Goal: Task Accomplishment & Management: Use online tool/utility

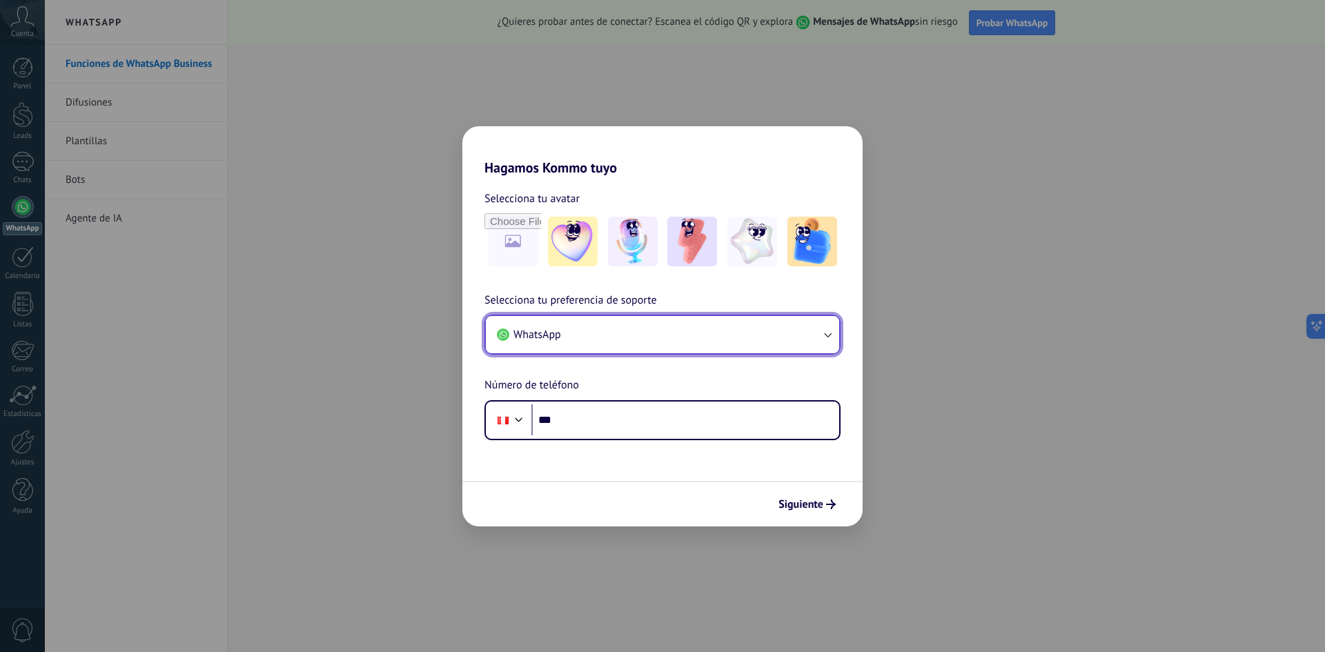
click at [818, 322] on button "WhatsApp" at bounding box center [662, 334] width 353 height 37
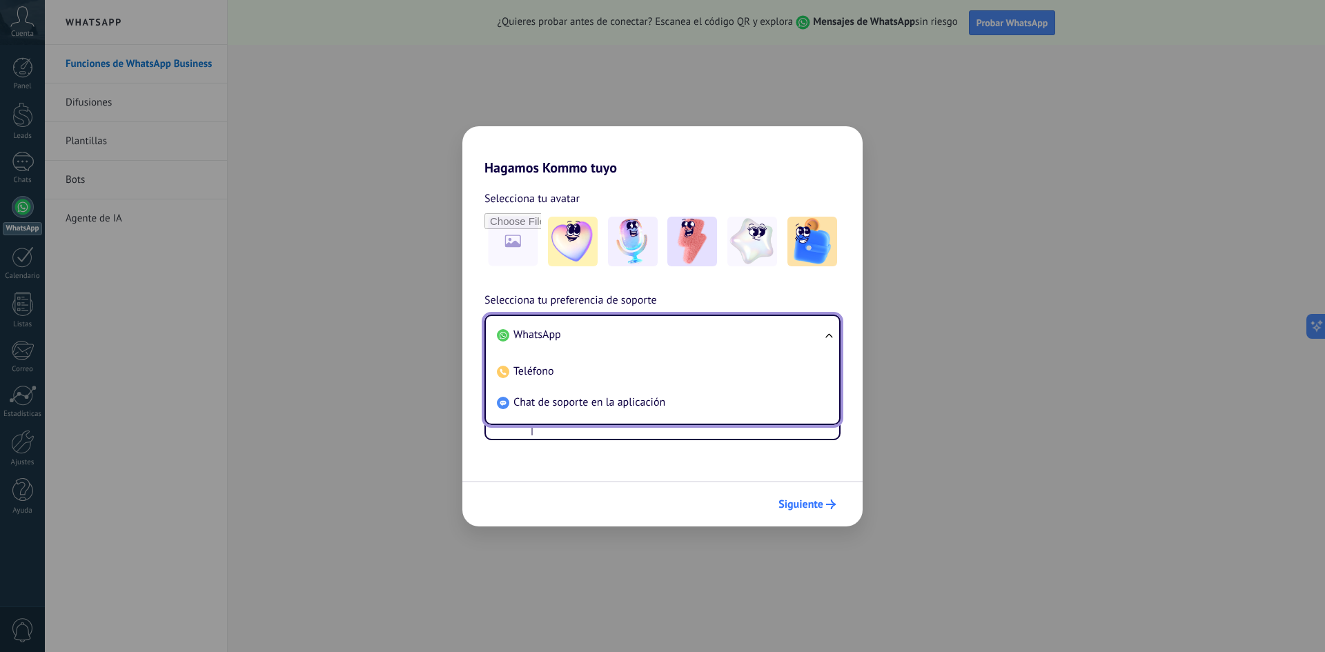
click at [805, 507] on span "Siguiente" at bounding box center [800, 504] width 45 height 10
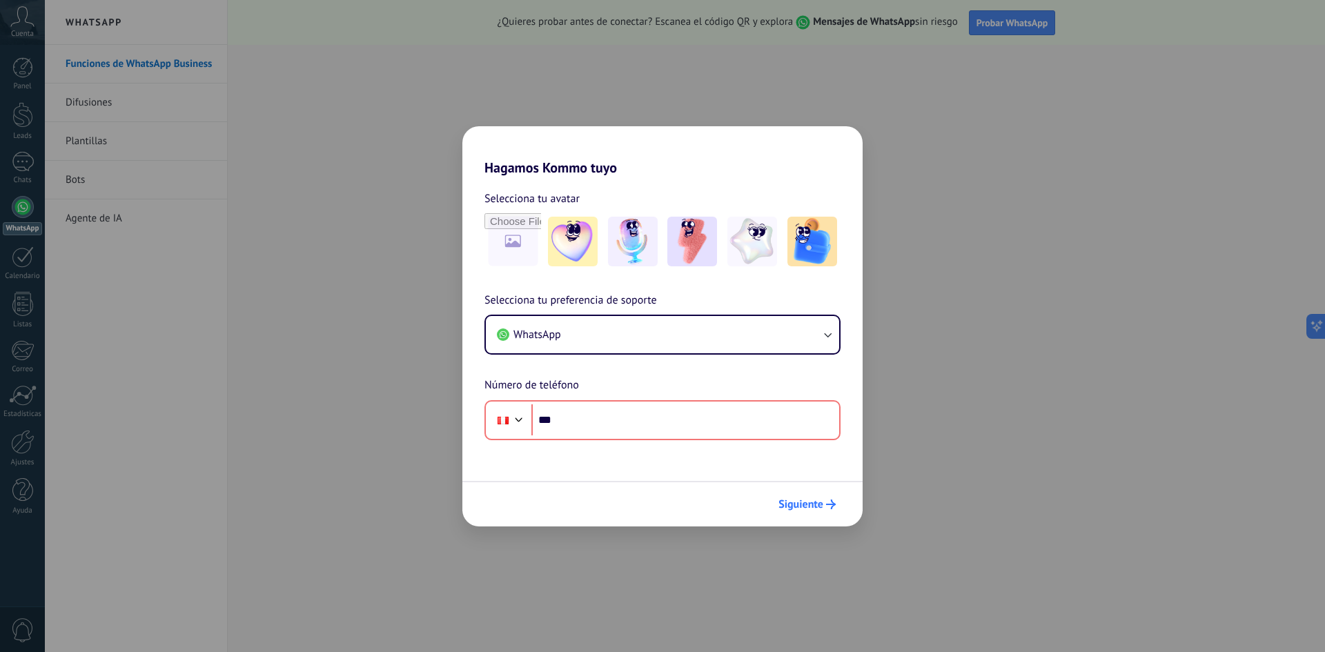
click at [808, 508] on span "Siguiente" at bounding box center [800, 504] width 45 height 10
click at [985, 362] on div "Hagamos Kommo tuyo Selecciona tu avatar Selecciona tu preferencia de soporte Wh…" at bounding box center [662, 326] width 1325 height 652
click at [985, 361] on div "Hagamos Kommo tuyo Selecciona tu avatar Selecciona tu preferencia de soporte Wh…" at bounding box center [662, 326] width 1325 height 652
click at [736, 337] on button "WhatsApp" at bounding box center [662, 334] width 353 height 37
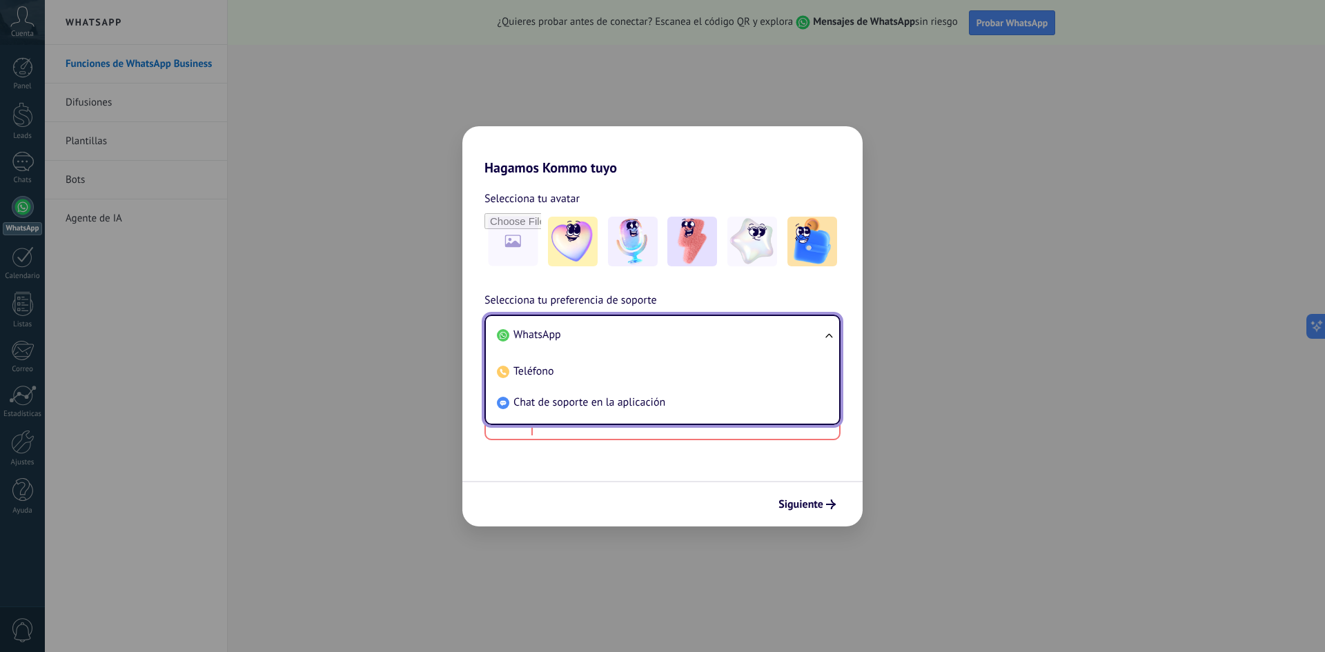
click at [736, 337] on li "WhatsApp" at bounding box center [659, 334] width 337 height 31
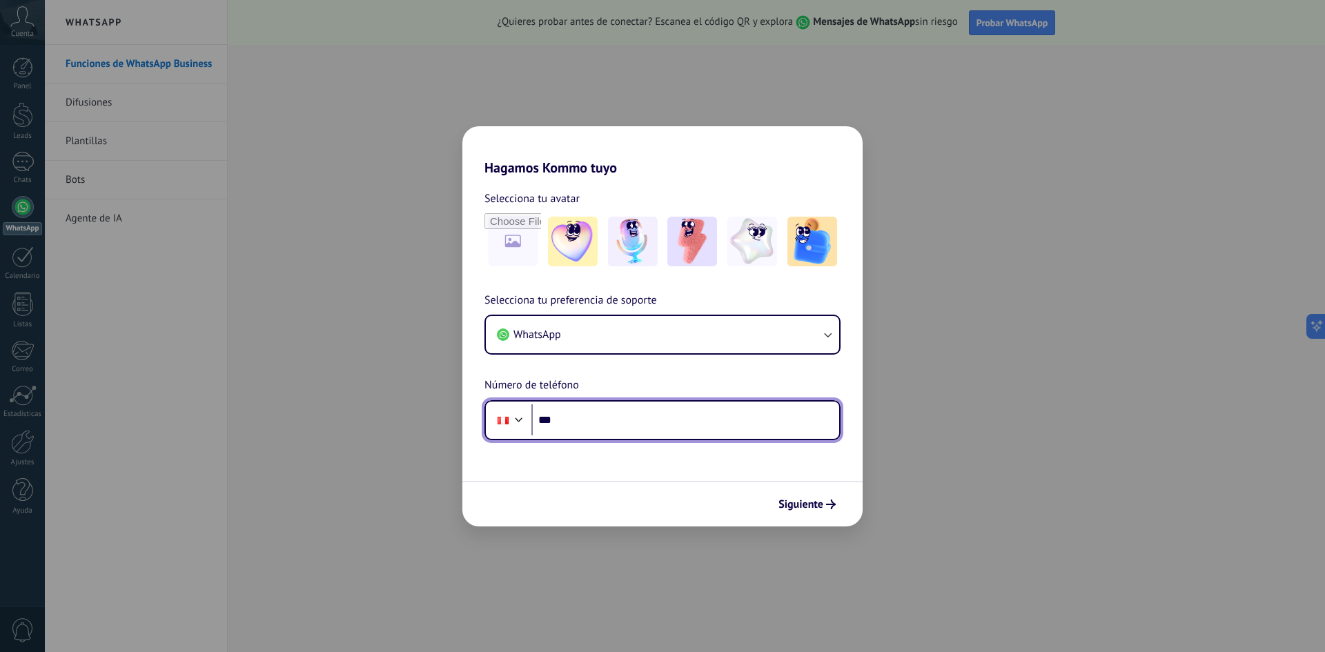
click at [619, 428] on input "***" at bounding box center [685, 420] width 308 height 32
type input "**********"
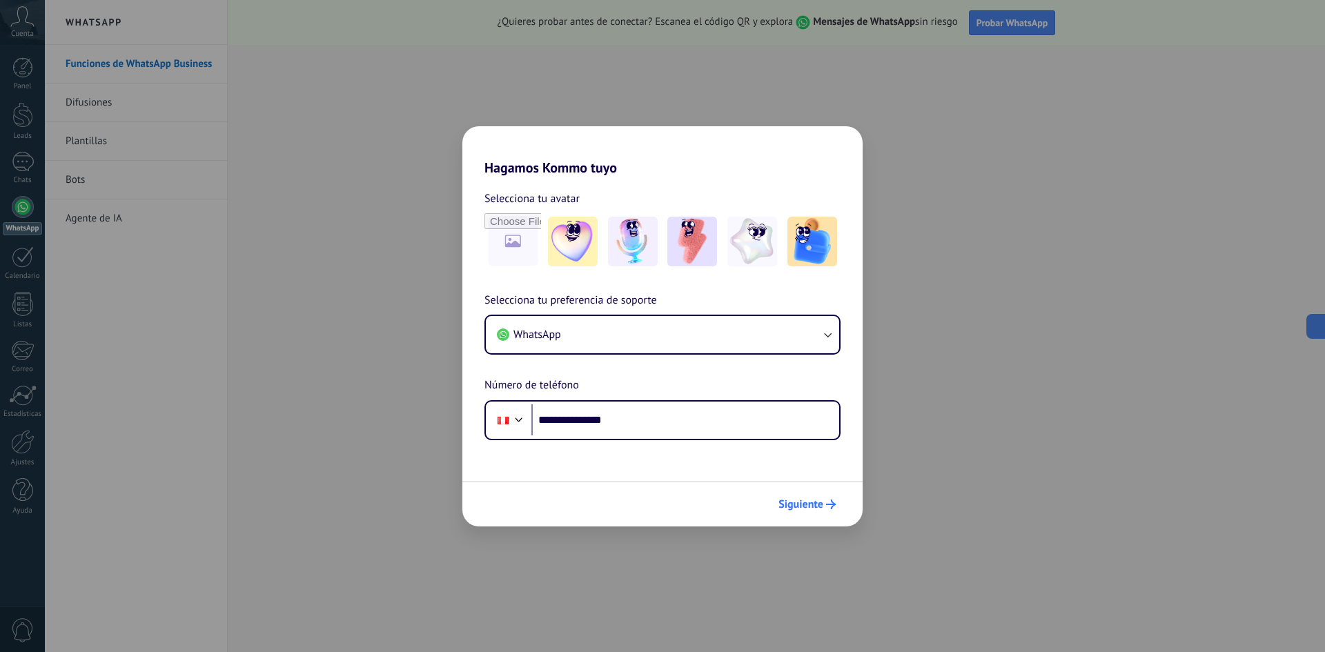
click at [794, 504] on span "Siguiente" at bounding box center [800, 504] width 45 height 10
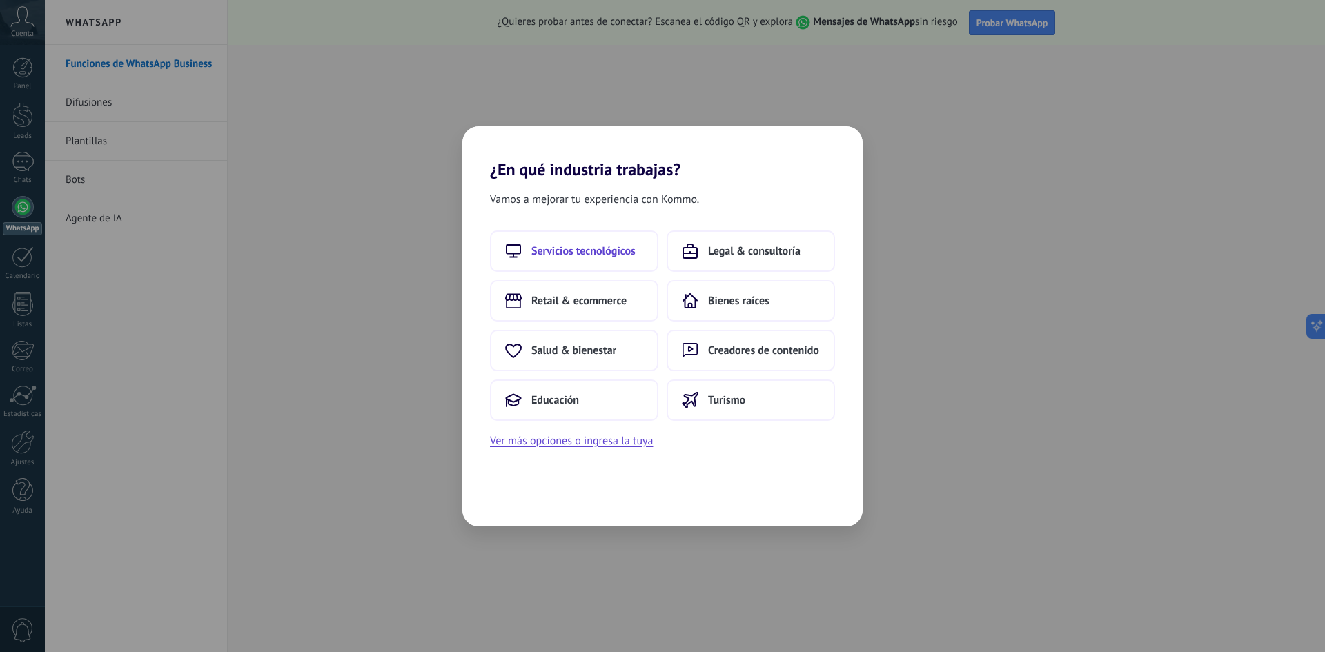
click at [580, 235] on button "Servicios tecnológicos" at bounding box center [574, 250] width 168 height 41
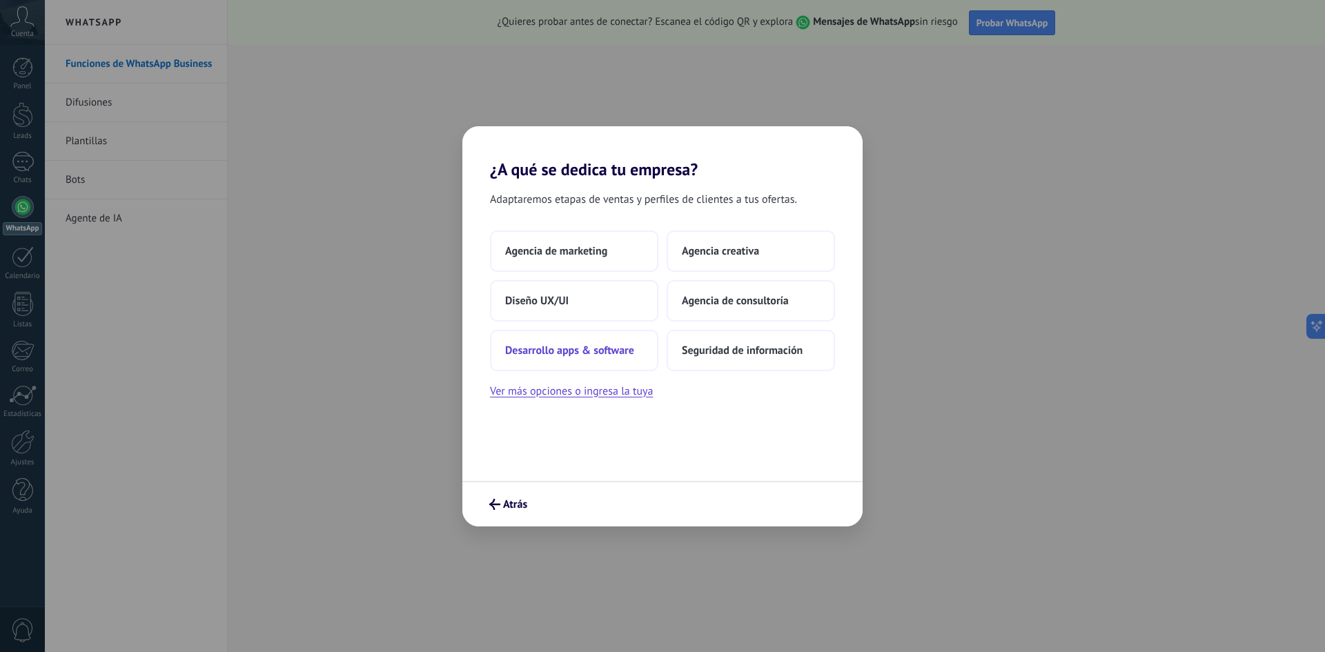
click at [623, 350] on span "Desarrollo apps & software" at bounding box center [569, 351] width 129 height 14
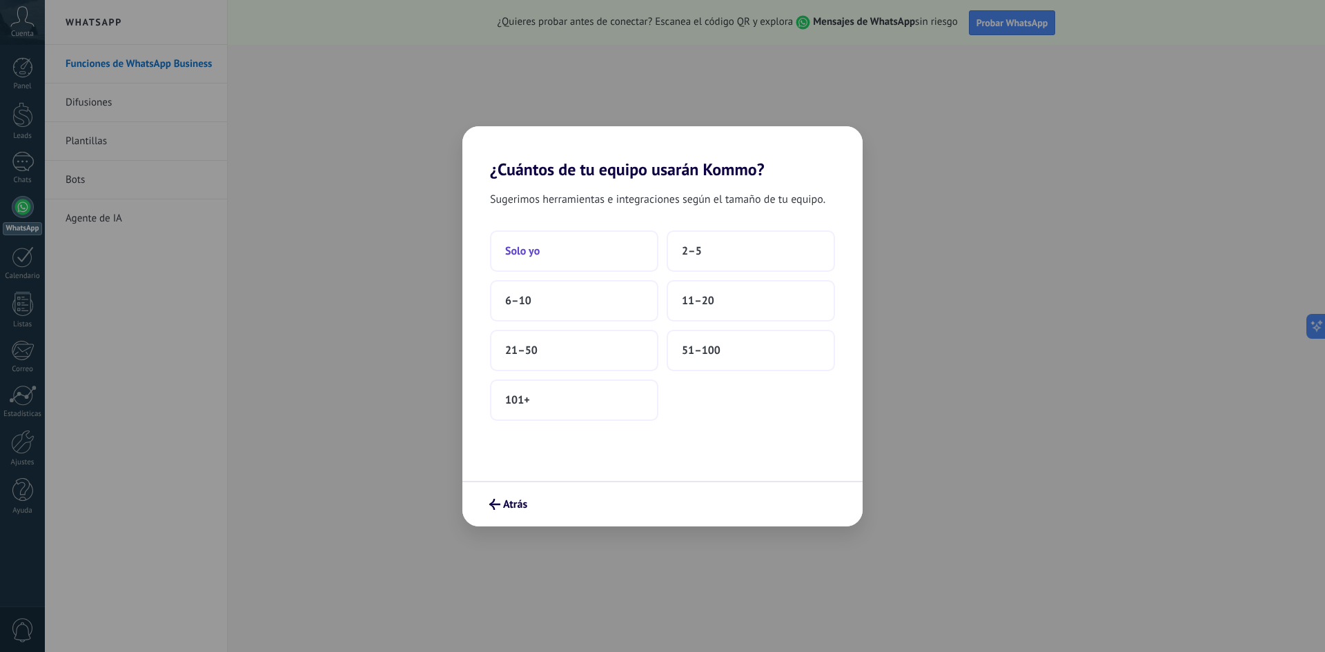
click at [550, 254] on button "Solo yo" at bounding box center [574, 250] width 168 height 41
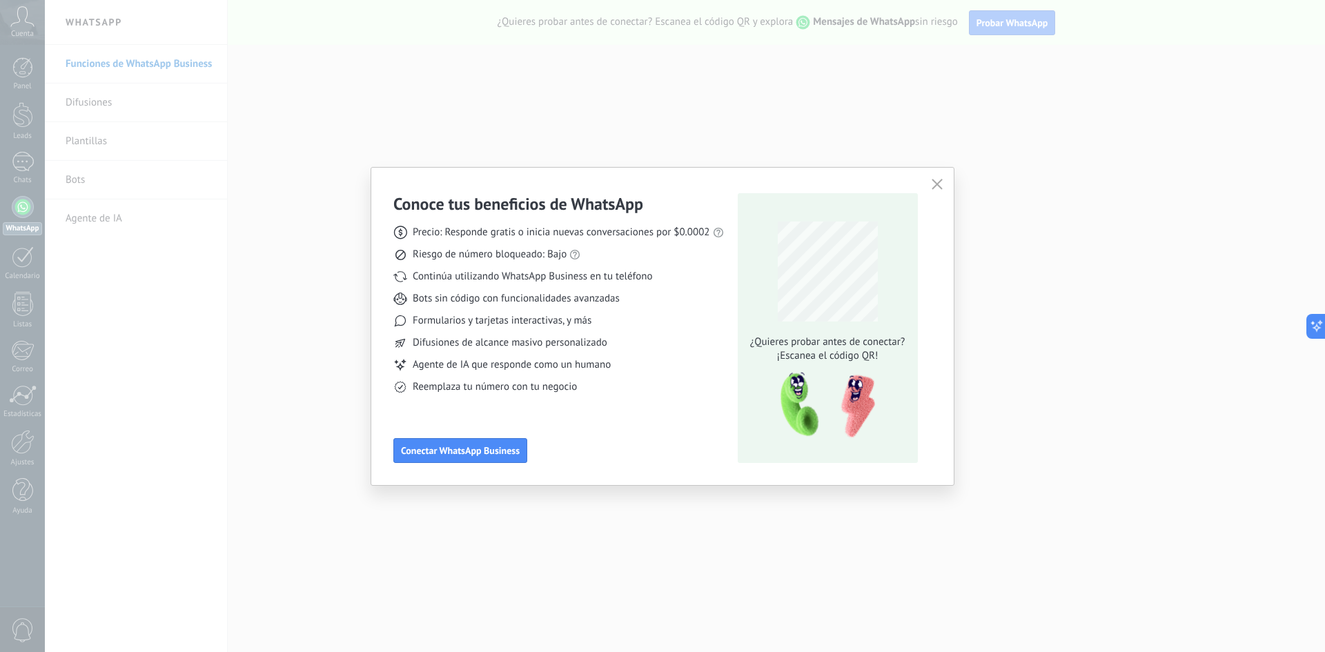
click at [939, 188] on icon "button" at bounding box center [936, 184] width 11 height 11
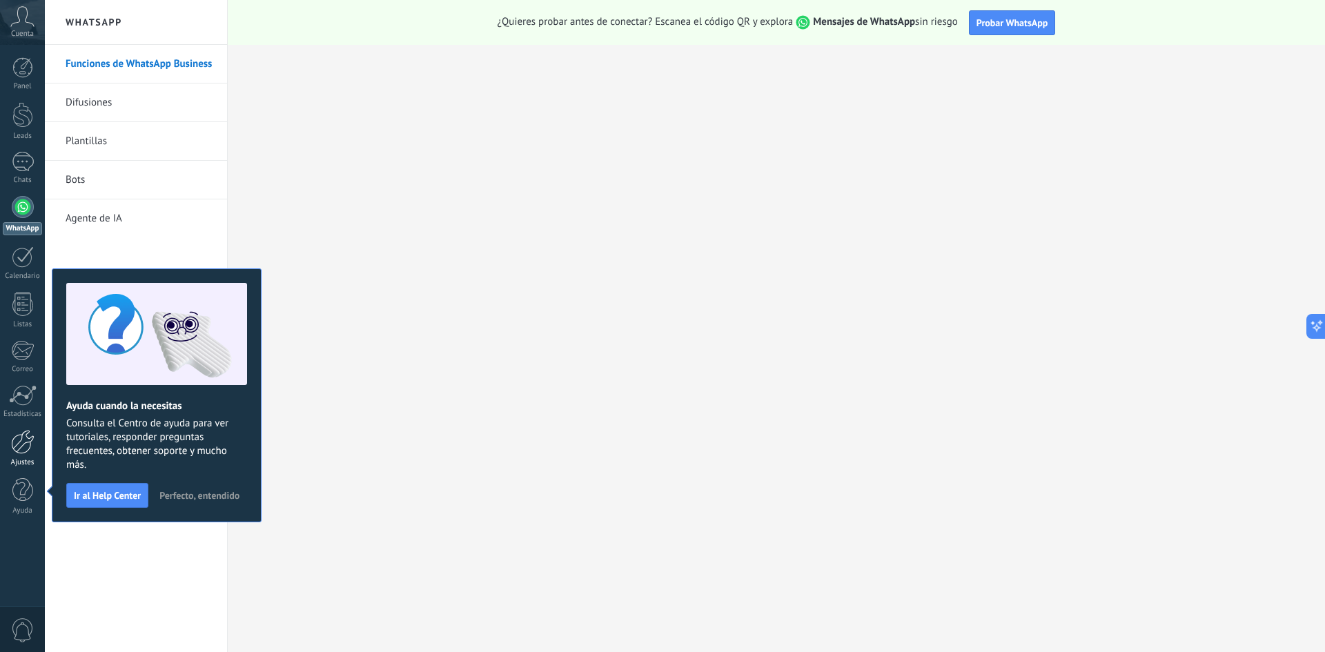
click at [25, 450] on div at bounding box center [22, 442] width 23 height 24
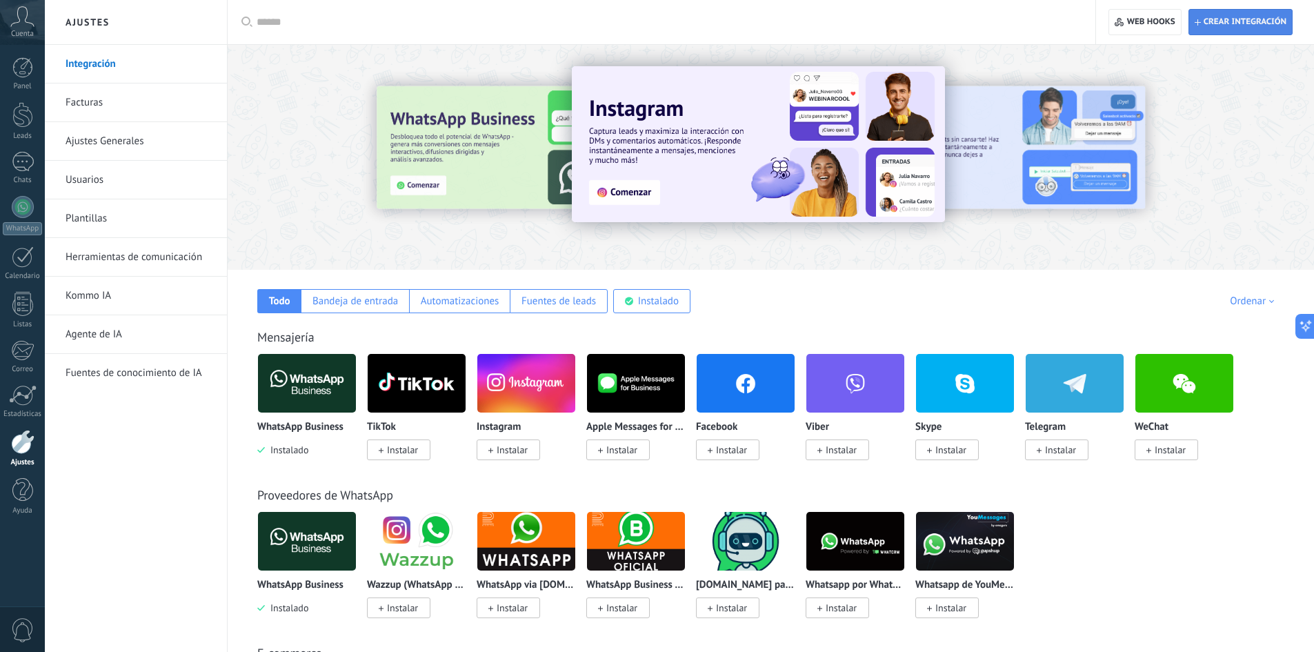
click at [1239, 30] on span "Crear integración" at bounding box center [1241, 22] width 92 height 25
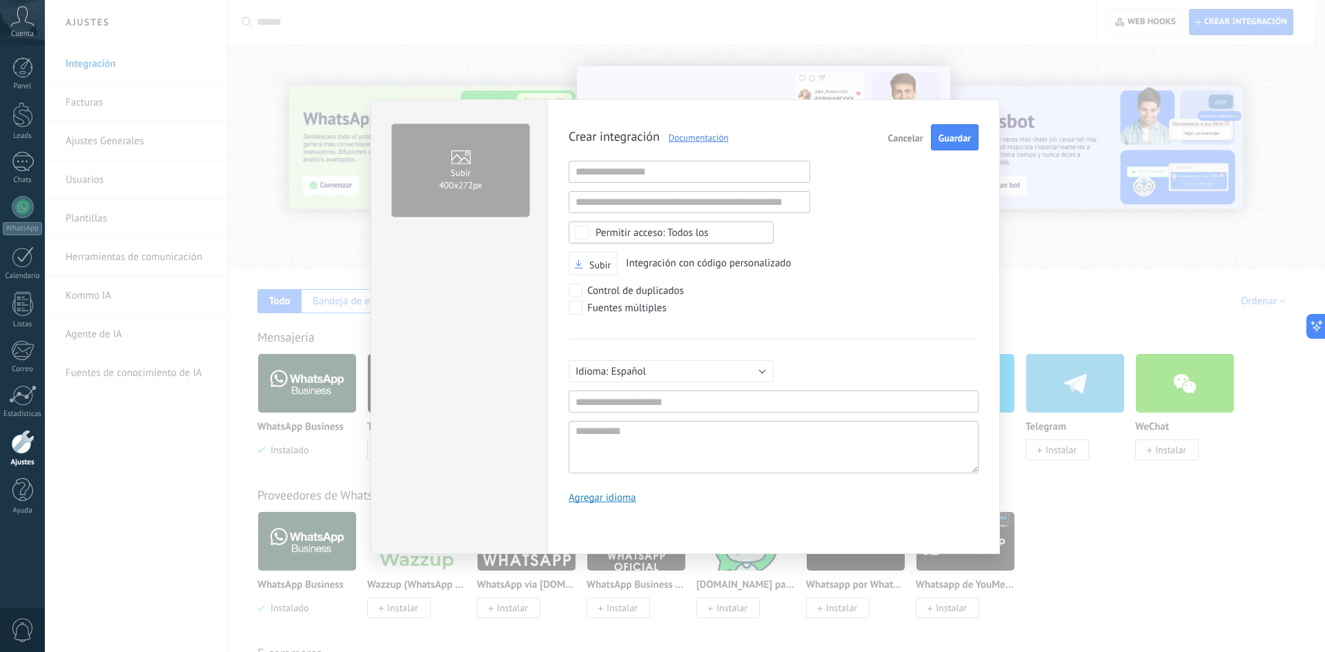
scroll to position [13, 0]
click at [662, 174] on input "text" at bounding box center [688, 172] width 241 height 22
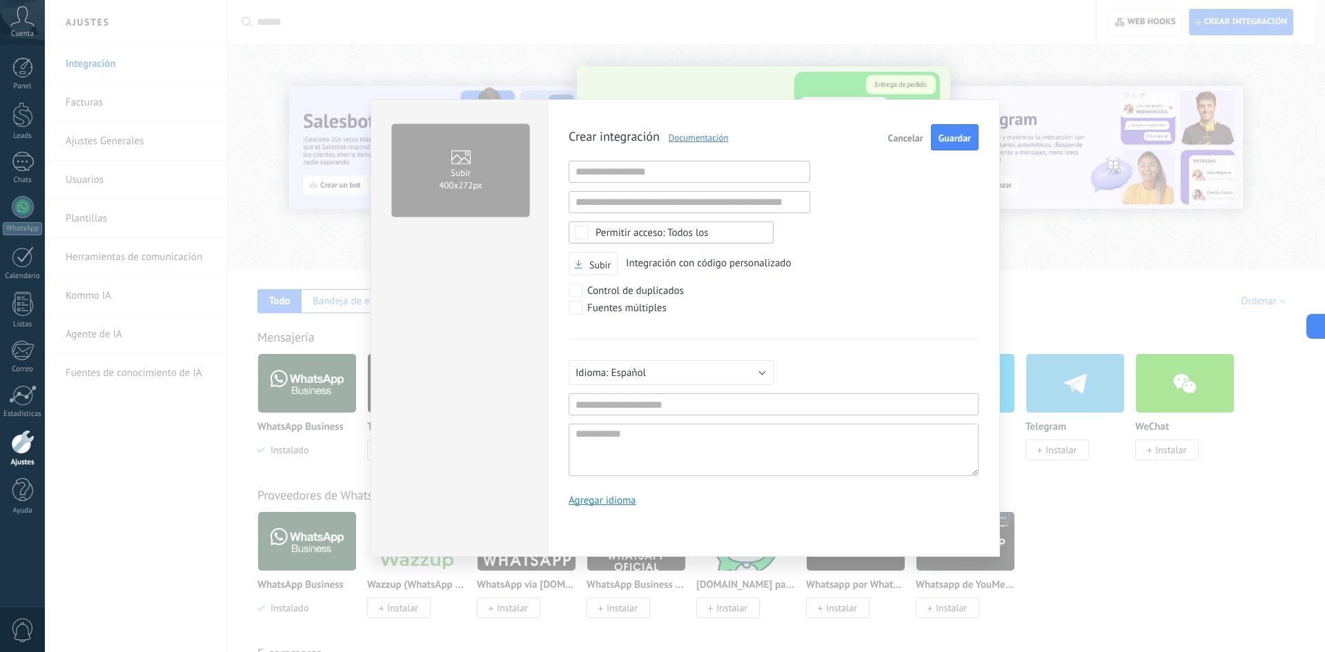
click at [983, 271] on div "Crear integración Documentación Cancelar Guardar URL inválida URL inválida Ning…" at bounding box center [773, 327] width 453 height 457
click at [593, 270] on span "Subir" at bounding box center [599, 265] width 21 height 10
click at [0, 0] on input "Subir" at bounding box center [0, 0] width 0 height 0
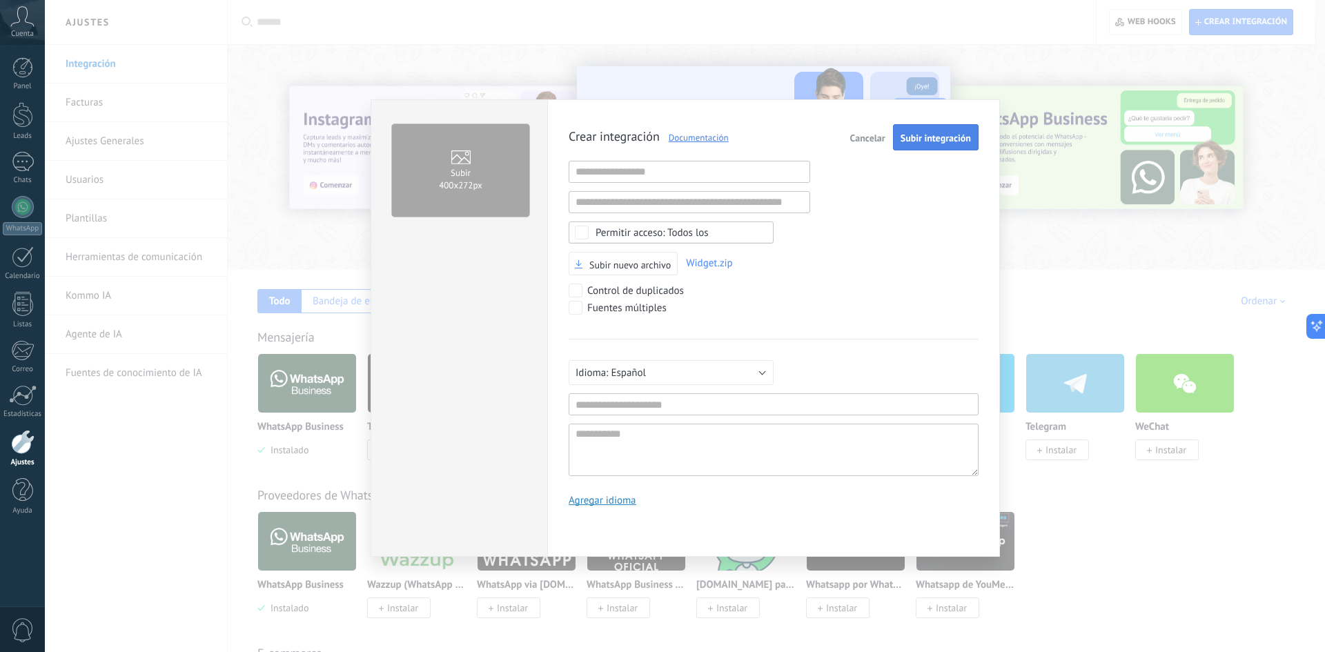
click at [926, 136] on span "Subir integración" at bounding box center [935, 138] width 70 height 10
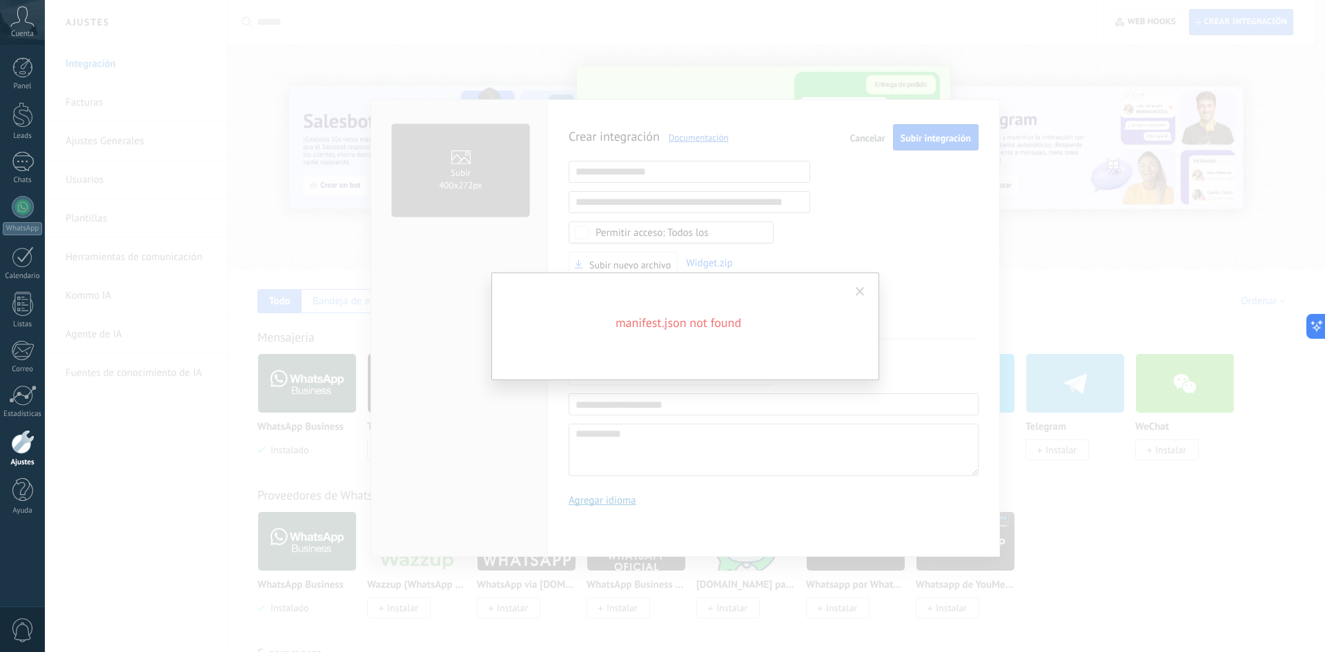
click at [858, 291] on span at bounding box center [859, 292] width 9 height 10
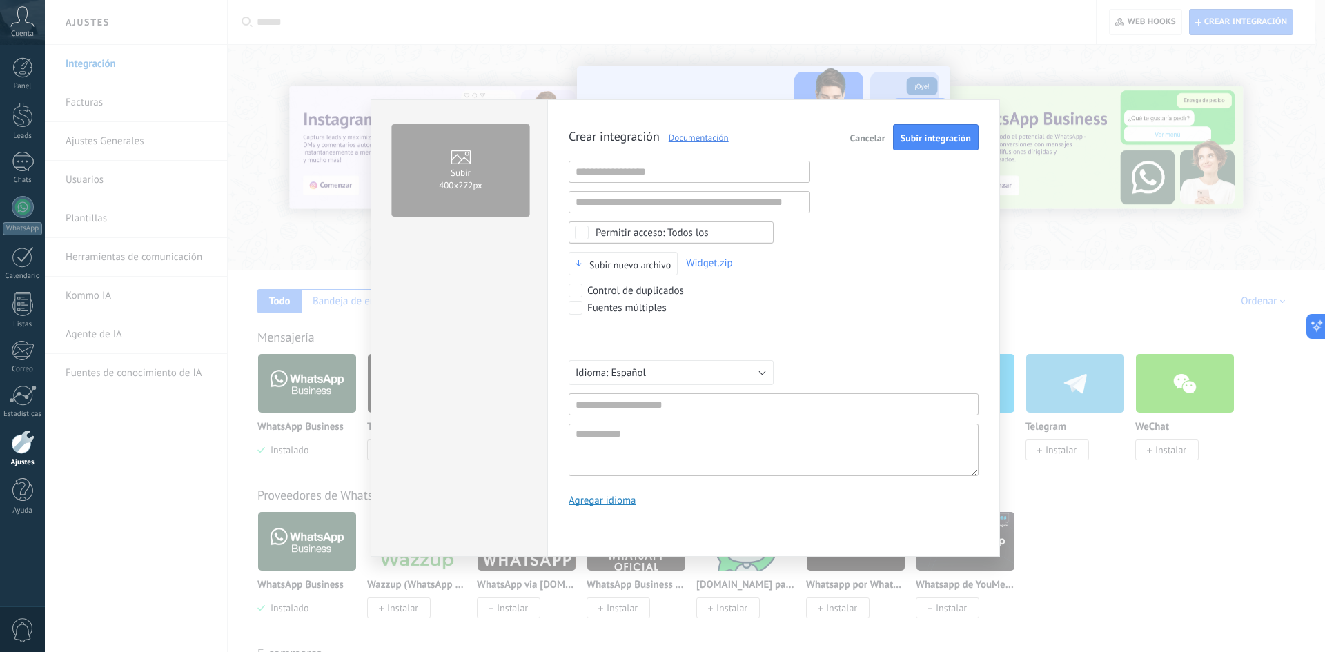
click at [961, 310] on div "Fuentes múltiples" at bounding box center [773, 309] width 410 height 17
click at [702, 264] on span "Widget.zip" at bounding box center [709, 263] width 47 height 13
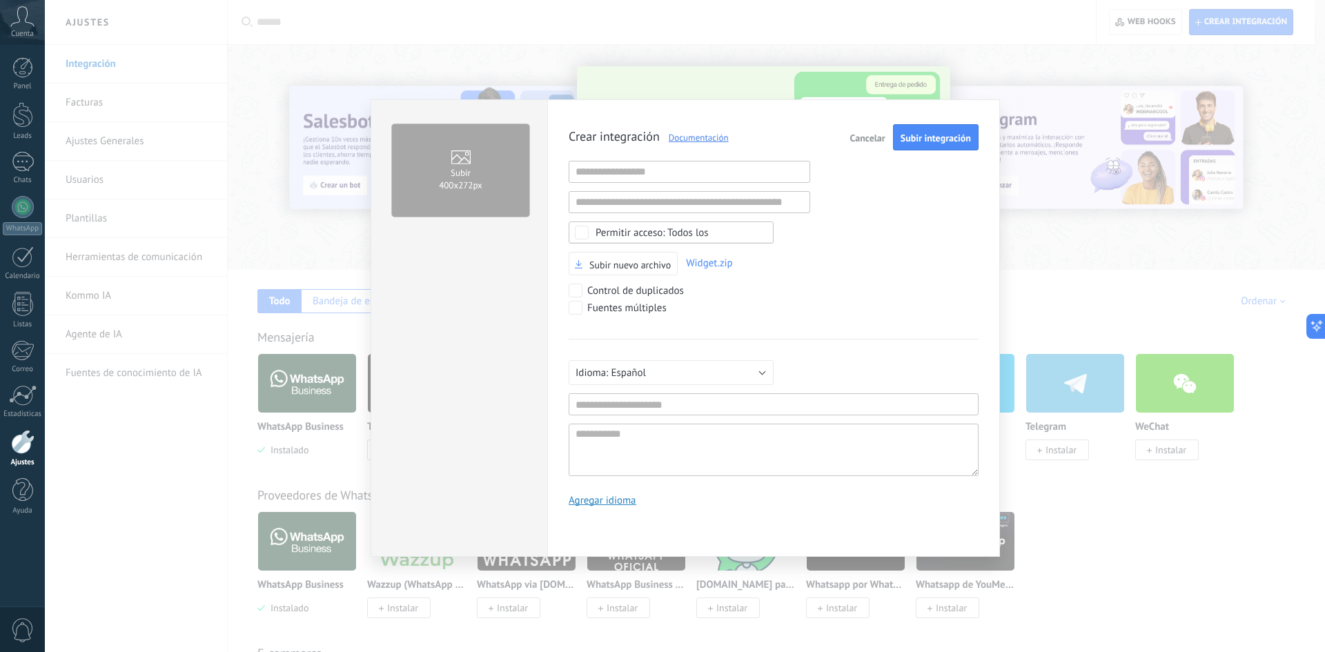
click at [648, 231] on div "Todos los" at bounding box center [651, 233] width 113 height 10
click at [866, 252] on div "Subir nuevo archivo Widget.zip" at bounding box center [773, 264] width 410 height 24
click at [668, 408] on input "text" at bounding box center [773, 404] width 410 height 22
type input "********"
click at [615, 445] on textarea at bounding box center [773, 450] width 410 height 52
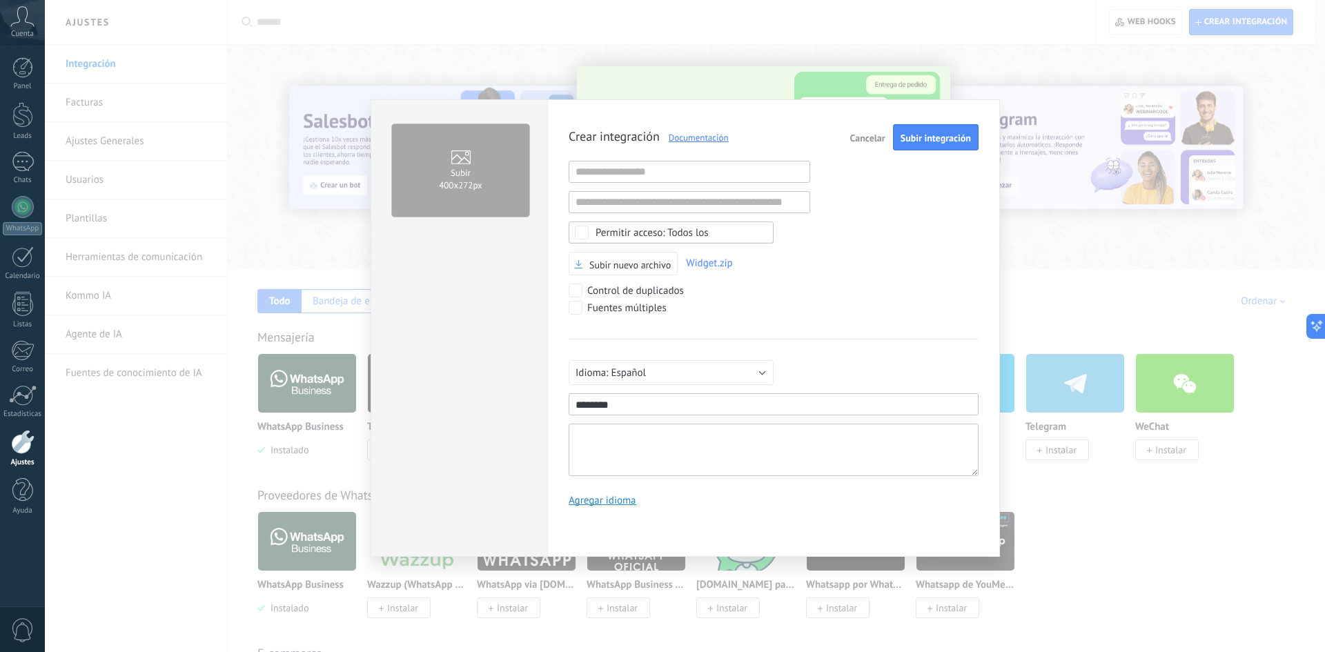
type textarea "*"
type textarea "**"
type textarea "***"
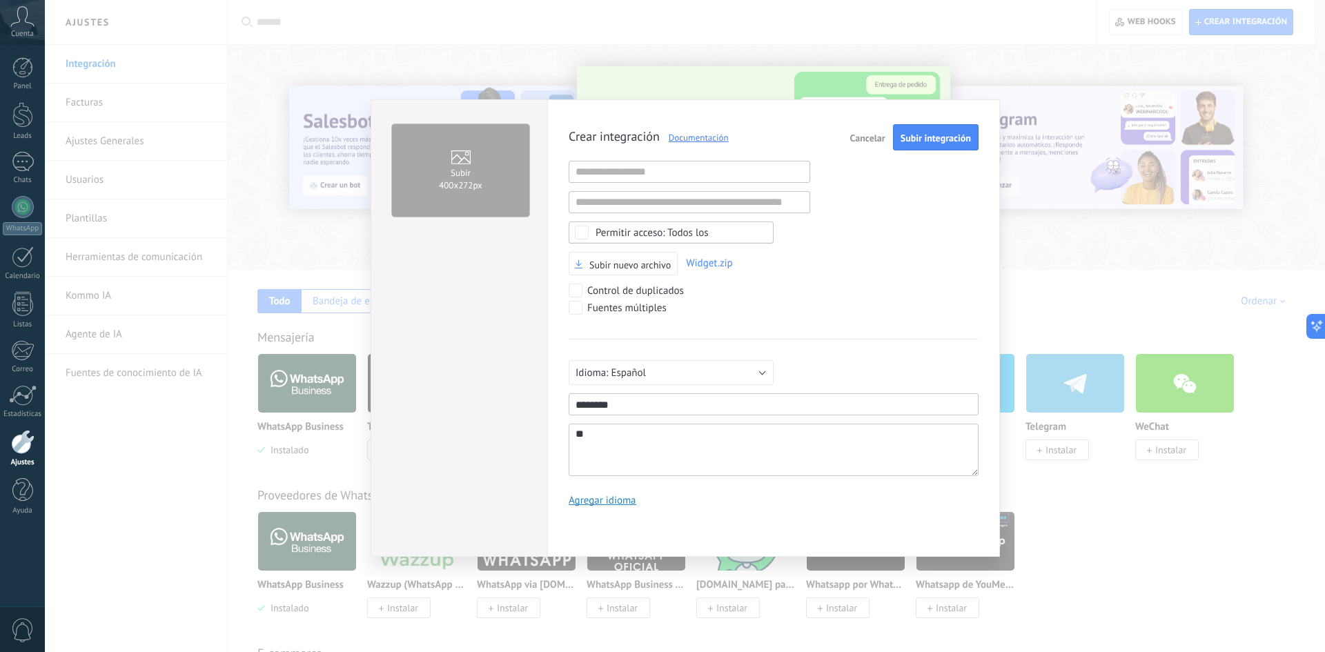
type textarea "***"
type textarea "****"
type textarea "*****"
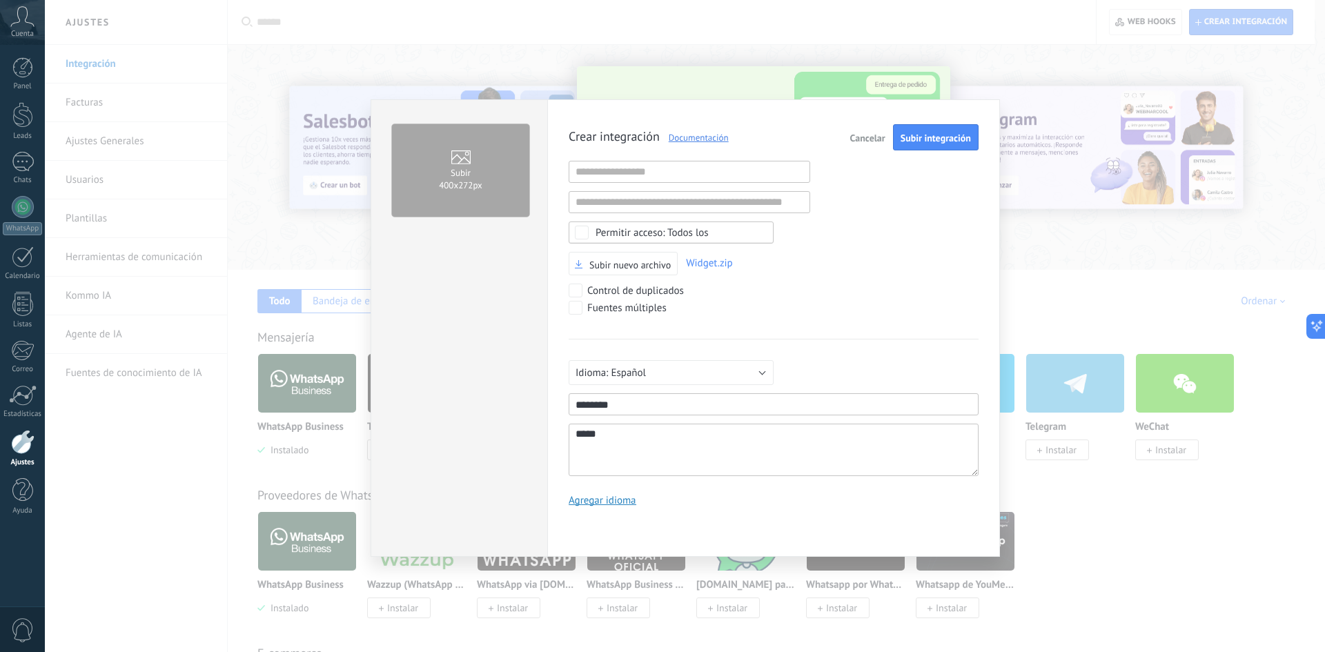
type textarea "******"
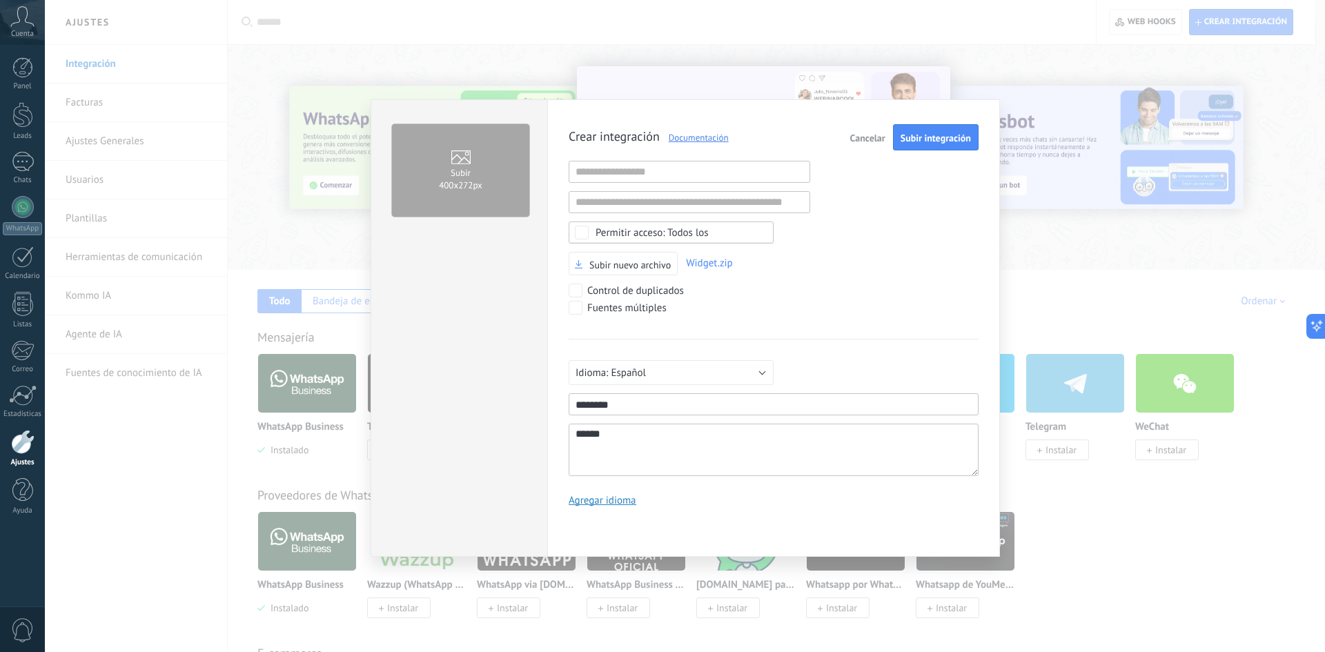
type textarea "******"
click at [510, 170] on label "Subir 400х272px" at bounding box center [460, 170] width 137 height 92
click at [0, 0] on input "Subir 400х272px" at bounding box center [0, 0] width 0 height 0
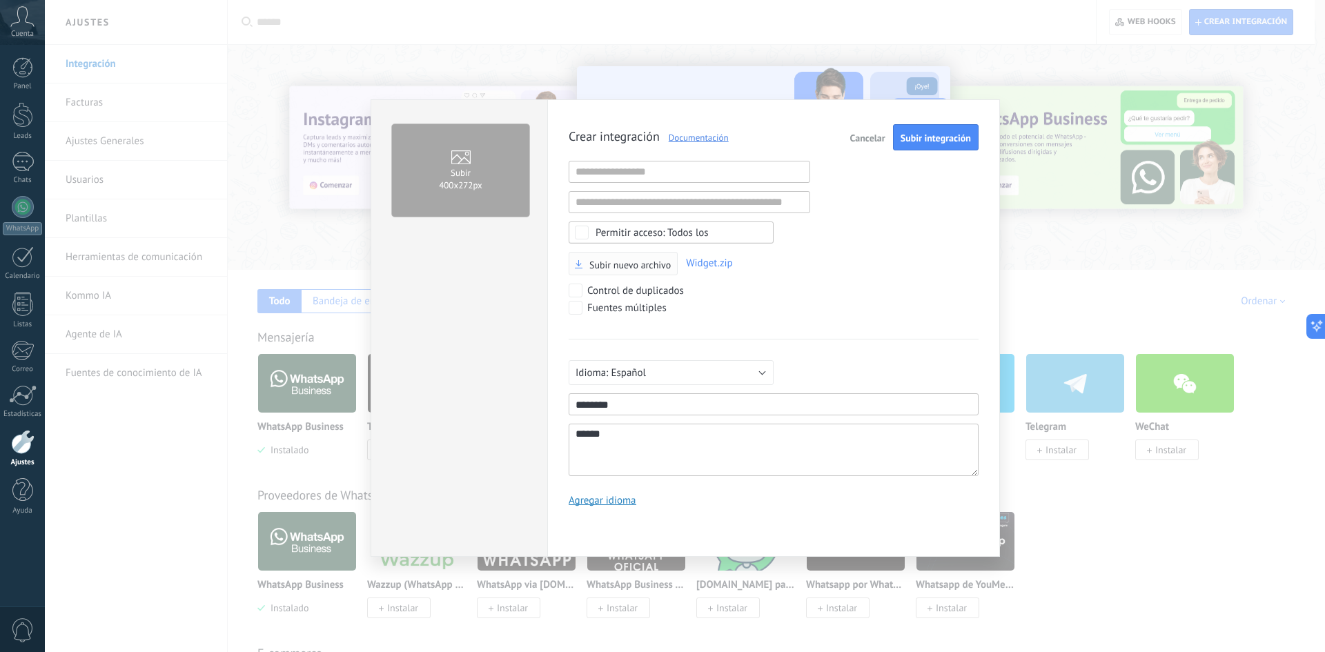
click at [665, 256] on button "Subir nuevo archivo" at bounding box center [622, 264] width 109 height 24
click at [707, 259] on span "Widget.zip" at bounding box center [709, 263] width 47 height 13
click at [858, 142] on span "Cancelar" at bounding box center [867, 138] width 35 height 10
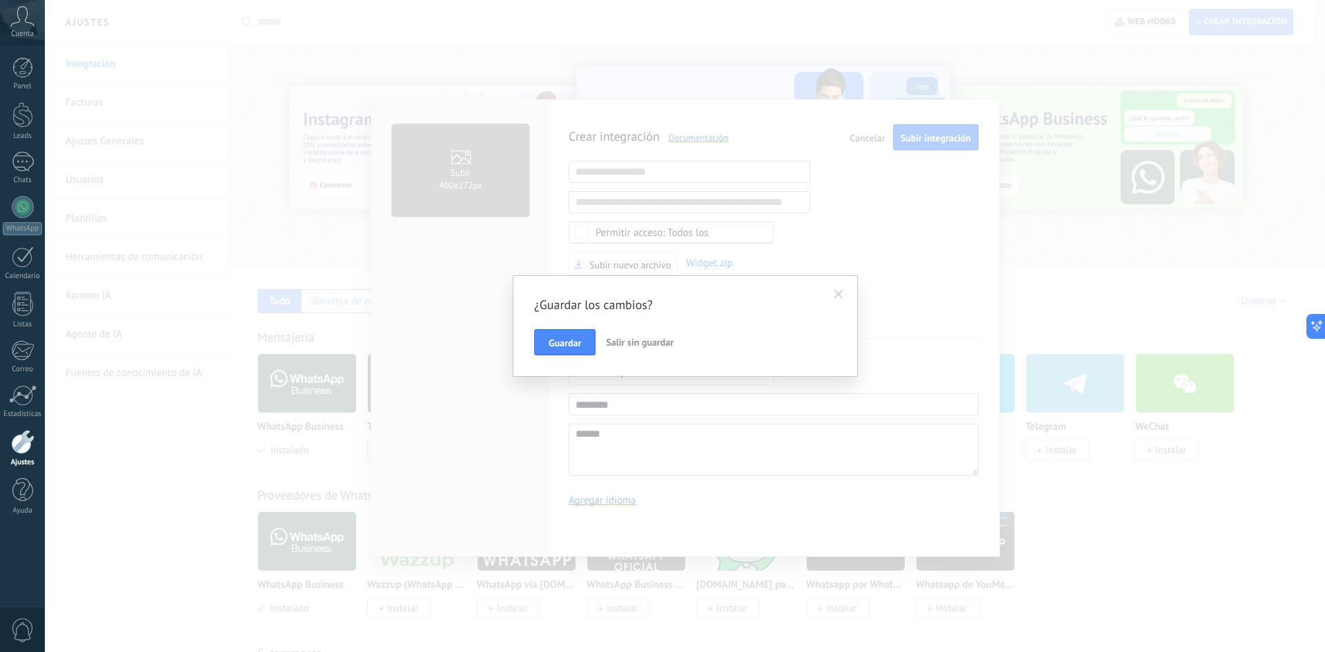
click at [632, 346] on span "Salir sin guardar" at bounding box center [640, 342] width 68 height 12
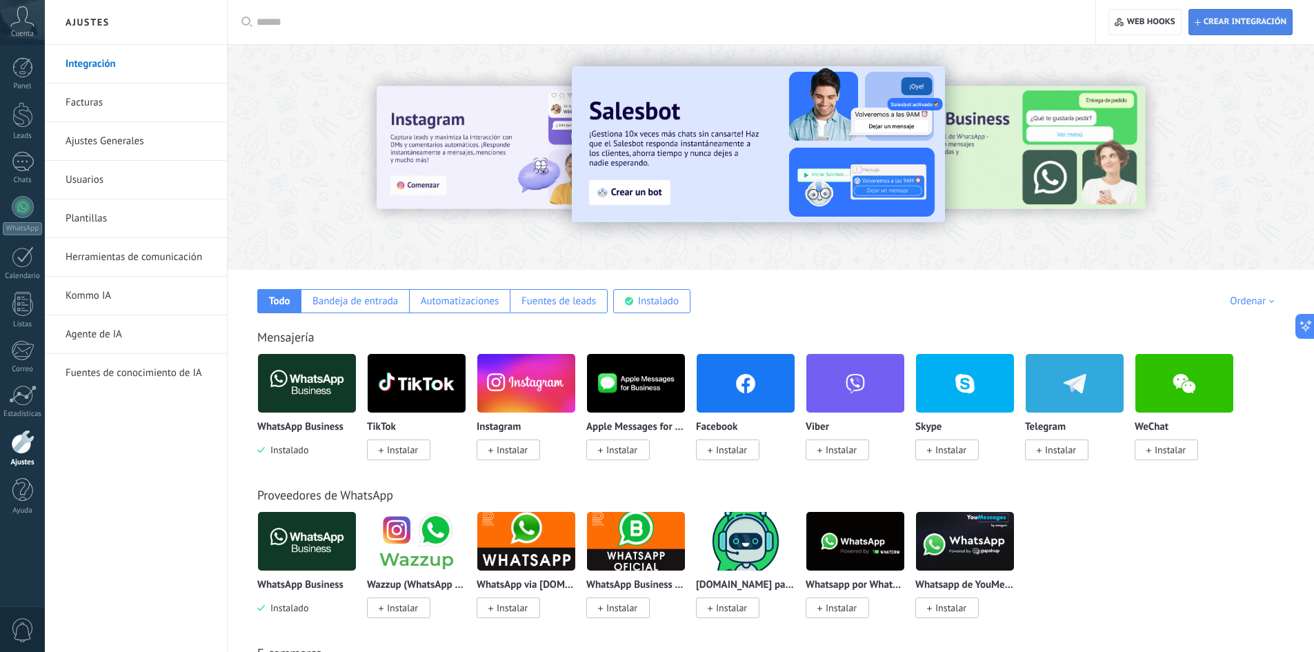
click at [1253, 24] on span "Crear integración" at bounding box center [1245, 22] width 83 height 11
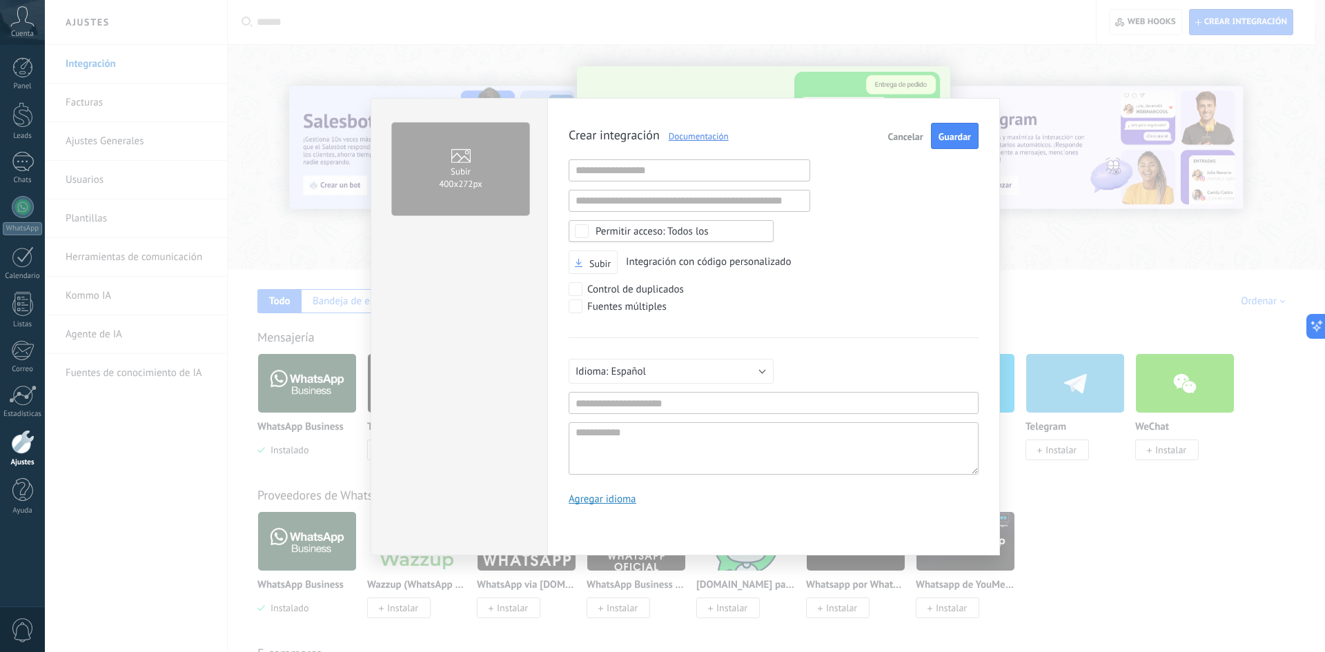
click at [802, 308] on div "Fuentes múltiples" at bounding box center [773, 307] width 410 height 17
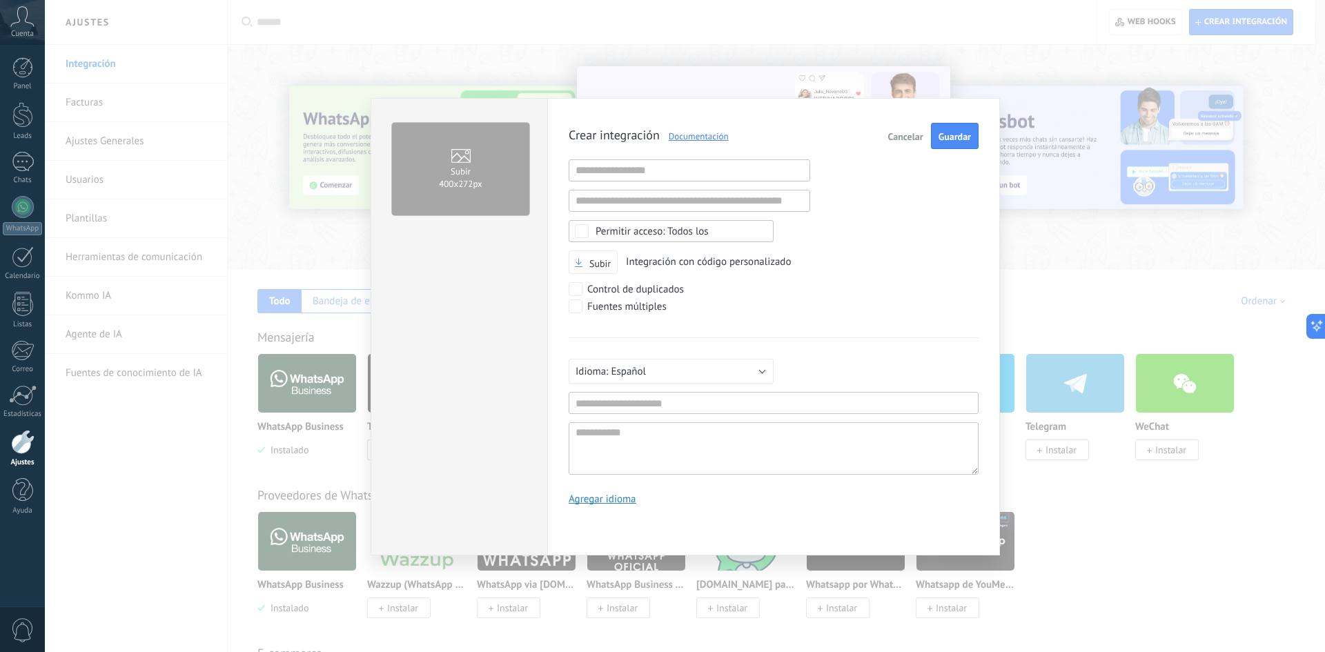
click at [686, 129] on span "Crear integración Documentación" at bounding box center [648, 136] width 160 height 14
click at [686, 130] on link "Documentación" at bounding box center [694, 136] width 69 height 12
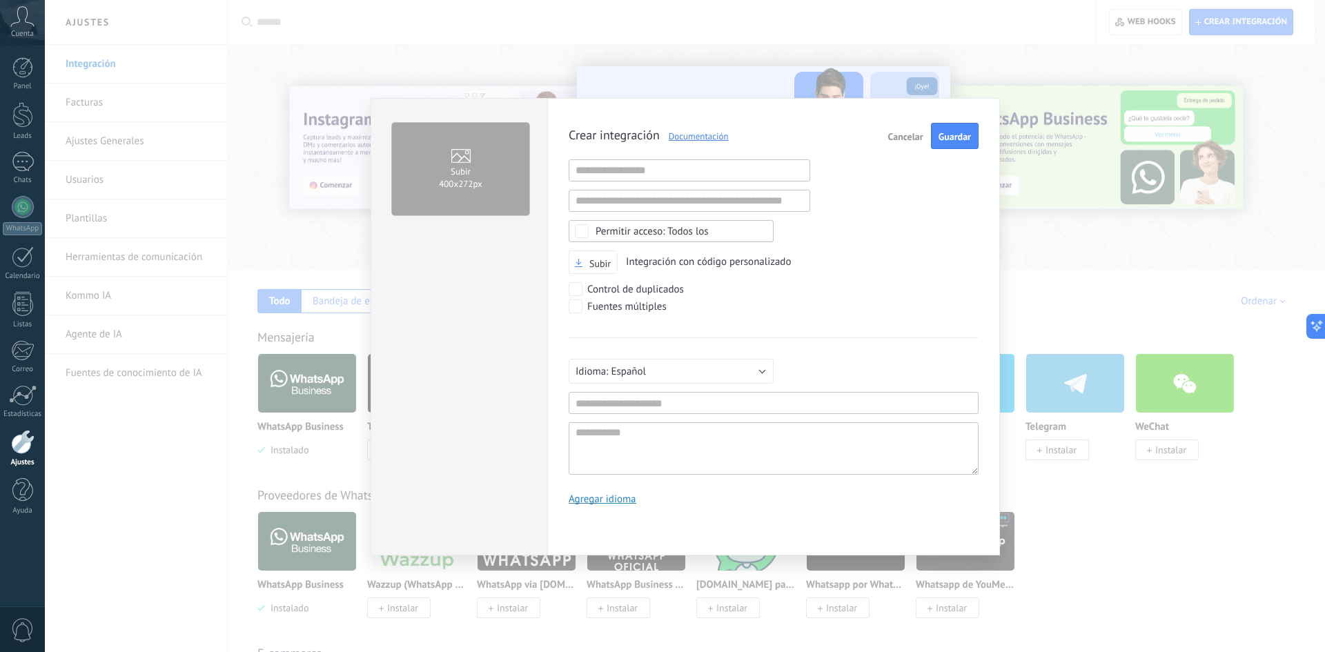
click at [19, 446] on div at bounding box center [22, 442] width 23 height 24
click at [912, 148] on button "Cancelar" at bounding box center [905, 136] width 46 height 26
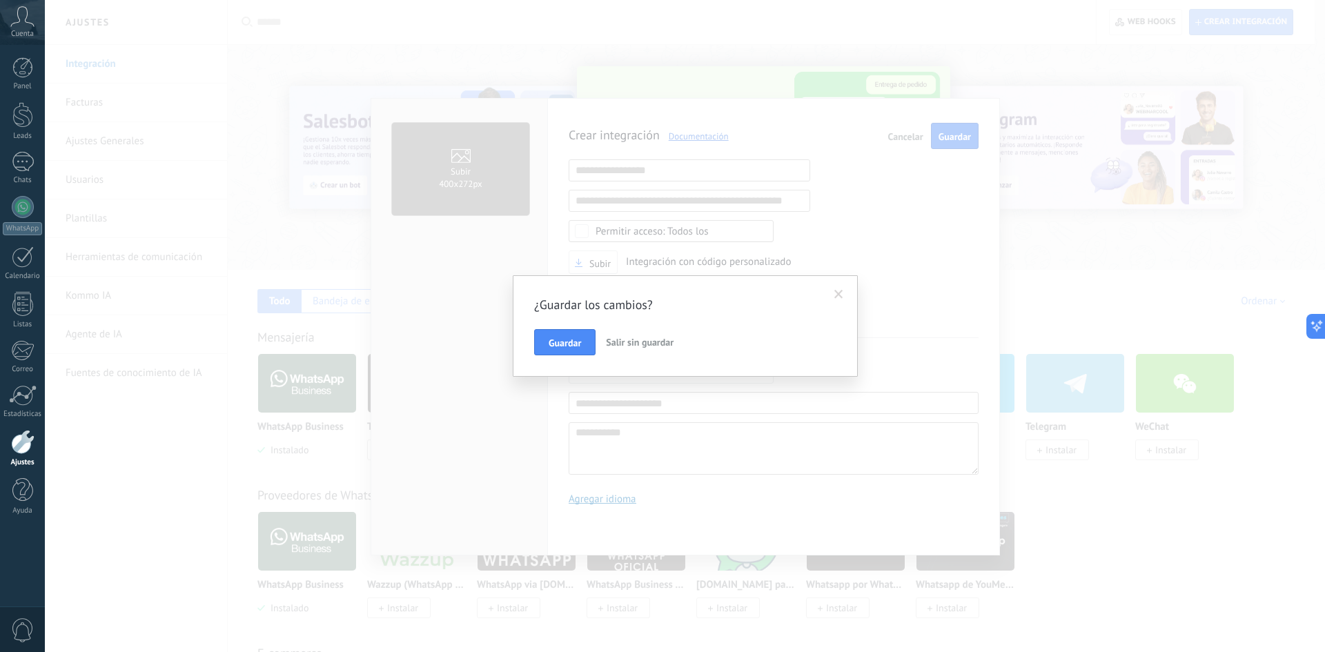
click at [630, 341] on span "Salir sin guardar" at bounding box center [640, 342] width 68 height 12
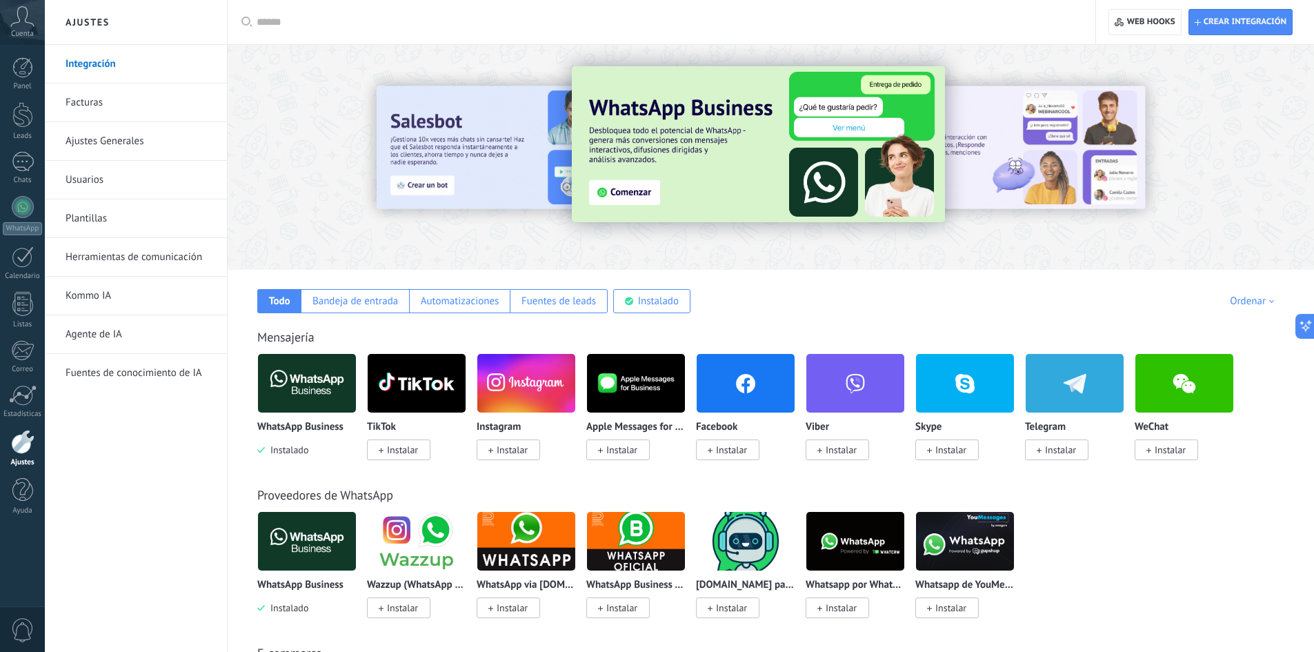
click at [83, 67] on link "Integración" at bounding box center [140, 64] width 148 height 39
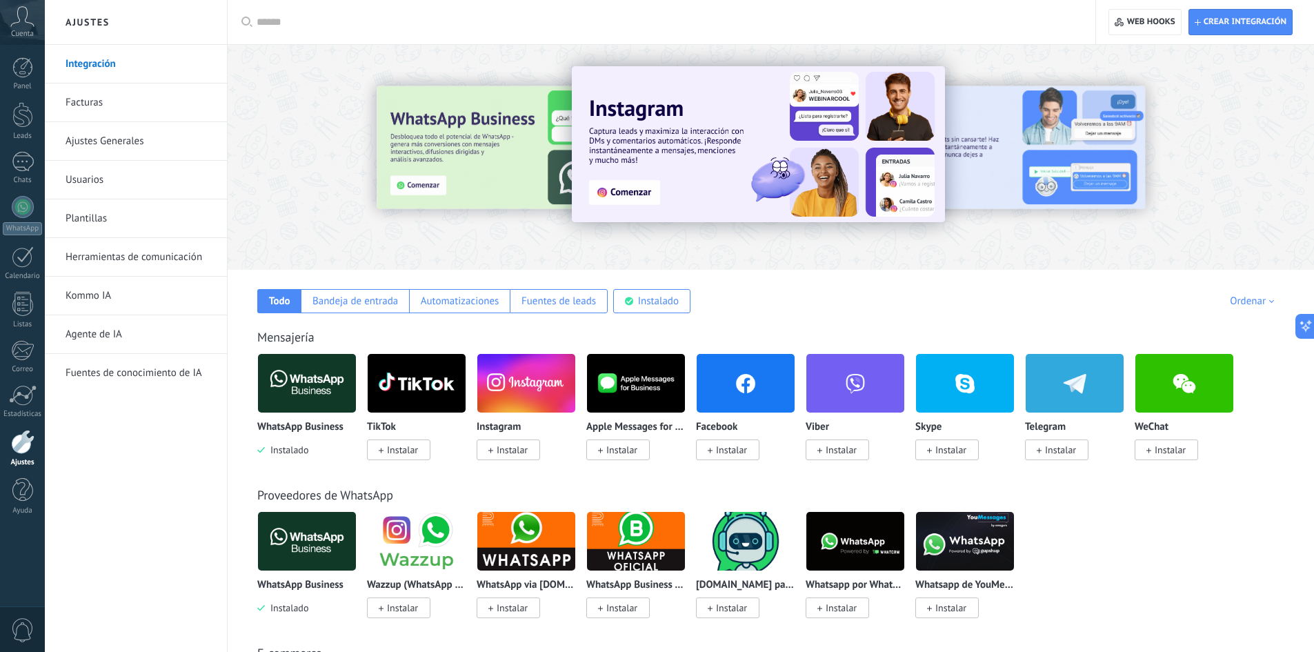
click at [97, 71] on link "Integración" at bounding box center [140, 64] width 148 height 39
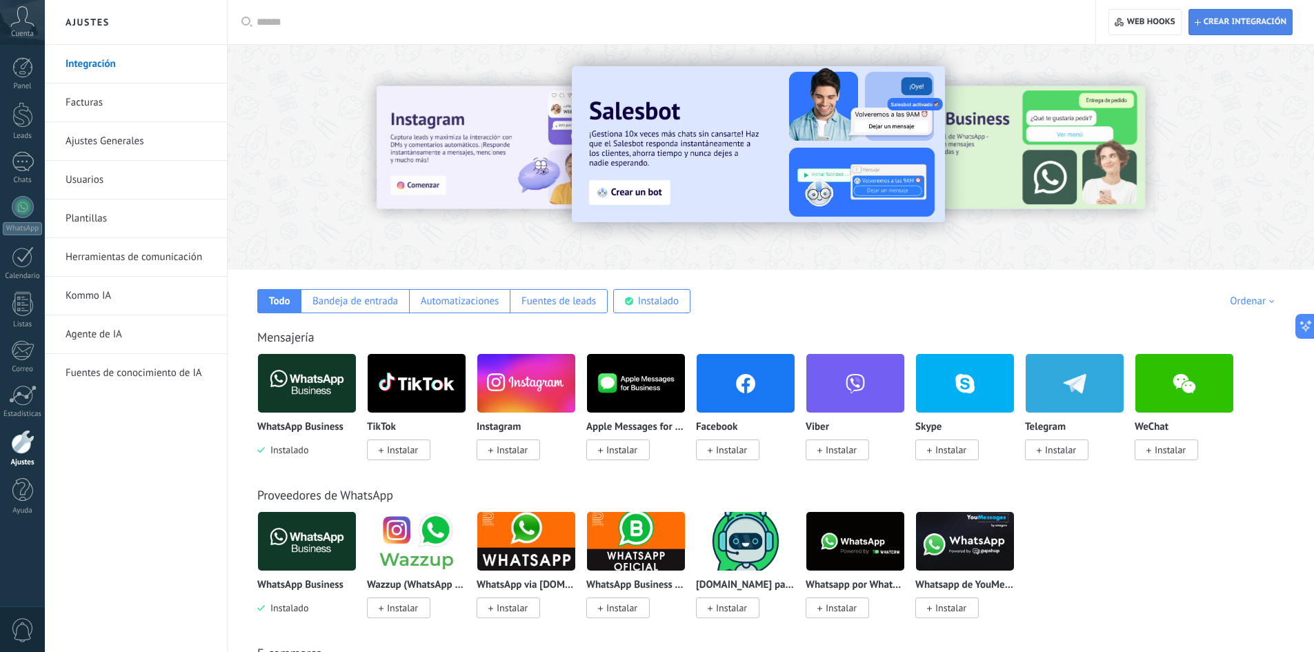
click at [1224, 23] on span "Crear integración" at bounding box center [1245, 22] width 83 height 11
type textarea "**********"
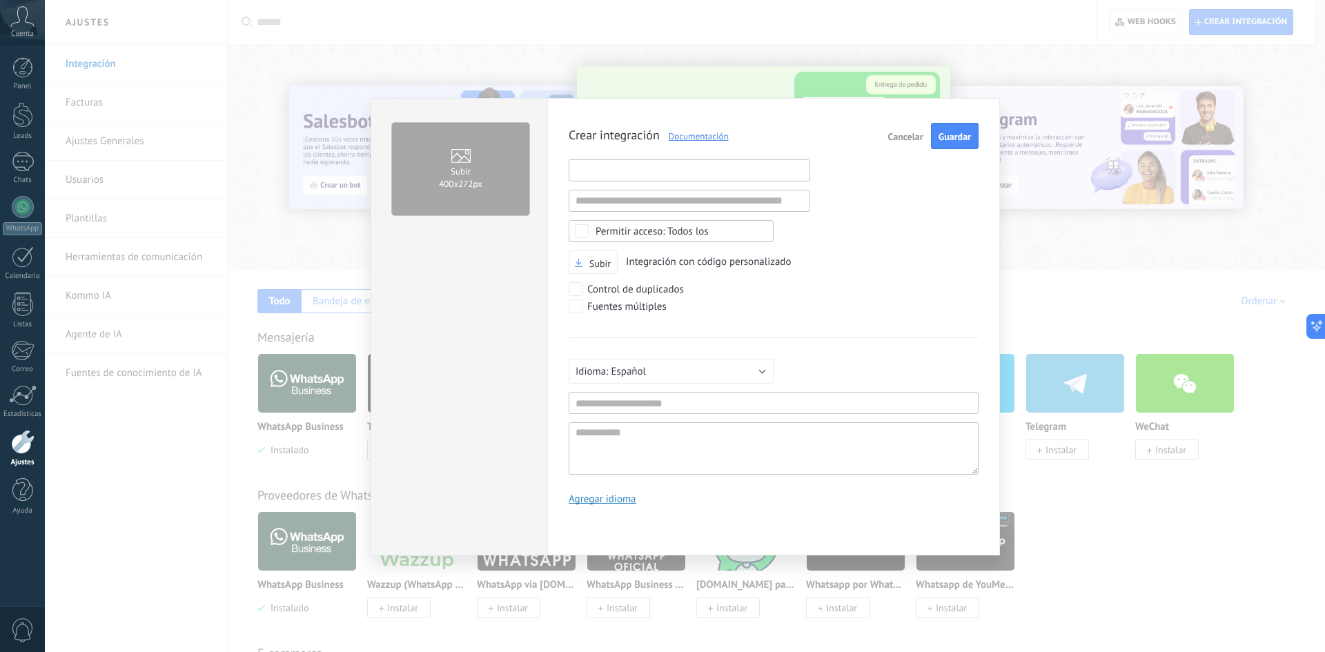
click at [646, 165] on input "text" at bounding box center [688, 170] width 241 height 22
click at [682, 406] on input "text" at bounding box center [773, 403] width 410 height 22
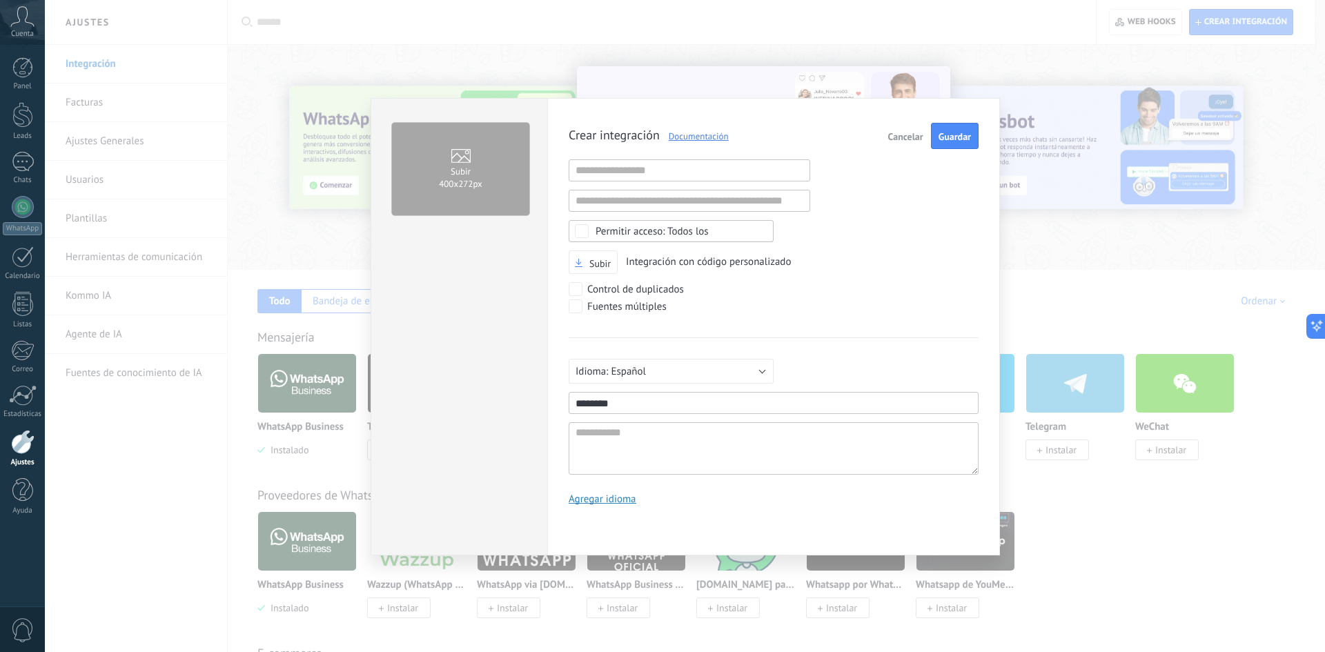
type input "********"
click at [666, 433] on textarea at bounding box center [773, 448] width 410 height 52
type textarea "*"
type textarea "**"
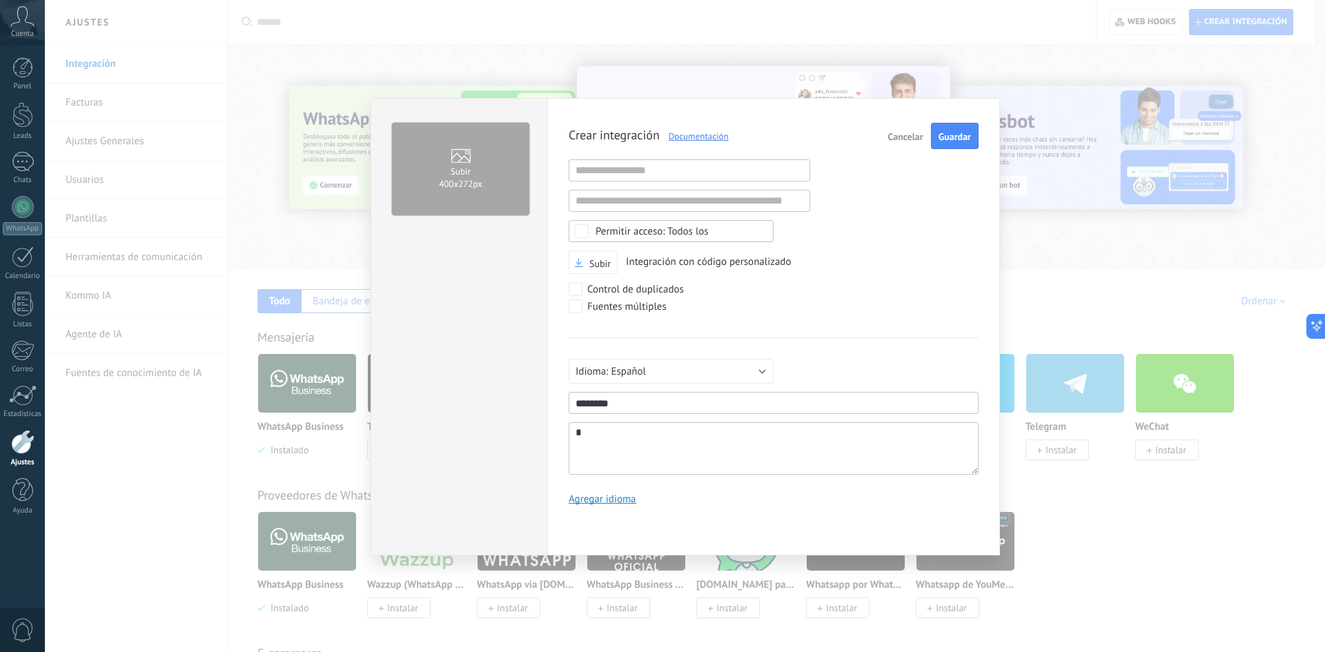
type textarea "**"
type textarea "***"
type textarea "****"
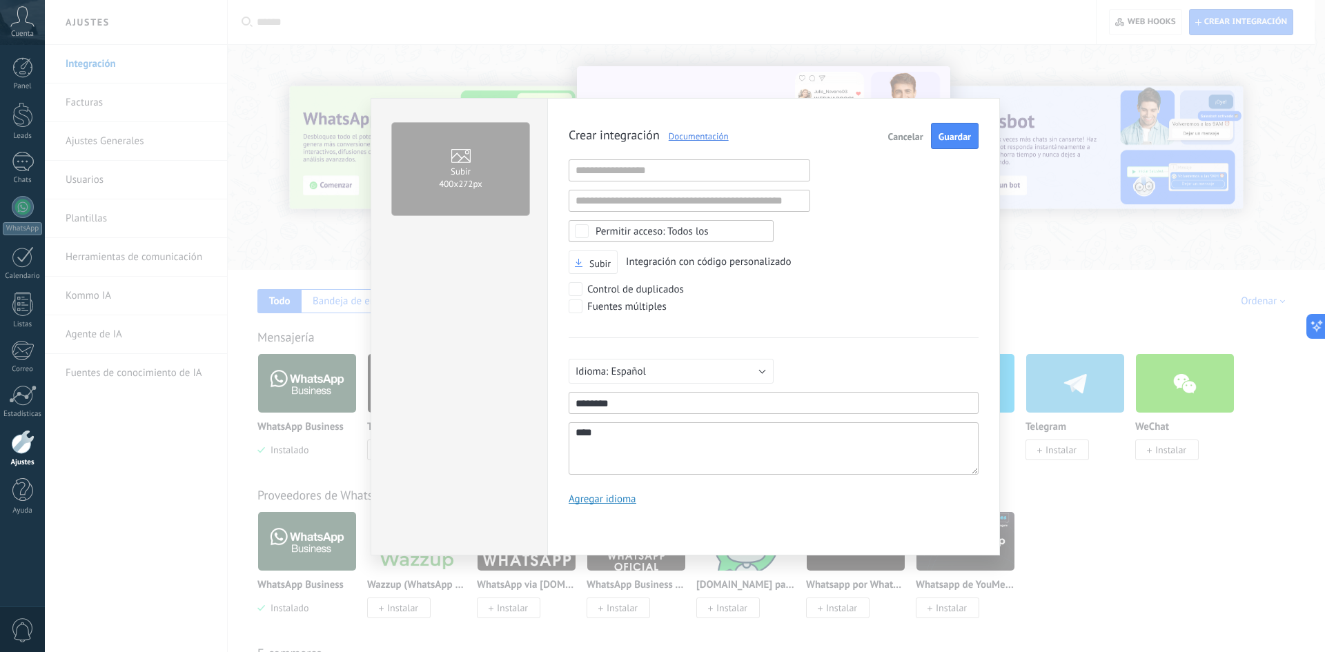
type textarea "*****"
type textarea "******"
click at [597, 261] on span "Subir" at bounding box center [599, 264] width 21 height 10
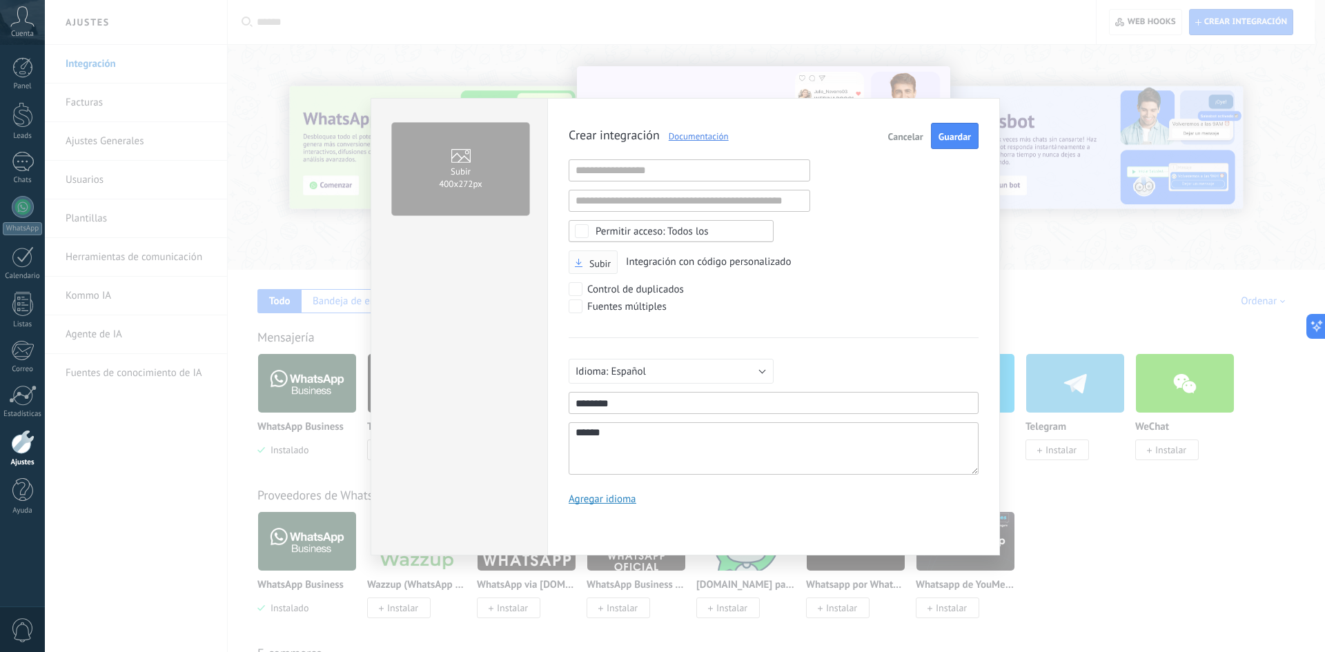
click at [0, 0] on input "Subir" at bounding box center [0, 0] width 0 height 0
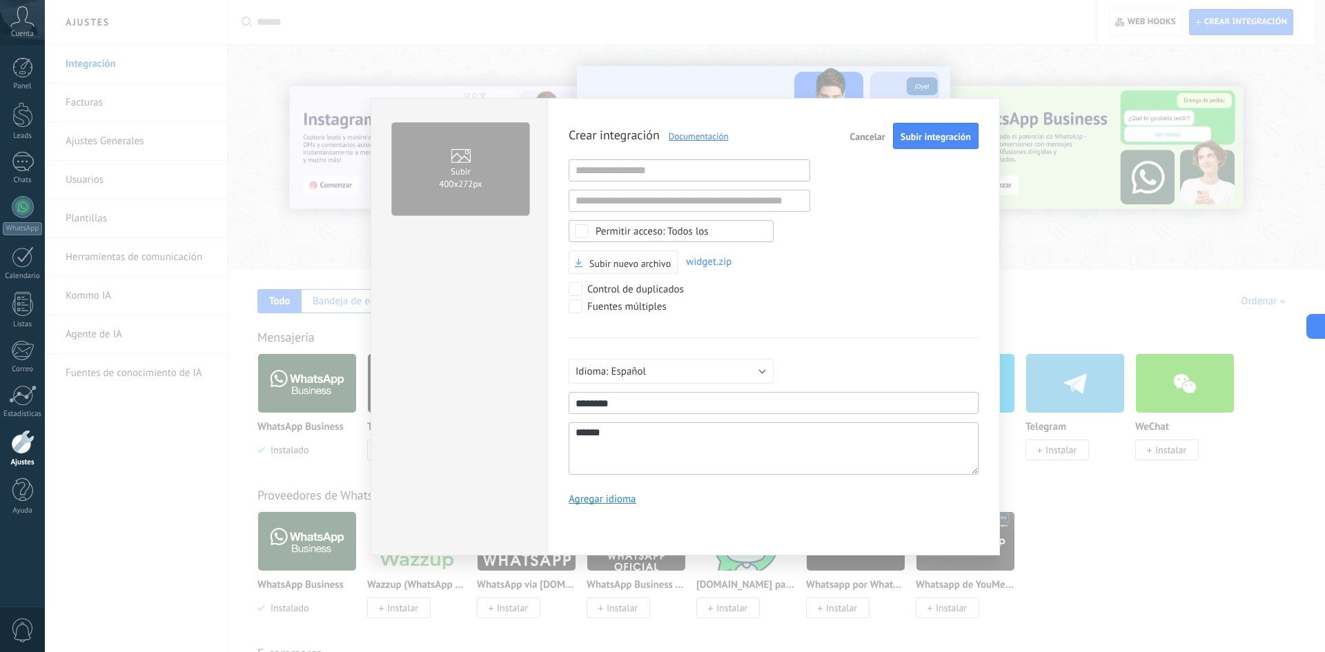
click at [486, 194] on label "Subir 400х272px" at bounding box center [460, 169] width 137 height 92
click at [0, 0] on input "Subir 400х272px" at bounding box center [0, 0] width 0 height 0
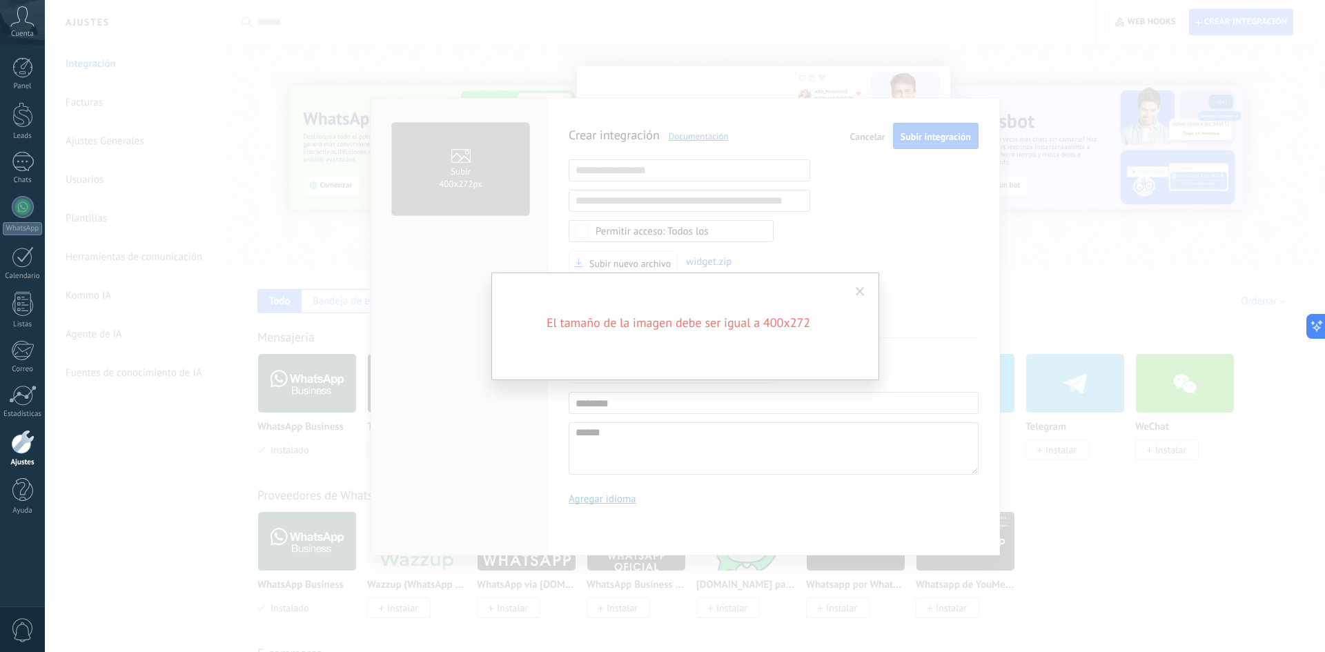
click at [856, 293] on span at bounding box center [859, 292] width 9 height 10
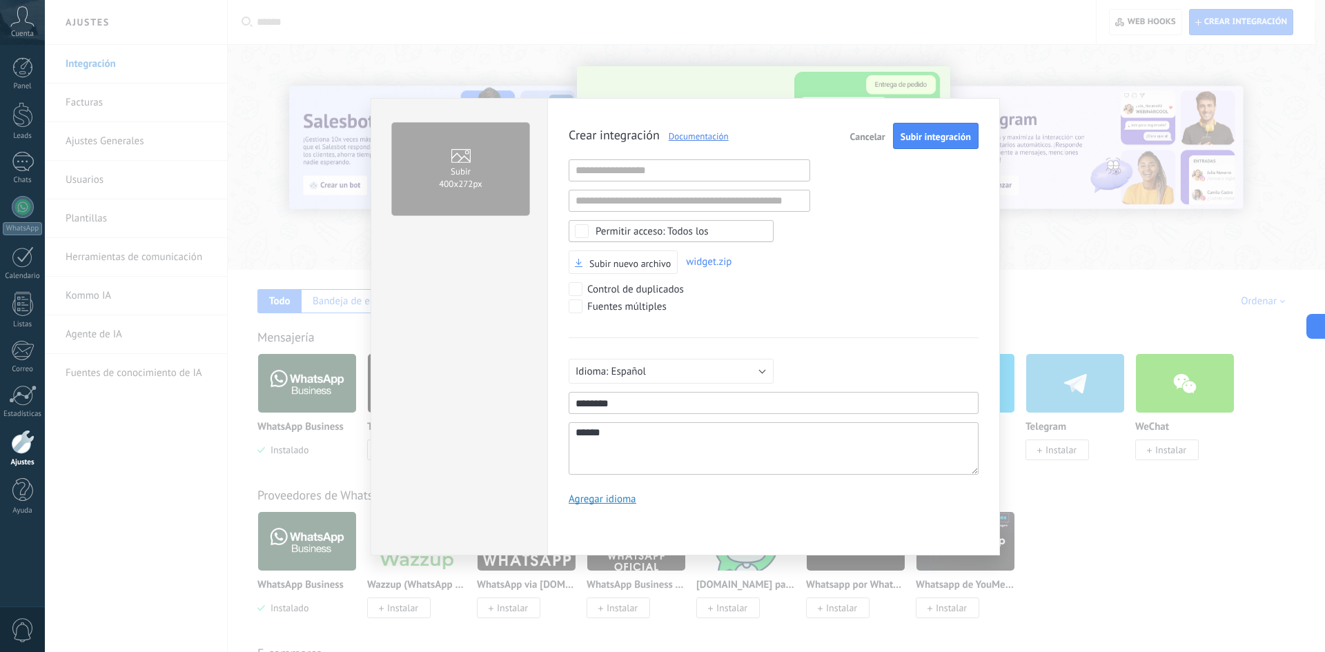
click at [462, 192] on label "Subir 400х272px" at bounding box center [460, 169] width 137 height 92
click at [0, 0] on input "Subir 400х272px" at bounding box center [0, 0] width 0 height 0
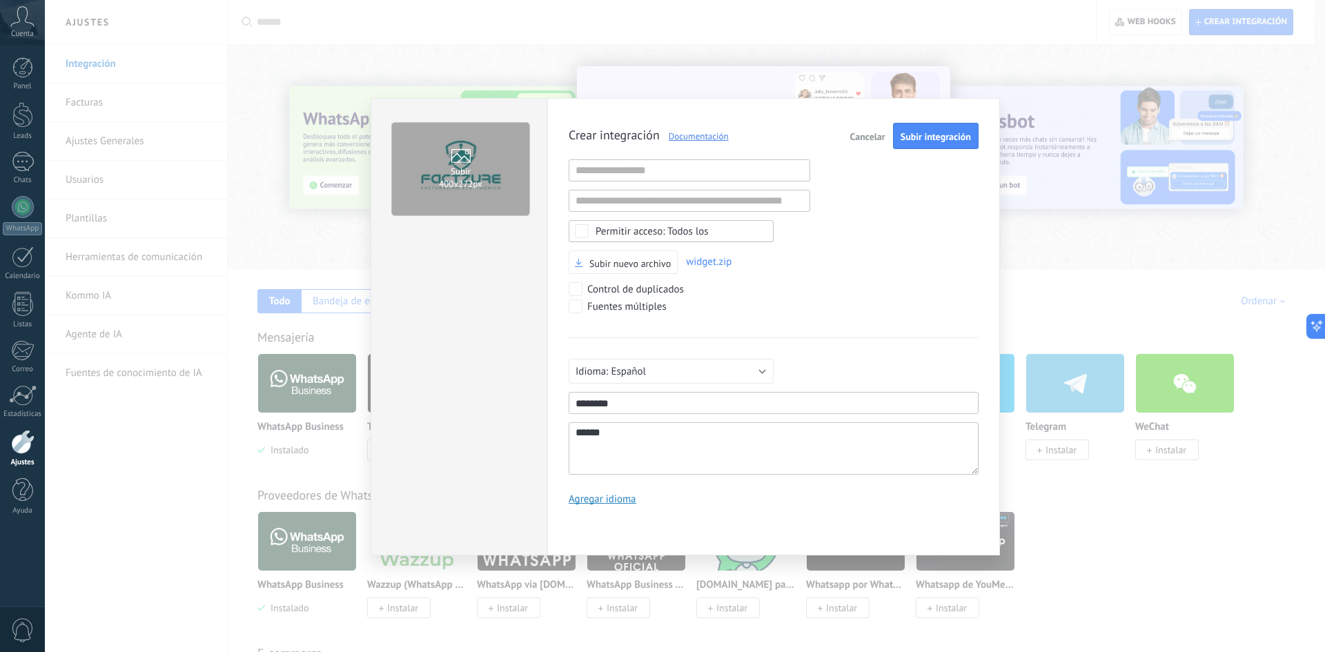
click at [517, 339] on div "Subir 400х272px" at bounding box center [458, 326] width 177 height 457
click at [940, 139] on span "Subir integración" at bounding box center [935, 137] width 70 height 10
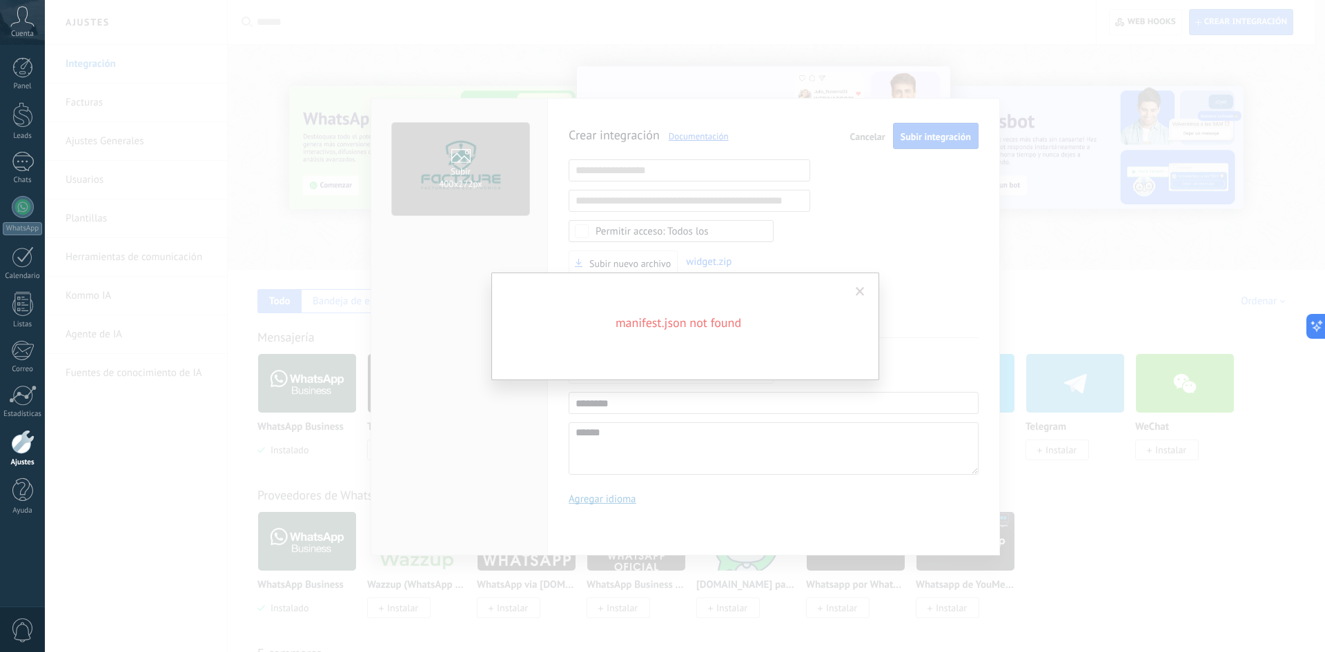
click at [975, 411] on div "manifest.json not found" at bounding box center [685, 326] width 1280 height 652
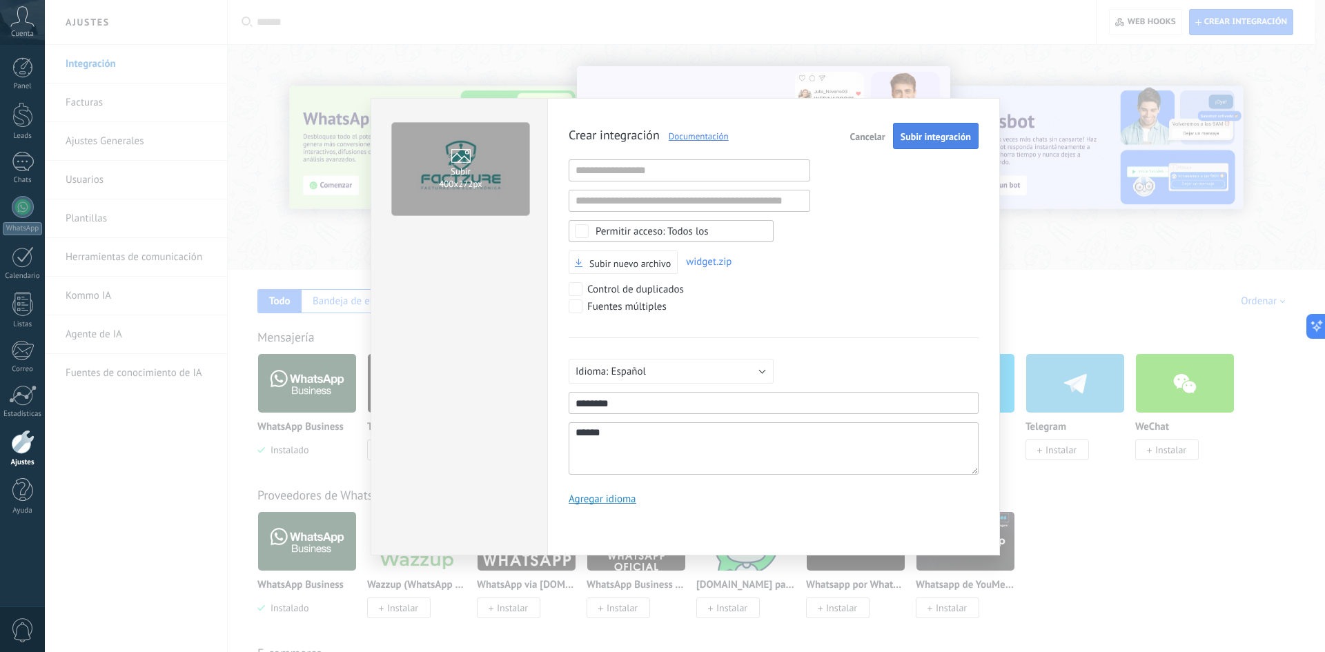
click at [926, 141] on span "Subir integración" at bounding box center [935, 137] width 70 height 10
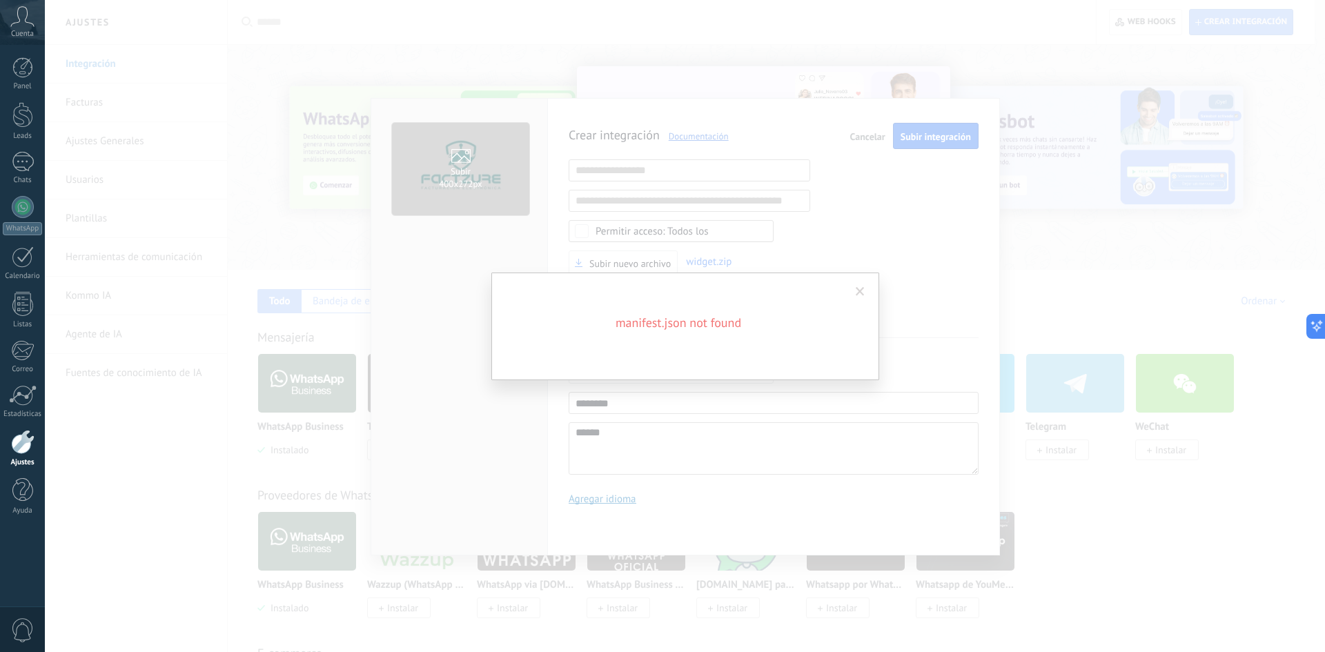
click at [858, 290] on span at bounding box center [859, 292] width 9 height 10
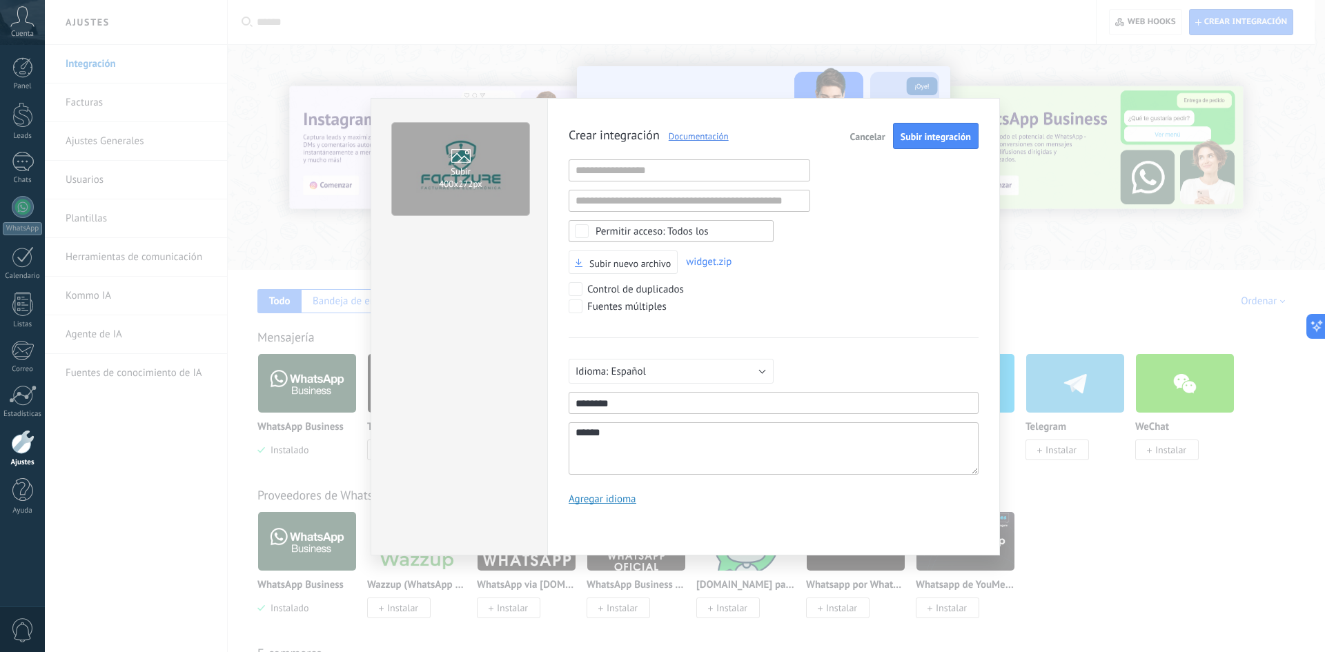
click at [706, 264] on span "widget.zip" at bounding box center [709, 261] width 46 height 13
click at [640, 266] on span "Subir nuevo archivo" at bounding box center [629, 264] width 81 height 10
click at [0, 0] on input "Subir nuevo archivo" at bounding box center [0, 0] width 0 height 0
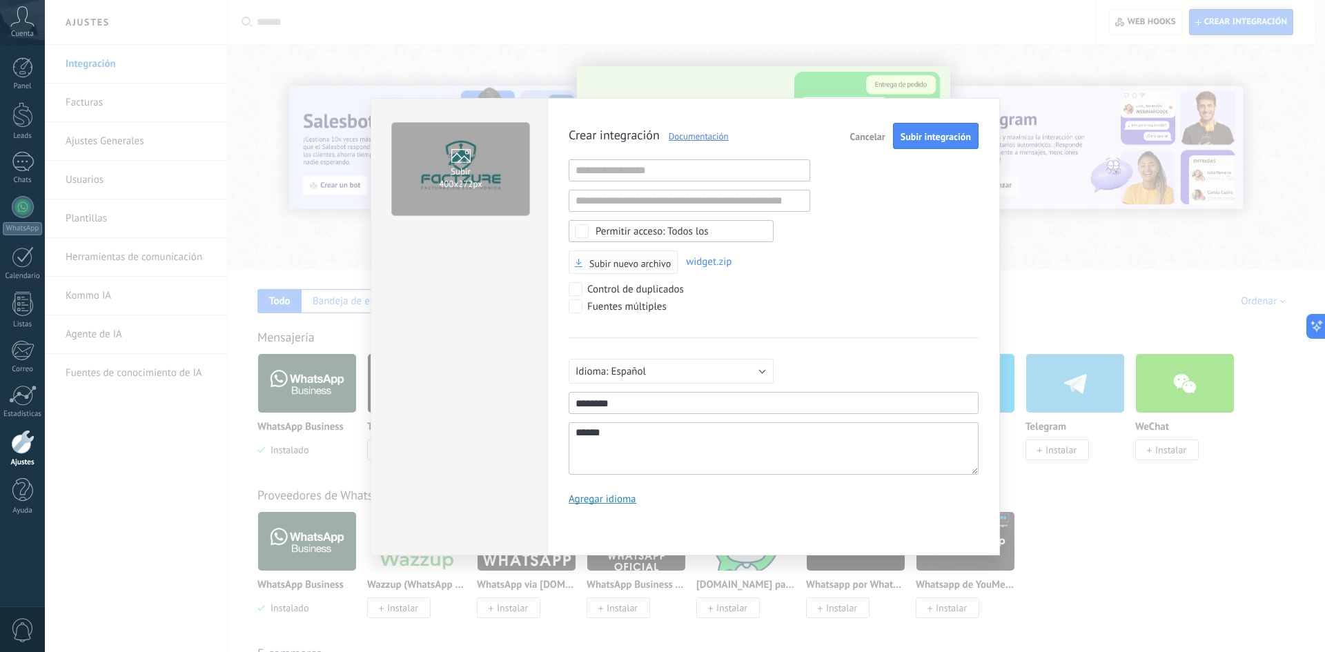
click at [616, 259] on span "Subir nuevo archivo" at bounding box center [629, 264] width 81 height 10
click at [0, 0] on input "Subir nuevo archivo" at bounding box center [0, 0] width 0 height 0
click at [920, 140] on span "Subir integración" at bounding box center [935, 137] width 70 height 10
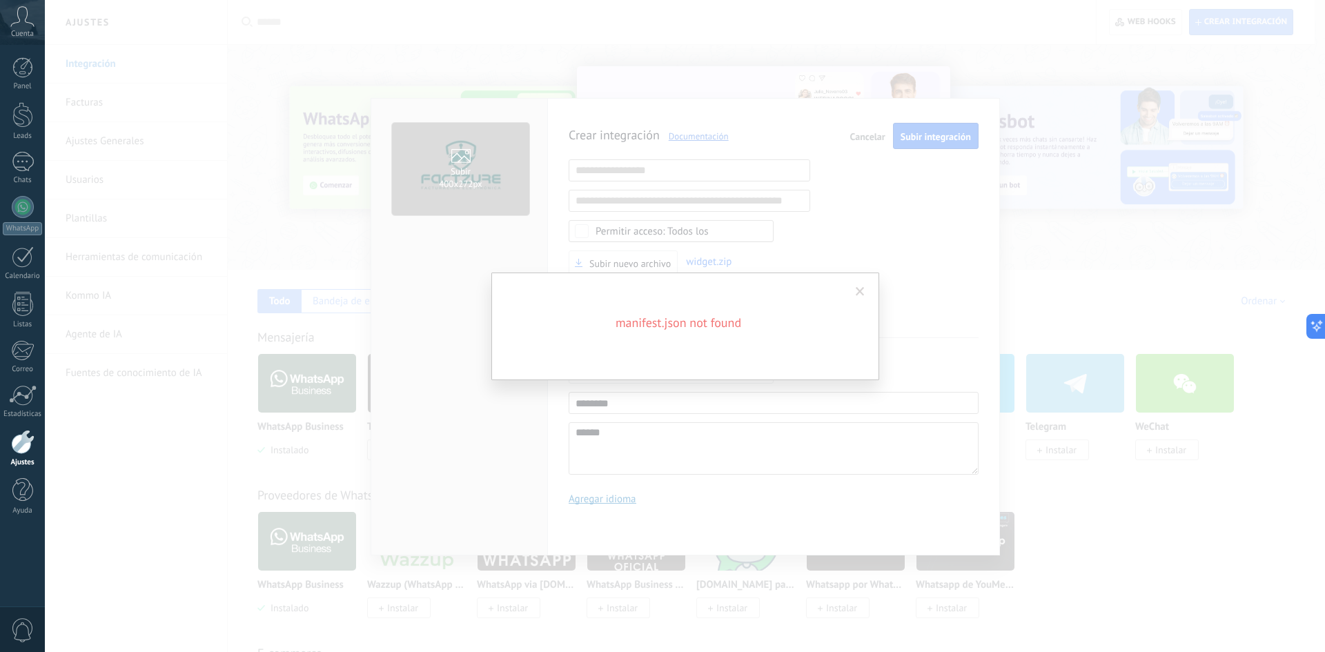
click at [858, 291] on span at bounding box center [859, 292] width 9 height 10
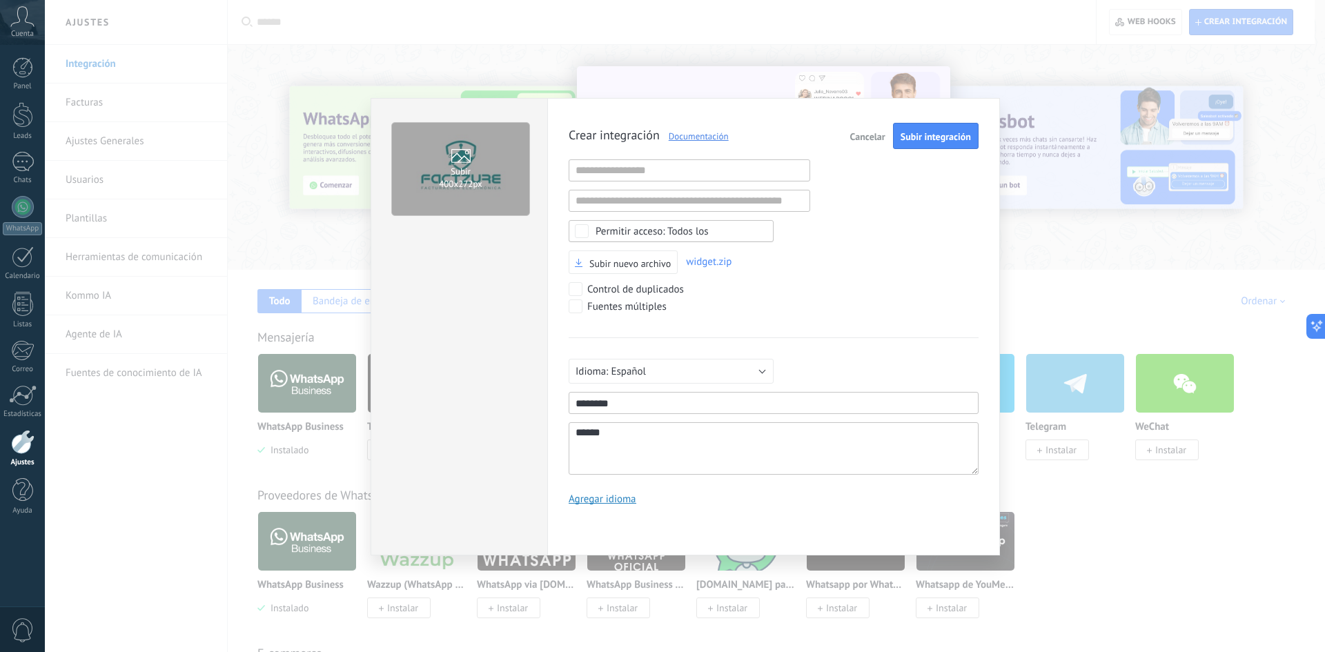
click at [860, 135] on span "Cancelar" at bounding box center [867, 137] width 35 height 10
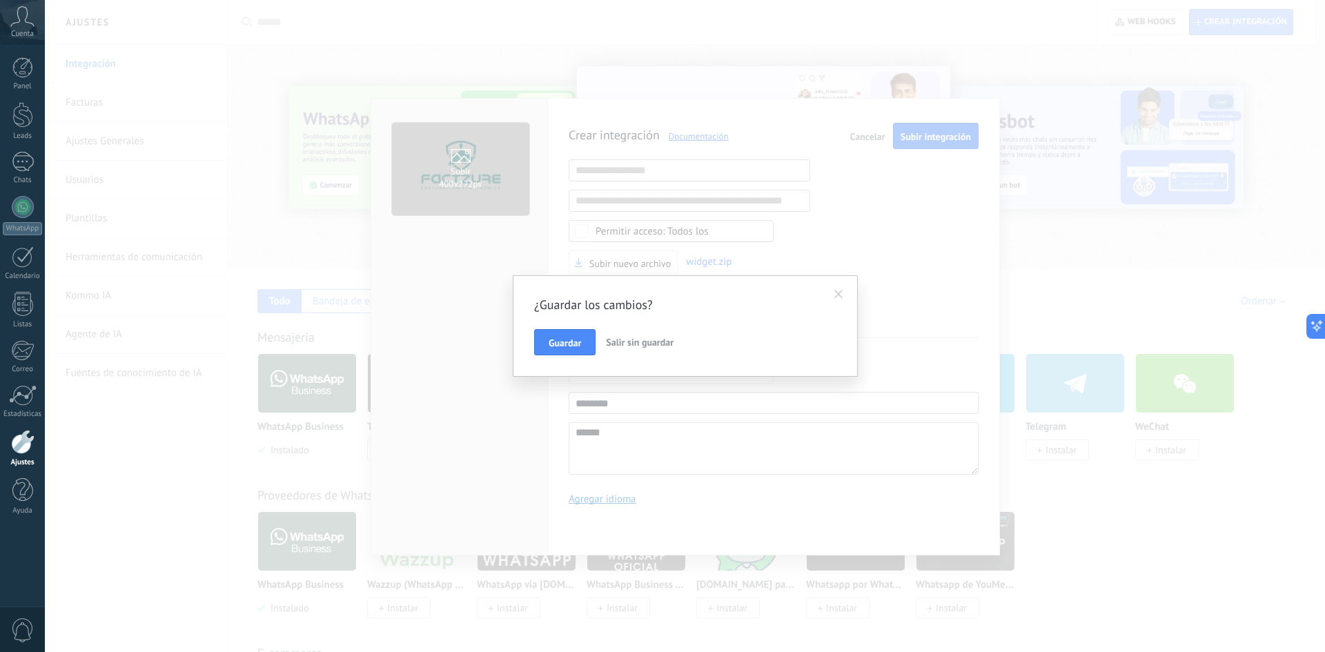
click at [626, 348] on span "Salir sin guardar" at bounding box center [640, 342] width 68 height 12
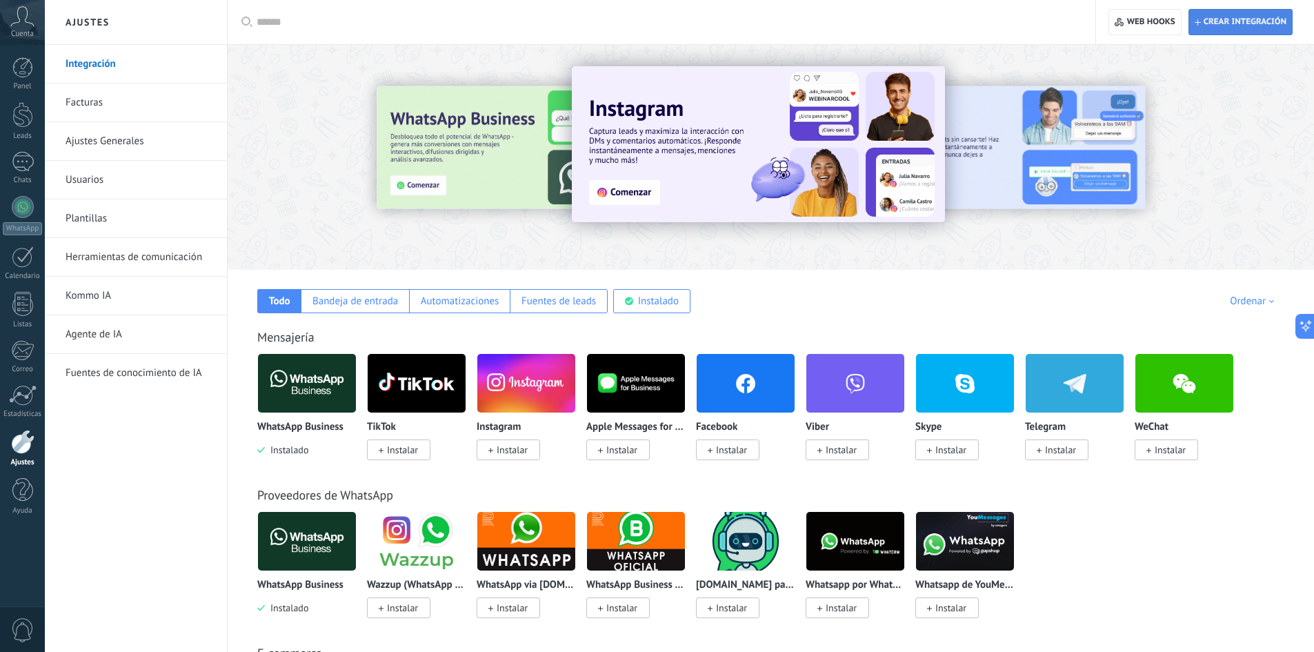
click at [1273, 15] on span "Crear integración" at bounding box center [1241, 22] width 92 height 25
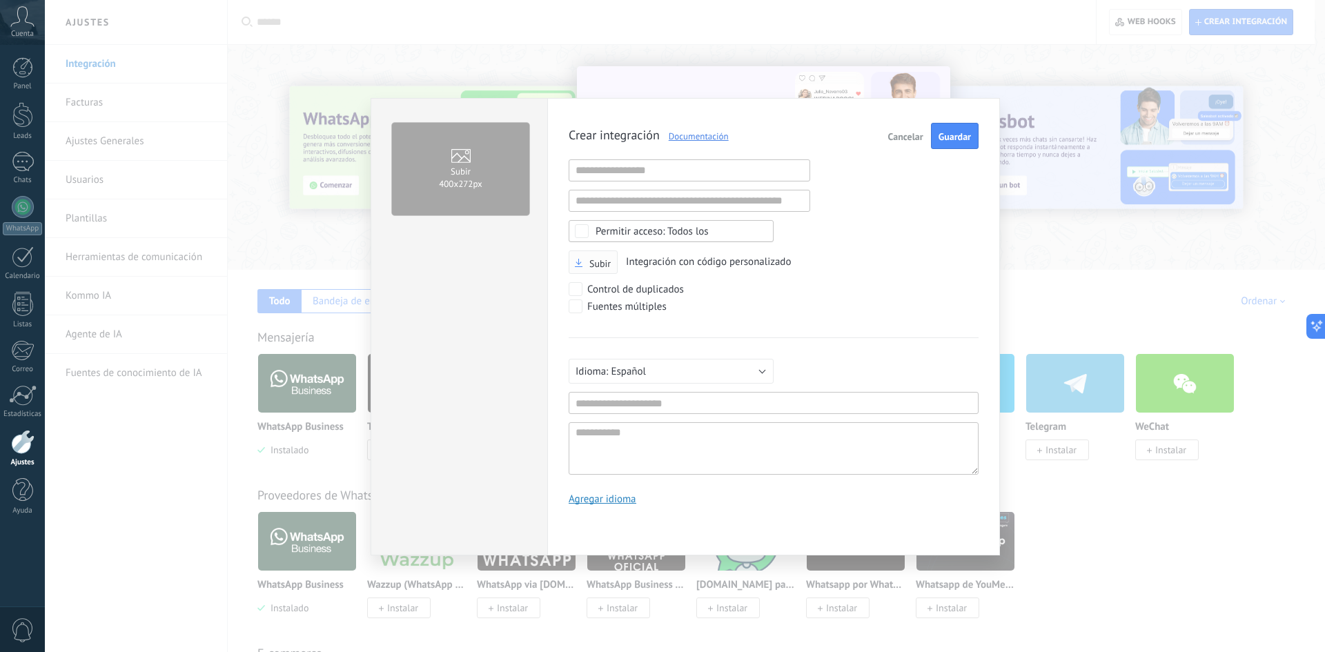
click at [604, 267] on span "Subir" at bounding box center [599, 264] width 21 height 10
click at [0, 0] on input "Subir" at bounding box center [0, 0] width 0 height 0
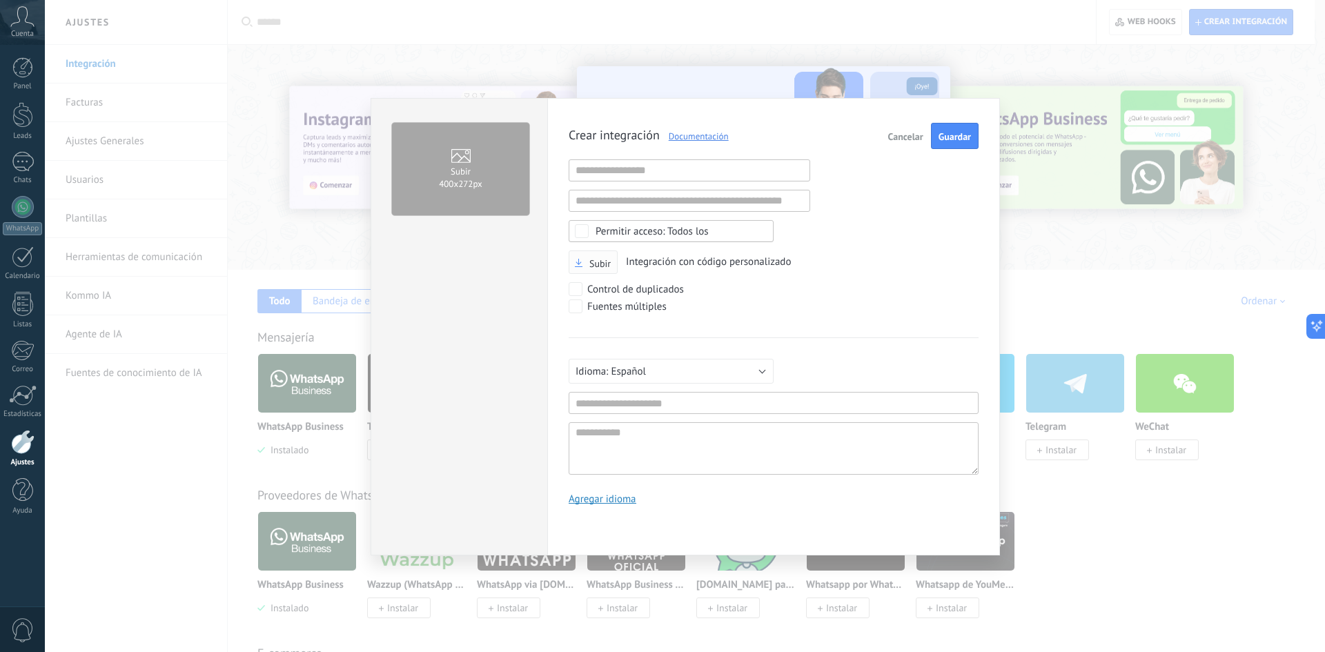
click at [602, 267] on span "Subir" at bounding box center [599, 264] width 21 height 10
click at [0, 0] on input "Subir" at bounding box center [0, 0] width 0 height 0
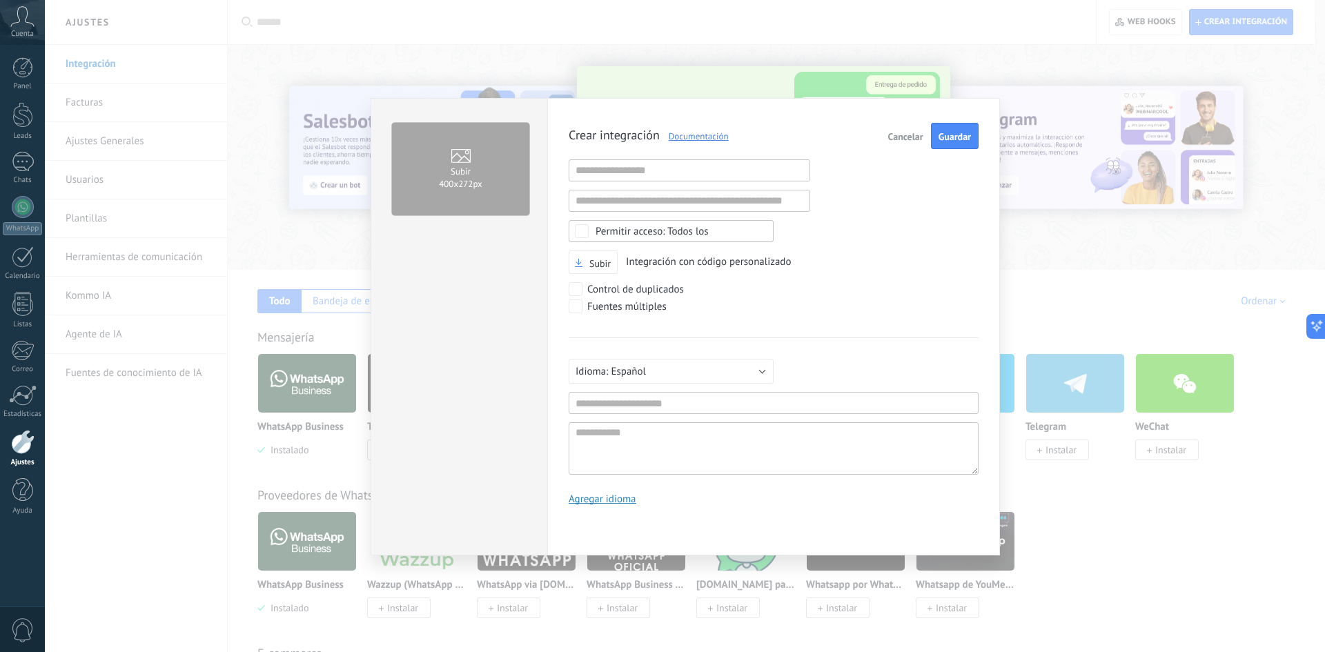
click at [904, 137] on span "Cancelar" at bounding box center [905, 137] width 35 height 10
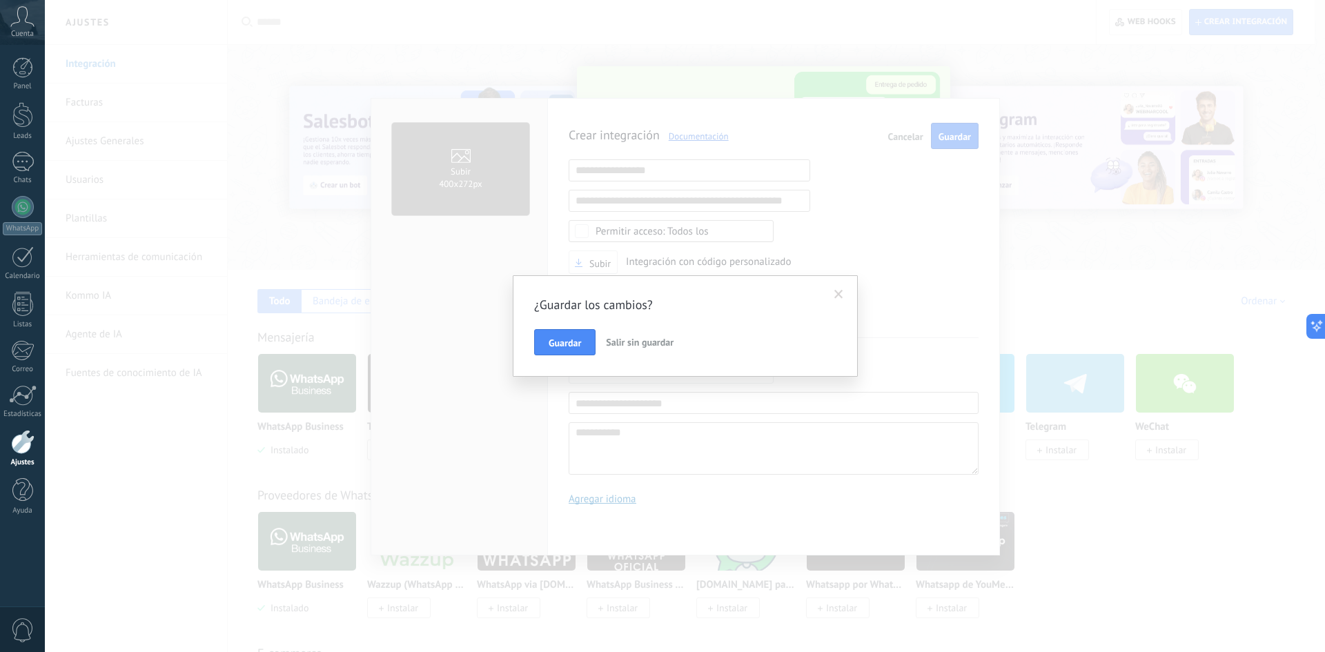
click at [640, 345] on span "Salir sin guardar" at bounding box center [640, 342] width 68 height 12
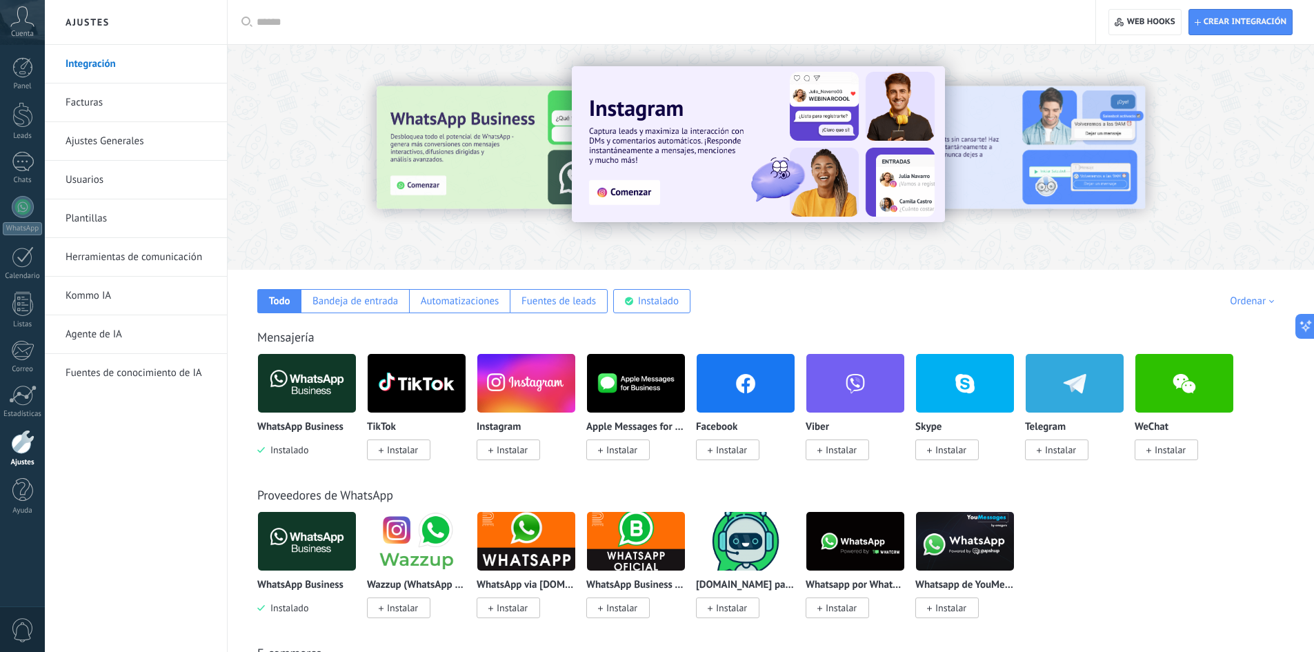
click at [15, 1] on div "Cuenta" at bounding box center [22, 22] width 45 height 45
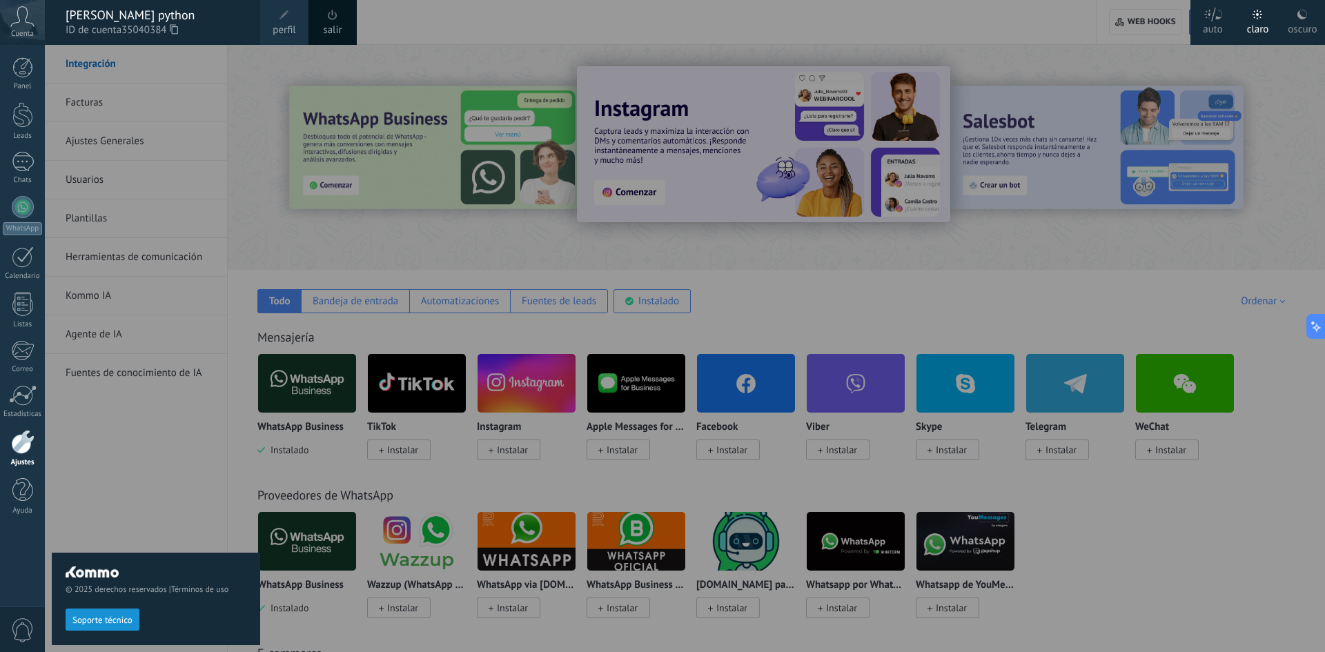
click at [21, 457] on link "Ajustes" at bounding box center [22, 448] width 45 height 37
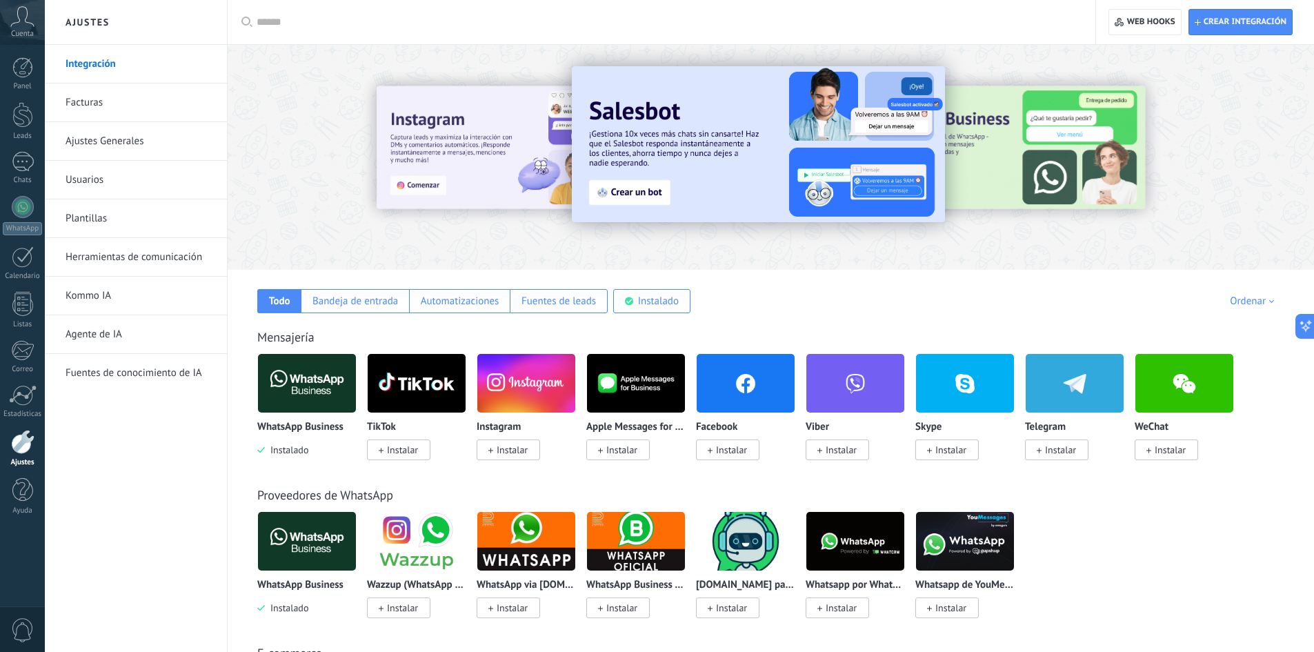
click at [109, 147] on link "Ajustes Generales" at bounding box center [140, 141] width 148 height 39
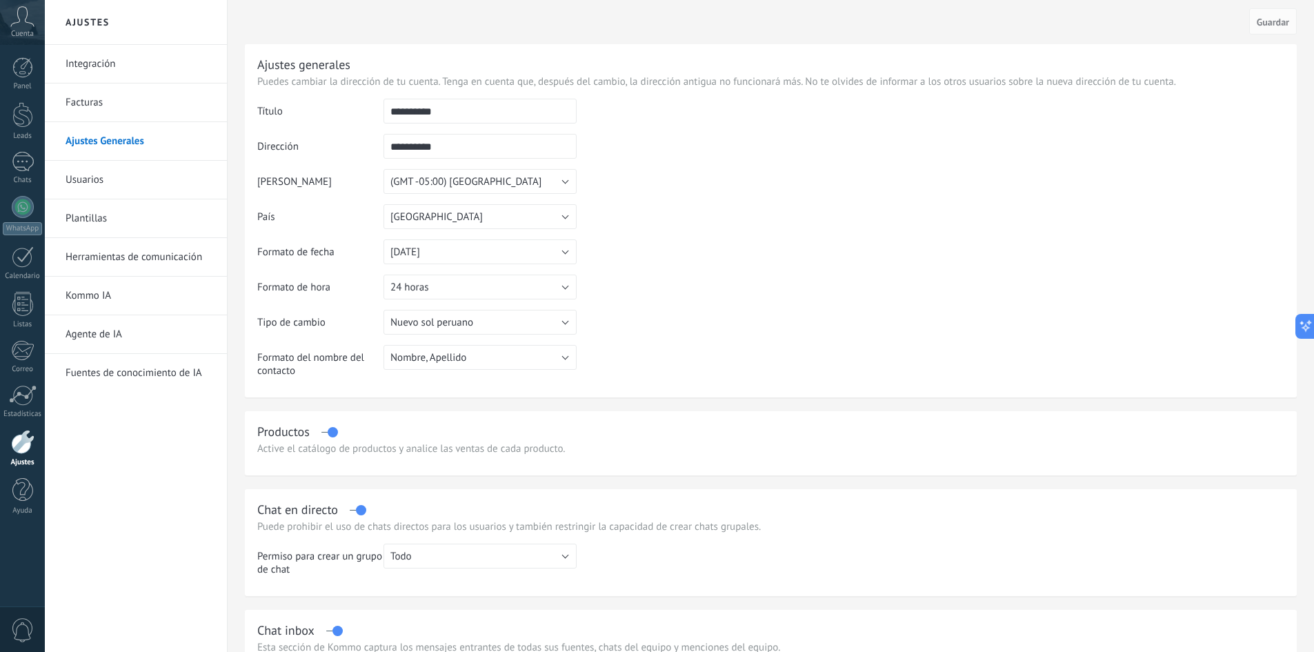
click at [30, 30] on span "Cuenta" at bounding box center [22, 34] width 23 height 9
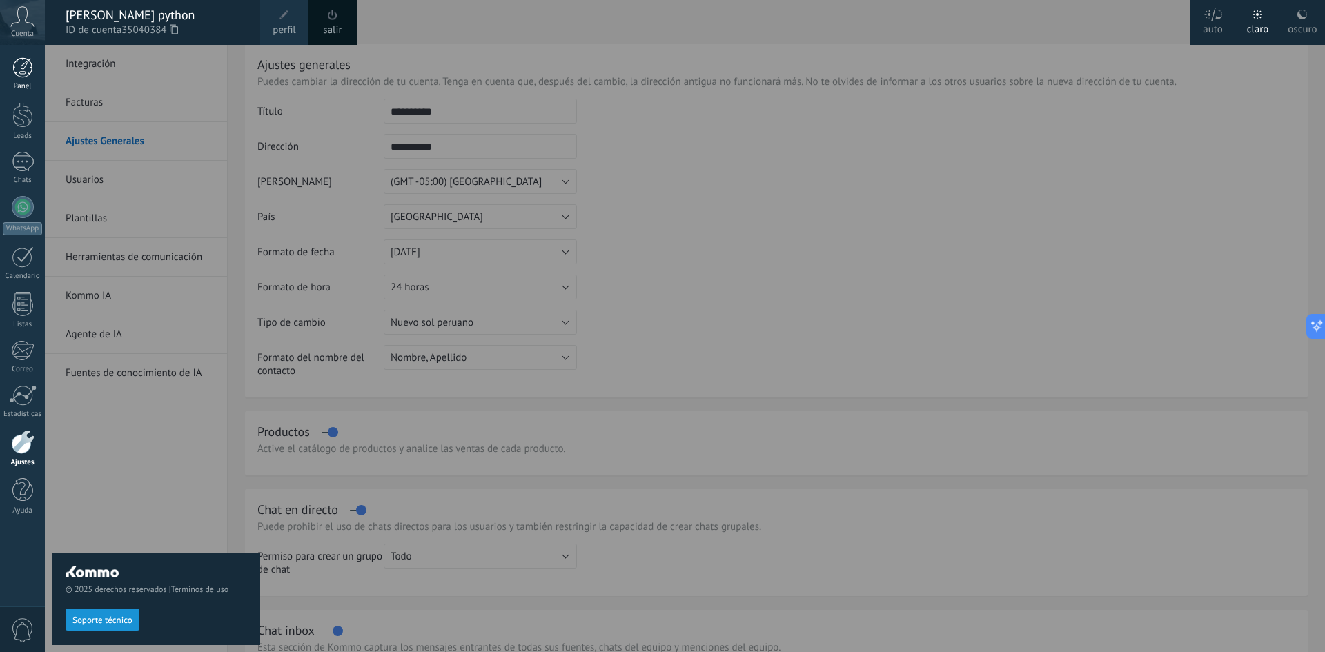
click at [19, 78] on link "Panel" at bounding box center [22, 74] width 45 height 34
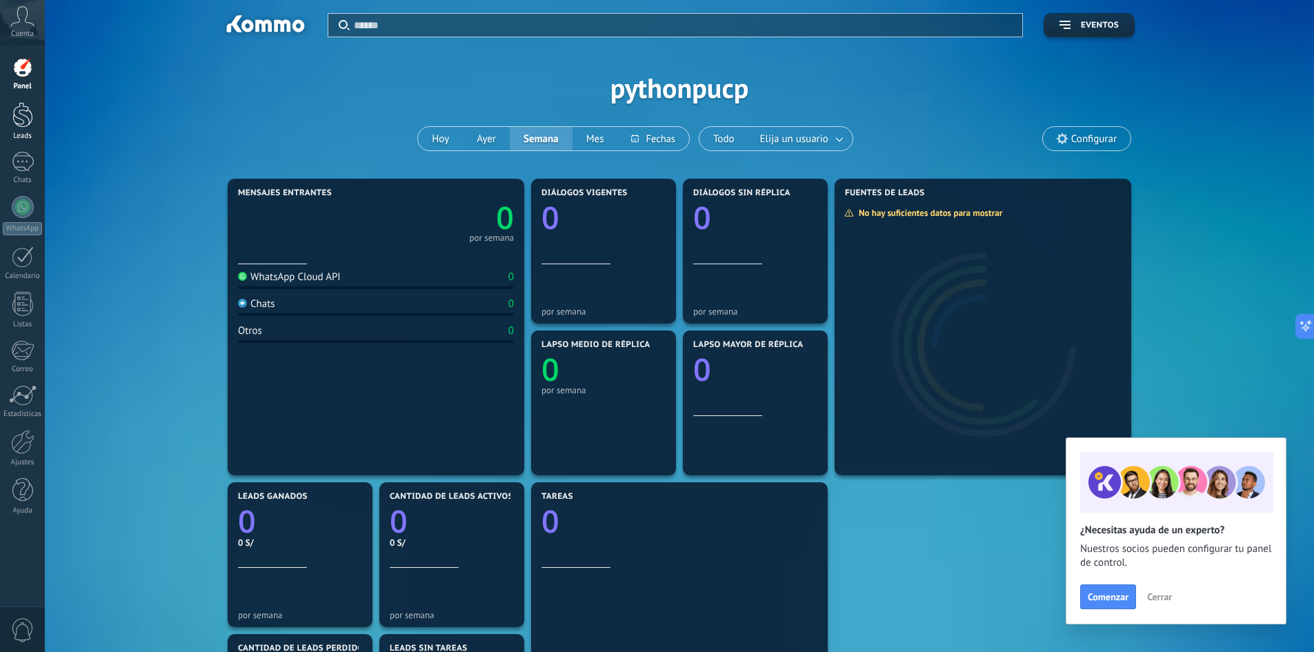
click at [32, 126] on div at bounding box center [22, 115] width 21 height 26
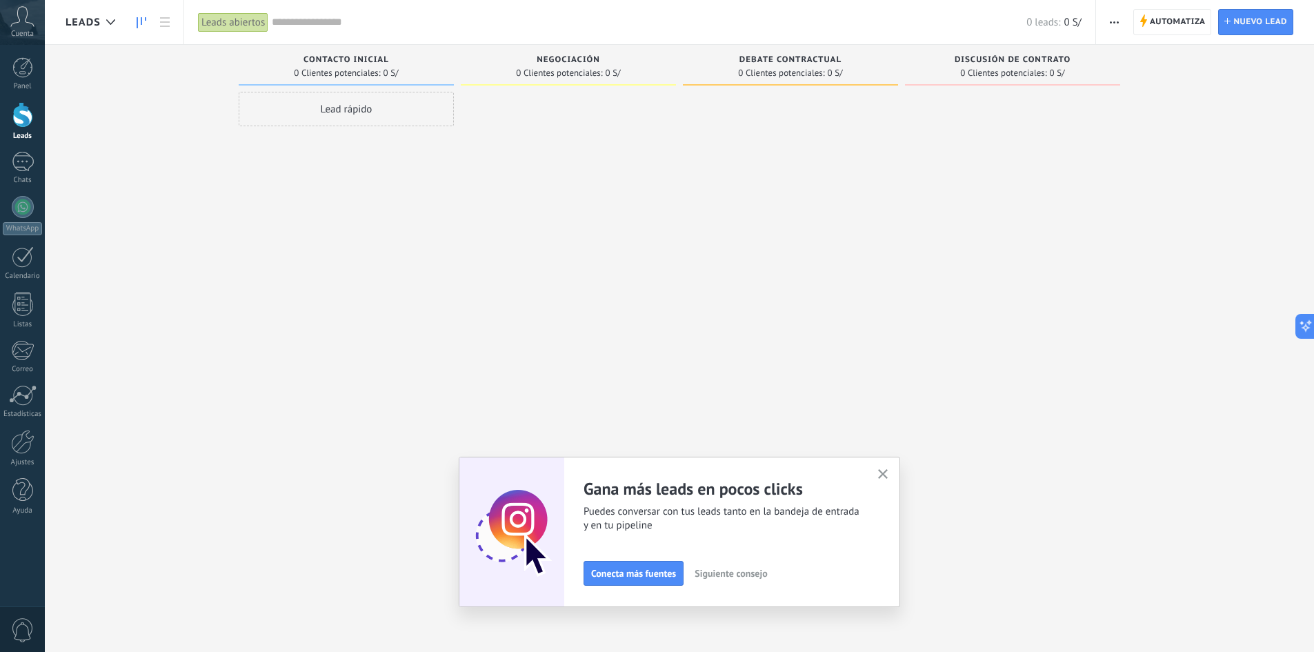
click at [887, 475] on use "button" at bounding box center [883, 474] width 10 height 10
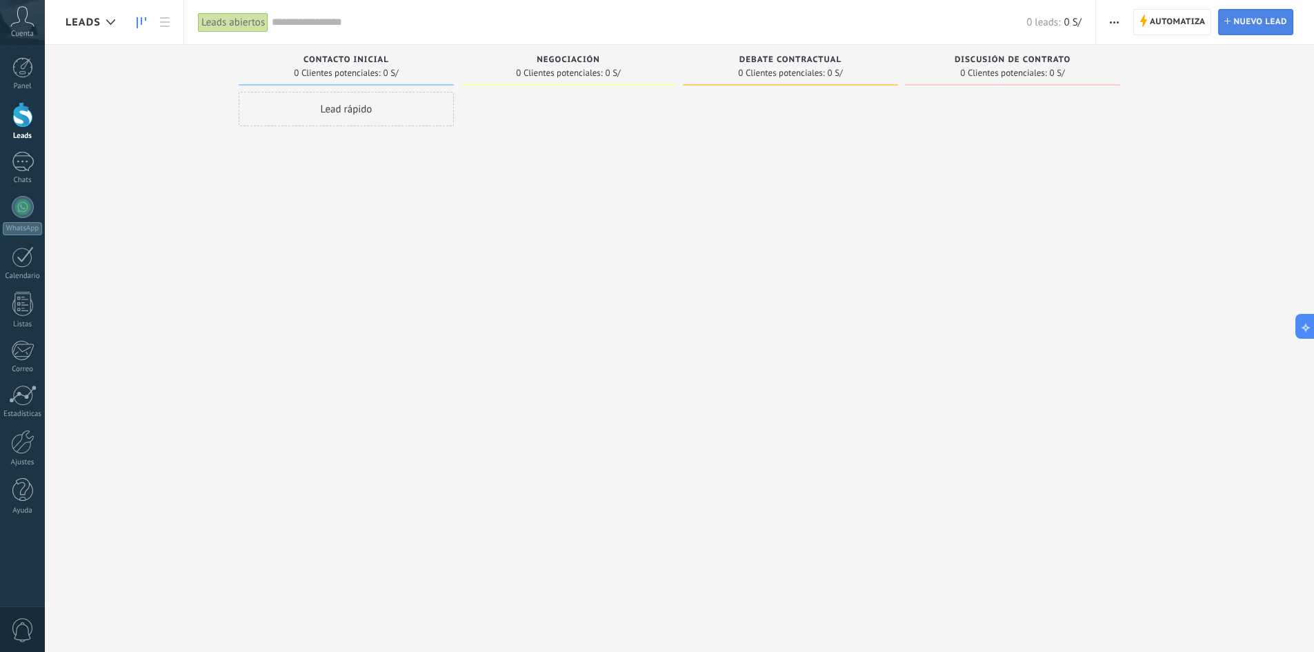
click at [1251, 17] on span "Nuevo lead" at bounding box center [1260, 22] width 54 height 25
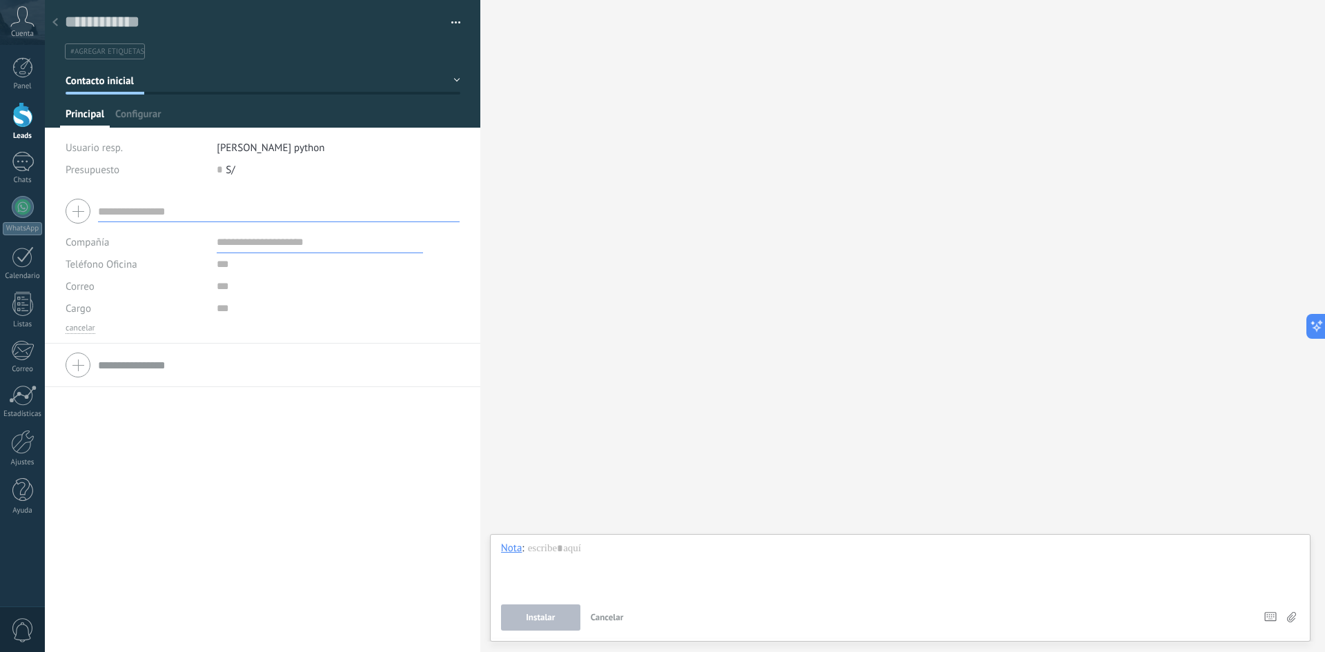
click at [125, 211] on input "text" at bounding box center [278, 211] width 361 height 22
click at [86, 210] on div at bounding box center [263, 211] width 394 height 34
click at [121, 207] on input "text" at bounding box center [278, 211] width 361 height 22
click at [62, 28] on div at bounding box center [55, 23] width 19 height 27
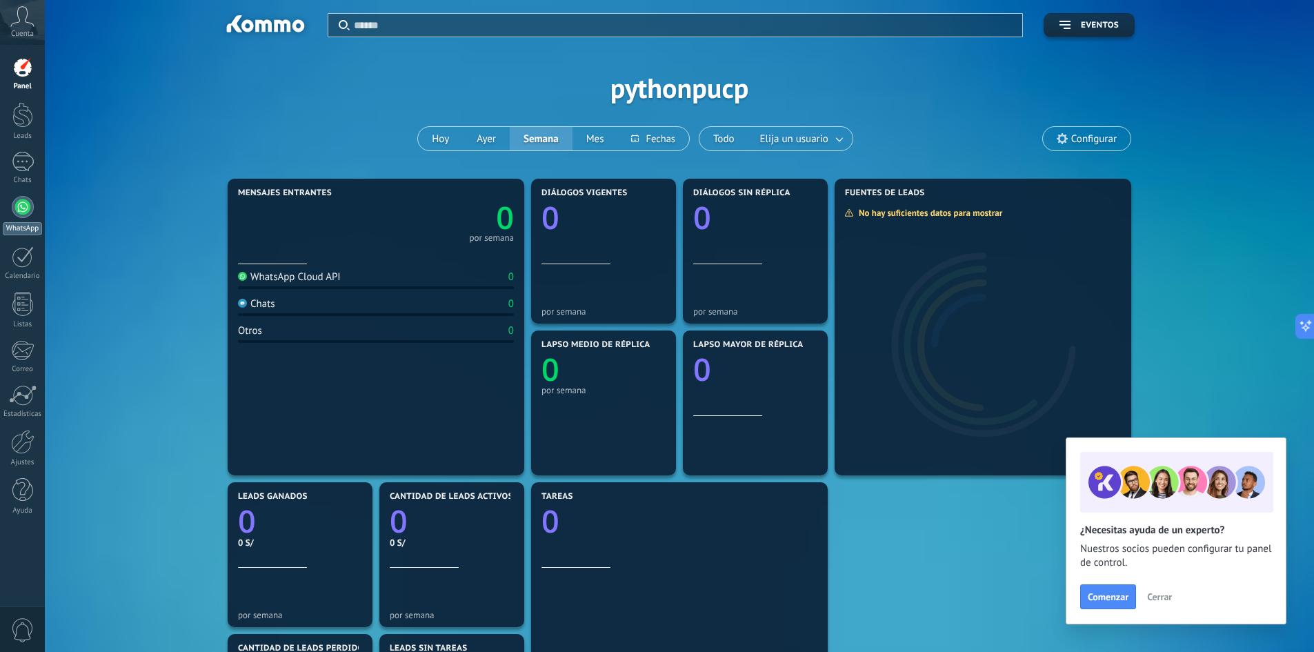
click at [28, 226] on div "WhatsApp" at bounding box center [22, 228] width 39 height 13
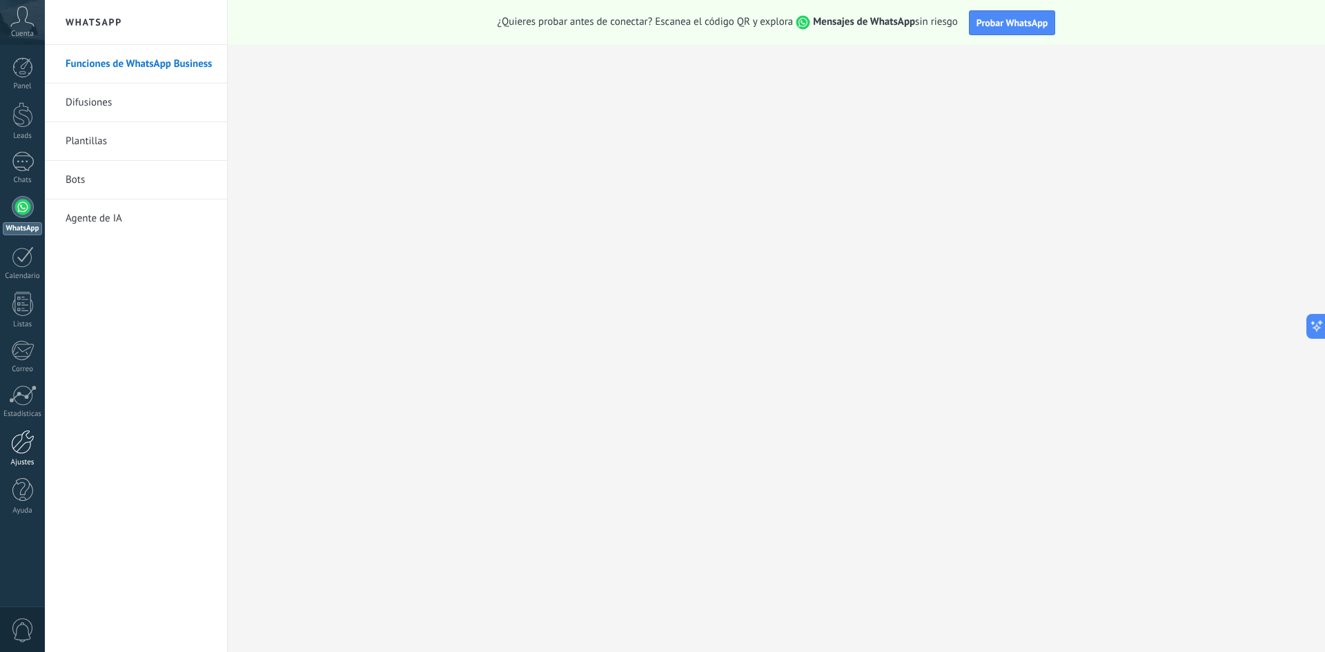
click at [32, 447] on div at bounding box center [22, 442] width 23 height 24
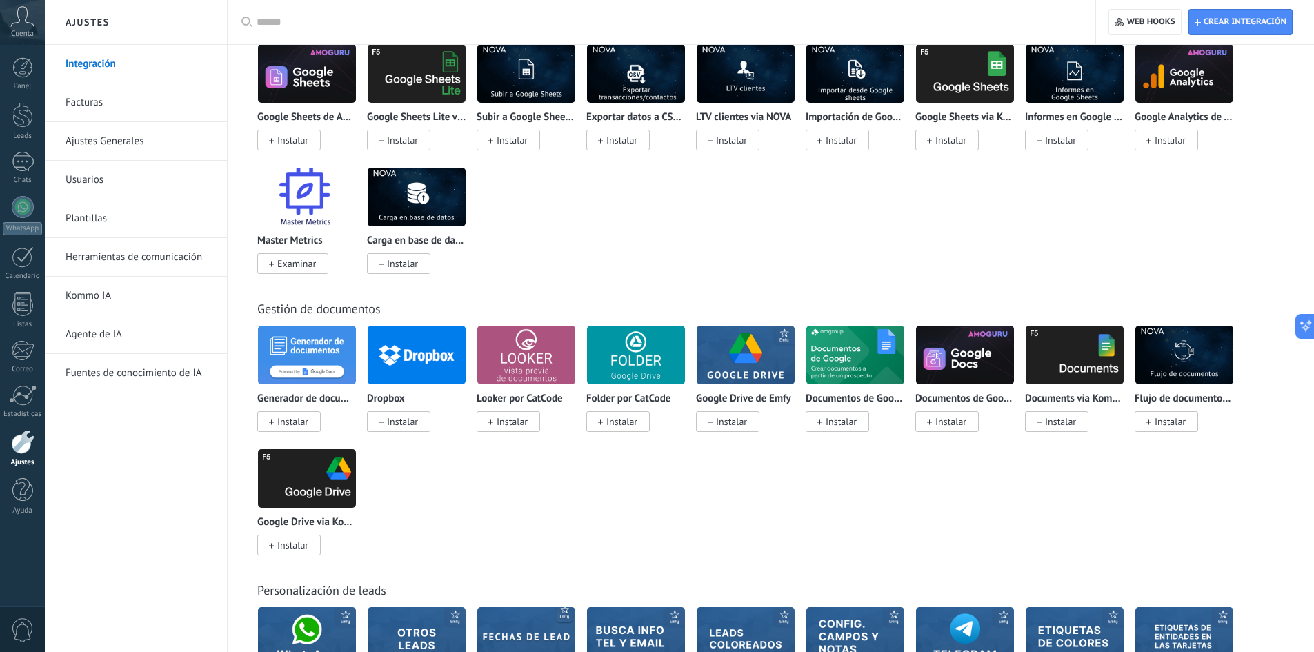
scroll to position [3449, 0]
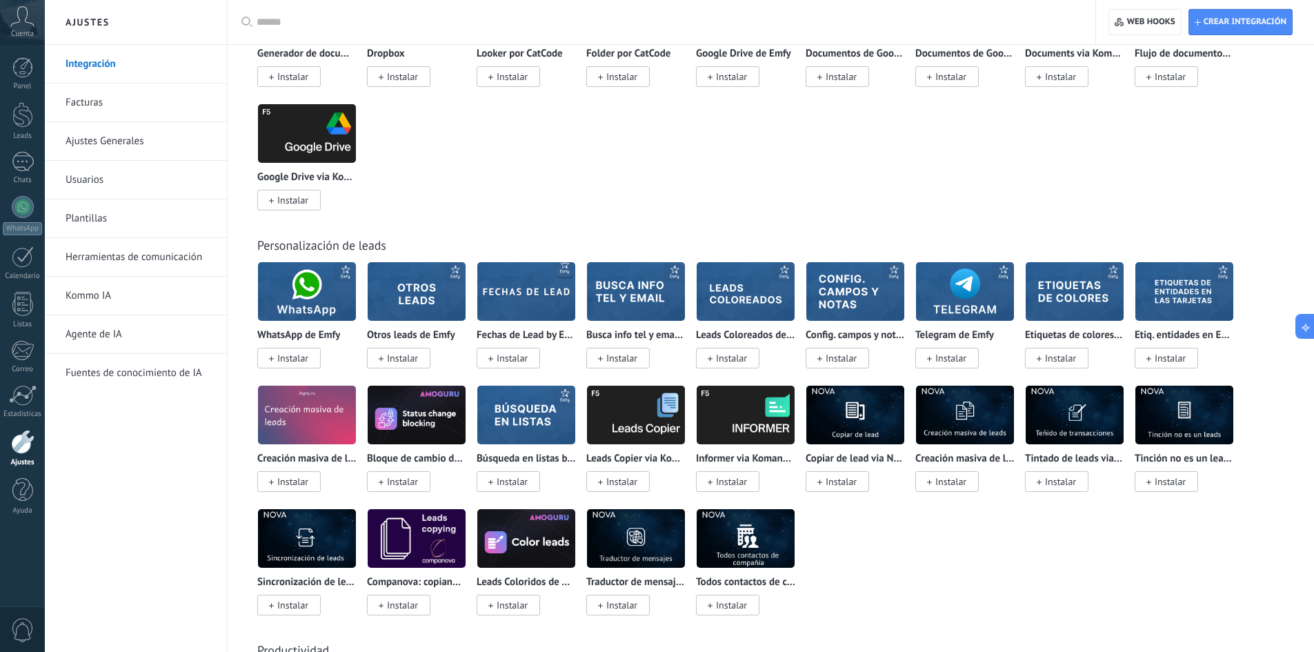
click at [624, 174] on div "Generador de documentos Instalar Dropbox Instalar Looker por CatCode Instalar F…" at bounding box center [778, 103] width 1042 height 247
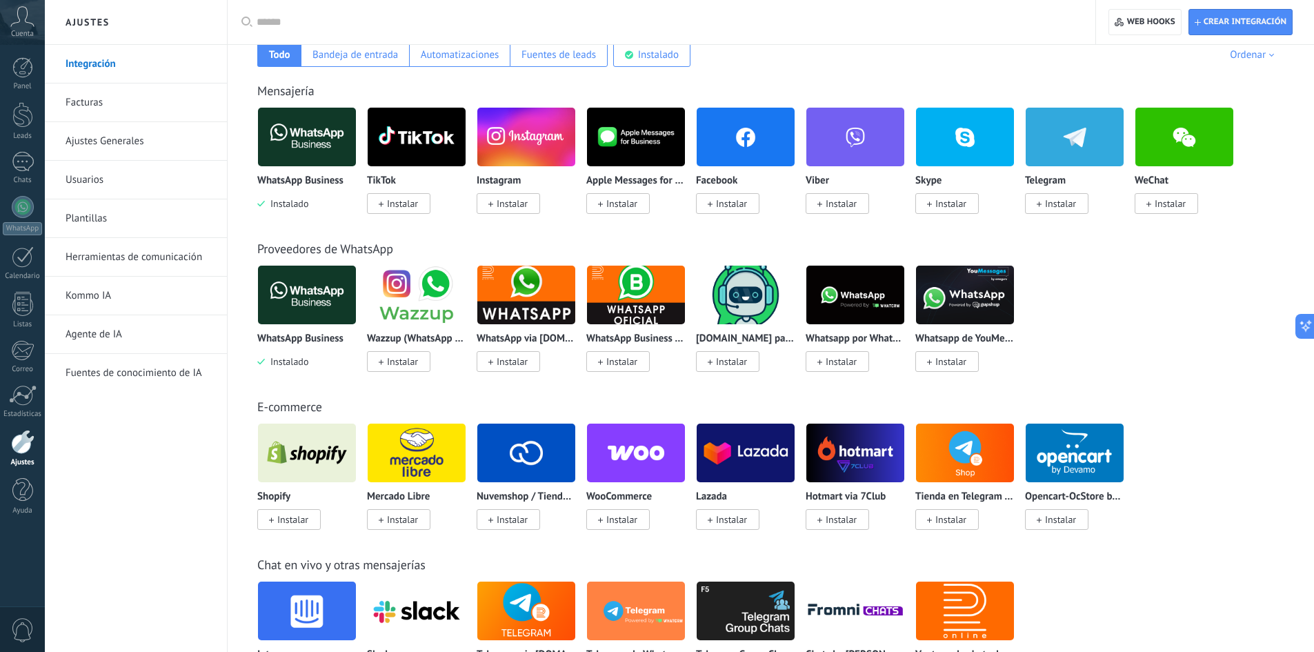
scroll to position [0, 0]
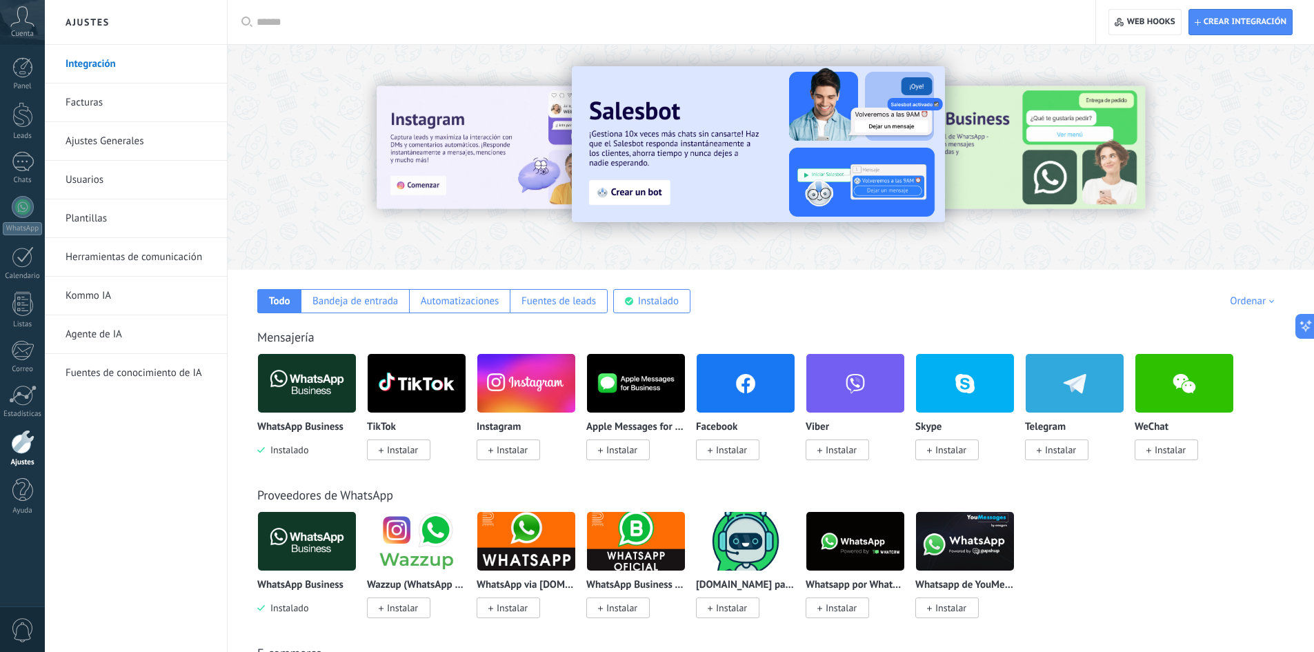
click at [1147, 555] on div "WhatsApp Business Instalado Wazzup (WhatsApp & Instagram) Instalar WhatsApp via…" at bounding box center [778, 572] width 1042 height 123
click at [1240, 32] on span "Crear integración" at bounding box center [1241, 22] width 92 height 25
type textarea "**********"
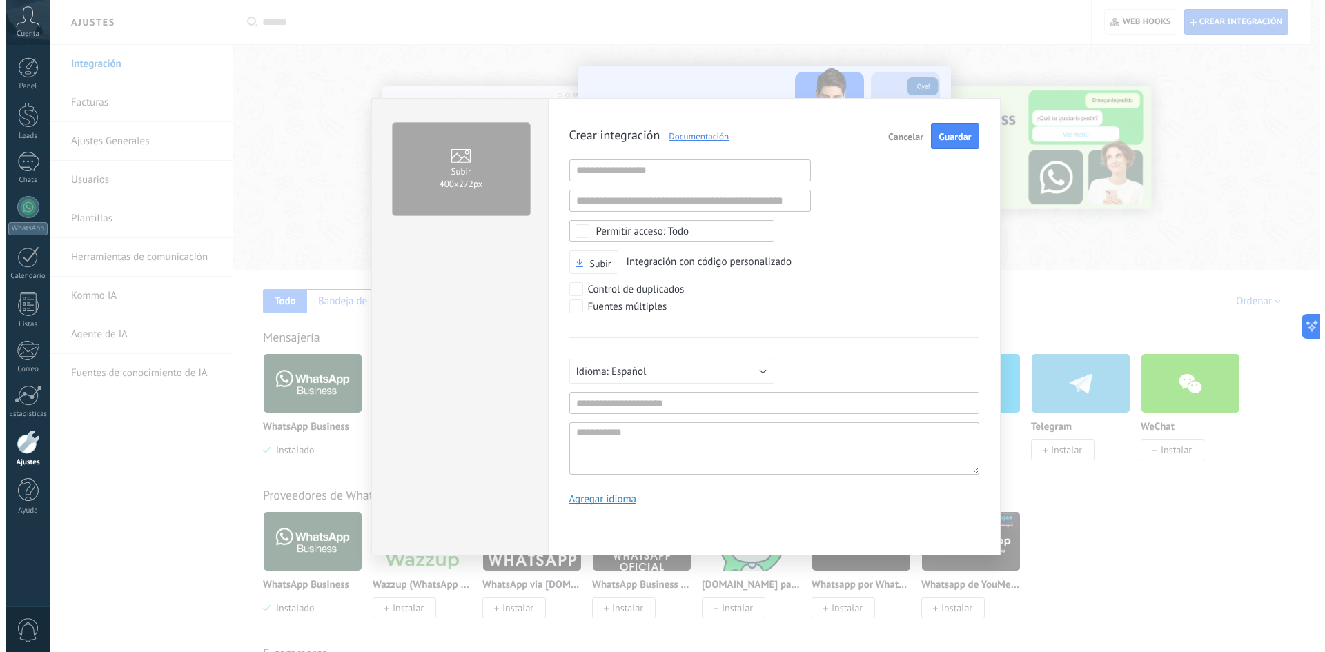
scroll to position [13, 0]
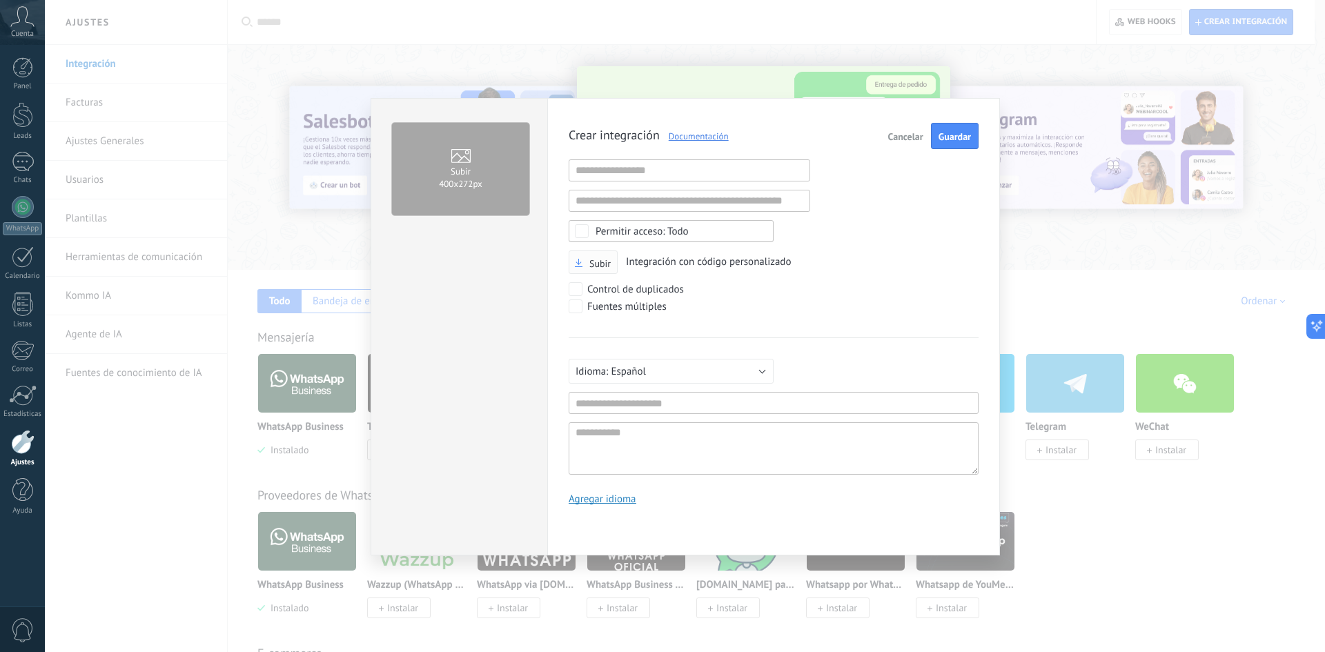
click at [595, 267] on span "Subir" at bounding box center [599, 264] width 21 height 10
click at [0, 0] on input "Subir" at bounding box center [0, 0] width 0 height 0
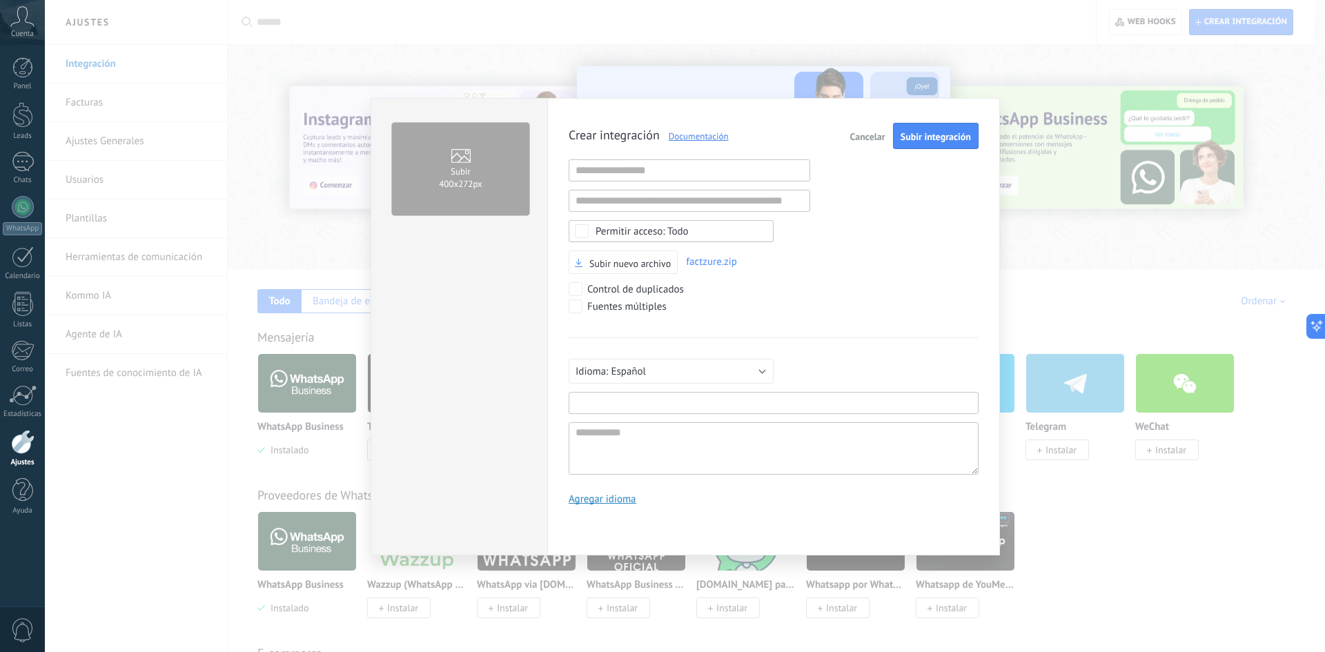
click at [633, 399] on input "text" at bounding box center [773, 403] width 410 height 22
click at [582, 406] on input "*******" at bounding box center [773, 403] width 410 height 22
type input "********"
click at [601, 432] on textarea at bounding box center [773, 448] width 410 height 52
type textarea "*"
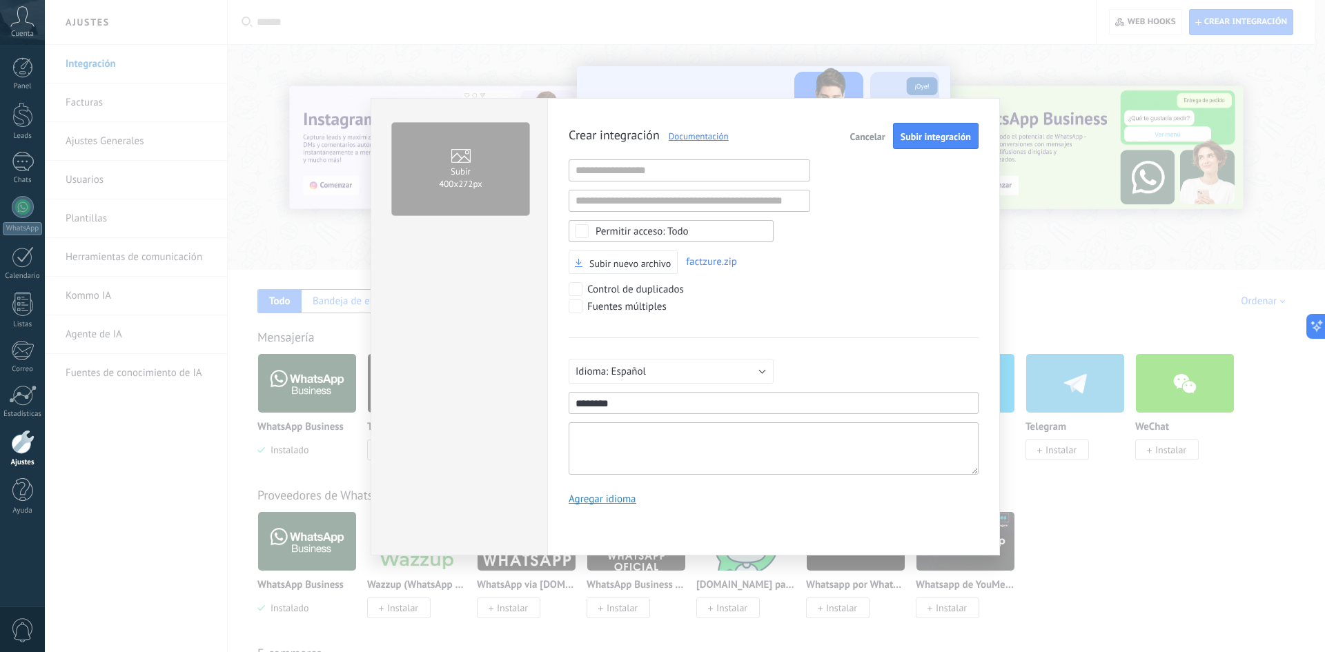
type textarea "*"
type textarea "**"
type textarea "***"
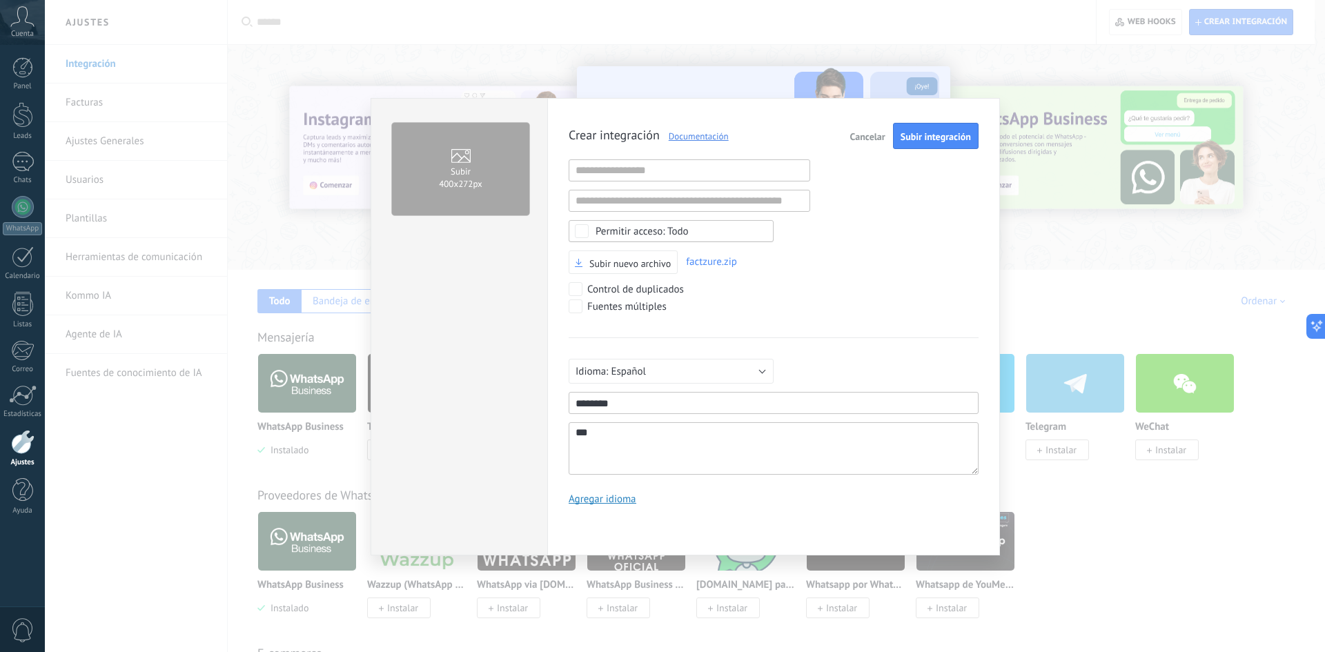
type textarea "****"
type textarea "*****"
type textarea "******"
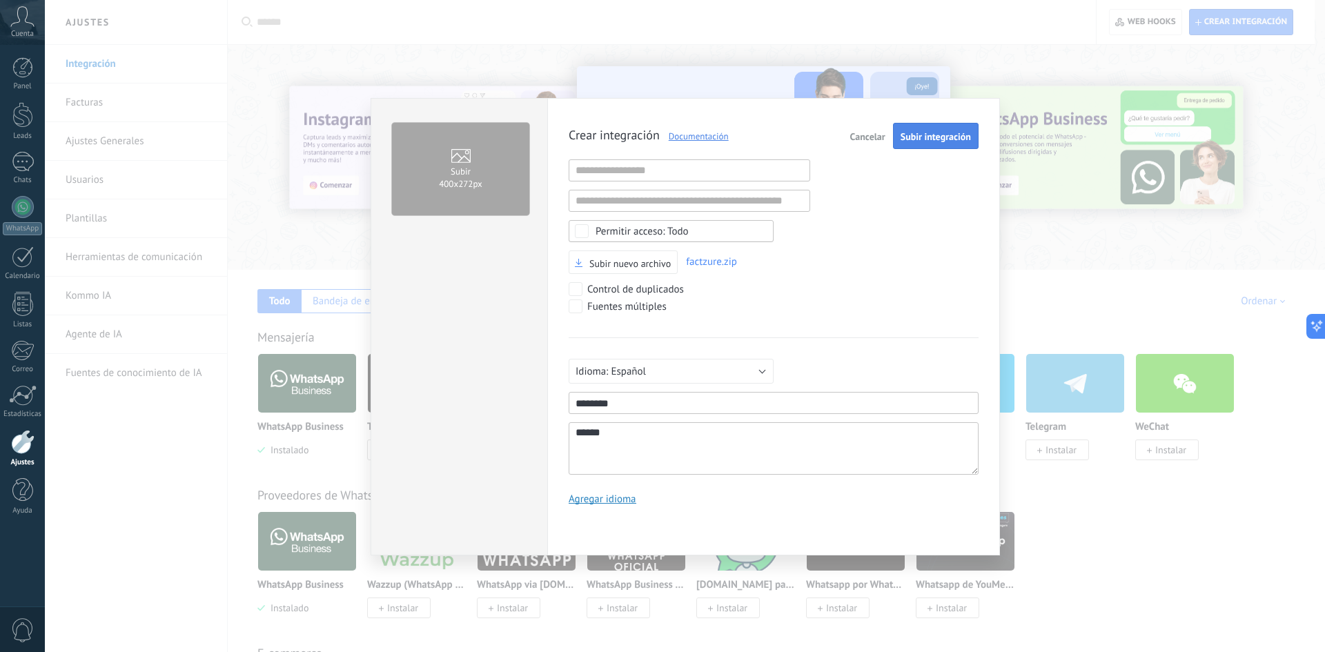
type textarea "******"
click at [935, 144] on button "Subir integración" at bounding box center [936, 136] width 86 height 26
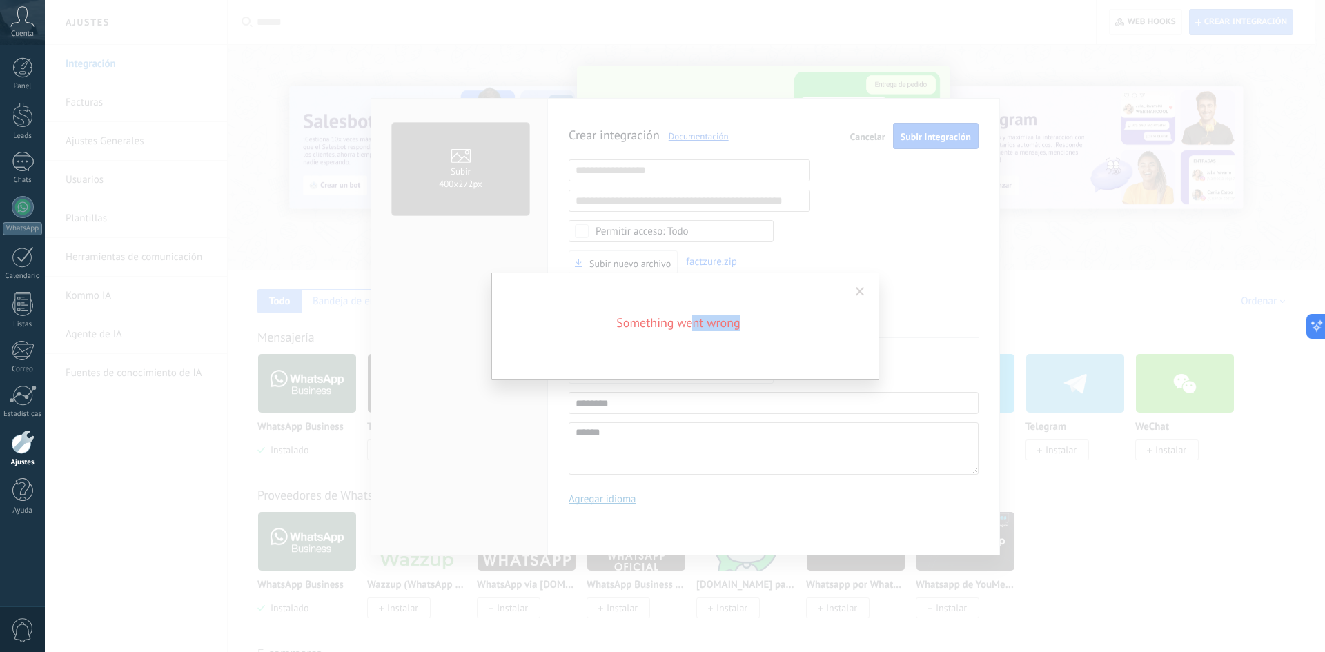
drag, startPoint x: 690, startPoint y: 284, endPoint x: 754, endPoint y: 342, distance: 86.9
click at [754, 342] on div "Something went wrong" at bounding box center [685, 326] width 388 height 108
drag, startPoint x: 766, startPoint y: 290, endPoint x: 818, endPoint y: 301, distance: 53.6
click at [766, 289] on div "Something went wrong" at bounding box center [685, 326] width 388 height 108
click at [749, 311] on div "Something went wrong" at bounding box center [685, 326] width 388 height 108
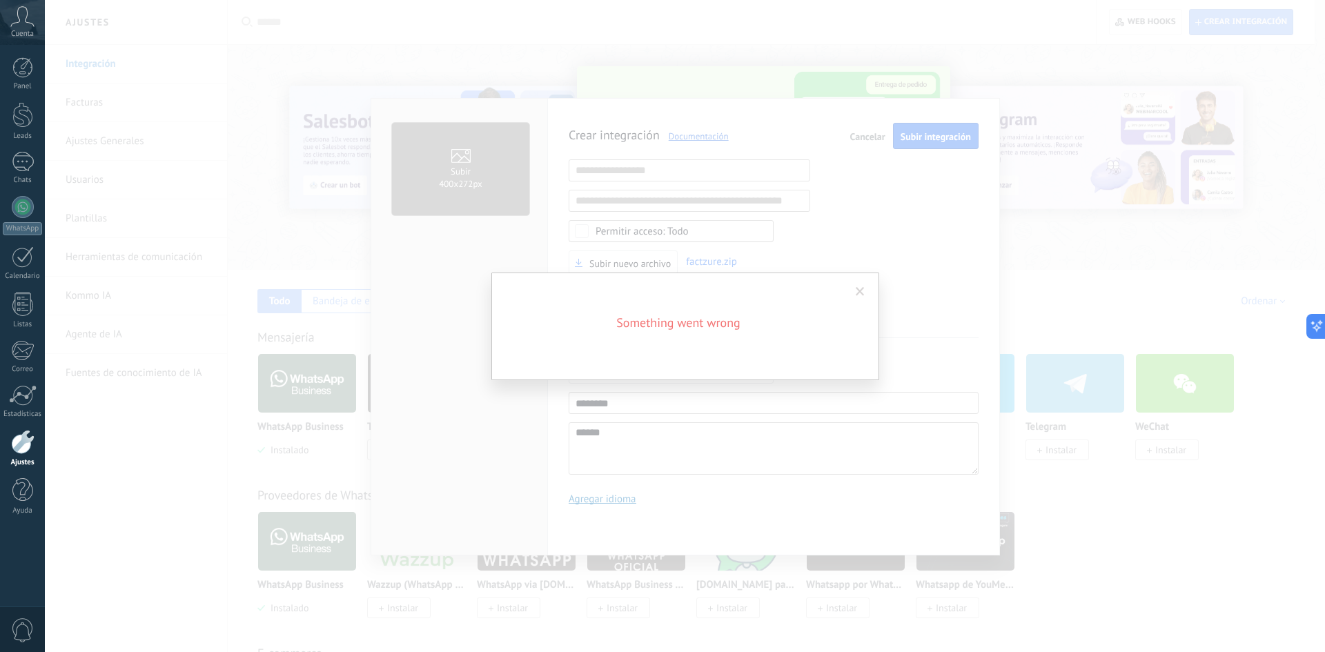
click at [713, 333] on div "Something went wrong" at bounding box center [685, 326] width 388 height 108
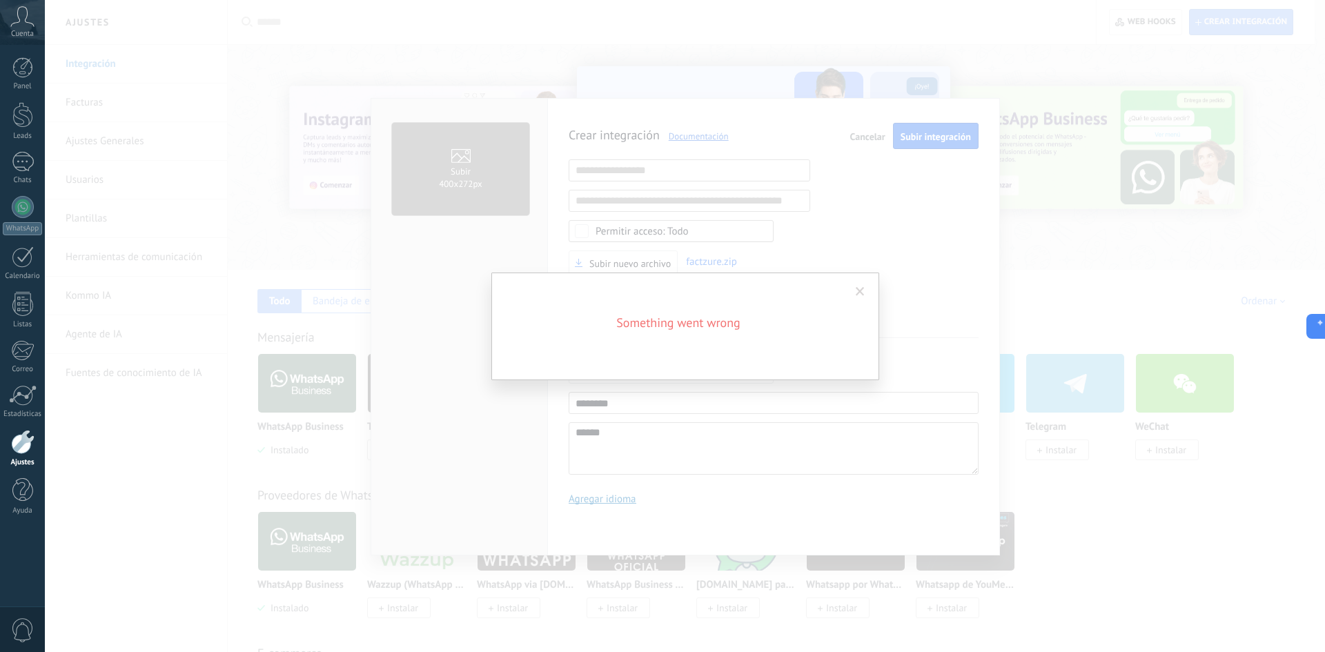
click at [860, 288] on span at bounding box center [859, 292] width 9 height 10
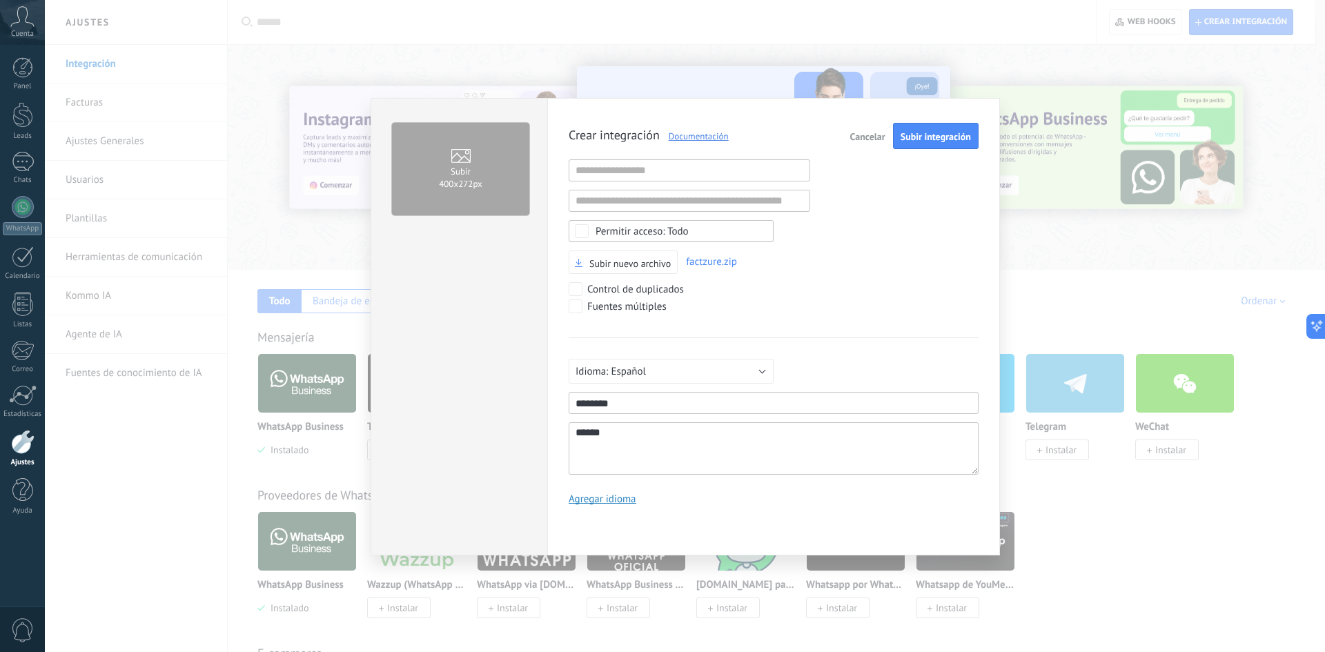
click at [875, 138] on span "Cancelar" at bounding box center [867, 137] width 35 height 10
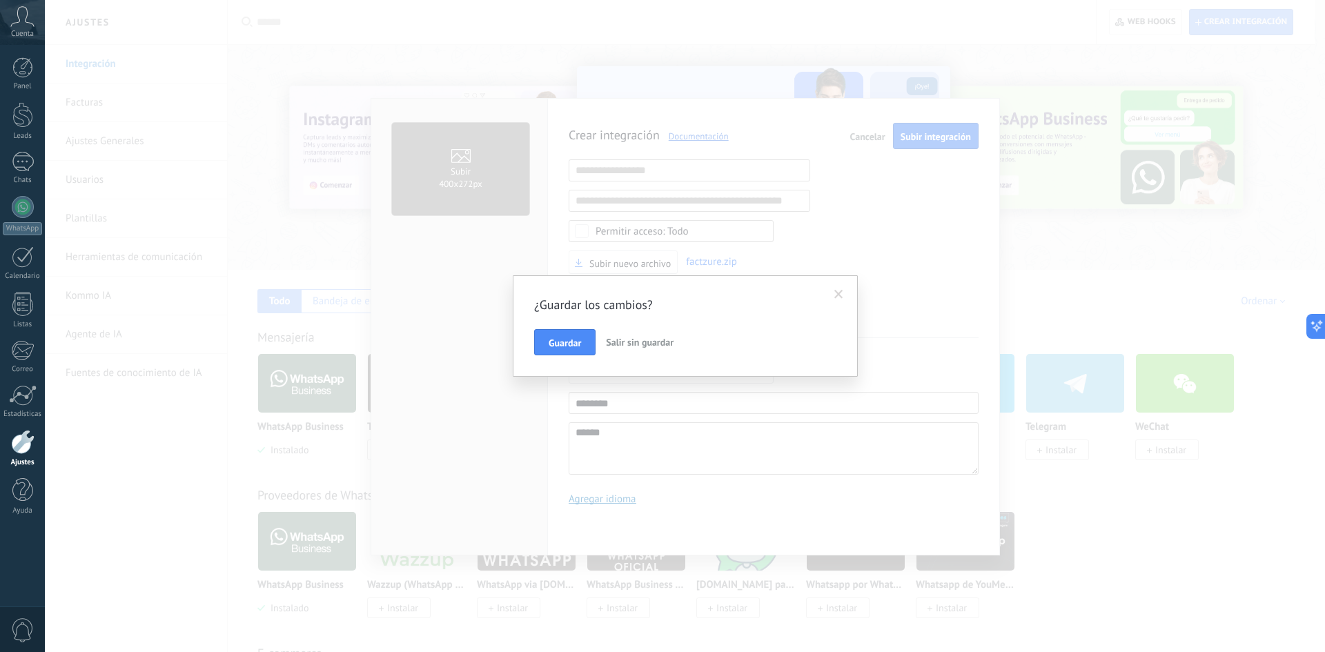
click at [662, 352] on button "Salir sin guardar" at bounding box center [639, 342] width 79 height 26
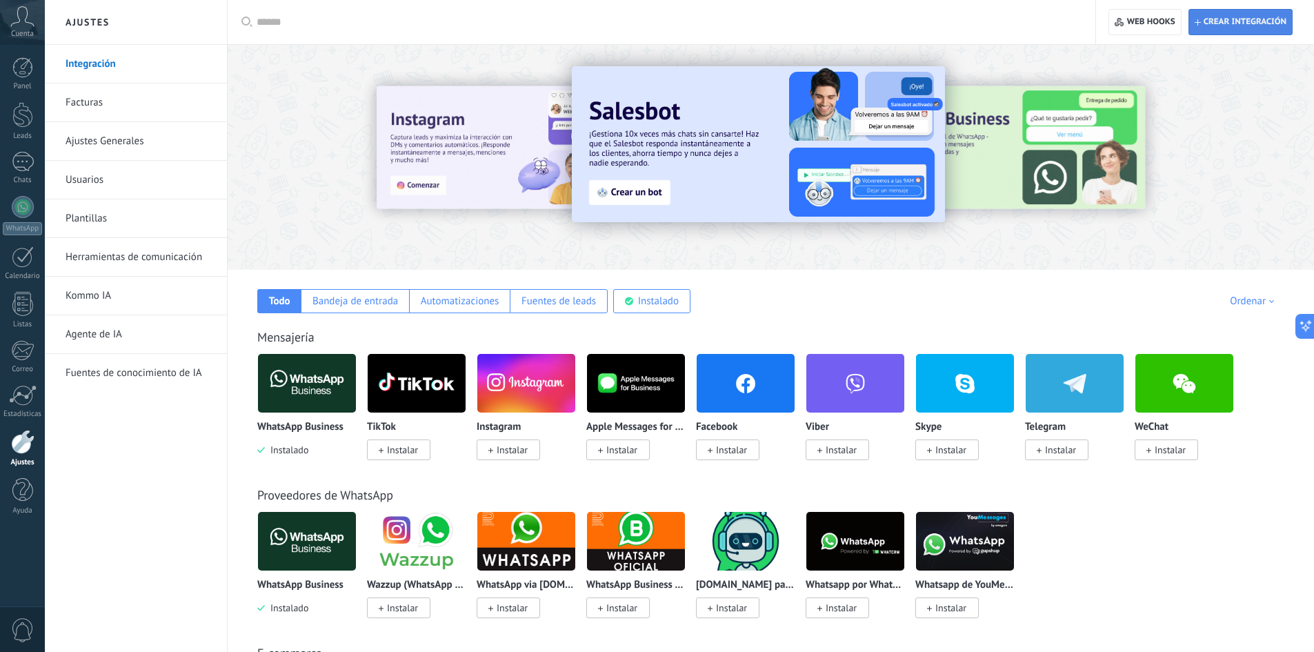
click at [1241, 31] on span "Crear integración" at bounding box center [1241, 22] width 92 height 25
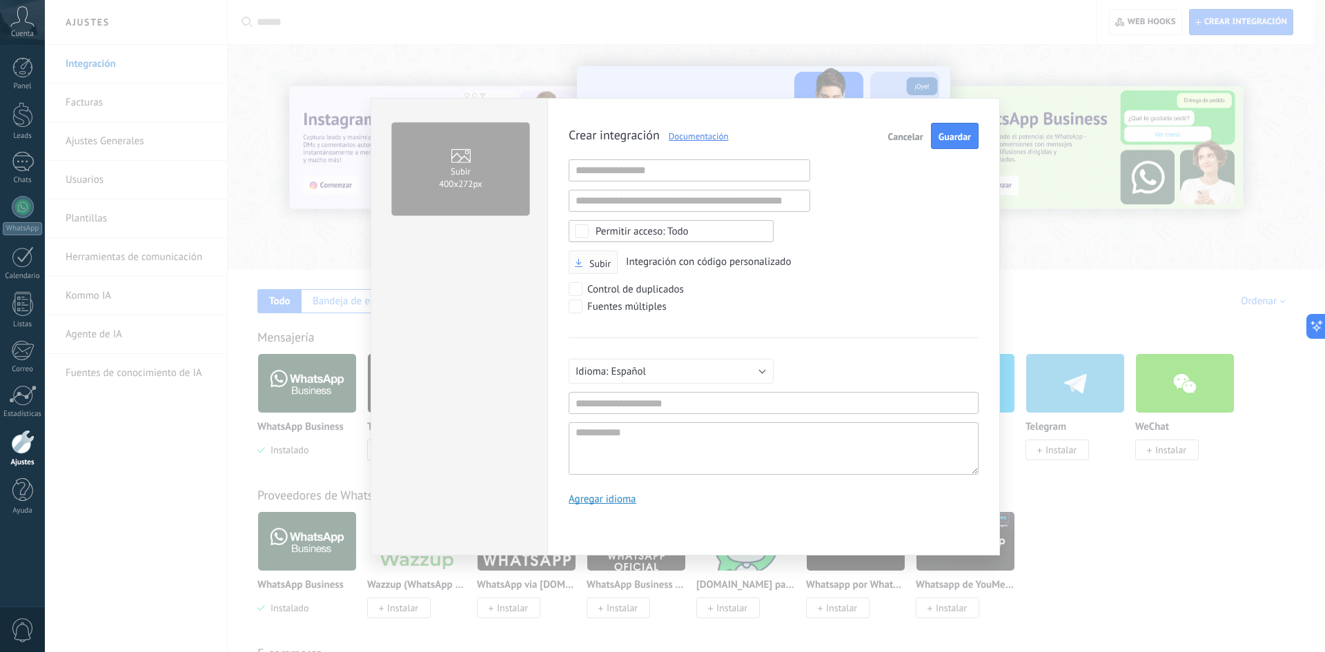
click at [588, 268] on span "Subir" at bounding box center [593, 264] width 36 height 10
click at [0, 0] on input "Subir" at bounding box center [0, 0] width 0 height 0
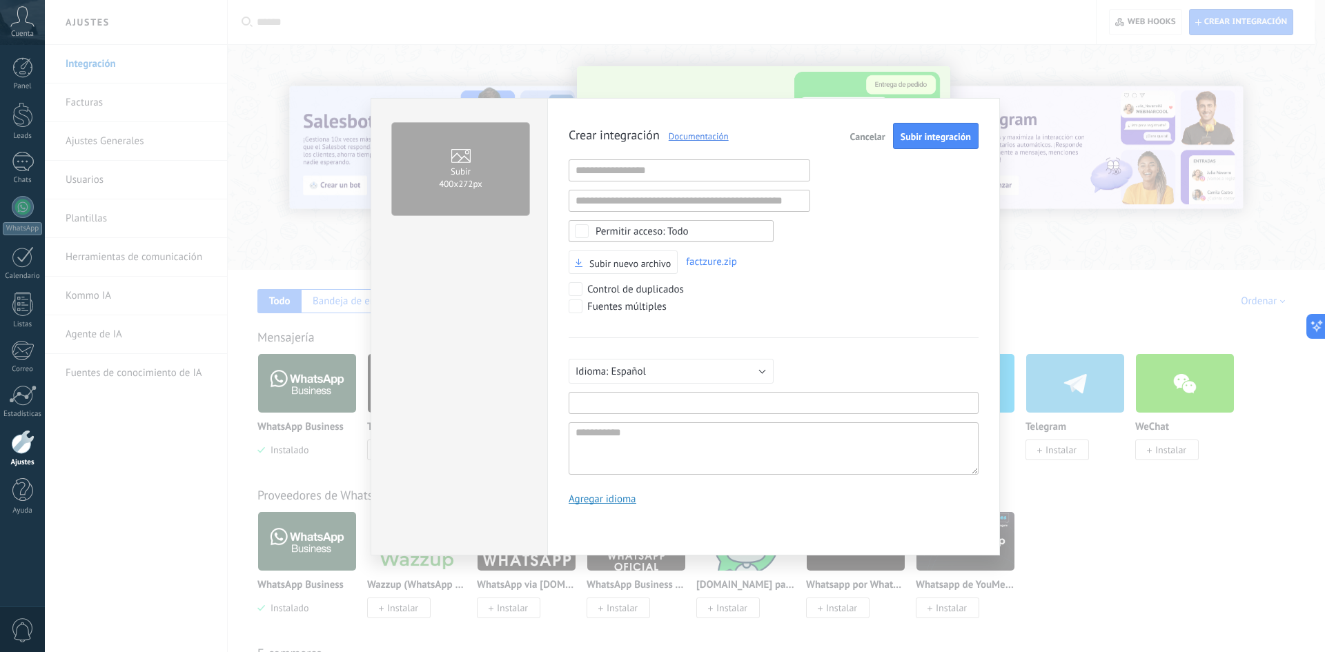
click at [622, 408] on input "text" at bounding box center [773, 403] width 410 height 22
click at [924, 141] on span "Subir integración" at bounding box center [935, 137] width 70 height 10
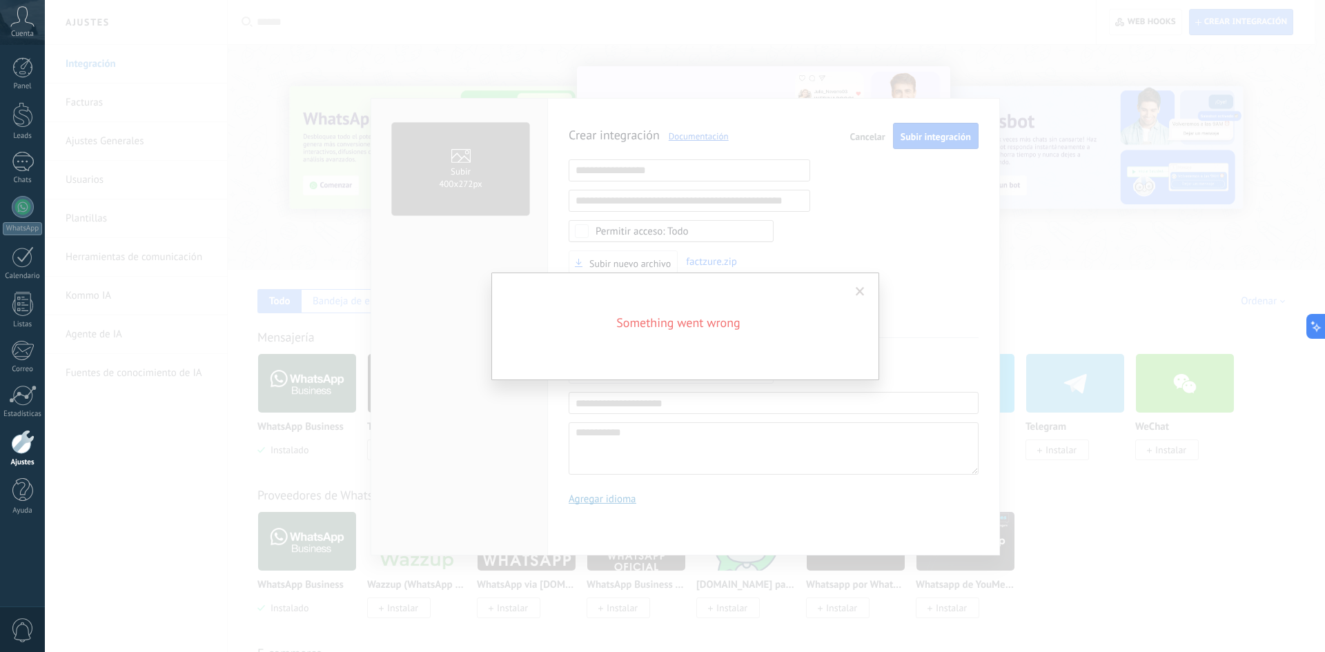
click at [853, 290] on span at bounding box center [860, 291] width 23 height 23
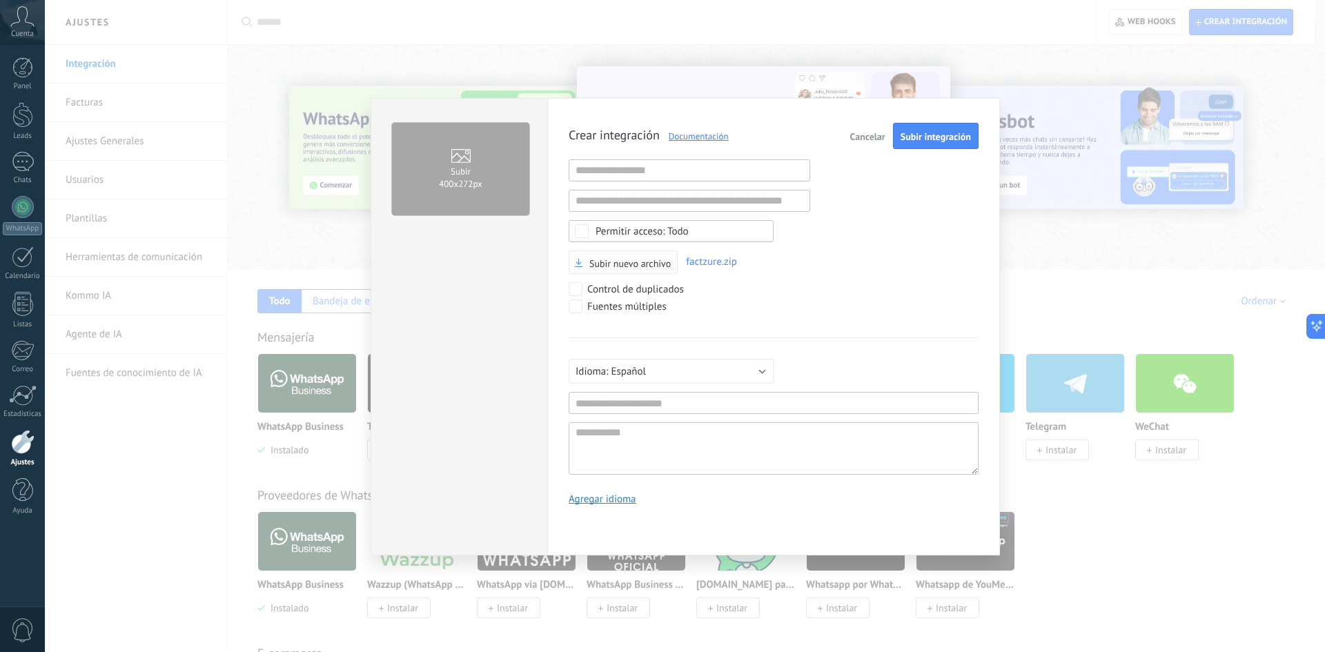
click at [654, 266] on span "Subir nuevo archivo" at bounding box center [629, 264] width 81 height 10
click at [0, 0] on input "Subir nuevo archivo" at bounding box center [0, 0] width 0 height 0
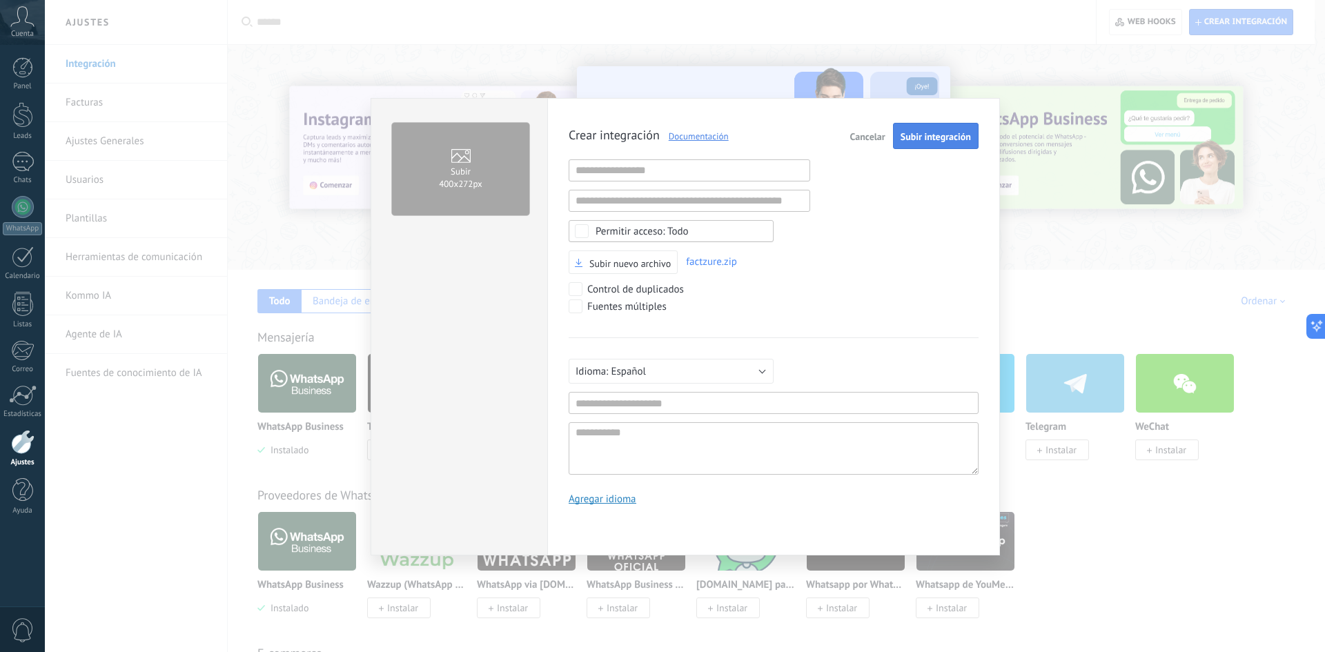
click at [914, 137] on span "Subir integración" at bounding box center [935, 137] width 70 height 10
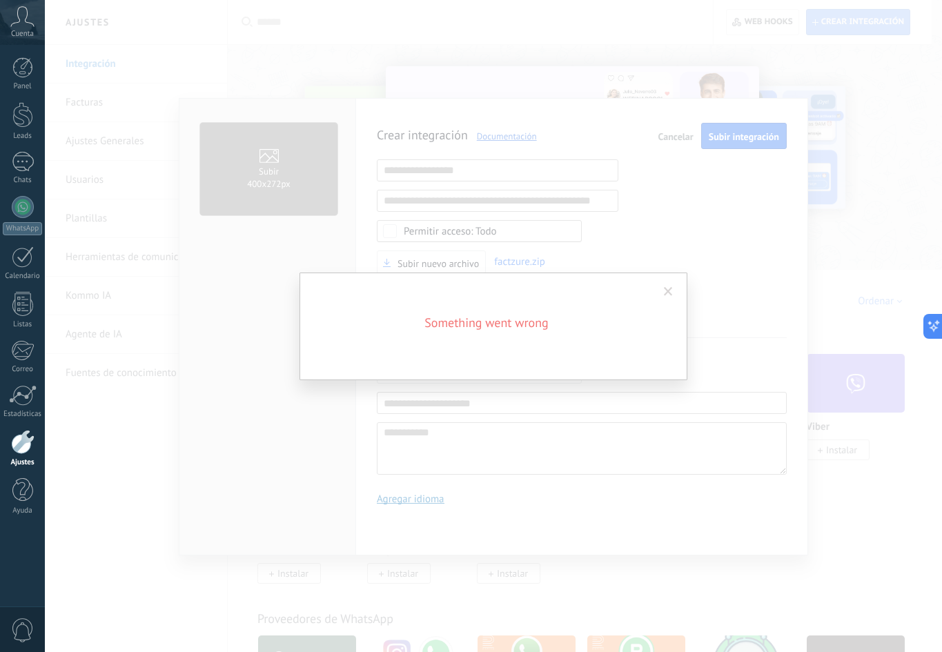
click at [665, 293] on span at bounding box center [668, 292] width 9 height 10
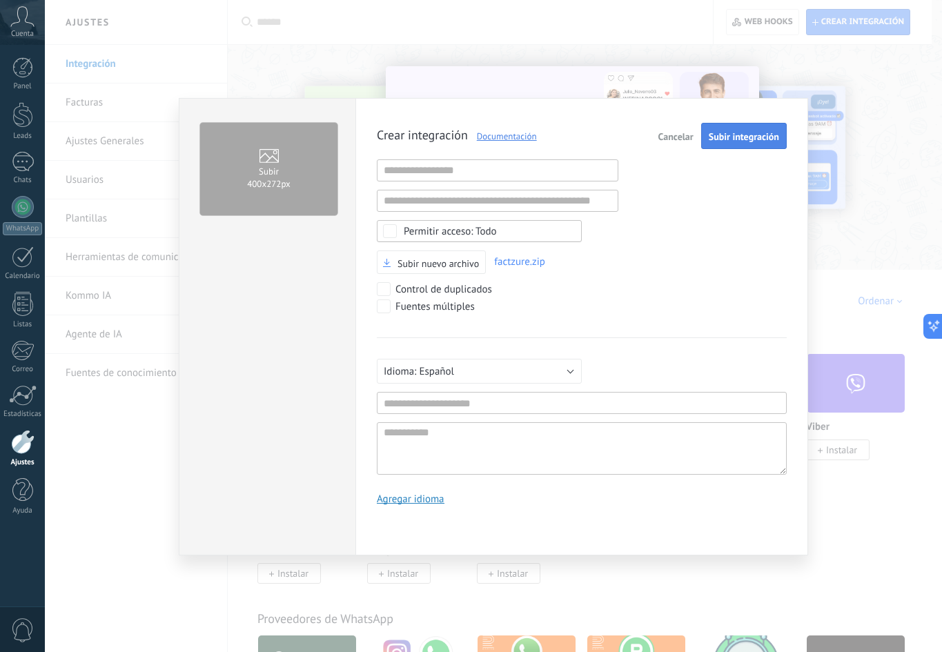
click at [724, 134] on span "Subir integración" at bounding box center [743, 137] width 70 height 10
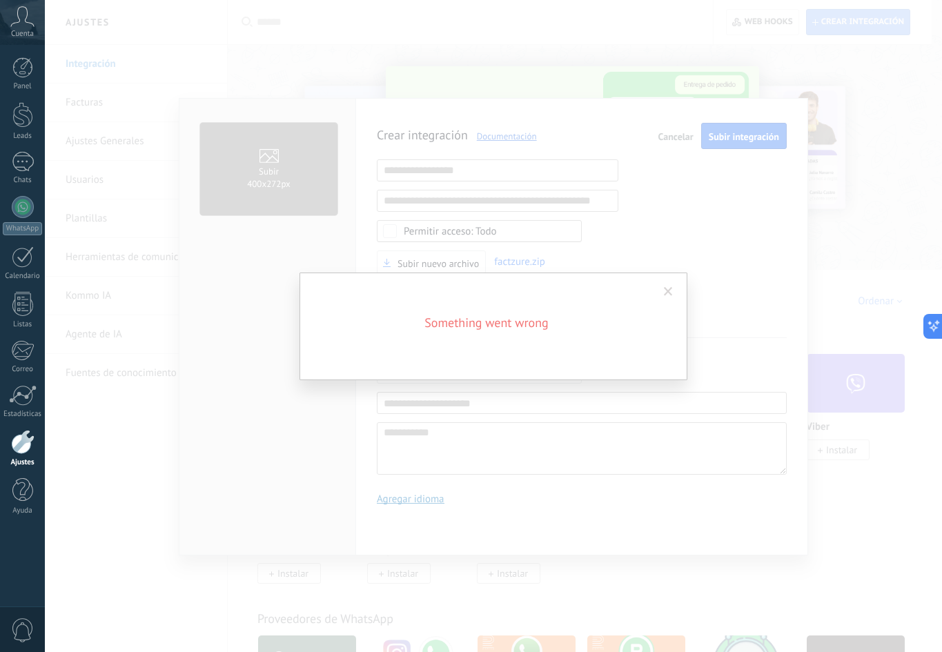
click at [671, 295] on span at bounding box center [668, 292] width 9 height 10
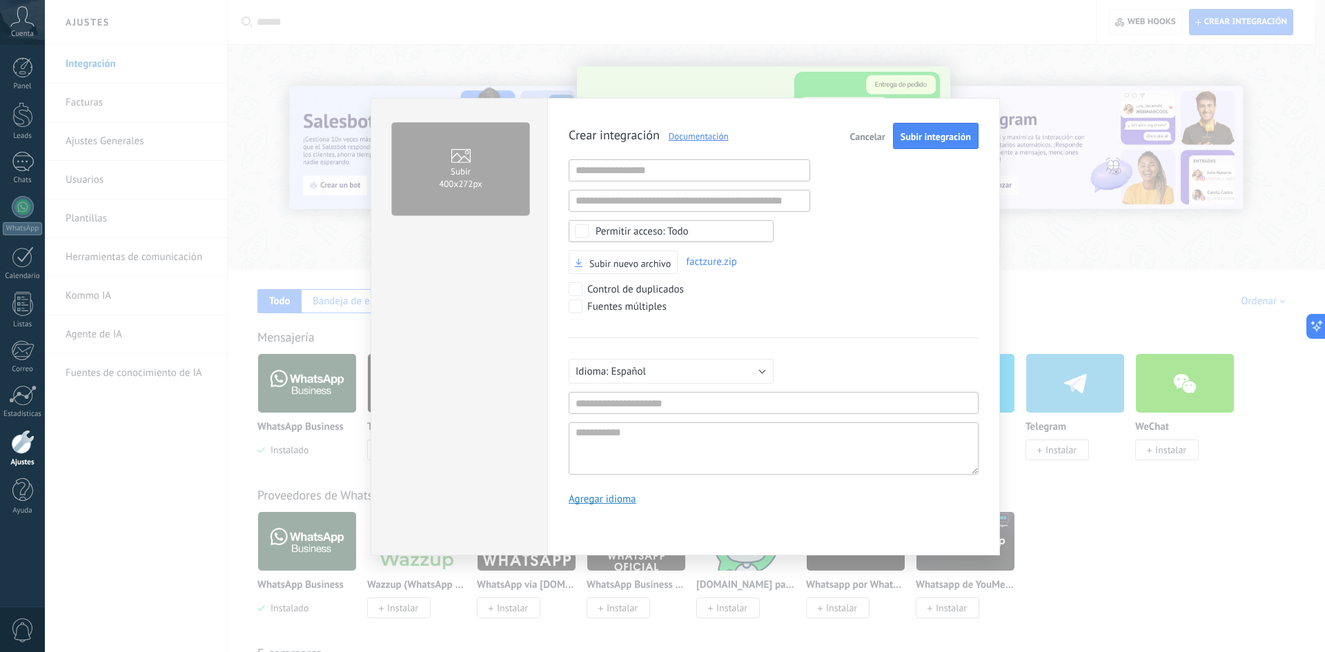
click at [861, 139] on span "Cancelar" at bounding box center [867, 137] width 35 height 10
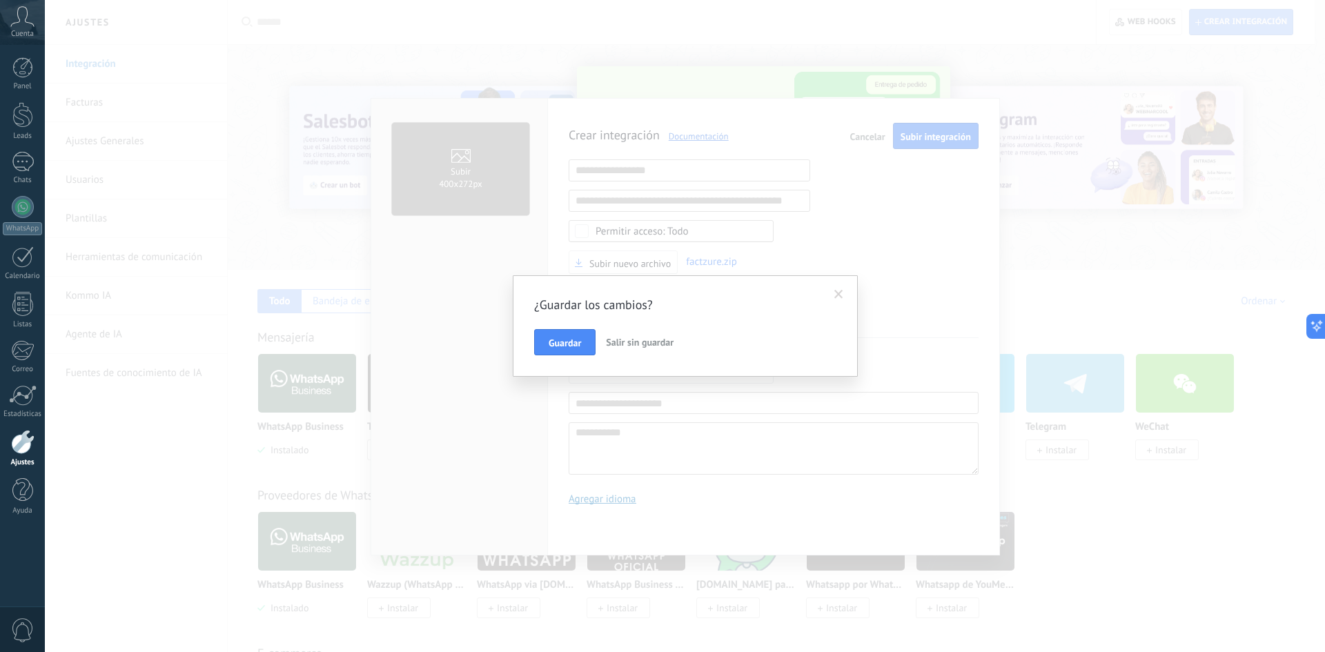
click at [648, 351] on button "Salir sin guardar" at bounding box center [639, 342] width 79 height 26
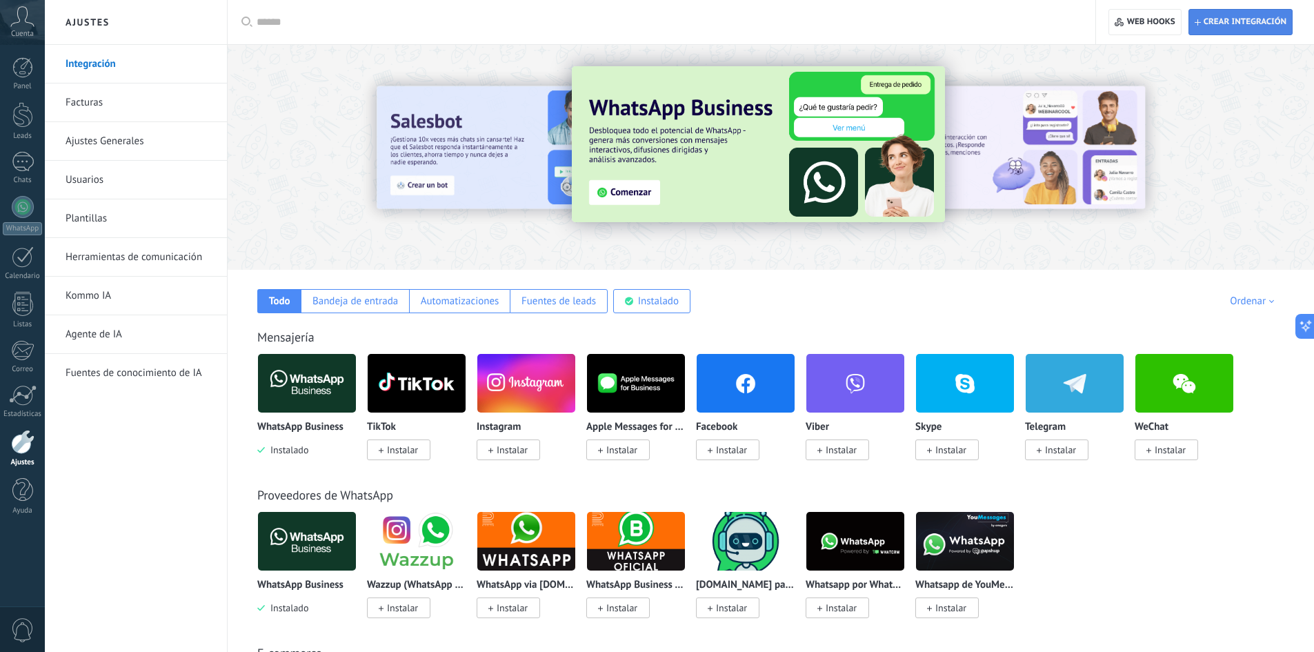
click at [1233, 19] on span "Crear integración" at bounding box center [1245, 22] width 83 height 11
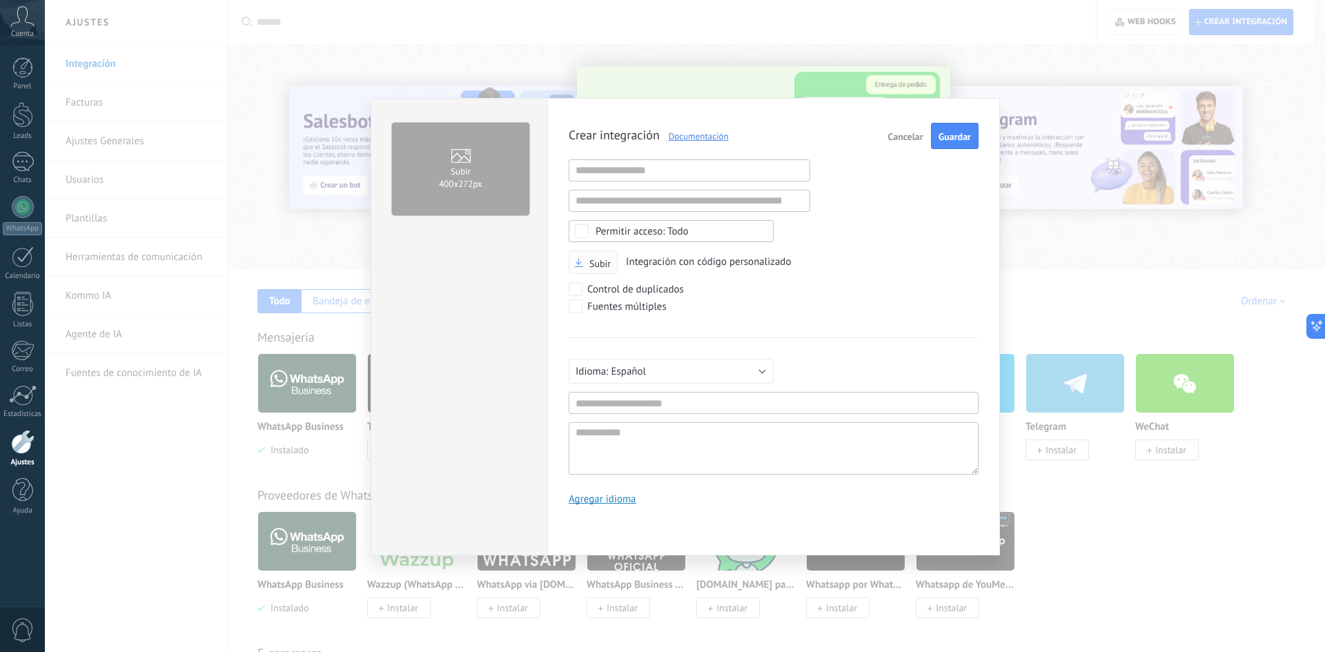
click at [581, 258] on label "Subir" at bounding box center [593, 263] width 36 height 12
click at [0, 0] on input "Subir" at bounding box center [0, 0] width 0 height 0
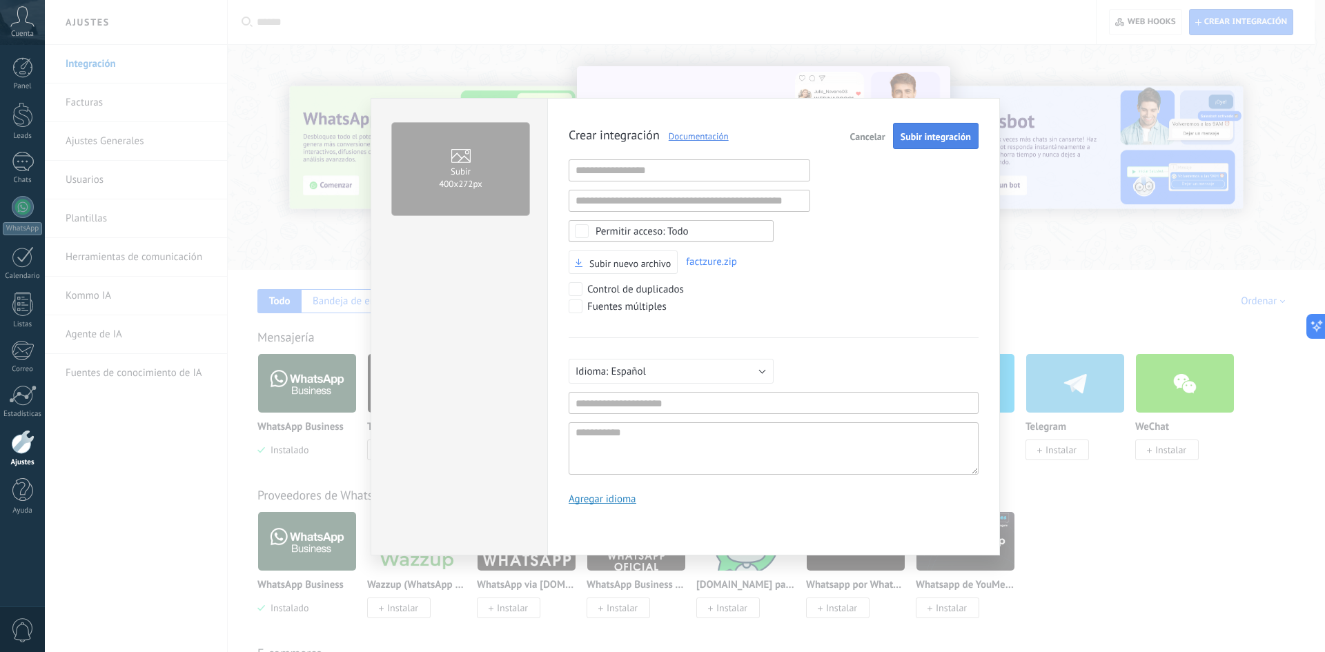
click at [933, 139] on span "Subir integración" at bounding box center [935, 137] width 70 height 10
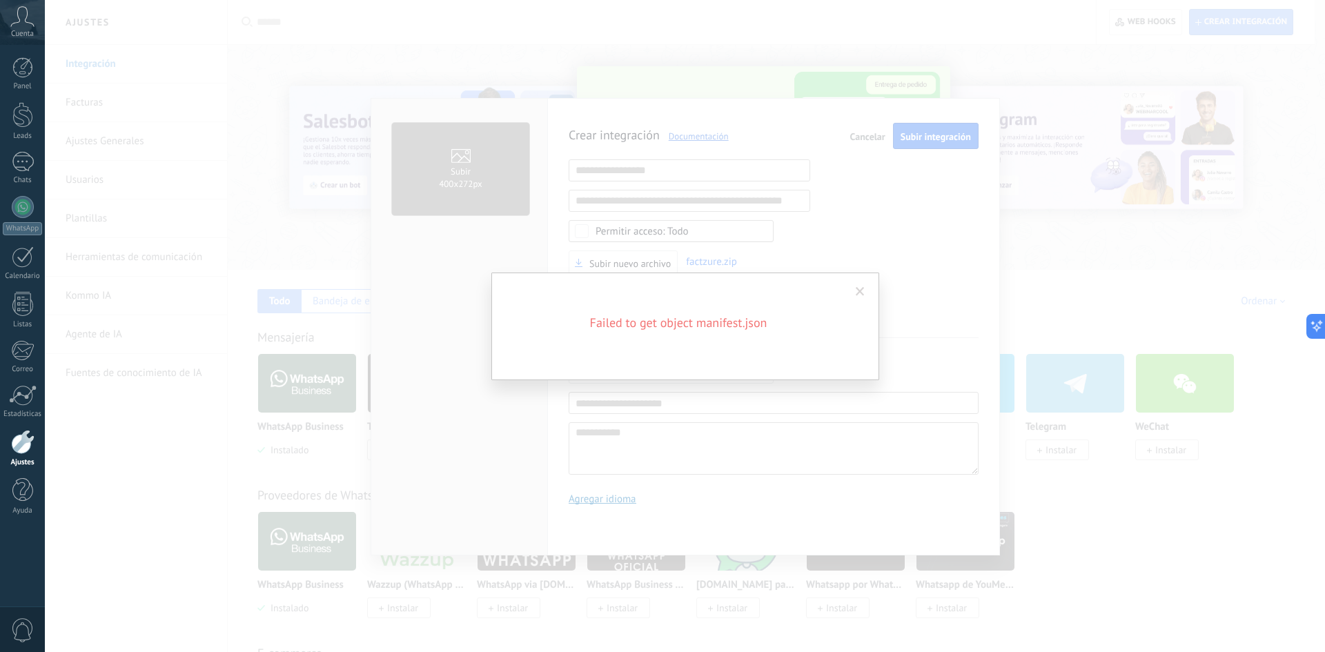
click at [866, 288] on span at bounding box center [860, 291] width 23 height 23
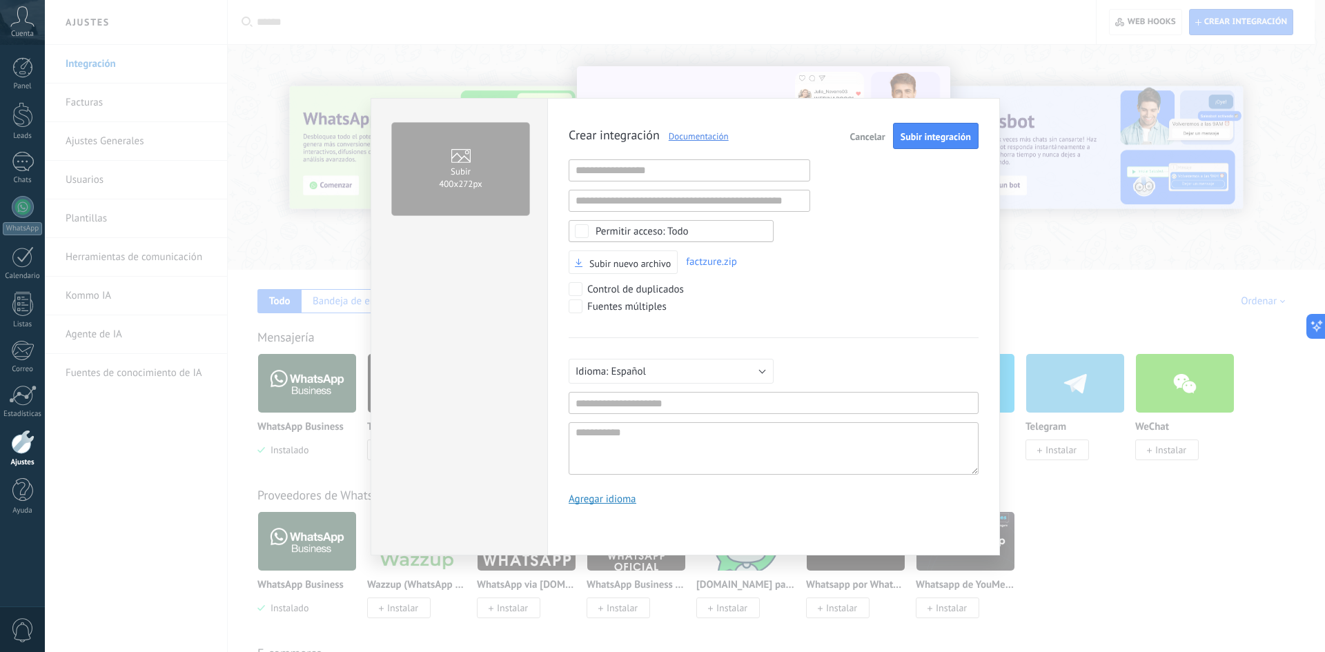
click at [866, 139] on span "Cancelar" at bounding box center [867, 137] width 35 height 10
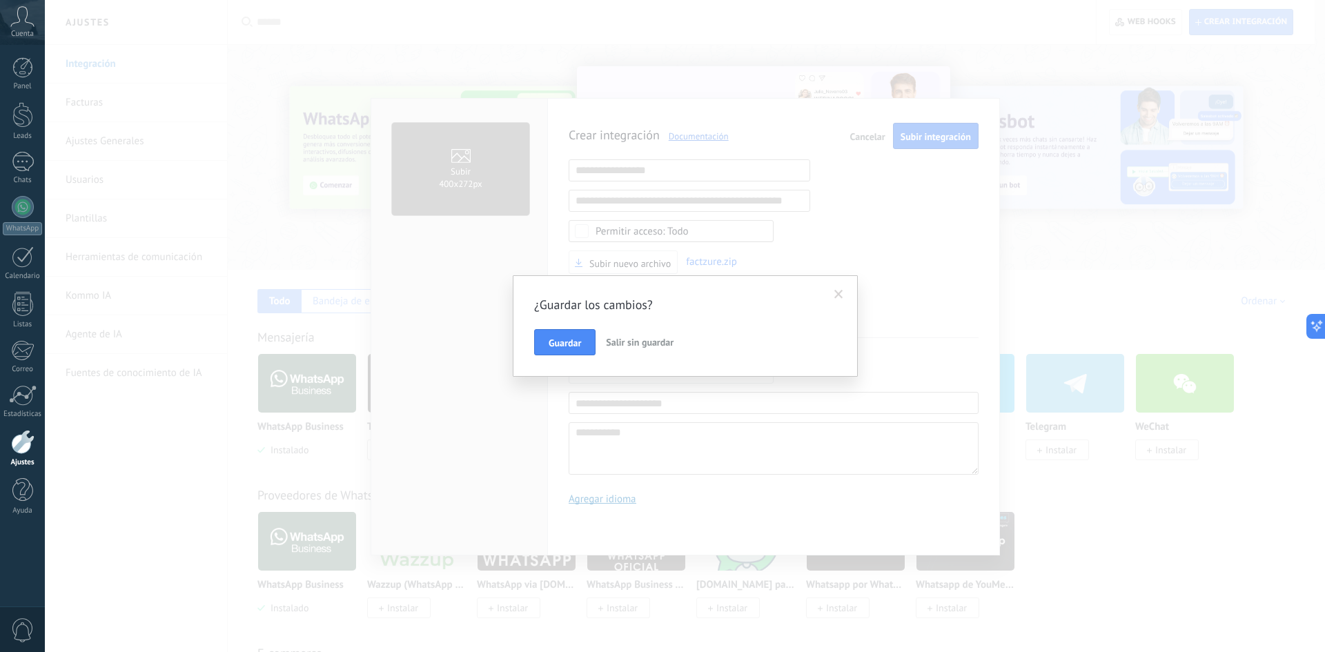
click at [633, 351] on button "Salir sin guardar" at bounding box center [639, 342] width 79 height 26
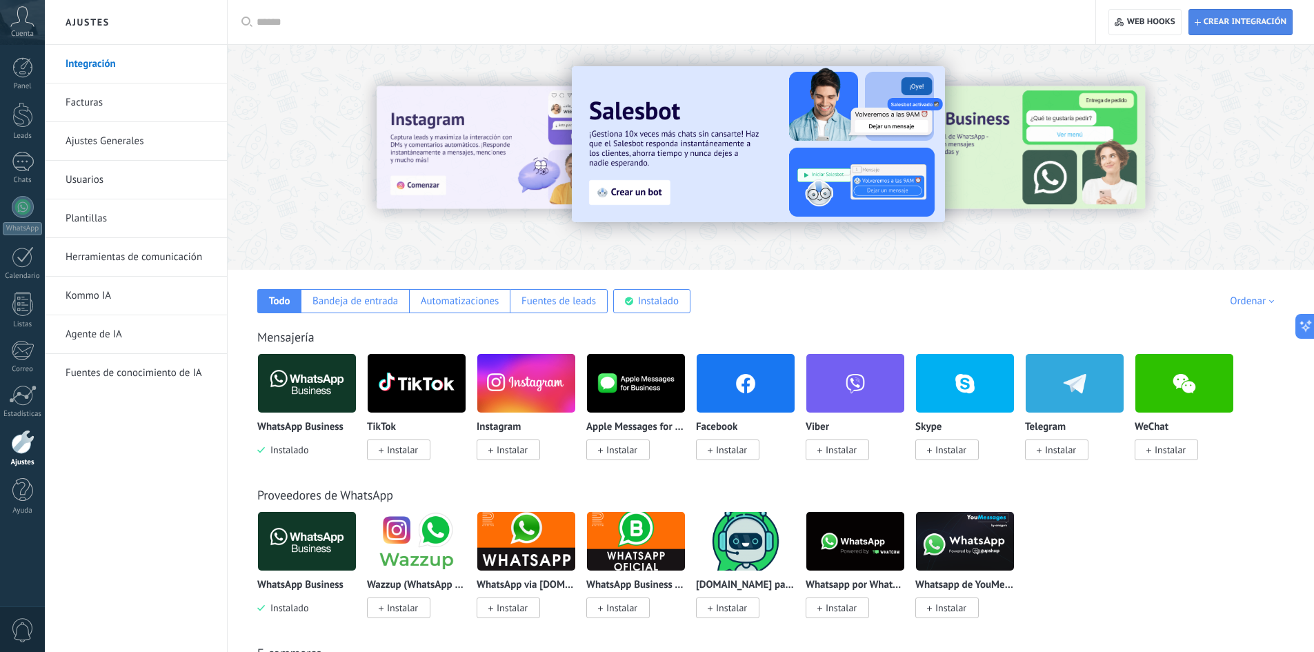
click at [1229, 28] on span "Crear integración" at bounding box center [1241, 22] width 92 height 25
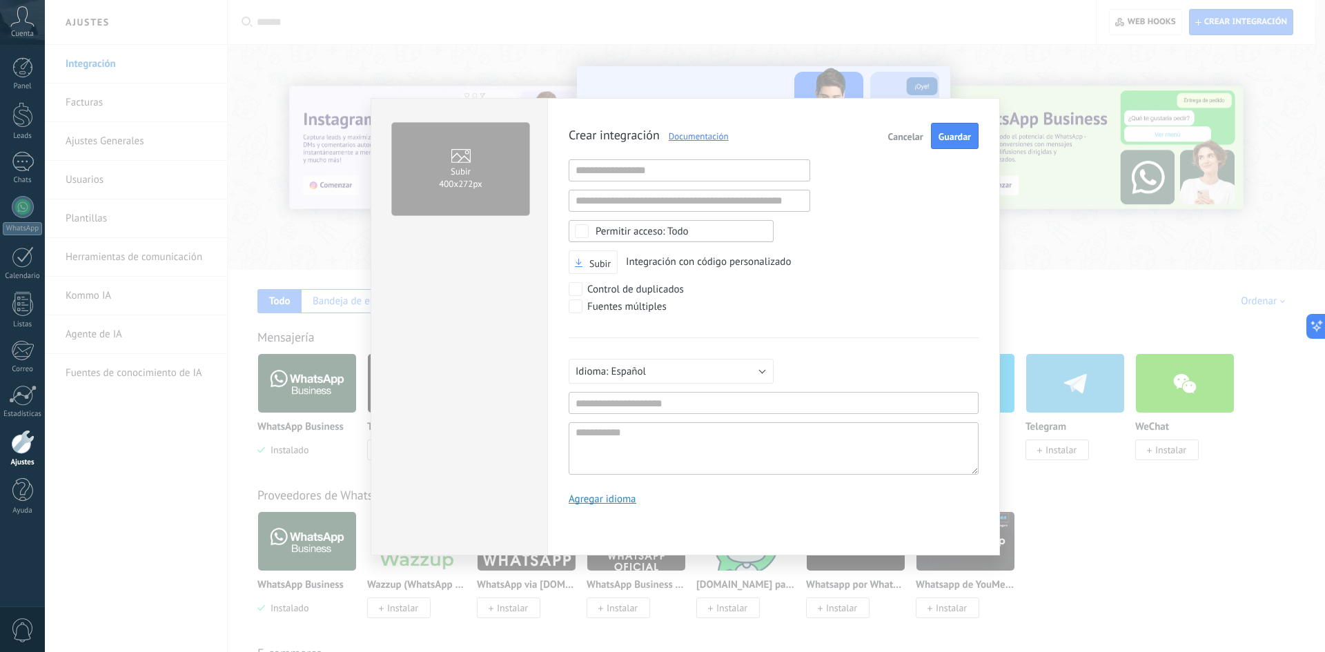
click at [628, 259] on span "Integración con código personalizado" at bounding box center [708, 261] width 165 height 13
click at [593, 261] on span "Subir" at bounding box center [599, 264] width 21 height 10
click at [0, 0] on input "Subir" at bounding box center [0, 0] width 0 height 0
click at [944, 143] on button "Subir integración" at bounding box center [936, 136] width 86 height 26
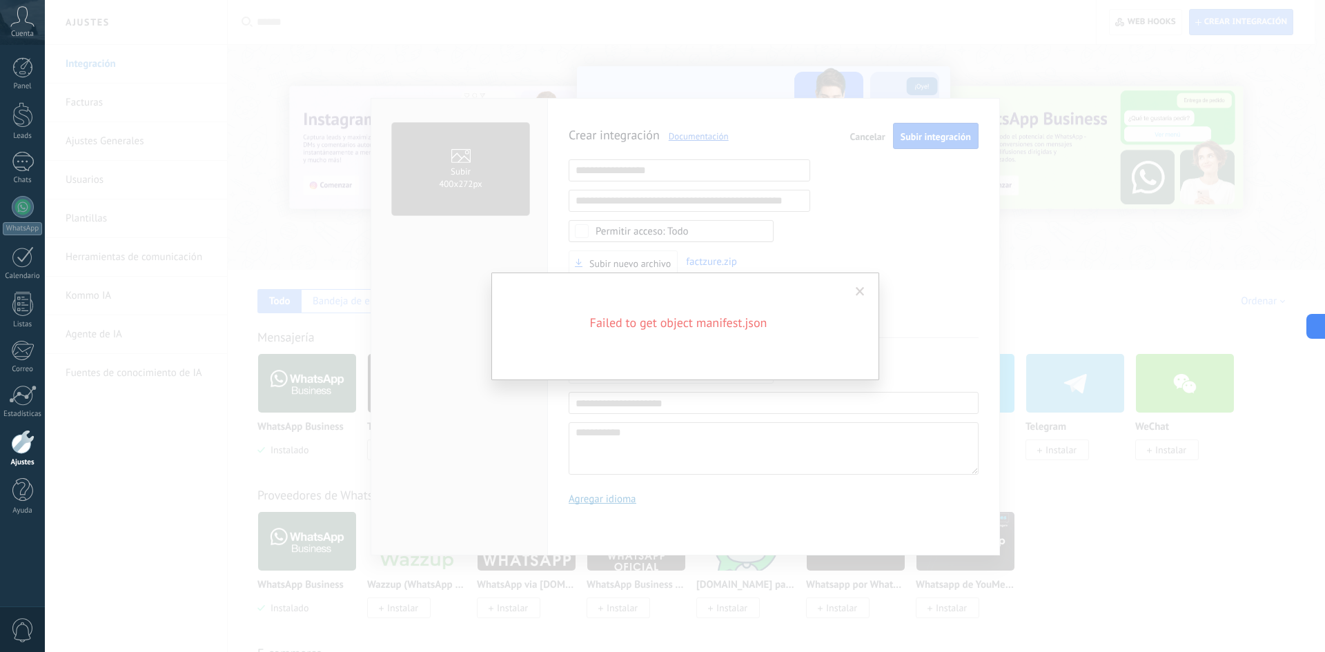
click at [861, 293] on span at bounding box center [859, 292] width 9 height 10
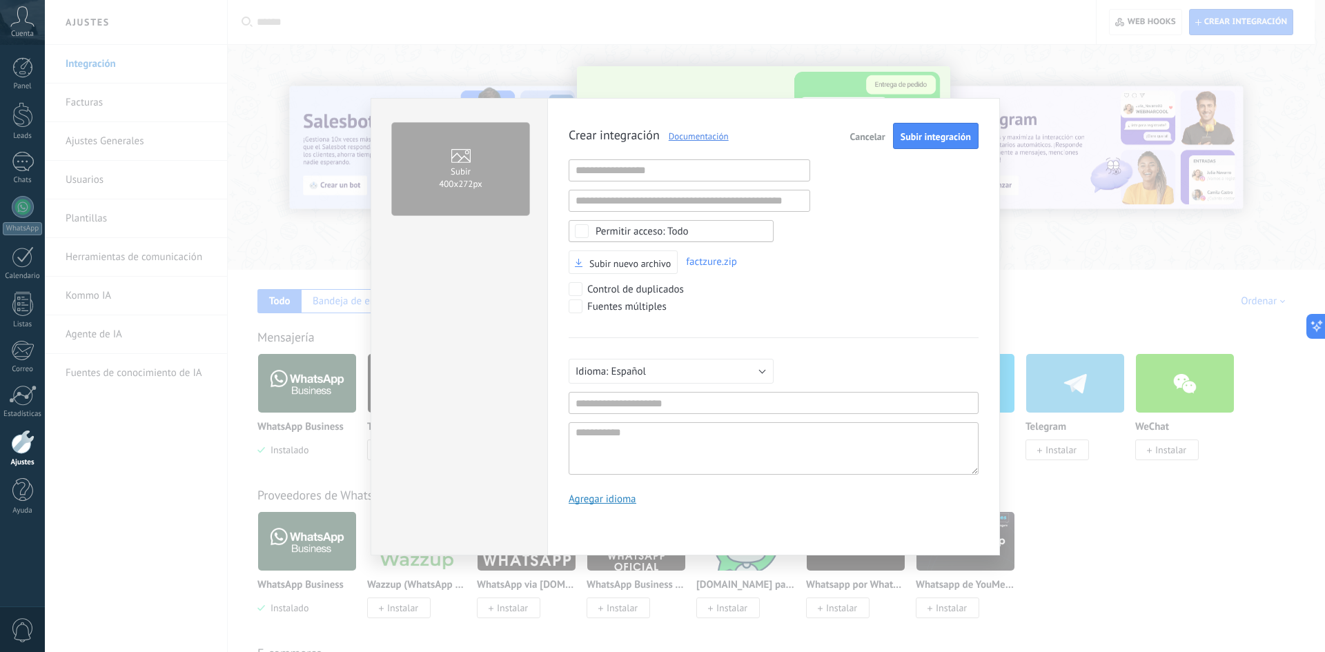
drag, startPoint x: 657, startPoint y: 114, endPoint x: 653, endPoint y: 77, distance: 37.5
click at [653, 77] on div "Subir 400х272px Crear integración Documentación Cancelar Subir integración URL …" at bounding box center [685, 326] width 1280 height 652
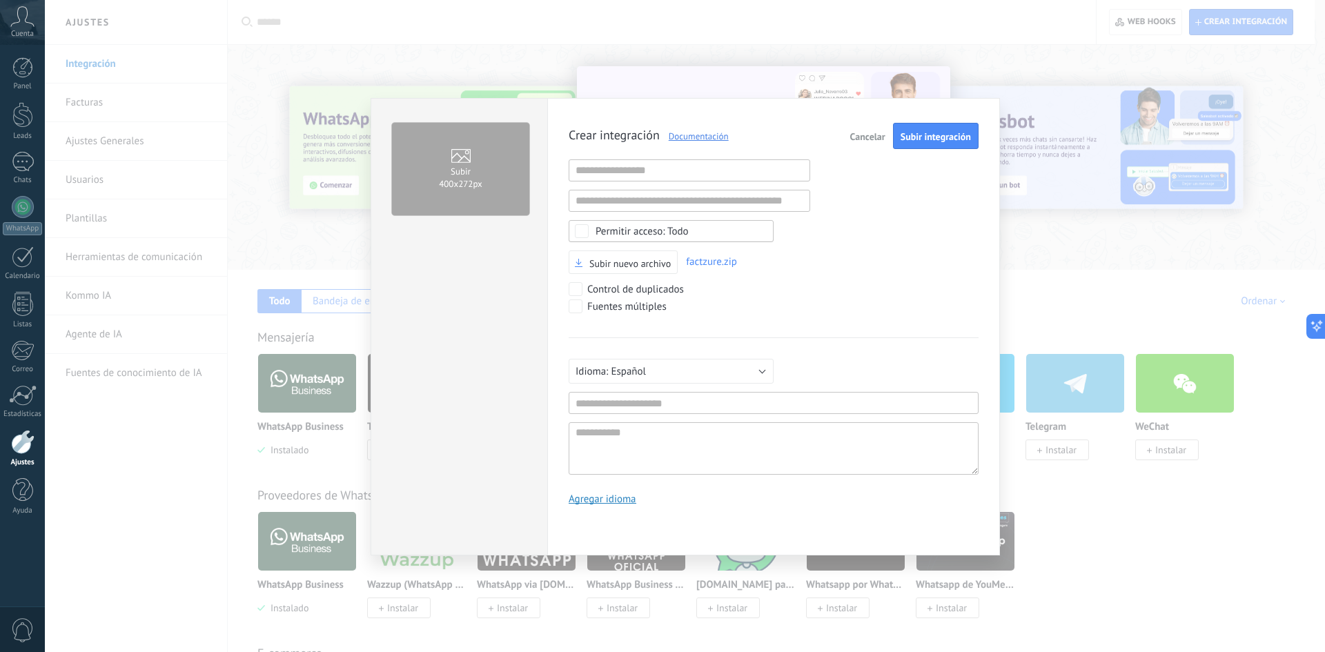
click at [868, 143] on button "Cancelar" at bounding box center [867, 136] width 46 height 26
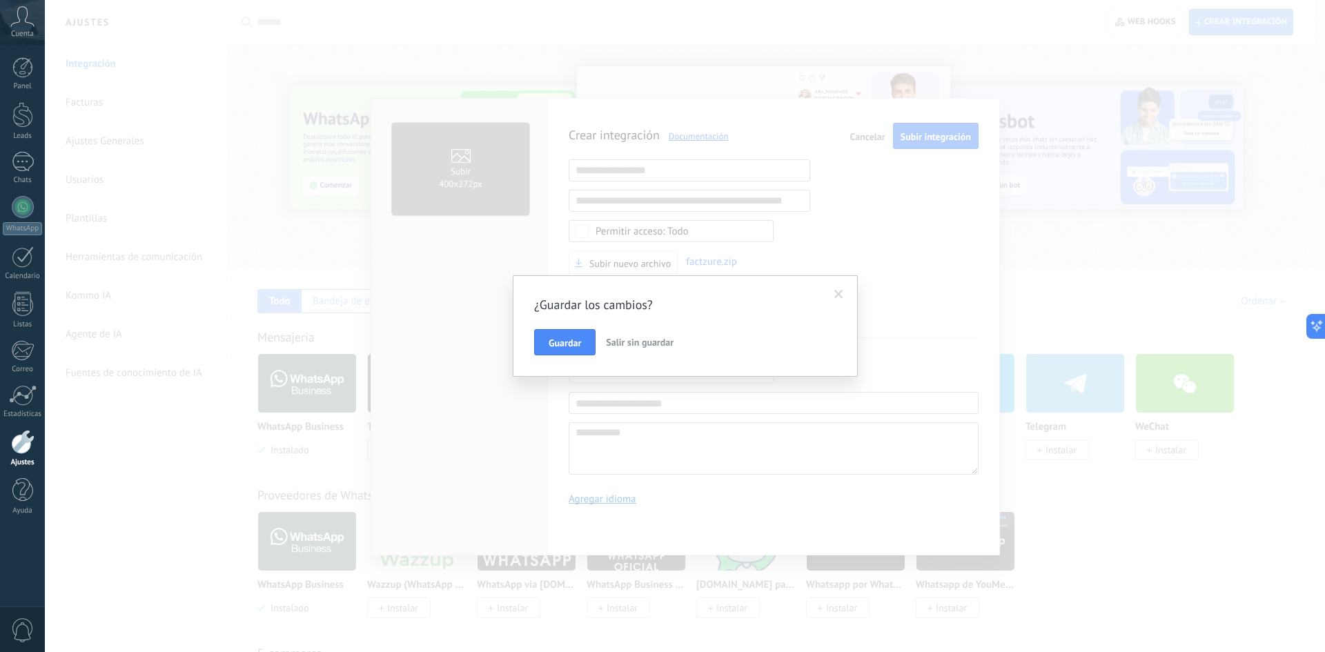
click at [637, 352] on button "Salir sin guardar" at bounding box center [639, 342] width 79 height 26
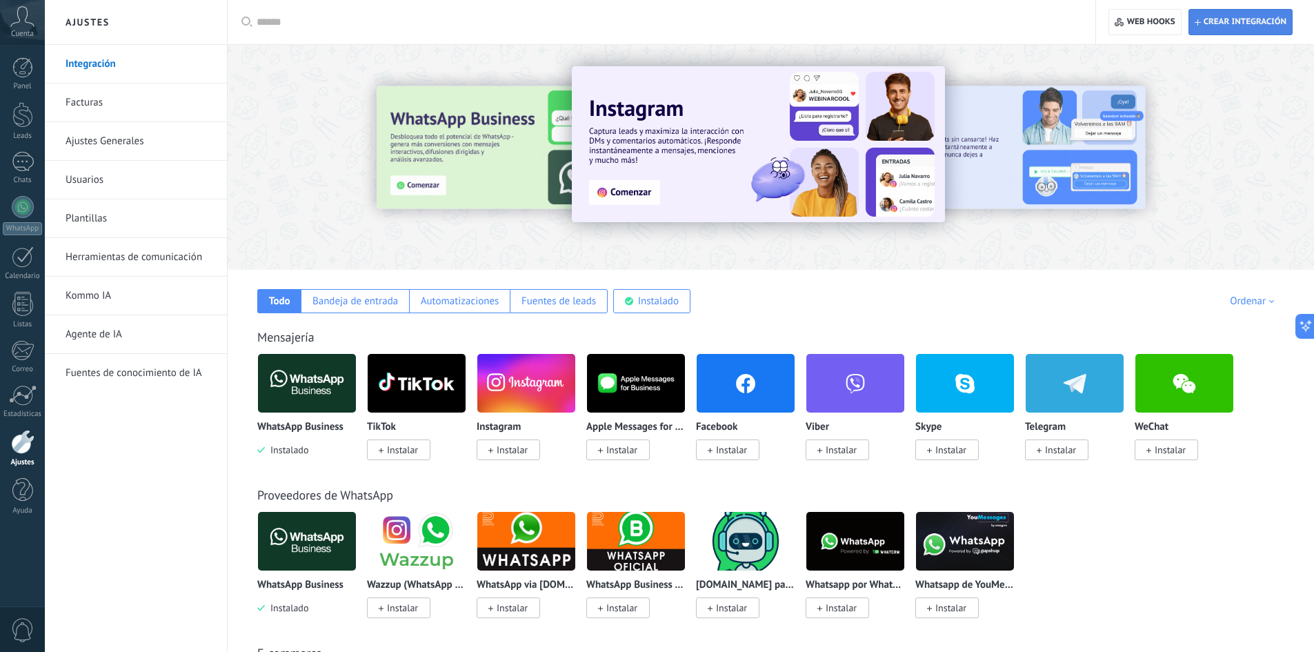
click at [1222, 25] on span "Crear integración" at bounding box center [1245, 22] width 83 height 11
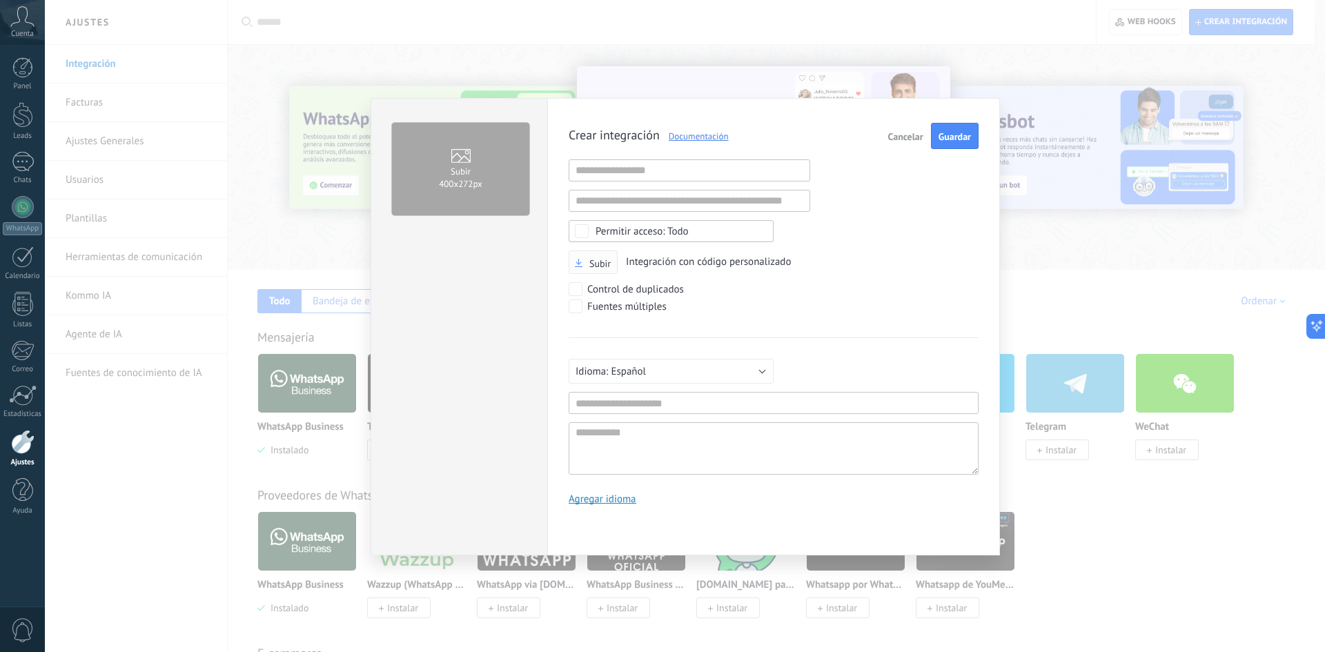
click at [596, 261] on span "Subir" at bounding box center [599, 264] width 21 height 10
click at [0, 0] on input "Subir" at bounding box center [0, 0] width 0 height 0
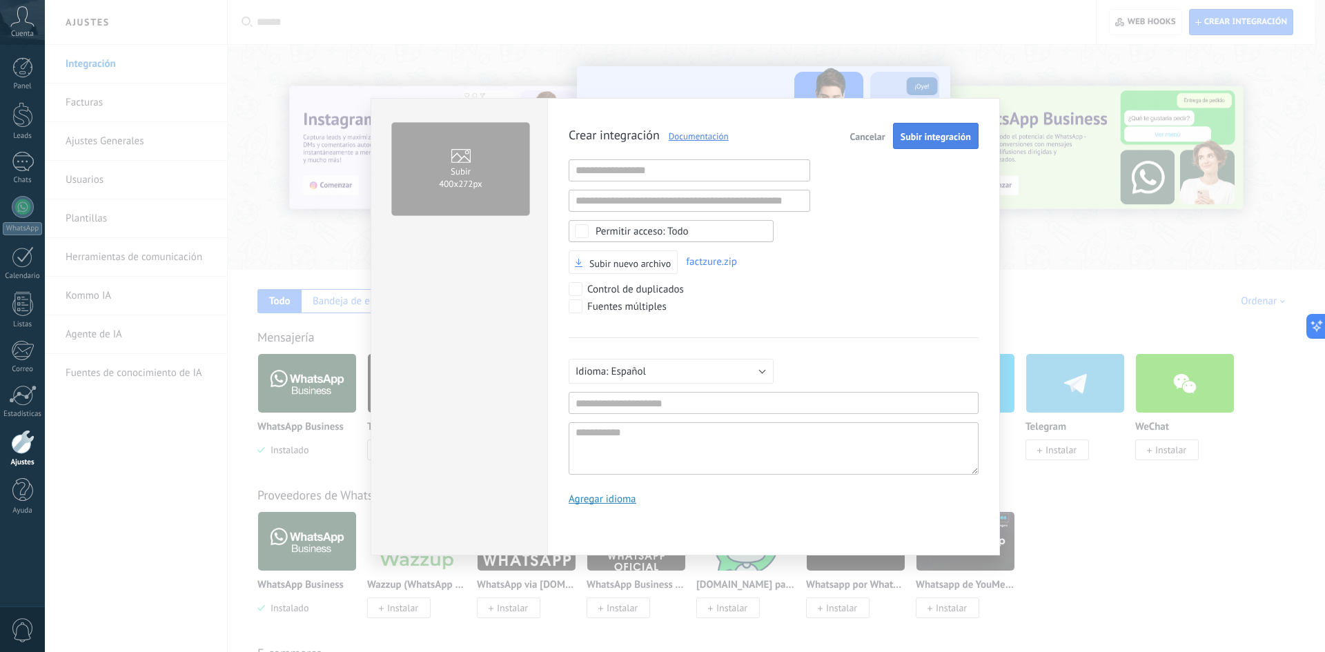
click at [930, 141] on span "Subir integración" at bounding box center [935, 137] width 70 height 10
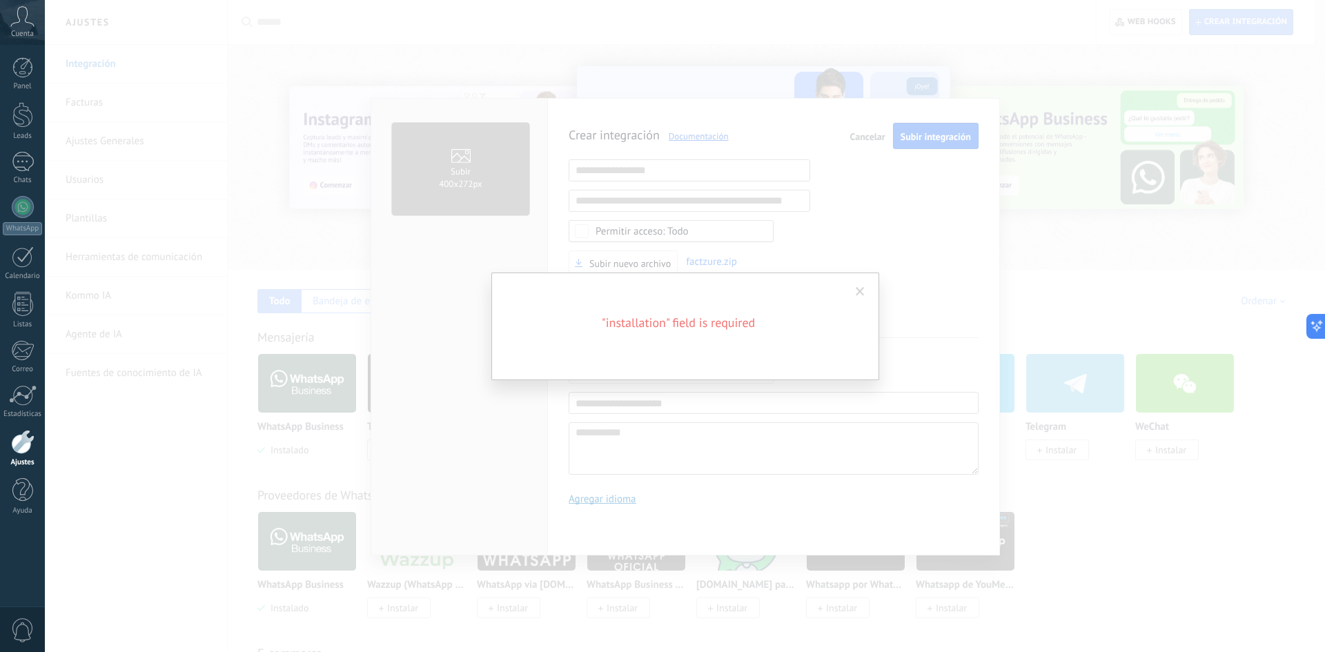
click at [858, 290] on span at bounding box center [859, 292] width 9 height 10
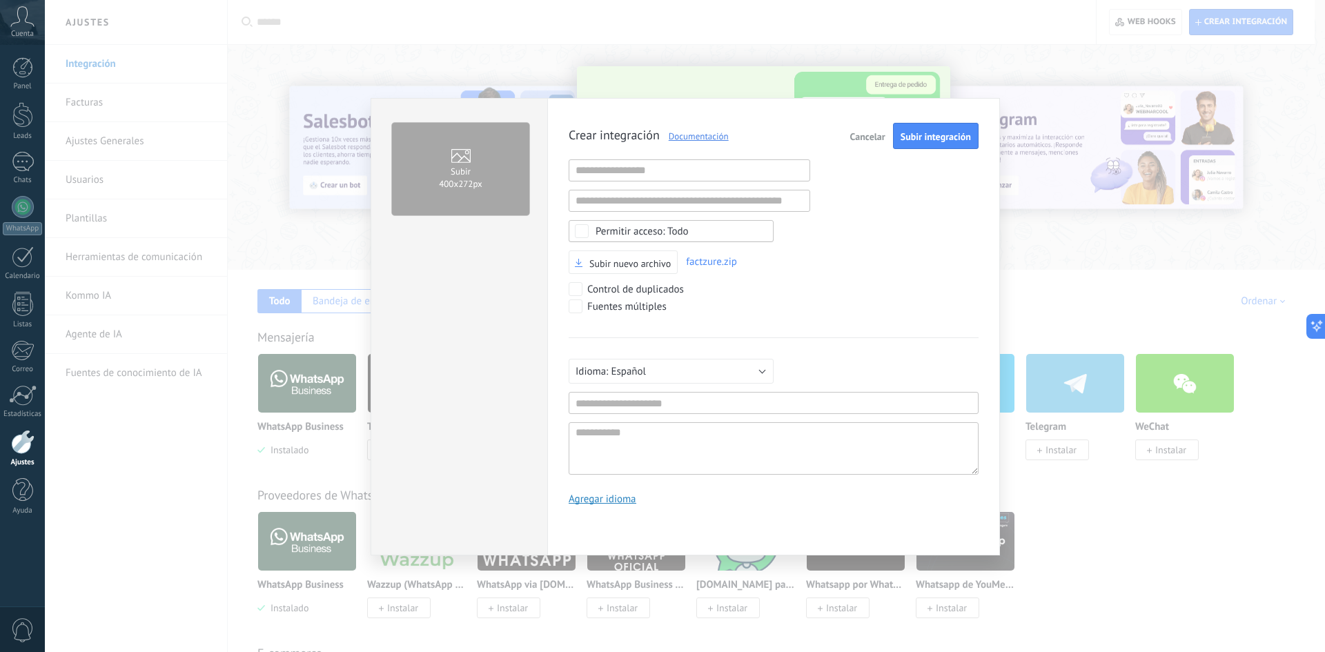
click at [872, 138] on span "Cancelar" at bounding box center [867, 137] width 35 height 10
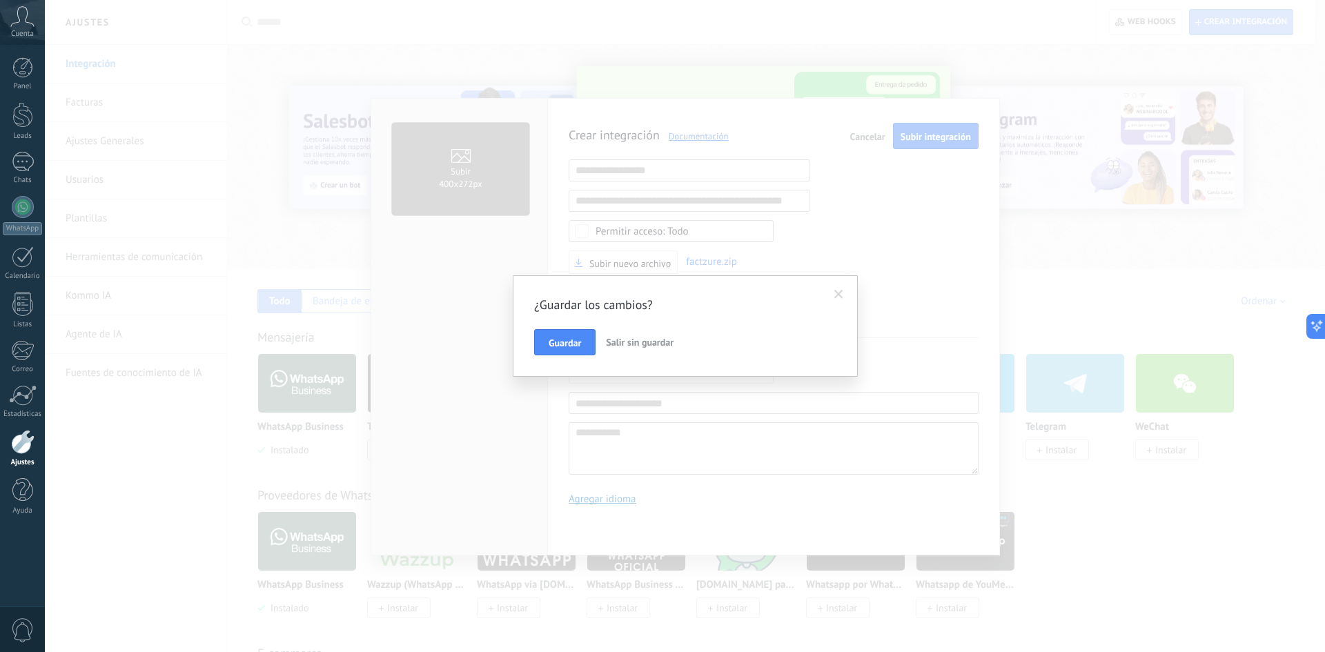
click at [635, 340] on span "Salir sin guardar" at bounding box center [640, 342] width 68 height 12
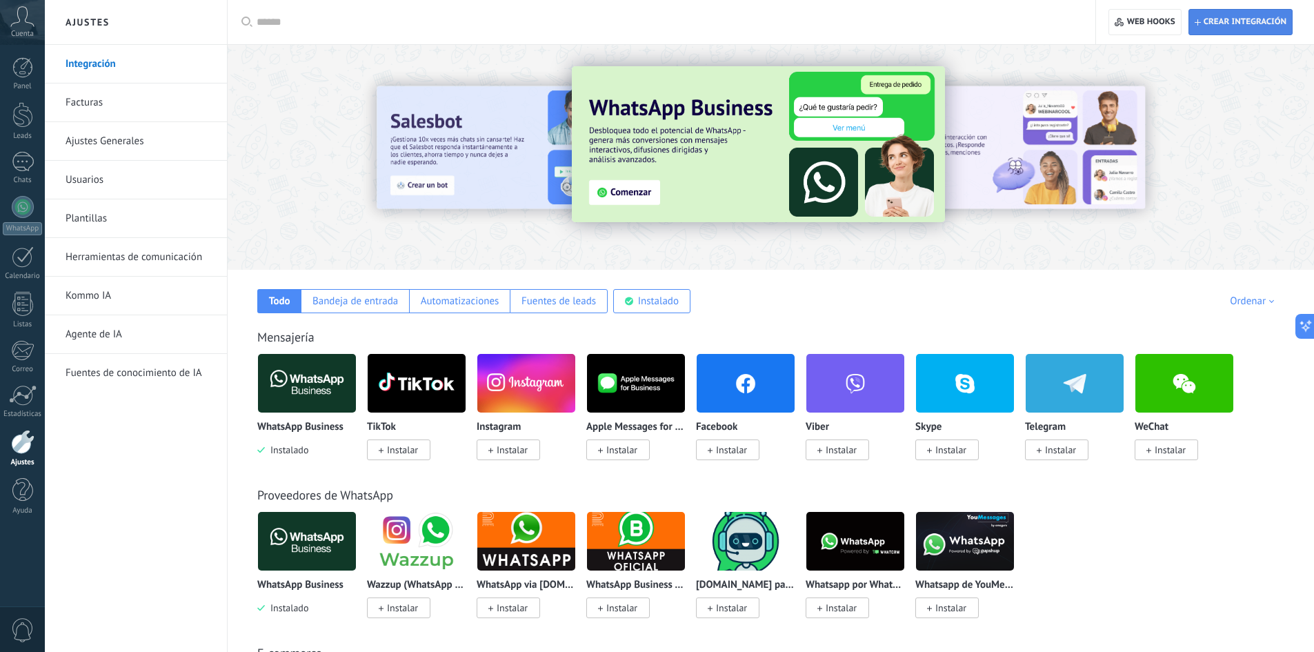
click at [1240, 16] on span "Crear integración" at bounding box center [1241, 22] width 92 height 25
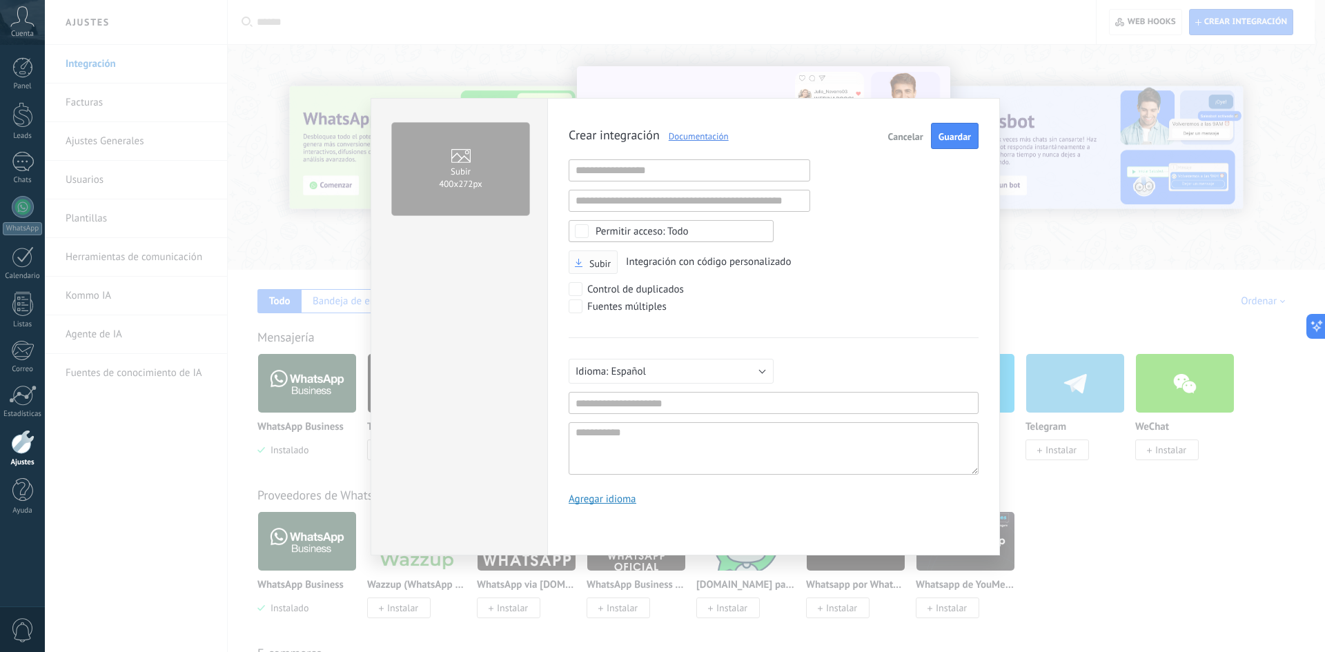
click at [596, 268] on span "Subir" at bounding box center [599, 264] width 21 height 10
click at [0, 0] on input "Subir" at bounding box center [0, 0] width 0 height 0
click at [931, 141] on span "Subir integración" at bounding box center [935, 137] width 70 height 10
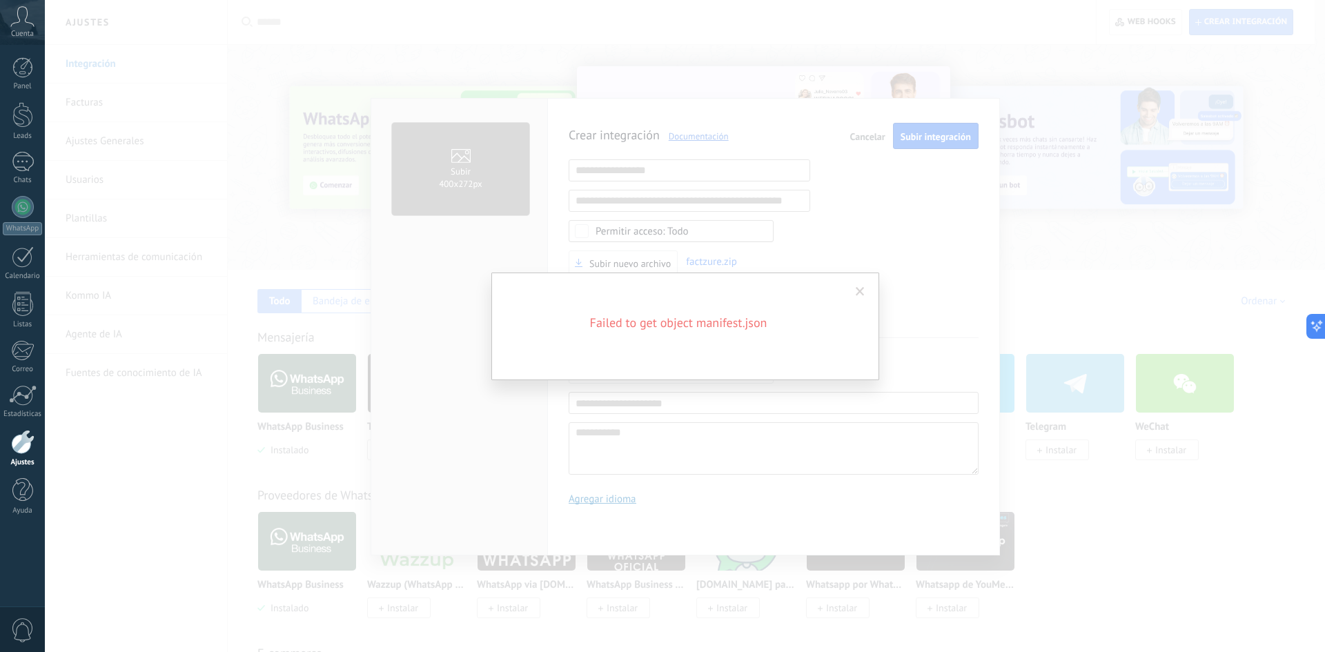
click at [859, 288] on span at bounding box center [859, 292] width 9 height 10
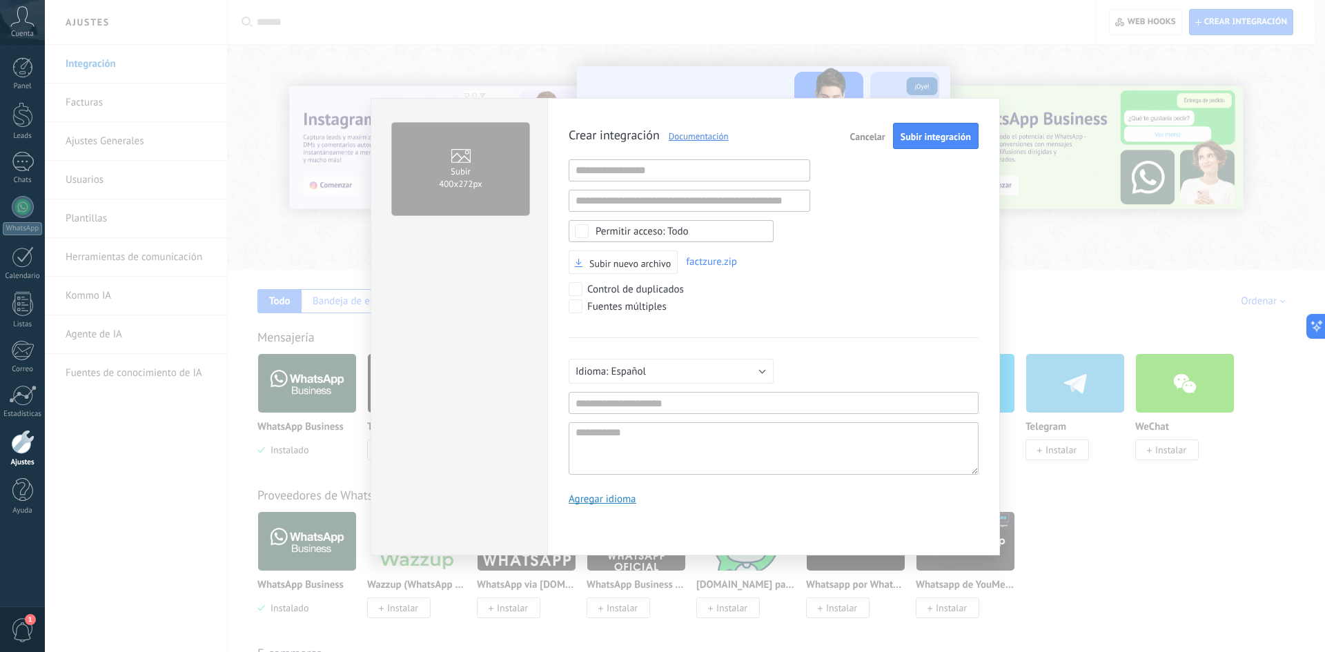
click at [871, 135] on span "Cancelar" at bounding box center [867, 137] width 35 height 10
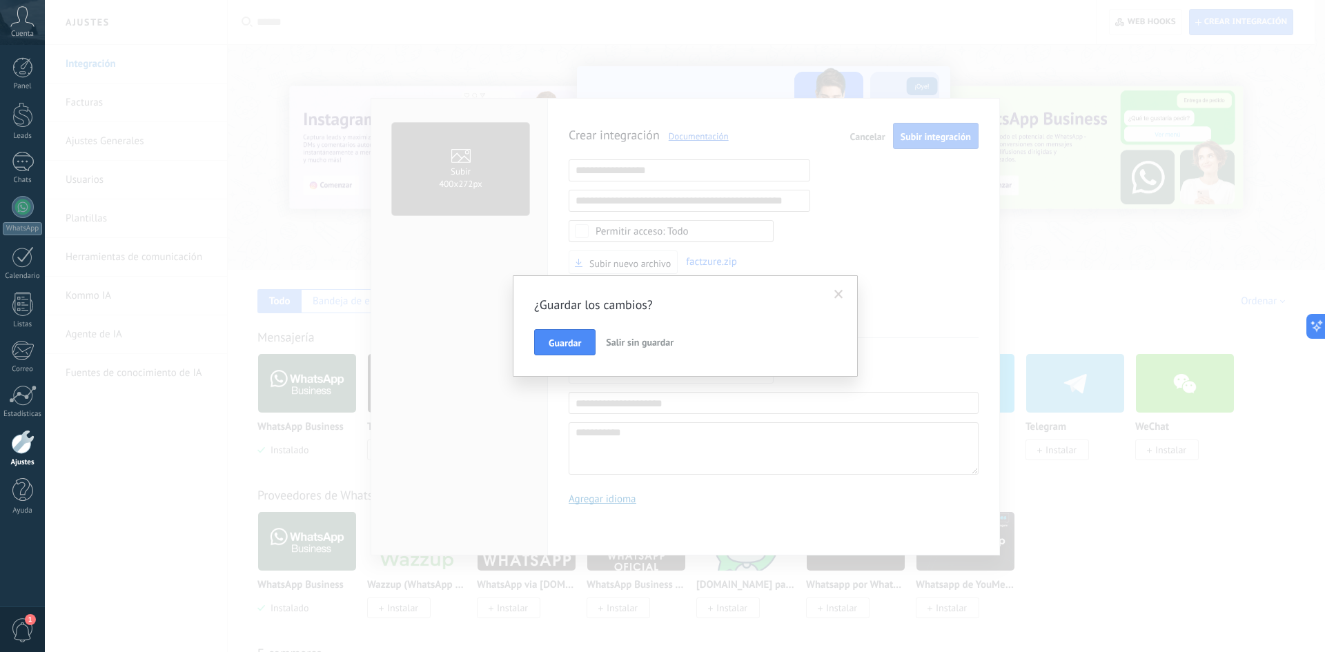
click at [649, 343] on span "Salir sin guardar" at bounding box center [640, 342] width 68 height 12
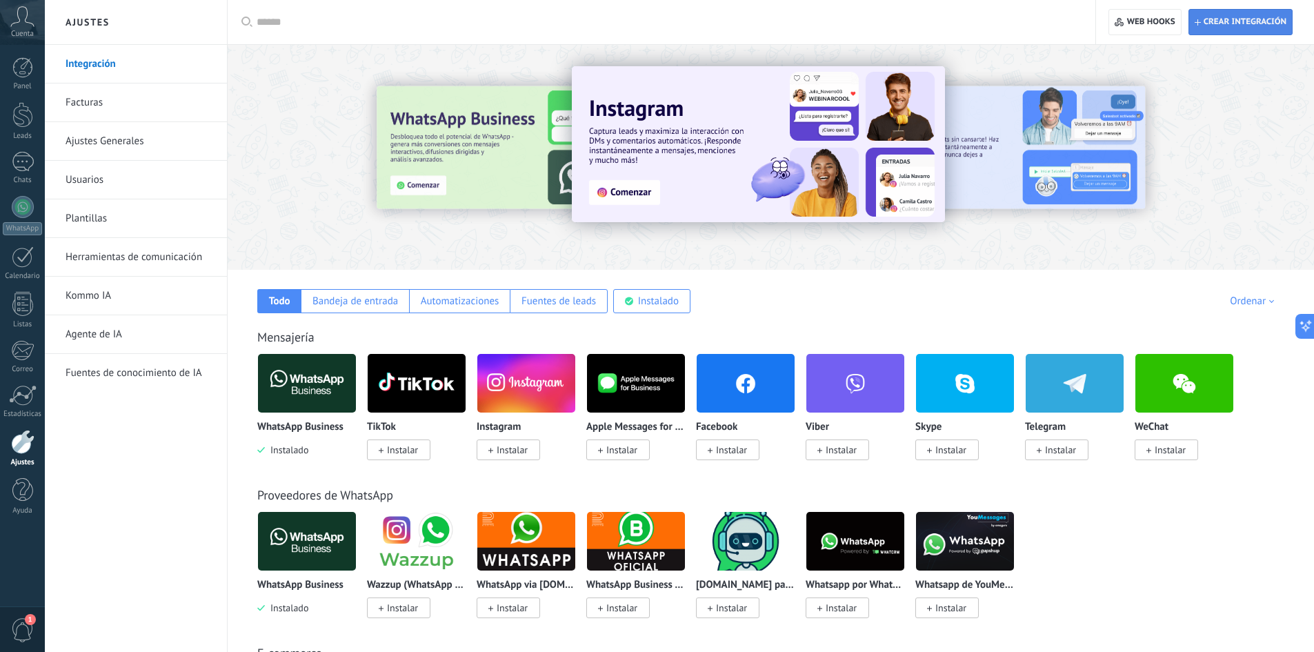
click at [1253, 17] on span "Crear integración" at bounding box center [1245, 22] width 83 height 11
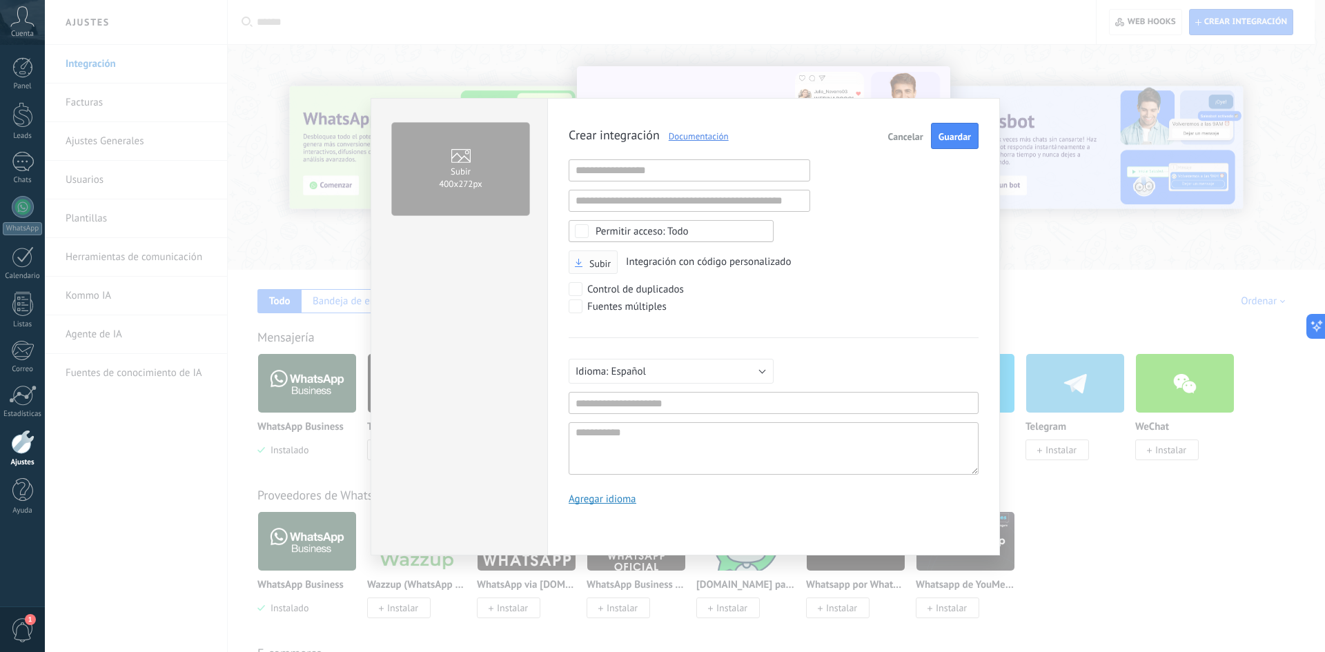
click at [608, 272] on button "Subir" at bounding box center [592, 262] width 49 height 24
click at [601, 259] on span "Subir" at bounding box center [599, 264] width 21 height 10
click at [0, 0] on input "Subir" at bounding box center [0, 0] width 0 height 0
click at [933, 138] on span "Subir integración" at bounding box center [935, 137] width 70 height 10
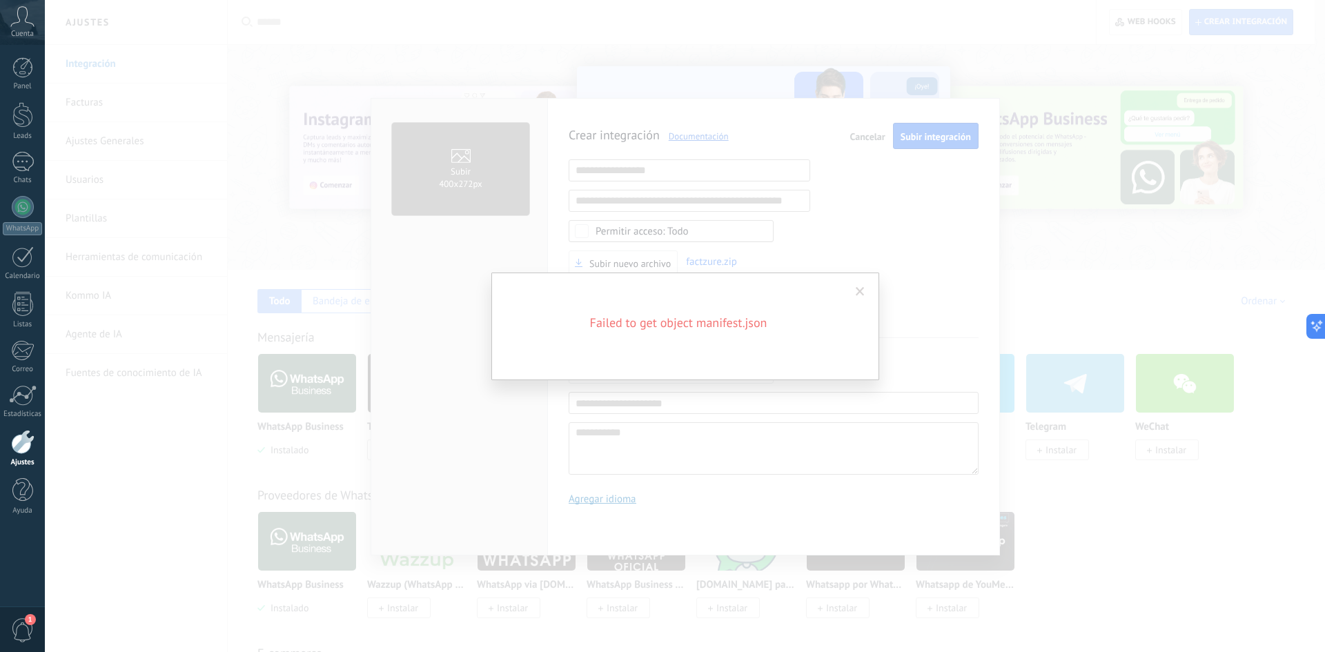
click at [853, 293] on span at bounding box center [860, 291] width 23 height 23
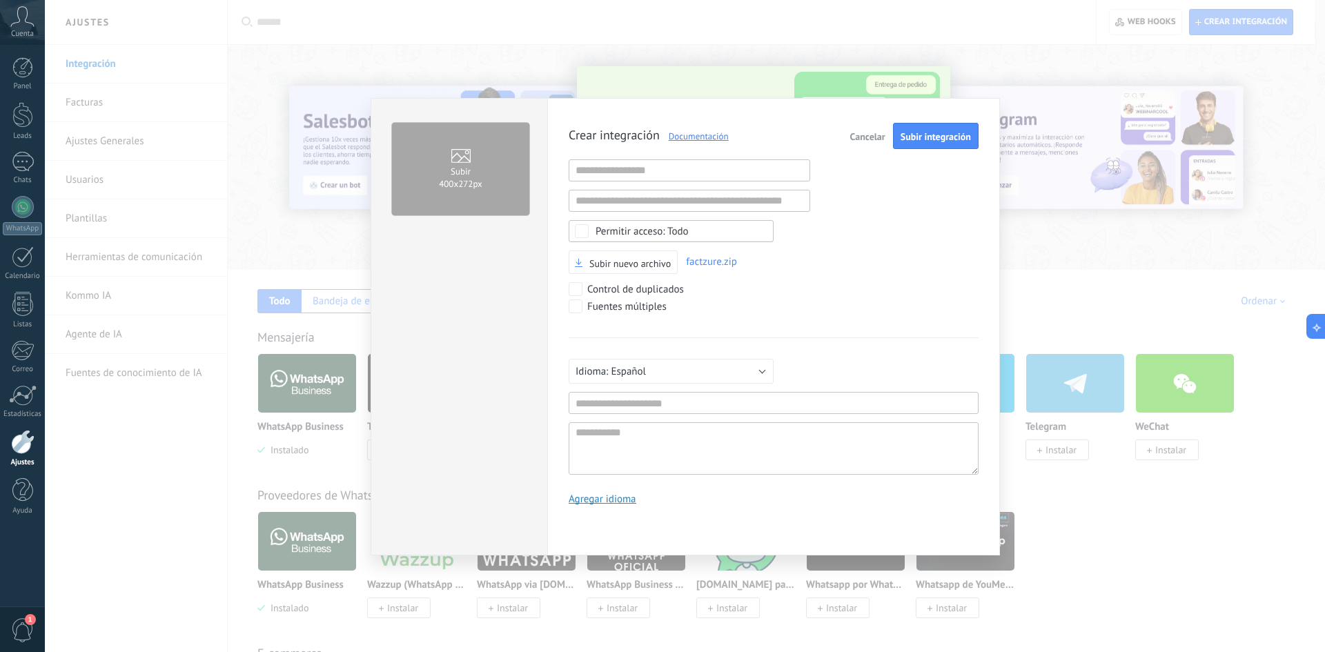
click at [869, 135] on span "Cancelar" at bounding box center [867, 137] width 35 height 10
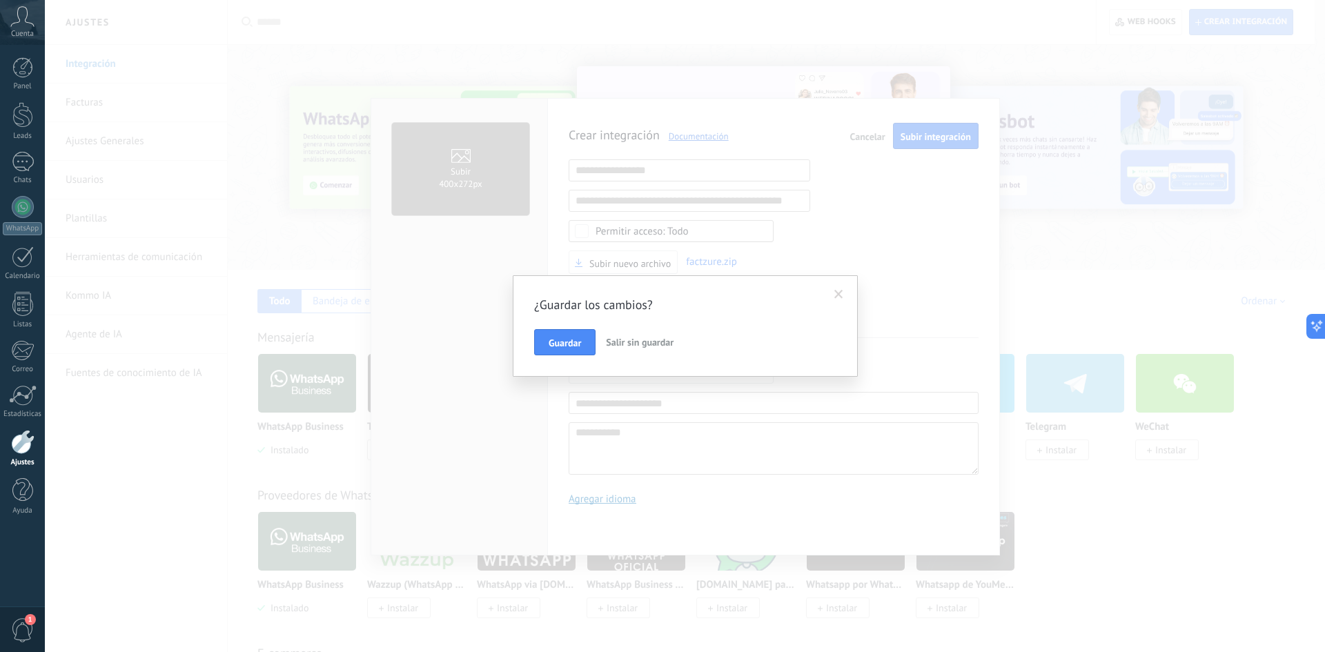
click at [651, 344] on span "Salir sin guardar" at bounding box center [640, 342] width 68 height 12
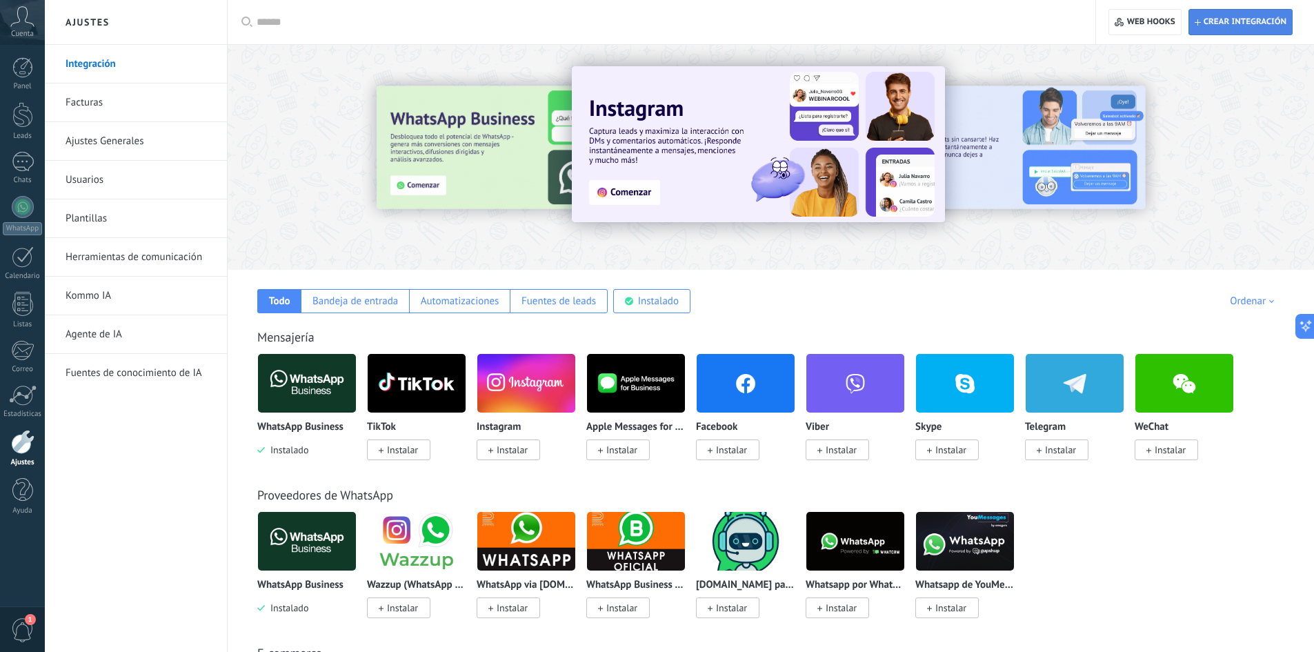
click at [1260, 17] on span "Crear integración" at bounding box center [1245, 22] width 83 height 11
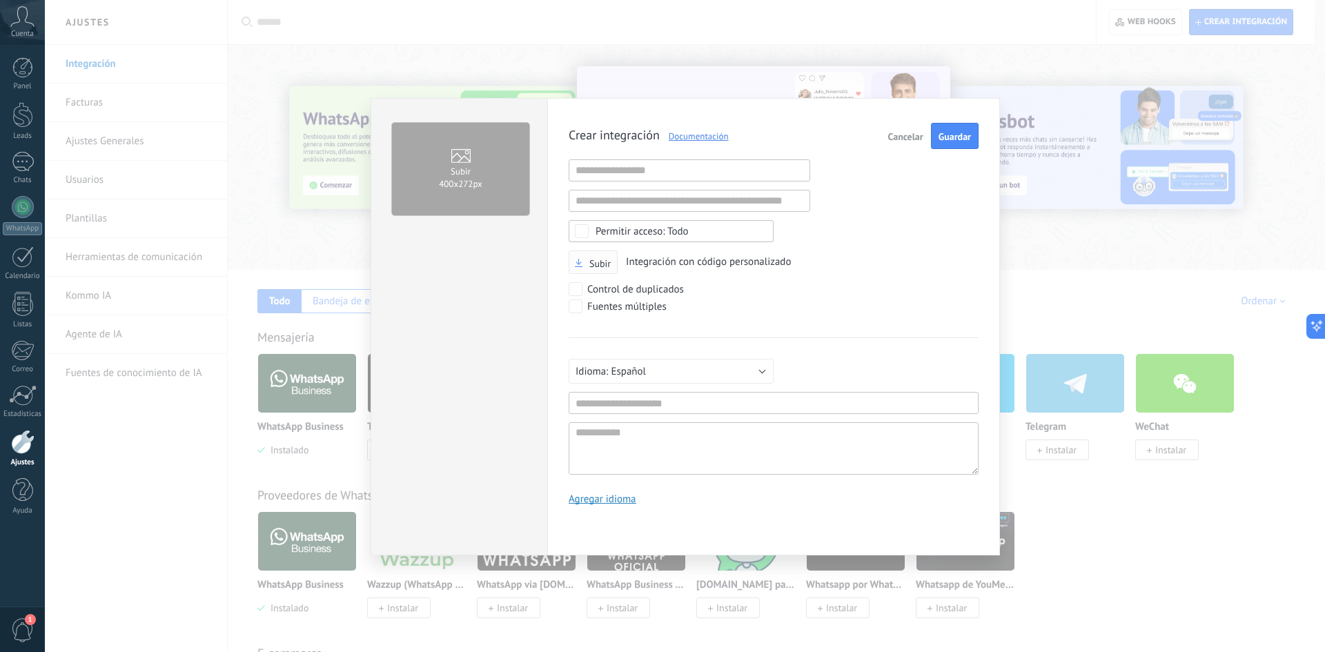
click at [604, 260] on span "Subir" at bounding box center [599, 264] width 21 height 10
click at [0, 0] on input "Subir" at bounding box center [0, 0] width 0 height 0
click at [929, 132] on span "Subir integración" at bounding box center [935, 137] width 70 height 10
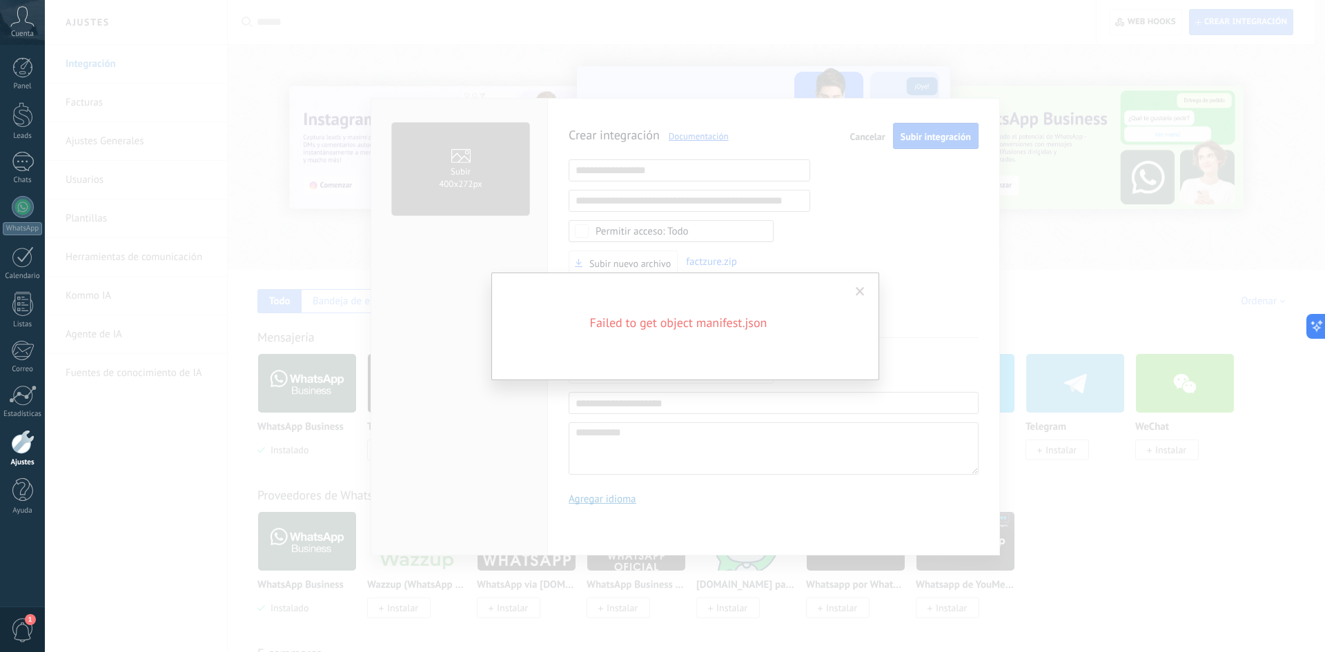
click at [861, 288] on span at bounding box center [859, 292] width 9 height 10
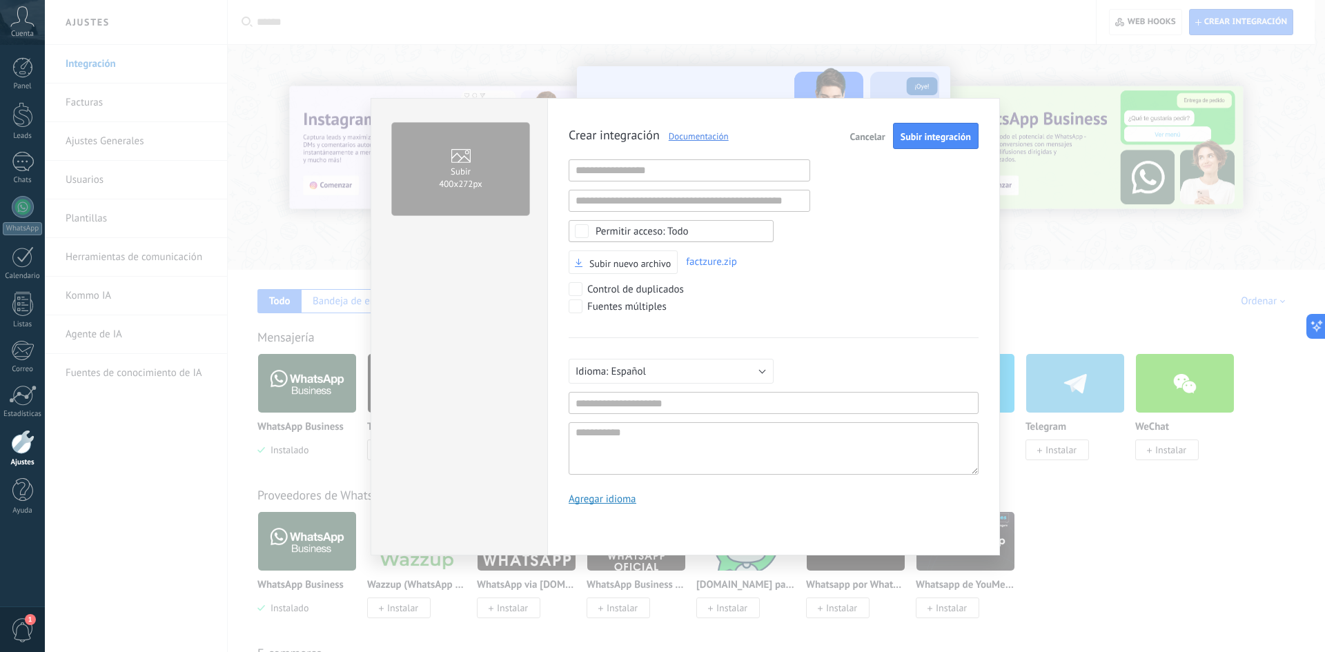
click at [932, 264] on div "Subir nuevo archivo factzure.zip" at bounding box center [773, 262] width 410 height 24
click at [860, 135] on span "Cancelar" at bounding box center [867, 137] width 35 height 10
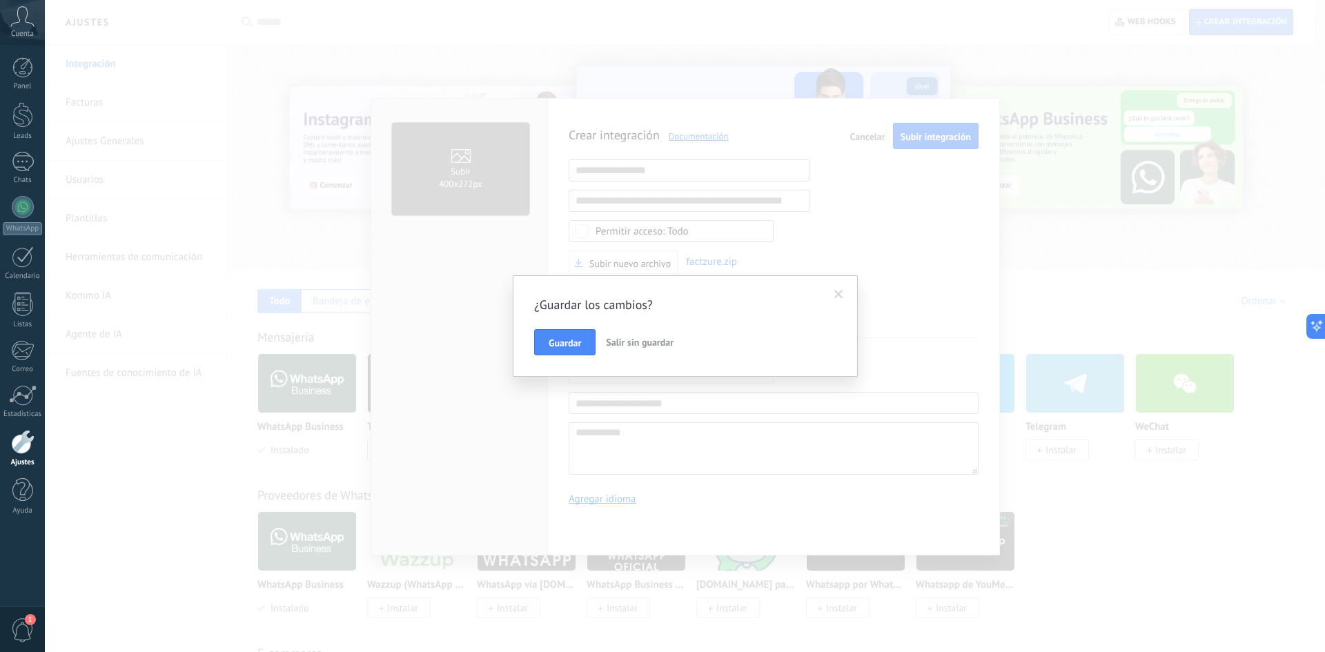
click at [638, 347] on span "Salir sin guardar" at bounding box center [640, 342] width 68 height 12
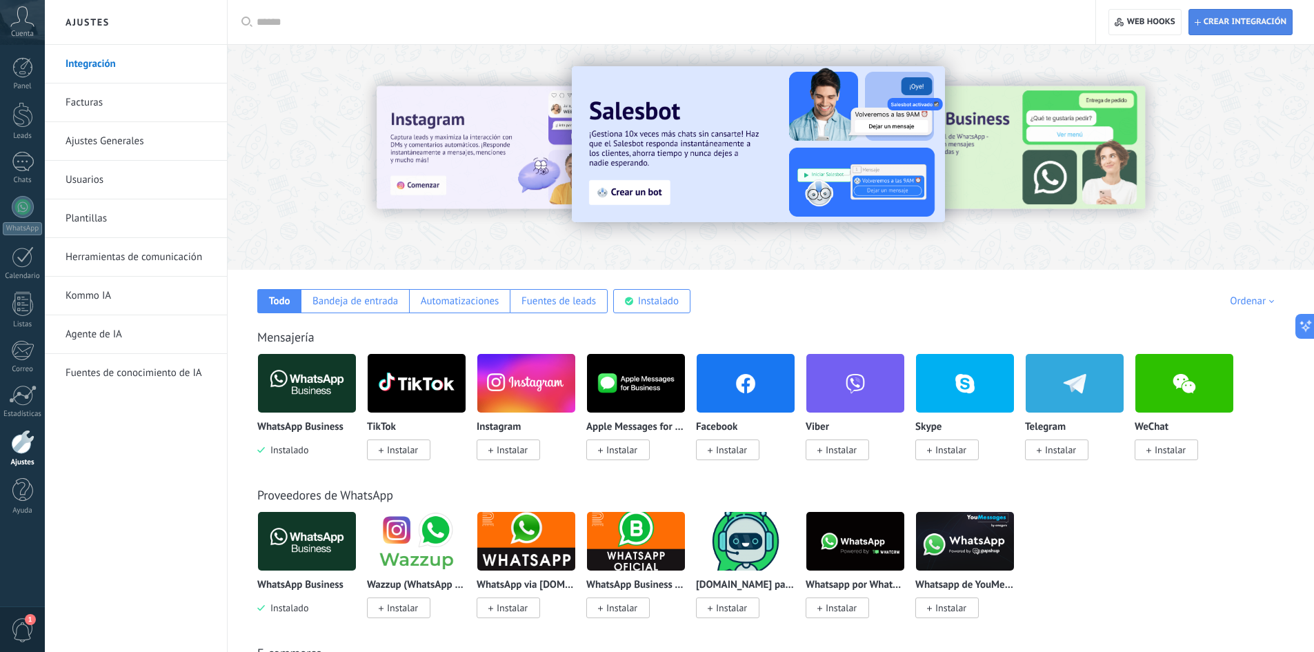
click at [1234, 28] on span "Crear integración" at bounding box center [1241, 22] width 92 height 25
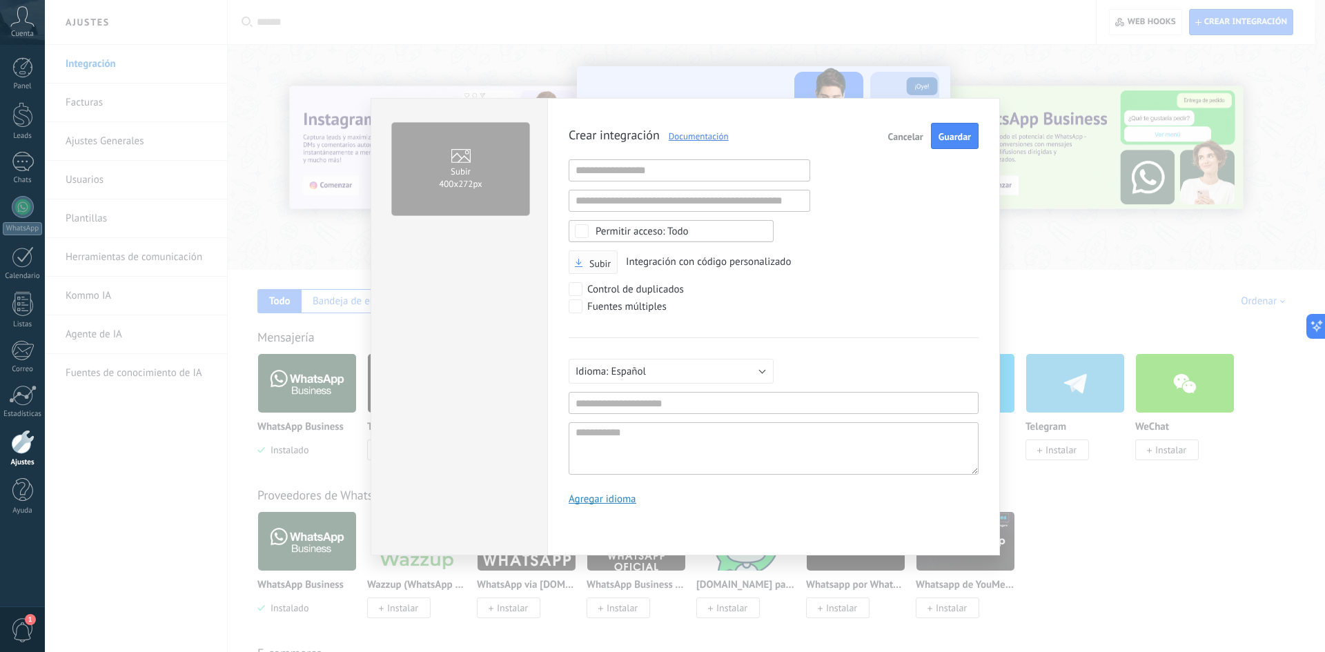
click at [586, 257] on label "Subir" at bounding box center [593, 263] width 36 height 12
click at [0, 0] on input "Subir" at bounding box center [0, 0] width 0 height 0
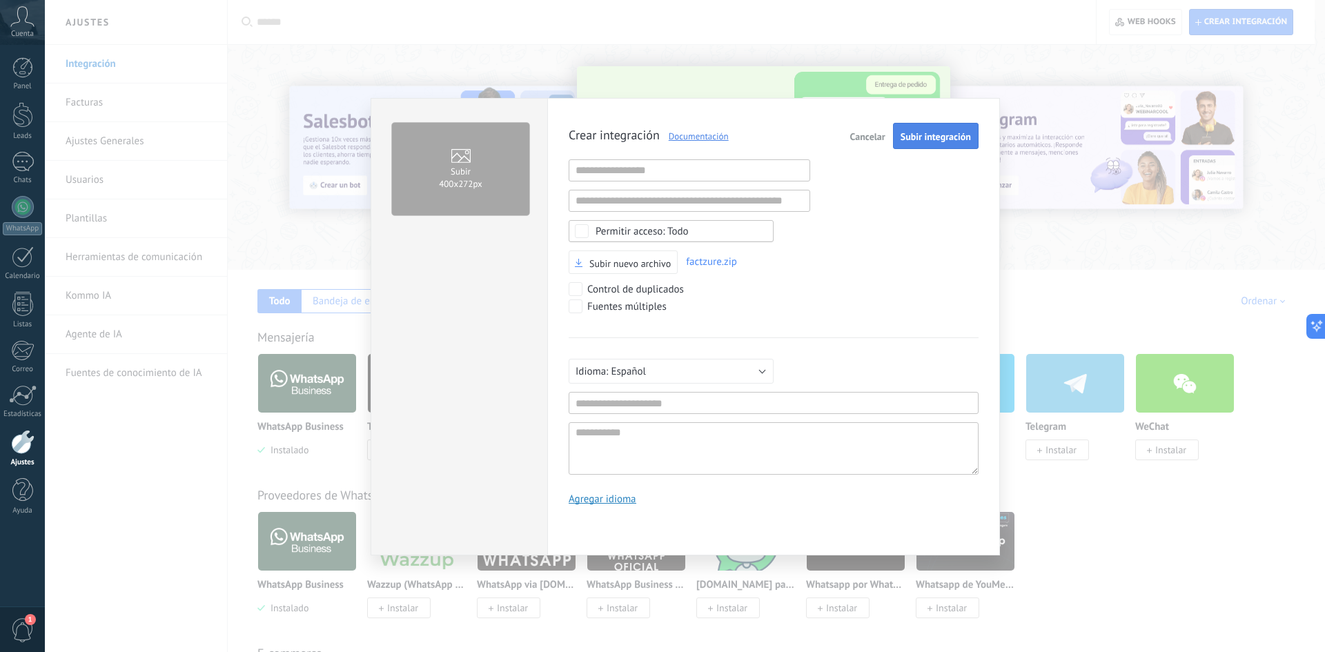
click at [926, 139] on span "Subir integración" at bounding box center [935, 137] width 70 height 10
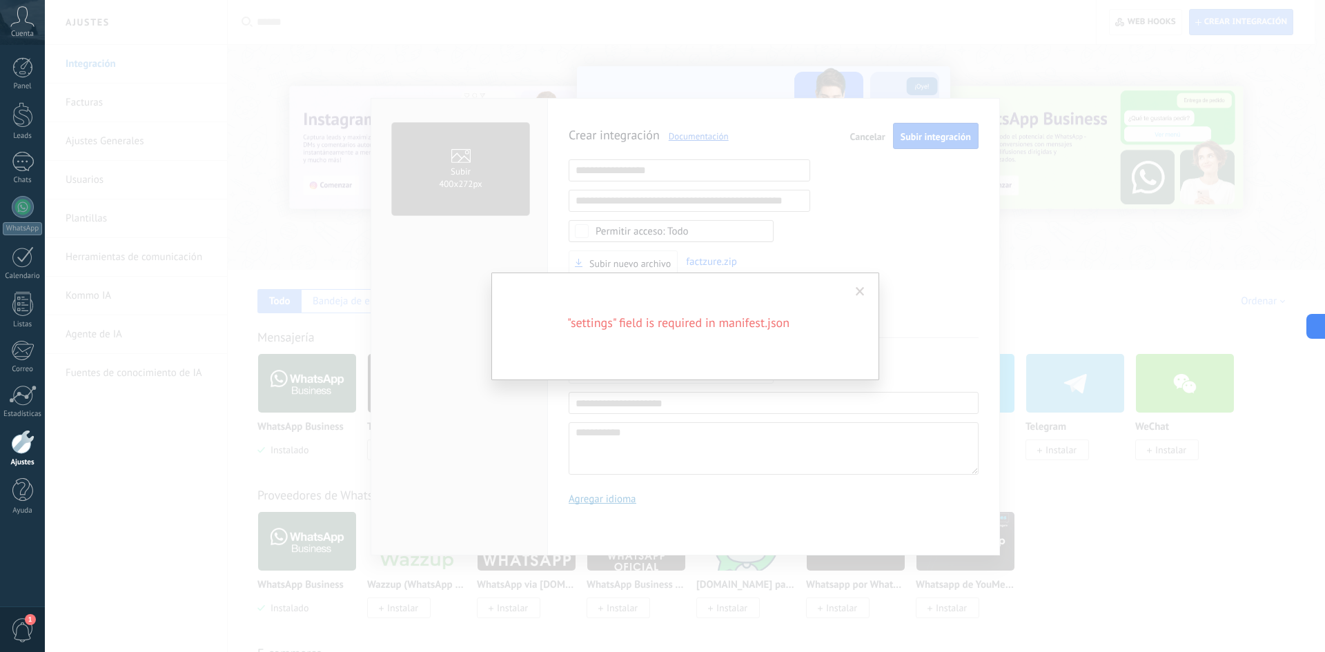
click at [871, 284] on span at bounding box center [860, 291] width 23 height 23
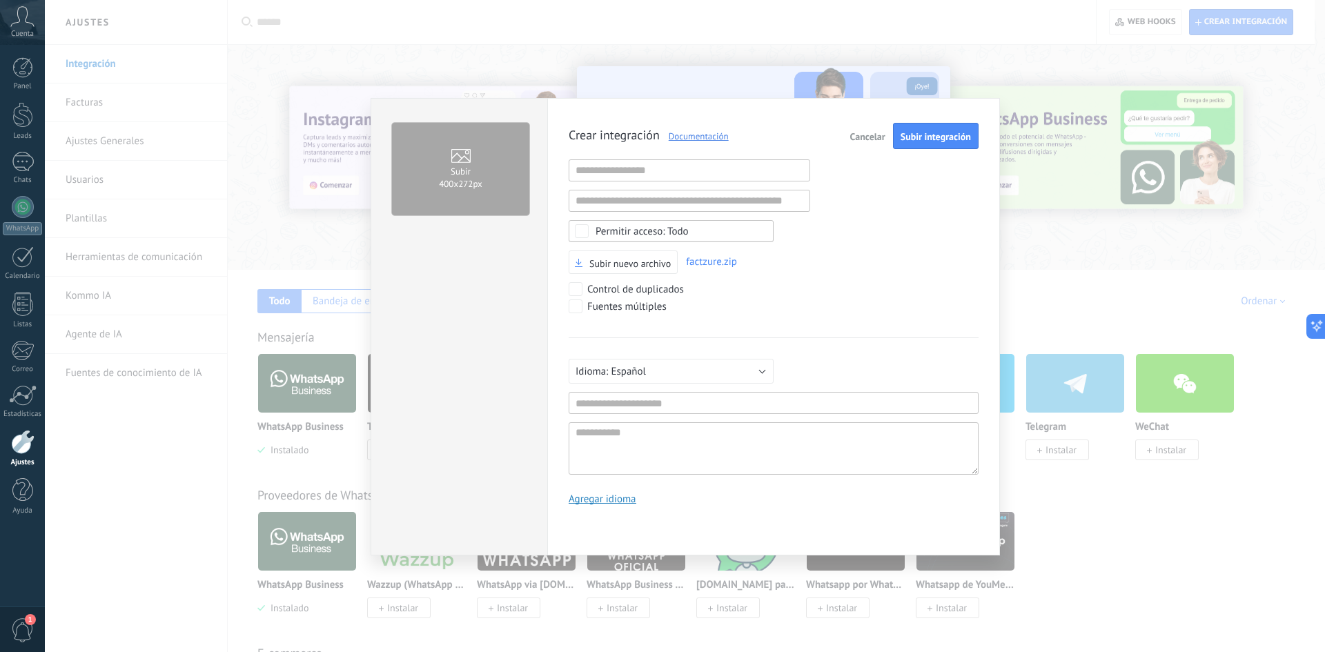
click at [862, 126] on button "Cancelar" at bounding box center [867, 136] width 46 height 26
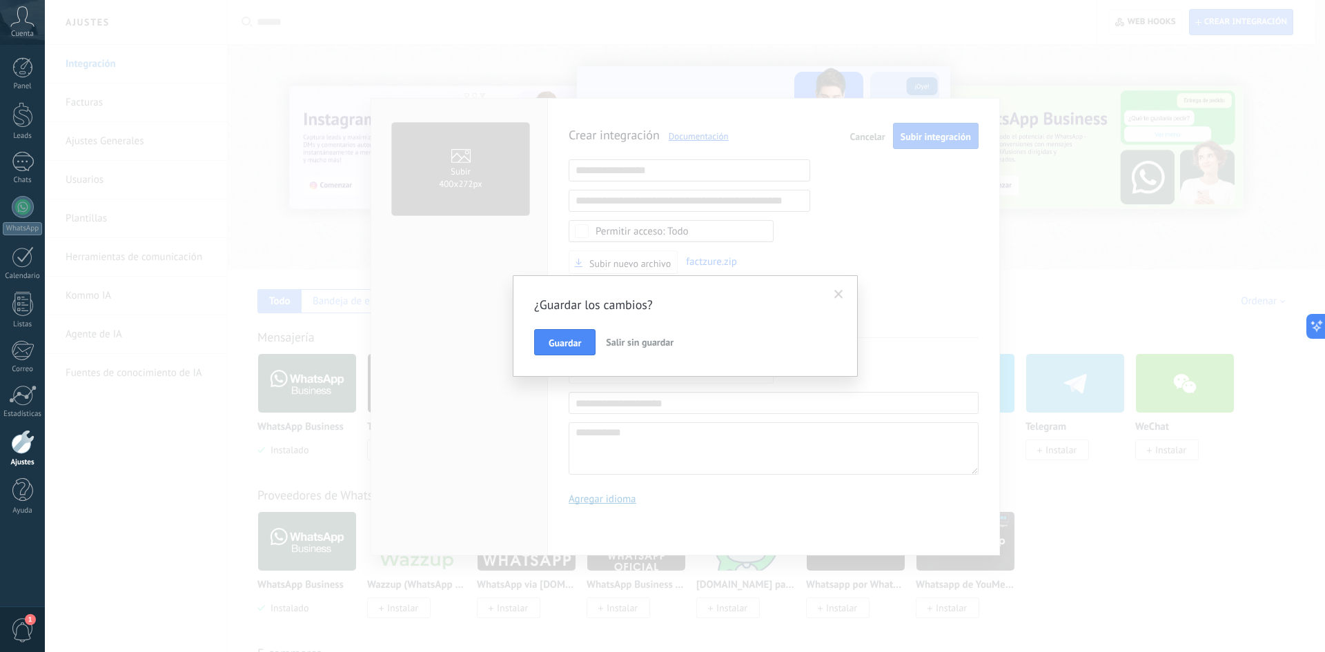
click at [642, 345] on span "Salir sin guardar" at bounding box center [640, 342] width 68 height 12
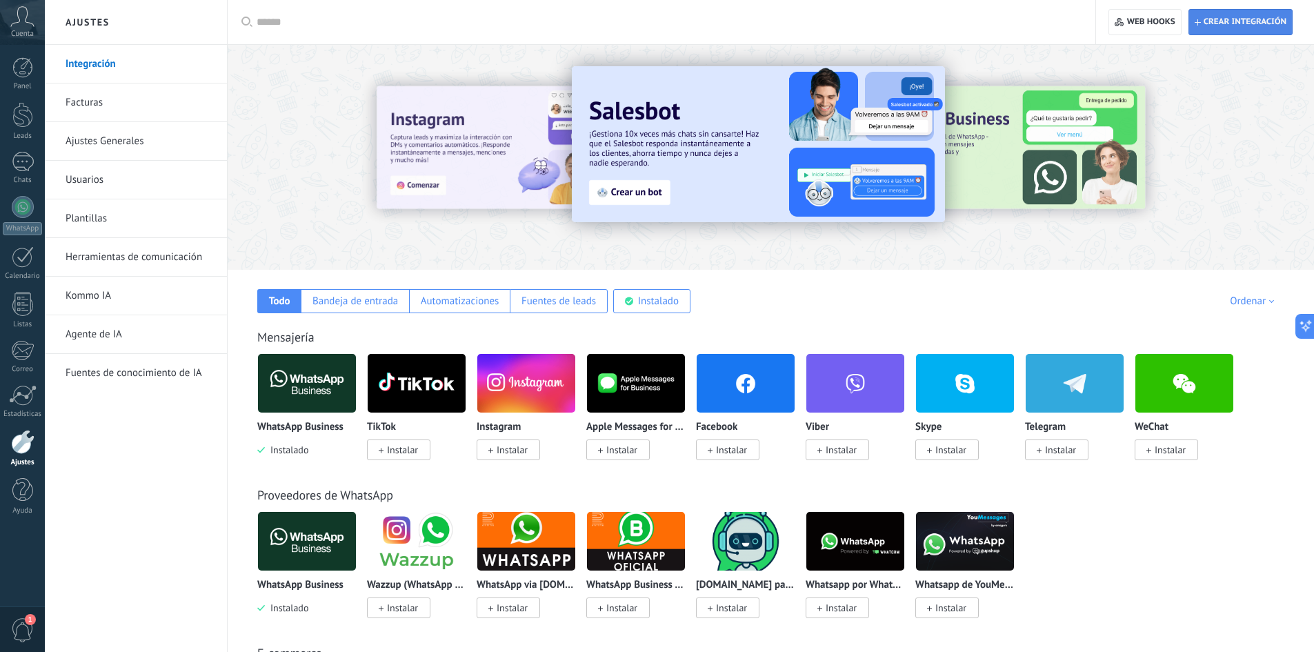
click at [1249, 27] on span "Crear integración" at bounding box center [1245, 22] width 83 height 11
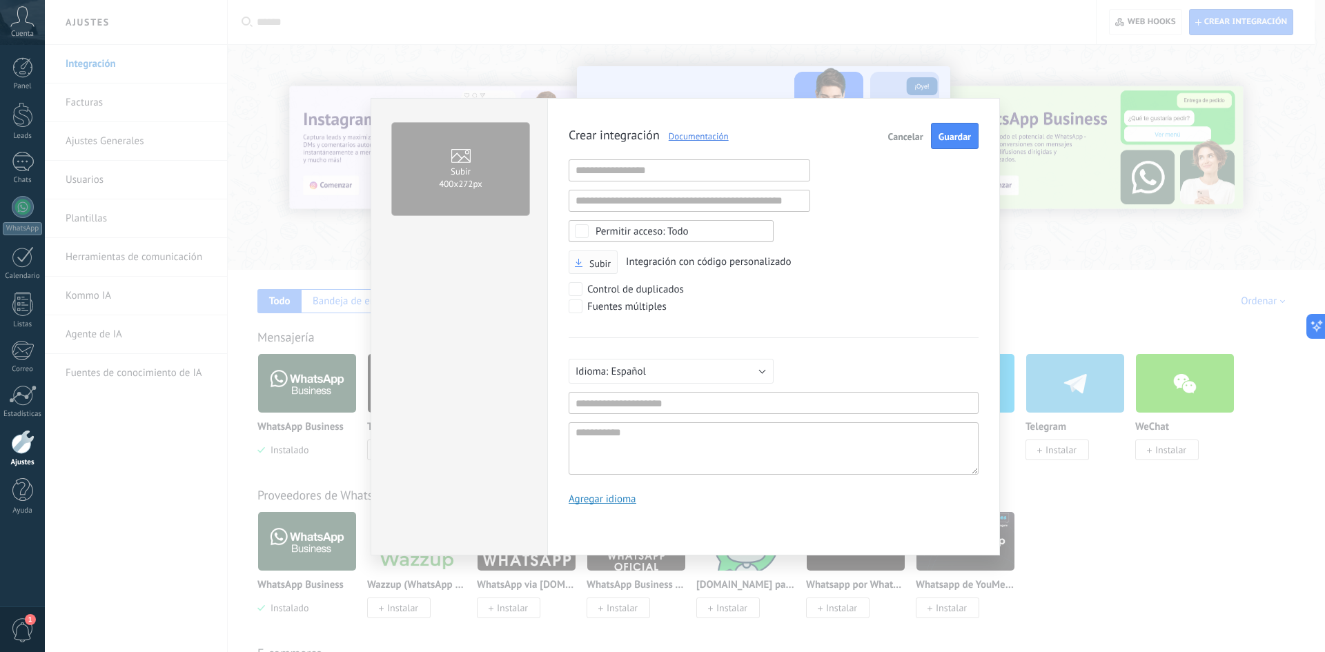
click at [592, 259] on span "Subir" at bounding box center [599, 264] width 21 height 10
click at [0, 0] on input "Subir" at bounding box center [0, 0] width 0 height 0
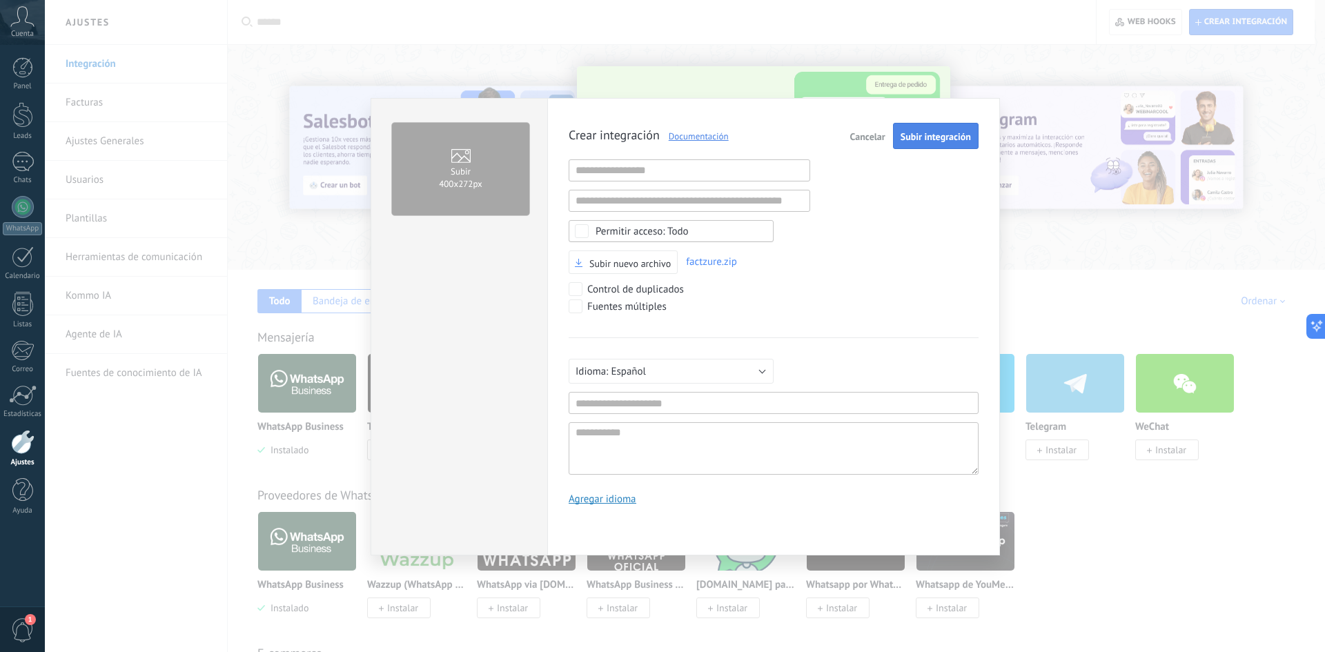
click at [919, 139] on span "Subir integración" at bounding box center [935, 137] width 70 height 10
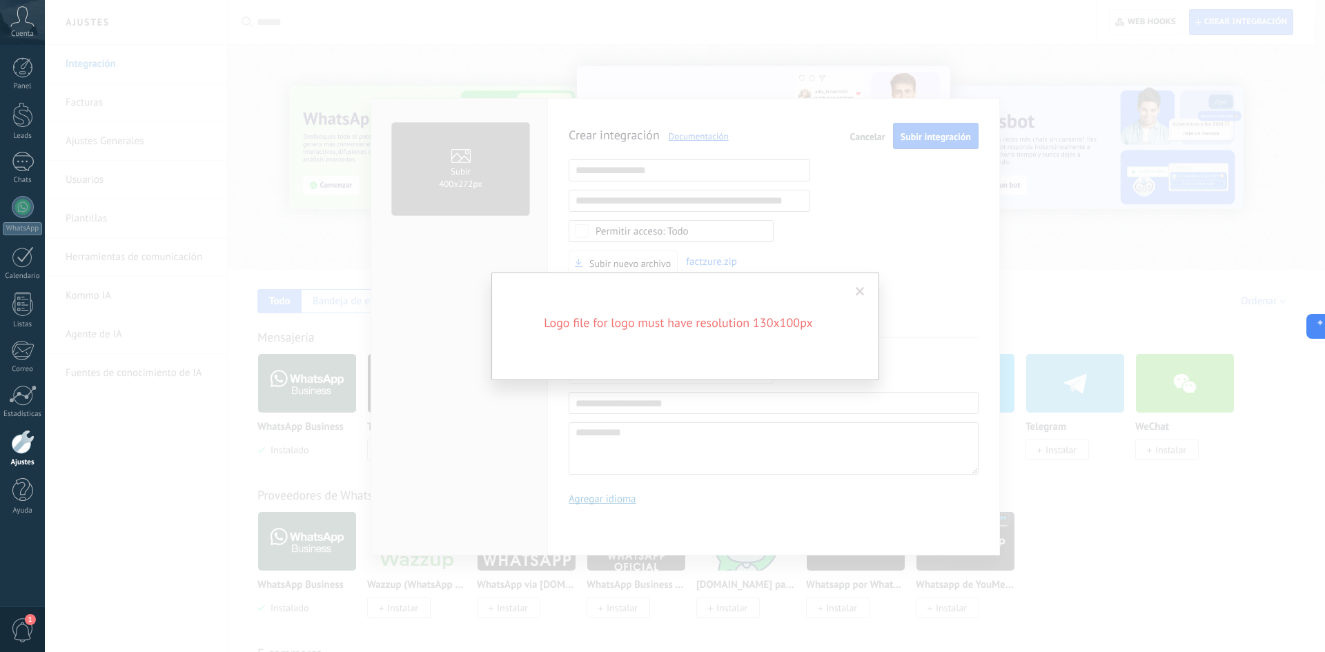
click at [858, 290] on span at bounding box center [859, 292] width 9 height 10
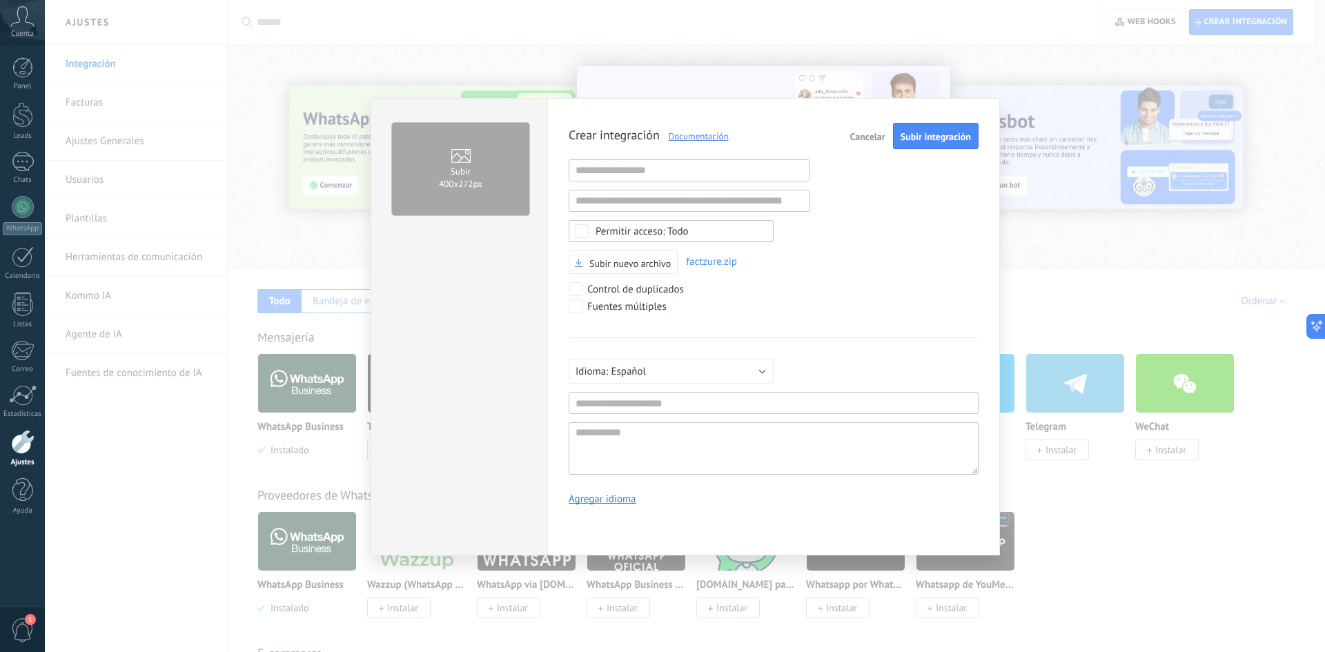
click at [867, 133] on span "Cancelar" at bounding box center [867, 137] width 35 height 10
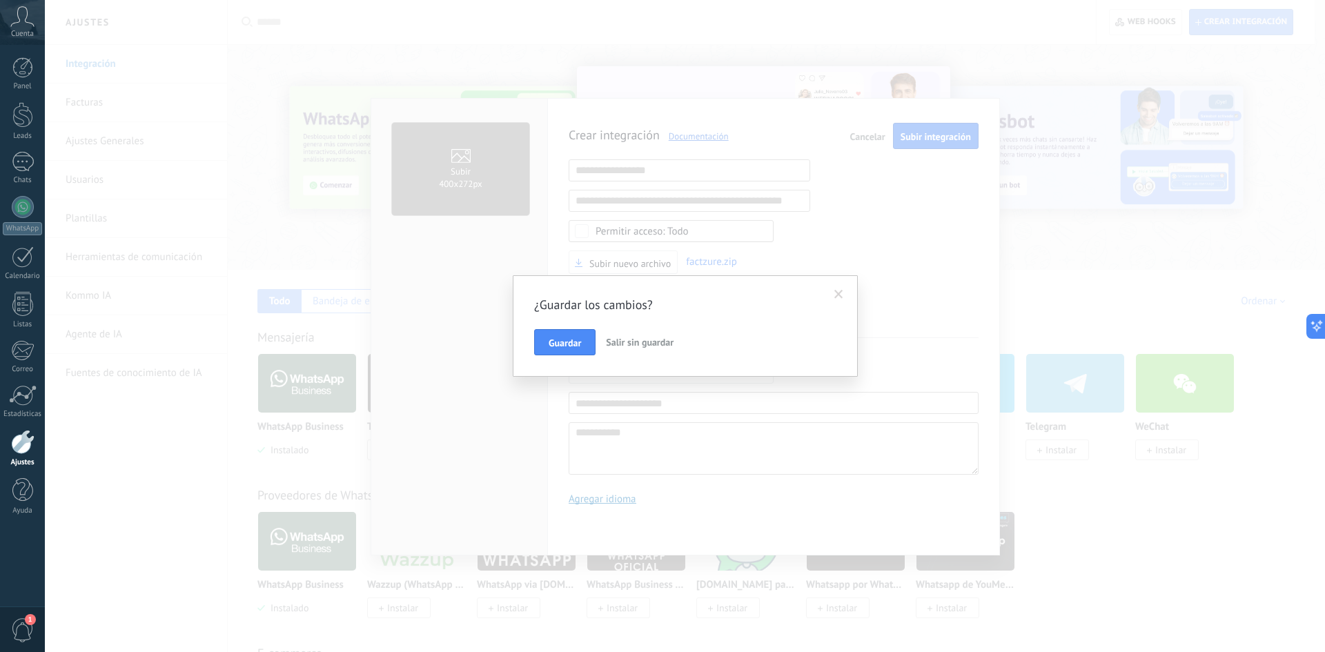
click at [637, 341] on span "Salir sin guardar" at bounding box center [640, 342] width 68 height 12
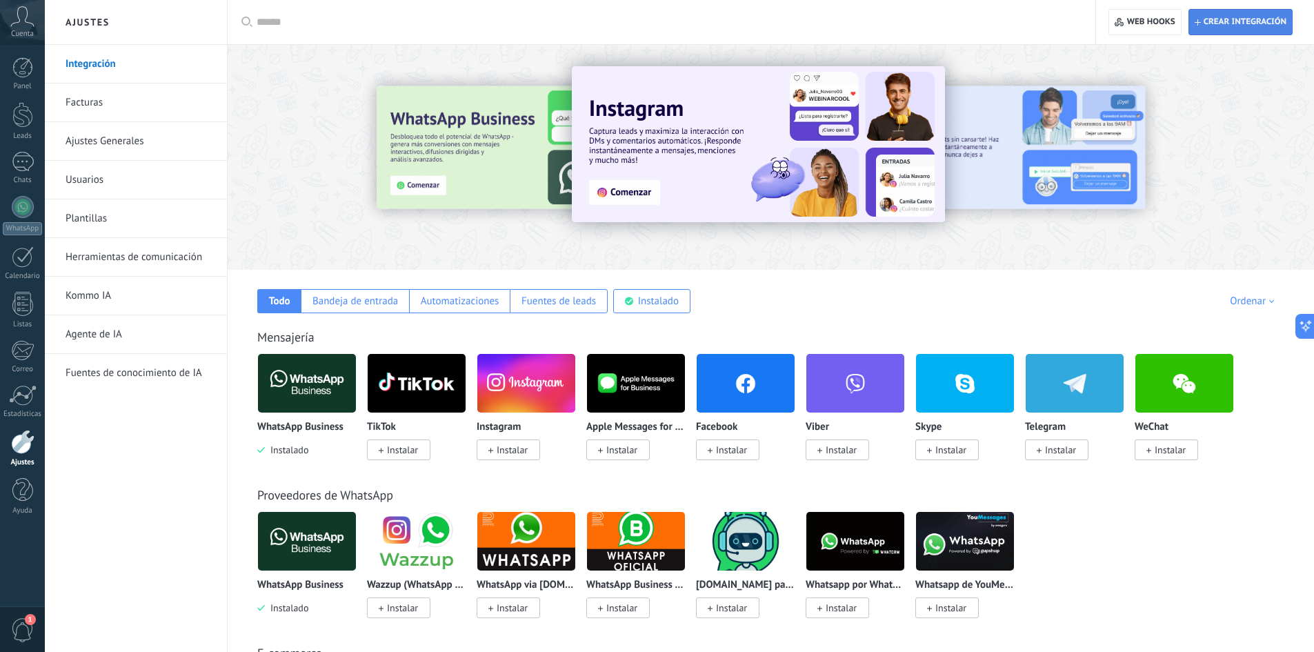
click at [1251, 20] on span "Crear integración" at bounding box center [1245, 22] width 83 height 11
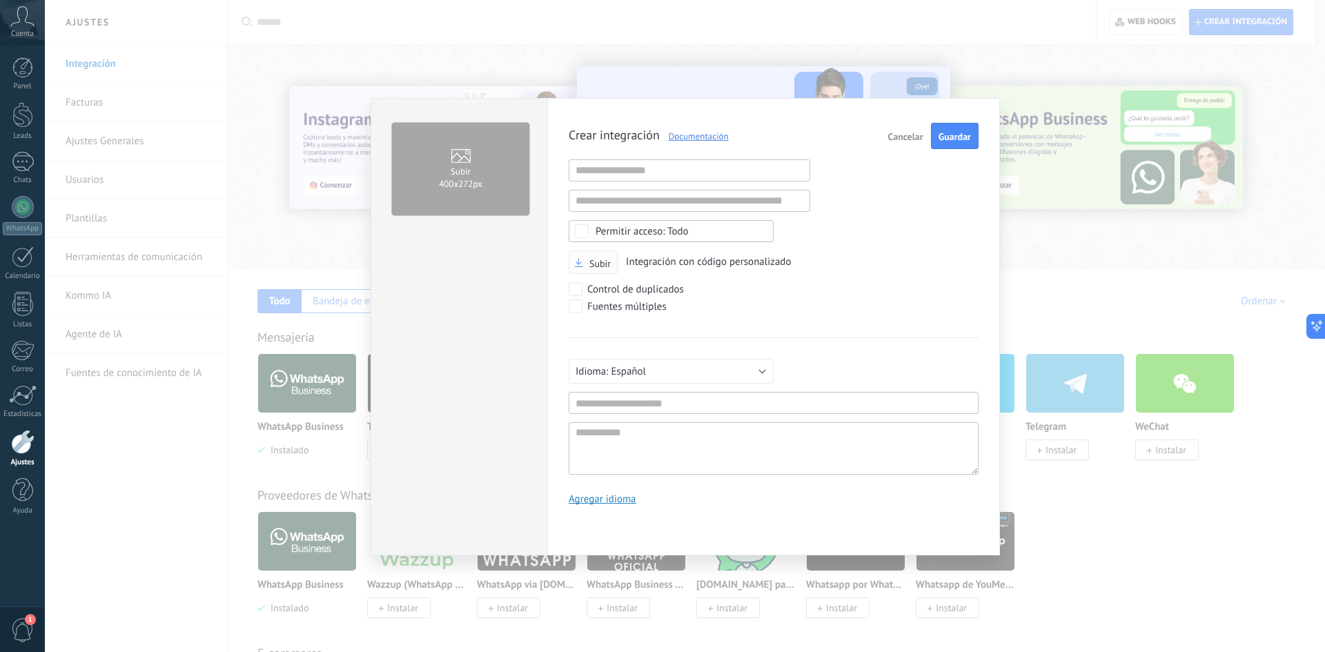
click at [598, 268] on span "Subir" at bounding box center [599, 264] width 21 height 10
click at [0, 0] on input "Subir" at bounding box center [0, 0] width 0 height 0
click at [944, 140] on span "Subir integración" at bounding box center [935, 137] width 70 height 10
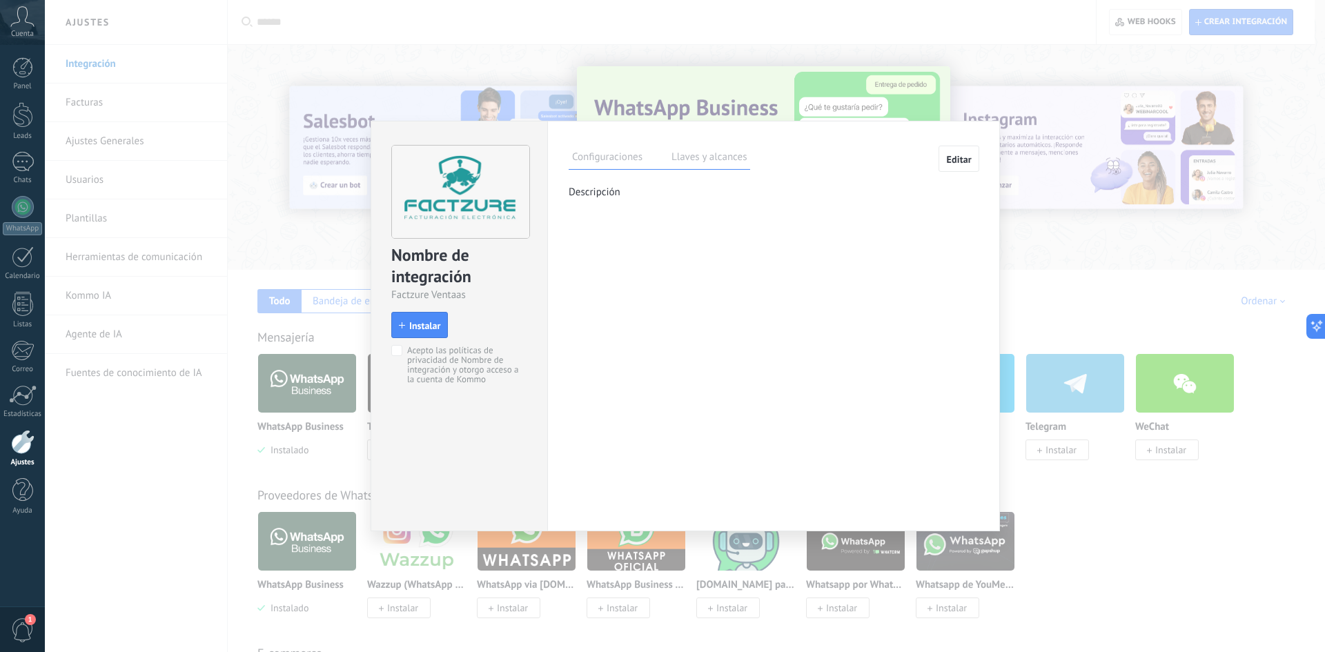
click at [731, 157] on label "Llaves y alcances" at bounding box center [709, 159] width 82 height 20
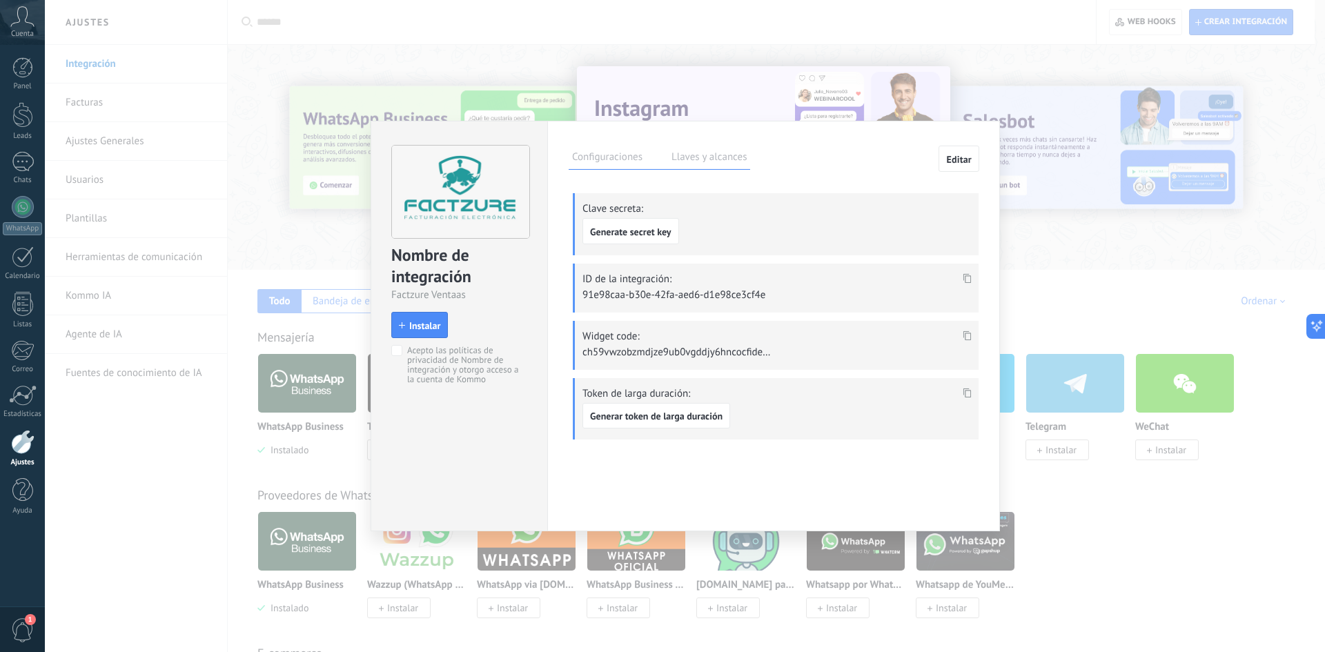
click at [611, 157] on label "Configuraciones" at bounding box center [606, 159] width 77 height 20
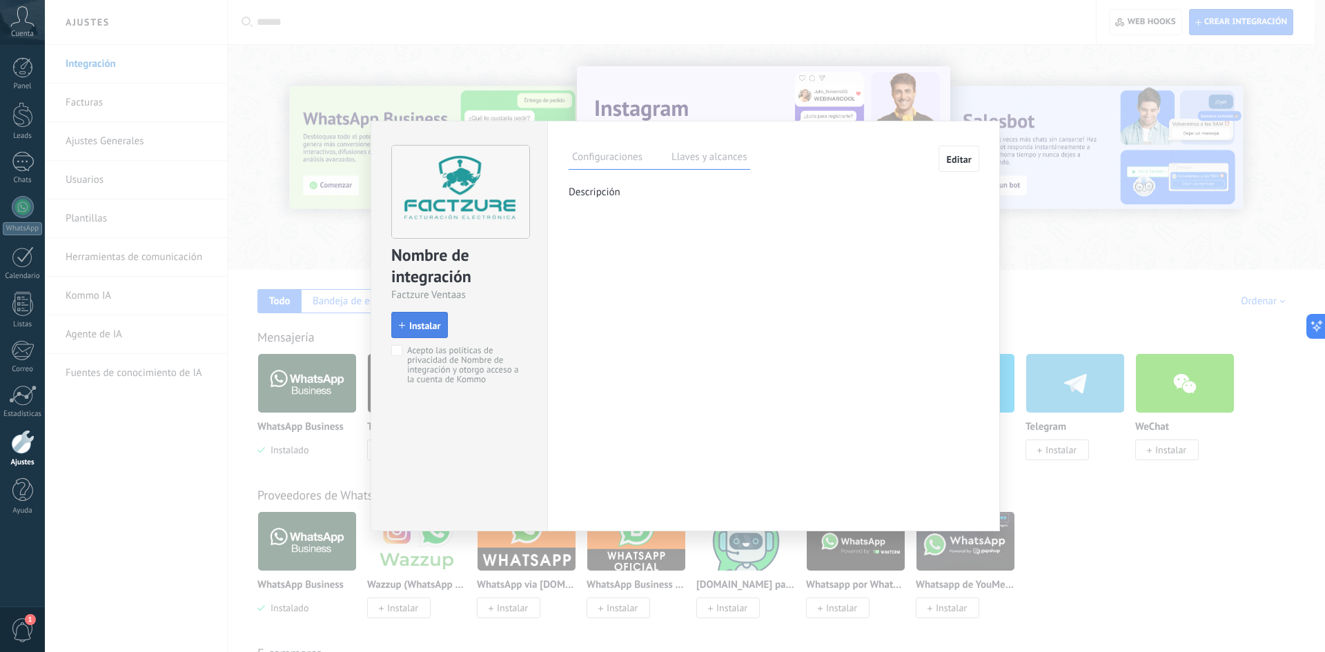
click at [428, 324] on span "Instalar" at bounding box center [424, 326] width 31 height 10
click at [717, 158] on label "Llaves y alcances" at bounding box center [709, 159] width 82 height 20
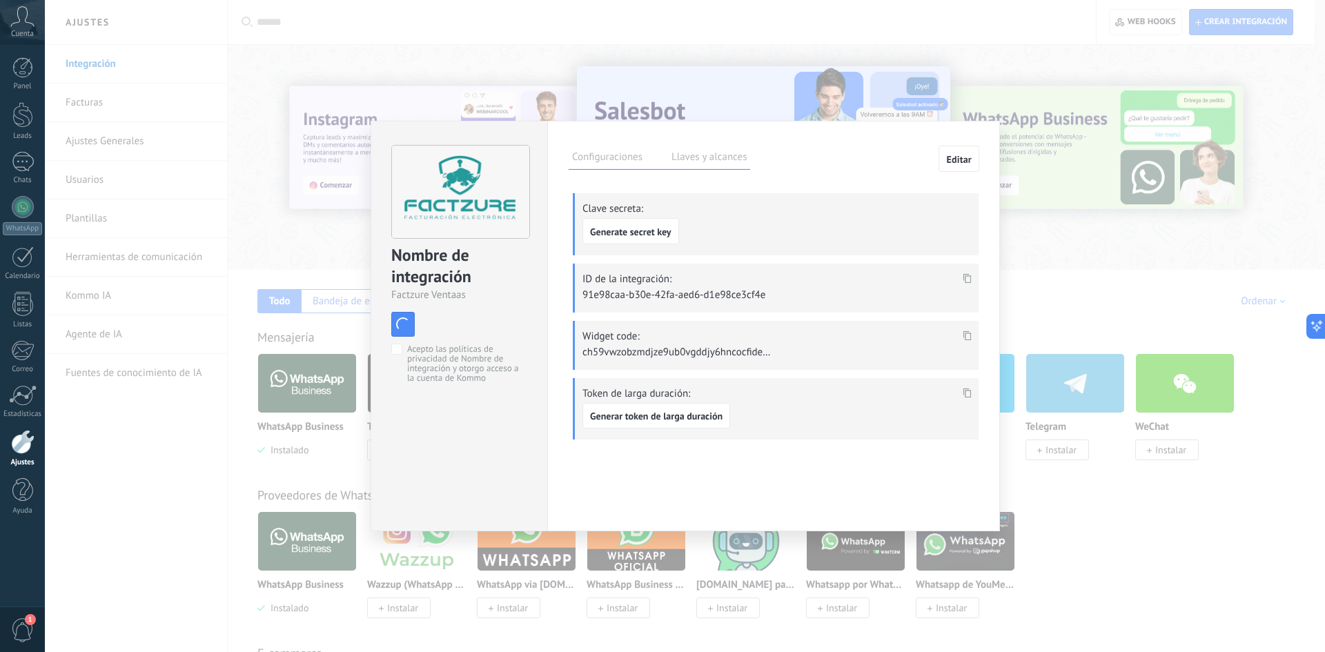
click at [612, 155] on label "Configuraciones" at bounding box center [606, 159] width 77 height 20
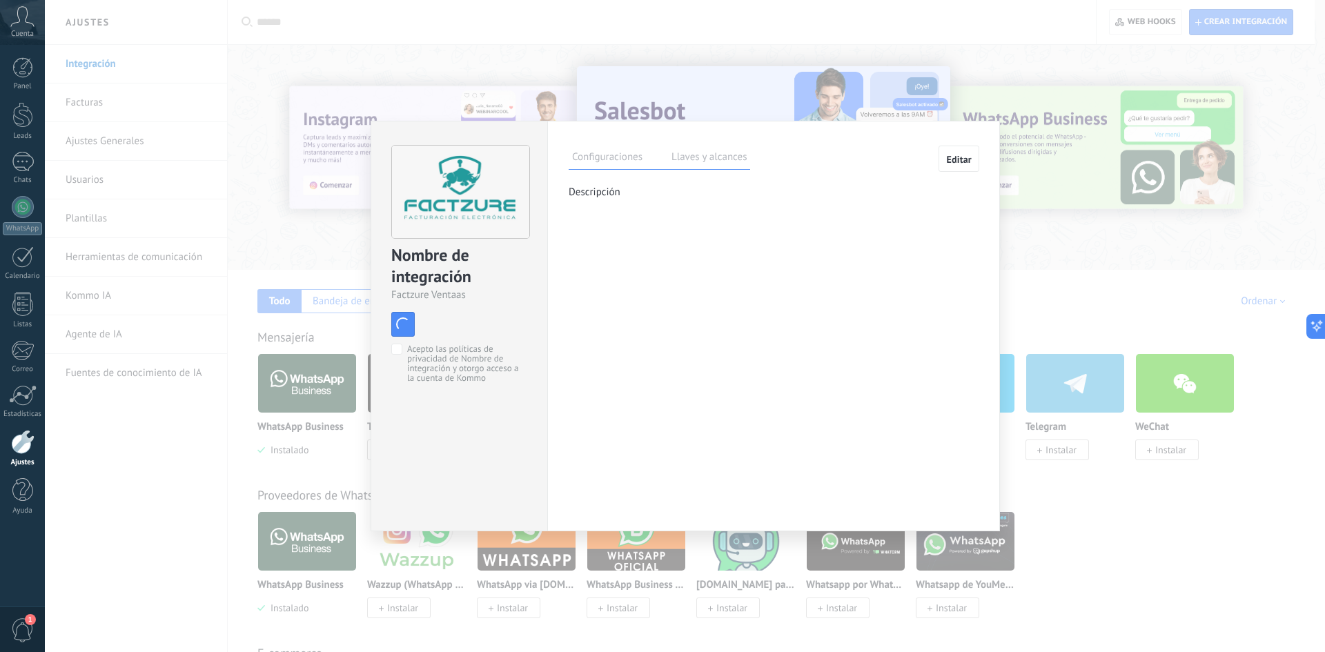
click at [686, 164] on label "Llaves y alcances" at bounding box center [709, 159] width 82 height 20
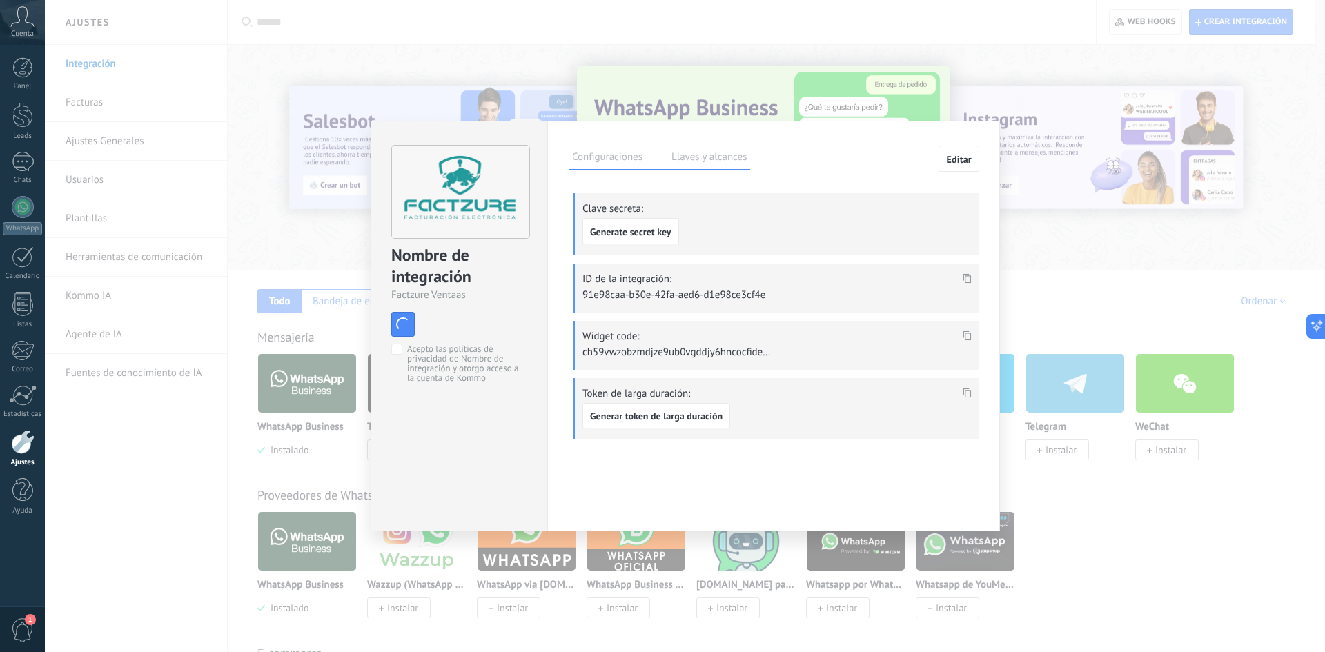
click at [498, 335] on div "install Instalar" at bounding box center [459, 324] width 136 height 25
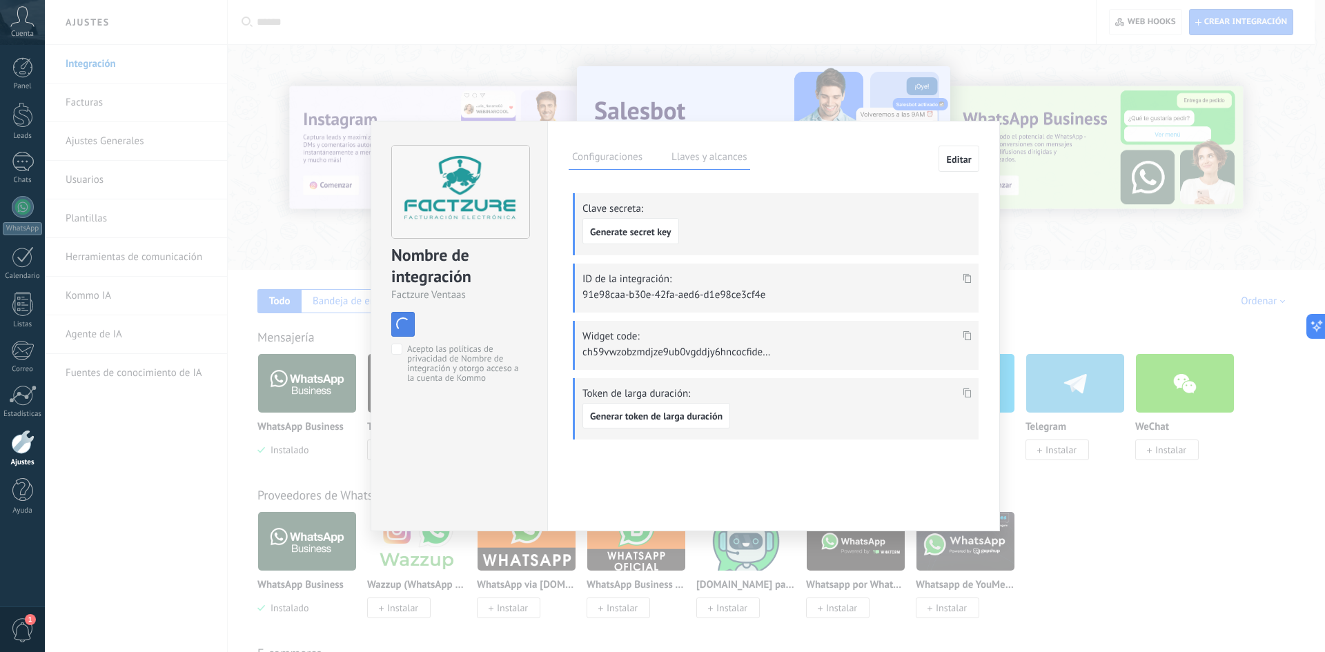
click at [397, 321] on span "button" at bounding box center [403, 324] width 17 height 17
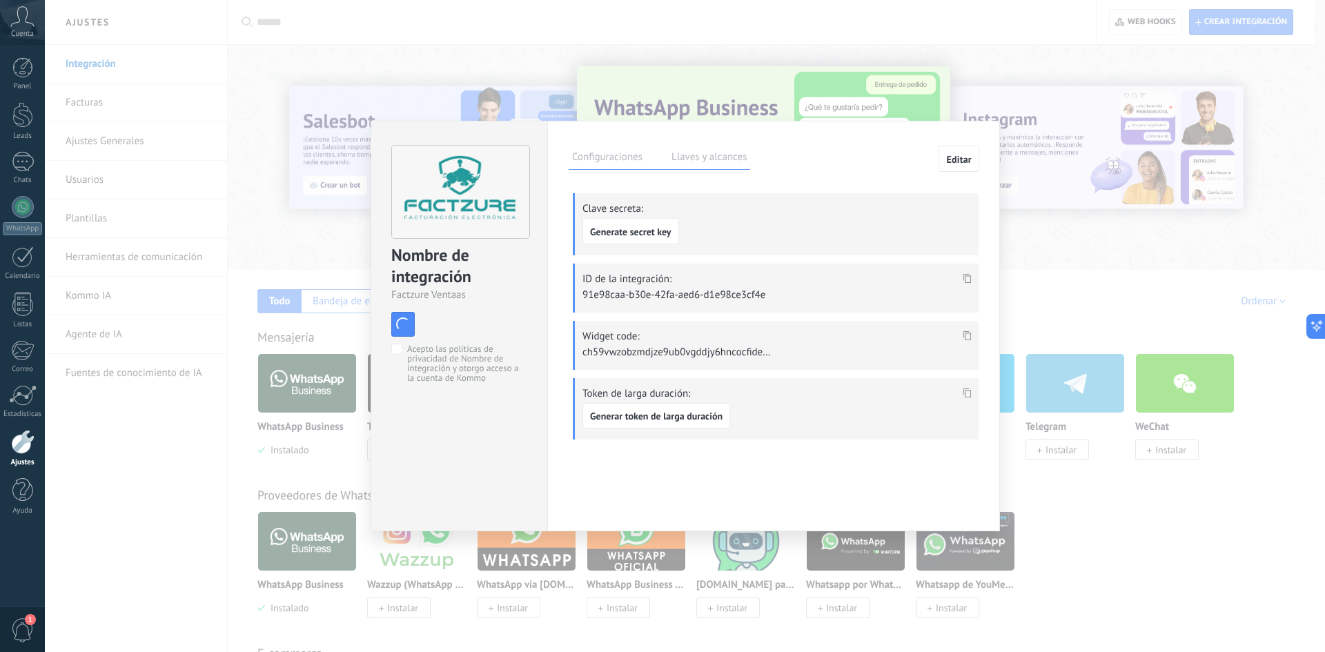
click at [517, 460] on div "Nombre de integración Factzure Ventaas install Instalar Acepto las políticas de…" at bounding box center [458, 326] width 177 height 410
click at [629, 166] on label "Configuraciones" at bounding box center [606, 159] width 77 height 20
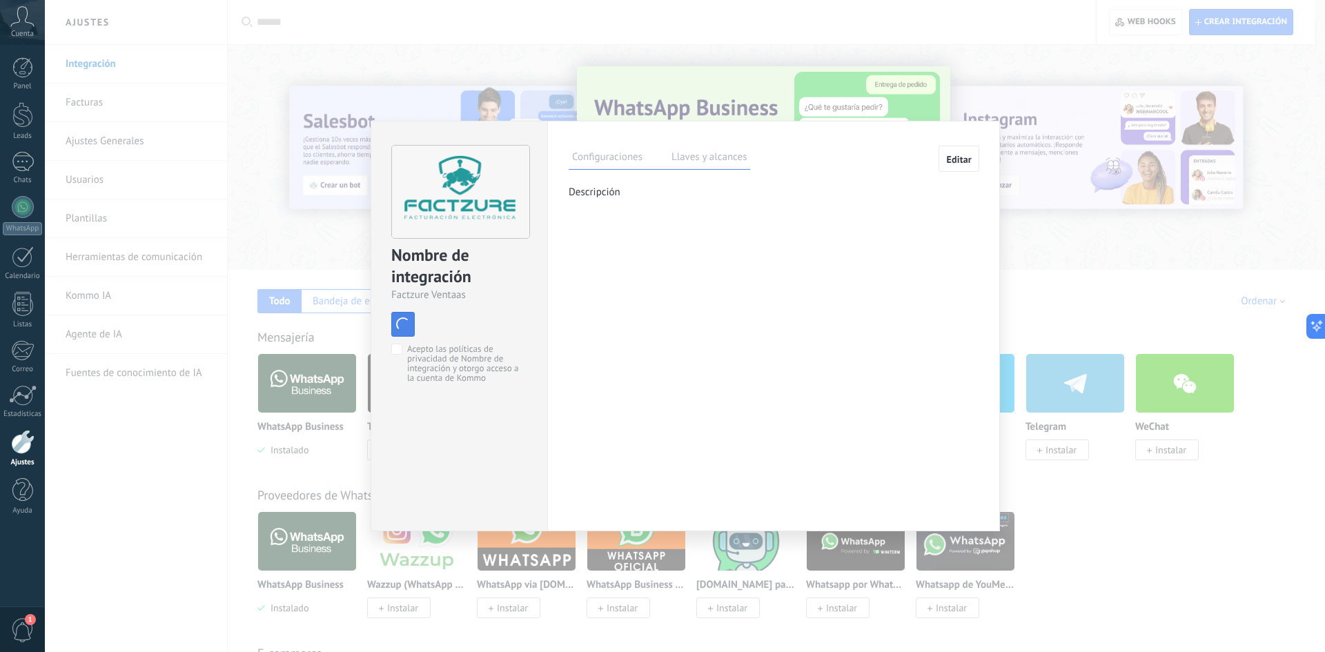
click at [410, 325] on button "Instalar" at bounding box center [402, 324] width 23 height 25
click at [588, 197] on p "Descripción" at bounding box center [773, 192] width 410 height 13
click at [760, 272] on div "Configuraciones Llaves y alcances Editar Clave secreta: Generate secret key ID …" at bounding box center [773, 326] width 453 height 410
click at [969, 168] on button "Editar" at bounding box center [958, 159] width 41 height 26
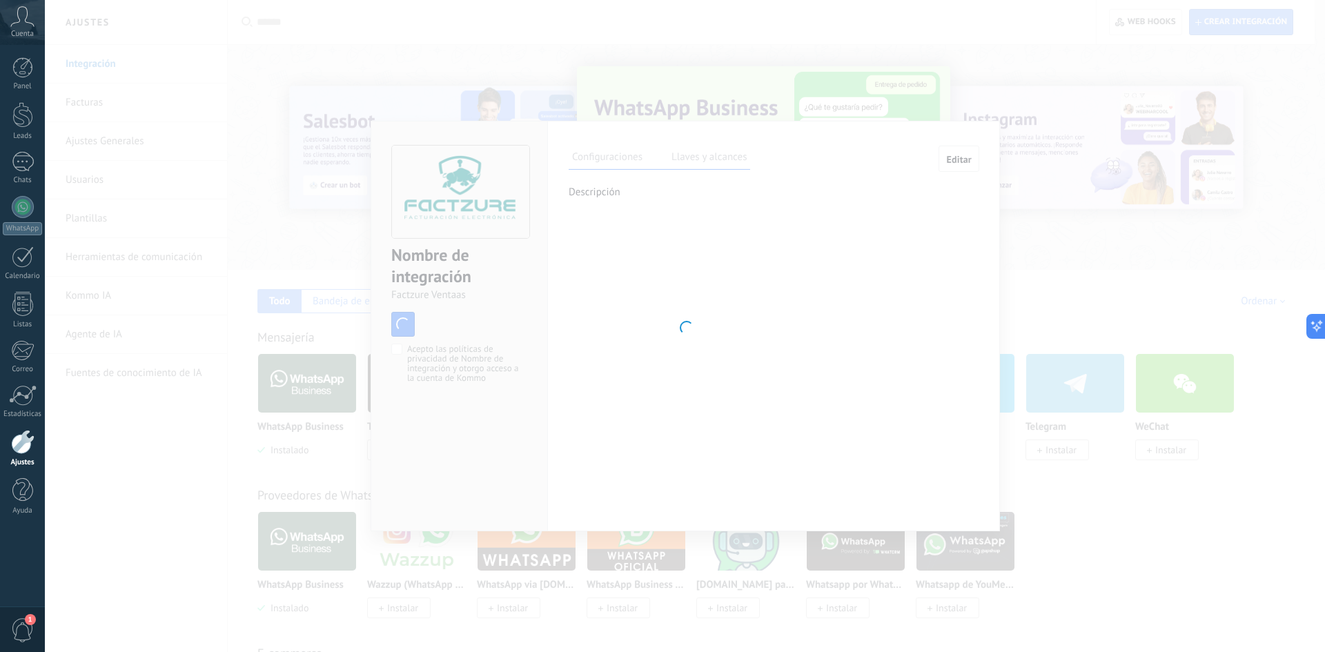
type textarea "**********"
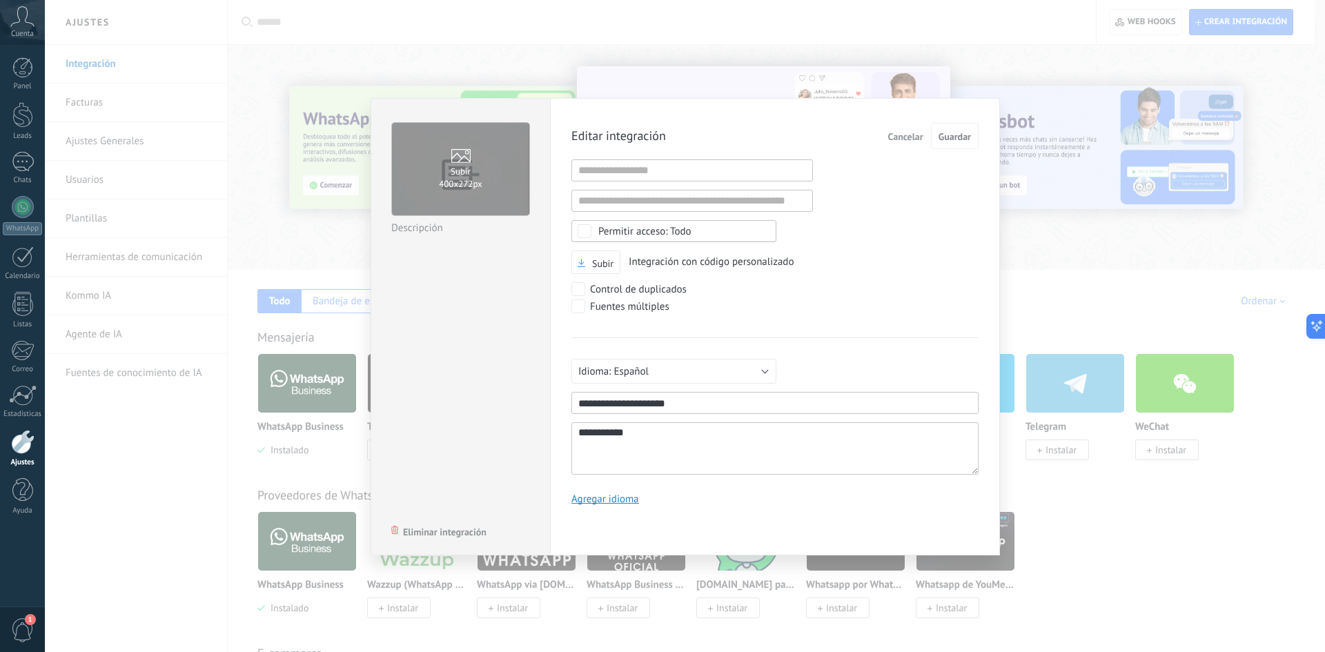
click at [901, 140] on span "Cancelar" at bounding box center [905, 137] width 35 height 10
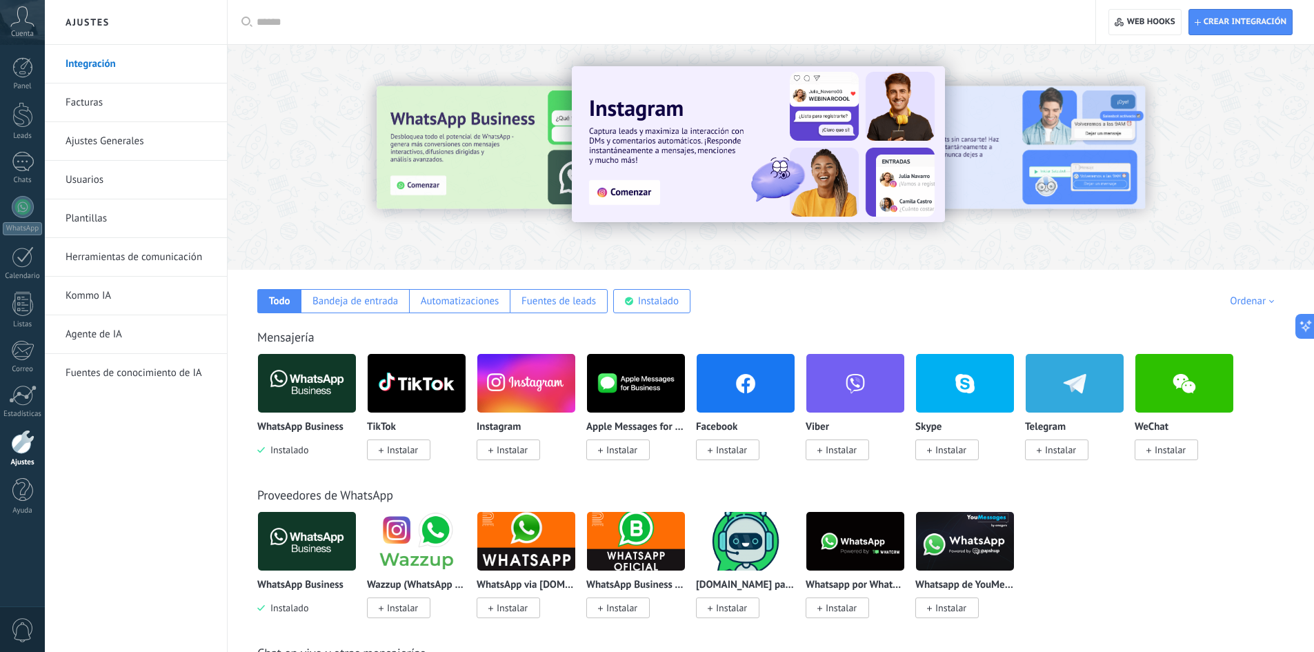
click at [95, 70] on link "Integración" at bounding box center [140, 64] width 148 height 39
click at [15, 214] on div at bounding box center [23, 207] width 22 height 22
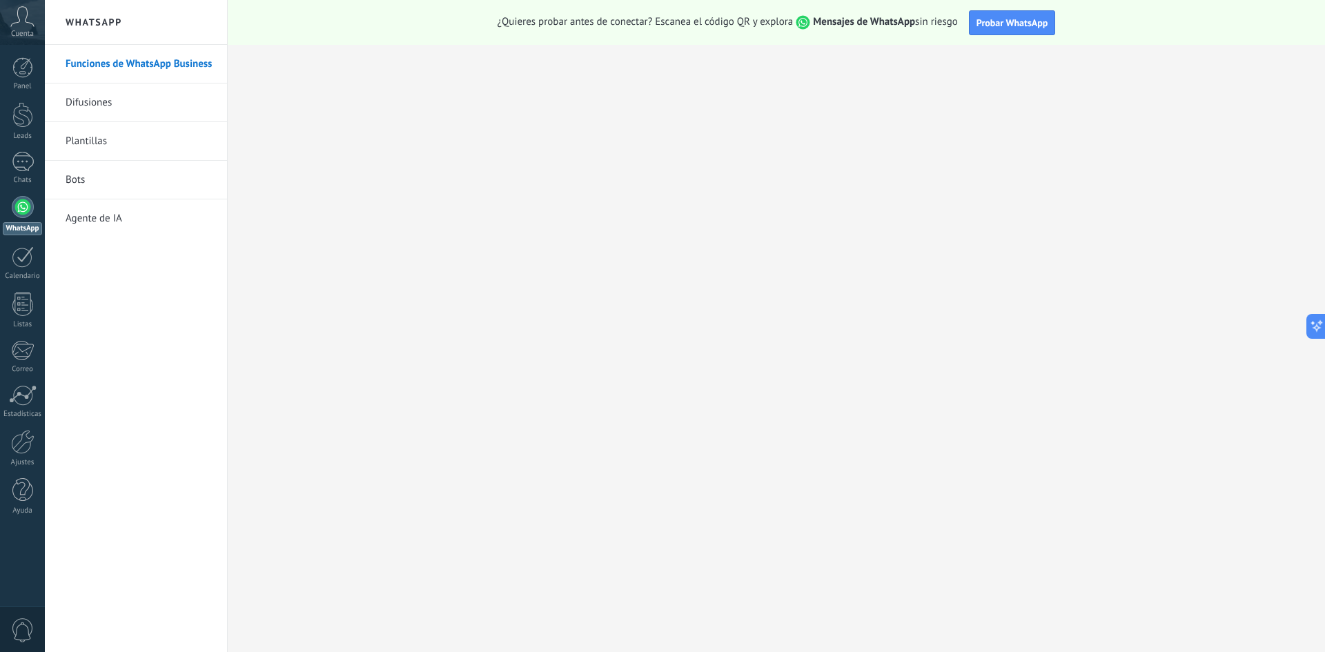
click at [103, 23] on h2 "WhatsApp" at bounding box center [136, 22] width 148 height 45
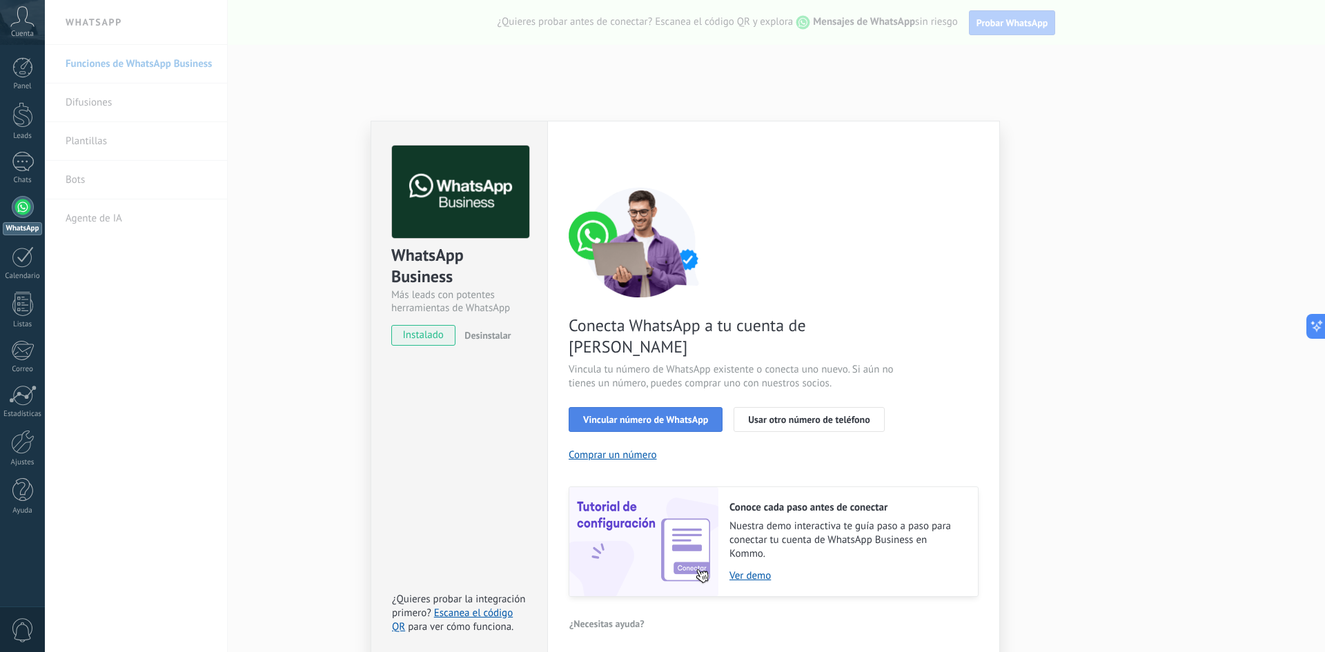
click at [668, 407] on button "Vincular número de WhatsApp" at bounding box center [645, 419] width 154 height 25
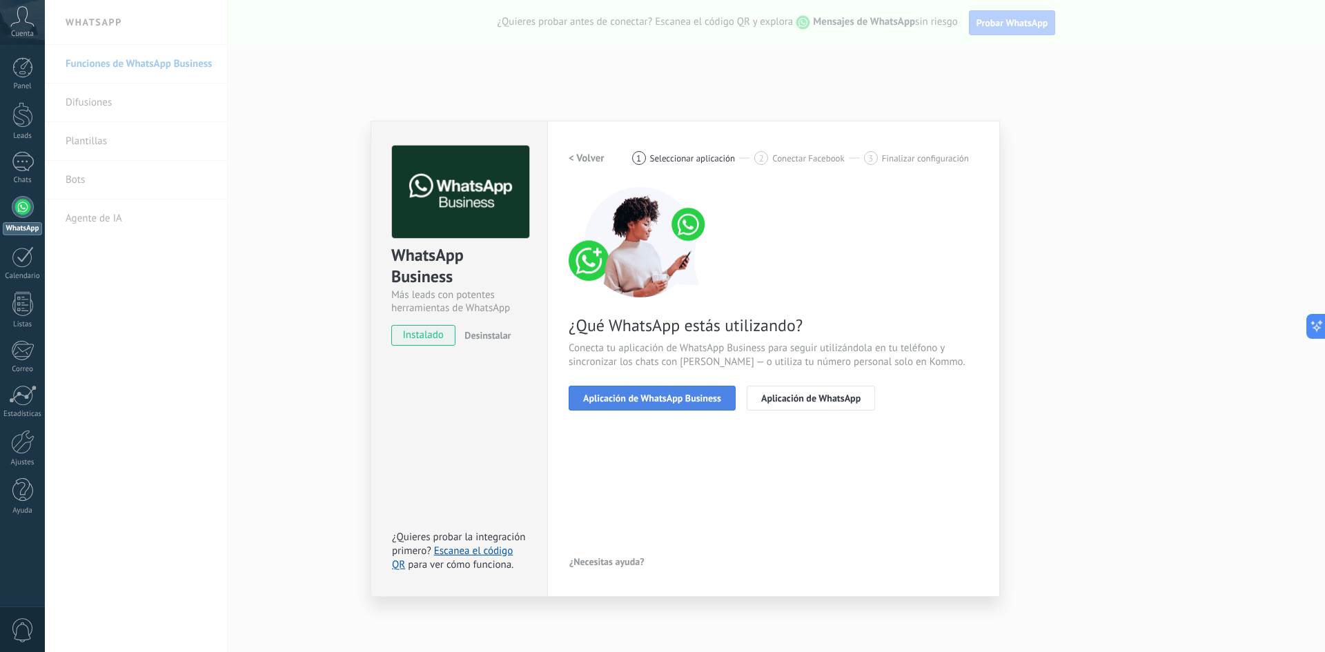
click at [705, 404] on button "Aplicación de WhatsApp Business" at bounding box center [651, 398] width 167 height 25
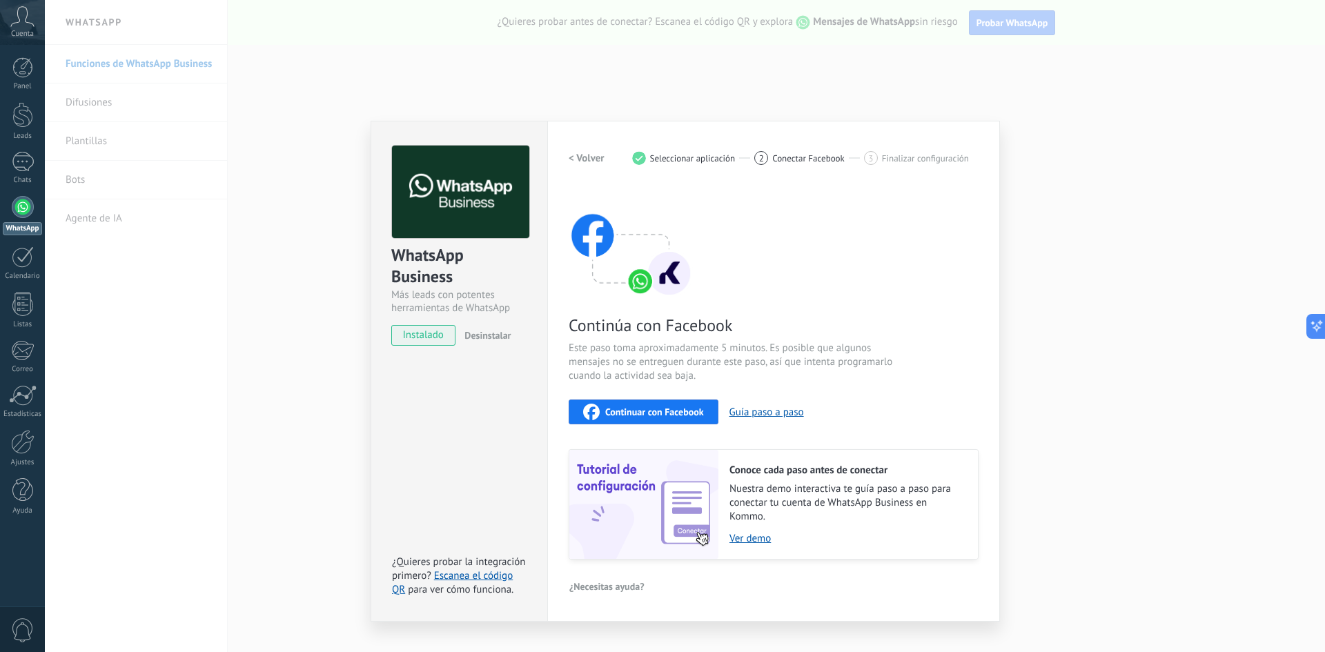
click at [289, 493] on div "WhatsApp Business Más leads con potentes herramientas de WhatsApp instalado Des…" at bounding box center [685, 326] width 1280 height 652
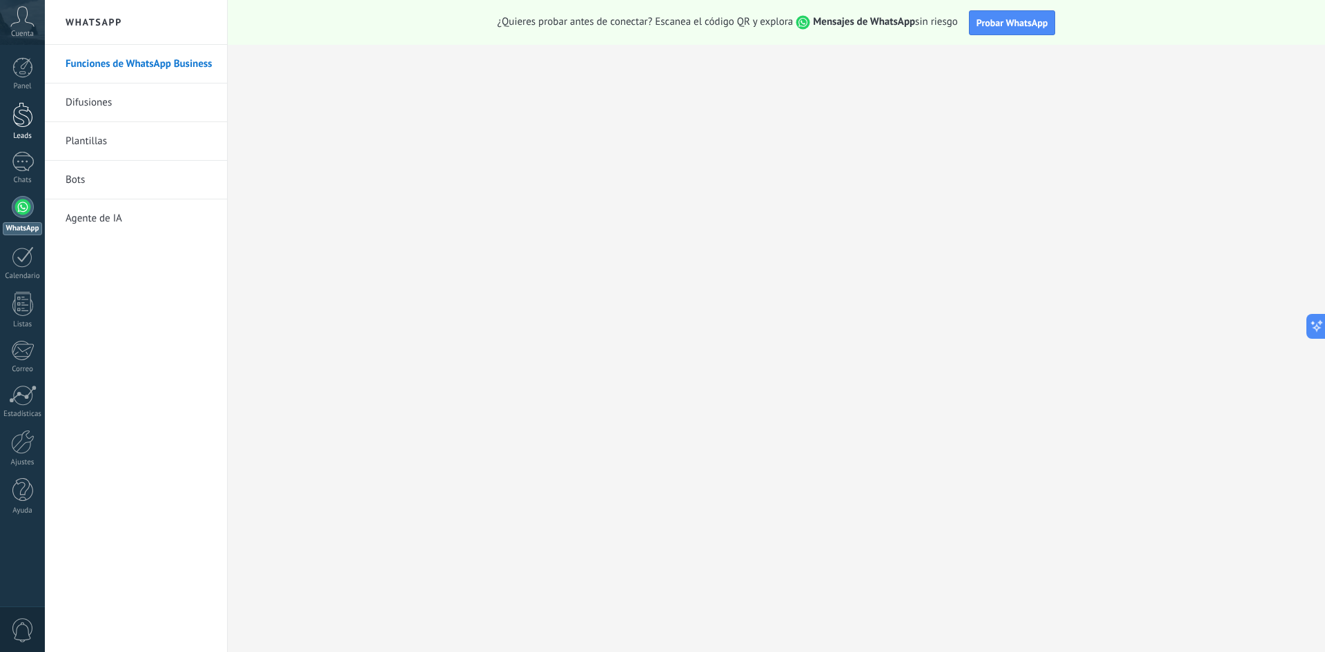
click at [23, 120] on div at bounding box center [22, 115] width 21 height 26
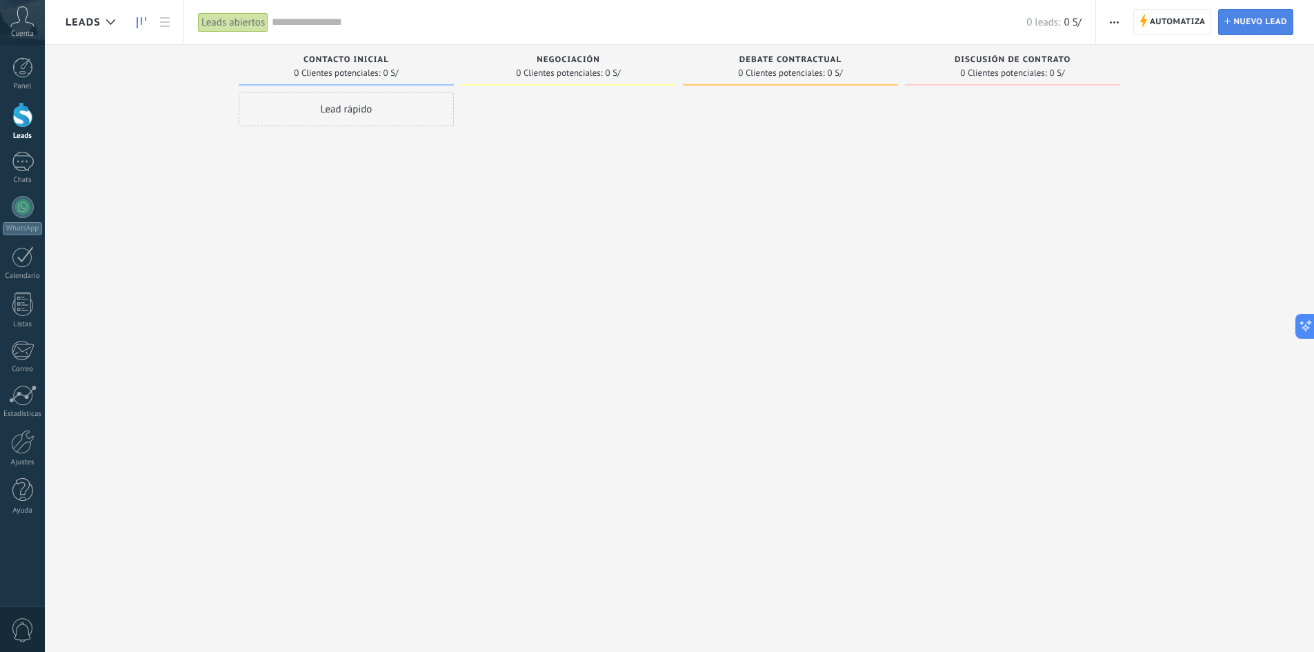
click at [1251, 14] on span "Nuevo lead" at bounding box center [1260, 22] width 54 height 25
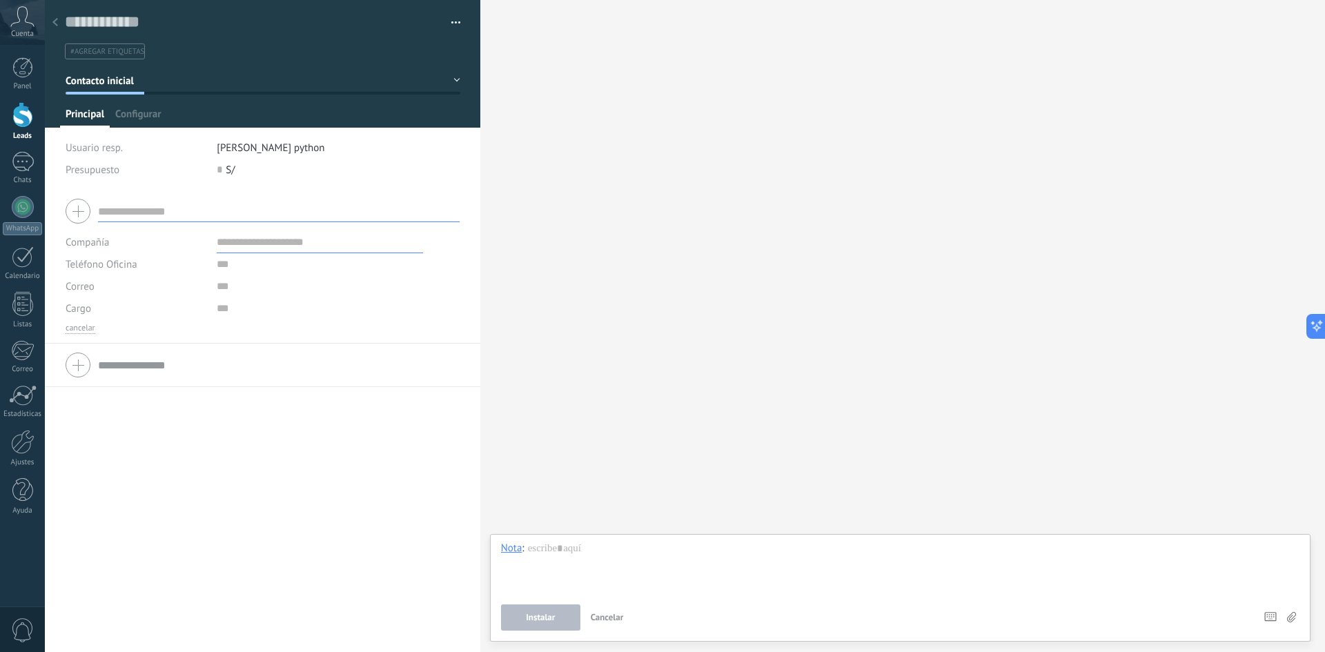
click at [166, 222] on div at bounding box center [263, 211] width 394 height 34
click at [166, 209] on input "text" at bounding box center [278, 211] width 361 height 22
type input "****"
click at [248, 235] on input "text" at bounding box center [320, 242] width 206 height 22
type input "***"
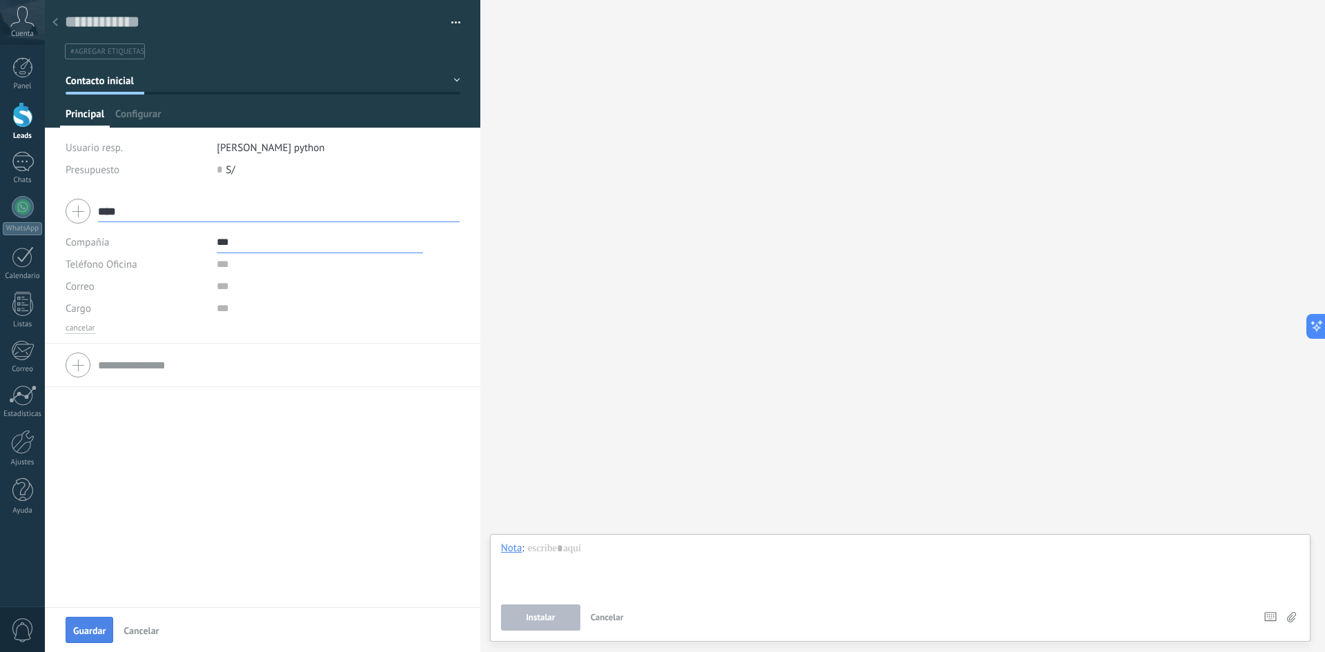
click at [88, 631] on span "Guardar" at bounding box center [89, 631] width 32 height 10
type input "***"
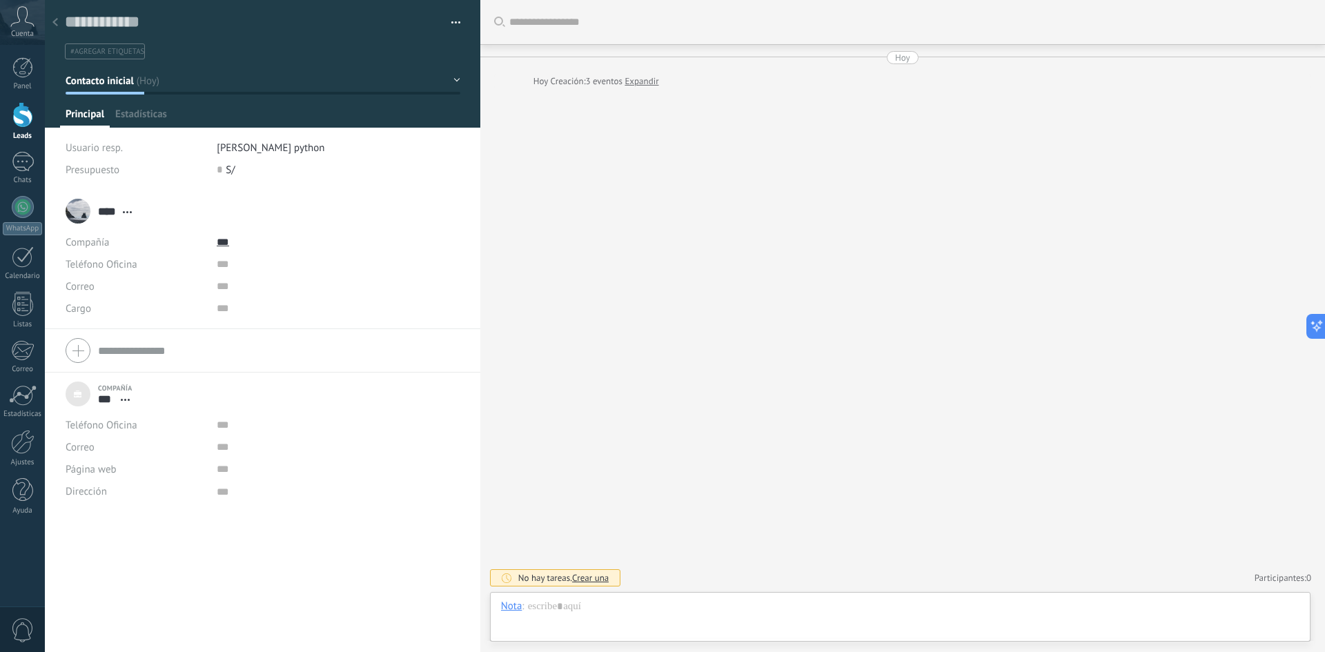
scroll to position [14, 0]
click at [1314, 321] on button at bounding box center [1312, 326] width 25 height 25
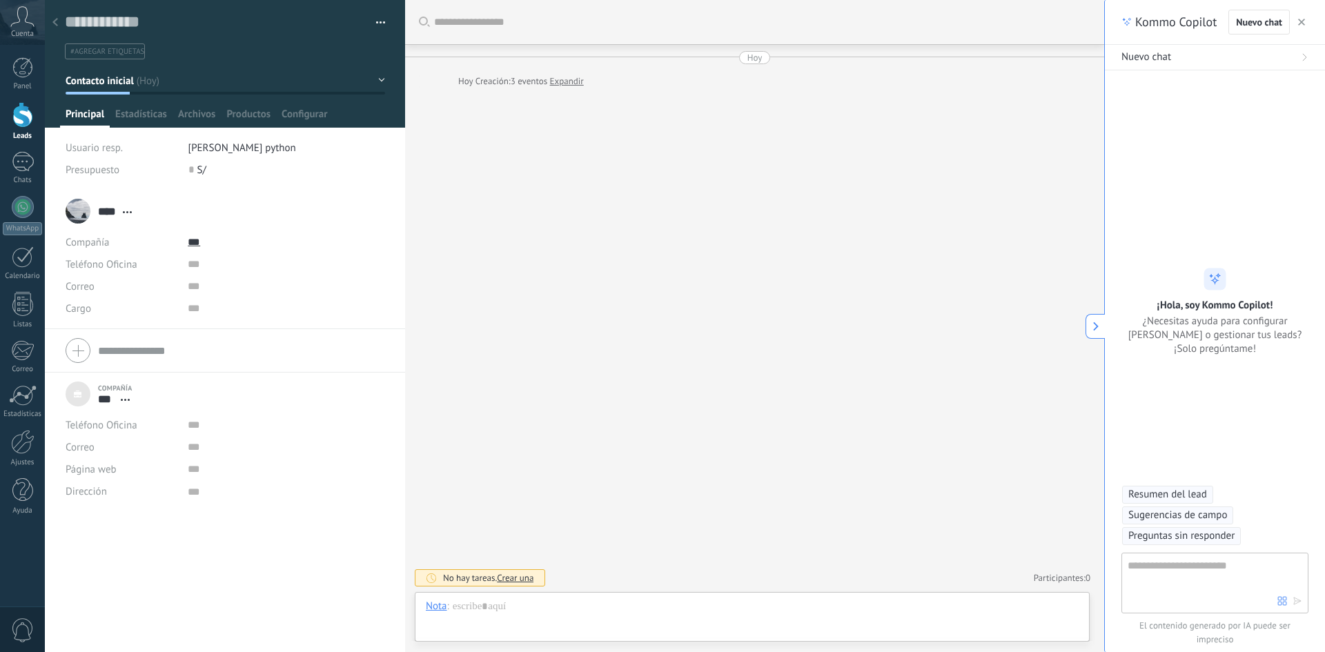
click at [1100, 334] on button at bounding box center [1094, 326] width 19 height 25
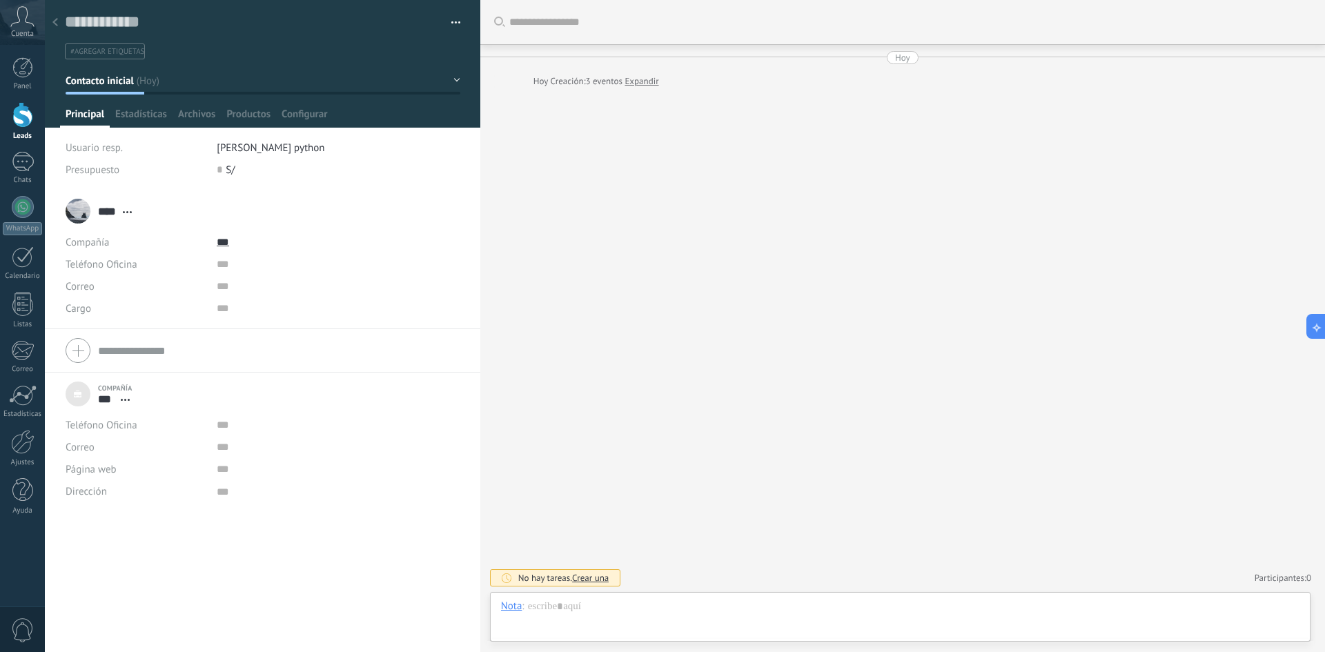
scroll to position [21, 0]
click at [293, 115] on span "Configurar" at bounding box center [304, 118] width 46 height 20
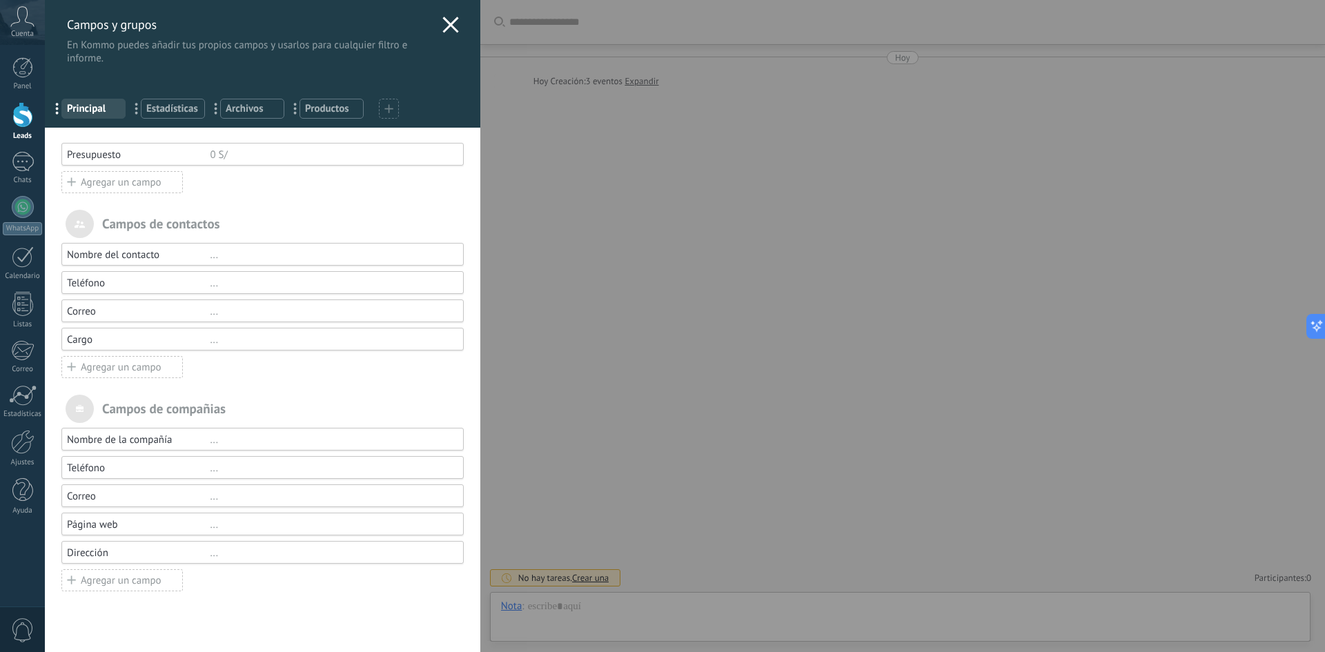
click at [444, 28] on icon at bounding box center [450, 25] width 17 height 17
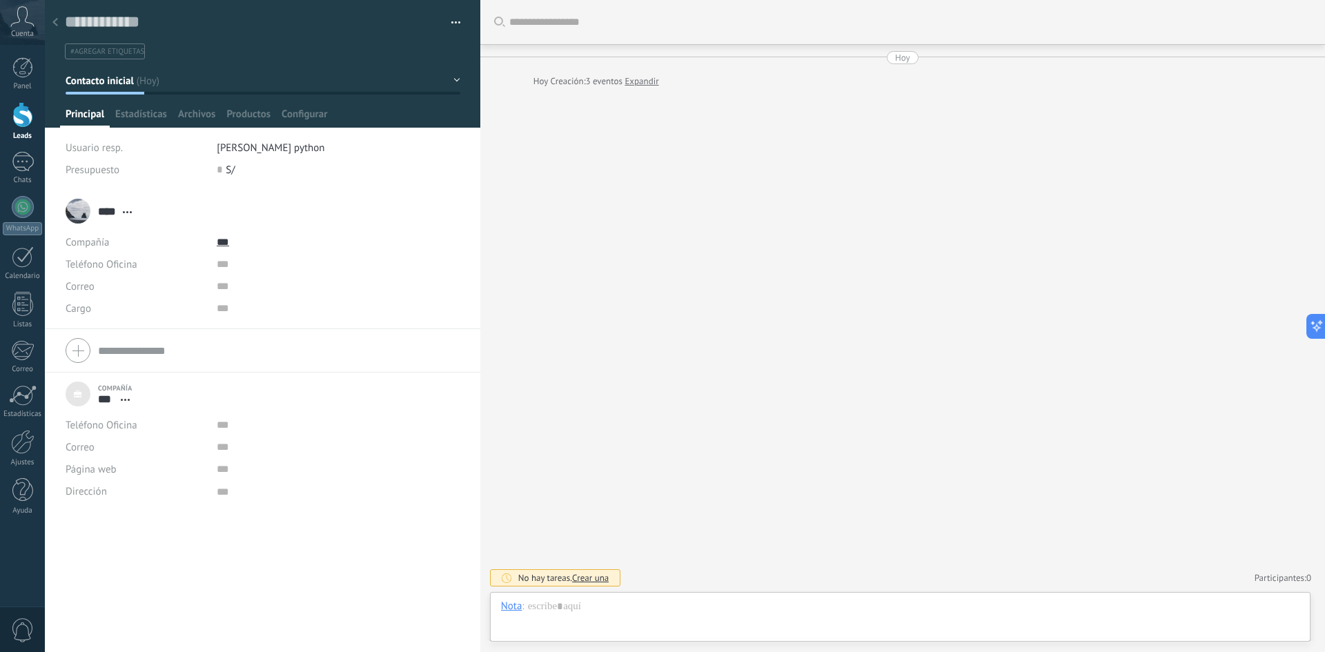
click at [575, 98] on div "Buscar Carga más [DATE] [DATE] Creación: 3 eventos Expandir No hay tareas. Crea…" at bounding box center [902, 326] width 844 height 652
click at [22, 320] on div "Listas" at bounding box center [23, 324] width 40 height 9
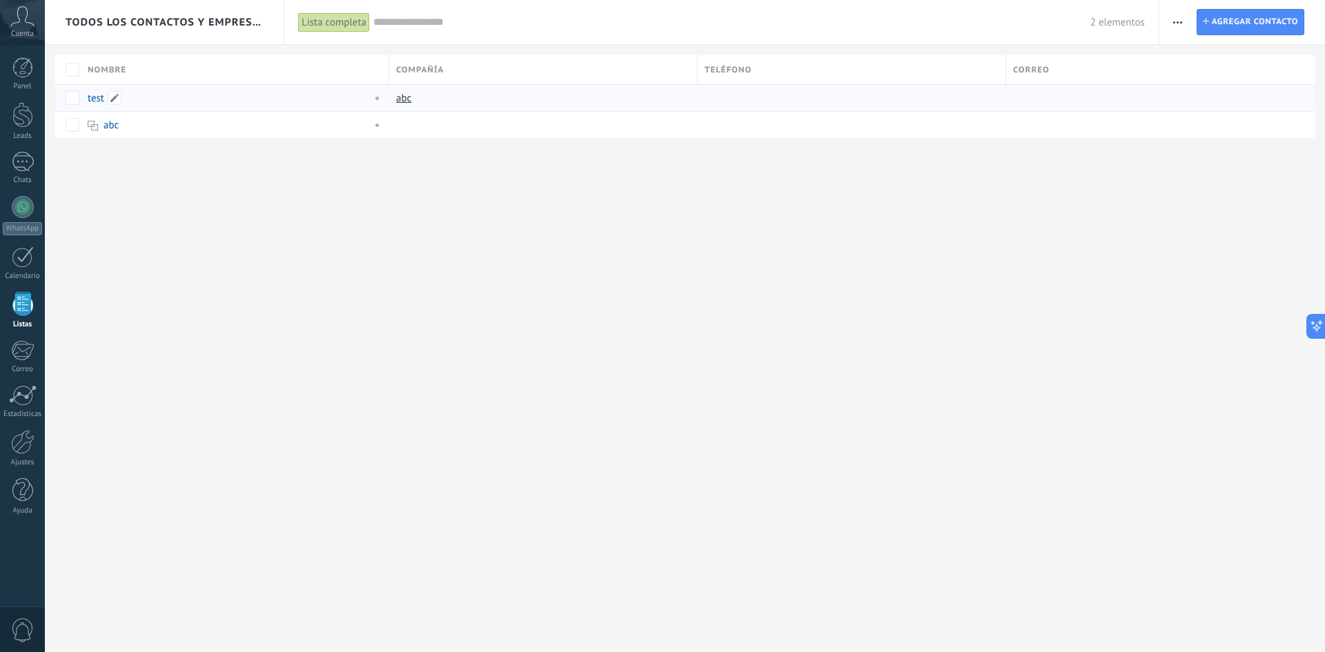
click at [96, 95] on link "test" at bounding box center [96, 98] width 17 height 13
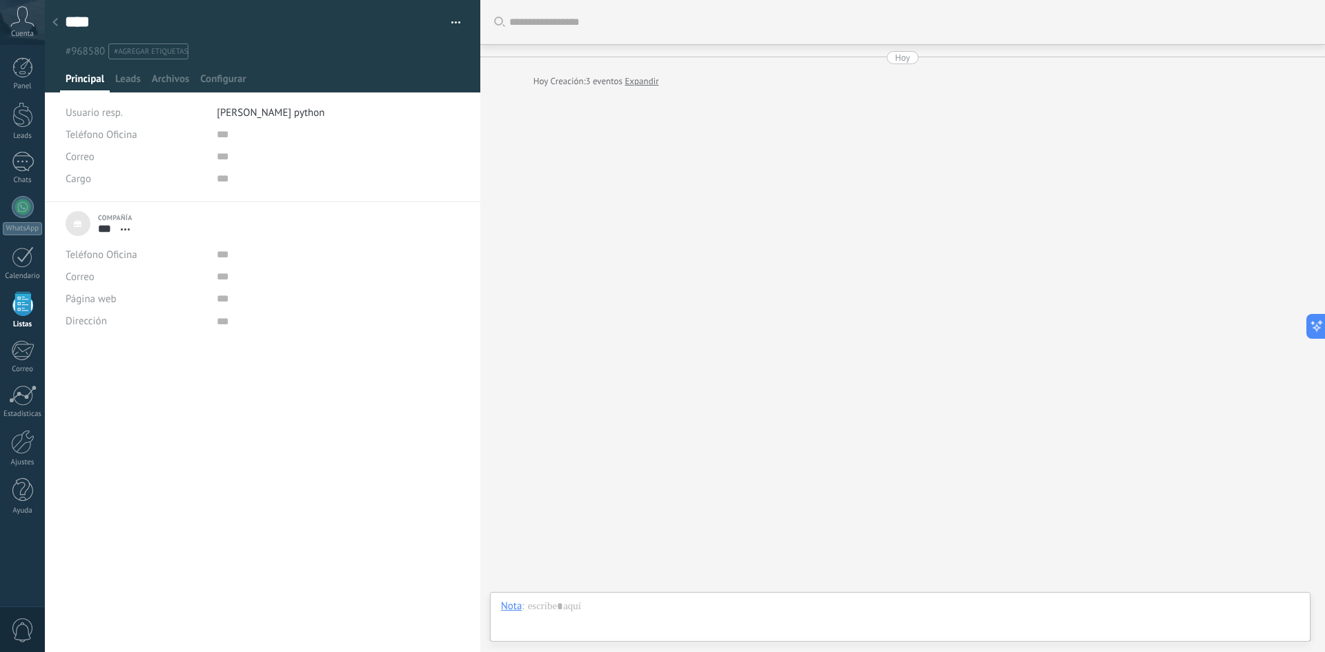
scroll to position [14, 0]
click at [27, 446] on div at bounding box center [22, 442] width 23 height 24
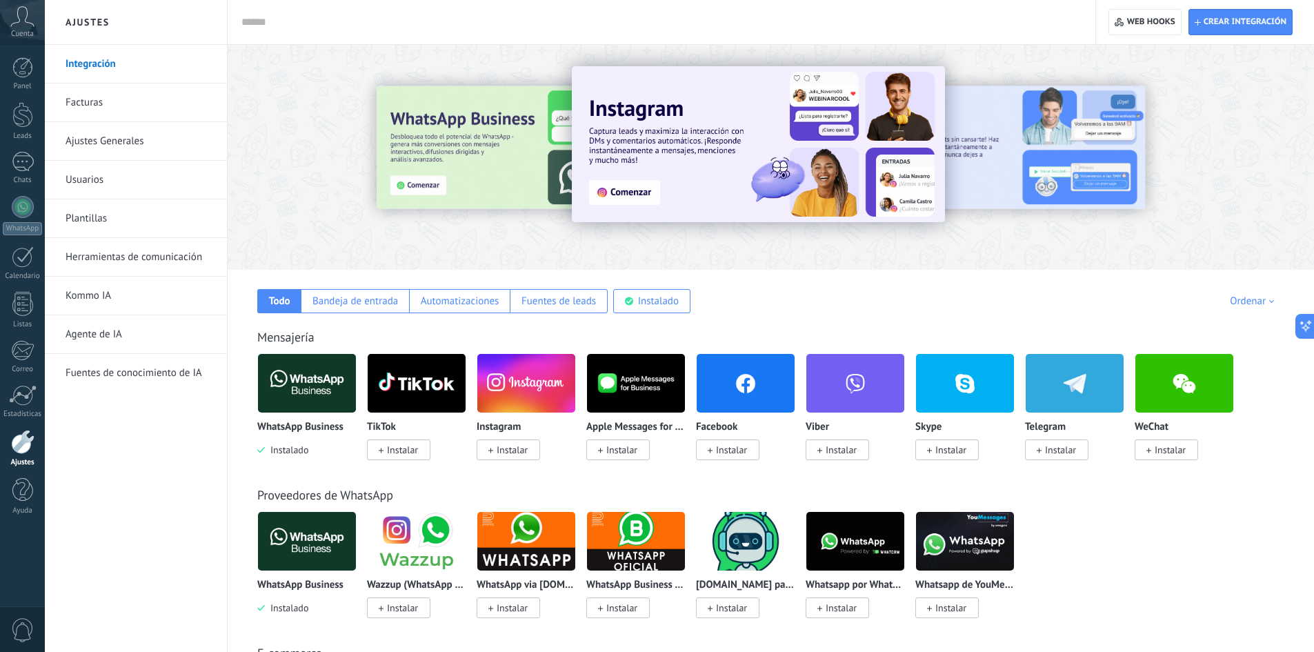
click at [1232, 38] on div "Crear integración Web hooks 0" at bounding box center [1205, 22] width 218 height 44
click at [1233, 33] on span "Crear integración" at bounding box center [1241, 22] width 92 height 25
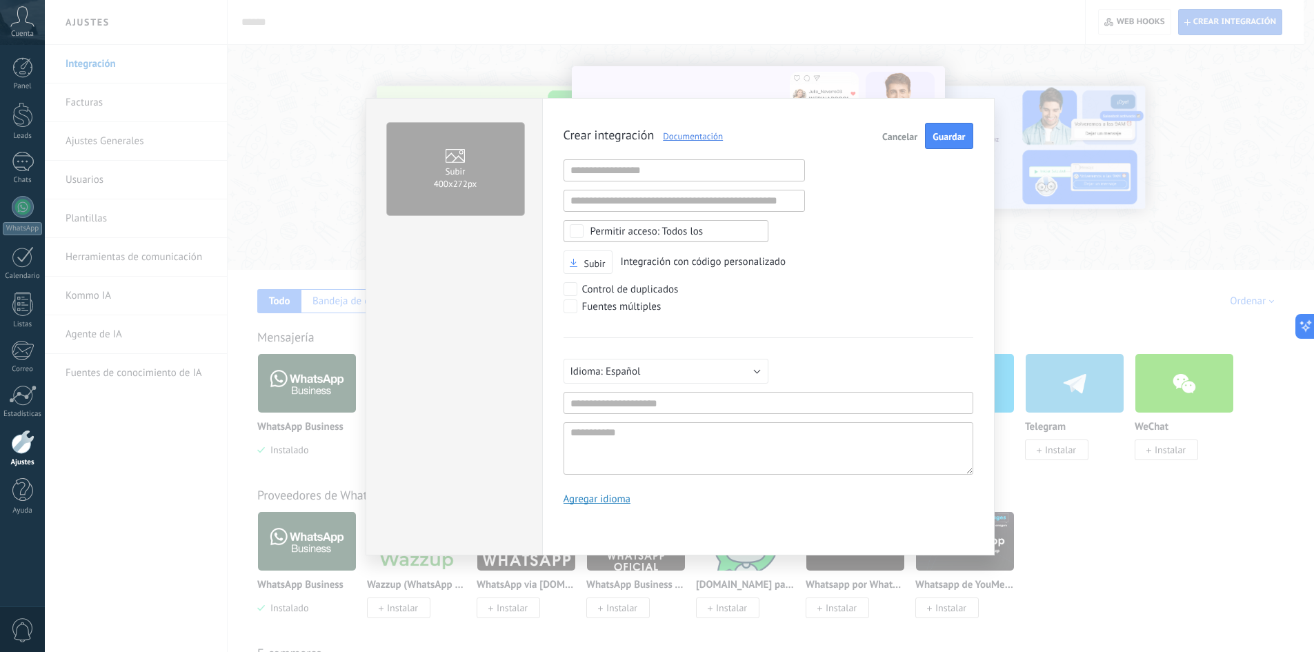
scroll to position [13, 0]
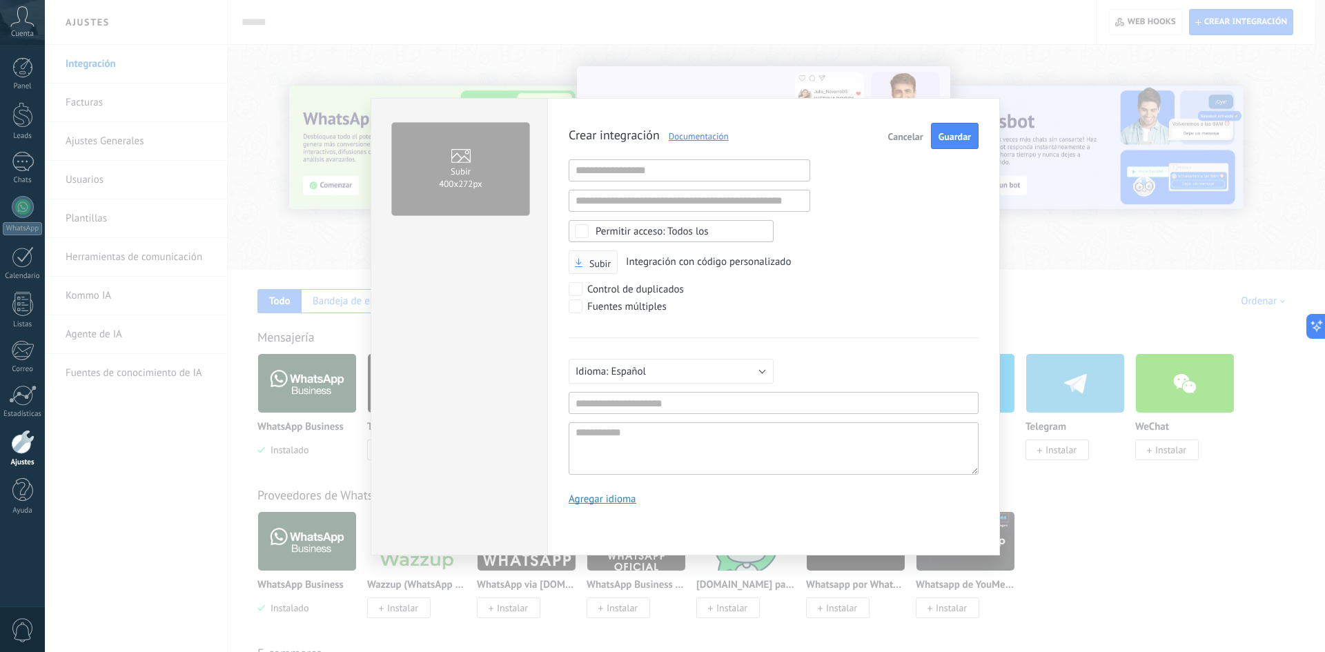
click at [593, 265] on span "Subir" at bounding box center [599, 264] width 21 height 10
click at [0, 0] on input "Subir" at bounding box center [0, 0] width 0 height 0
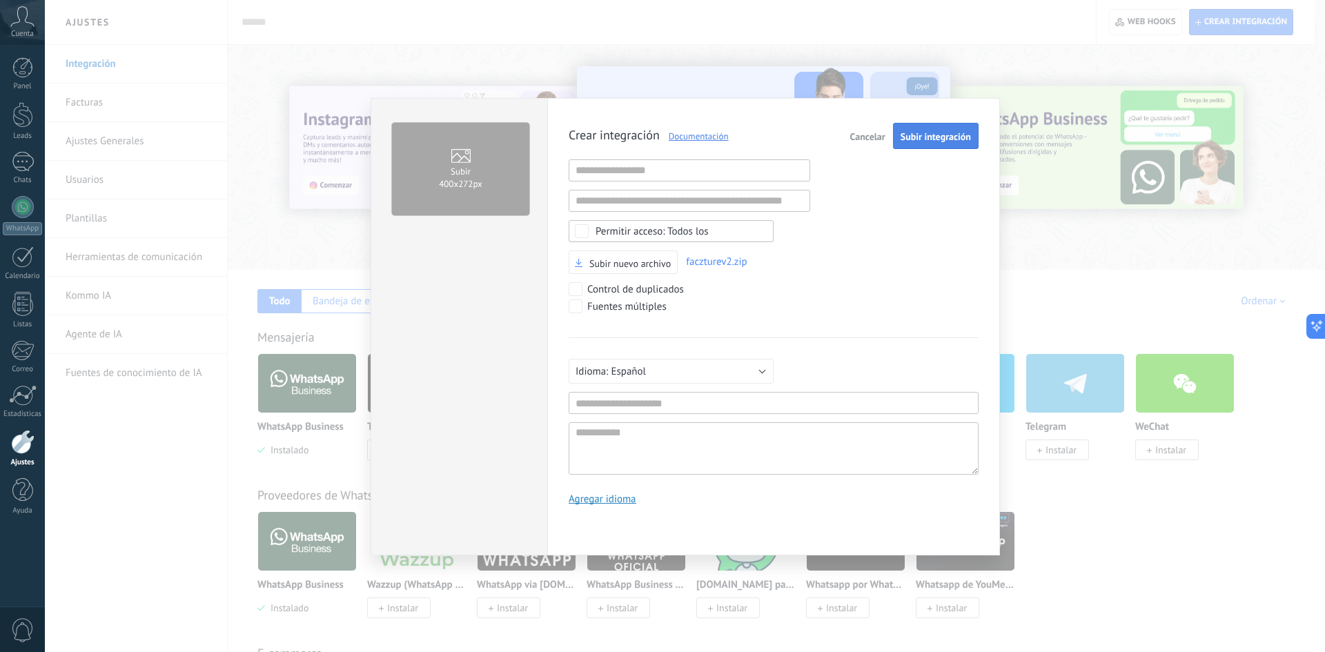
click at [936, 137] on span "Subir integración" at bounding box center [935, 137] width 70 height 10
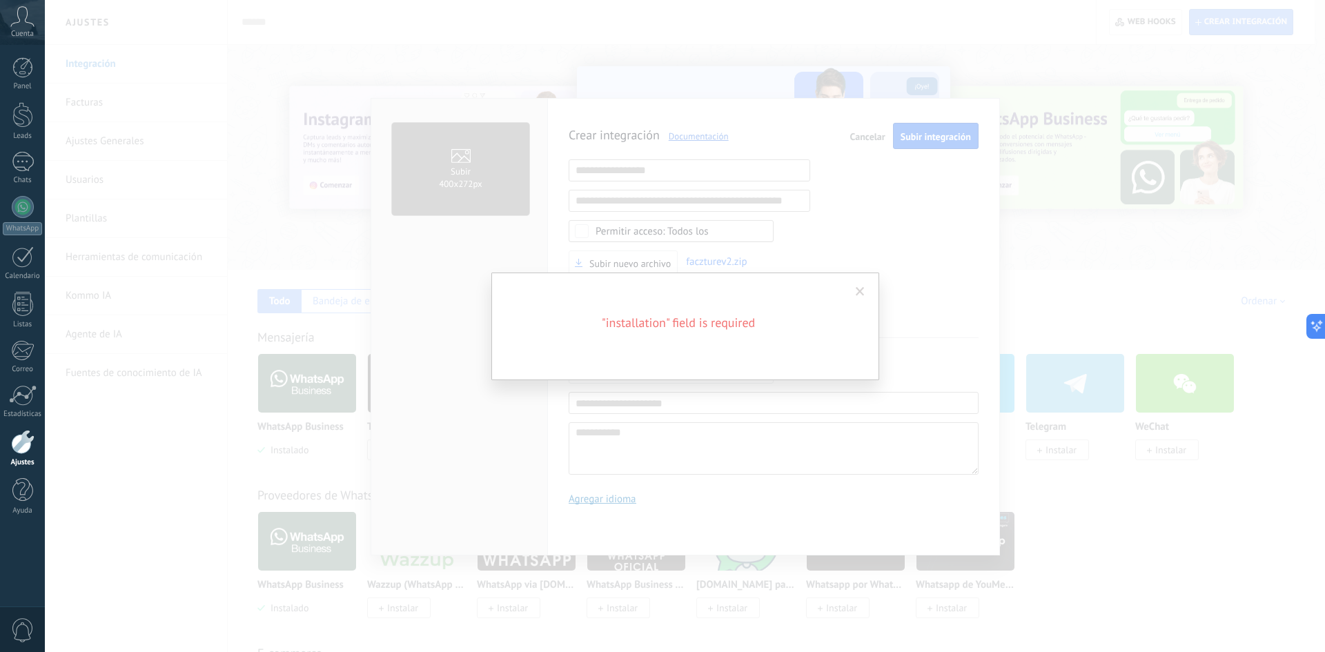
click at [860, 294] on span at bounding box center [859, 292] width 9 height 10
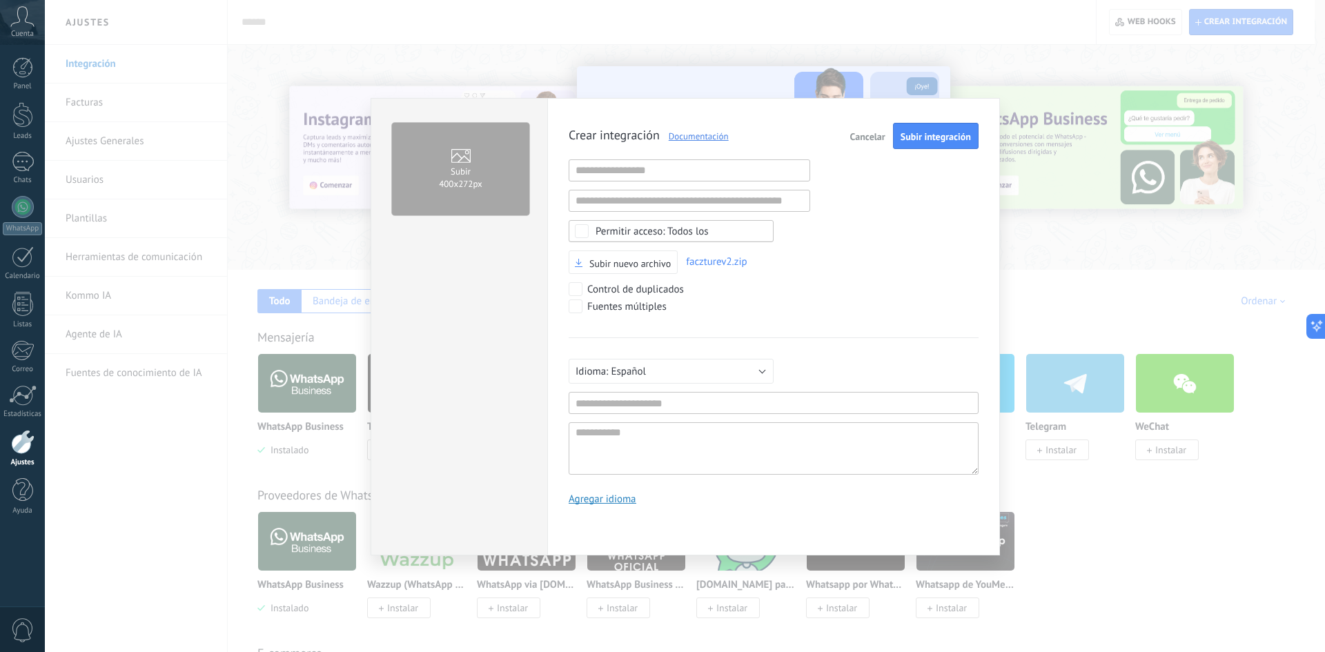
click at [870, 139] on span "Cancelar" at bounding box center [867, 137] width 35 height 10
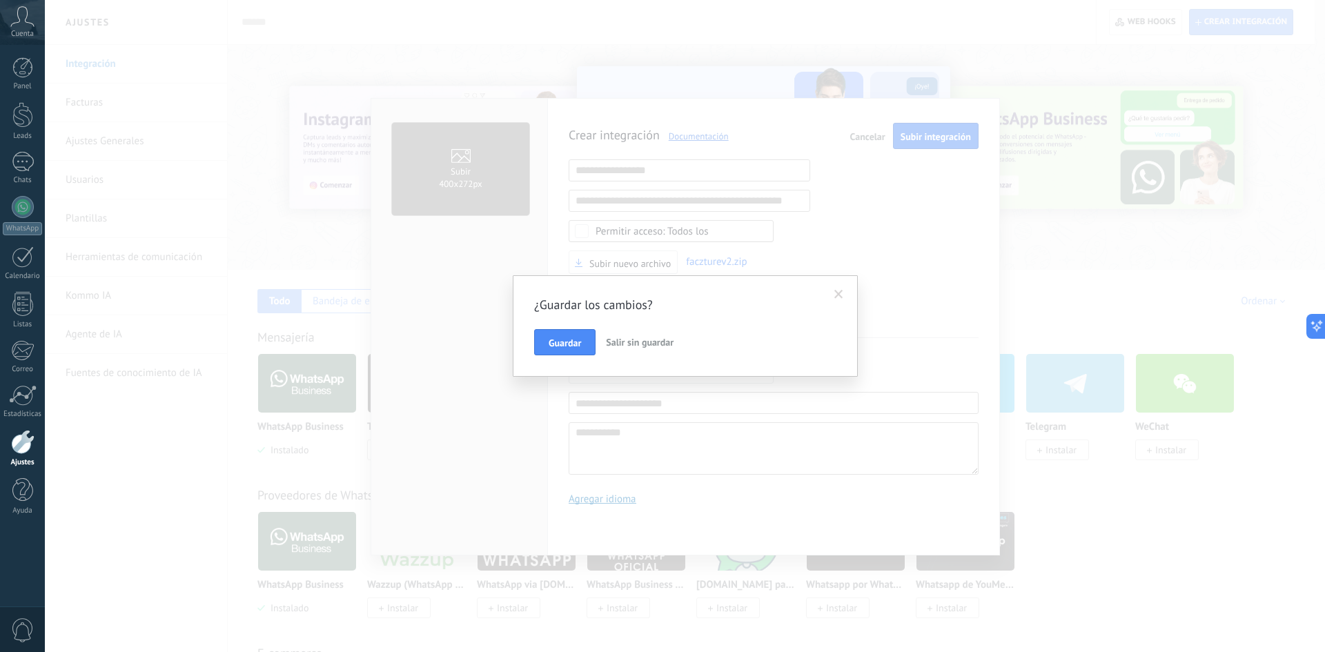
click at [658, 339] on span "Salir sin guardar" at bounding box center [640, 342] width 68 height 12
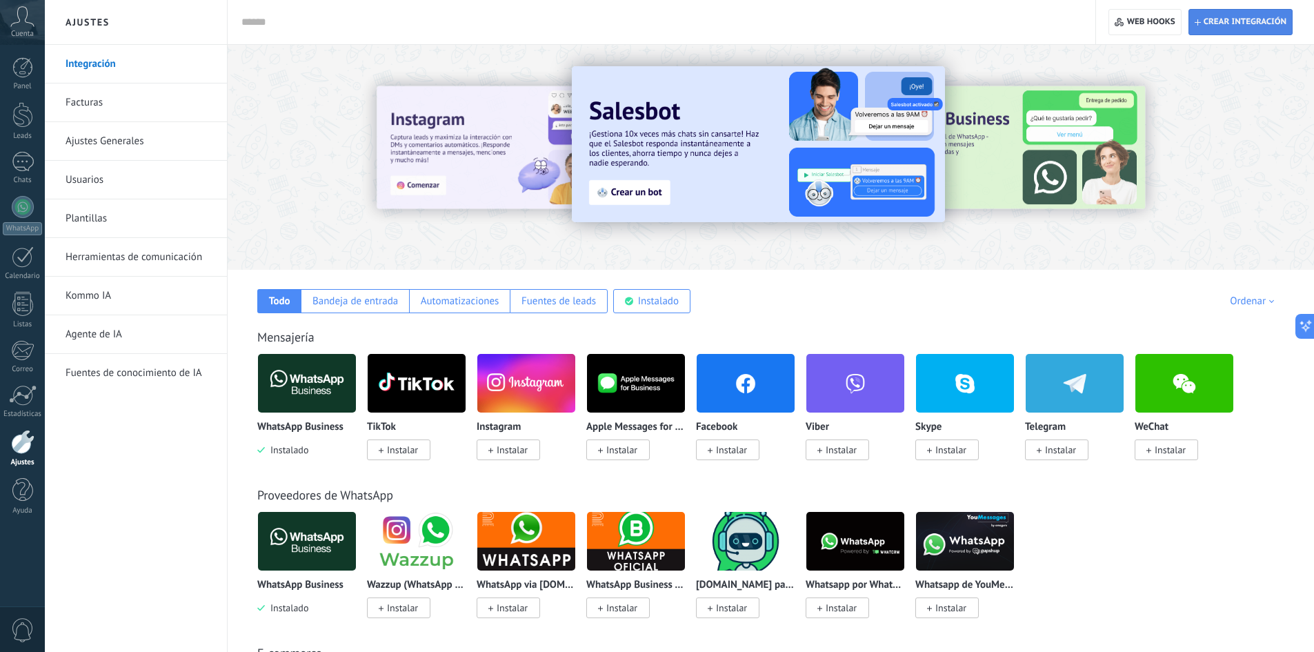
click at [1224, 26] on span "Crear integración" at bounding box center [1245, 22] width 83 height 11
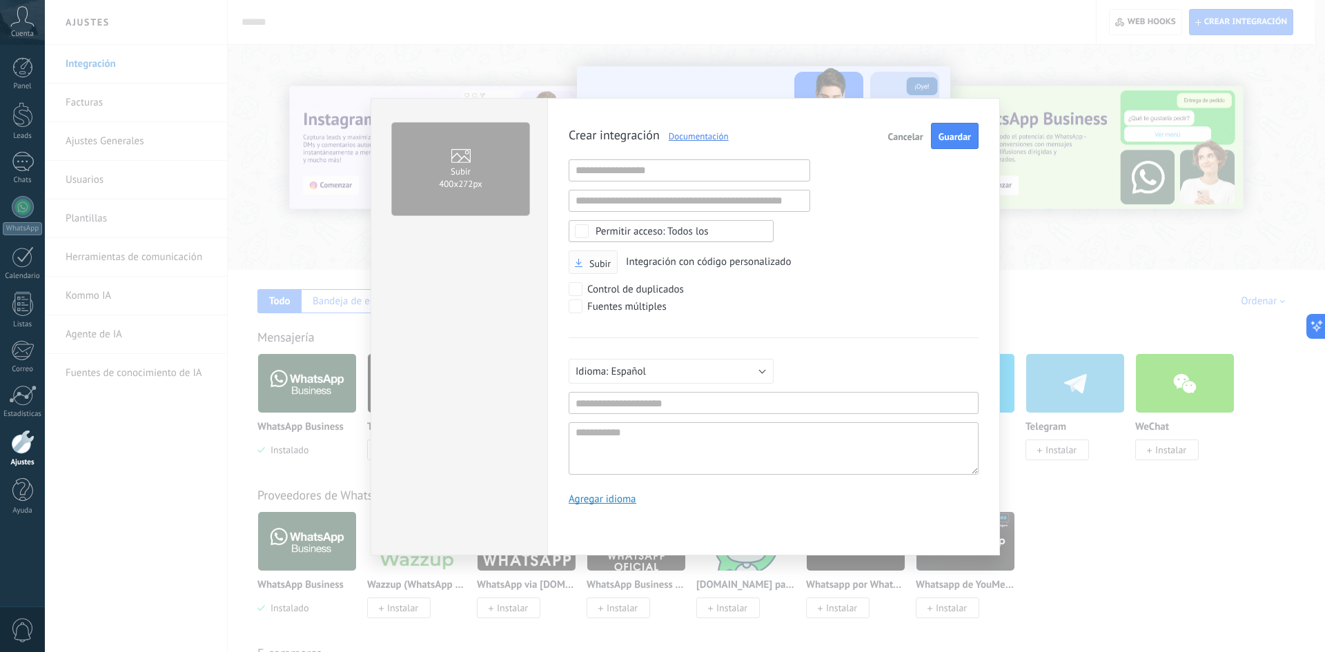
click at [593, 261] on span "Subir" at bounding box center [599, 264] width 21 height 10
click at [0, 0] on input "Subir" at bounding box center [0, 0] width 0 height 0
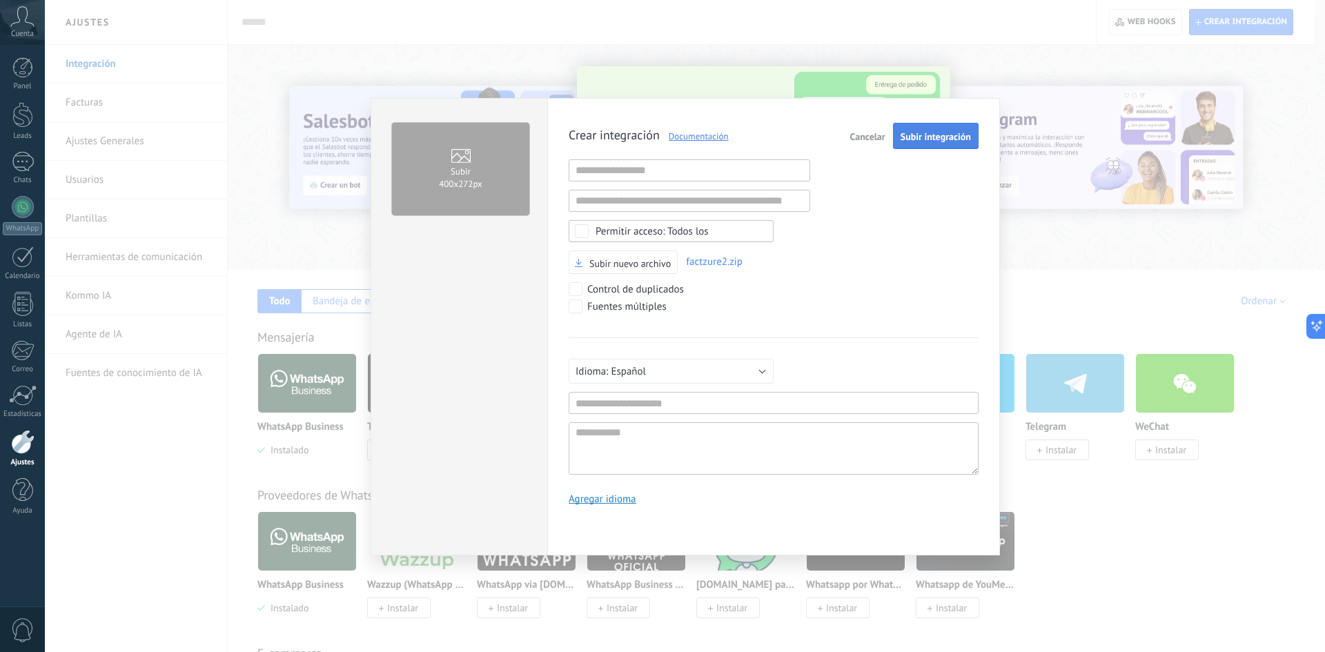
click at [928, 139] on span "Subir integración" at bounding box center [935, 137] width 70 height 10
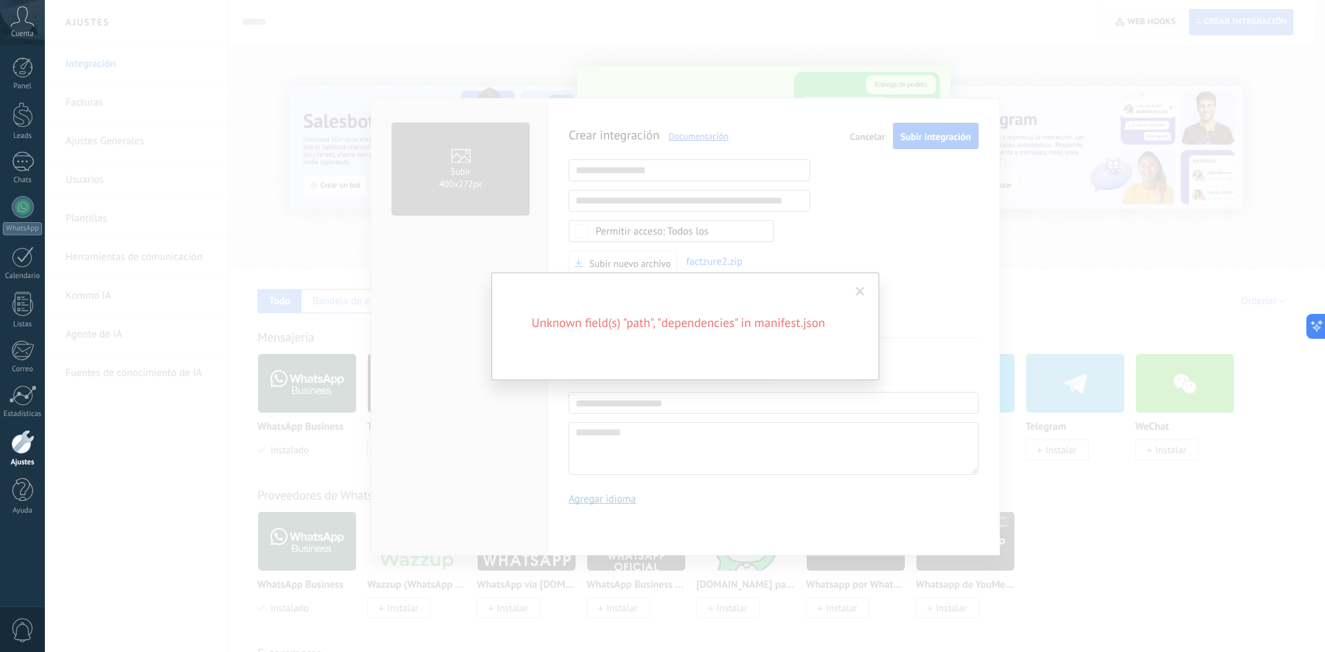
click at [992, 282] on div "Unknown field(s) "path", "dependencies" in manifest.json" at bounding box center [685, 326] width 1280 height 652
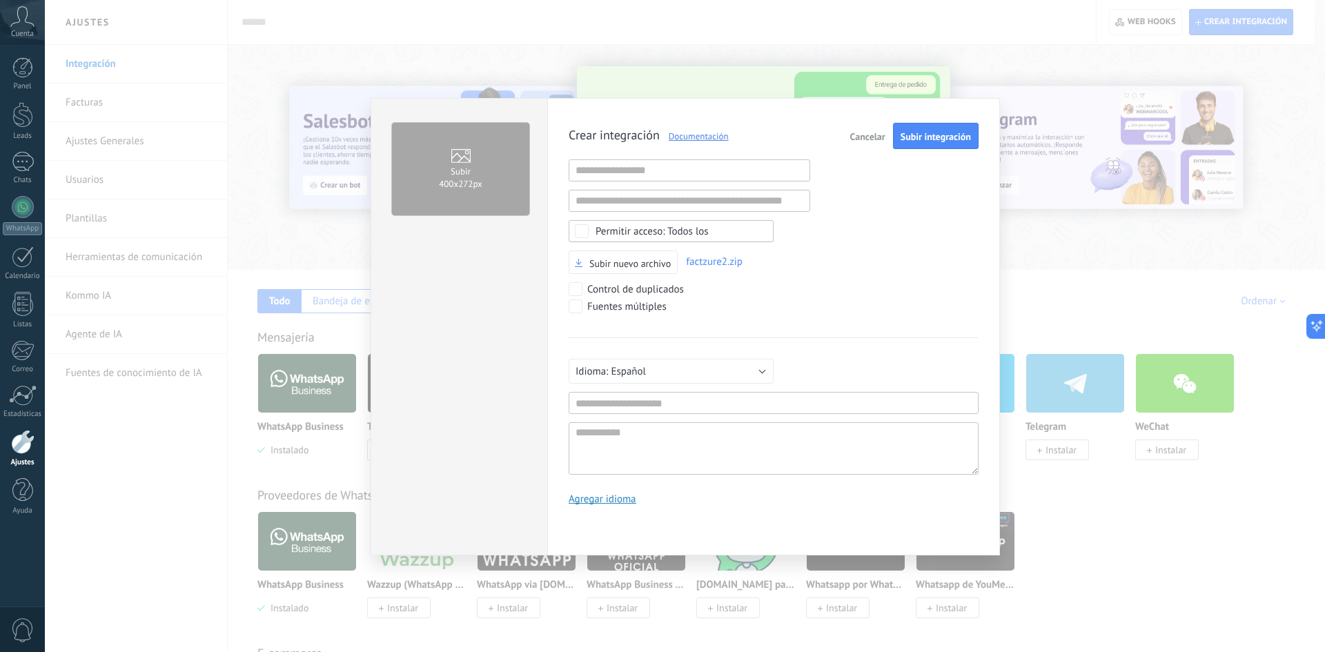
click at [851, 135] on span "Cancelar" at bounding box center [867, 137] width 35 height 10
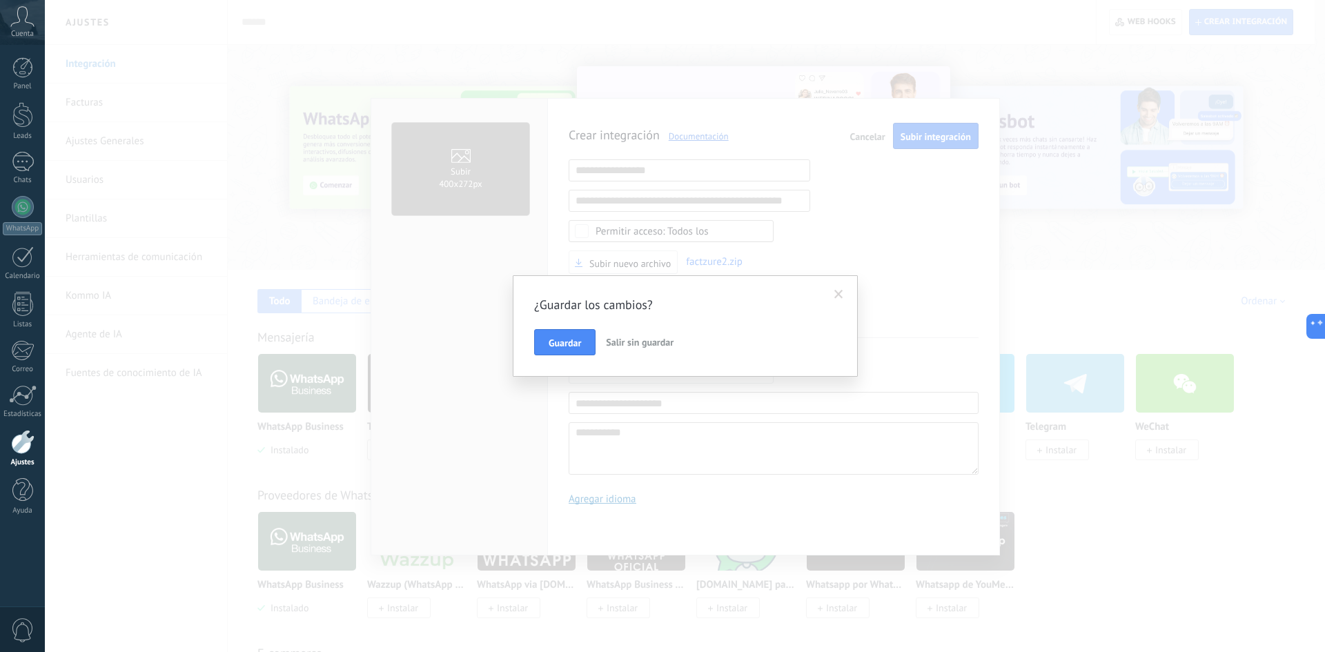
click at [655, 341] on span "Salir sin guardar" at bounding box center [640, 342] width 68 height 12
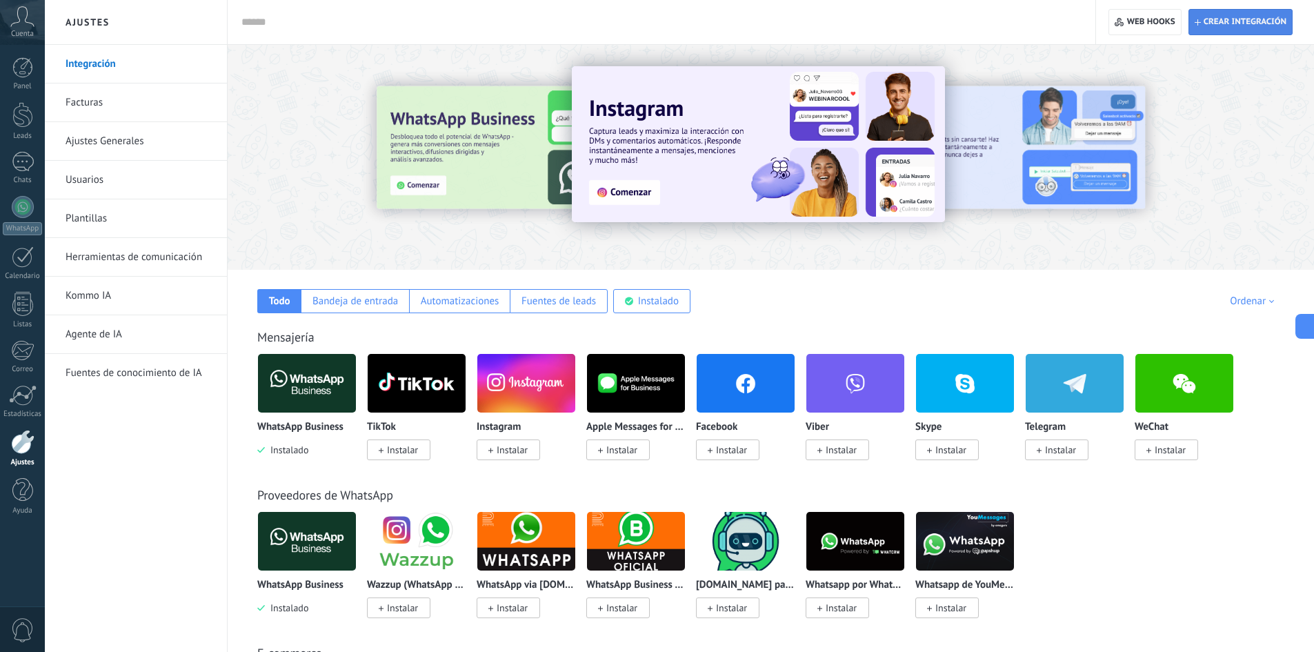
click at [1228, 25] on span "Crear integración" at bounding box center [1245, 22] width 83 height 11
type textarea "**********"
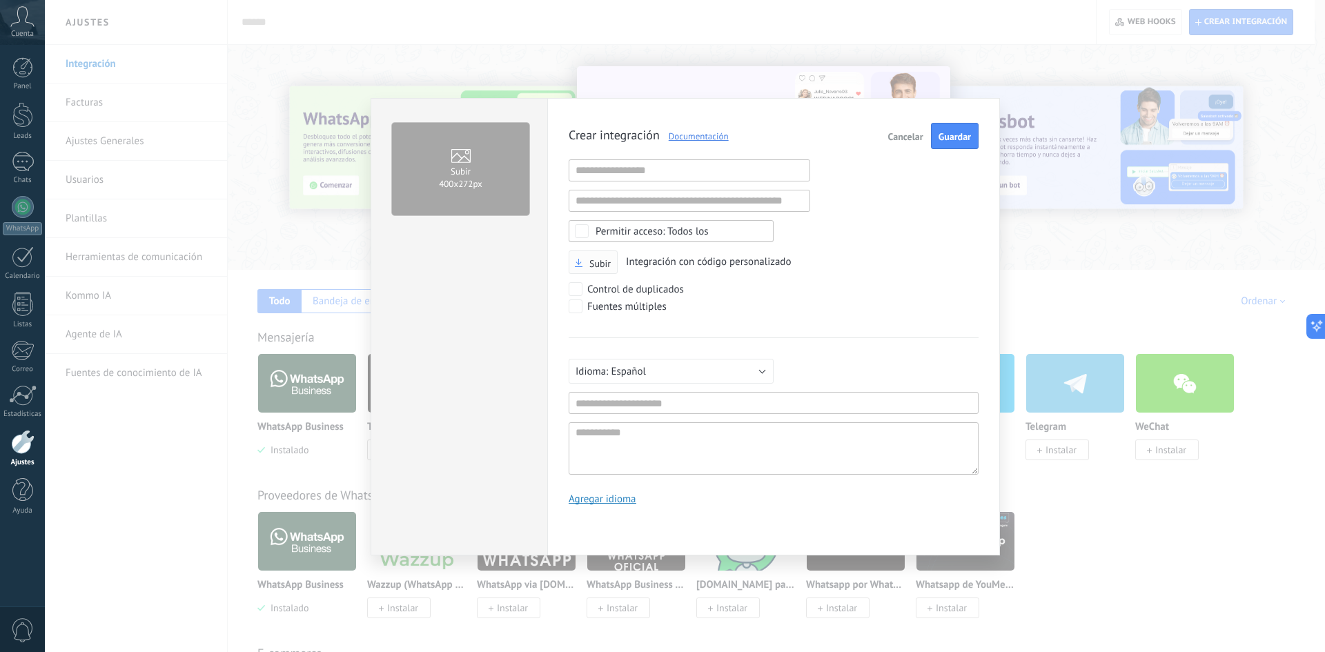
click at [581, 259] on icon "button" at bounding box center [579, 263] width 8 height 8
click at [0, 0] on input "Subir" at bounding box center [0, 0] width 0 height 0
click at [924, 128] on button "Subir integración" at bounding box center [936, 136] width 86 height 26
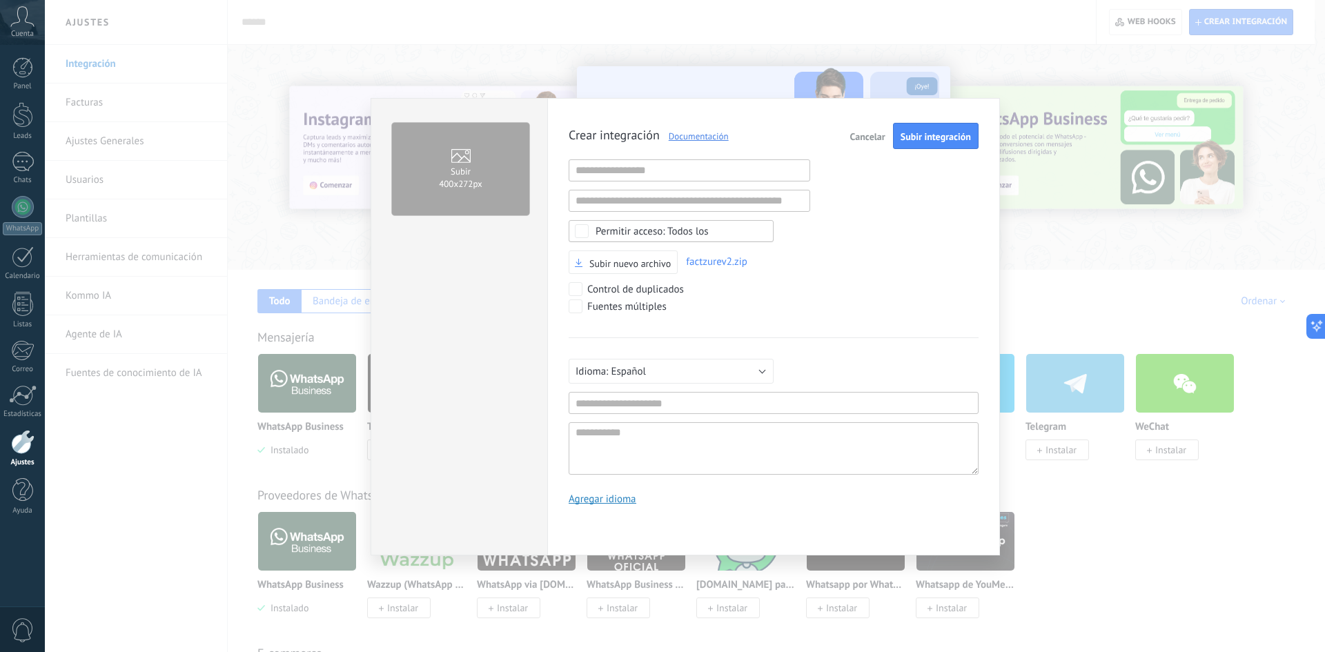
click at [857, 147] on button "Cancelar" at bounding box center [867, 136] width 46 height 26
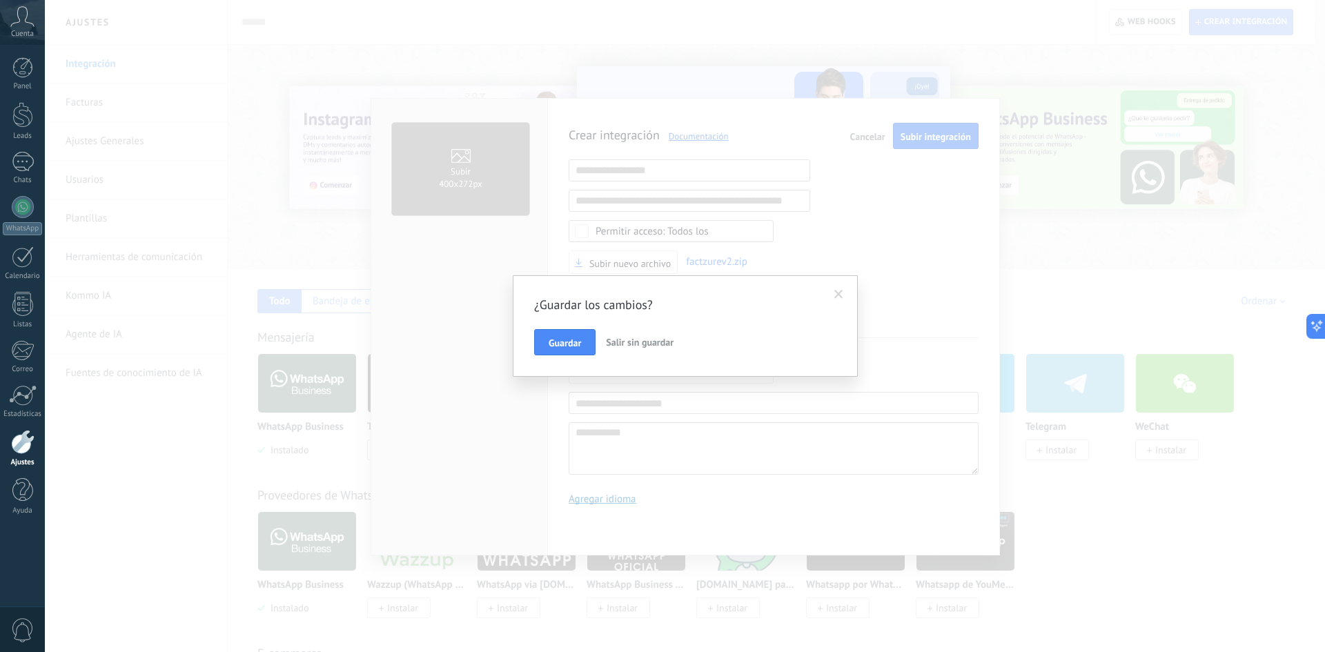
click at [648, 352] on button "Salir sin guardar" at bounding box center [639, 342] width 79 height 26
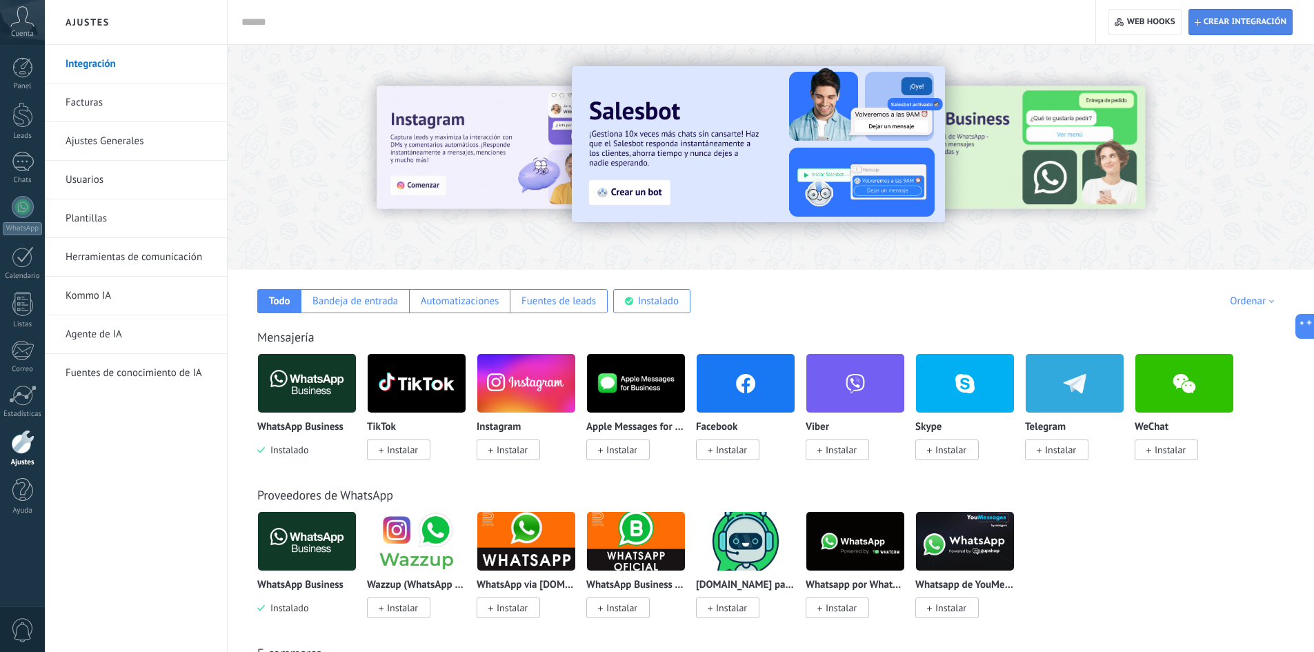
click at [1242, 30] on span "Crear integración" at bounding box center [1241, 22] width 92 height 25
type textarea "**********"
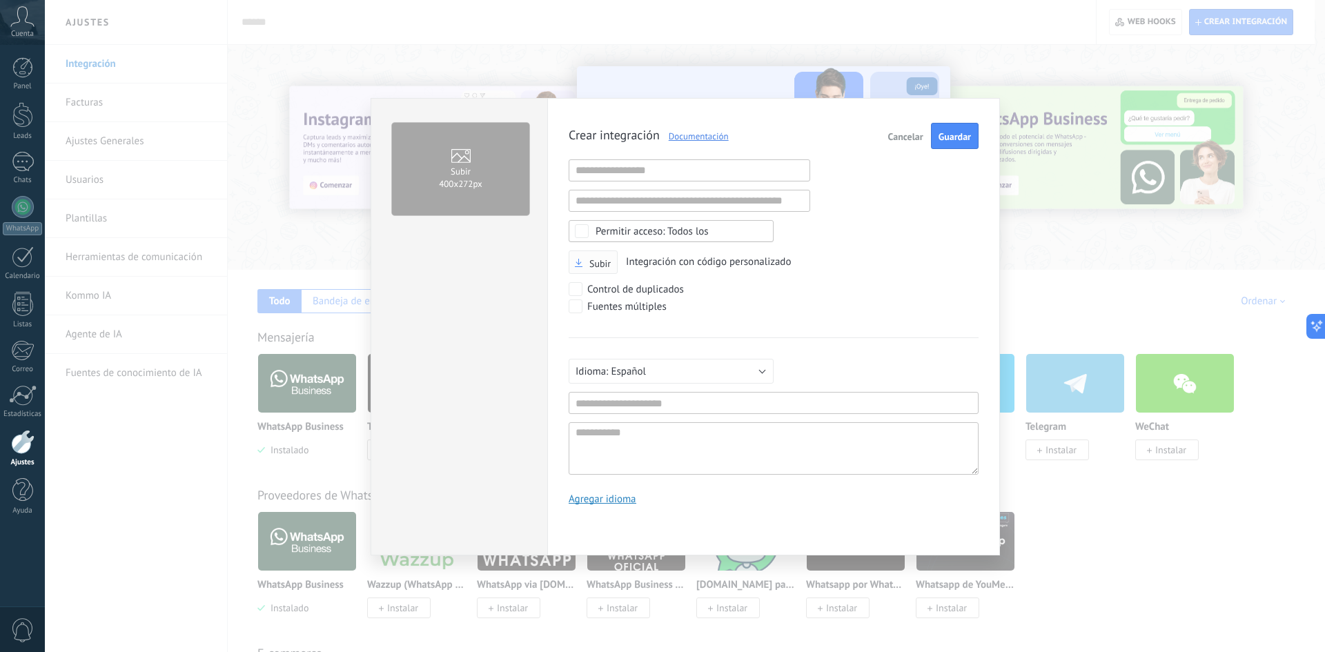
click at [594, 263] on span "Subir" at bounding box center [599, 264] width 21 height 10
click at [0, 0] on input "Subir" at bounding box center [0, 0] width 0 height 0
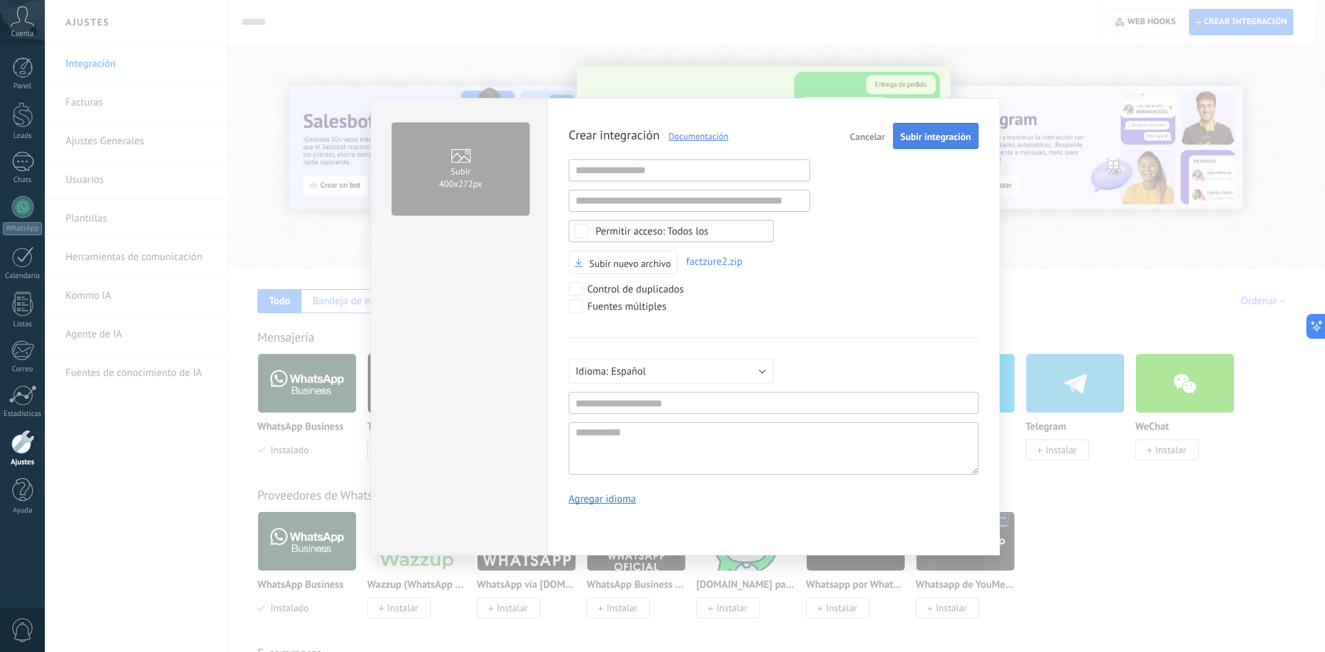
click at [920, 141] on span "Subir integración" at bounding box center [935, 137] width 70 height 10
click at [864, 137] on span "Cancelar" at bounding box center [867, 137] width 35 height 10
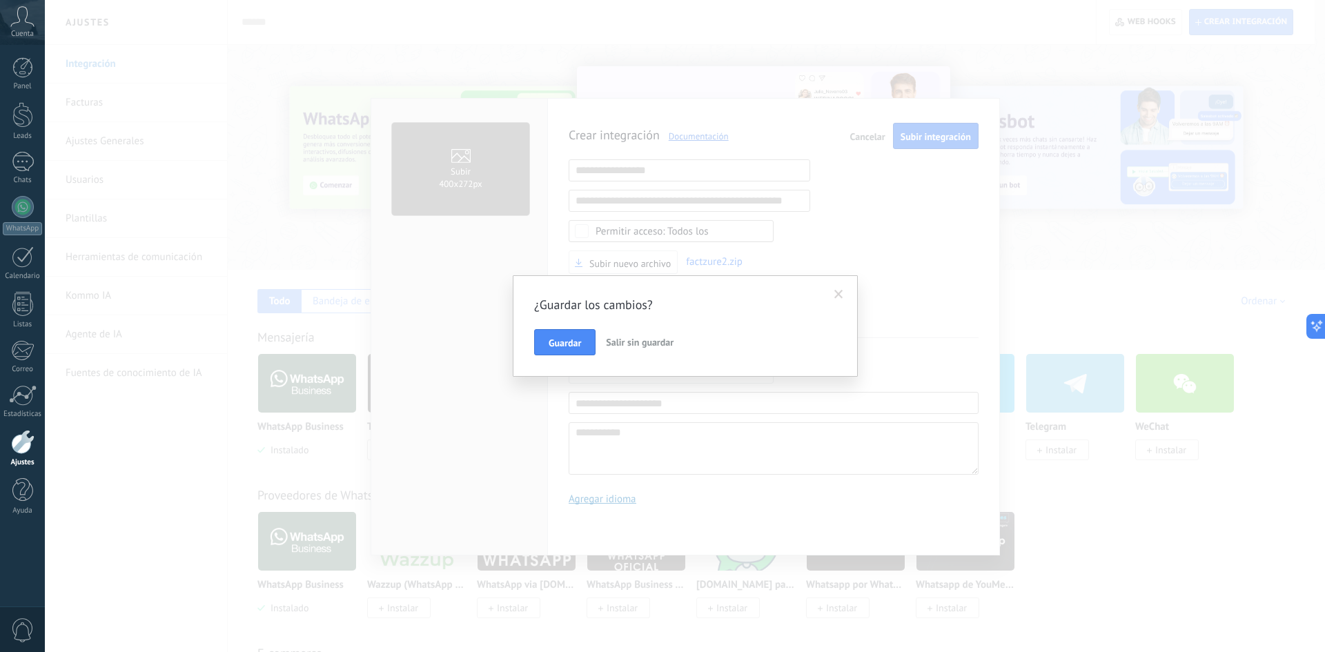
click at [633, 336] on button "Salir sin guardar" at bounding box center [639, 342] width 79 height 26
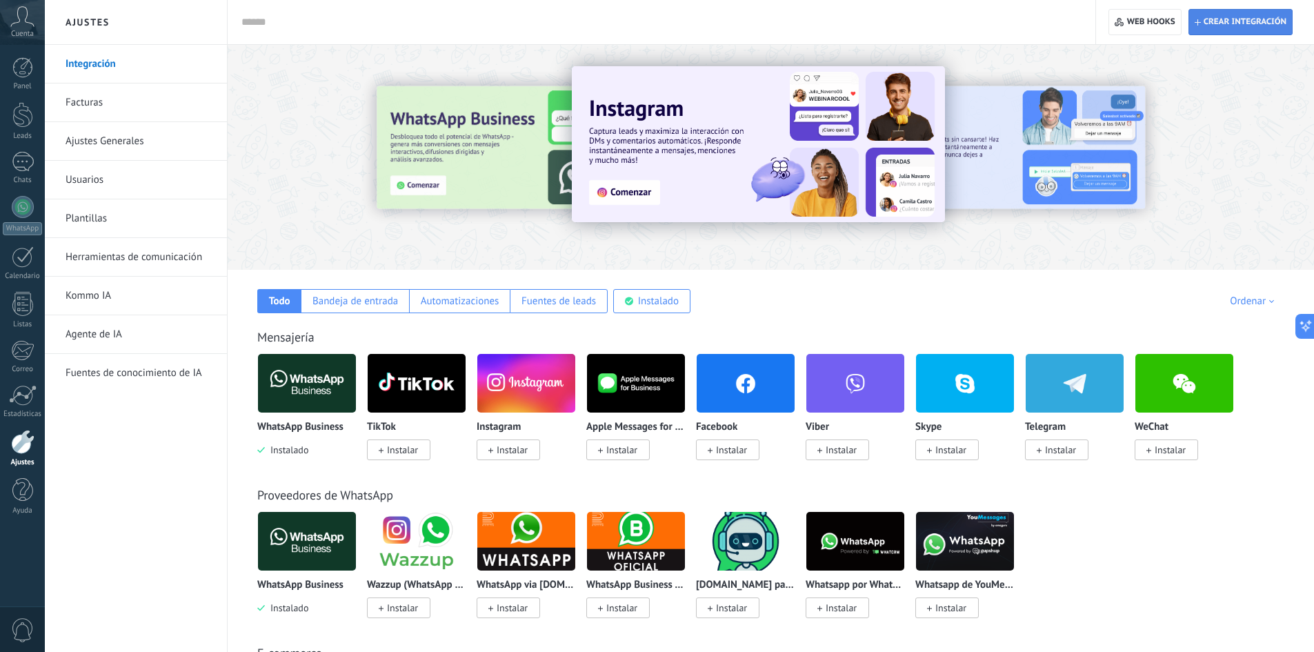
click at [1229, 21] on span "Crear integración" at bounding box center [1245, 22] width 83 height 11
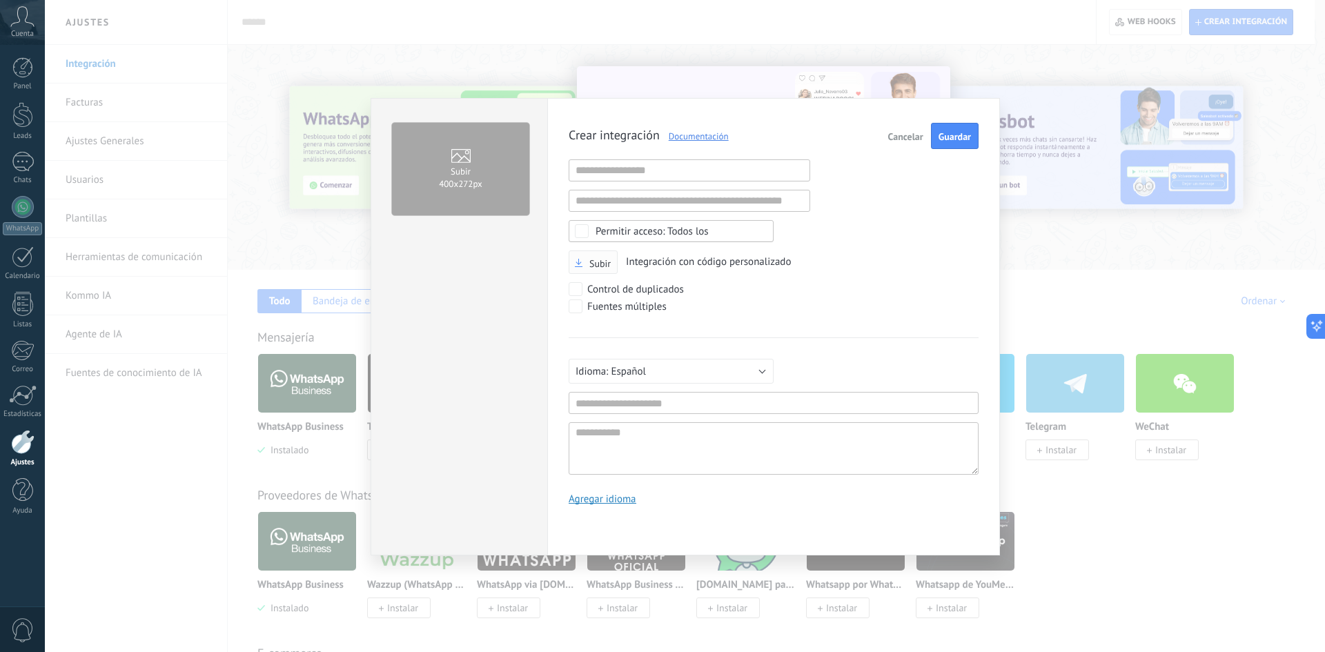
click at [589, 250] on button "Subir" at bounding box center [592, 262] width 49 height 24
click at [592, 268] on span "Subir" at bounding box center [599, 264] width 21 height 10
click at [0, 0] on input "Subir" at bounding box center [0, 0] width 0 height 0
click at [929, 143] on button "Subir integración" at bounding box center [936, 136] width 86 height 26
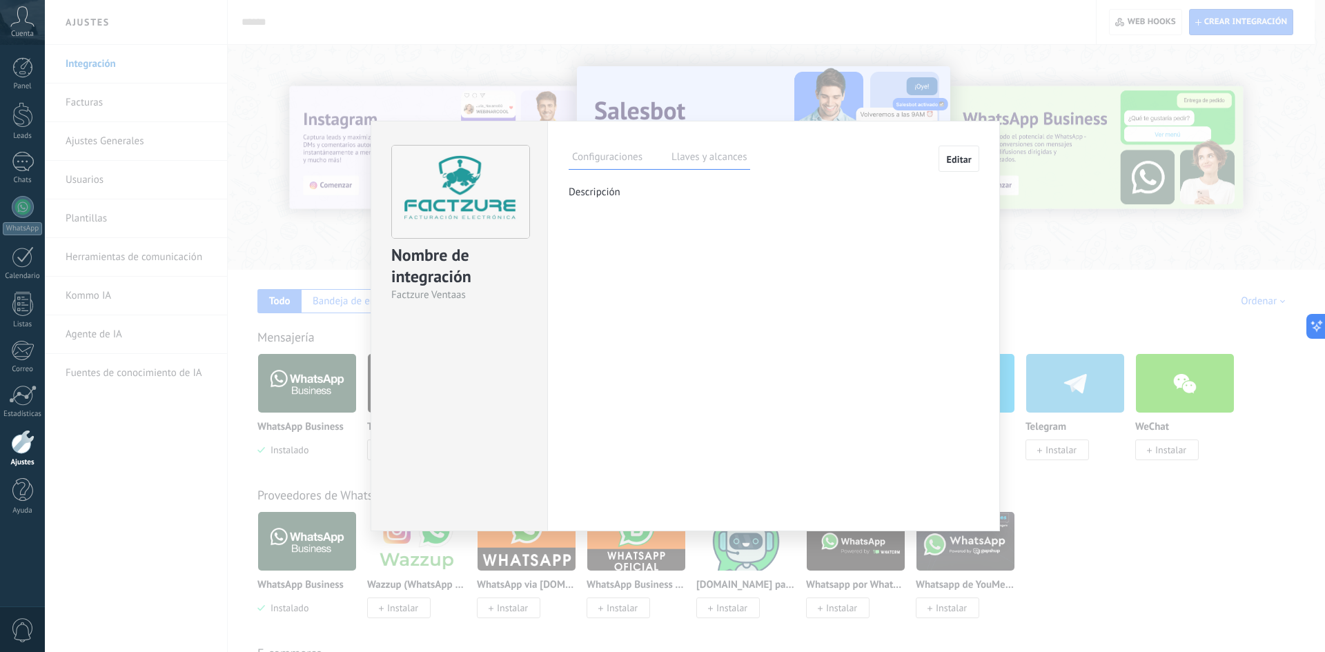
click at [691, 157] on label "Llaves y alcances" at bounding box center [709, 159] width 82 height 20
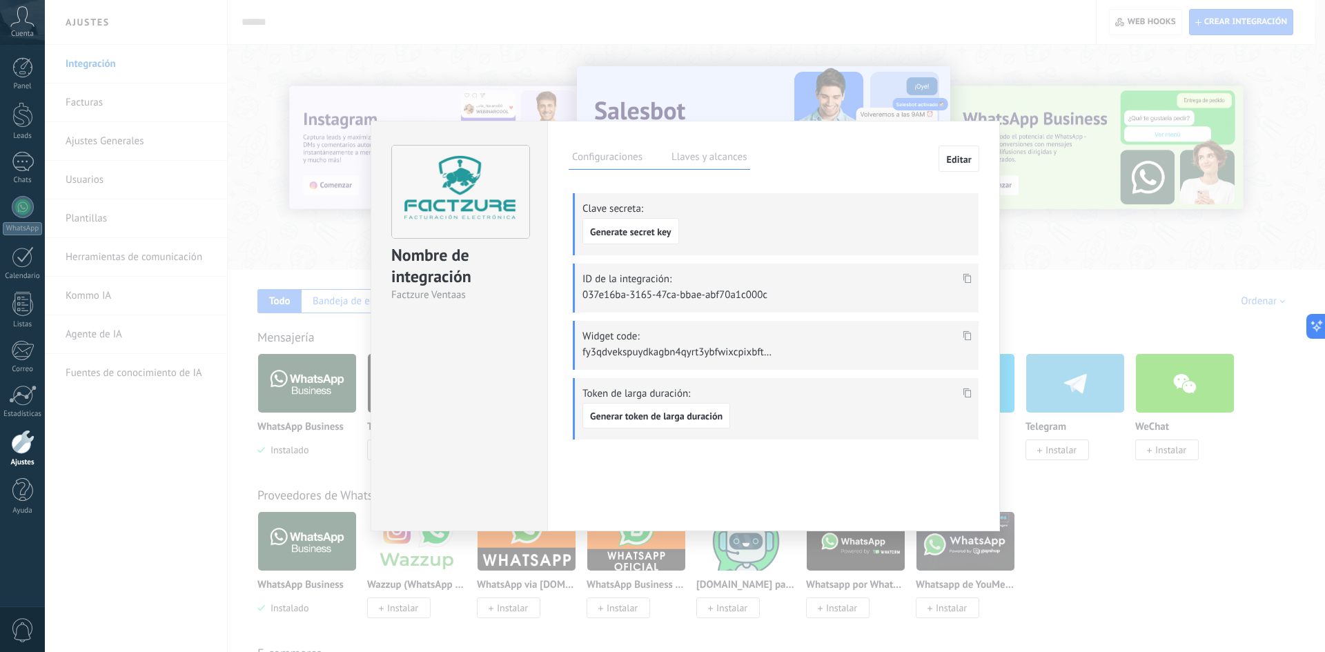
click at [603, 155] on label "Configuraciones" at bounding box center [606, 159] width 77 height 20
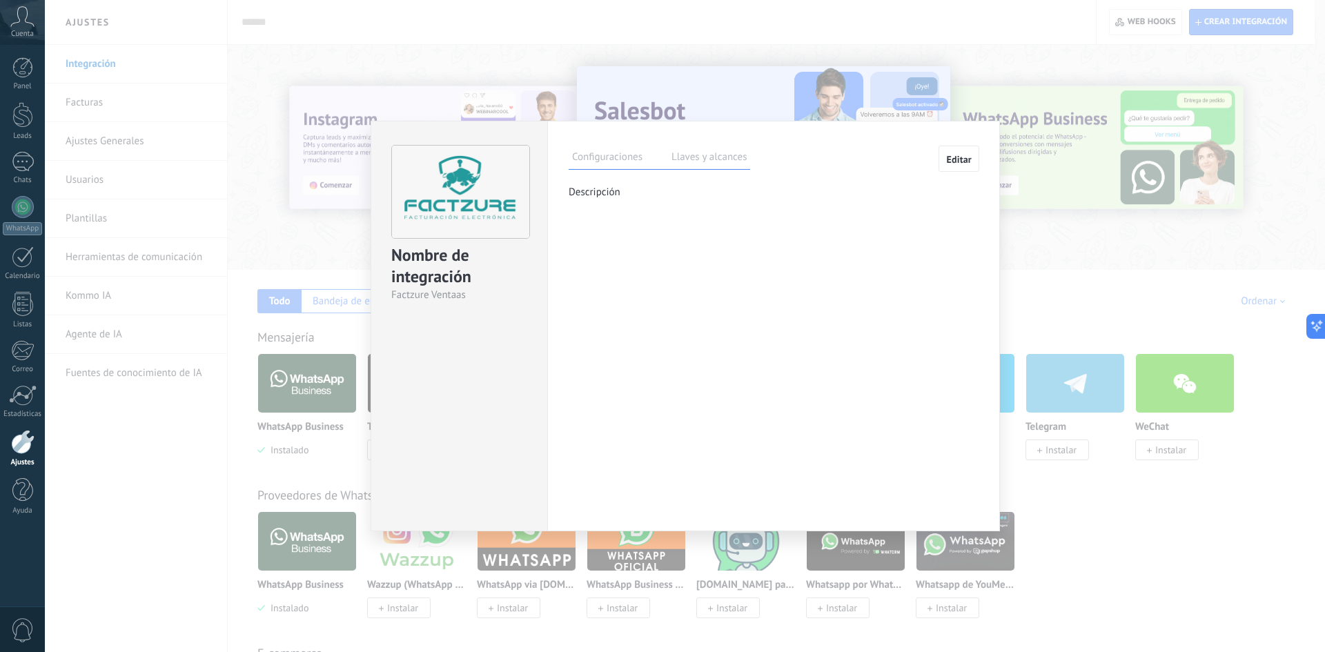
click at [704, 162] on label "Llaves y alcances" at bounding box center [709, 159] width 82 height 20
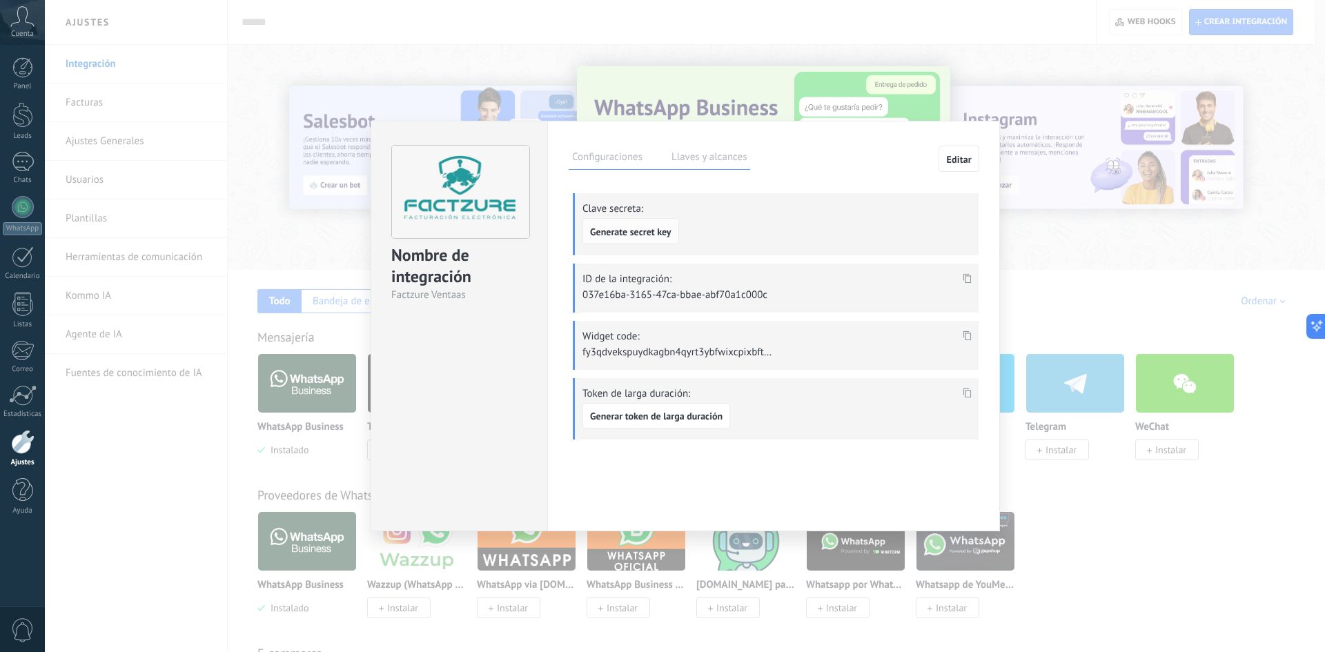
click at [656, 234] on span "Generate secret key" at bounding box center [630, 232] width 81 height 10
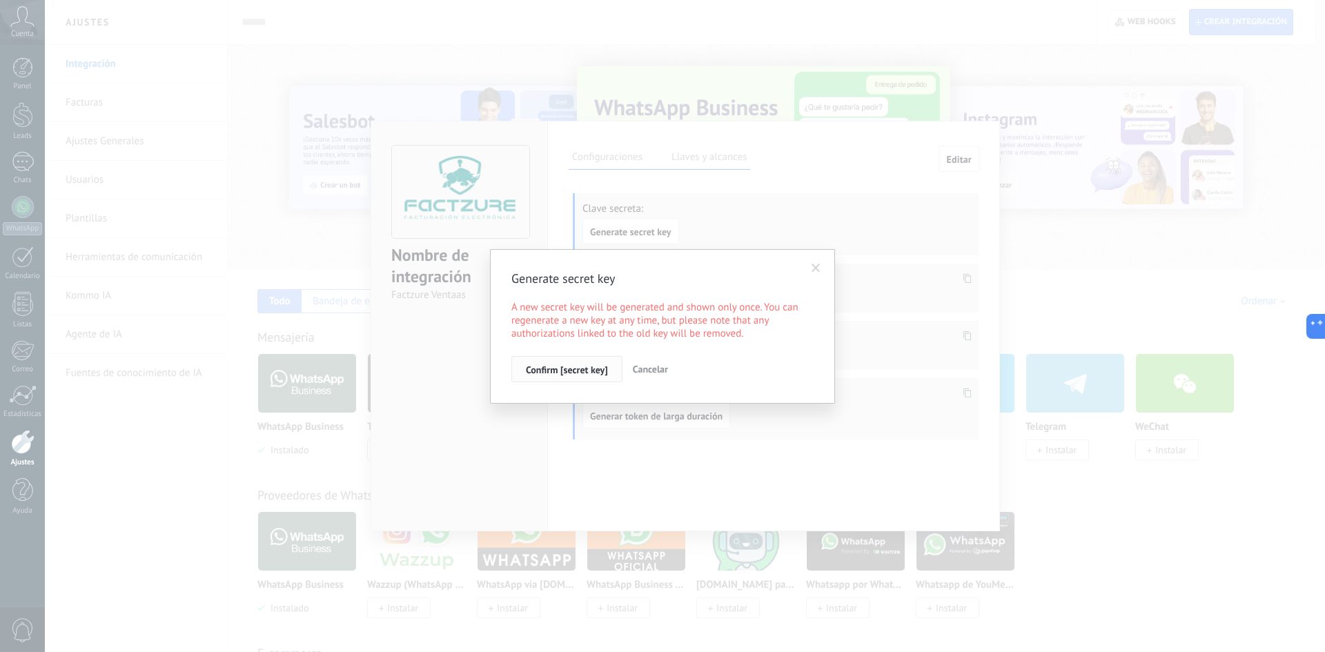
click at [566, 373] on span "Confirm [secret key]" at bounding box center [567, 370] width 82 height 10
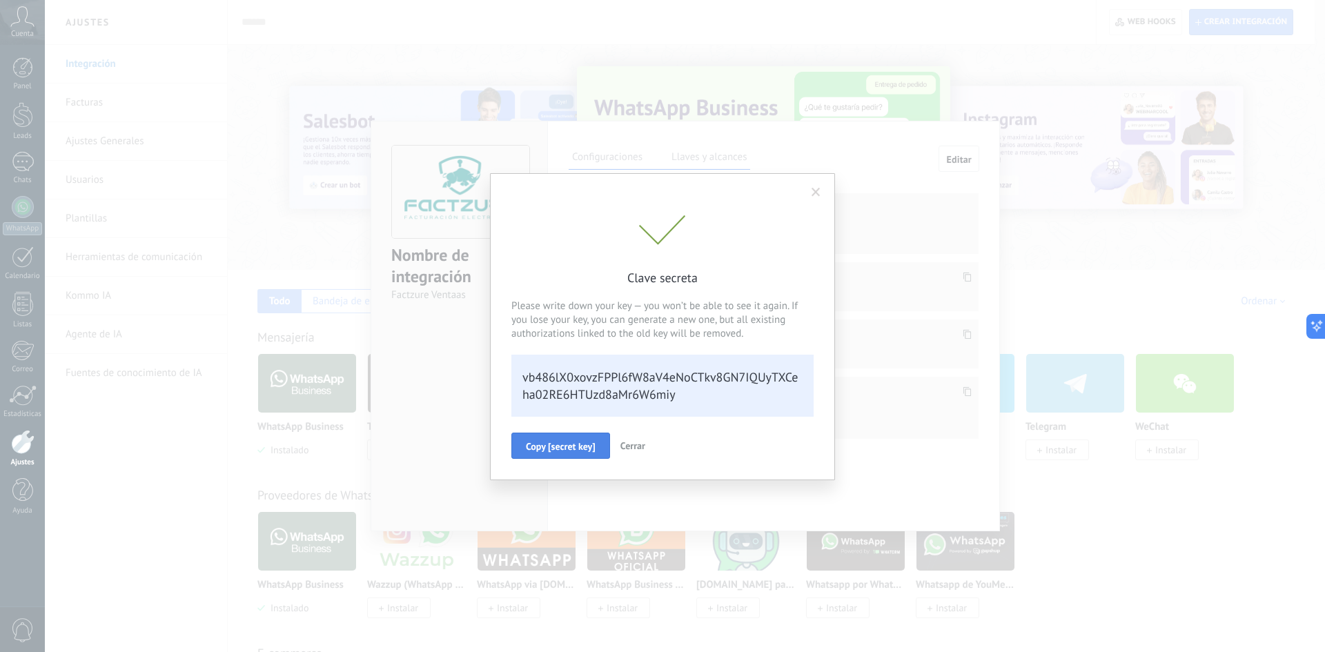
click at [565, 450] on span "Copy [secret key]" at bounding box center [561, 447] width 70 height 10
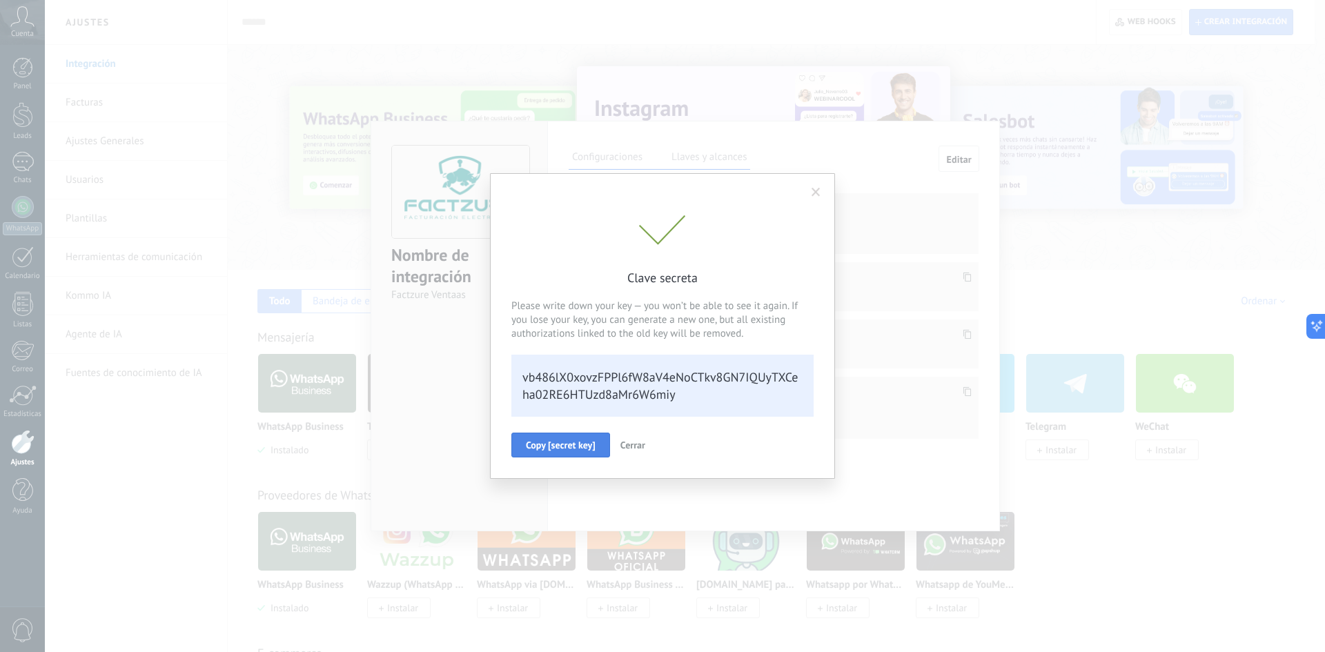
click at [628, 447] on span "Cerrar" at bounding box center [632, 445] width 25 height 12
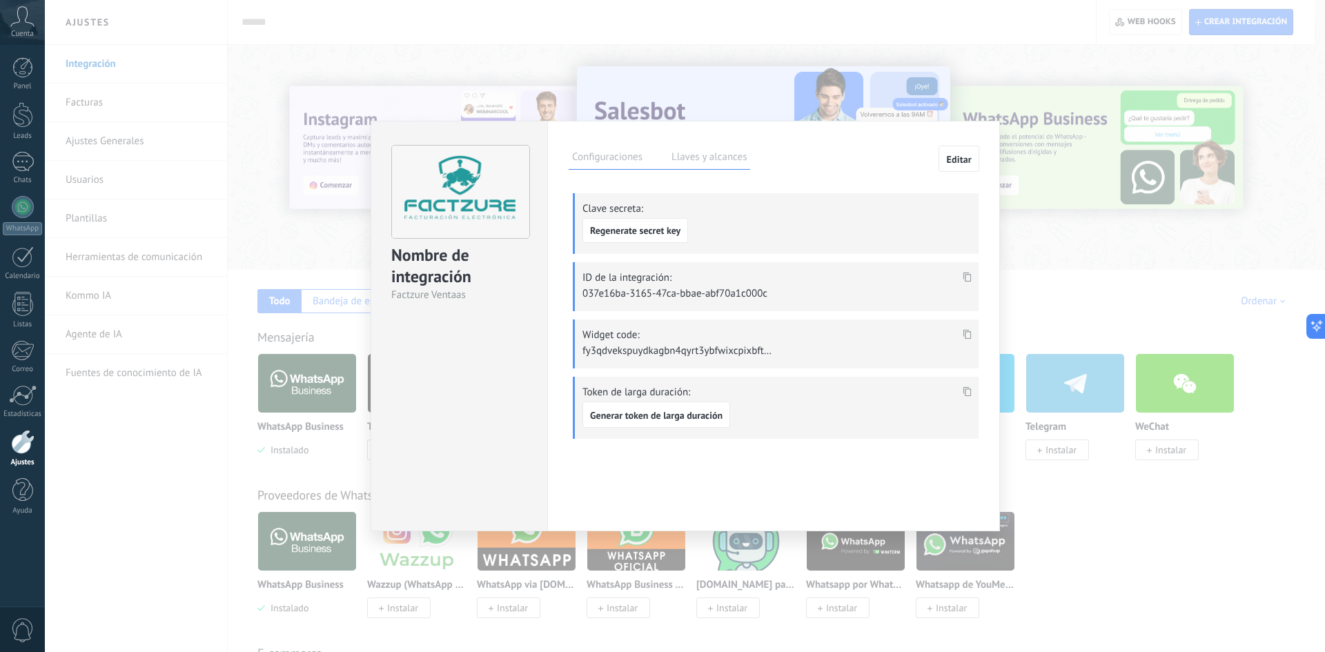
click at [602, 159] on label "Configuraciones" at bounding box center [606, 159] width 77 height 20
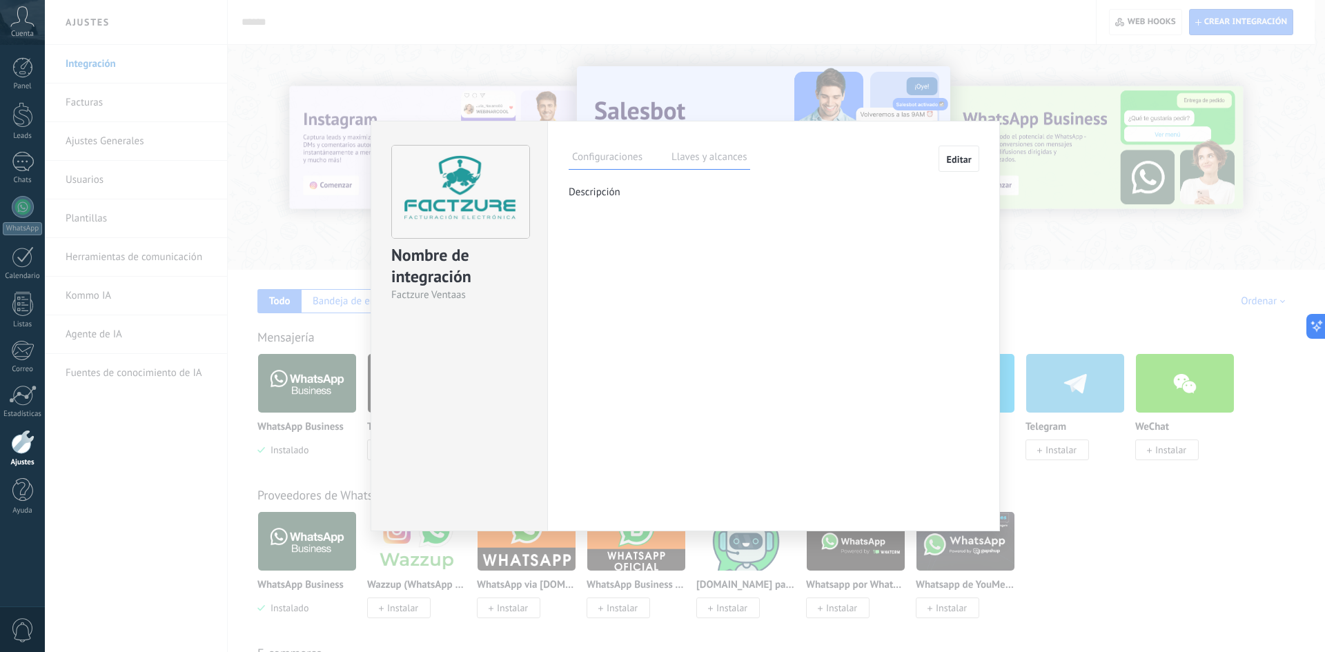
click at [594, 198] on p "Descripción" at bounding box center [773, 192] width 410 height 13
click at [428, 296] on div "Factzure Ventaas" at bounding box center [459, 294] width 136 height 13
click at [447, 268] on div "Nombre de integración" at bounding box center [459, 266] width 136 height 44
drag, startPoint x: 451, startPoint y: 344, endPoint x: 468, endPoint y: 352, distance: 18.2
click at [451, 345] on div "Nombre de integración Factzure Ventaas" at bounding box center [458, 326] width 177 height 410
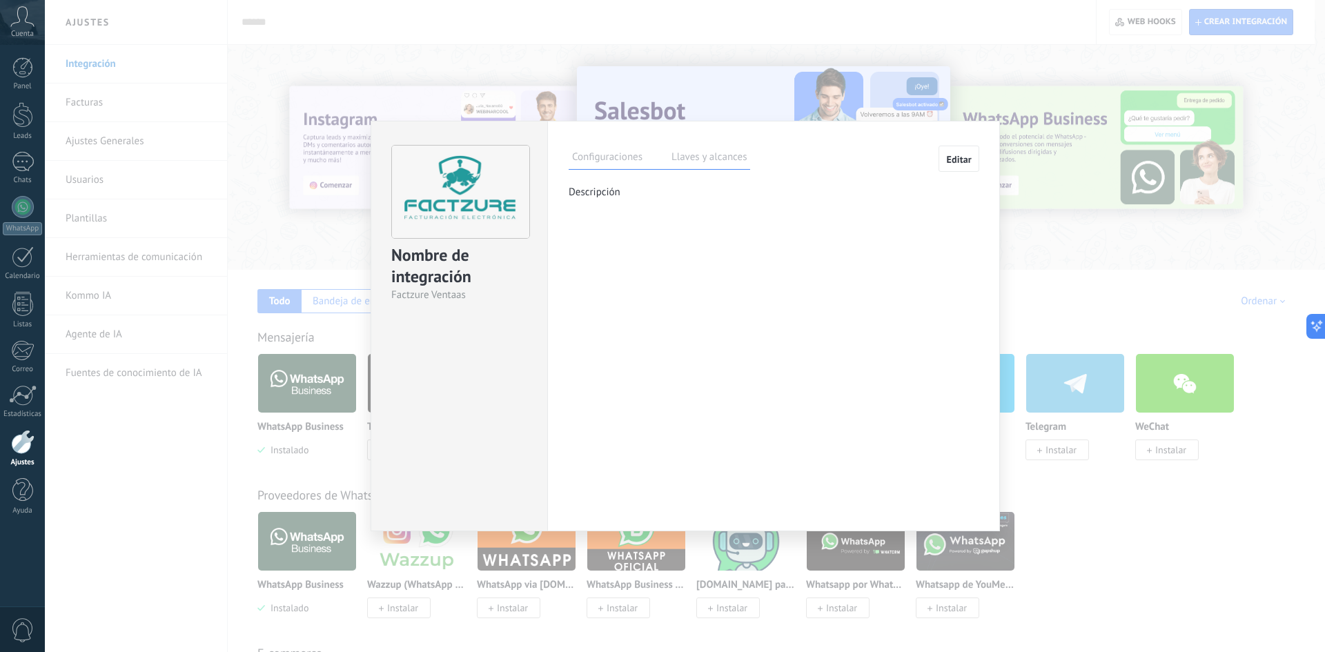
click at [908, 241] on div "Configuraciones Llaves y alcances Editar Clave secreta: Regenerate secret key I…" at bounding box center [773, 326] width 453 height 410
click at [713, 151] on label "Llaves y alcances" at bounding box center [709, 159] width 82 height 20
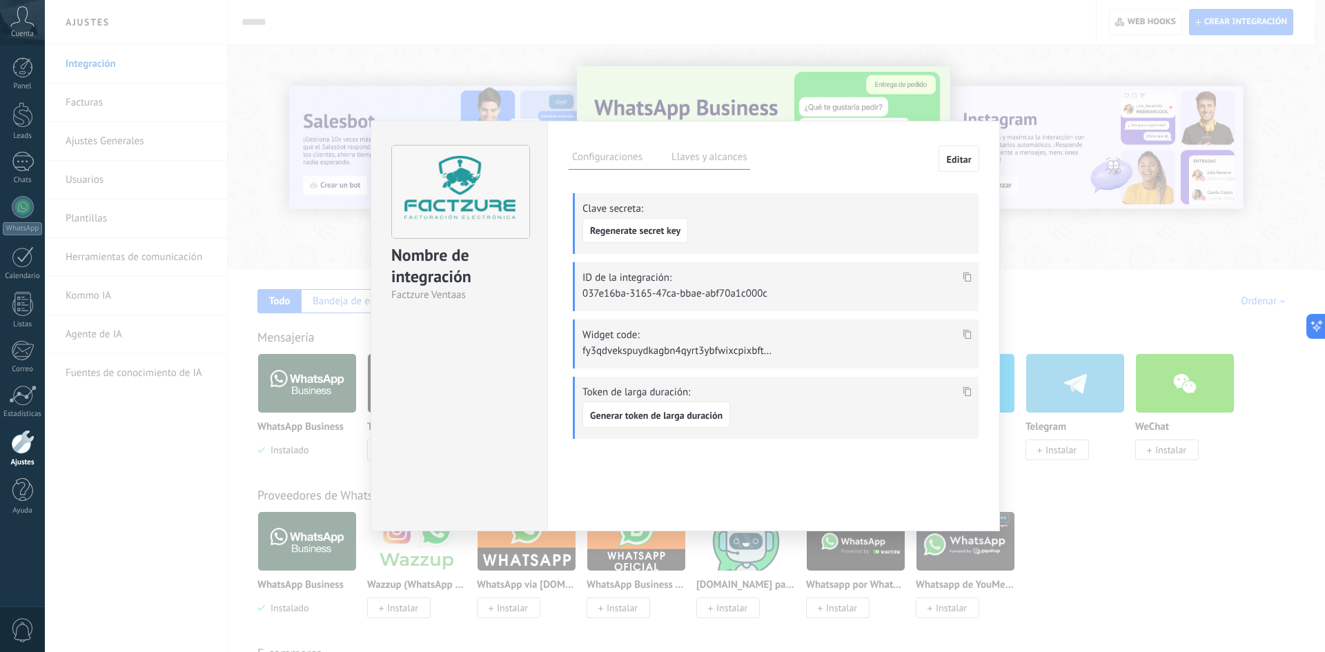
click at [1180, 588] on div "Nombre de integración Factzure Ventaas Configuraciones Llaves y alcances Editar…" at bounding box center [685, 326] width 1280 height 652
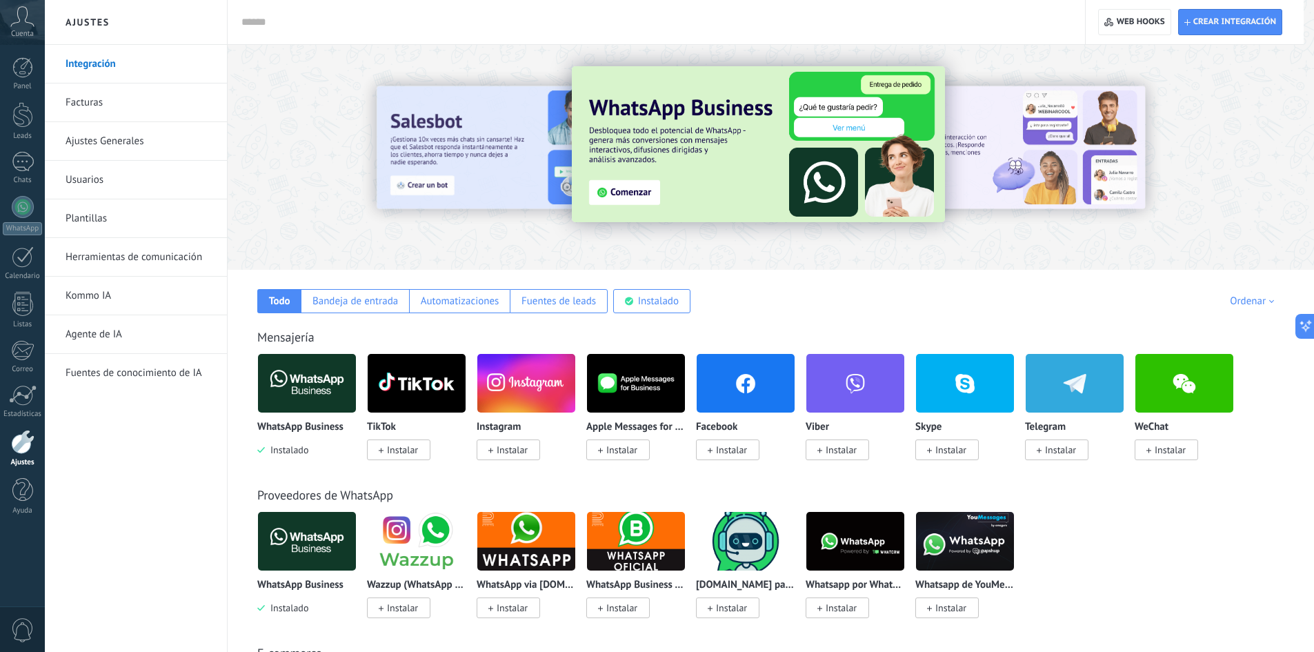
click at [1164, 554] on div "WhatsApp Business Instalado Wazzup (WhatsApp & Instagram) Instalar WhatsApp via…" at bounding box center [778, 572] width 1042 height 123
click at [22, 126] on div at bounding box center [22, 115] width 21 height 26
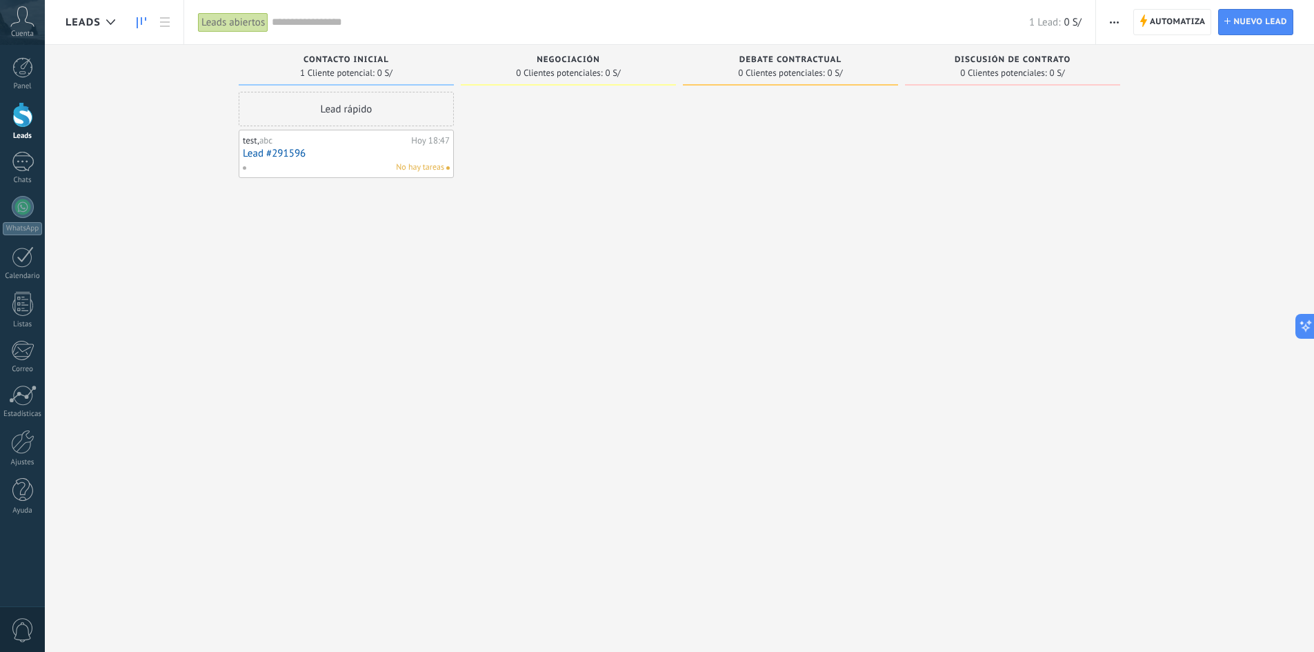
click at [315, 152] on link "Lead #291596" at bounding box center [346, 154] width 207 height 12
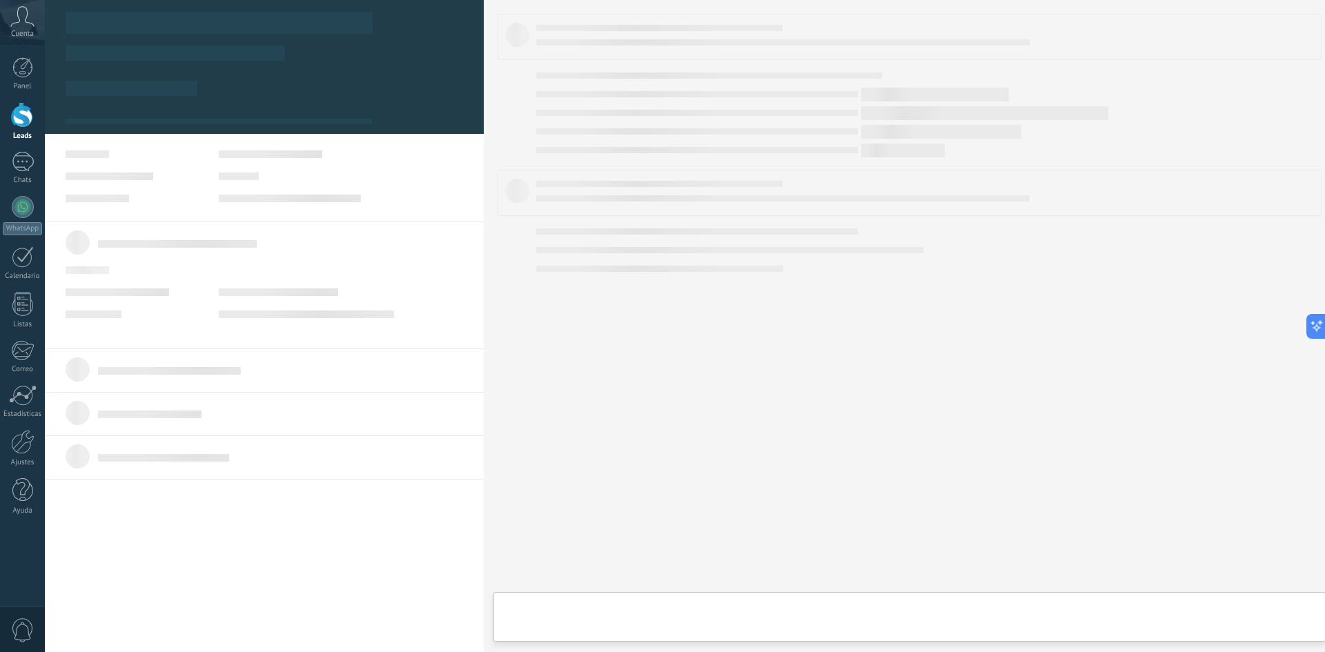
type textarea "***"
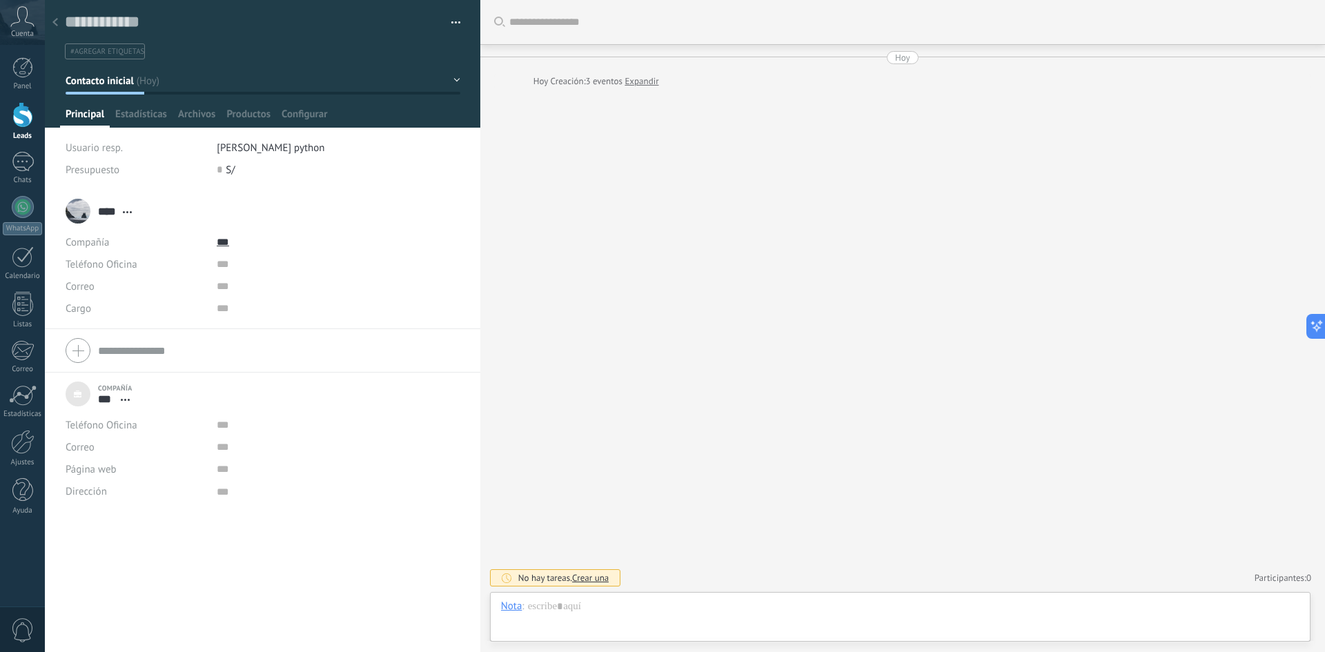
scroll to position [14, 0]
click at [303, 119] on span "Configurar" at bounding box center [304, 118] width 46 height 20
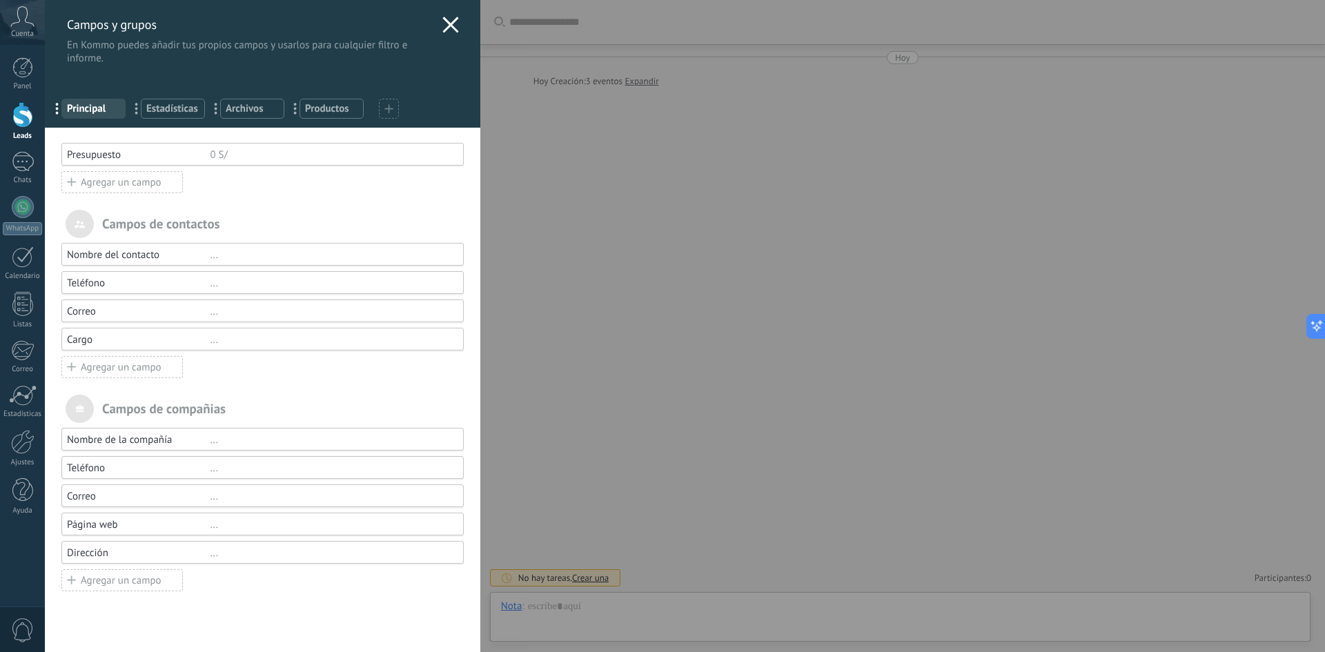
click at [320, 115] on span "Productos" at bounding box center [331, 108] width 53 height 13
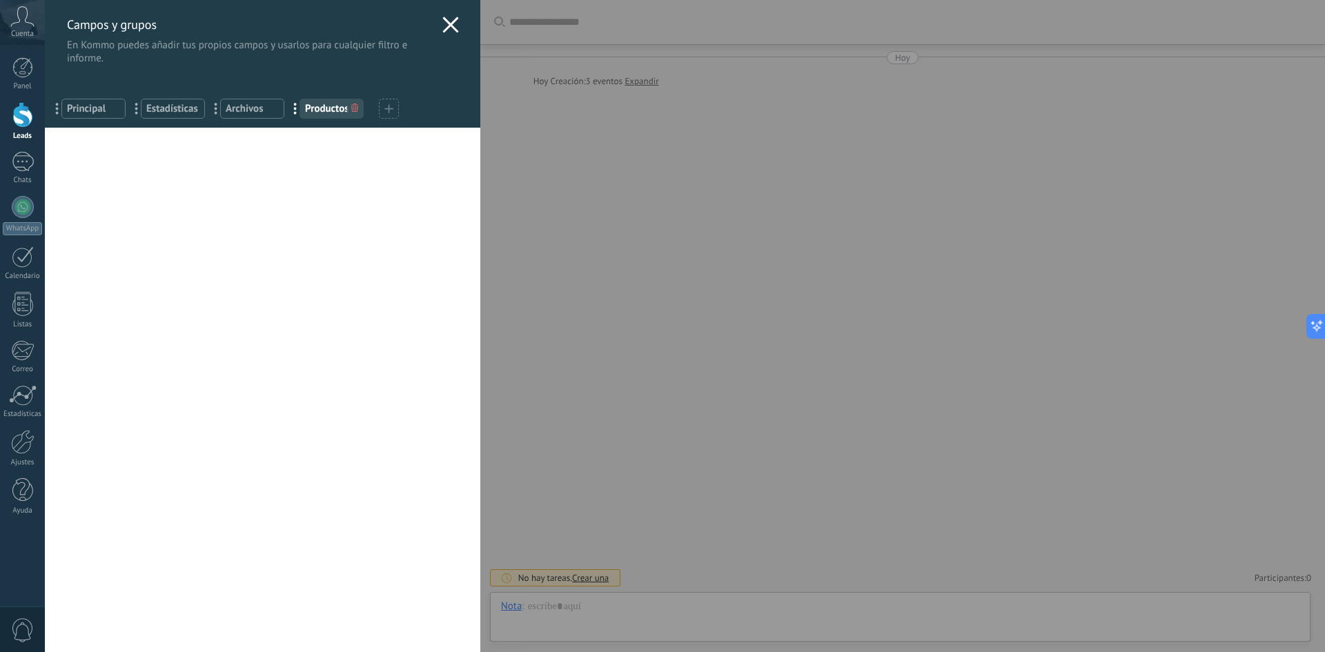
click at [252, 113] on span "Archivos" at bounding box center [252, 108] width 53 height 13
click at [195, 110] on span "Estadísticas" at bounding box center [172, 108] width 53 height 13
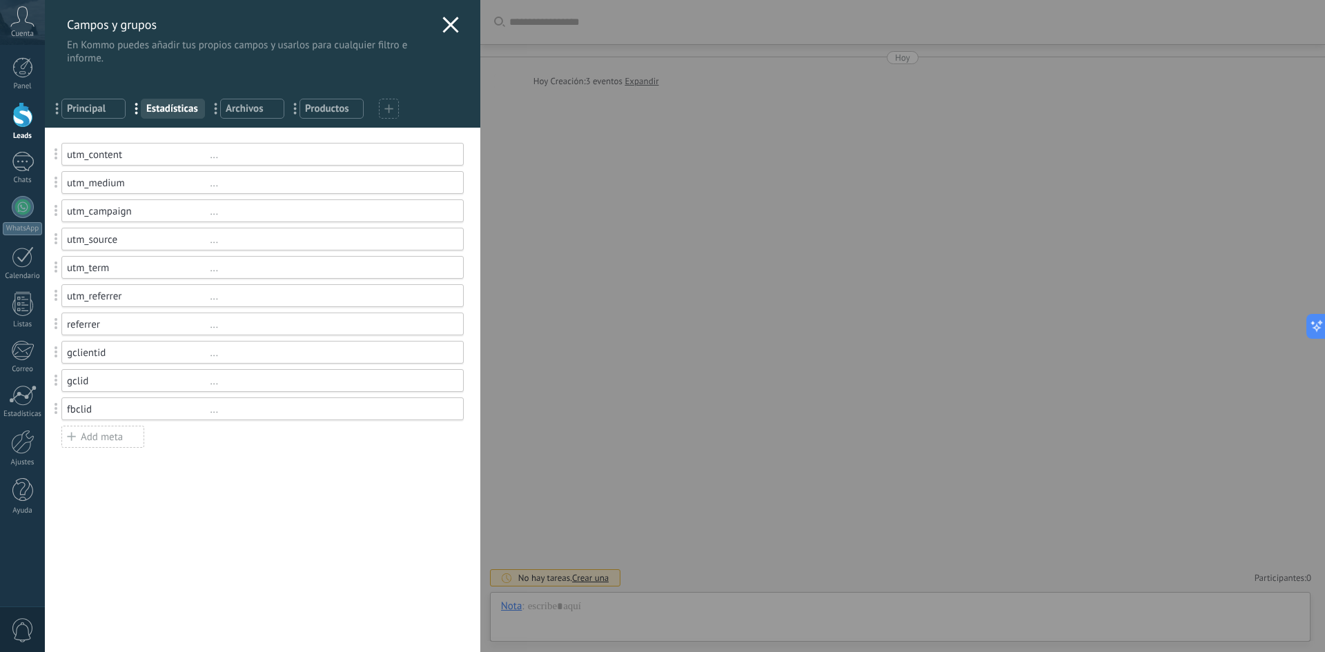
click at [436, 29] on div "Campos y grupos En Kommo puedes añadir tus propios campos y usarlos para cualqu…" at bounding box center [262, 32] width 435 height 65
click at [444, 24] on use at bounding box center [450, 25] width 16 height 16
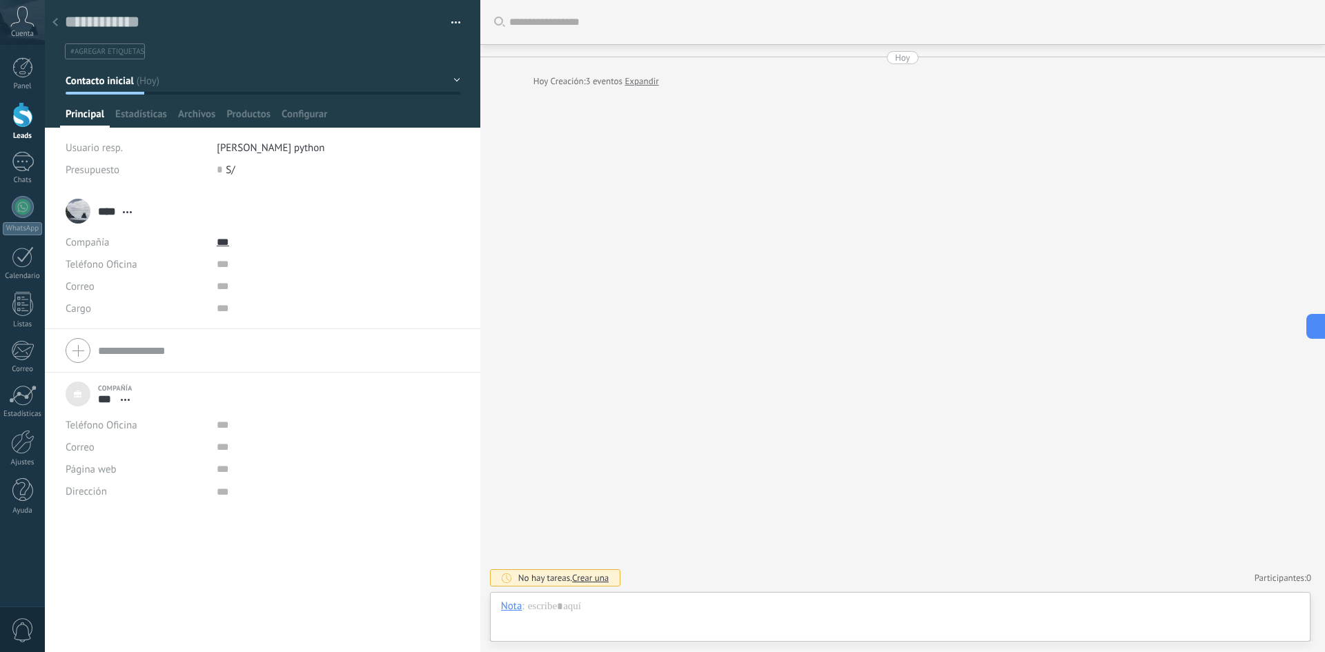
click at [604, 406] on div "Buscar Carga más [DATE] [DATE] Creación: 3 eventos Expandir No hay tareas. Crea…" at bounding box center [902, 326] width 844 height 652
click at [890, 49] on div "Buscar Carga más [DATE] [DATE] Creación: 3 eventos Expandir No hay tareas. Crea…" at bounding box center [902, 326] width 844 height 652
click at [32, 199] on link "WhatsApp" at bounding box center [22, 215] width 45 height 39
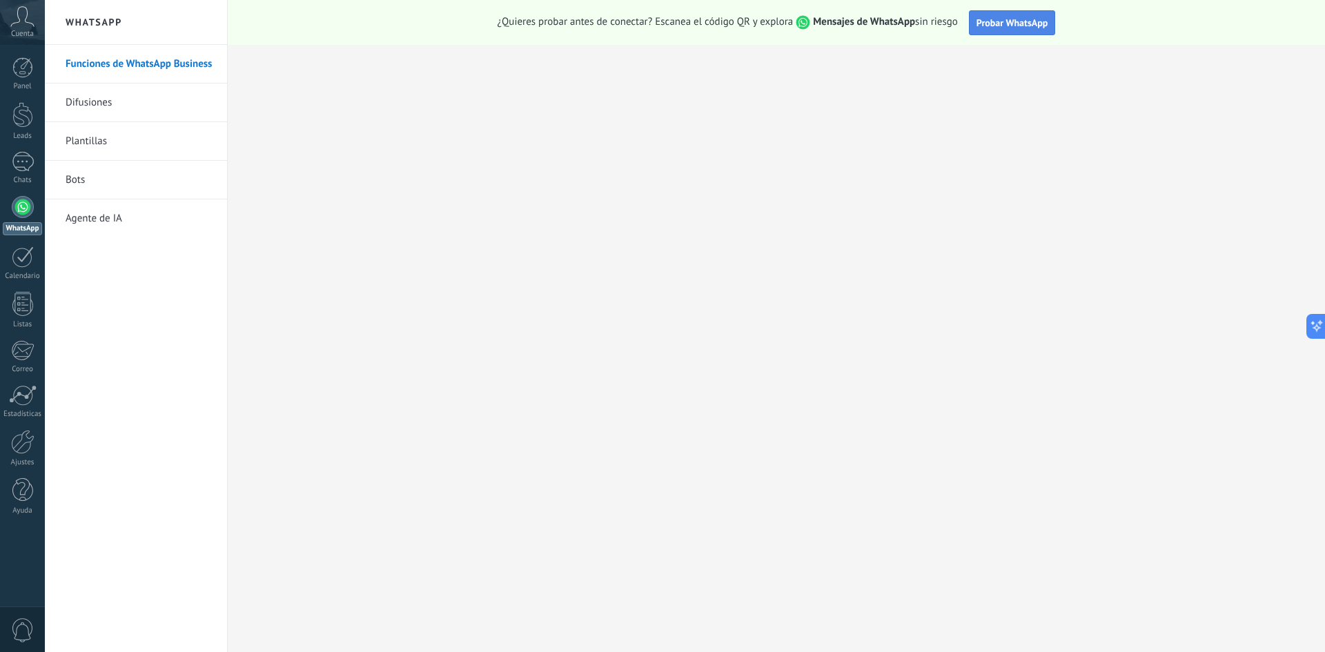
click at [1017, 23] on span "Probar WhatsApp" at bounding box center [1012, 23] width 72 height 12
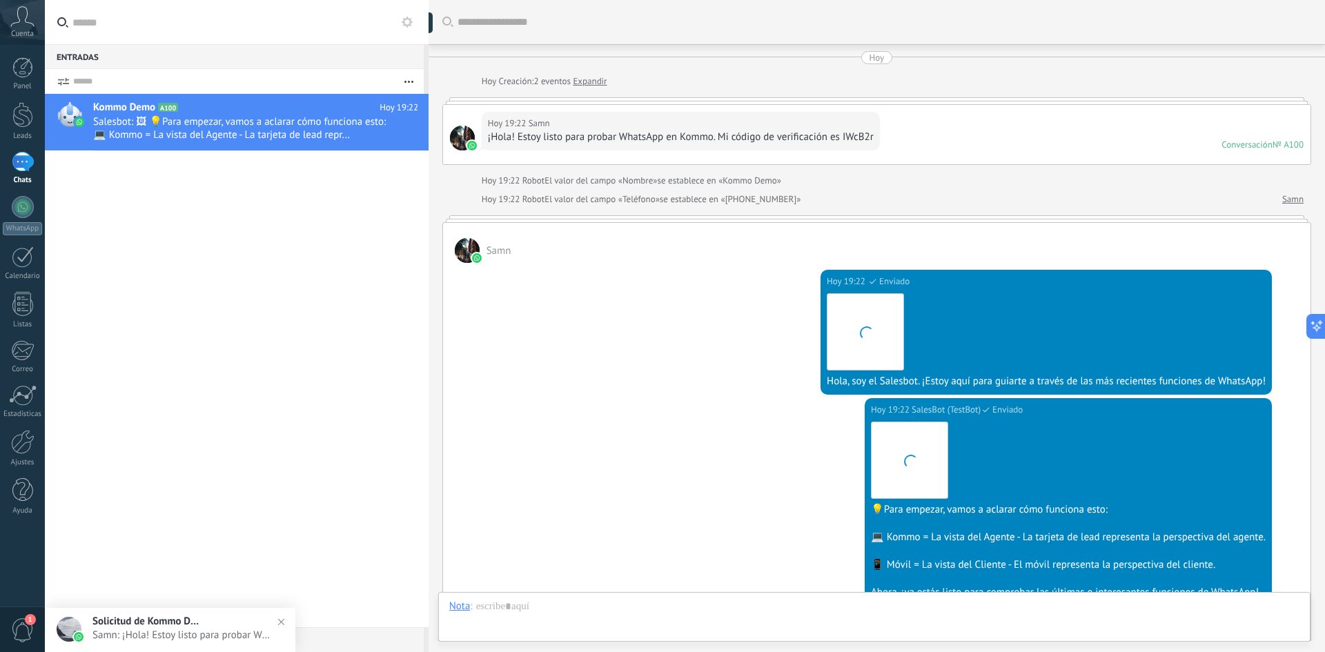
scroll to position [262, 0]
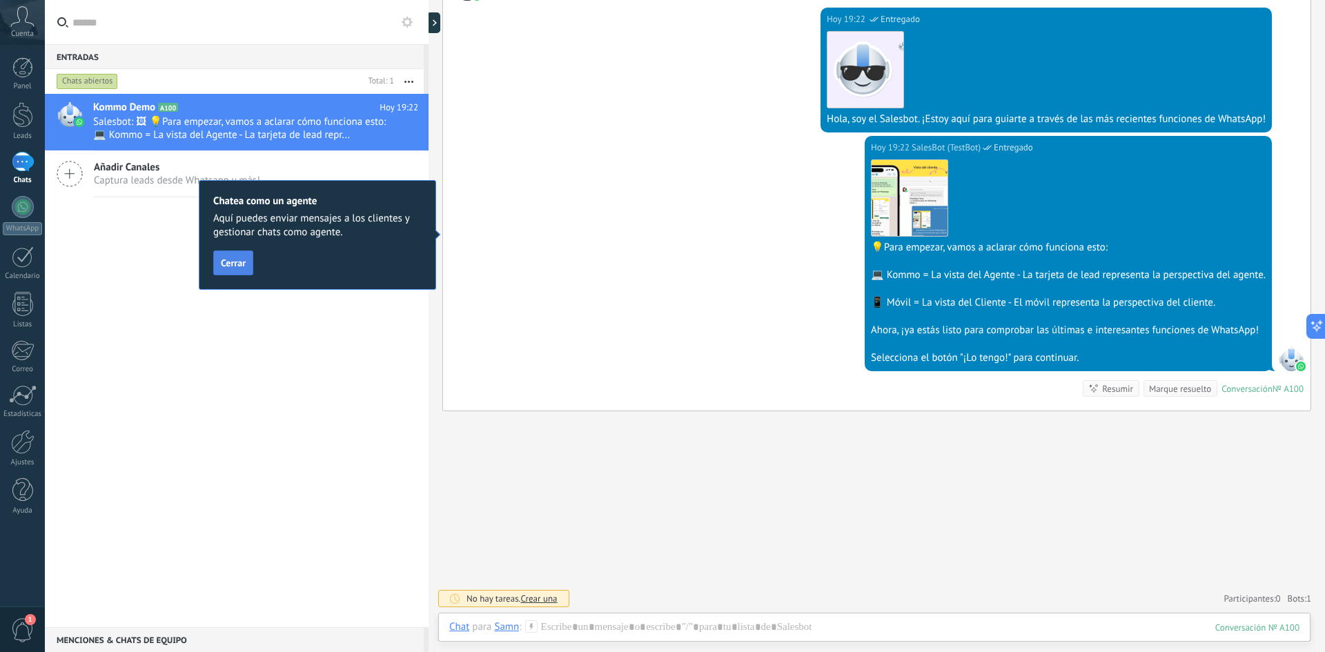
click at [230, 264] on span "Cerrar" at bounding box center [233, 263] width 25 height 10
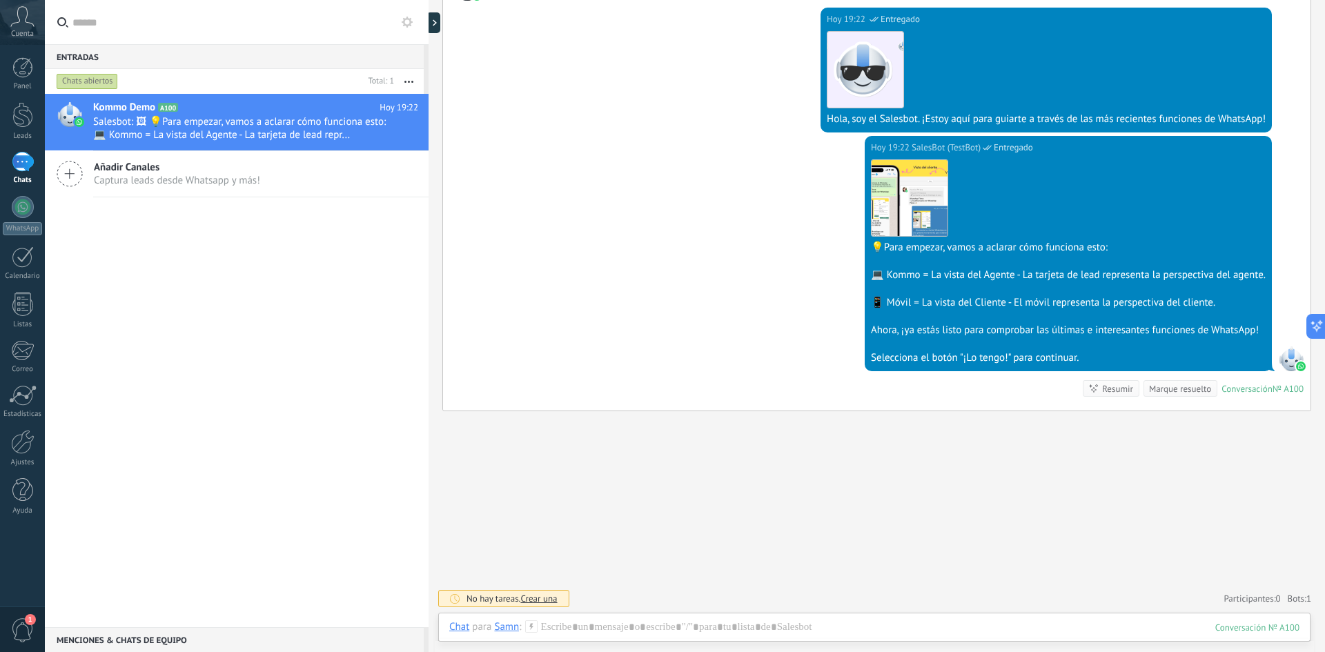
drag, startPoint x: 1314, startPoint y: 0, endPoint x: 878, endPoint y: 470, distance: 641.0
click at [878, 470] on div "Buscar Carga más [DATE] [DATE] Creación: 2 eventos Expandir [DATE] 19:22 Samn ¡…" at bounding box center [876, 195] width 896 height 914
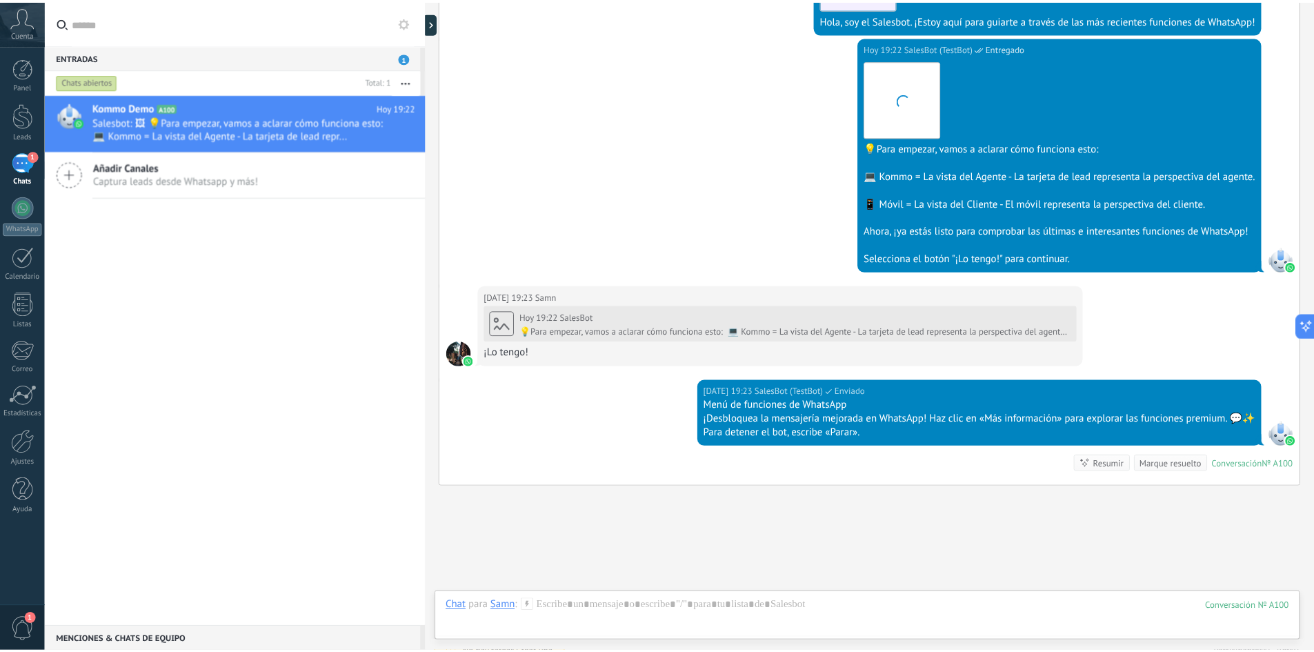
scroll to position [437, 0]
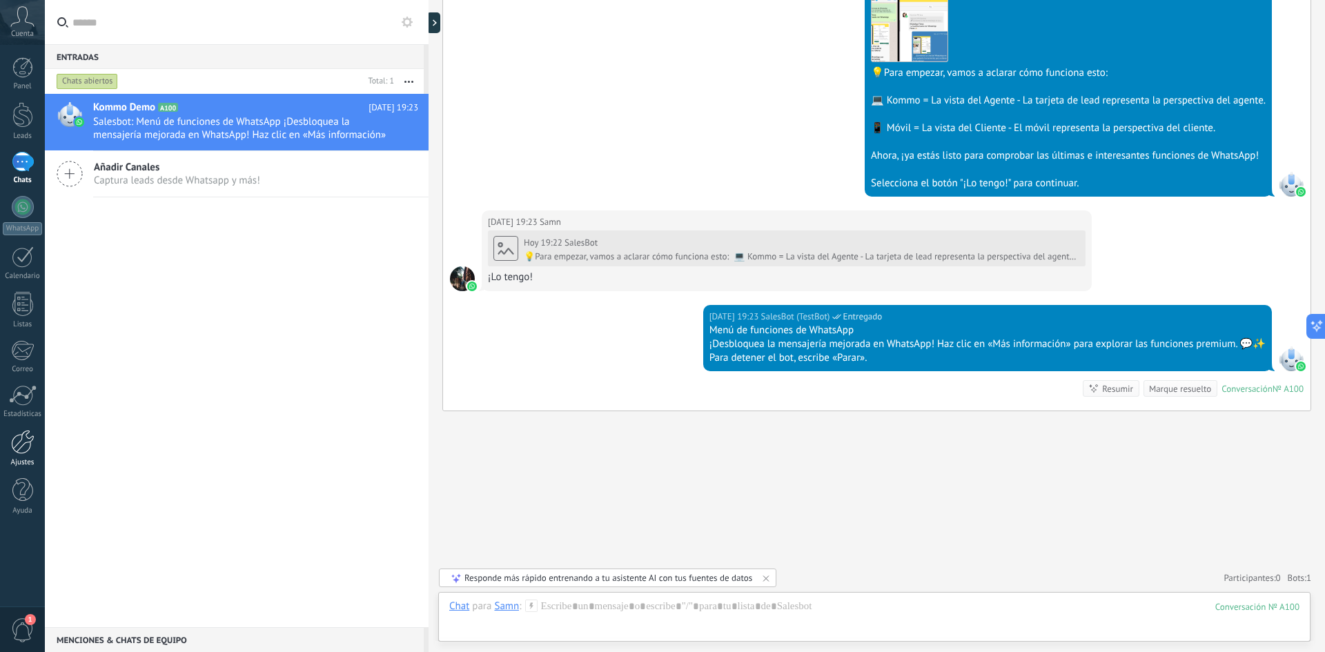
click at [23, 448] on div at bounding box center [22, 442] width 23 height 24
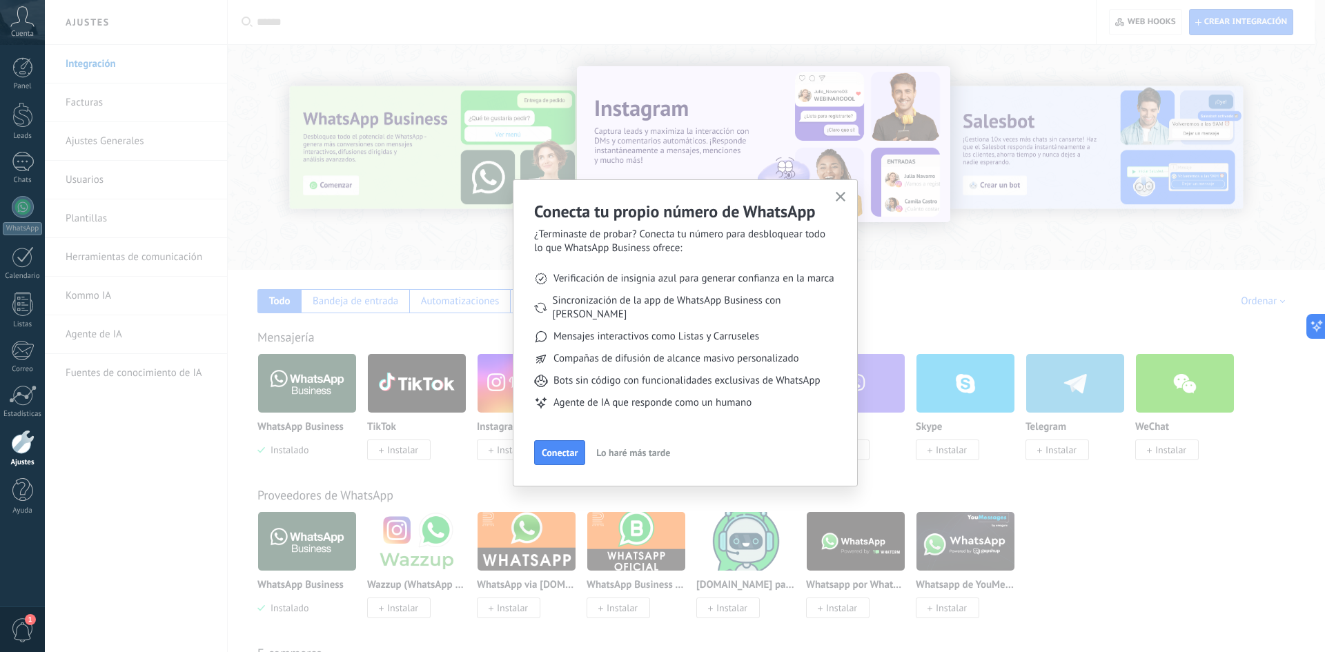
click at [642, 448] on span "Lo haré más tarde" at bounding box center [633, 453] width 74 height 10
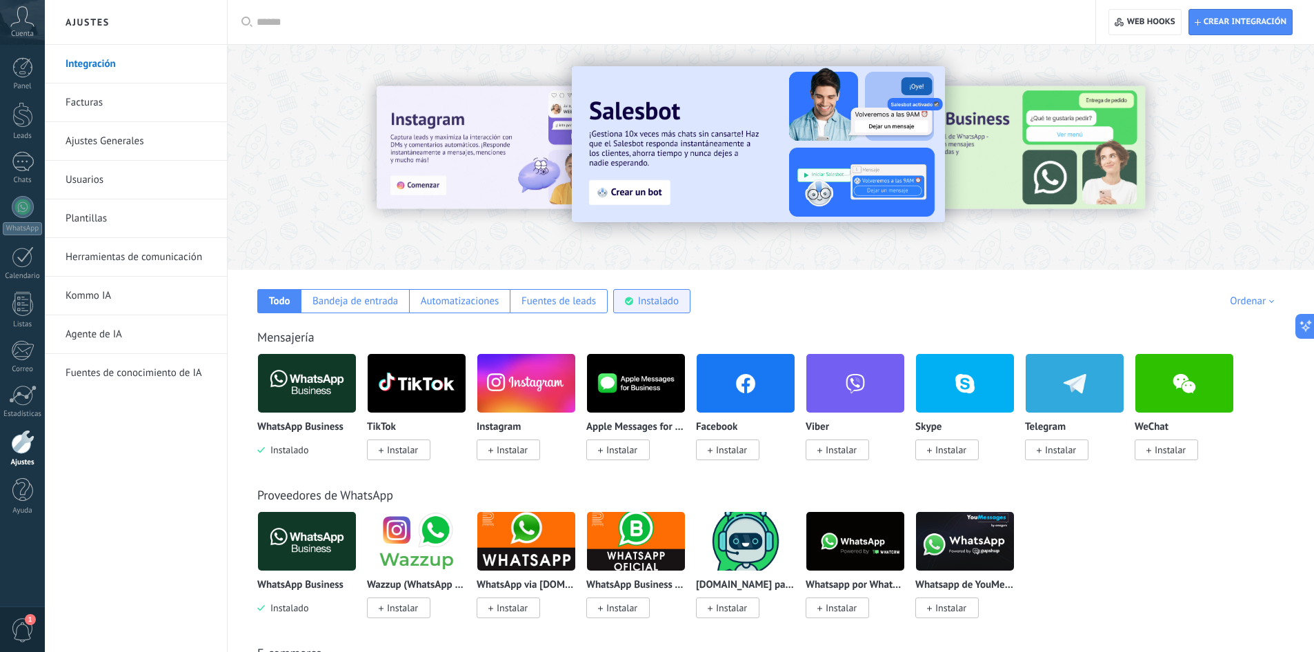
click at [656, 305] on div "Instalado" at bounding box center [658, 301] width 41 height 13
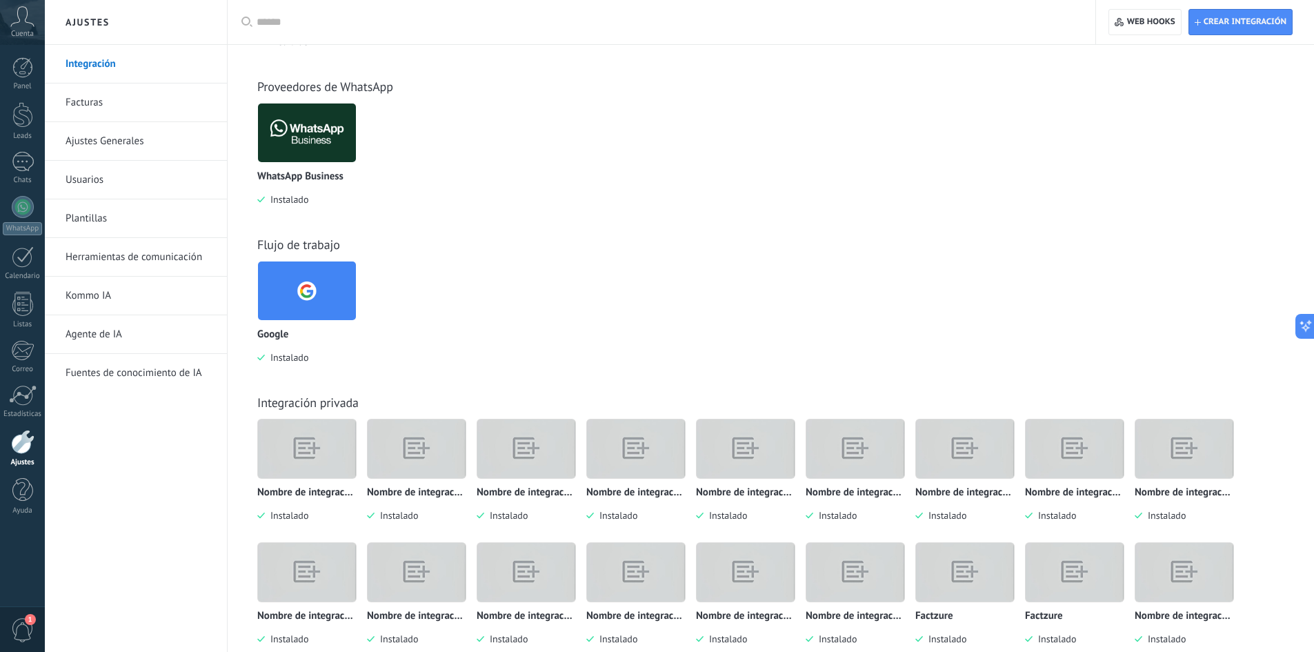
scroll to position [439, 0]
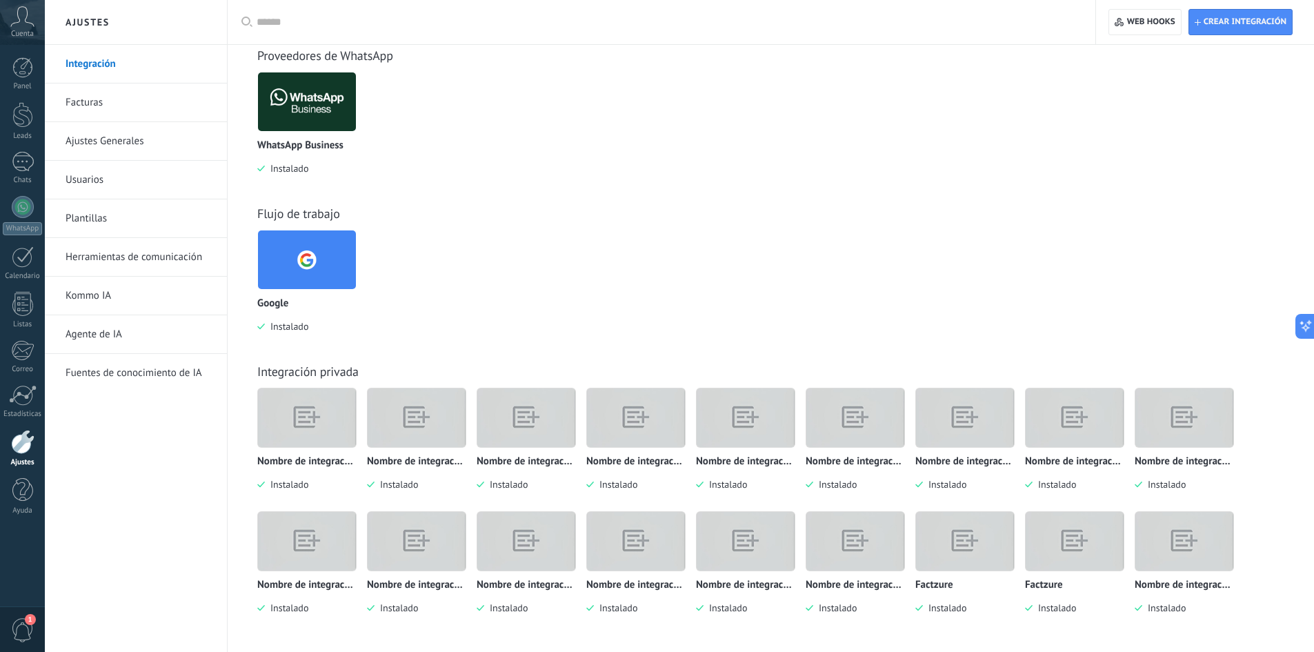
click at [306, 410] on img at bounding box center [307, 417] width 98 height 75
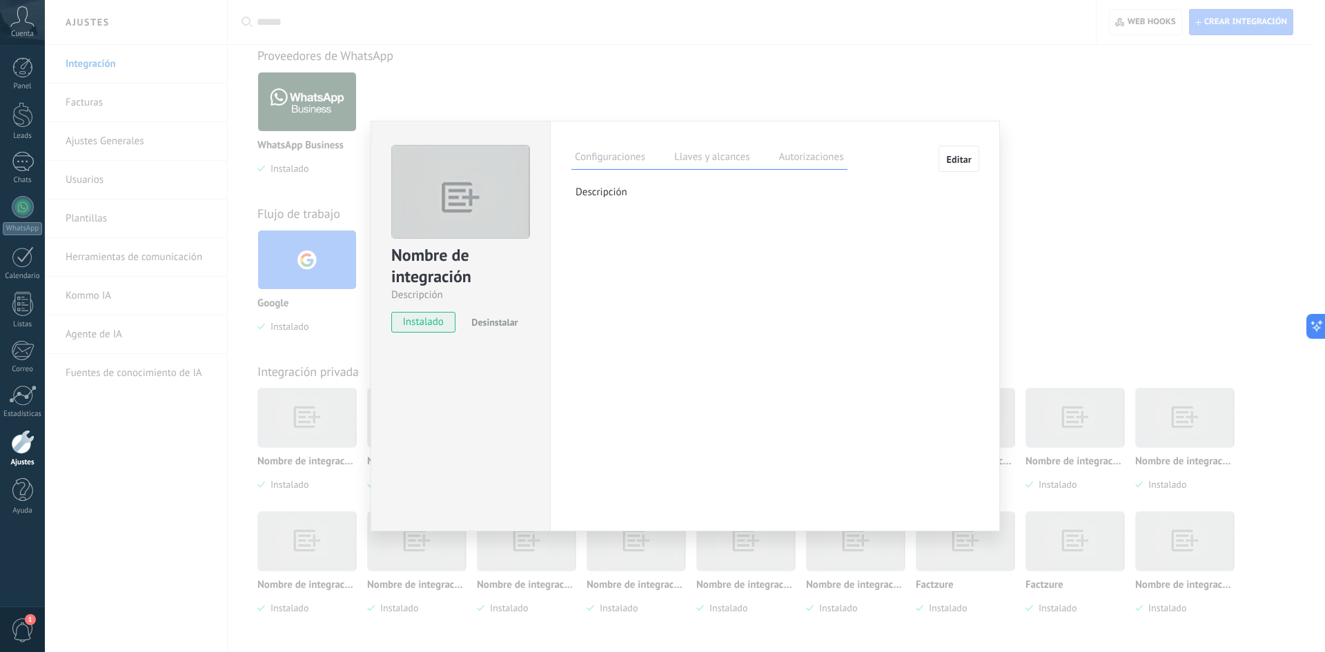
click at [723, 162] on label "Llaves y alcances" at bounding box center [712, 159] width 82 height 20
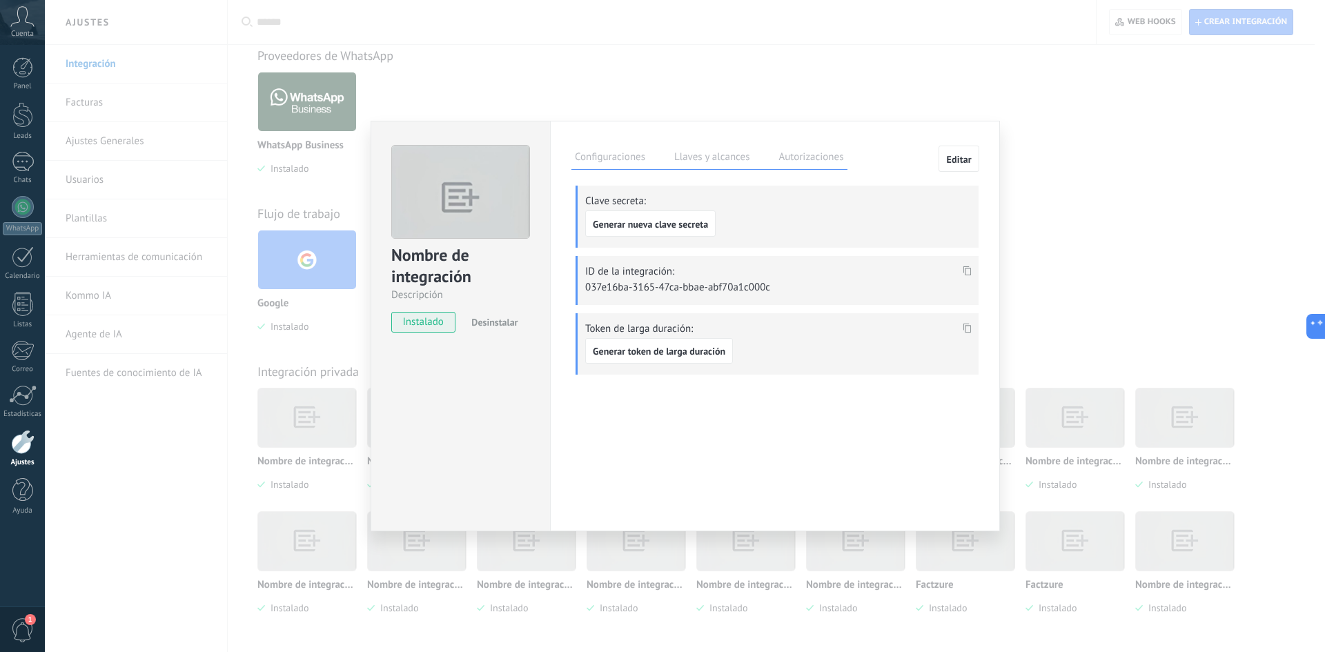
click at [807, 167] on label "Autorizaciones" at bounding box center [811, 159] width 72 height 20
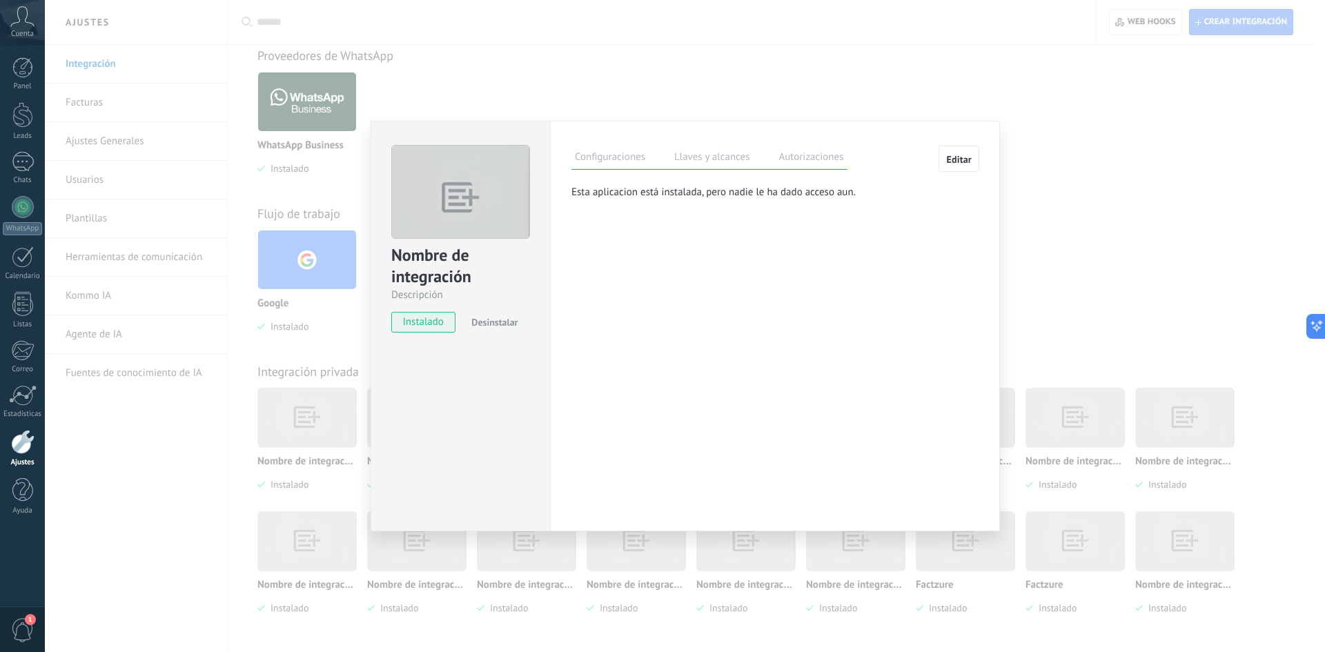
click at [714, 156] on label "Llaves y alcances" at bounding box center [712, 159] width 82 height 20
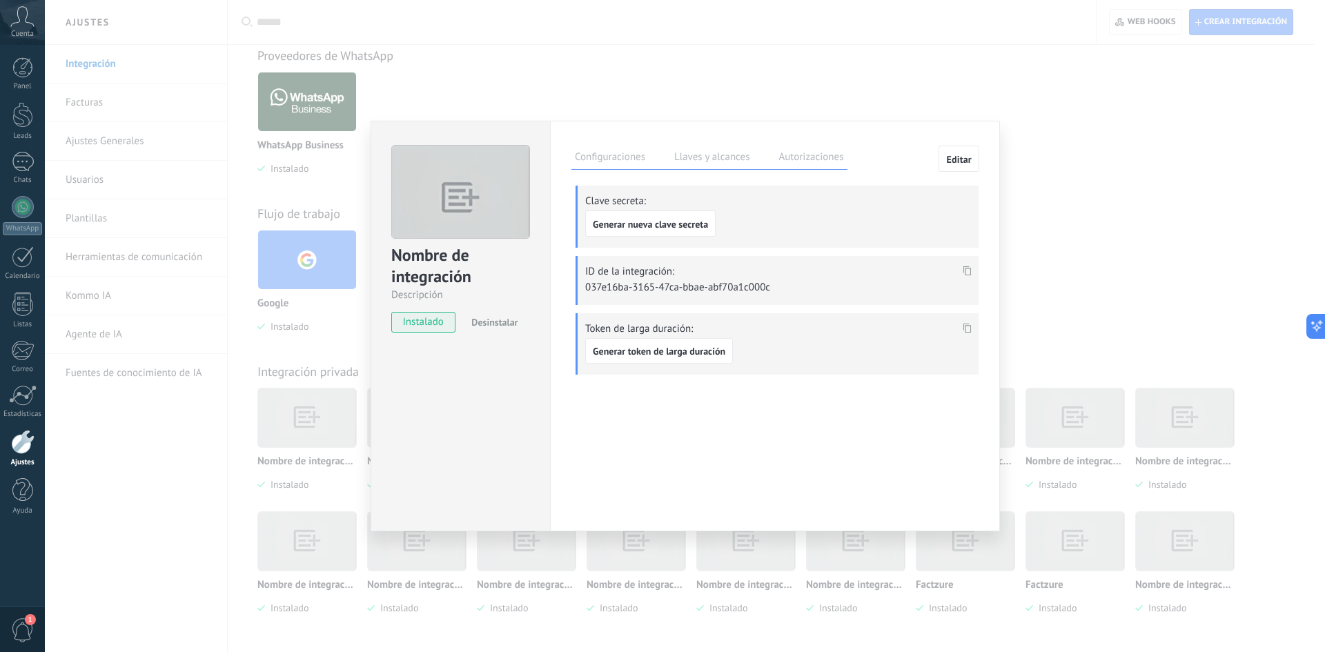
click at [587, 161] on label "Configuraciones" at bounding box center [609, 159] width 77 height 20
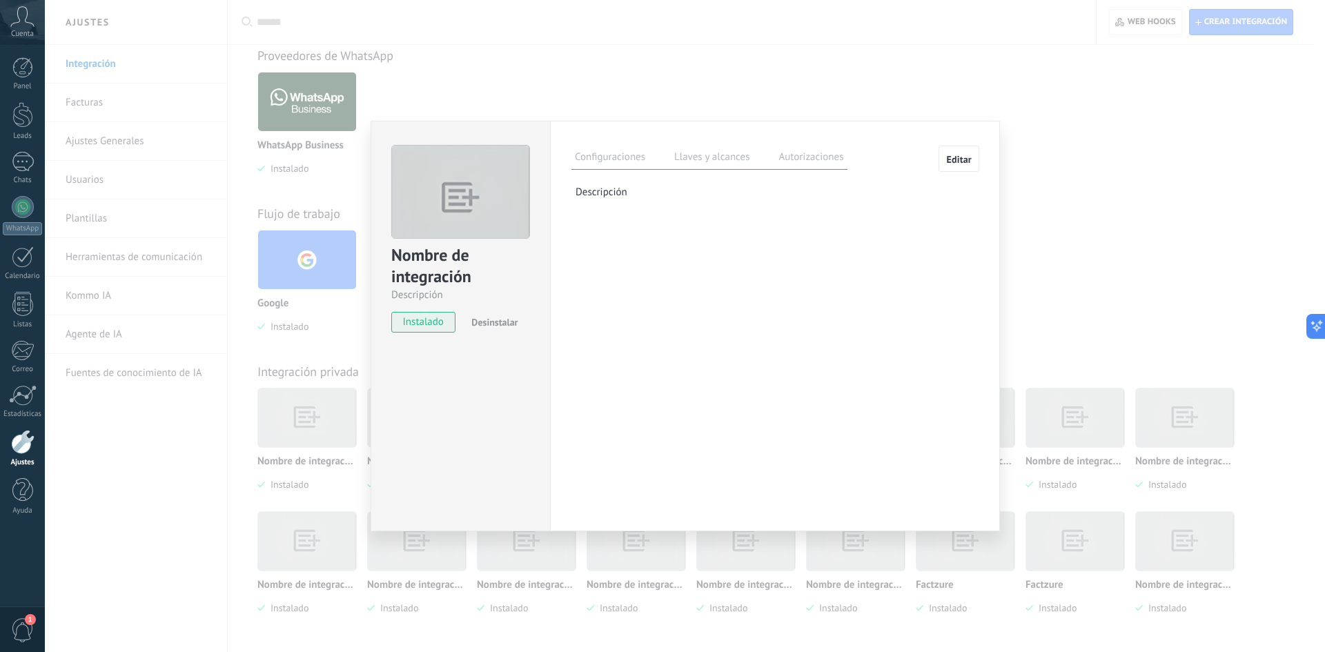
click at [880, 115] on div "Nombre de integración Descripción instalado Desinstalar Configuraciones Llaves …" at bounding box center [685, 326] width 1280 height 652
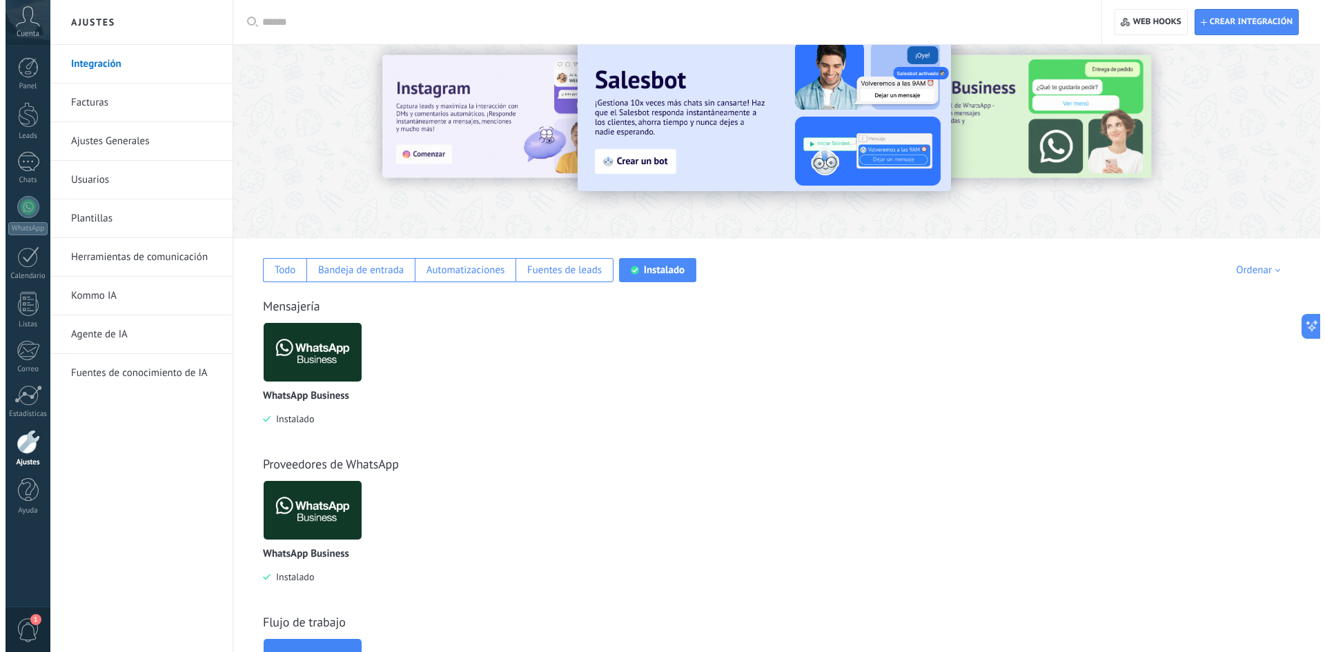
scroll to position [0, 0]
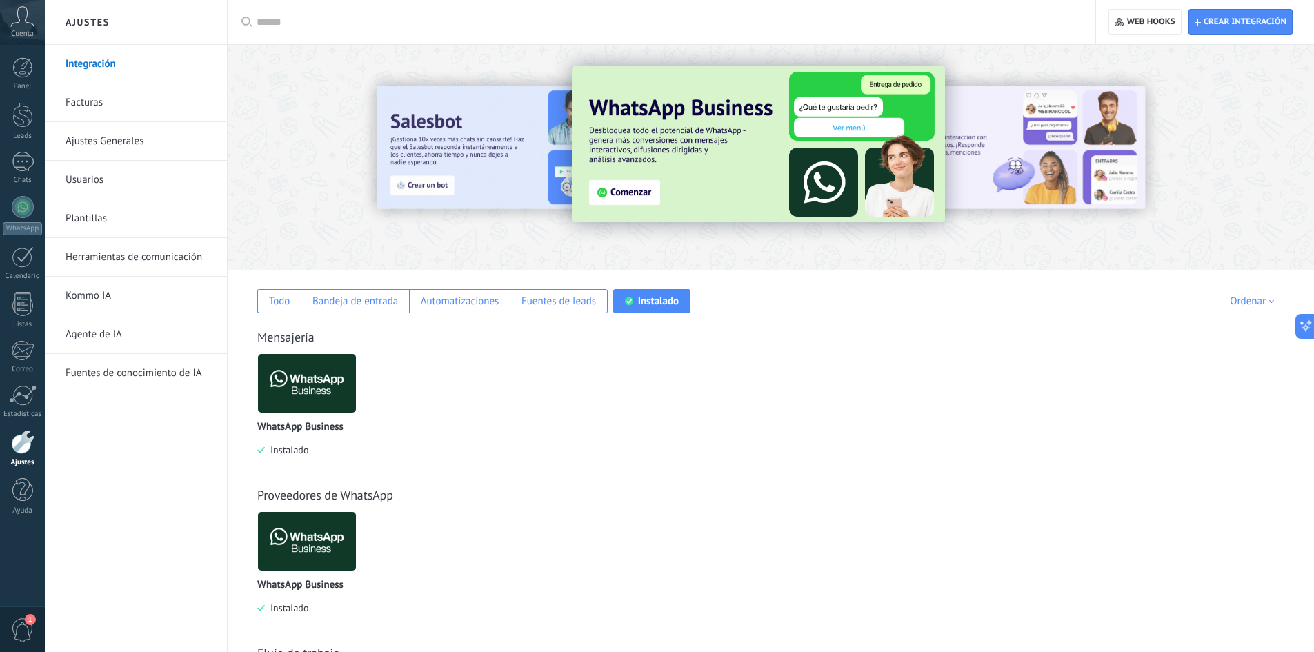
click at [26, 630] on span "1" at bounding box center [22, 630] width 23 height 24
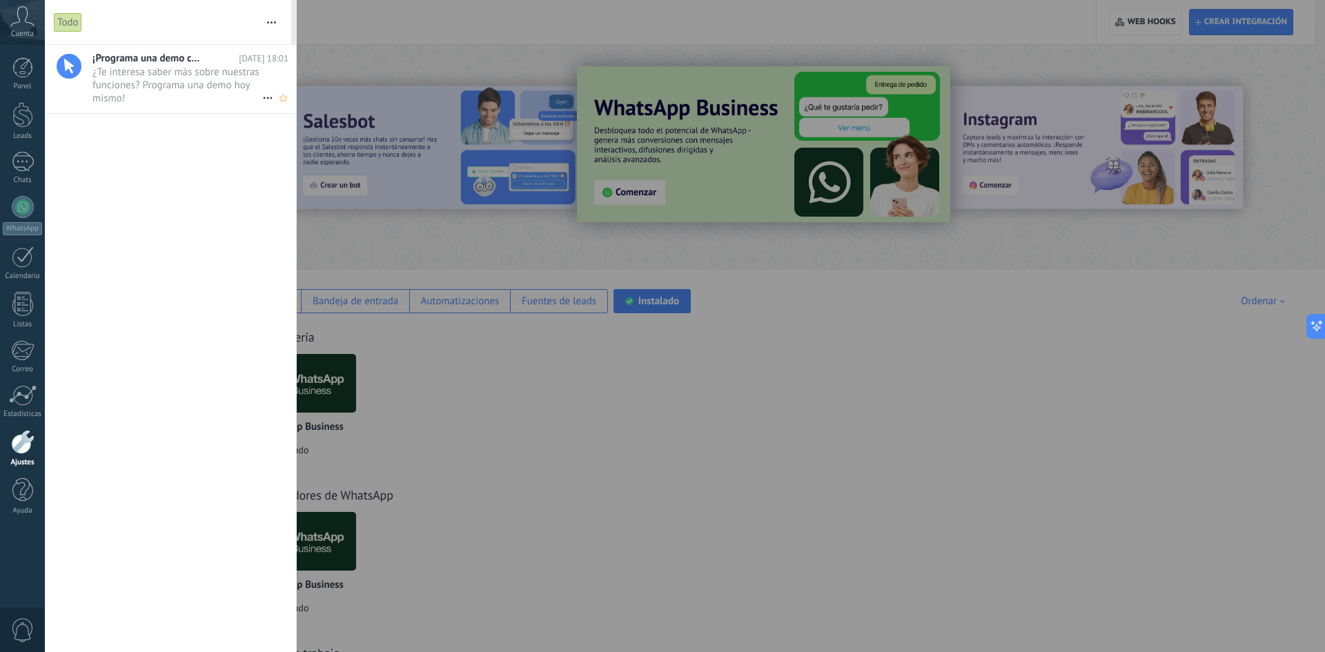
click at [141, 95] on span "¿Te interesa saber más sobre nuestras funciones? Programa una demo [DATE] mismo…" at bounding box center [177, 85] width 170 height 39
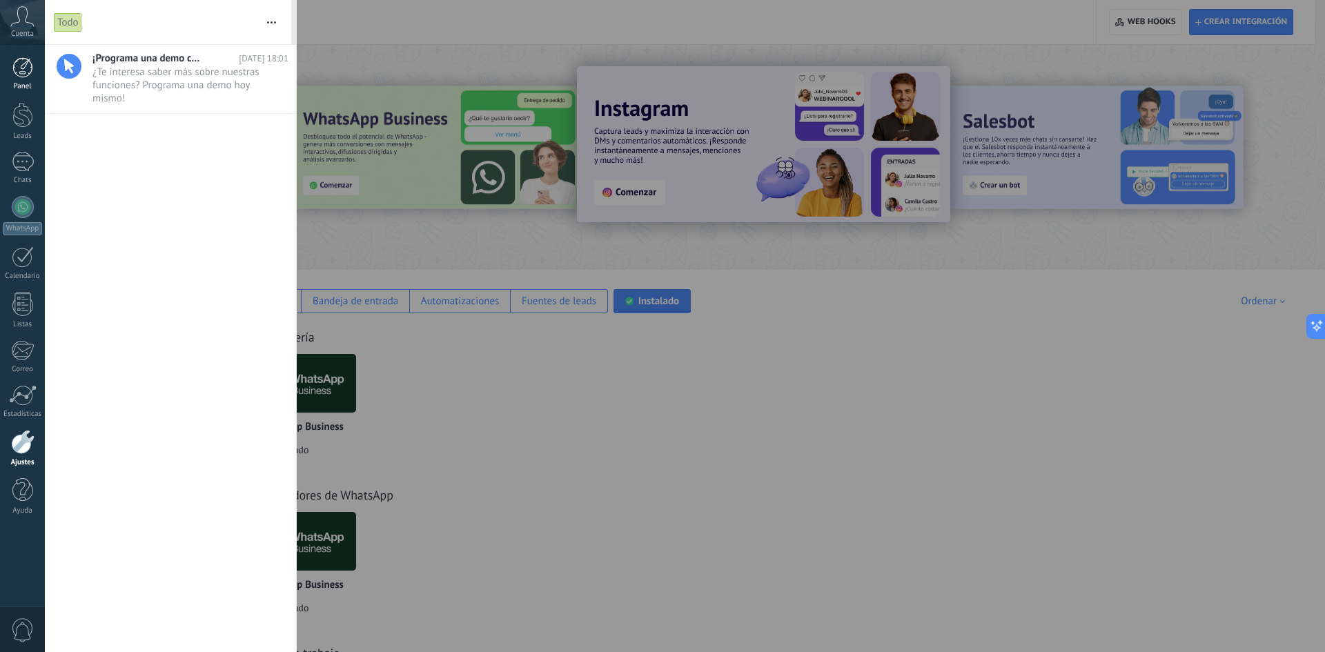
click at [23, 70] on div at bounding box center [22, 67] width 21 height 21
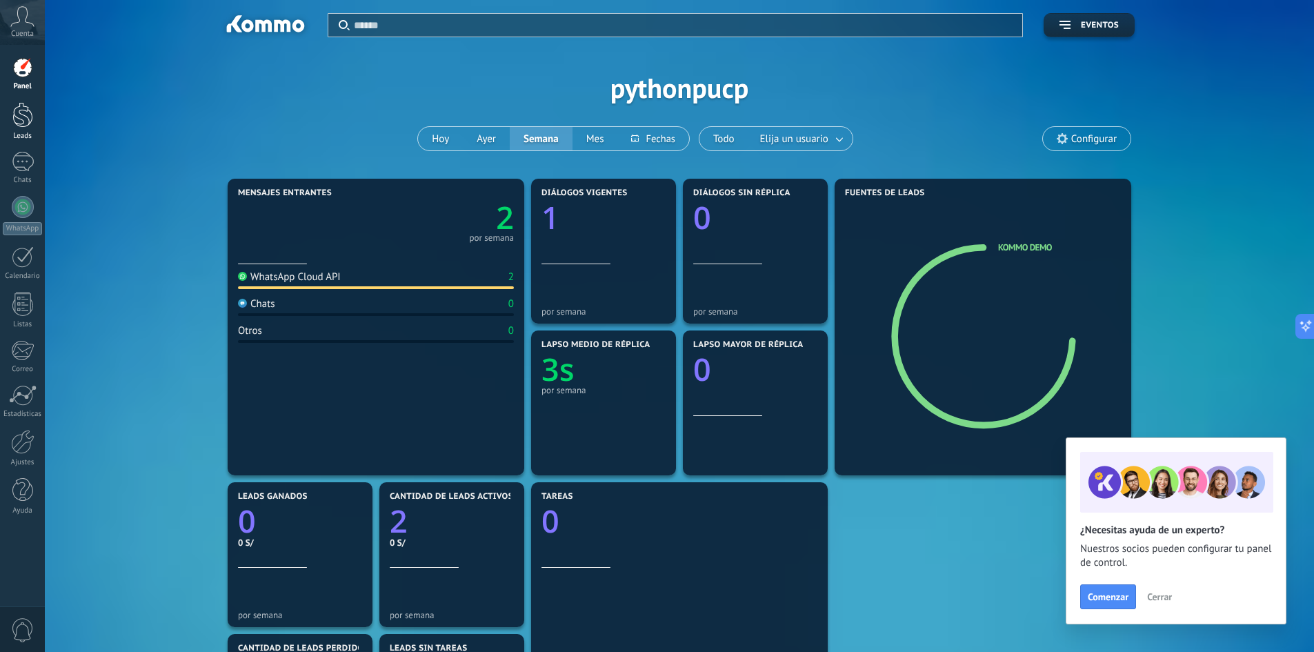
click at [30, 125] on div at bounding box center [22, 115] width 21 height 26
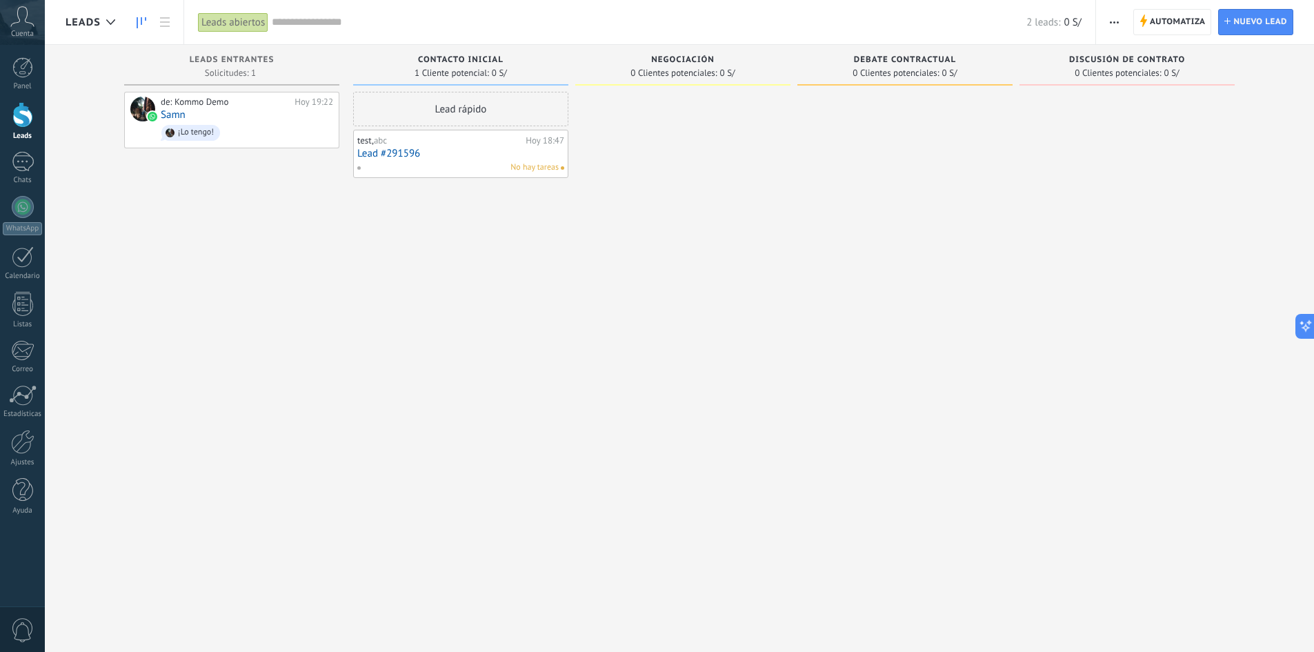
click at [445, 149] on link "Lead #291596" at bounding box center [460, 154] width 207 height 12
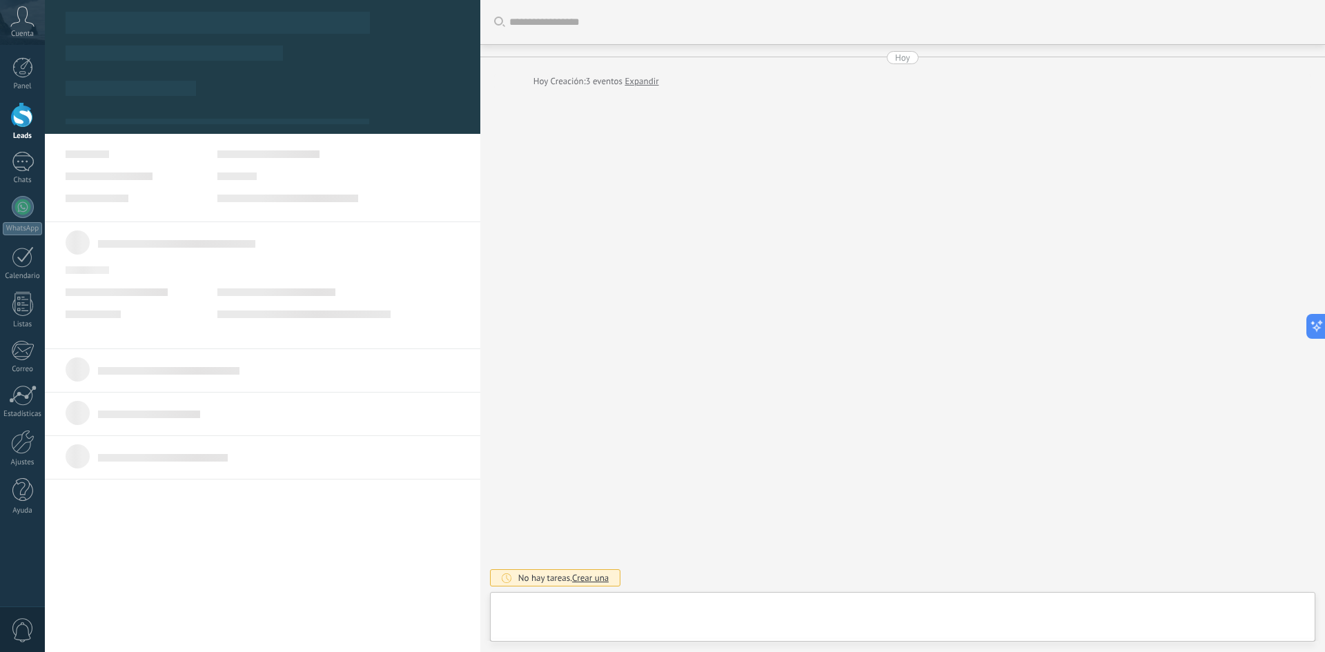
scroll to position [14, 0]
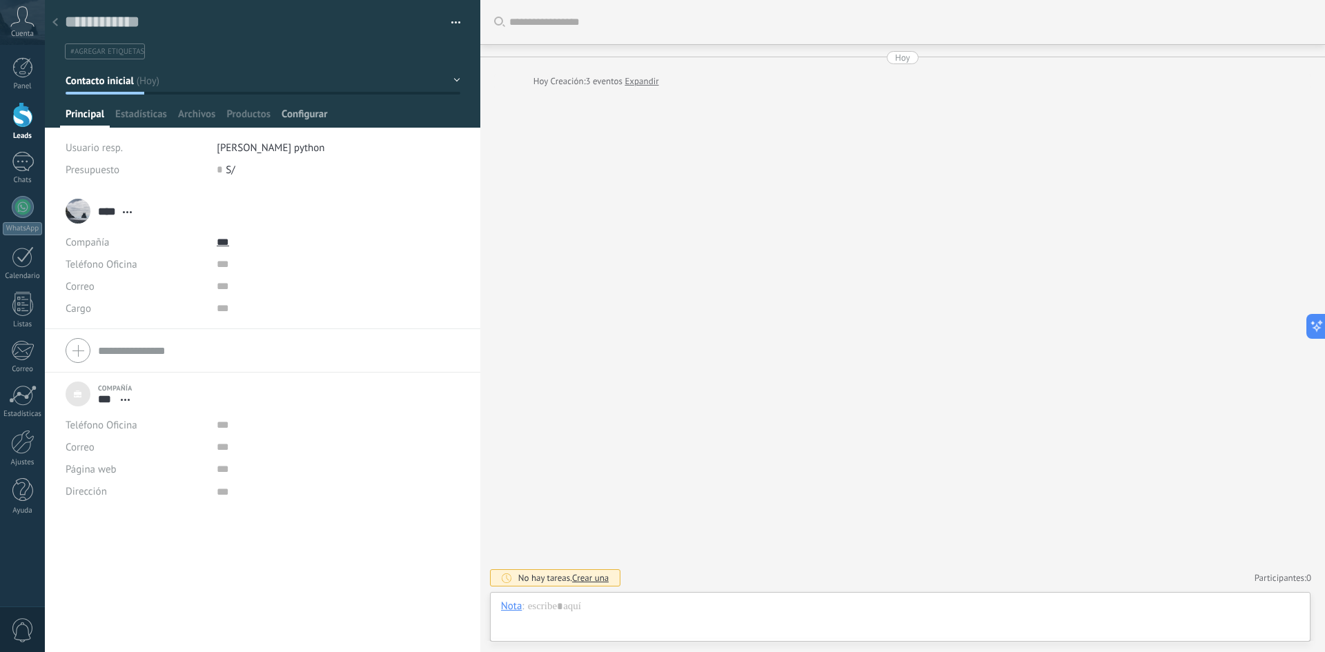
click at [304, 109] on span "Configurar" at bounding box center [304, 118] width 46 height 20
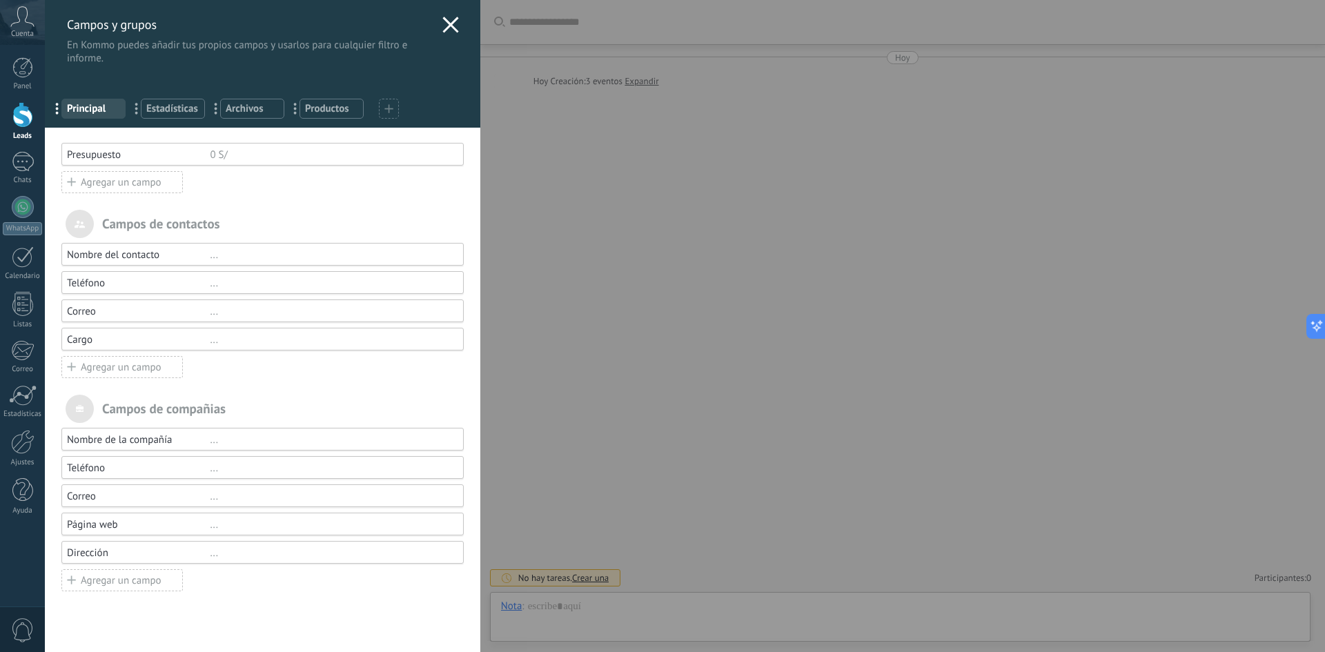
click at [450, 32] on icon at bounding box center [450, 25] width 17 height 17
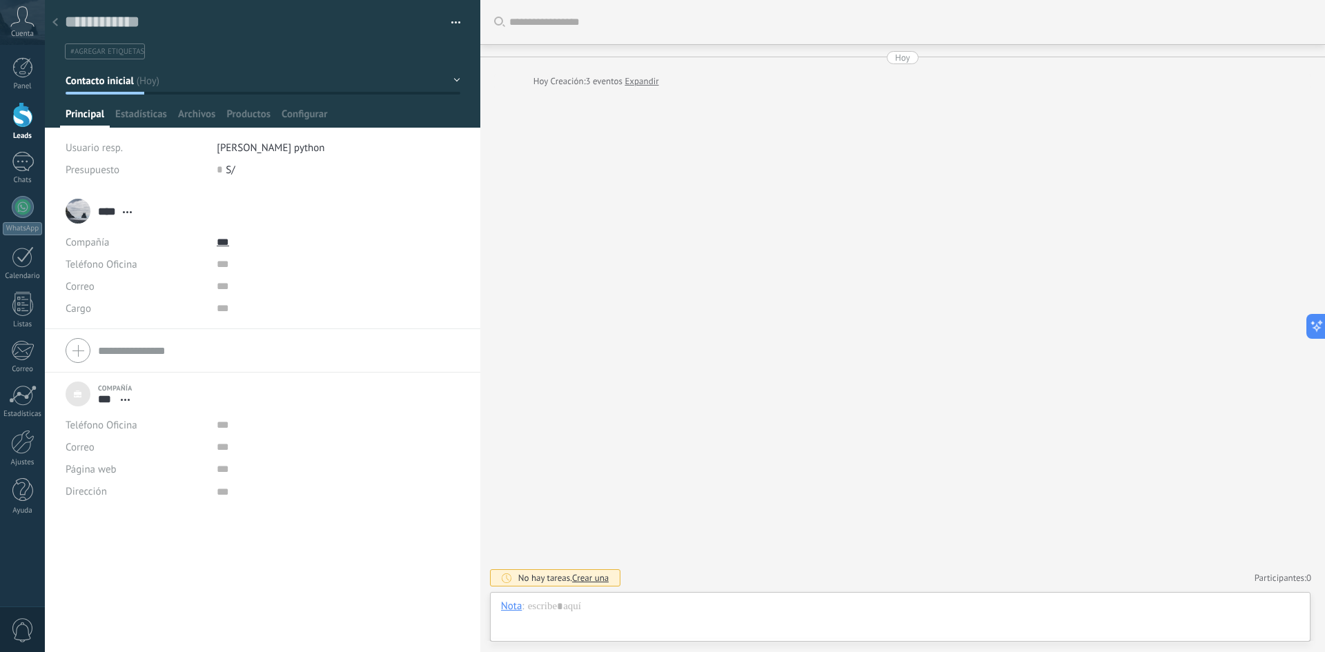
click at [646, 83] on link "Expandir" at bounding box center [641, 82] width 34 height 14
click at [61, 27] on div at bounding box center [55, 23] width 19 height 27
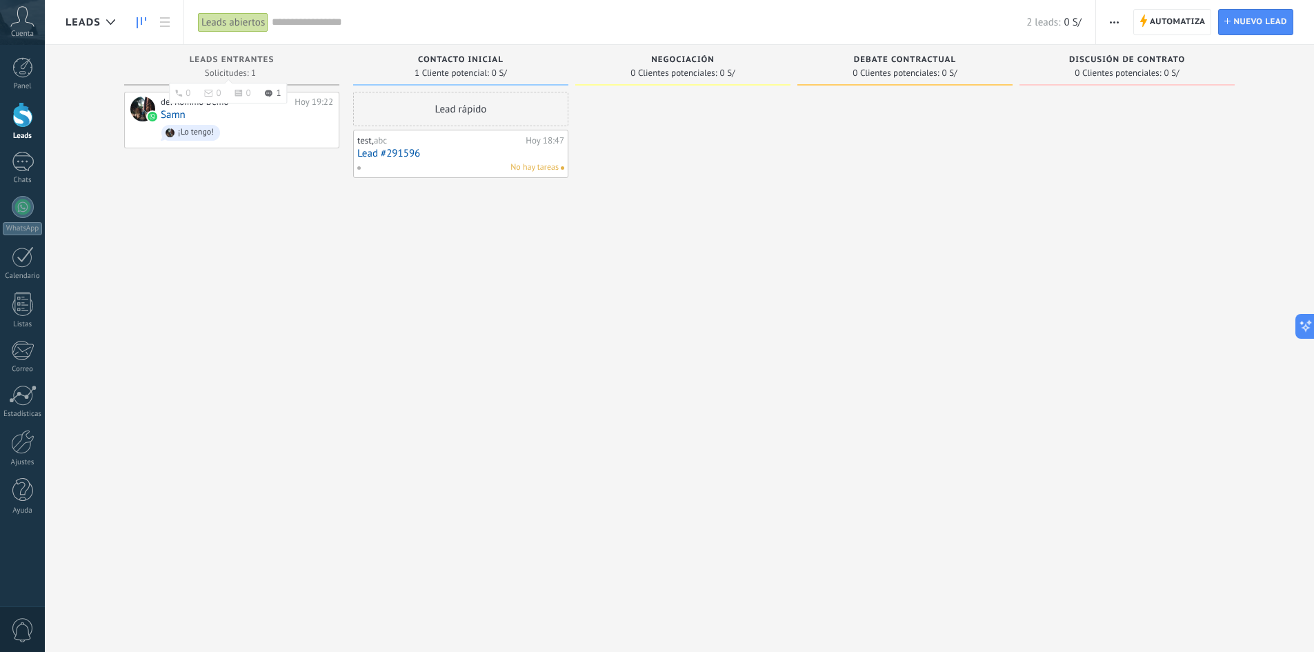
click at [232, 66] on div "Leads Entrantes" at bounding box center [231, 61] width 201 height 12
click at [248, 69] on span "Solicitudes: 1 0 0 0 1 0 0 0 1" at bounding box center [230, 73] width 51 height 8
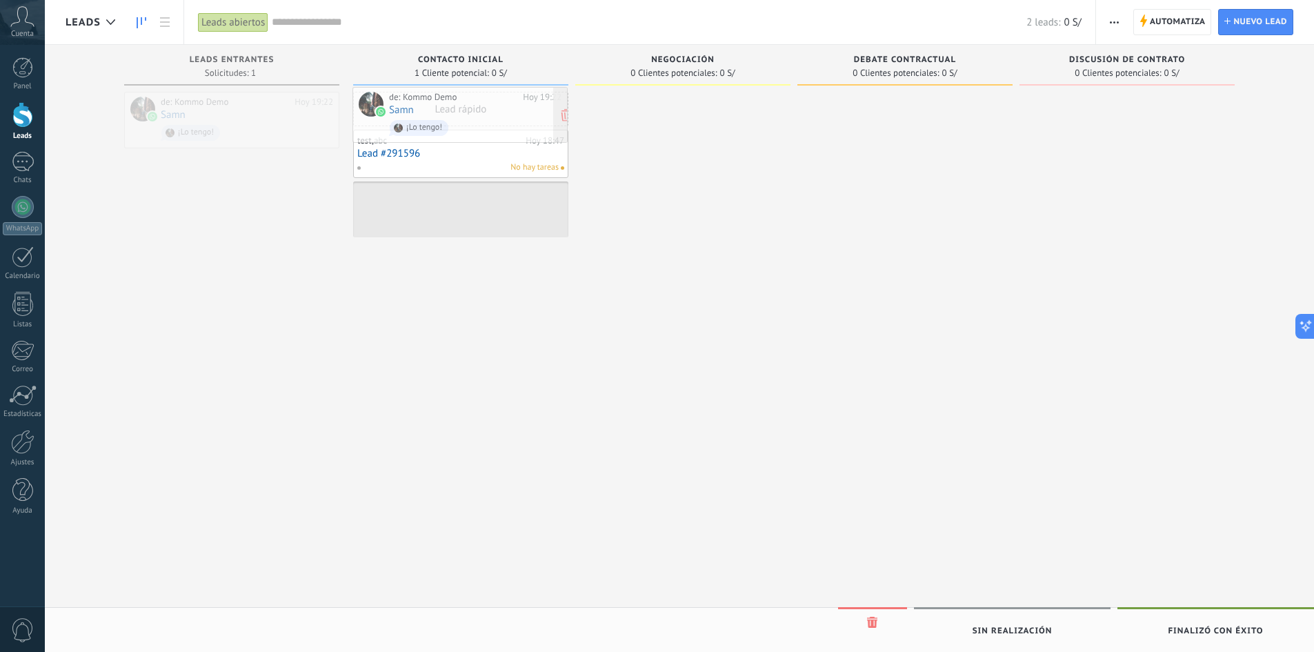
drag, startPoint x: 252, startPoint y: 111, endPoint x: 481, endPoint y: 106, distance: 228.4
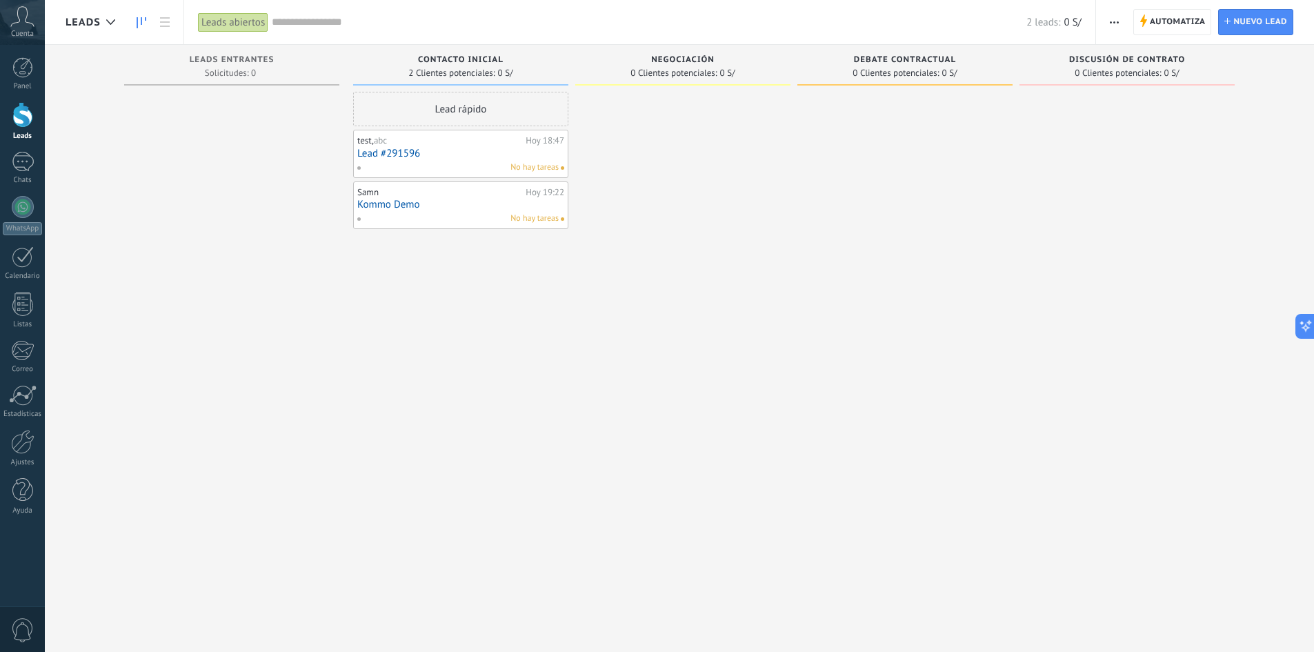
click at [427, 204] on link "Kommo Demo" at bounding box center [460, 205] width 207 height 12
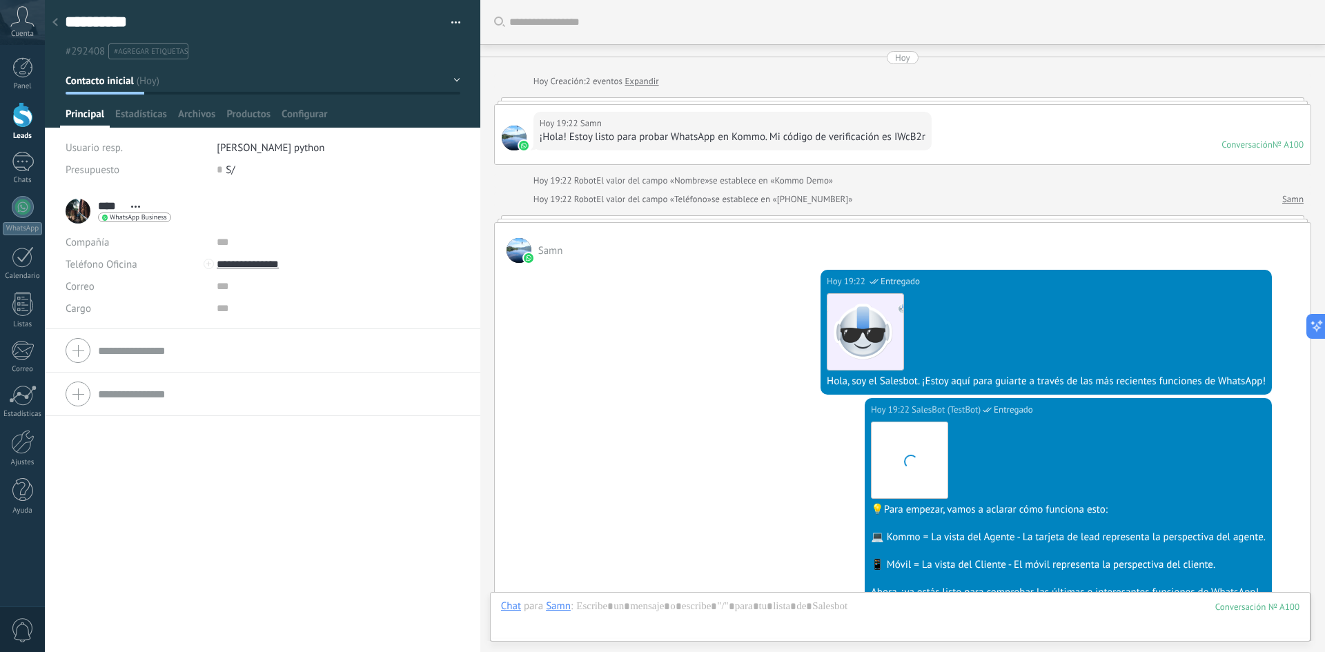
scroll to position [492, 0]
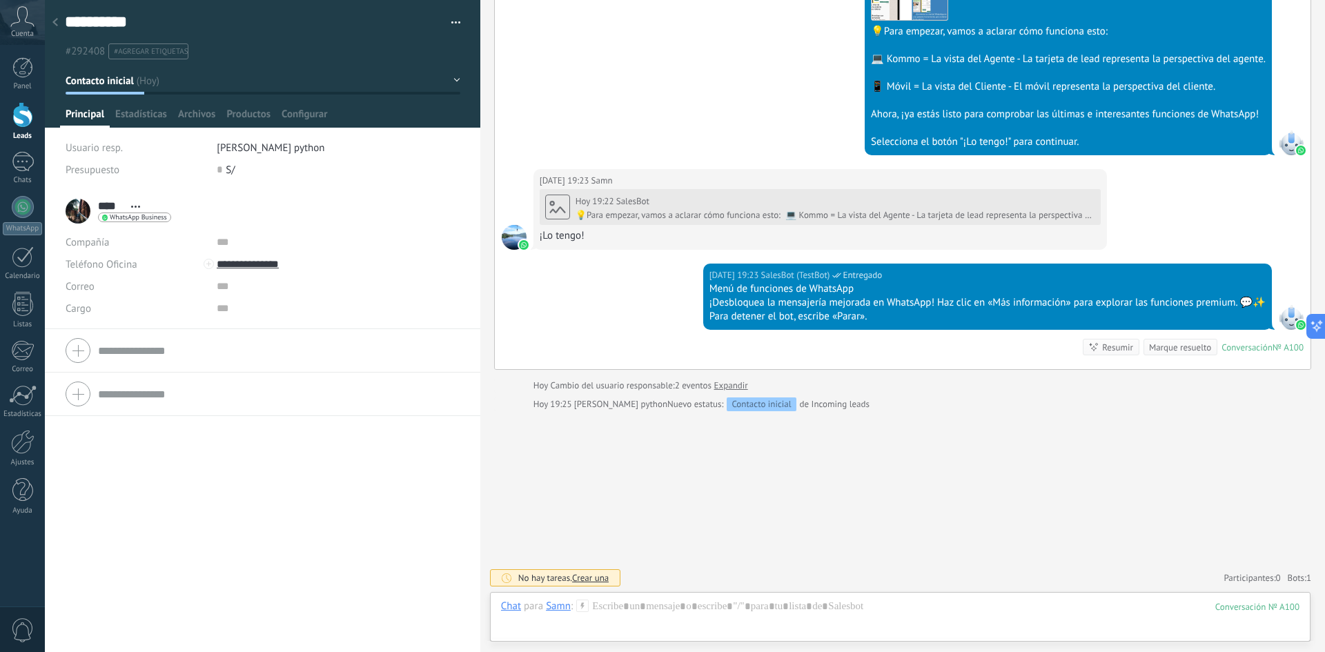
click at [1253, 348] on div "Conversación" at bounding box center [1246, 347] width 51 height 12
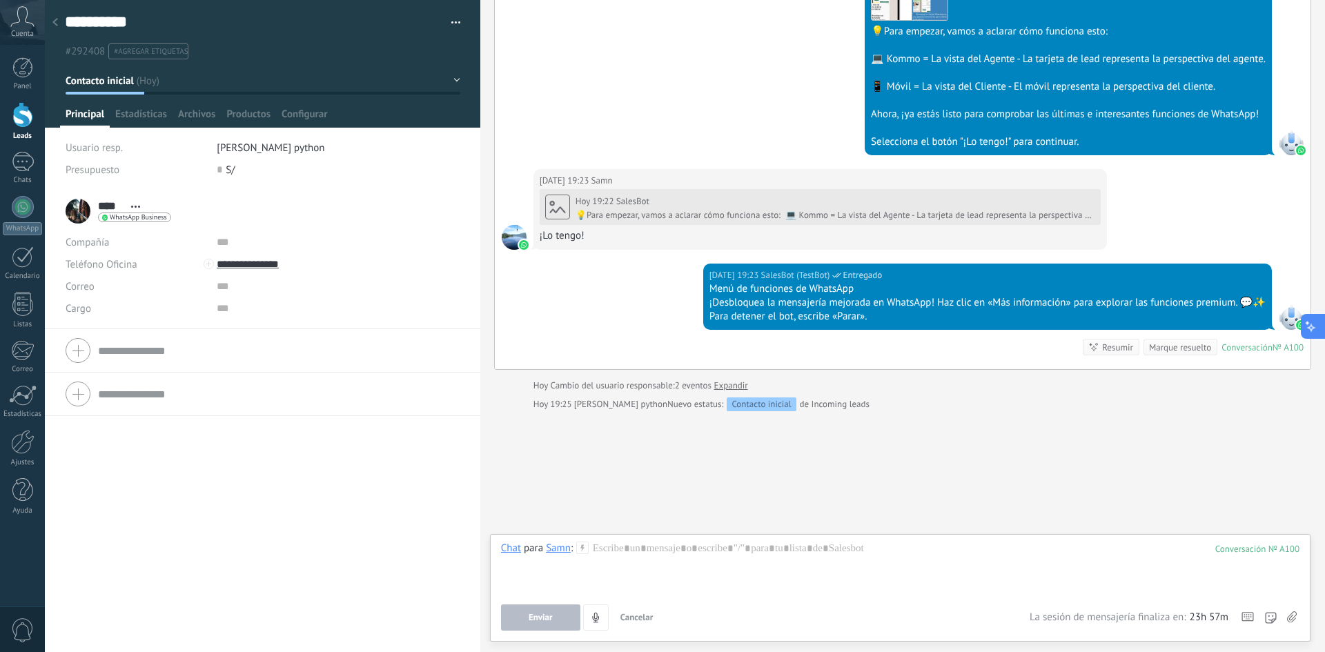
click at [1314, 334] on button at bounding box center [1312, 326] width 25 height 25
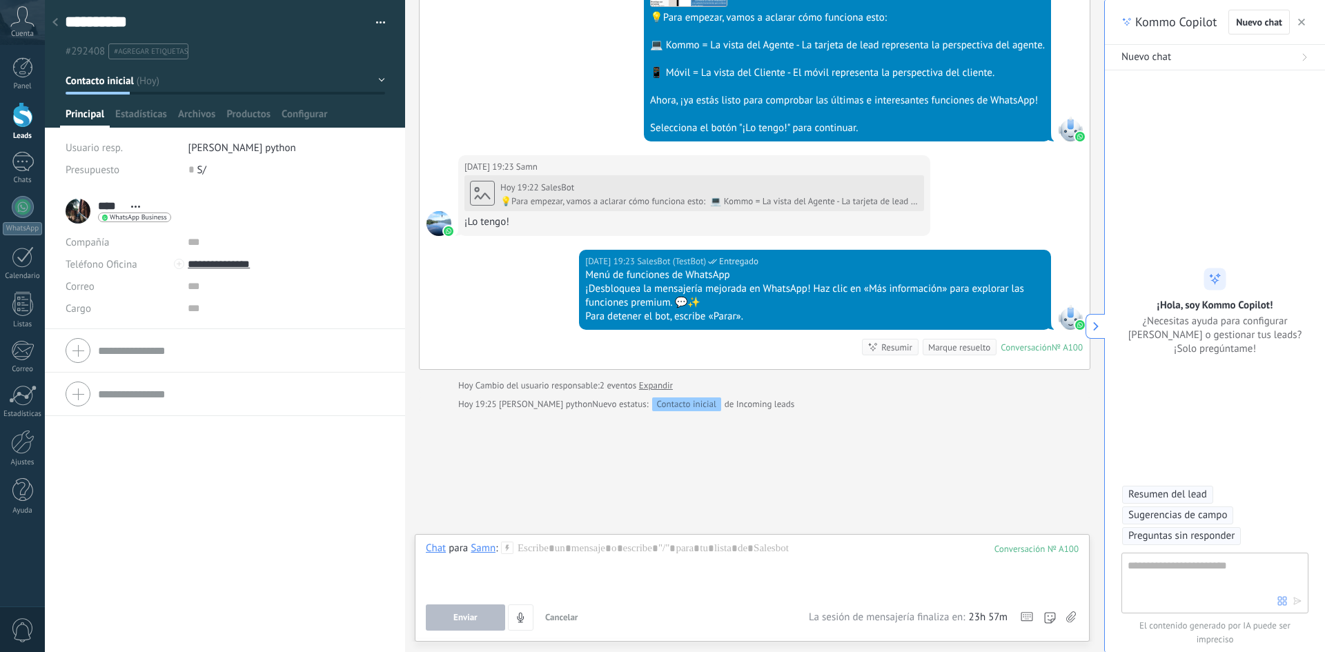
scroll to position [21, 0]
click at [1300, 25] on icon "button" at bounding box center [1301, 22] width 7 height 7
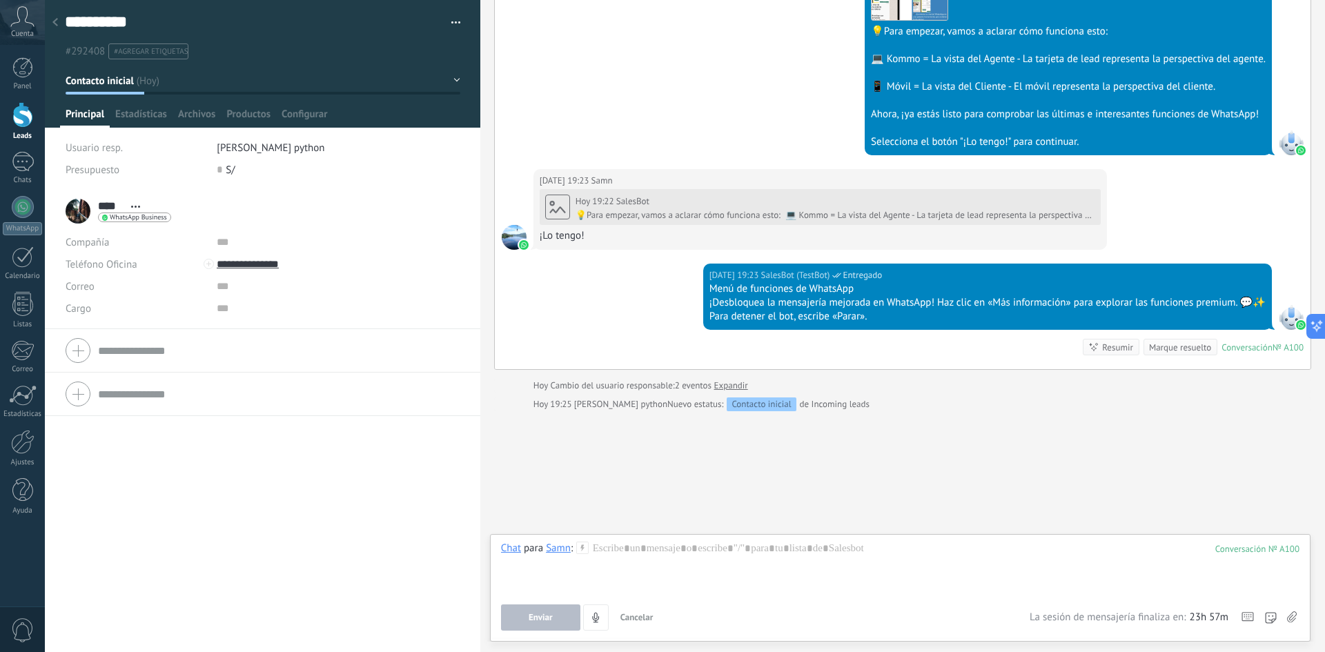
click at [82, 349] on div at bounding box center [263, 350] width 394 height 34
click at [83, 406] on div at bounding box center [263, 408] width 394 height 34
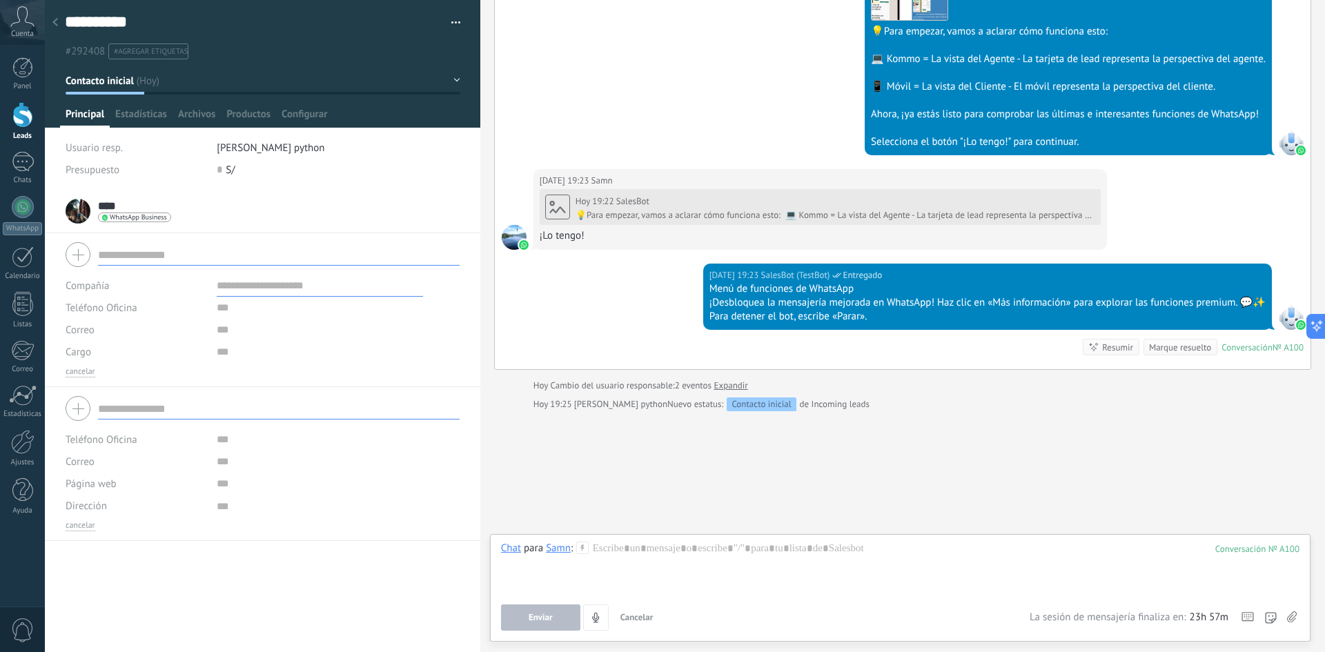
click at [635, 618] on span "Cancelar" at bounding box center [636, 617] width 33 height 12
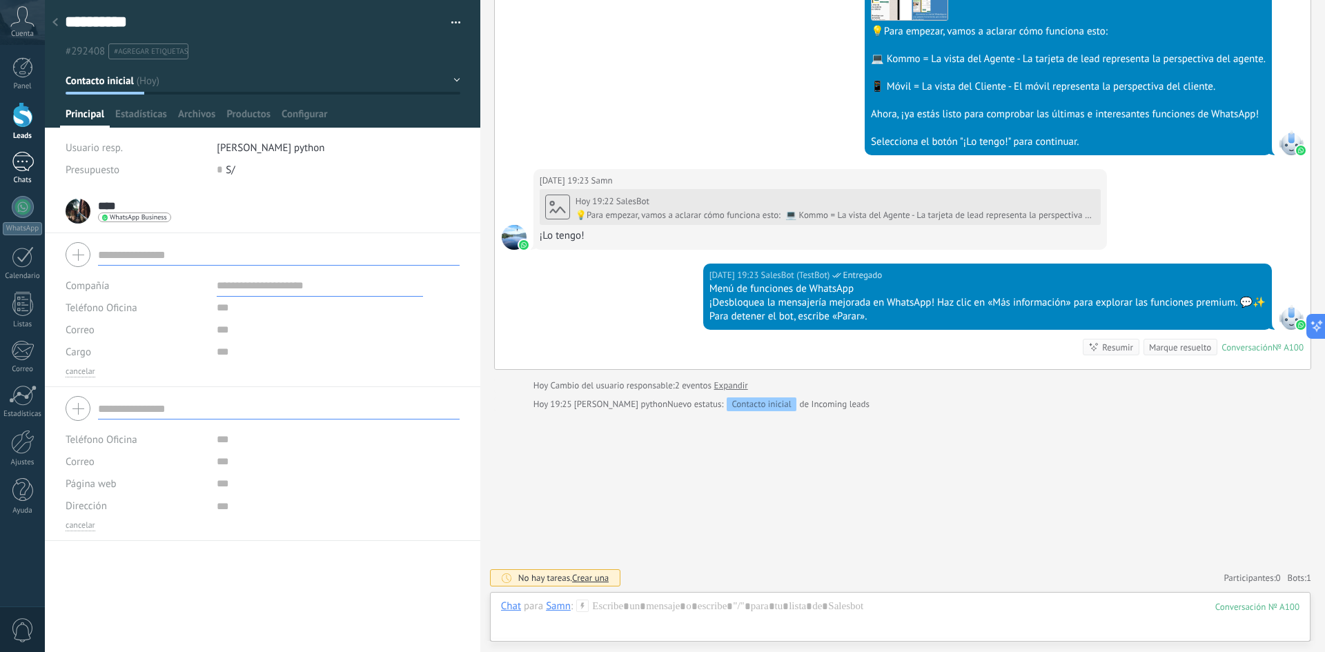
click at [28, 169] on div "1" at bounding box center [23, 162] width 22 height 20
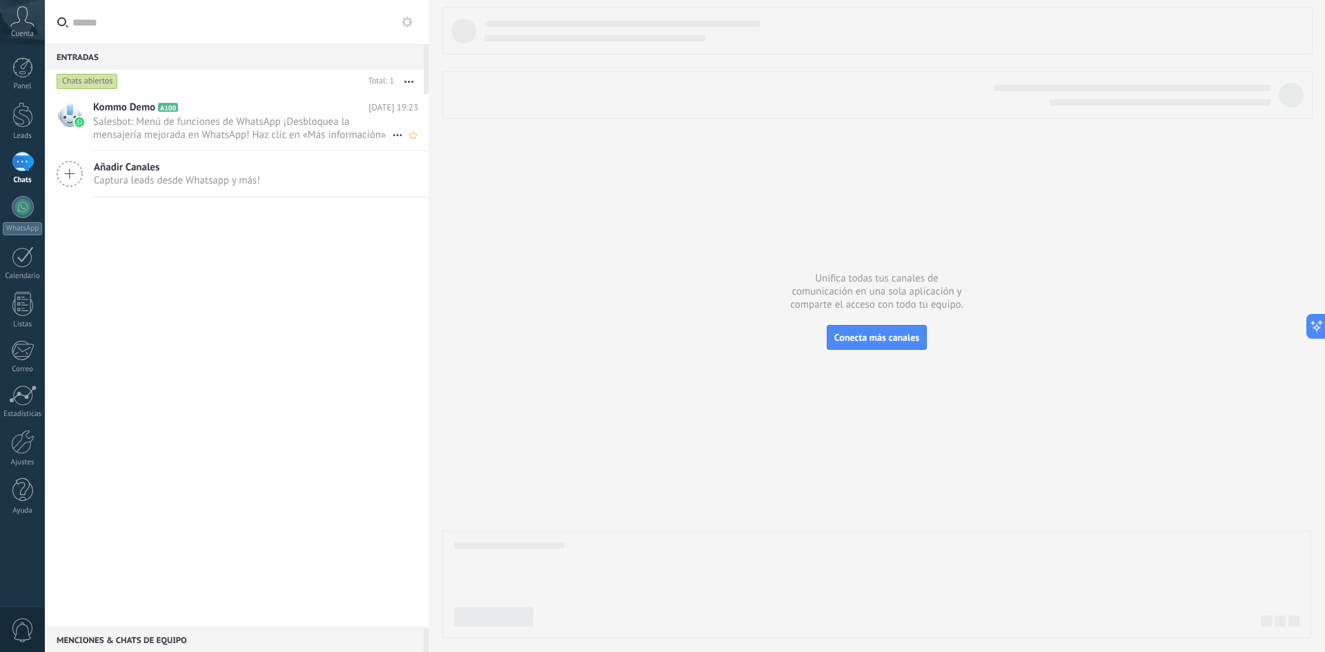
click at [246, 124] on span "Salesbot: Menú de funciones de WhatsApp ¡Desbloquea la mensajería mejorada en W…" at bounding box center [242, 128] width 299 height 26
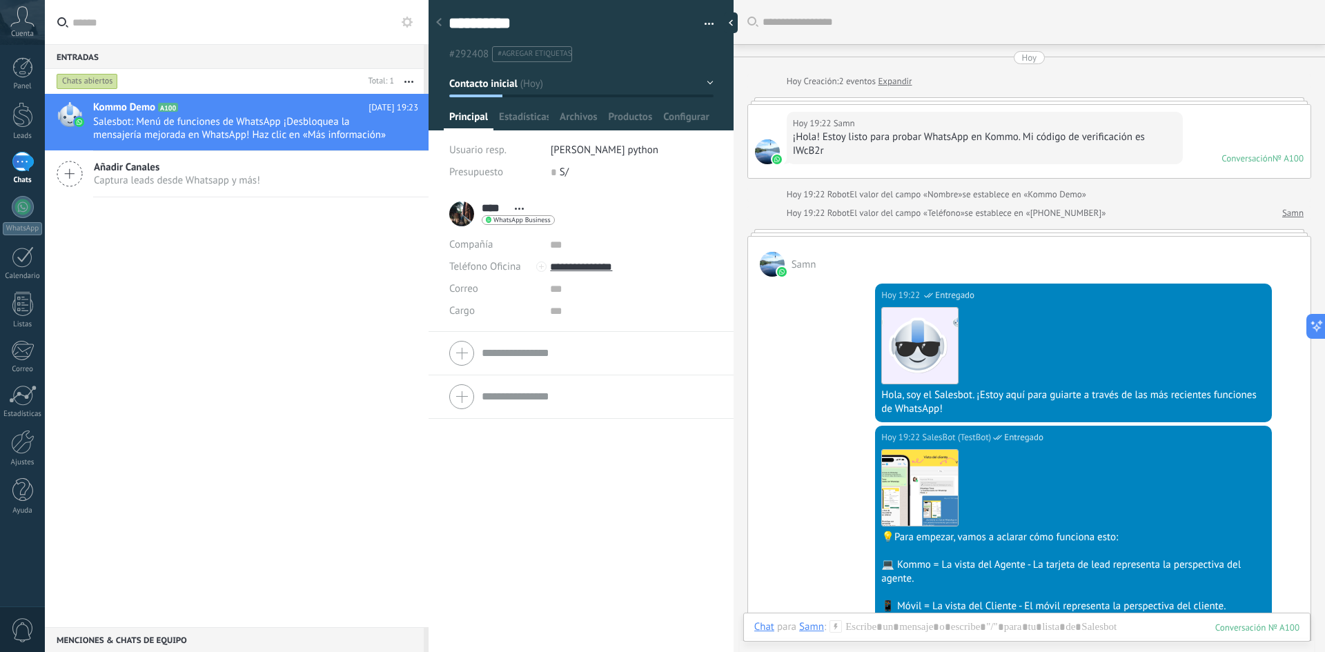
click at [706, 85] on button "Contacto inicial" at bounding box center [581, 83] width 264 height 25
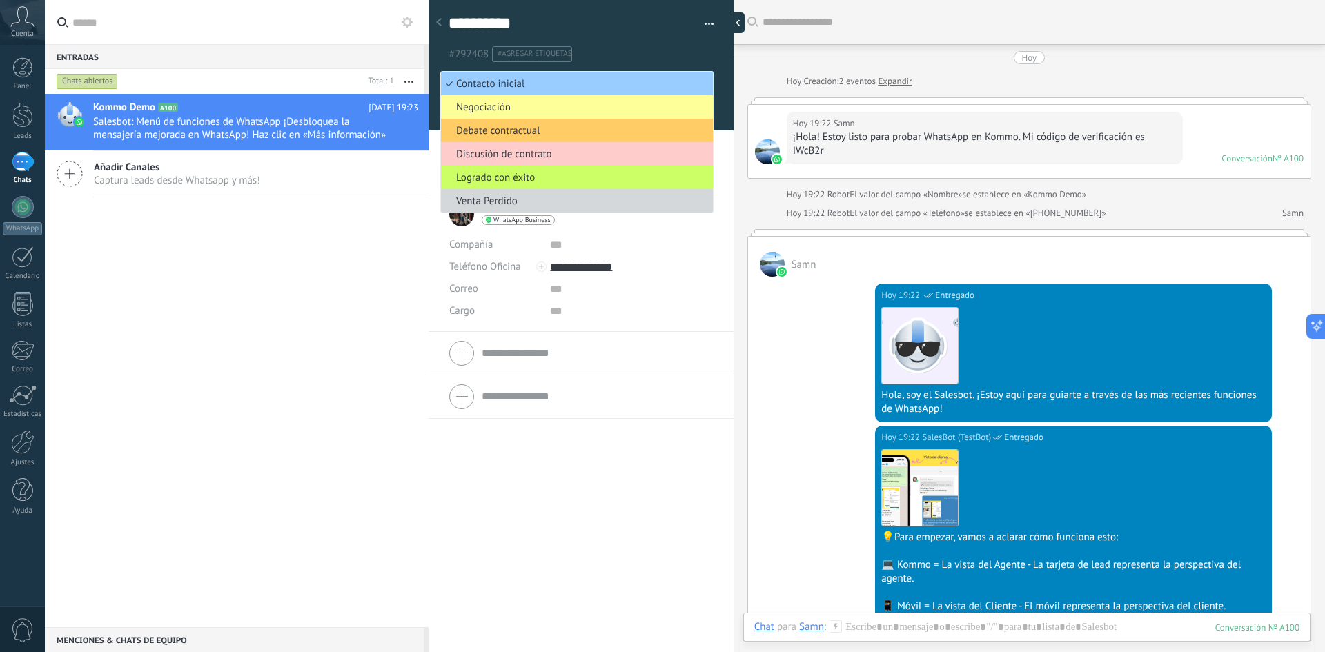
click at [731, 22] on div at bounding box center [734, 22] width 21 height 21
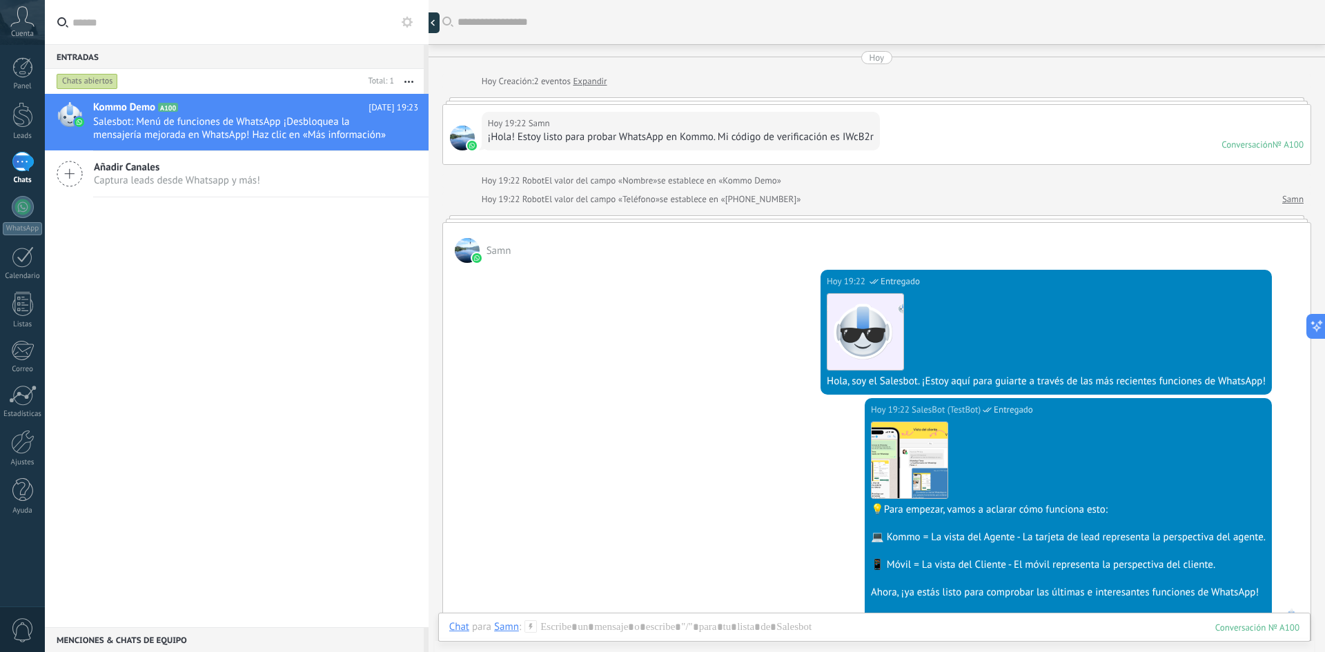
scroll to position [13, 0]
click at [440, 23] on div at bounding box center [433, 22] width 14 height 21
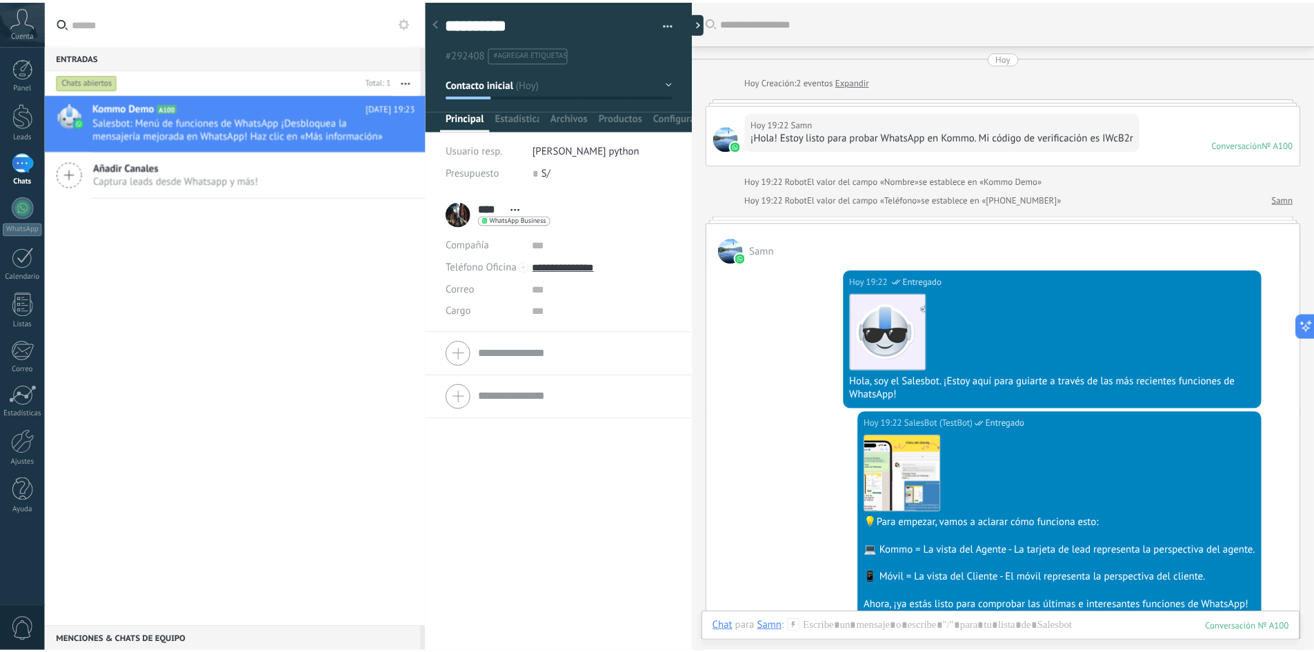
scroll to position [21, 0]
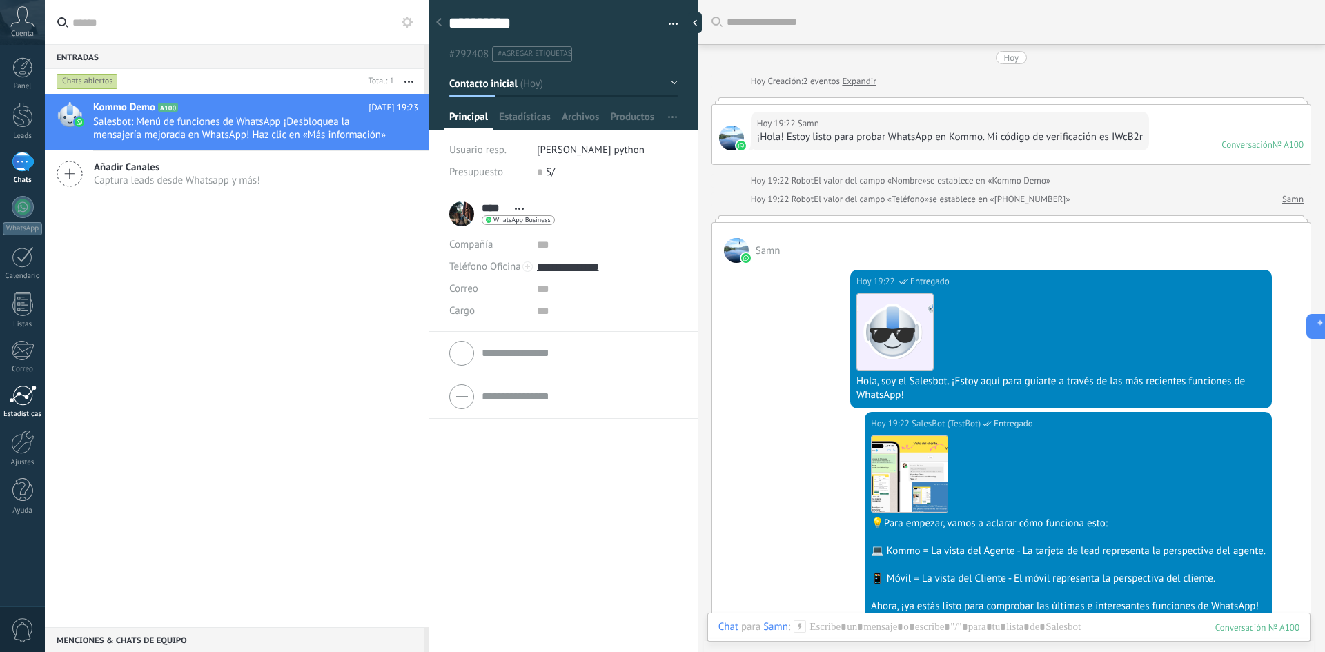
click at [31, 410] on div "Estadísticas" at bounding box center [23, 414] width 40 height 9
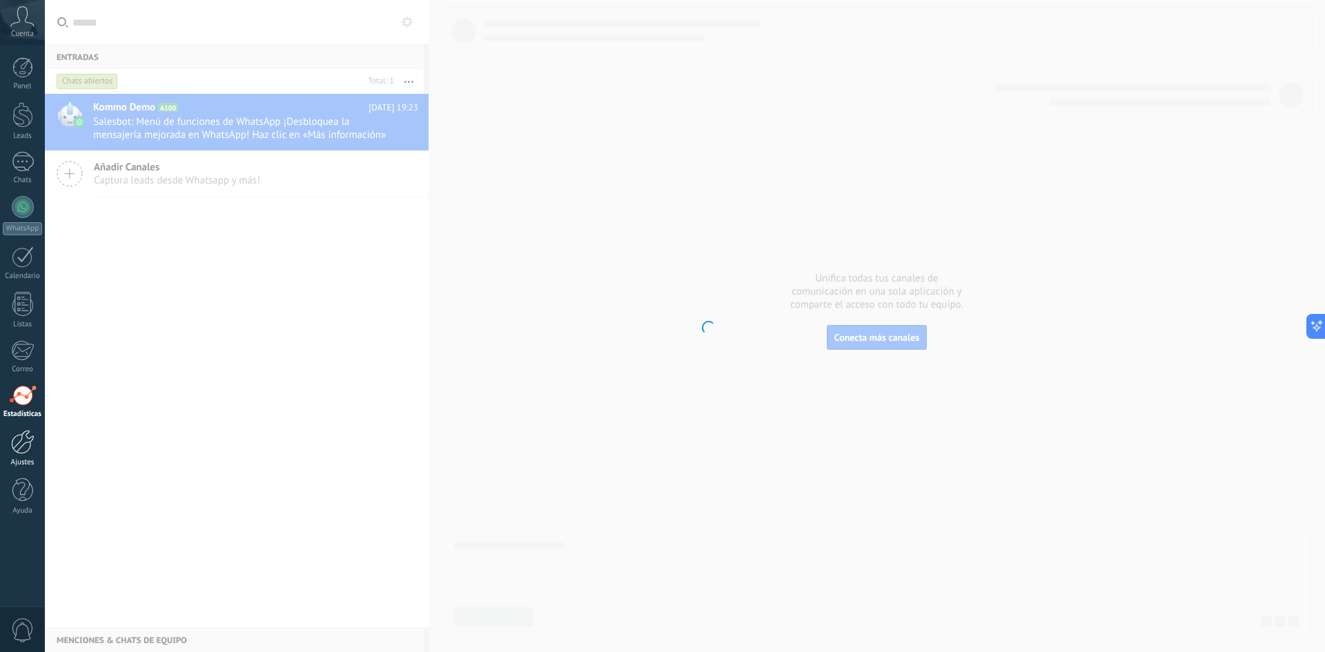
click at [19, 447] on div at bounding box center [22, 442] width 23 height 24
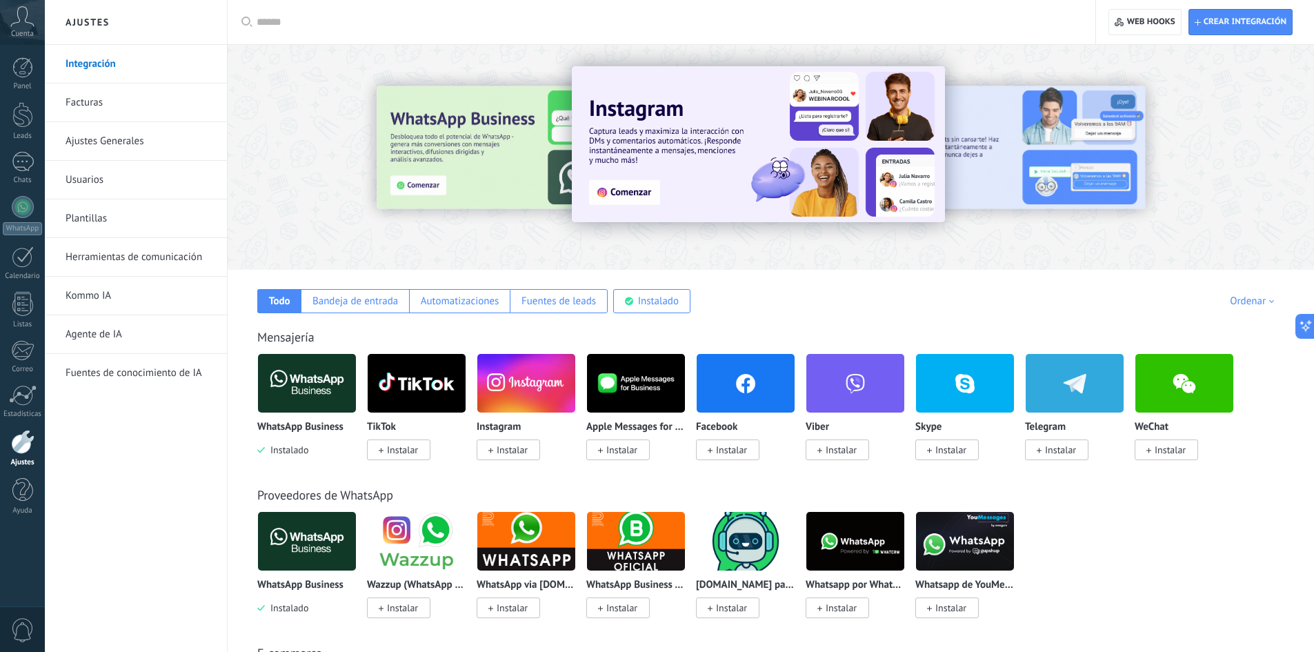
click at [101, 62] on link "Integración" at bounding box center [140, 64] width 148 height 39
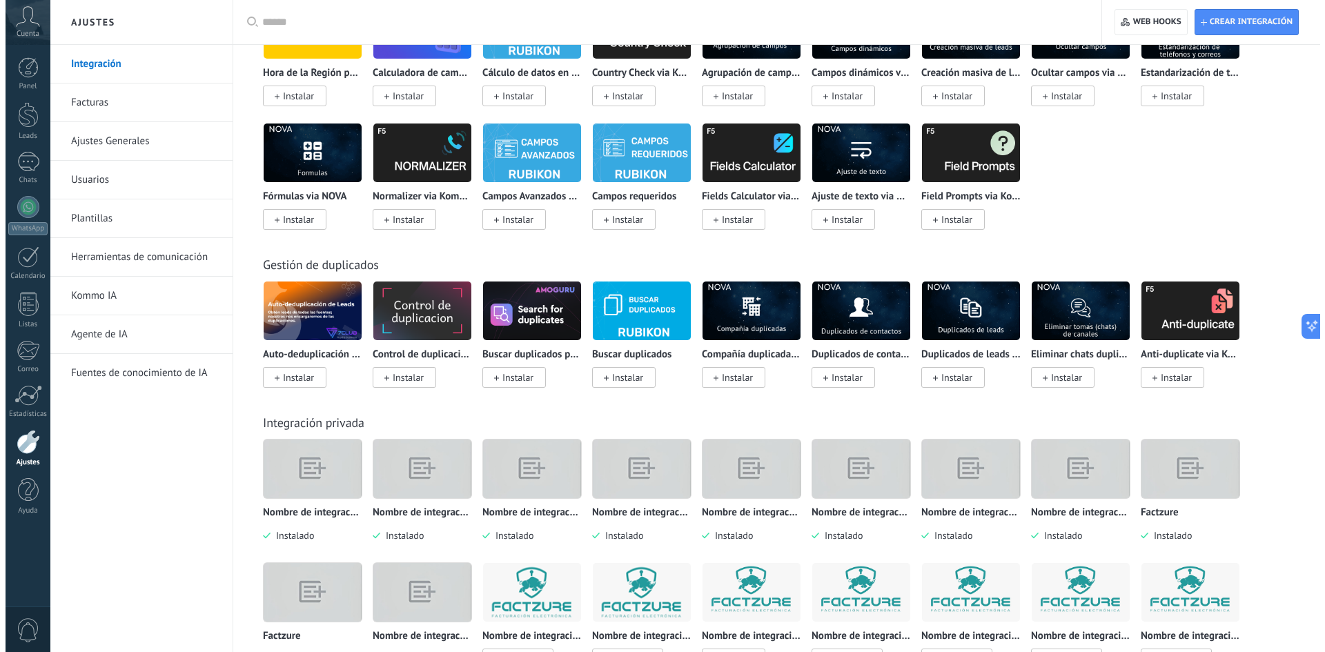
scroll to position [4572, 0]
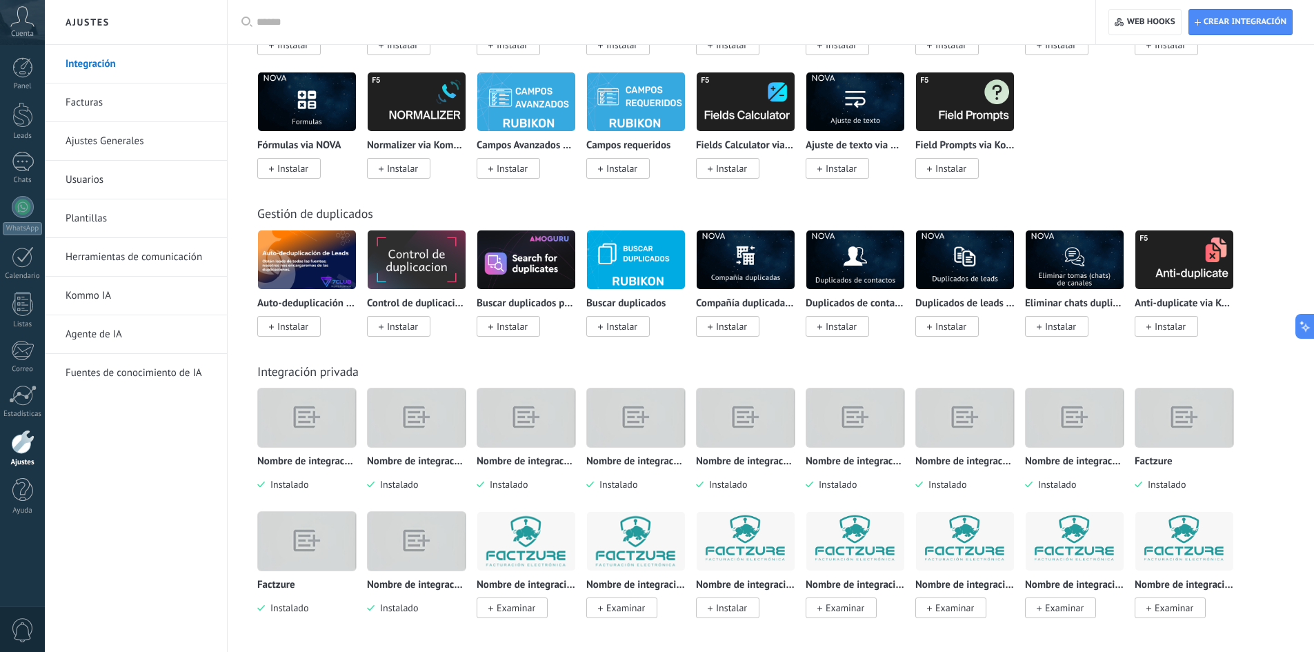
click at [520, 542] on img at bounding box center [526, 542] width 98 height 98
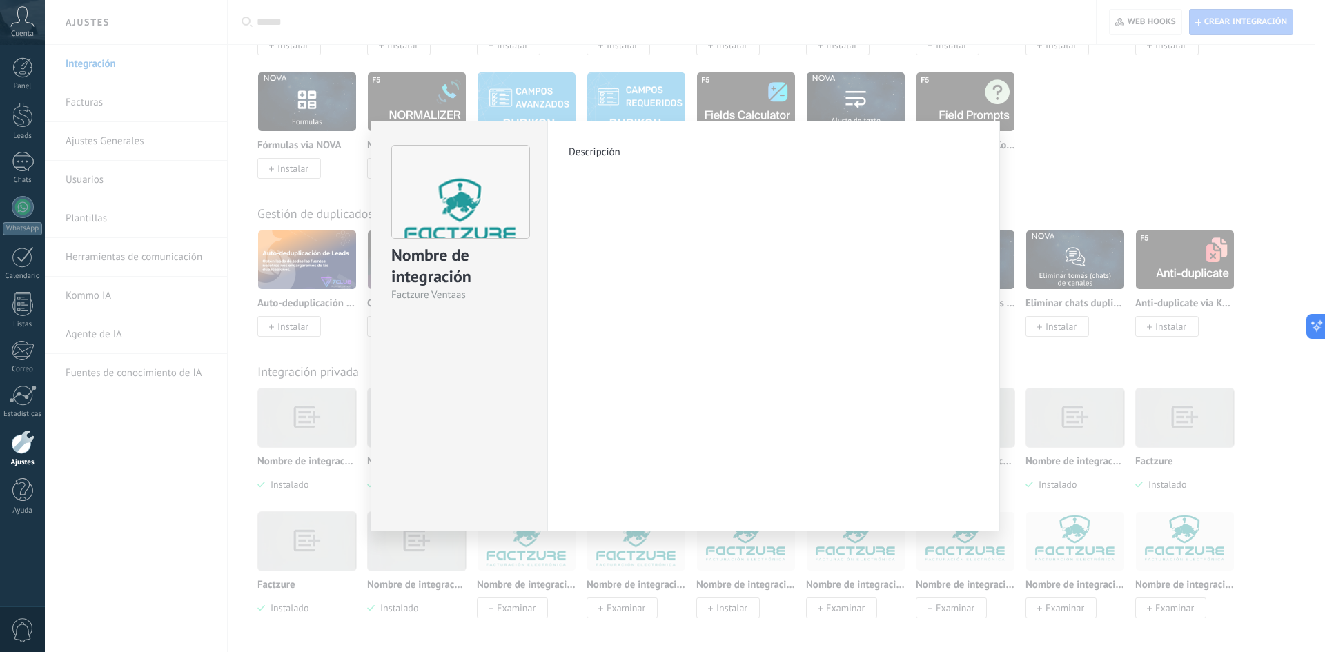
click at [1115, 155] on div "Nombre de integración Factzure Ventaas Descripción más" at bounding box center [685, 326] width 1280 height 652
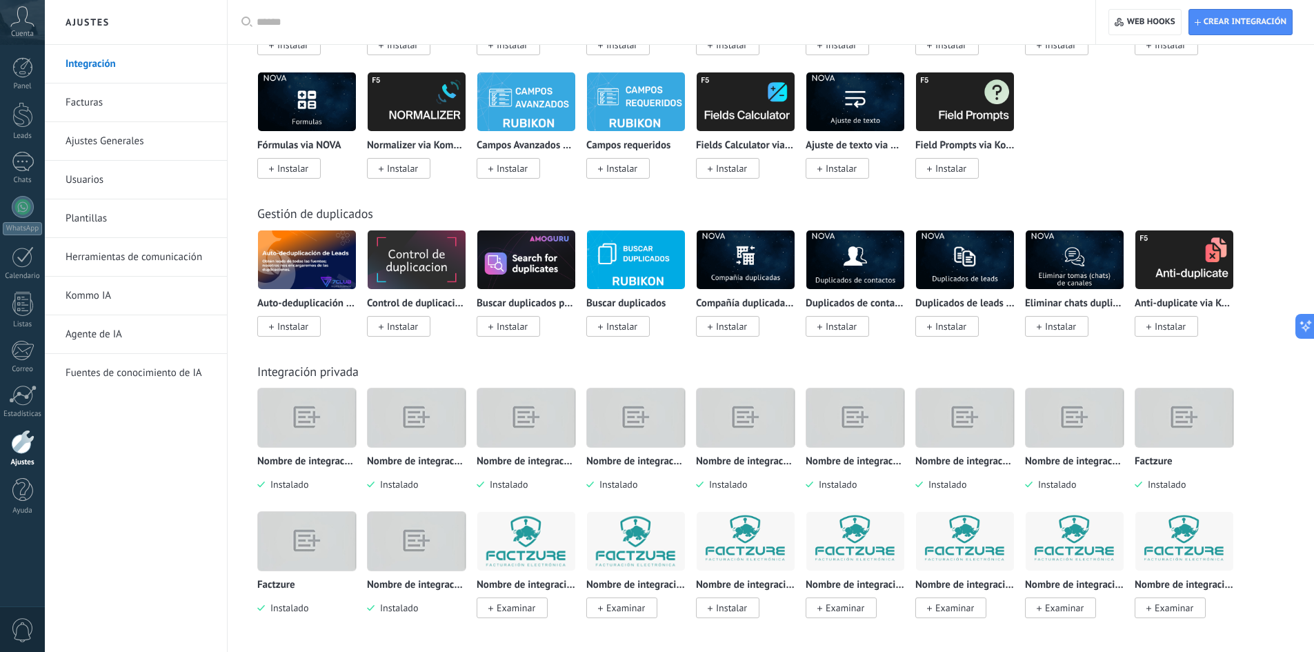
click at [637, 554] on img at bounding box center [636, 542] width 98 height 98
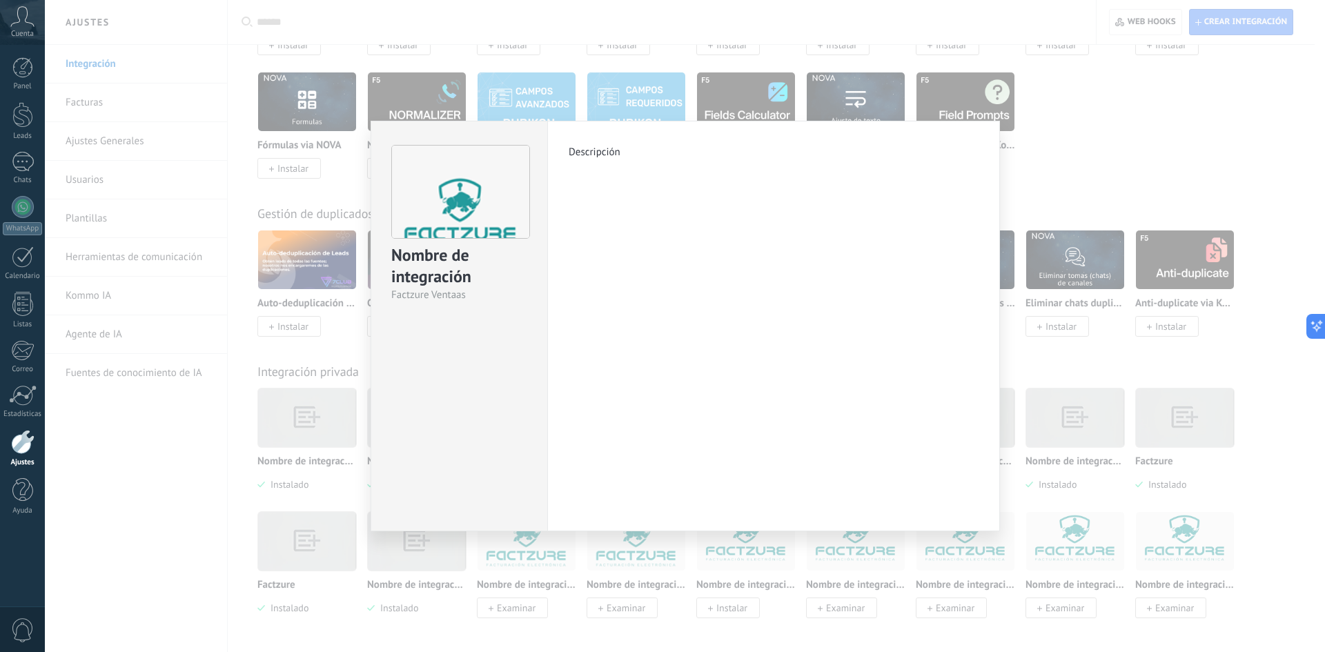
click at [1042, 141] on div "Nombre de integración Factzure Ventaas Descripción más" at bounding box center [685, 326] width 1280 height 652
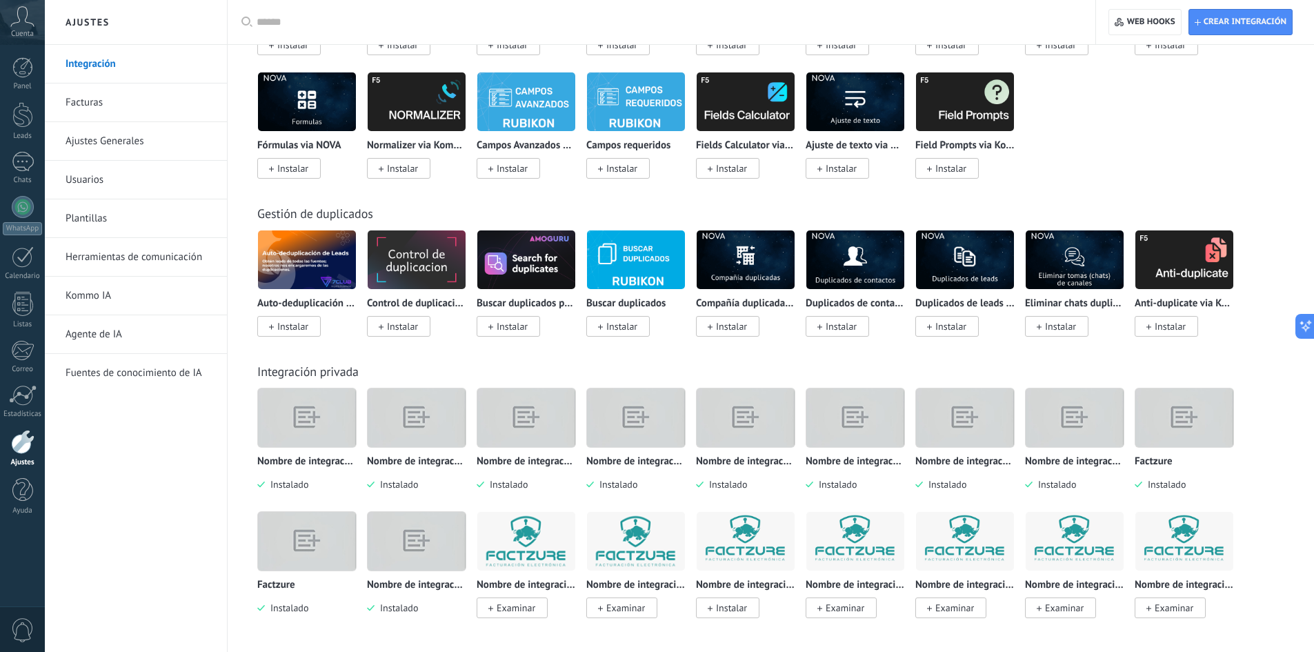
click at [759, 549] on img at bounding box center [746, 541] width 98 height 67
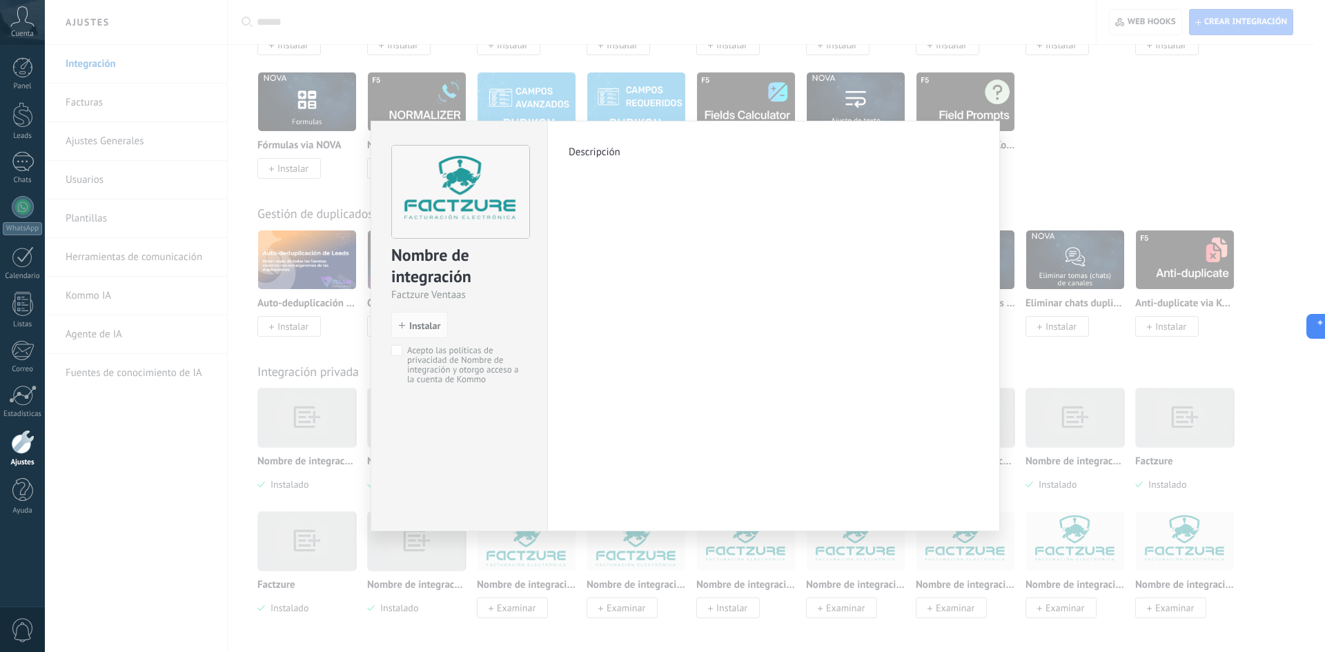
click at [1136, 137] on div "Nombre de integración Factzure Ventaas install Instalar Acepto las políticas de…" at bounding box center [685, 326] width 1280 height 652
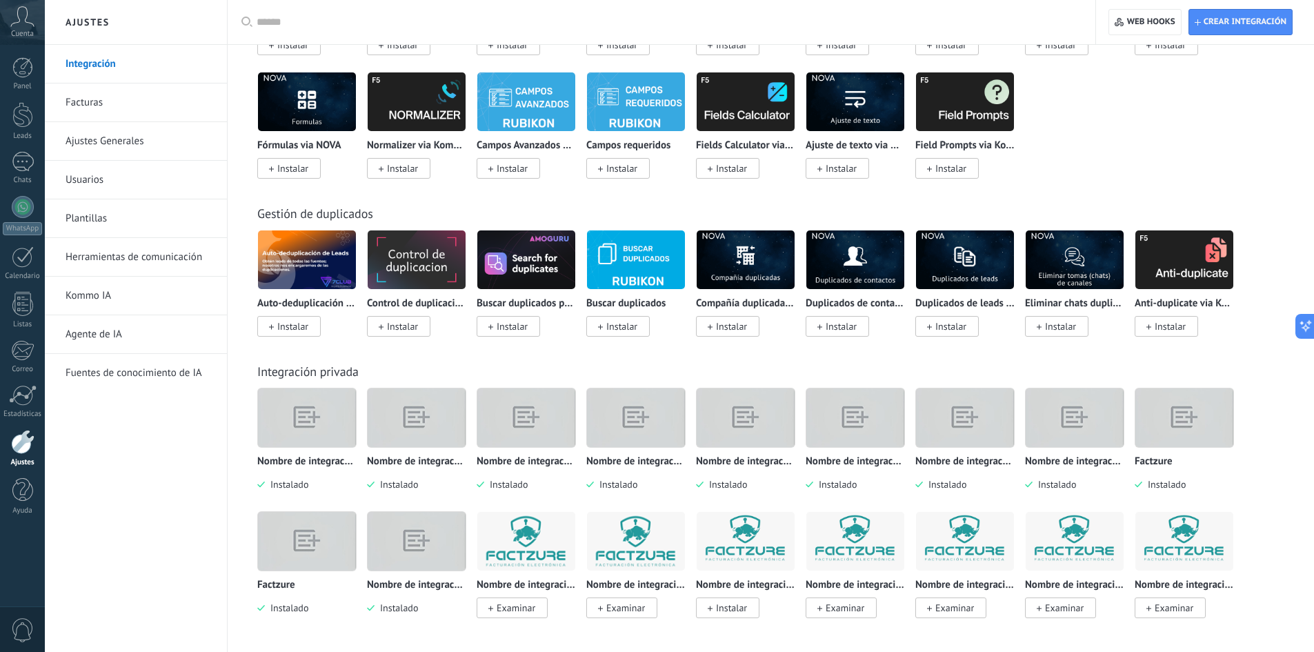
click at [850, 551] on img at bounding box center [855, 541] width 98 height 67
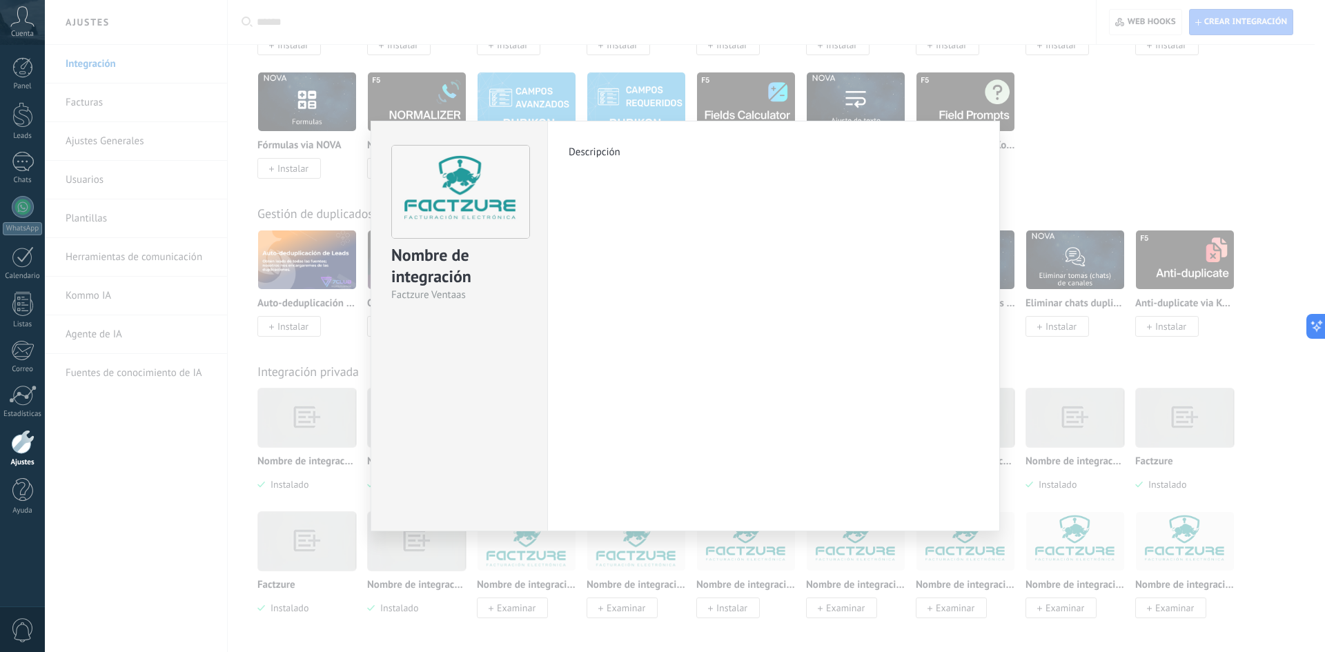
click at [1167, 121] on div "Nombre de integración Factzure Ventaas Descripción más" at bounding box center [685, 326] width 1280 height 652
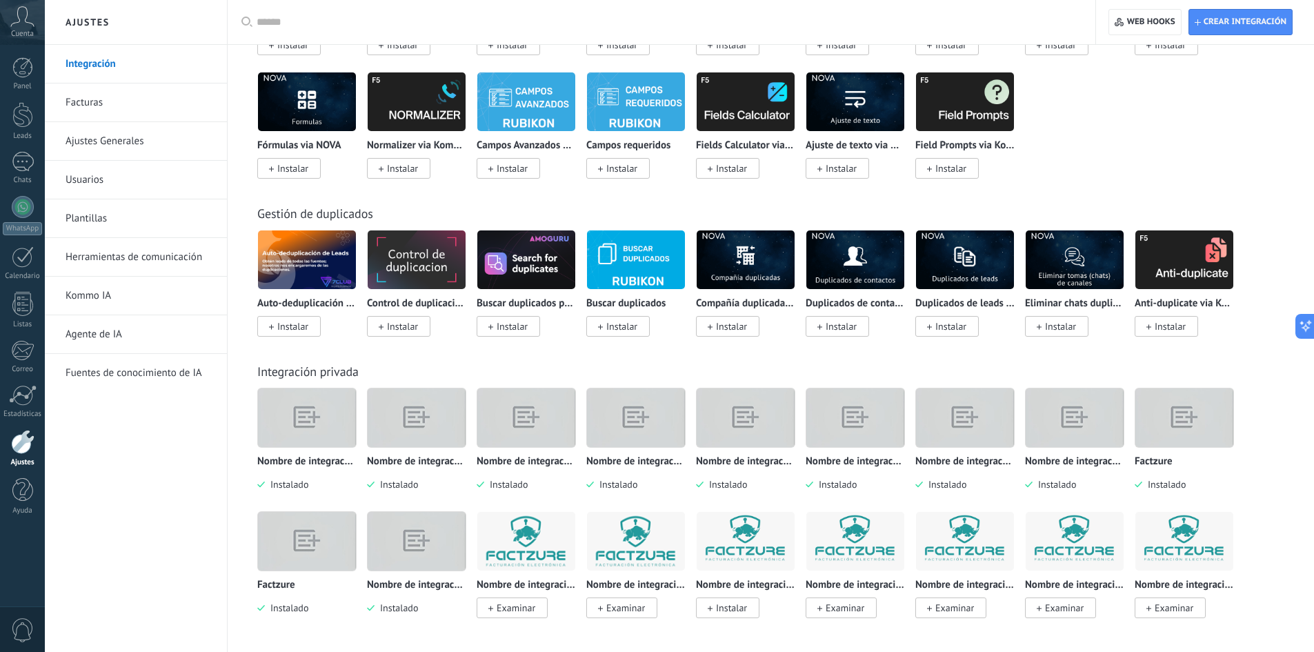
click at [978, 550] on img at bounding box center [965, 541] width 98 height 67
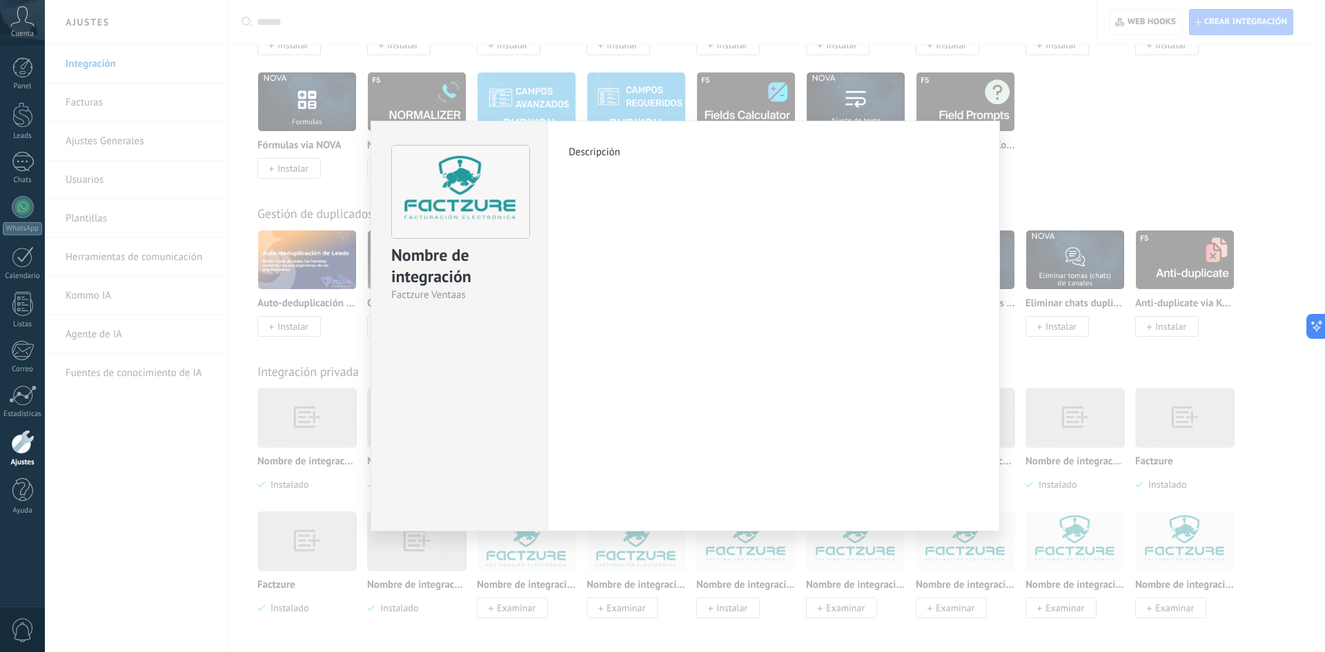
click at [1114, 167] on div "Nombre de integración Factzure Ventaas Descripción más" at bounding box center [685, 326] width 1280 height 652
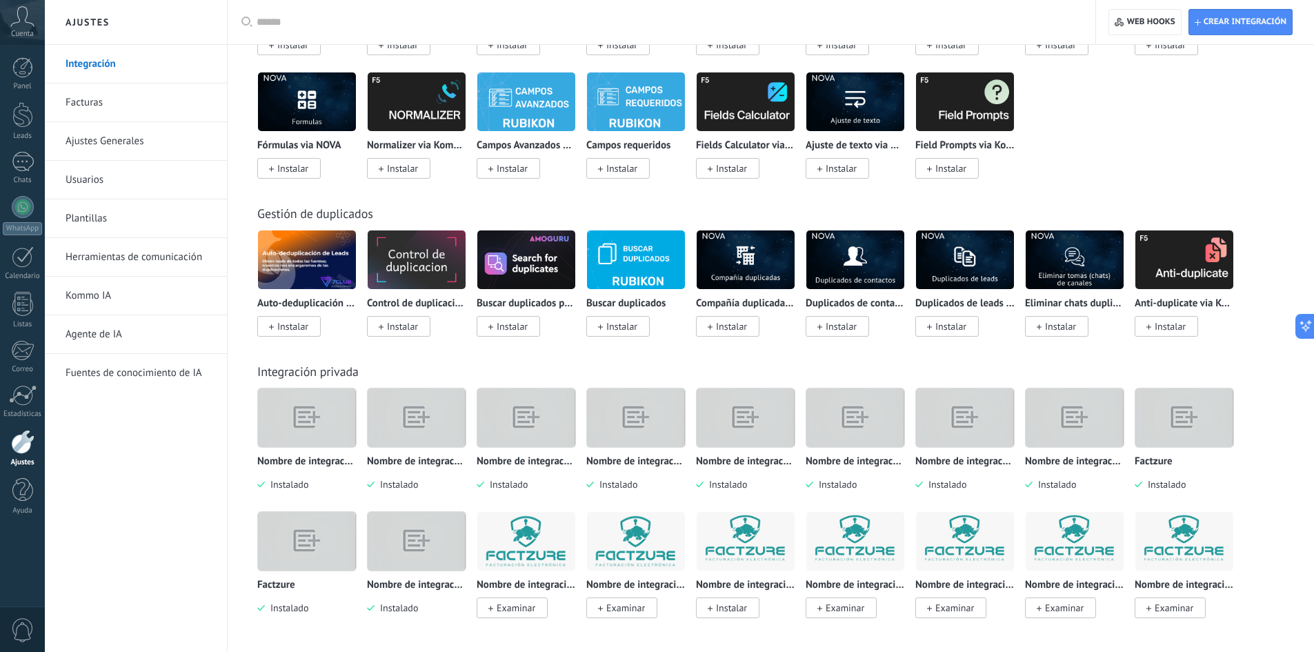
click at [1073, 552] on img at bounding box center [1075, 541] width 98 height 67
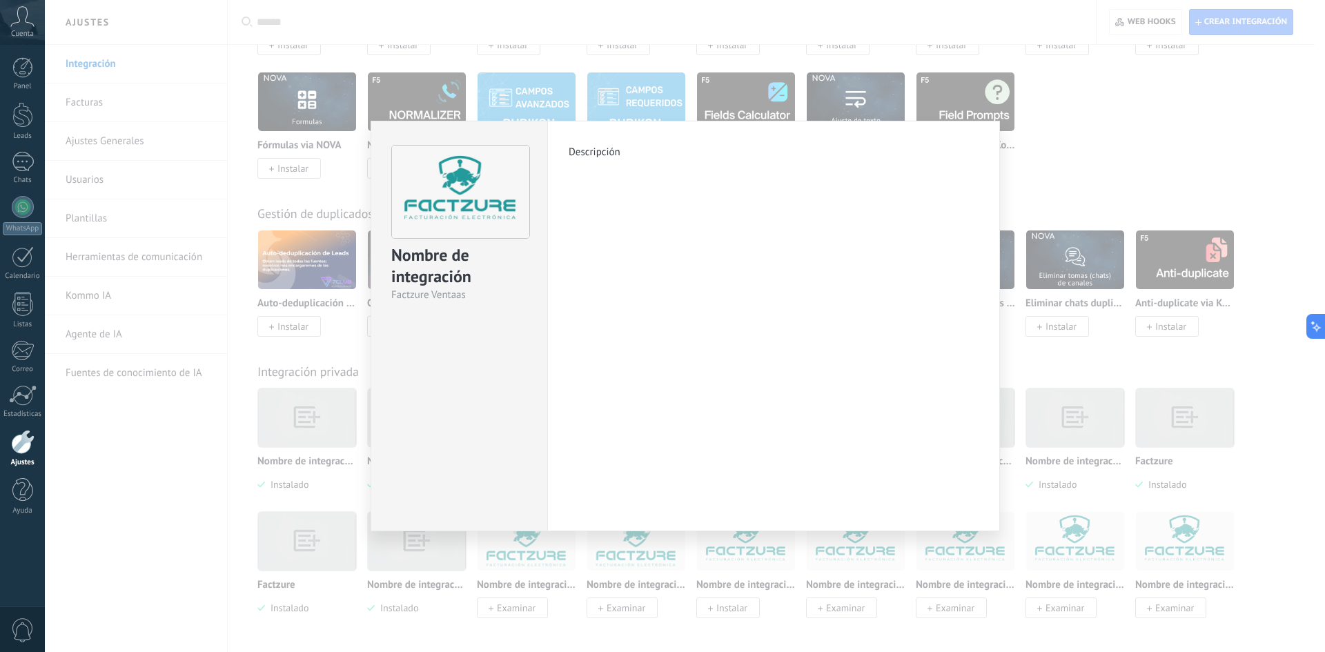
click at [720, 290] on div "Descripción más" at bounding box center [773, 326] width 453 height 410
click at [1195, 139] on div "Nombre de integración Factzure Ventaas Descripción más" at bounding box center [685, 326] width 1280 height 652
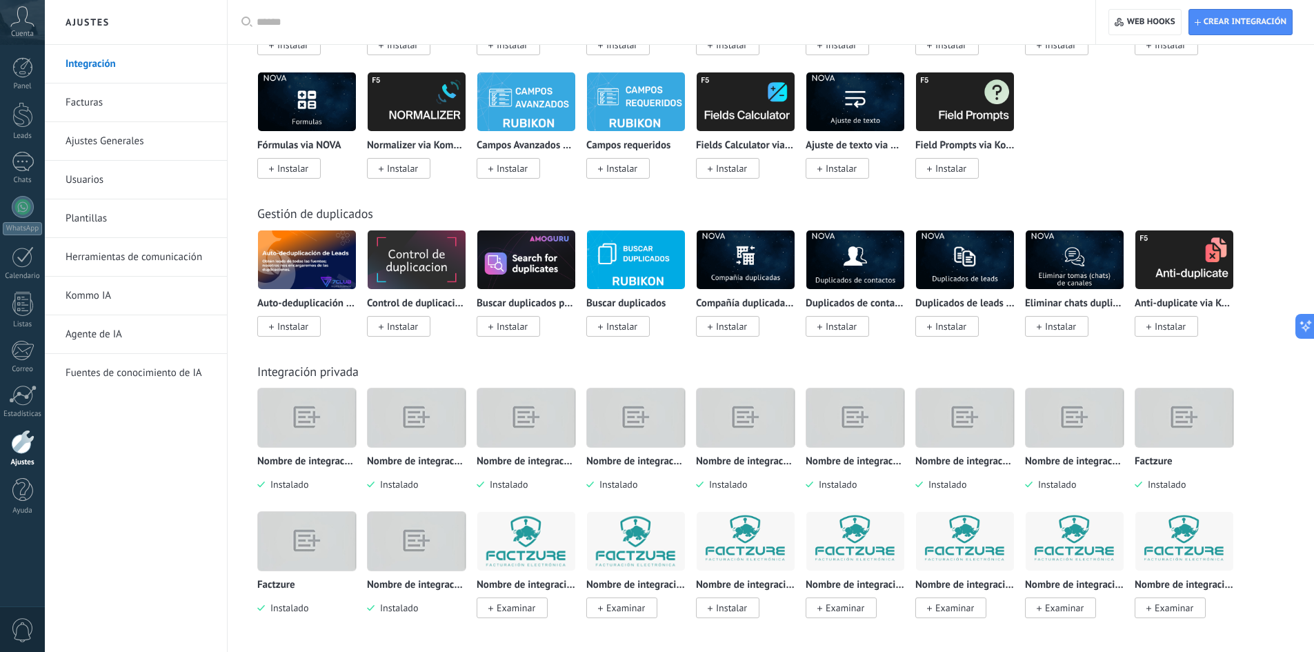
click at [1169, 556] on img at bounding box center [1185, 541] width 98 height 67
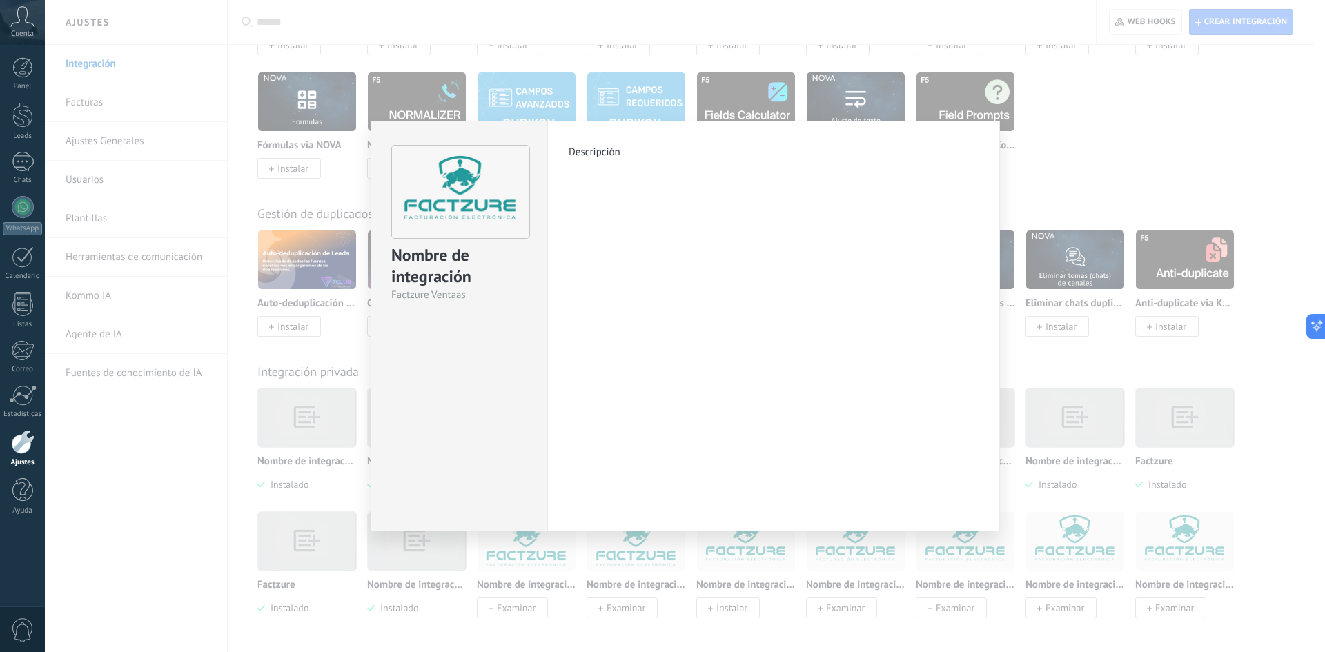
click at [1167, 128] on div "Nombre de integración Factzure Ventaas Descripción más" at bounding box center [685, 326] width 1280 height 652
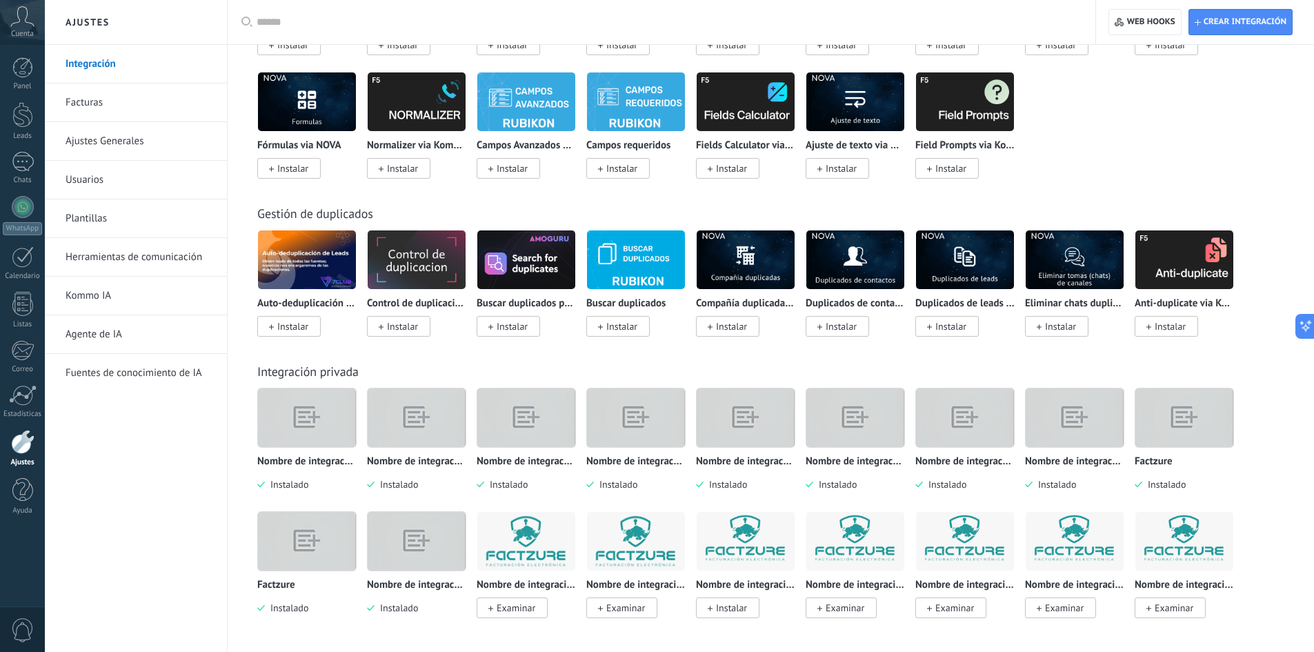
click at [744, 545] on img at bounding box center [746, 541] width 98 height 67
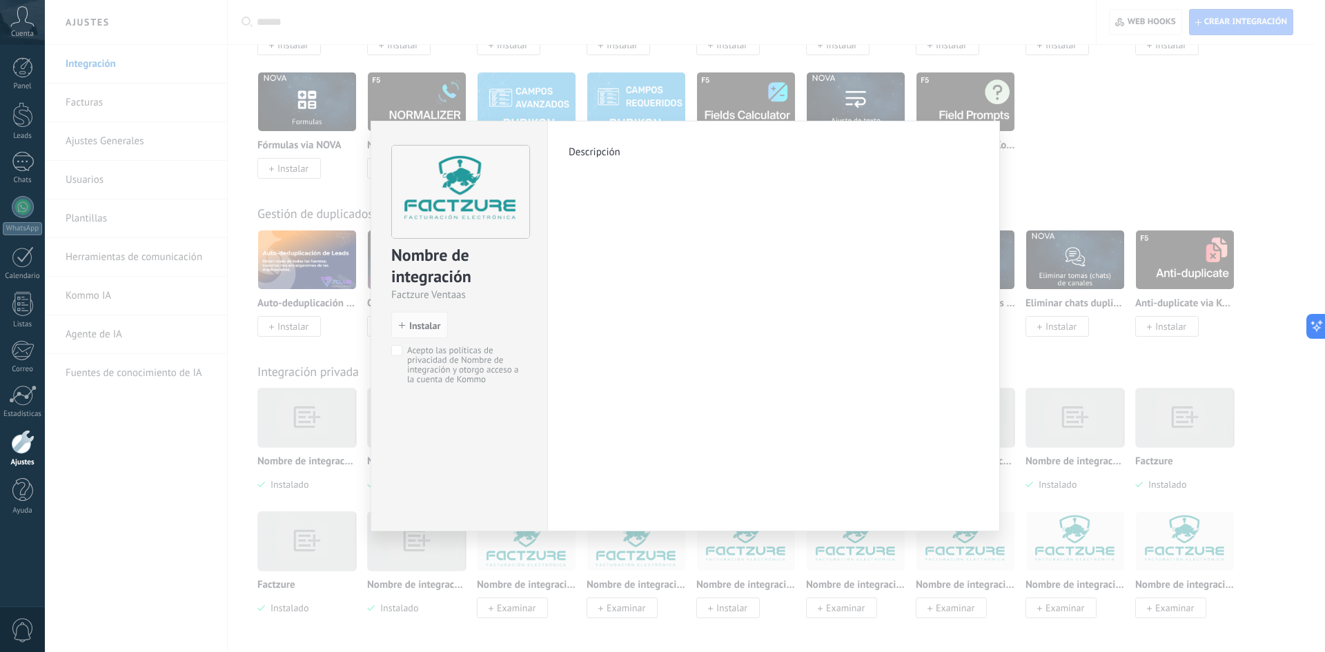
click at [1281, 317] on div "Nombre de integración Factzure Ventaas install Instalar Acepto las políticas de…" at bounding box center [685, 326] width 1280 height 652
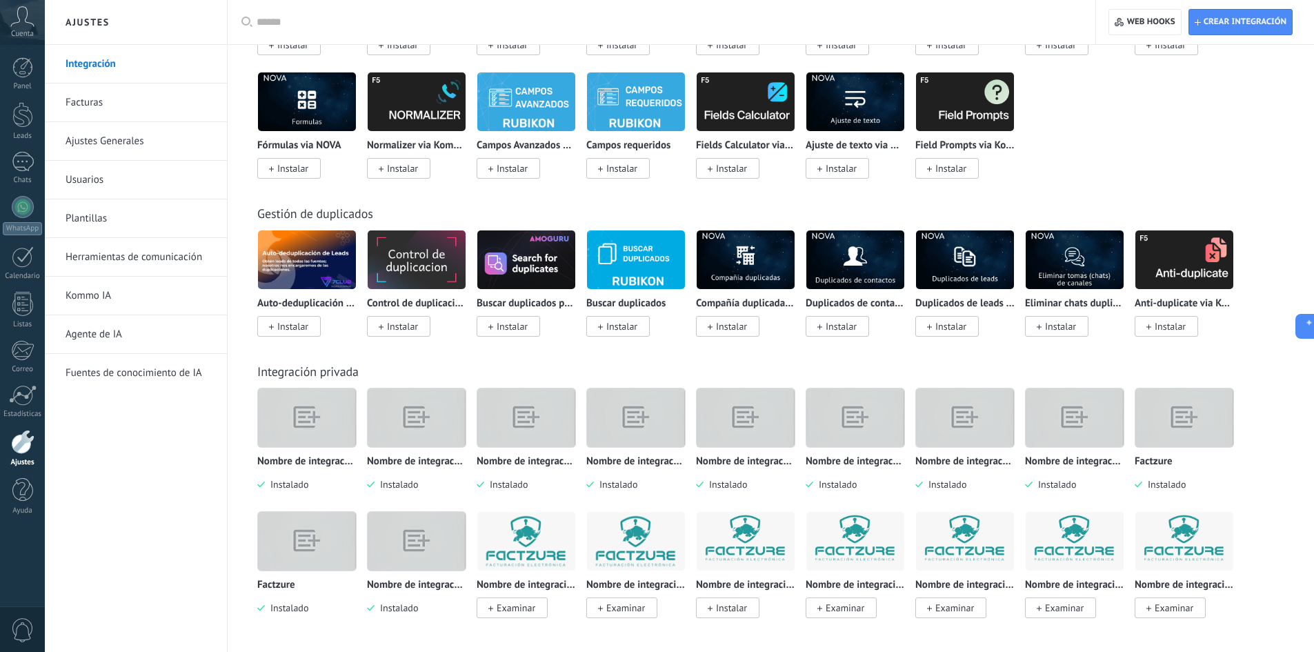
click at [757, 538] on img at bounding box center [746, 541] width 98 height 67
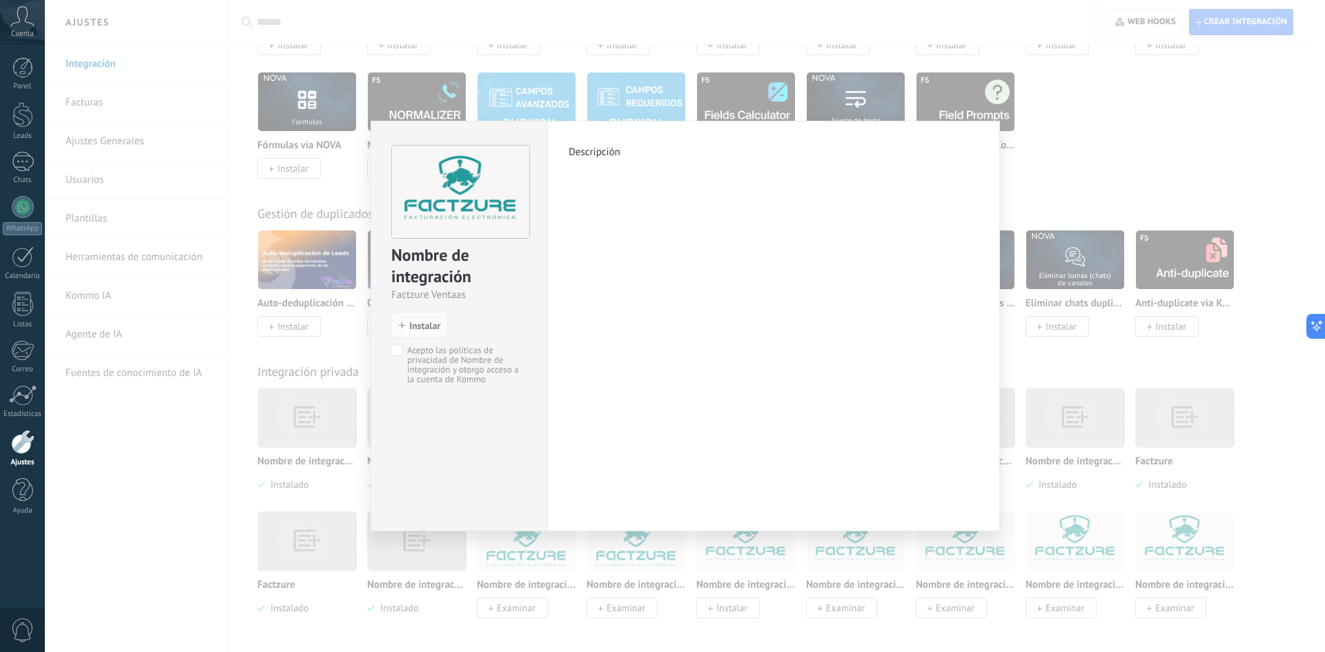
click at [1142, 181] on div "Nombre de integración Factzure Ventaas install Instalar Acepto las políticas de…" at bounding box center [685, 326] width 1280 height 652
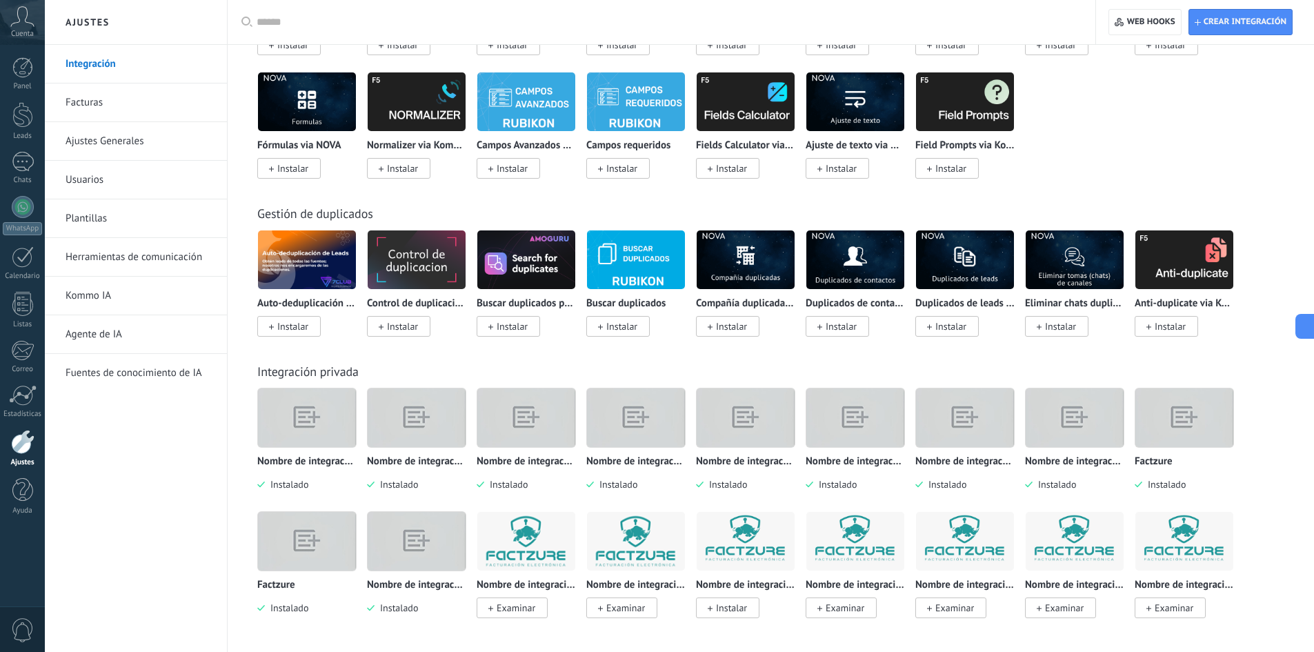
click at [727, 612] on span "Instalar" at bounding box center [731, 608] width 31 height 12
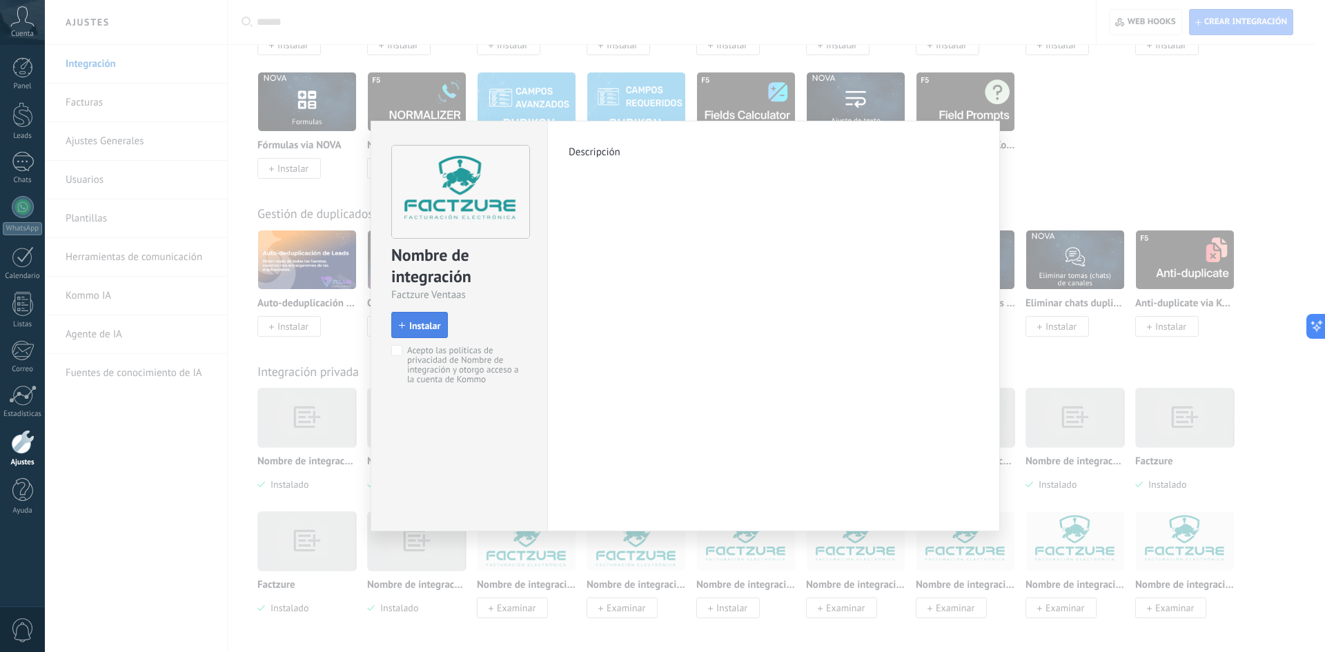
click at [427, 324] on span "Instalar" at bounding box center [424, 326] width 31 height 10
click at [410, 395] on div "Nombre de integración Factzure Ventaas install Instalar Acepto las políticas de…" at bounding box center [458, 326] width 177 height 410
drag, startPoint x: 515, startPoint y: 442, endPoint x: 604, endPoint y: 387, distance: 104.4
click at [523, 439] on div "Nombre de integración Factzure Ventaas install Instalar Acepto las políticas de…" at bounding box center [458, 326] width 177 height 410
drag, startPoint x: 604, startPoint y: 387, endPoint x: 658, endPoint y: 362, distance: 59.9
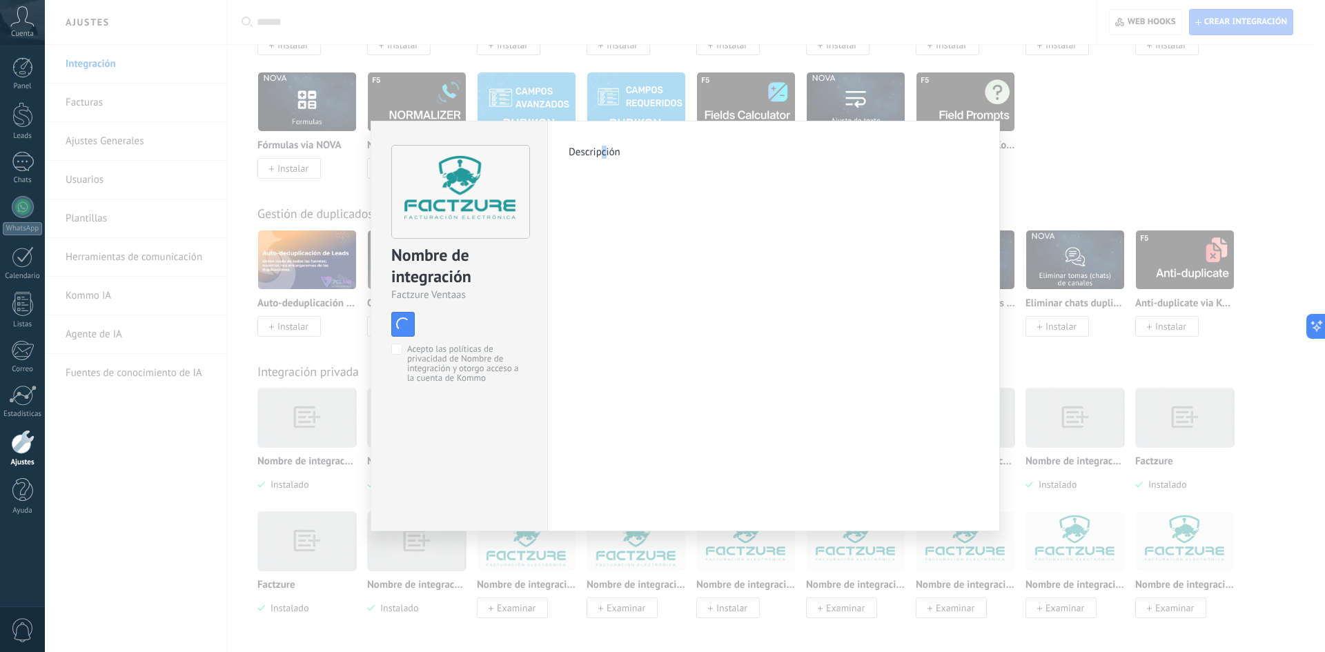
click at [605, 386] on div "Descripción más" at bounding box center [773, 326] width 453 height 410
click at [658, 362] on div "Descripción más" at bounding box center [773, 326] width 453 height 410
click at [682, 352] on div "Descripción más" at bounding box center [773, 326] width 453 height 410
click at [1133, 226] on div "Nombre de integración Factzure Ventaas install Instalar Acepto las políticas de…" at bounding box center [685, 326] width 1280 height 652
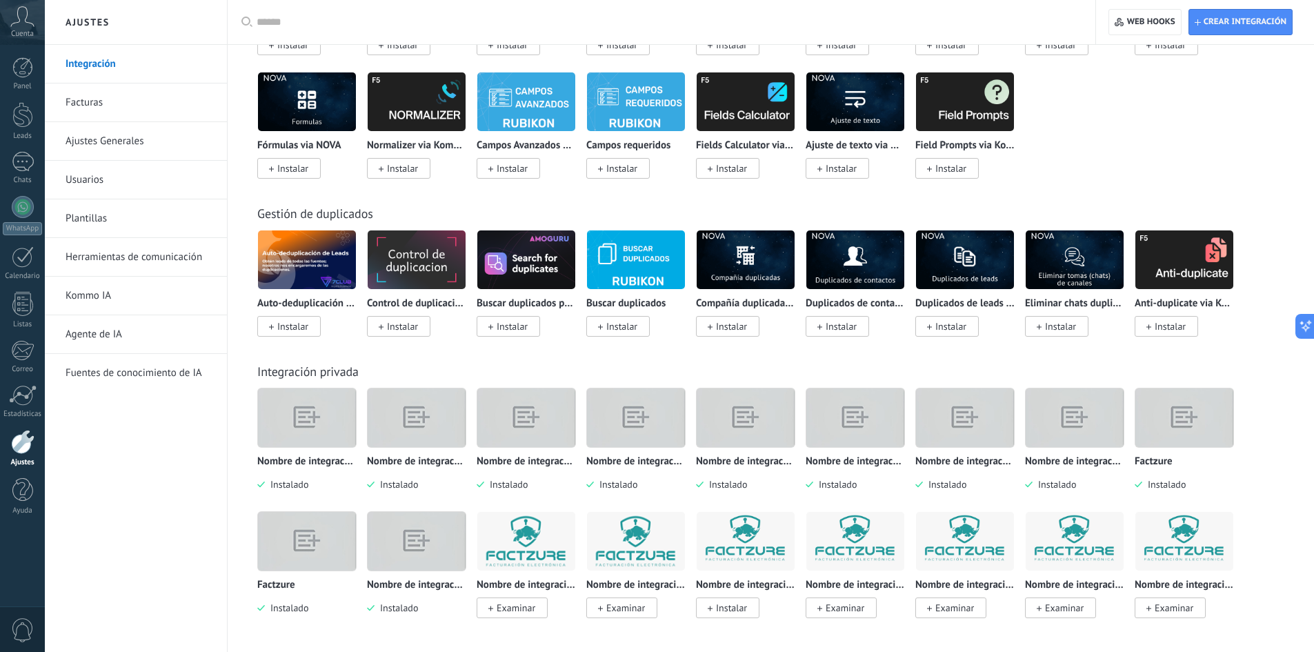
drag, startPoint x: 551, startPoint y: 546, endPoint x: 1286, endPoint y: 511, distance: 735.5
click at [1286, 511] on div "Nombre de integración Instalado Nombre de integración Instalado Nombre de integ…" at bounding box center [778, 511] width 1042 height 247
click at [1211, 551] on img at bounding box center [1185, 541] width 98 height 67
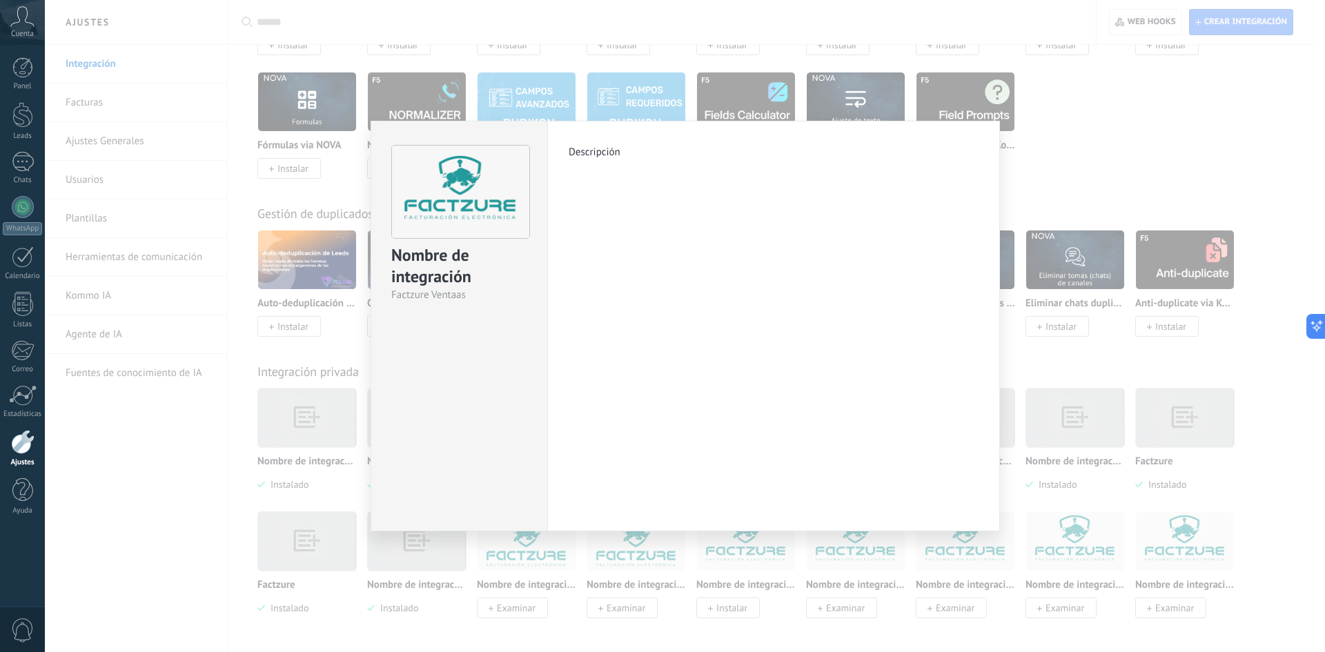
click at [1175, 150] on div "Nombre de integración Factzure Ventaas Descripción más" at bounding box center [685, 326] width 1280 height 652
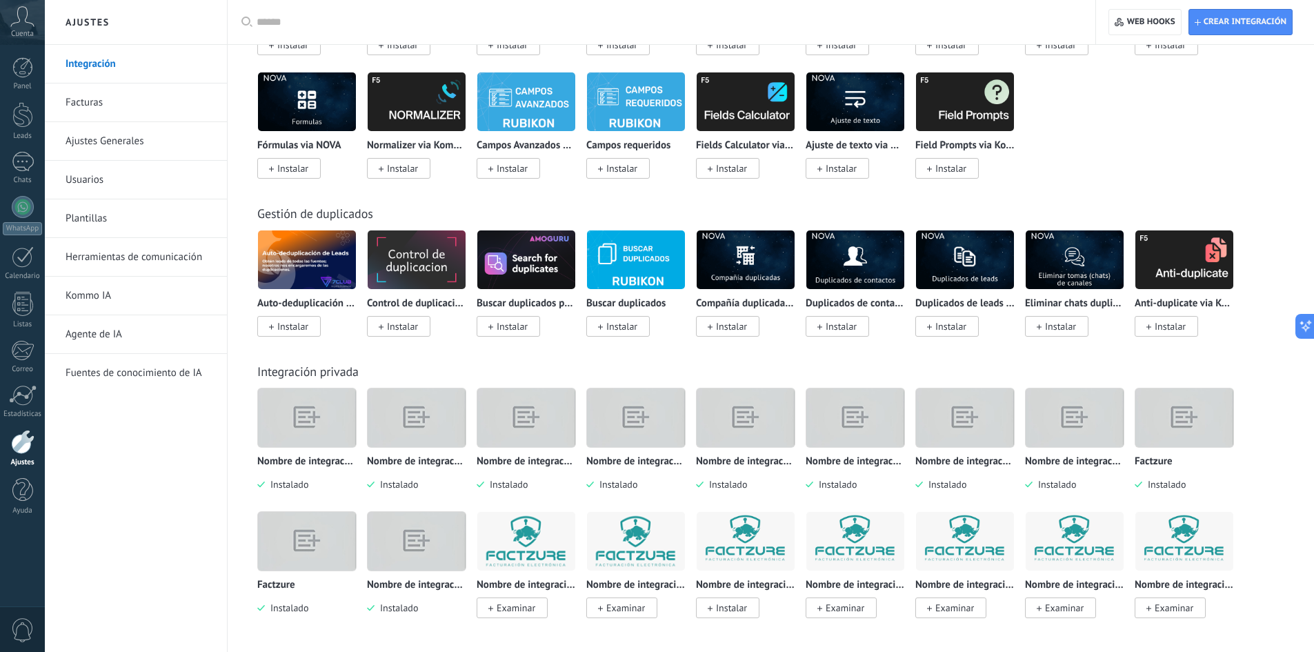
click at [537, 616] on span "Examinar" at bounding box center [512, 607] width 71 height 21
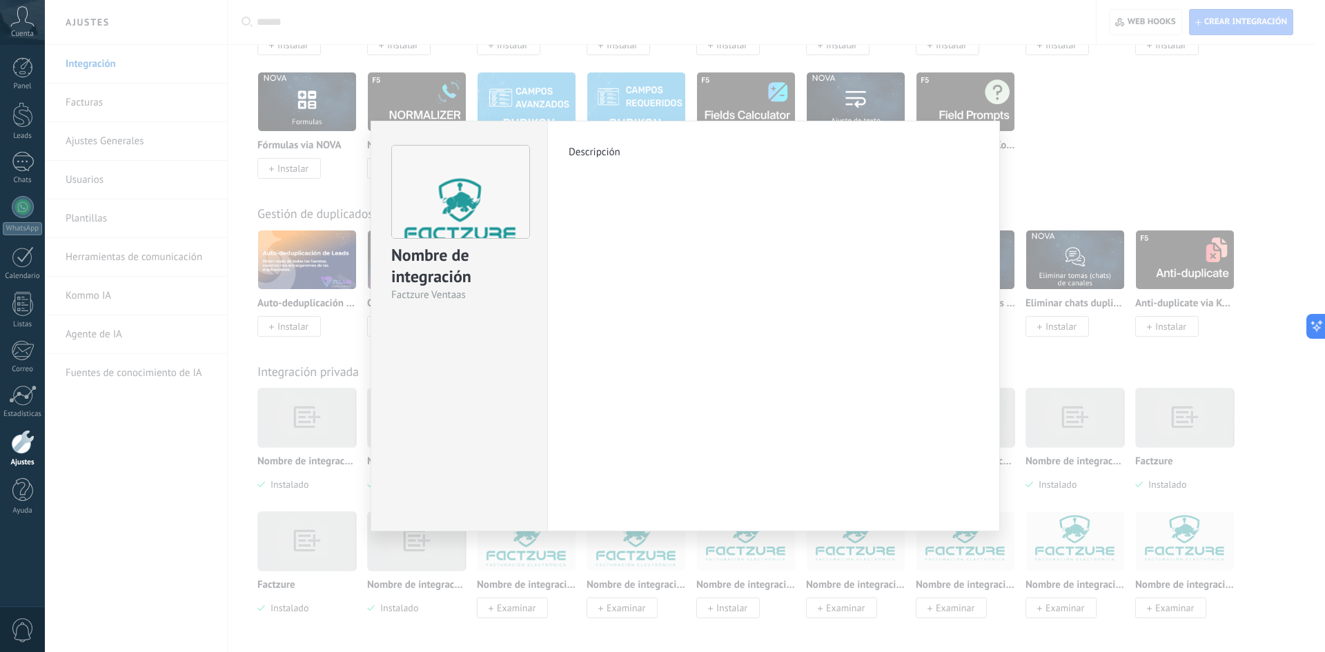
click at [537, 616] on div "Nombre de integración Factzure Ventaas Descripción más" at bounding box center [685, 326] width 1280 height 652
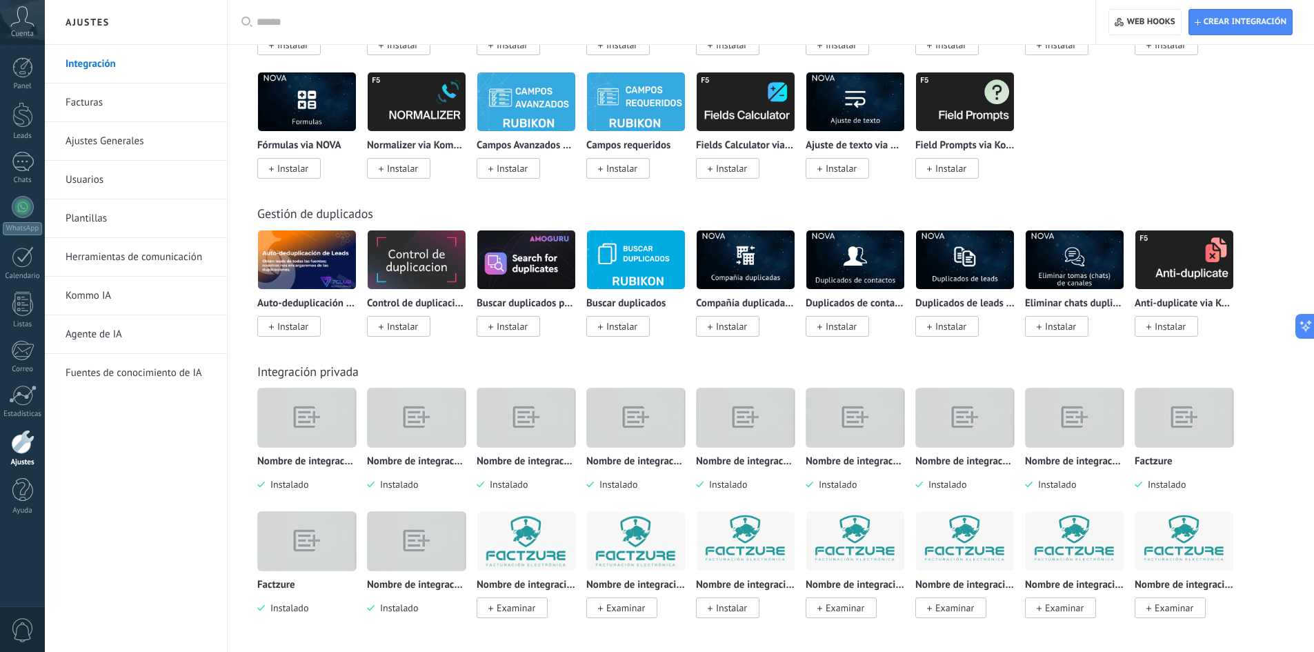
click at [1292, 547] on div "Nombre de integración Instalado Nombre de integración Instalado Nombre de integ…" at bounding box center [778, 511] width 1042 height 247
click at [1235, 34] on span "Crear integración" at bounding box center [1241, 22] width 92 height 25
type textarea "**********"
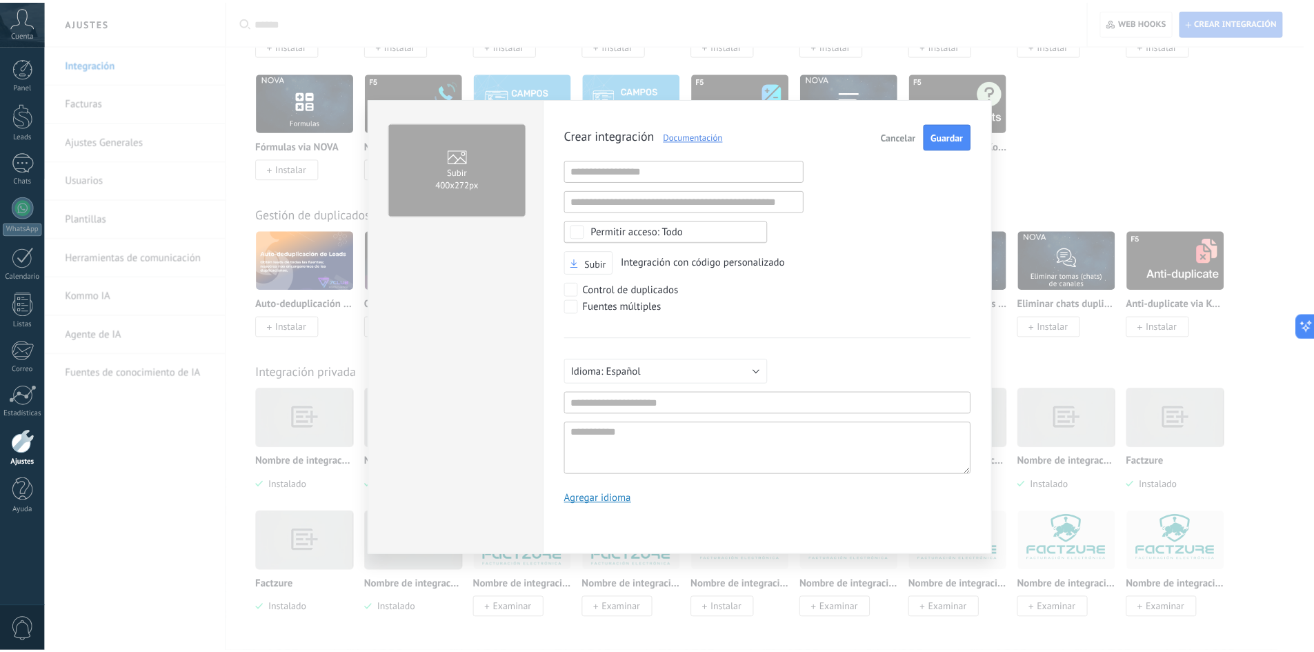
scroll to position [13, 0]
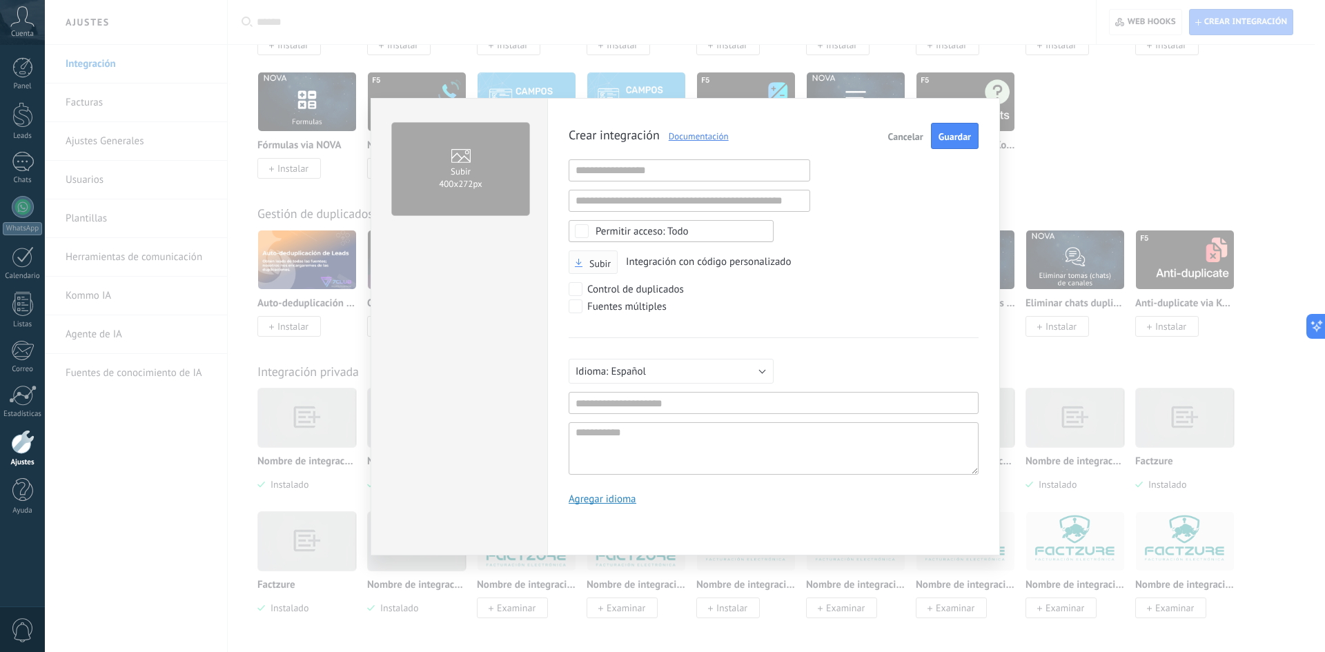
click at [581, 261] on icon "button" at bounding box center [579, 263] width 8 height 8
click at [0, 0] on input "Subir" at bounding box center [0, 0] width 0 height 0
click at [918, 136] on span "Subir integración" at bounding box center [935, 137] width 70 height 10
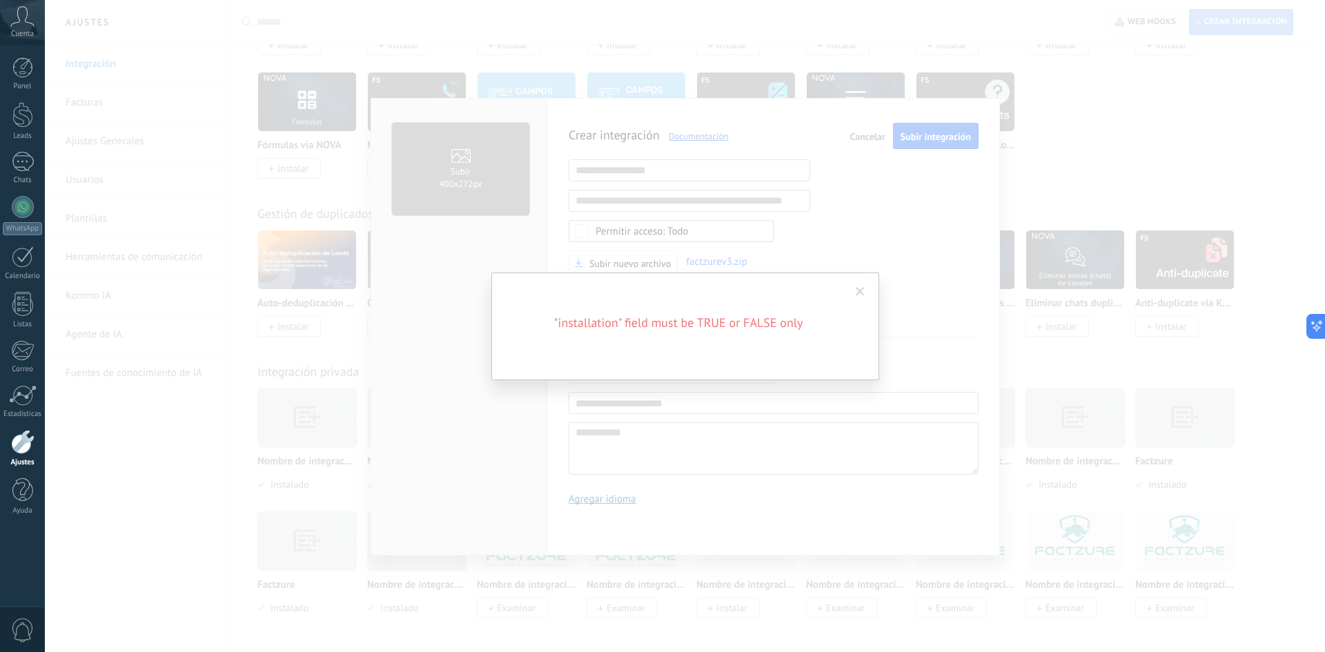
click at [856, 292] on span at bounding box center [859, 292] width 9 height 10
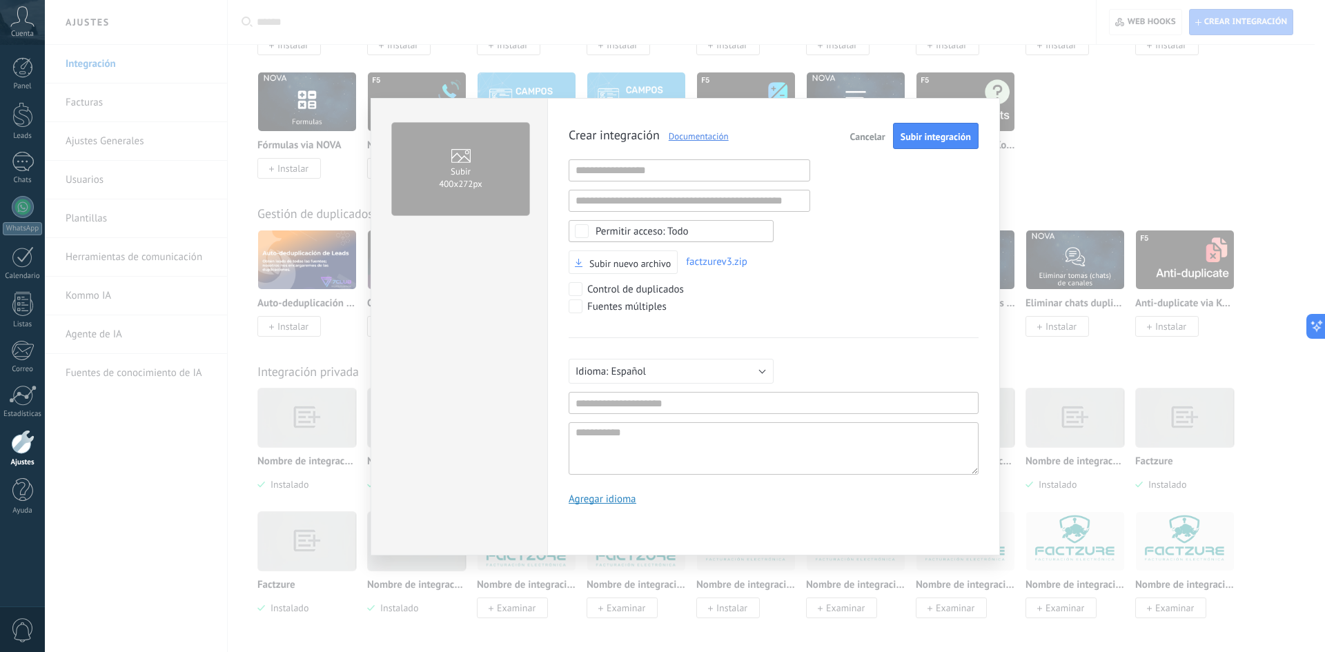
click at [864, 141] on span "Cancelar" at bounding box center [867, 137] width 35 height 10
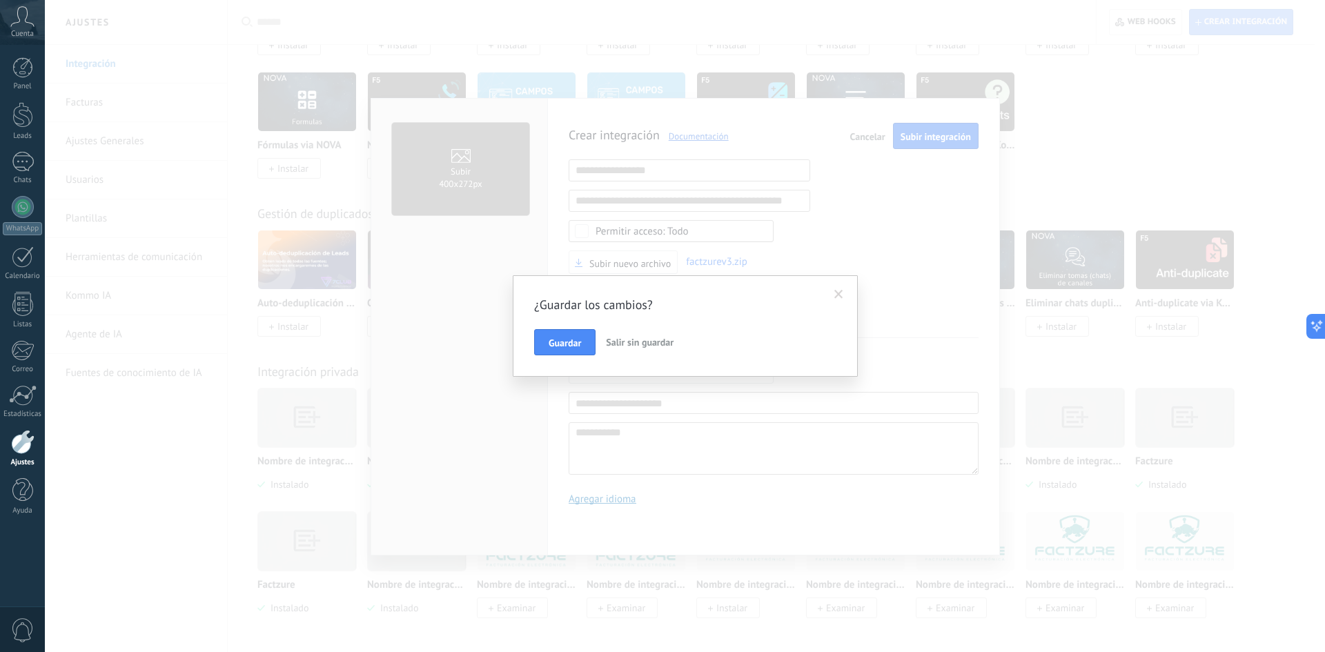
click at [617, 341] on span "Salir sin guardar" at bounding box center [640, 342] width 68 height 12
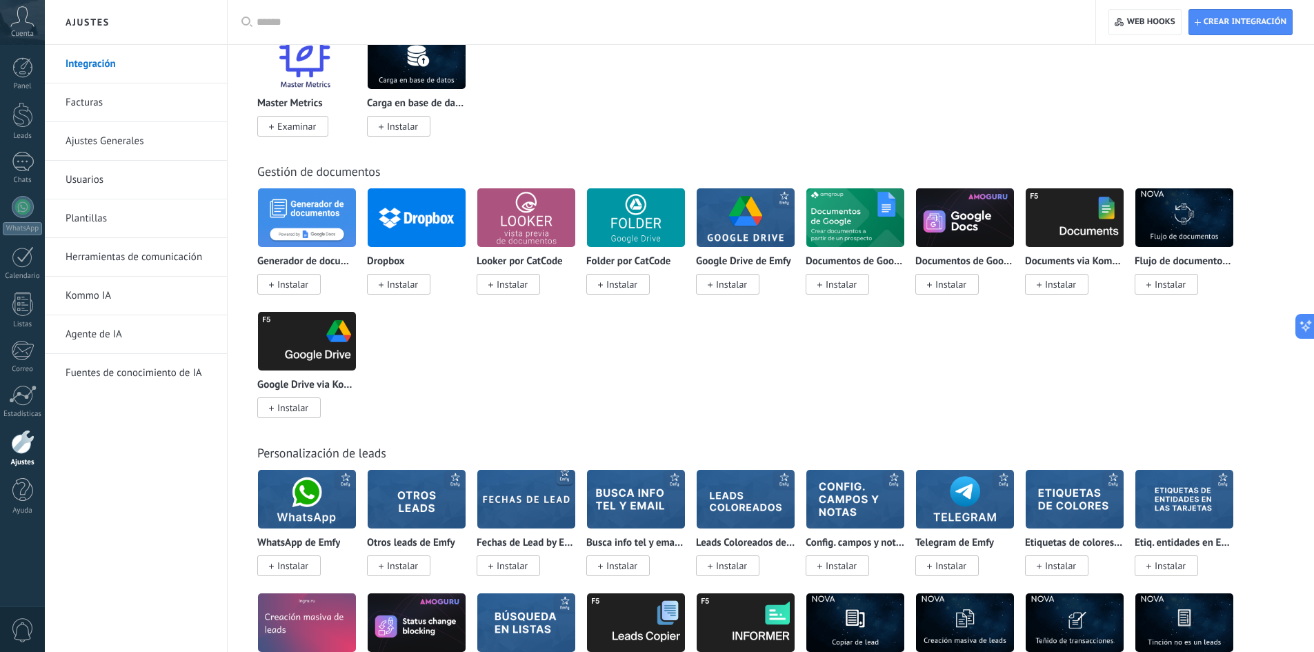
scroll to position [3193, 0]
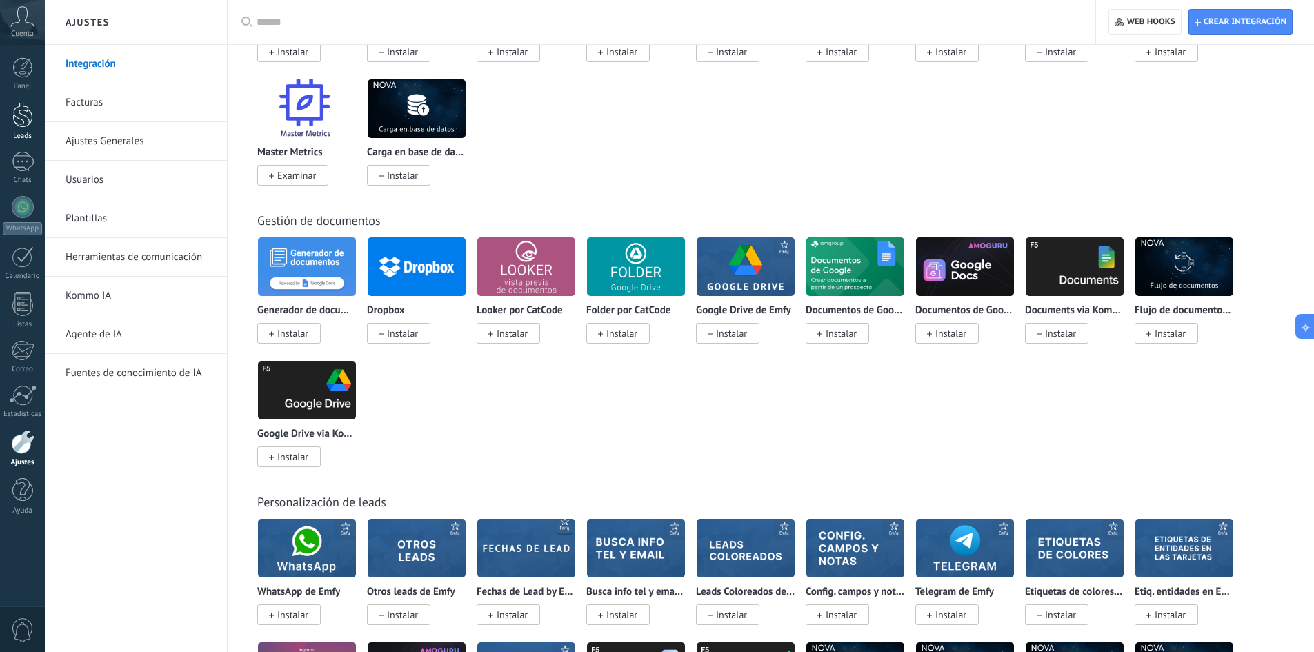
click at [20, 128] on link "Leads" at bounding box center [22, 121] width 45 height 39
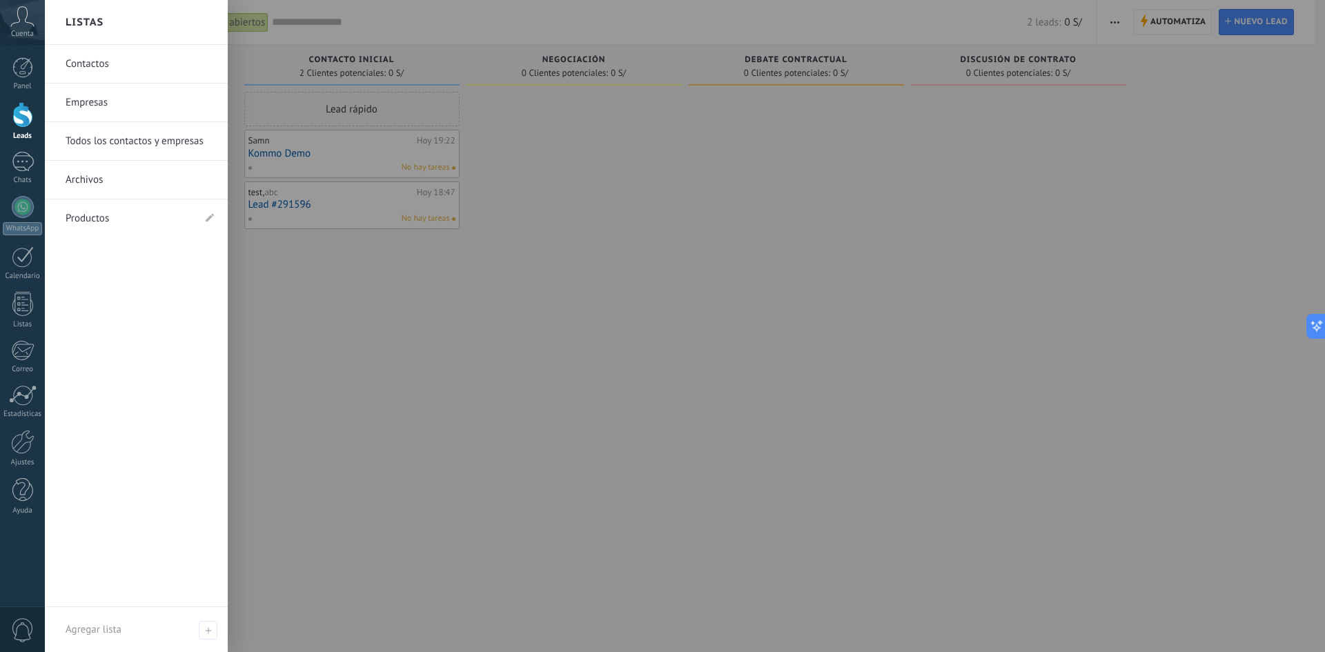
click at [95, 69] on link "Contactos" at bounding box center [140, 64] width 148 height 39
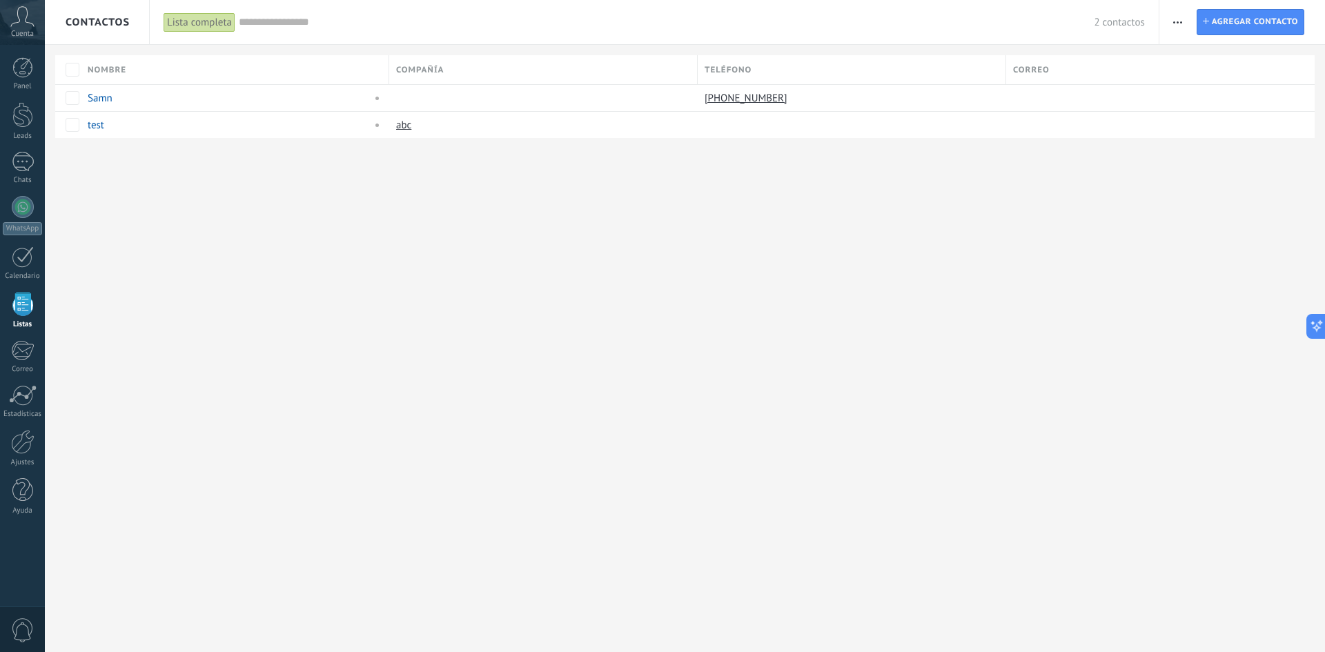
click at [169, 21] on div "Lista completa" at bounding box center [199, 22] width 72 height 20
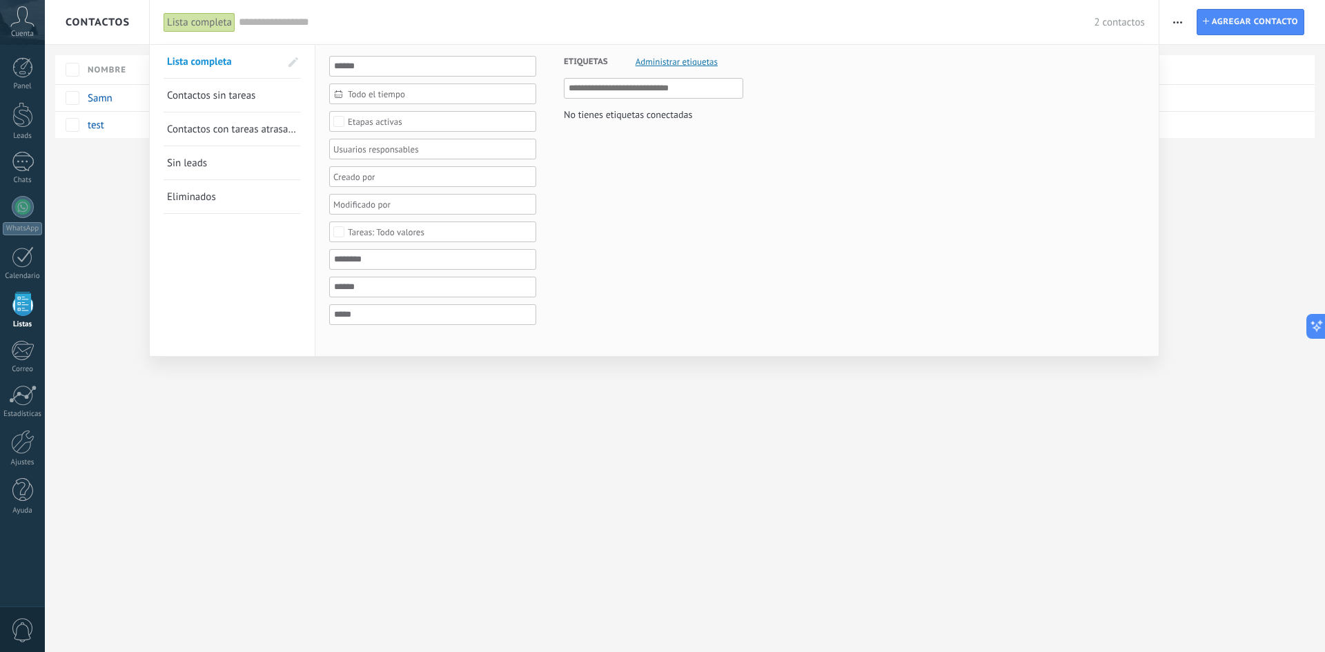
click at [339, 386] on div at bounding box center [662, 326] width 1325 height 652
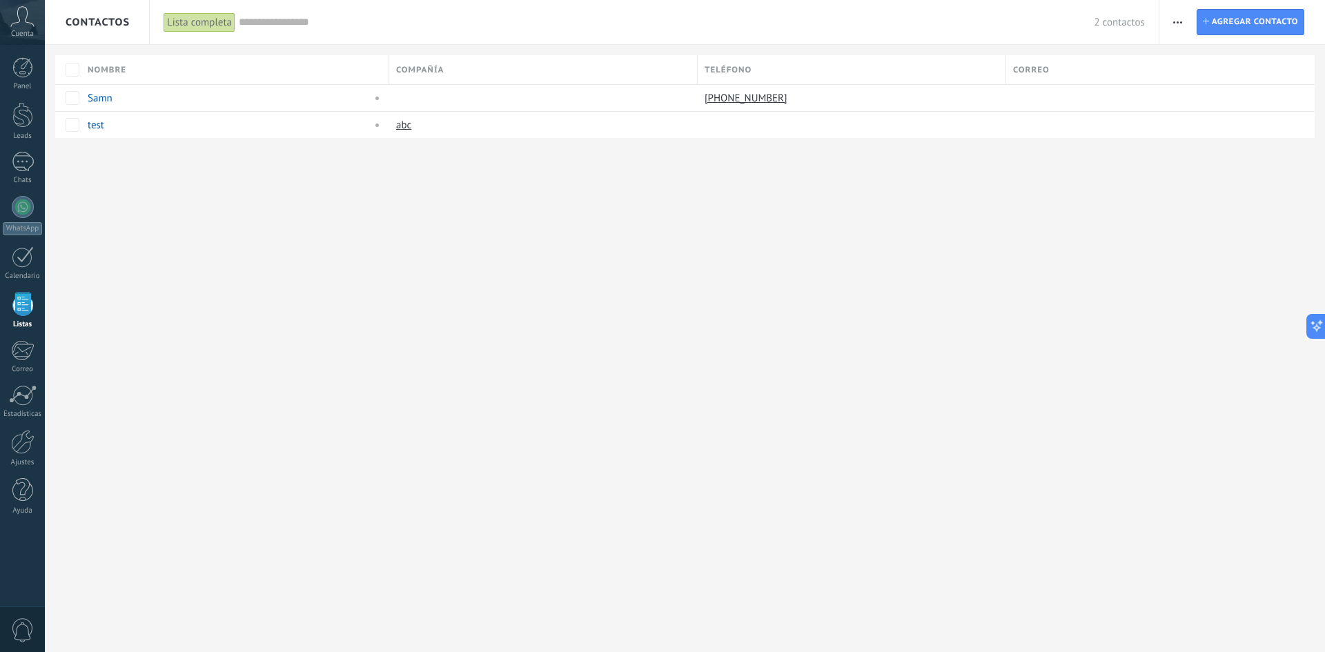
click at [1180, 28] on span "button" at bounding box center [1177, 22] width 9 height 26
click at [1004, 224] on div "Contactos Lista completa Aplicar 2 contactos Lista completa Contactos sin tarea…" at bounding box center [685, 326] width 1280 height 652
click at [96, 98] on link "Samn" at bounding box center [100, 98] width 25 height 13
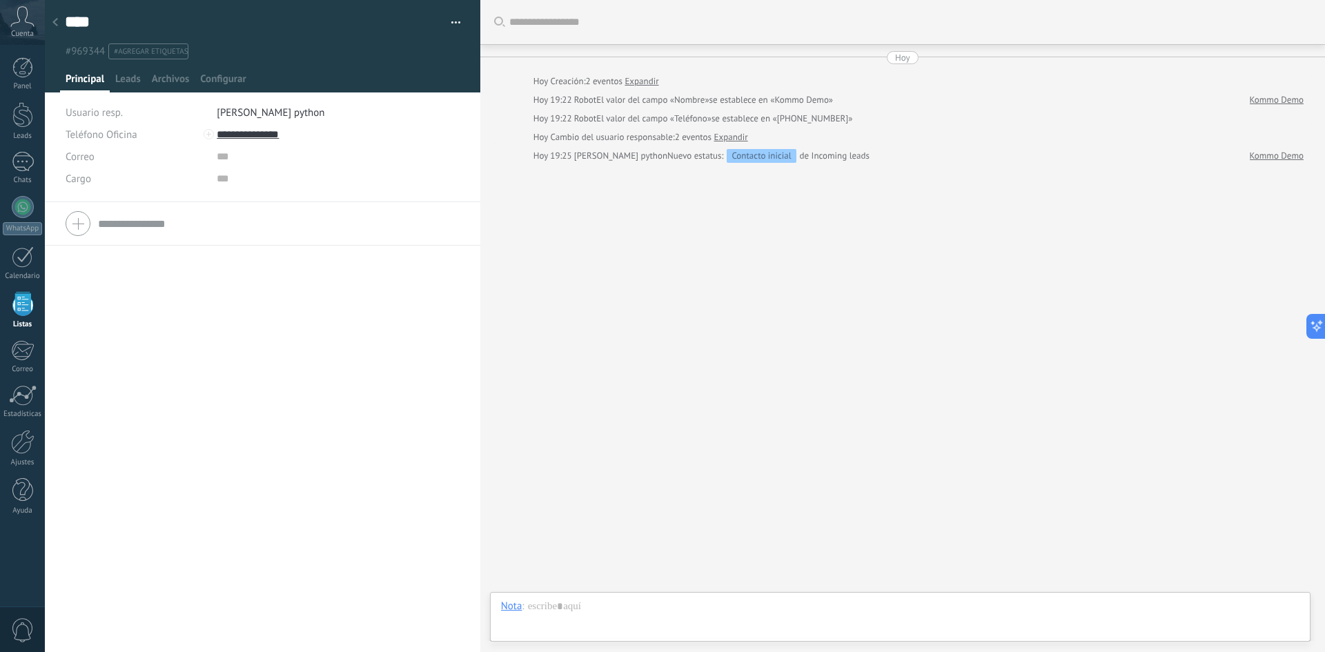
click at [57, 23] on icon at bounding box center [55, 22] width 6 height 8
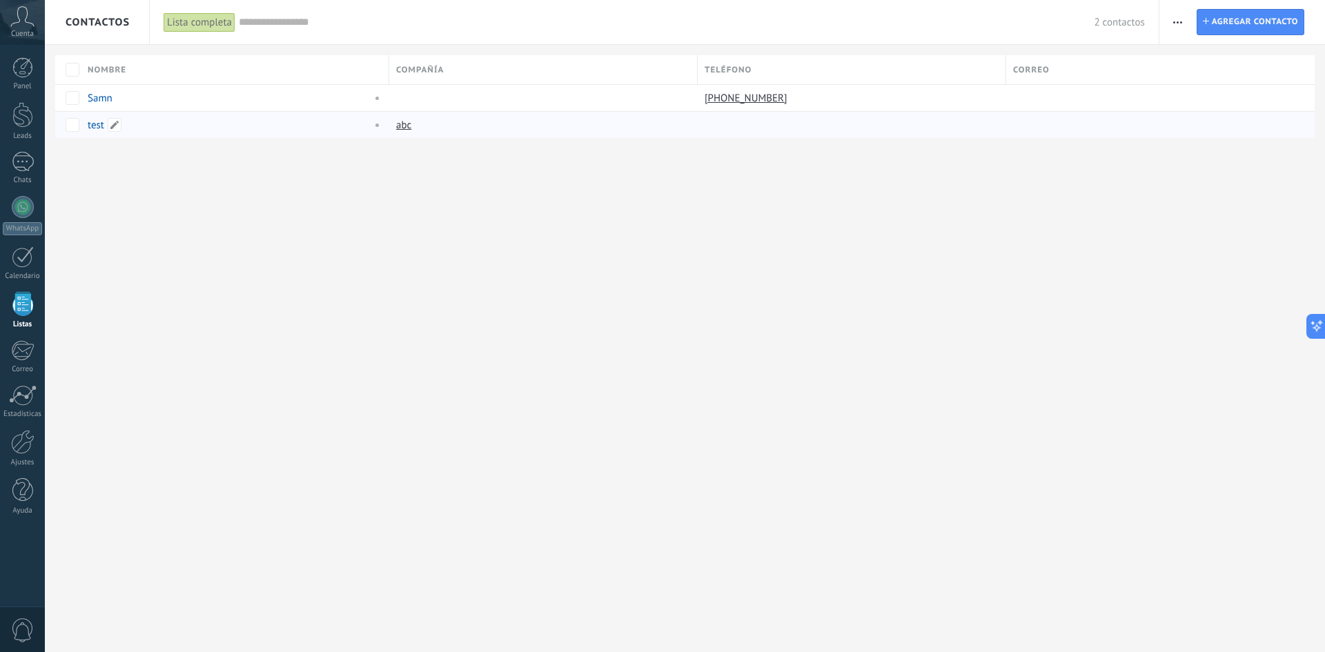
click at [93, 129] on link "test" at bounding box center [96, 125] width 17 height 13
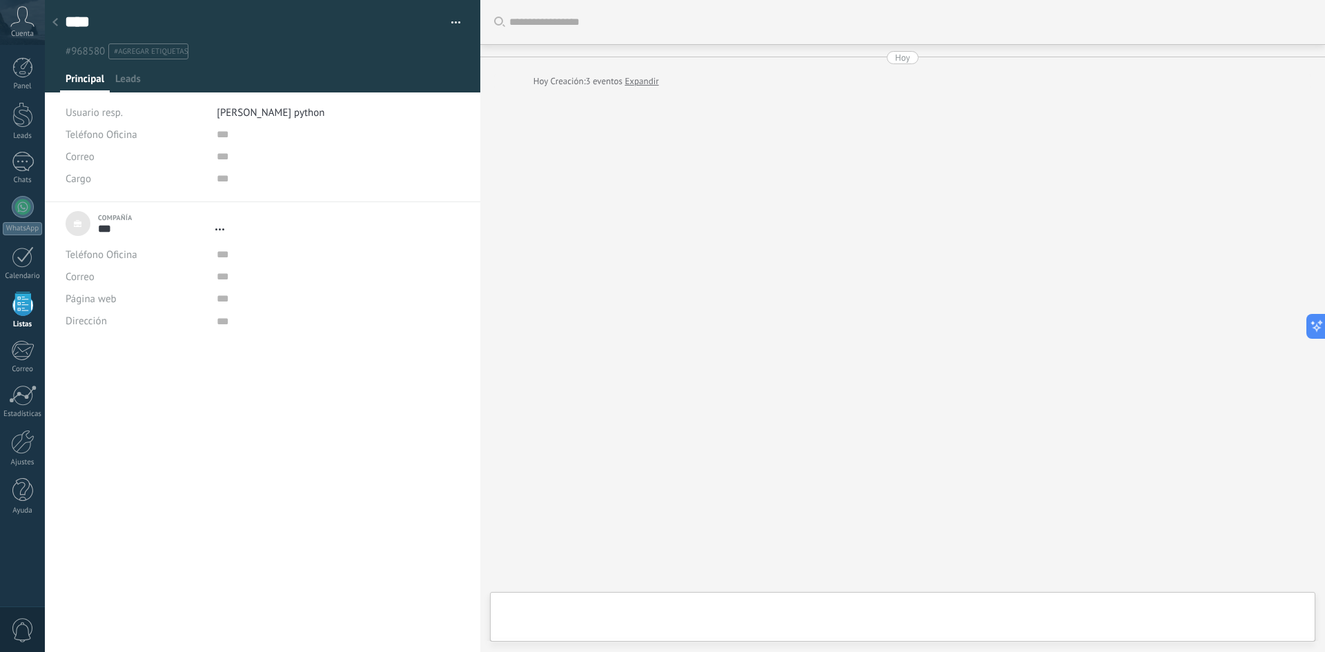
scroll to position [14, 0]
click at [1305, 39] on div at bounding box center [910, 22] width 802 height 44
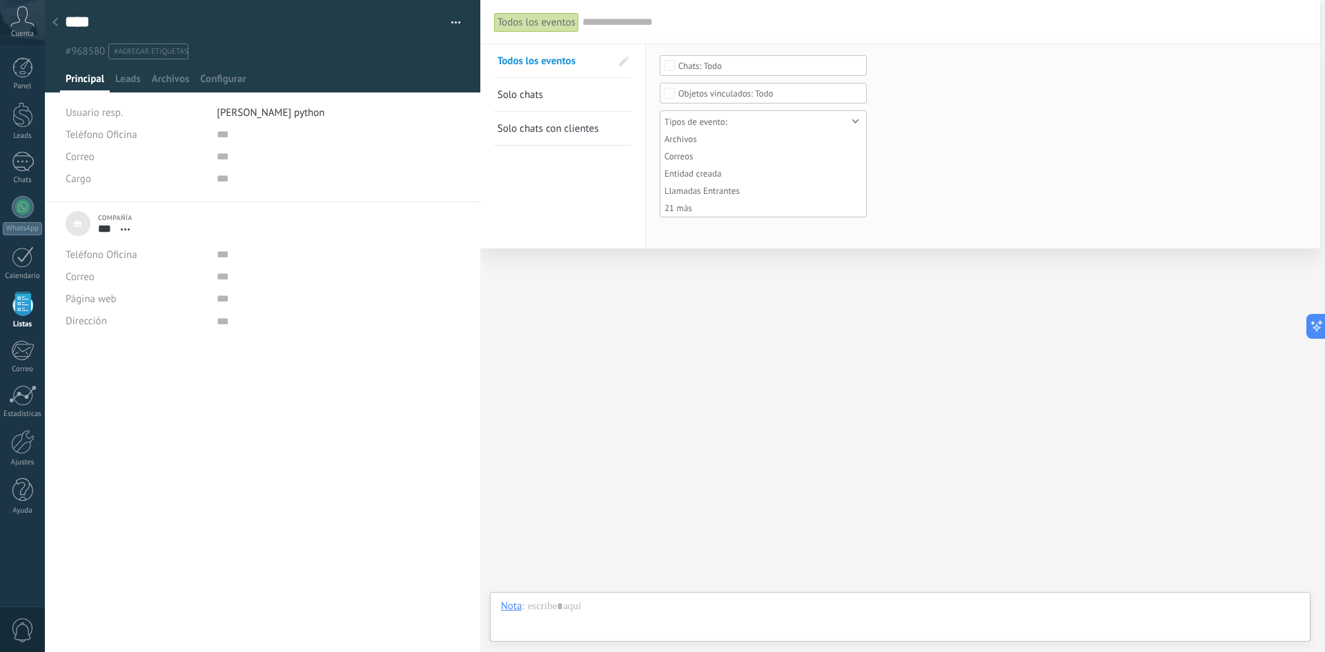
click at [1314, 142] on div "Todos los eventos Buscar Todos los eventos Solo chats Solo chats con clientes G…" at bounding box center [902, 326] width 844 height 652
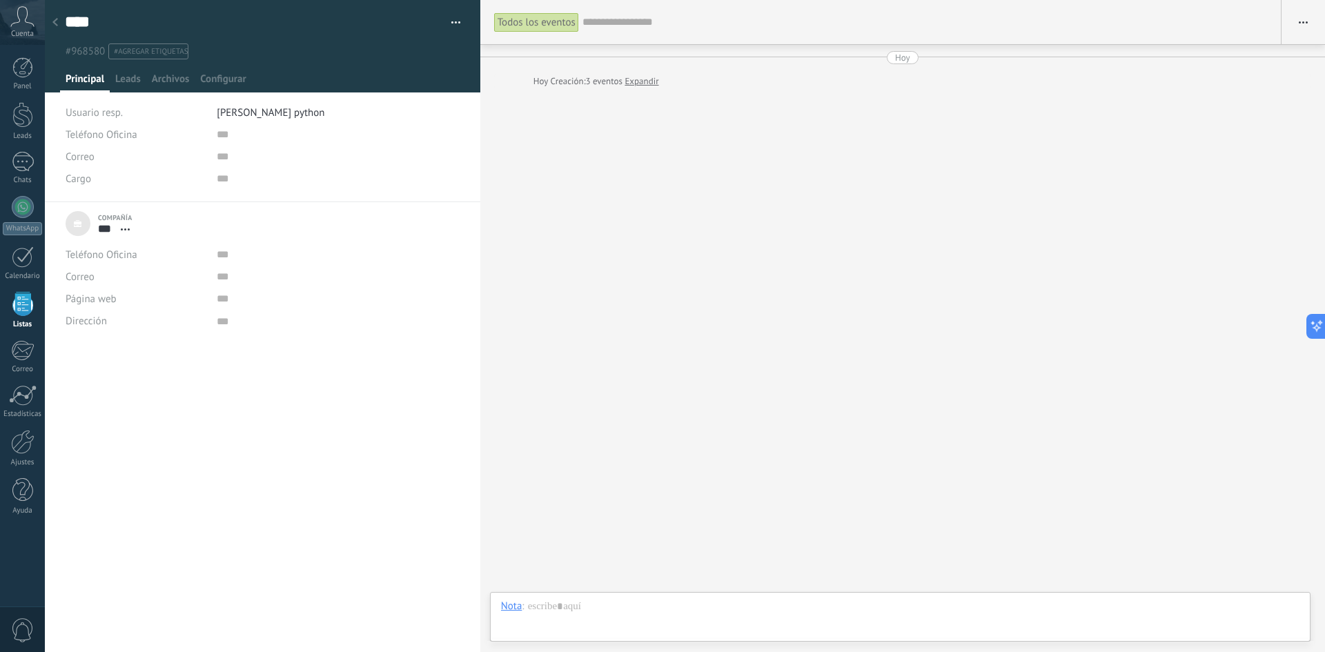
click at [625, 26] on input "text" at bounding box center [924, 22] width 684 height 14
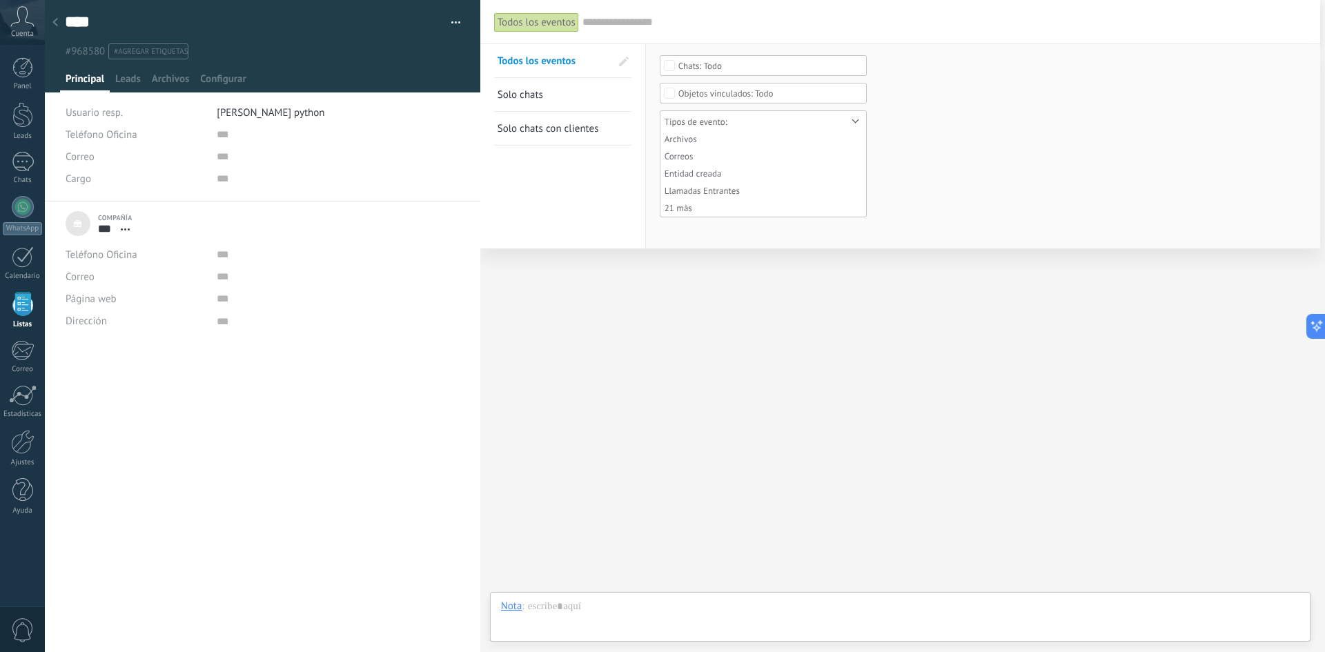
click at [526, 20] on div "Todos los eventos" at bounding box center [536, 22] width 85 height 20
click at [688, 310] on div "Todos los eventos Buscar Todos los eventos Solo chats Solo chats con clientes G…" at bounding box center [900, 326] width 840 height 652
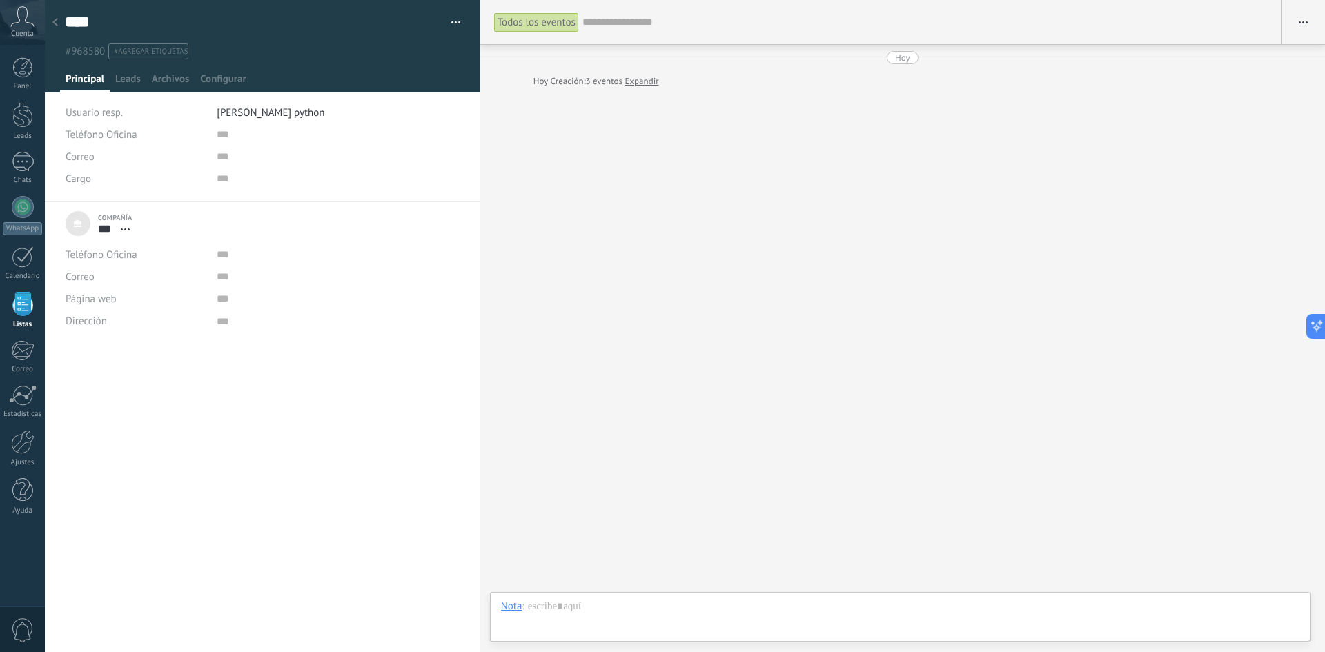
click at [56, 23] on icon at bounding box center [55, 22] width 6 height 8
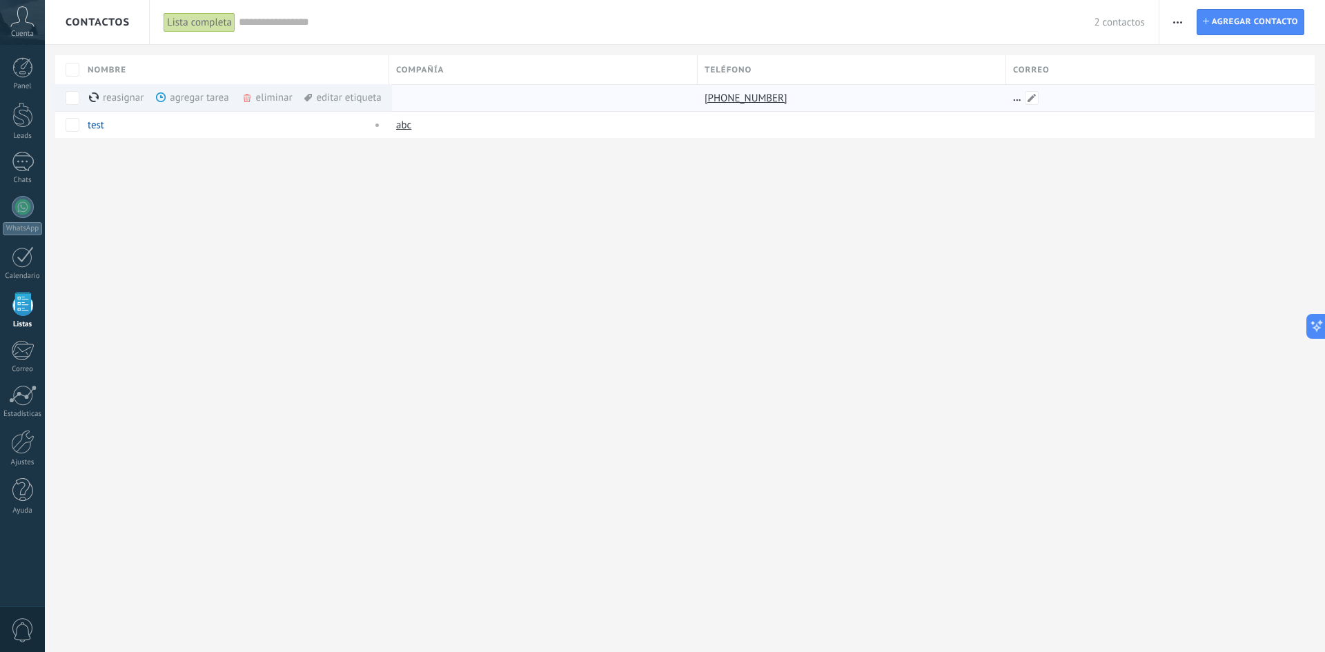
click at [1020, 101] on div at bounding box center [1155, 98] width 298 height 26
click at [1028, 97] on span at bounding box center [1031, 98] width 14 height 14
click at [893, 221] on div "Contactos Lista completa Aplicar 2 contactos Lista completa Contactos sin tarea…" at bounding box center [685, 326] width 1280 height 652
click at [1018, 100] on div at bounding box center [1155, 98] width 298 height 26
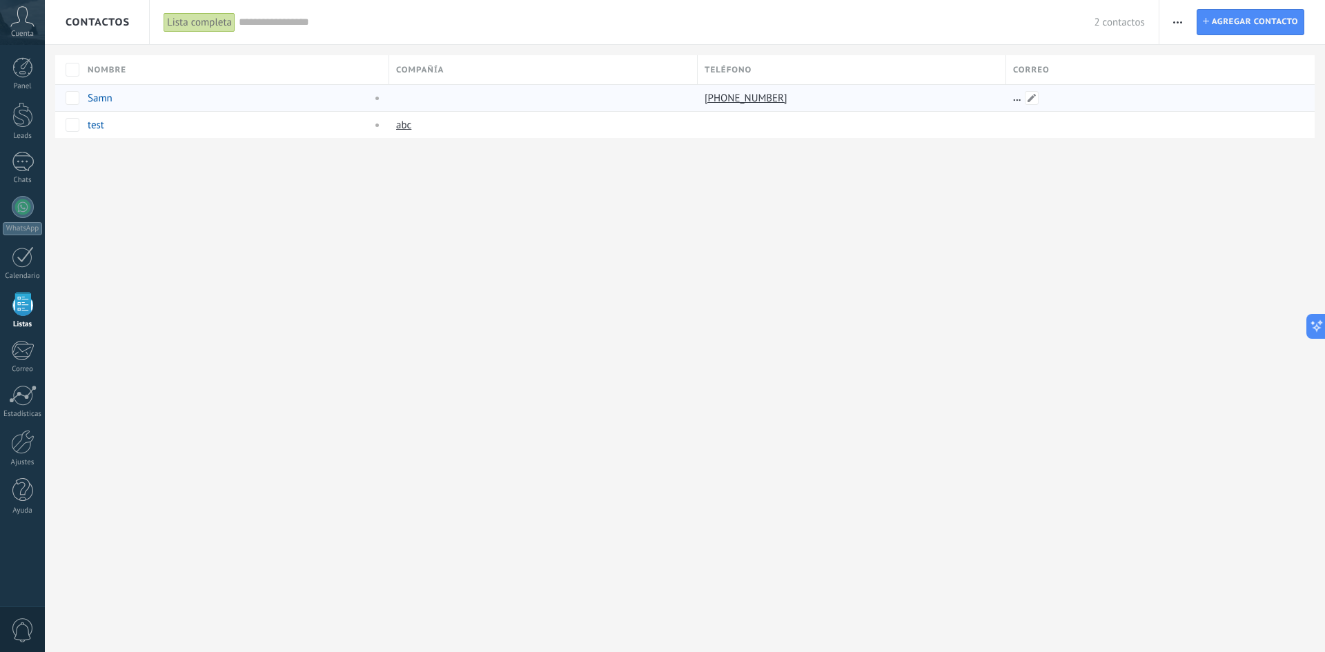
click at [1017, 99] on div at bounding box center [1155, 98] width 298 height 26
click at [971, 99] on div "[PHONE_NUMBER]" at bounding box center [847, 98] width 301 height 26
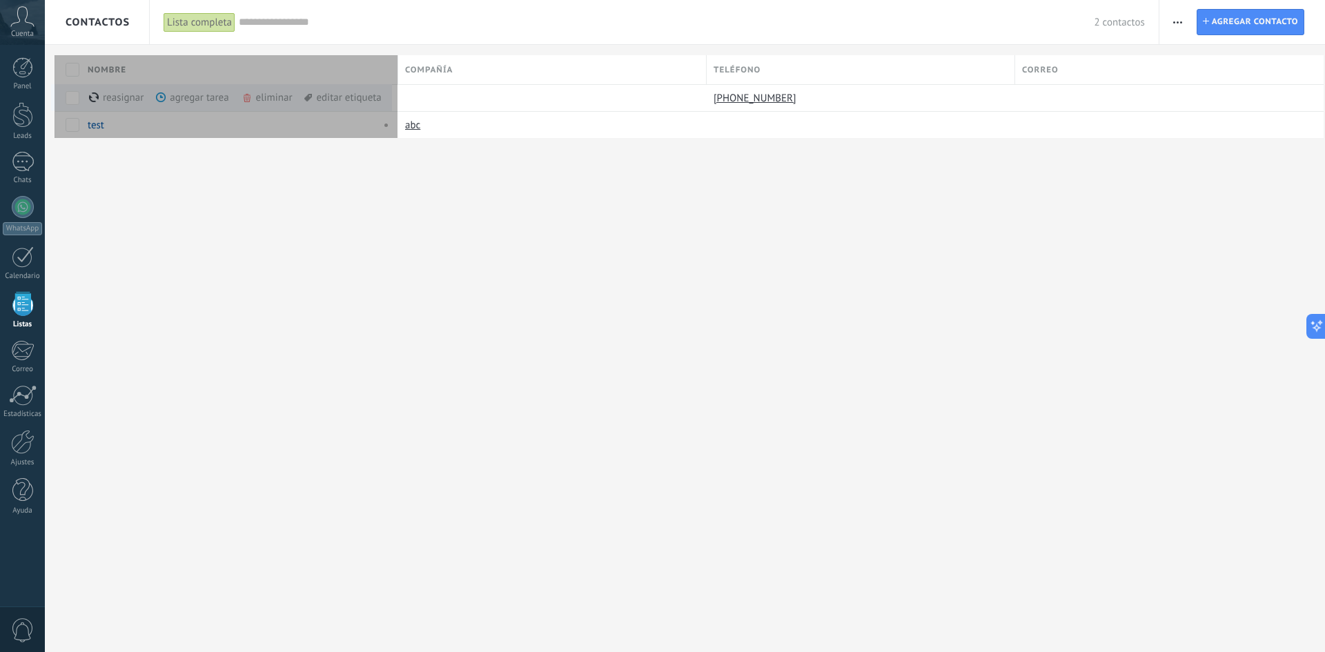
scroll to position [13, 0]
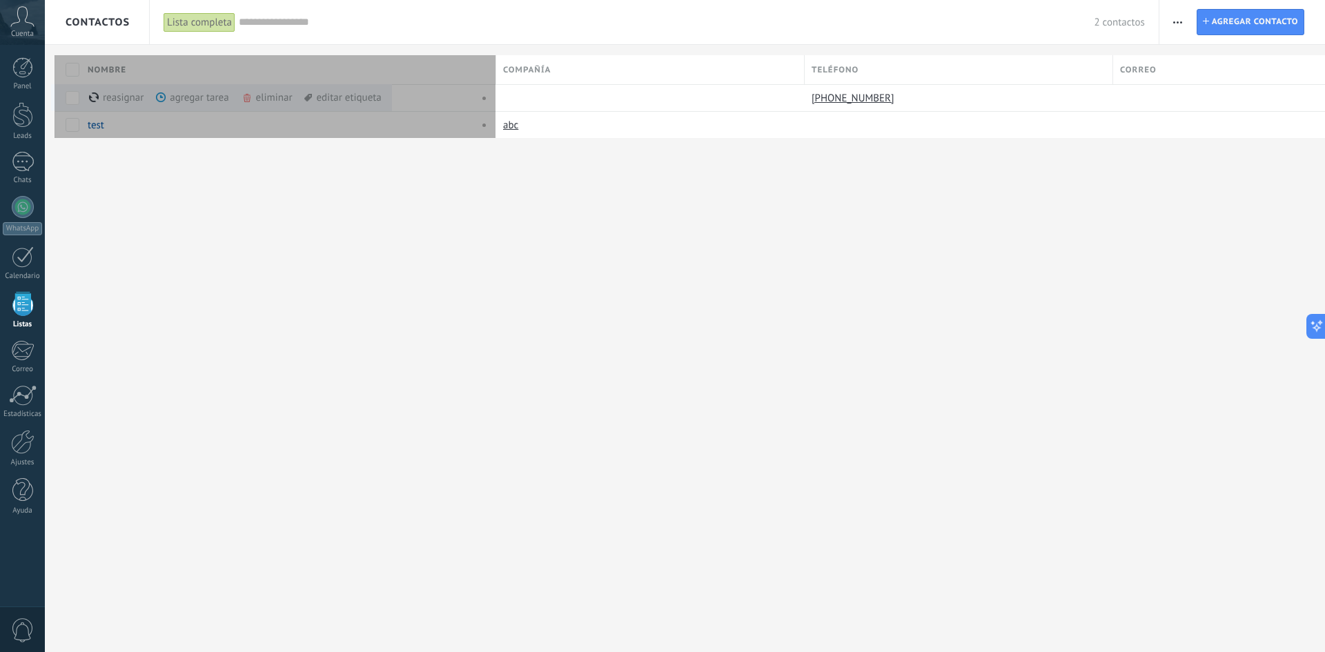
drag, startPoint x: 395, startPoint y: 63, endPoint x: 502, endPoint y: 60, distance: 107.0
click at [502, 60] on div at bounding box center [495, 71] width 15 height 26
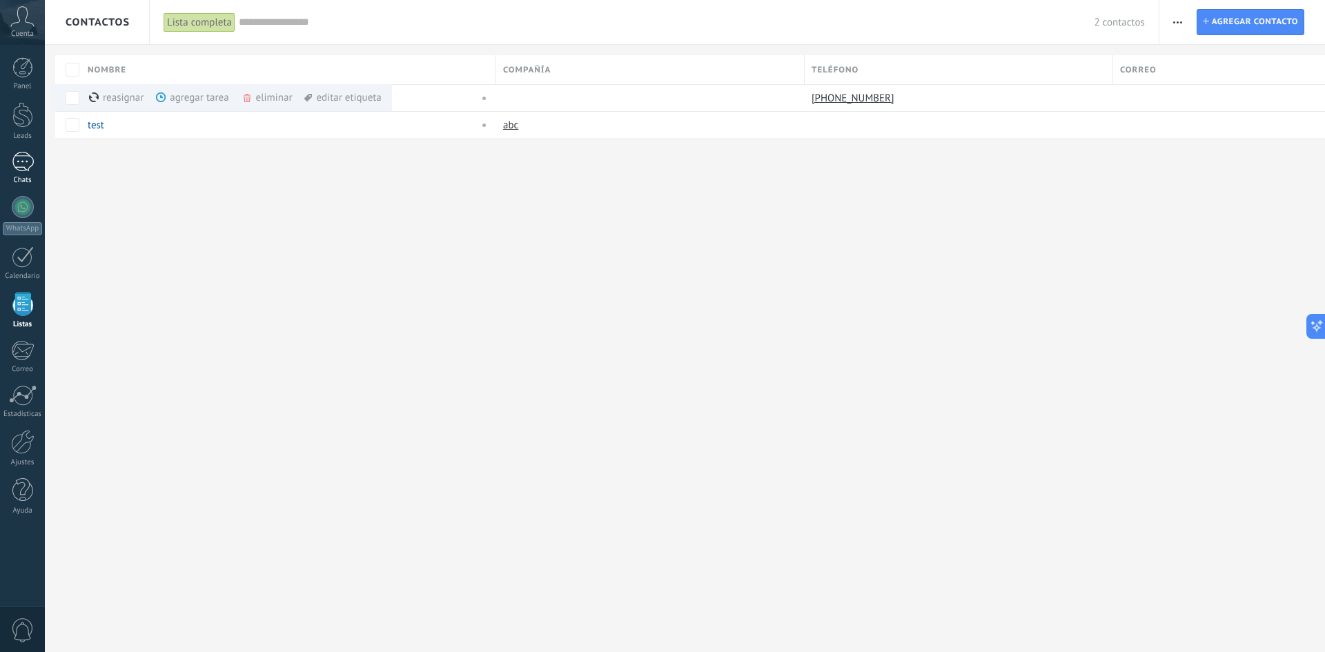
click at [21, 163] on div "1" at bounding box center [23, 162] width 22 height 20
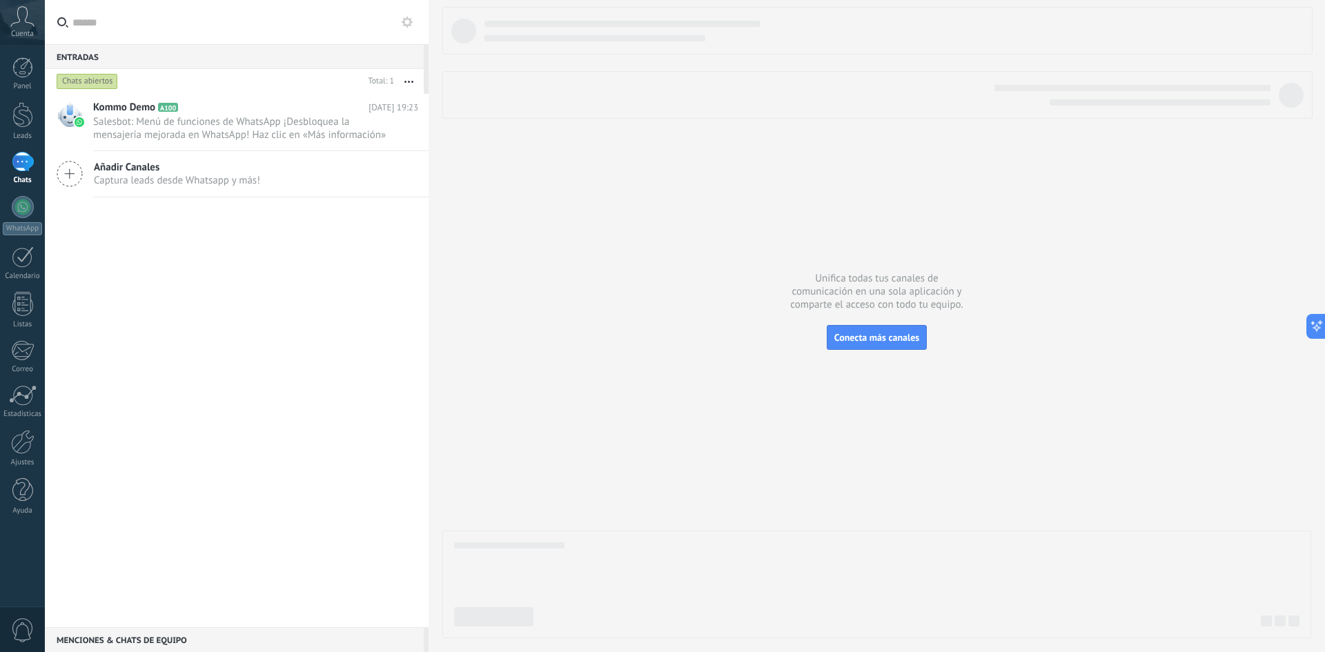
click at [410, 21] on use at bounding box center [407, 22] width 11 height 11
click at [21, 168] on div "1" at bounding box center [23, 162] width 22 height 20
click at [134, 641] on div "Menciones & Chats de equipo 0" at bounding box center [234, 639] width 379 height 25
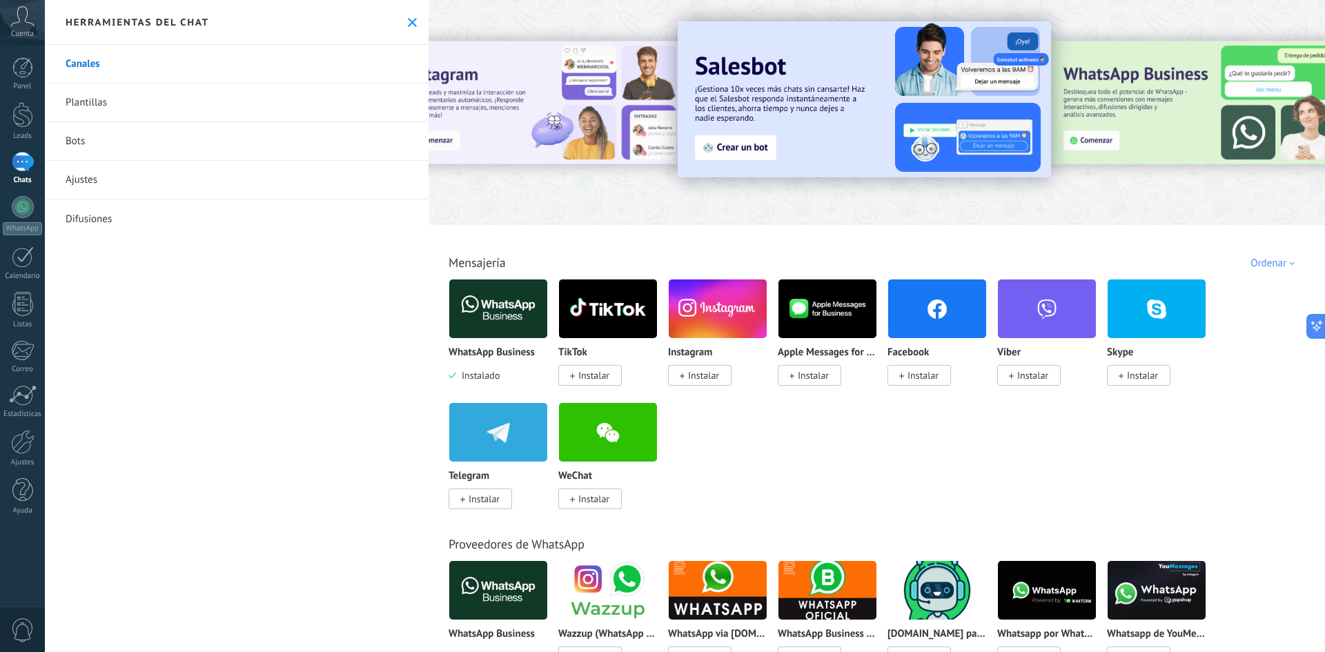
click at [86, 59] on link "Canales" at bounding box center [237, 64] width 384 height 39
click at [93, 108] on link "Plantillas" at bounding box center [237, 102] width 384 height 39
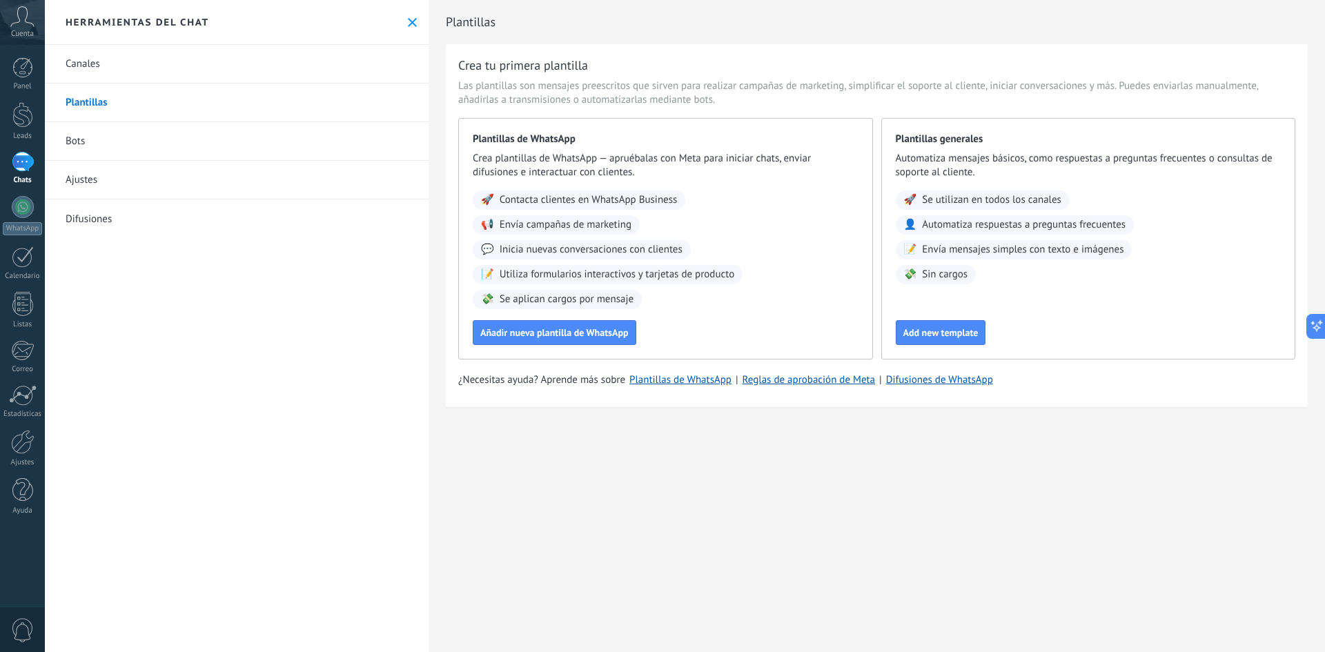
click at [408, 19] on icon at bounding box center [412, 22] width 9 height 9
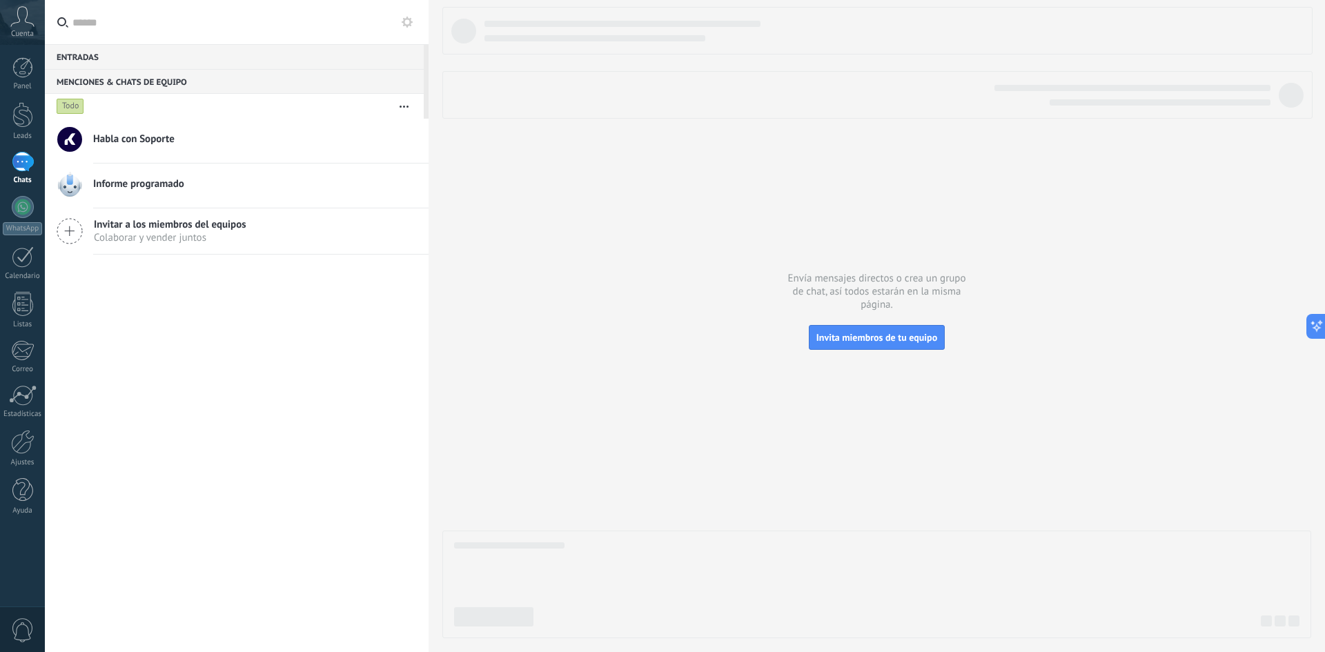
click at [139, 138] on span "Habla con Soporte" at bounding box center [133, 139] width 81 height 14
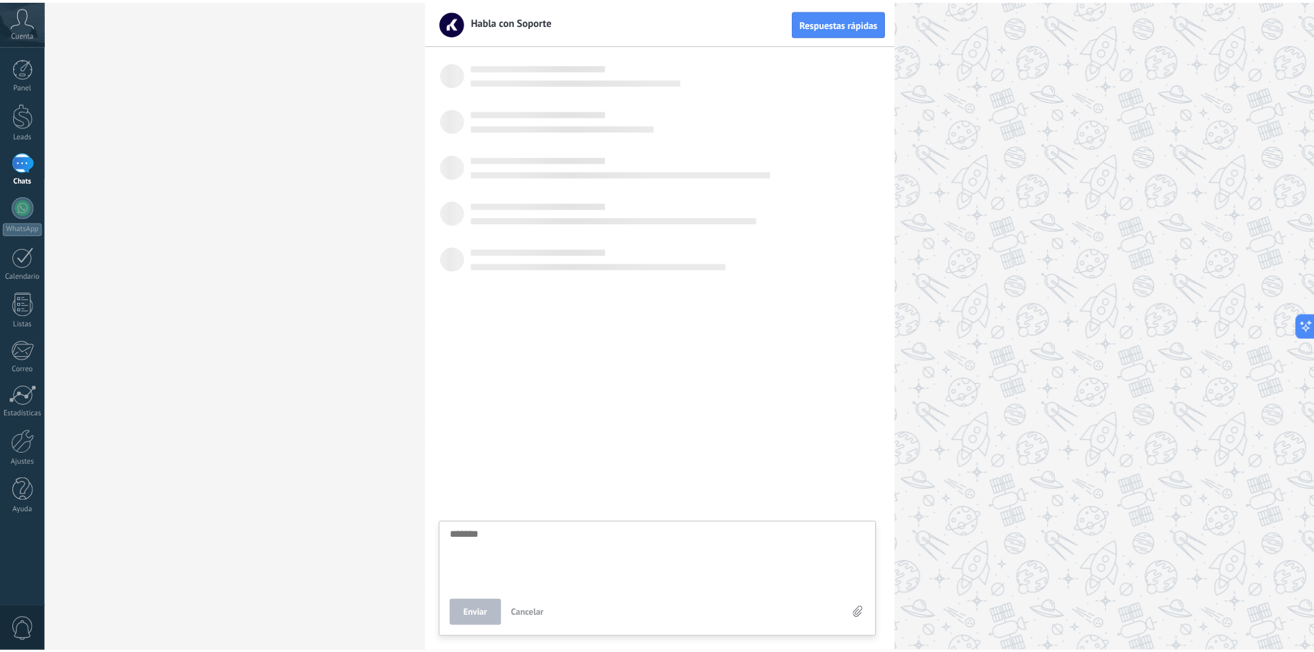
scroll to position [13, 0]
click at [479, 548] on textarea at bounding box center [662, 558] width 419 height 57
type textarea "**********"
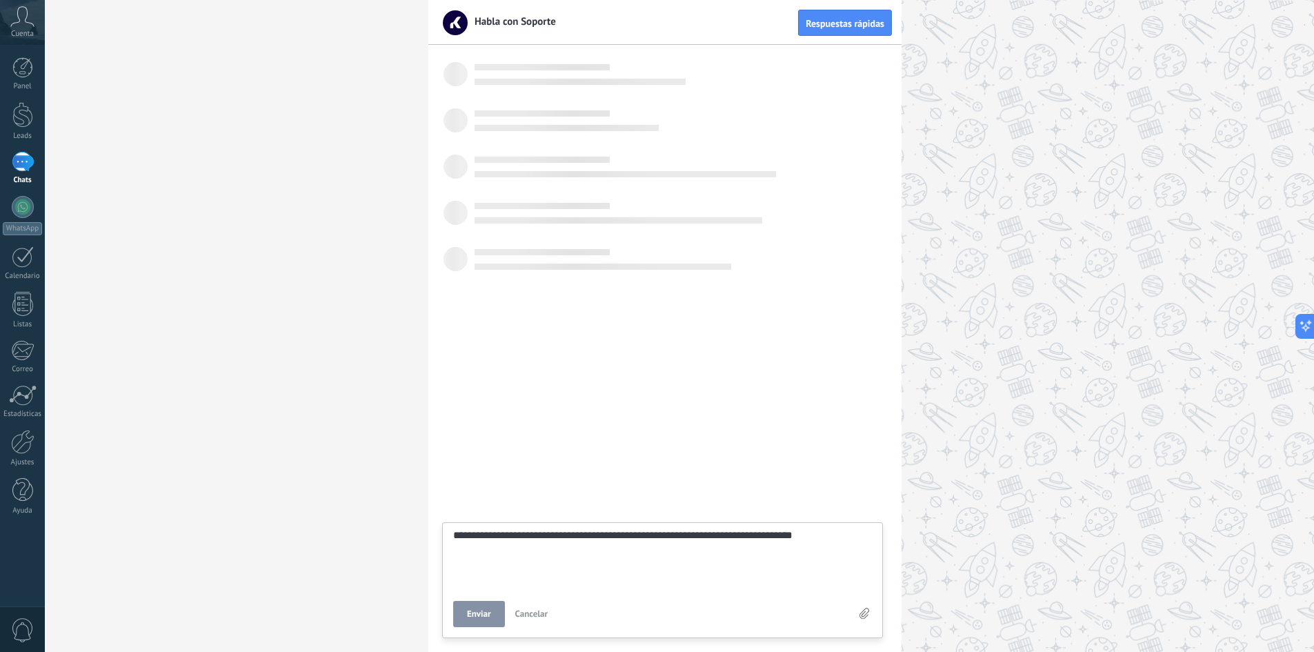
type textarea "**********"
click at [475, 612] on span "Enviar" at bounding box center [479, 614] width 24 height 10
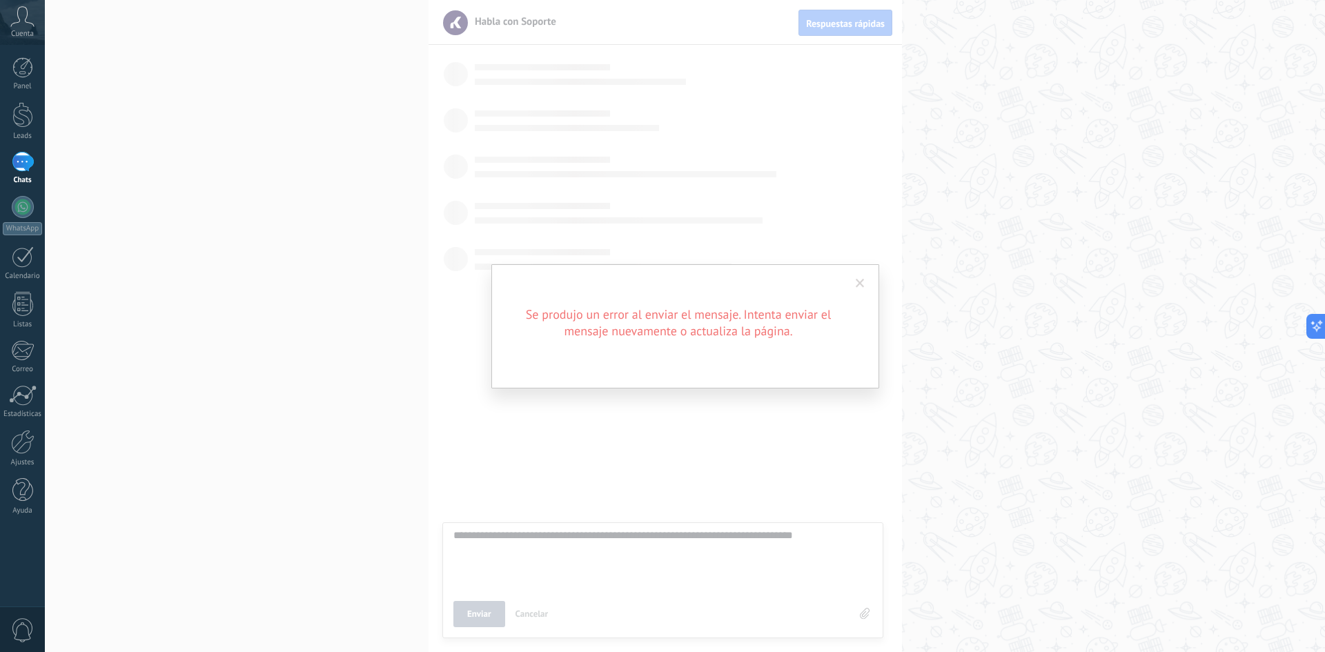
click at [862, 280] on span at bounding box center [859, 284] width 9 height 10
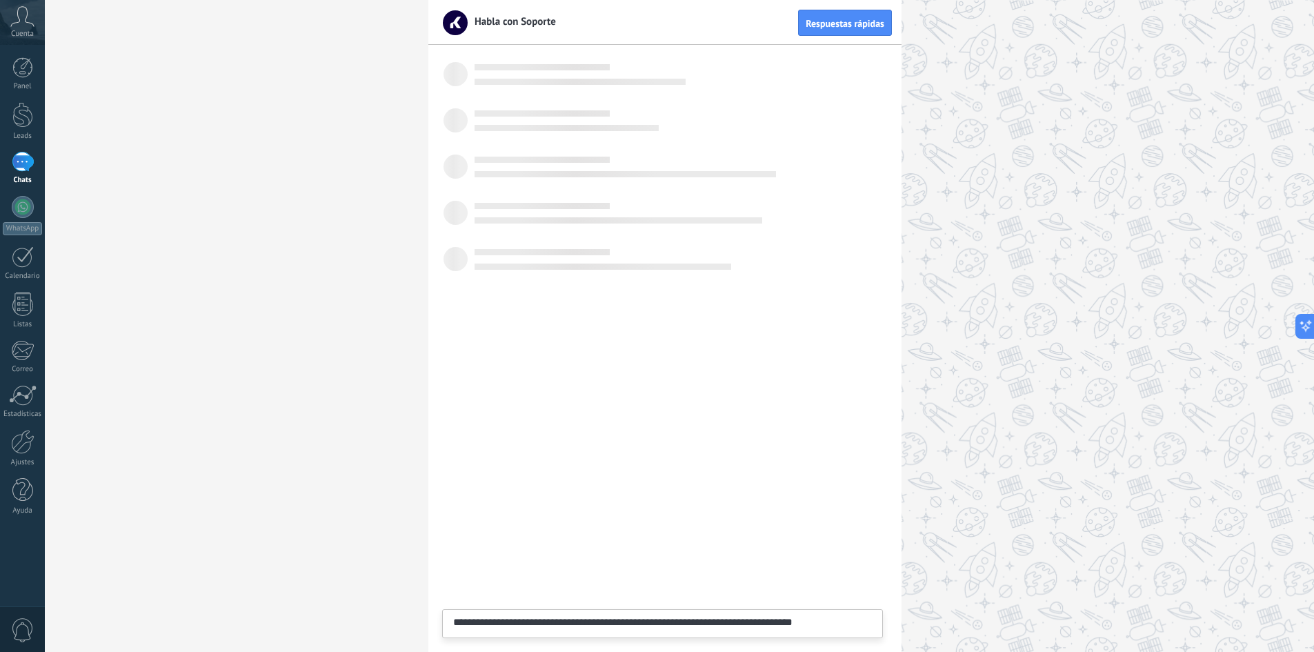
click at [637, 42] on header "Habla con Soporte Respuestas rápidas" at bounding box center [664, 22] width 473 height 45
click at [14, 166] on div "1" at bounding box center [23, 162] width 22 height 20
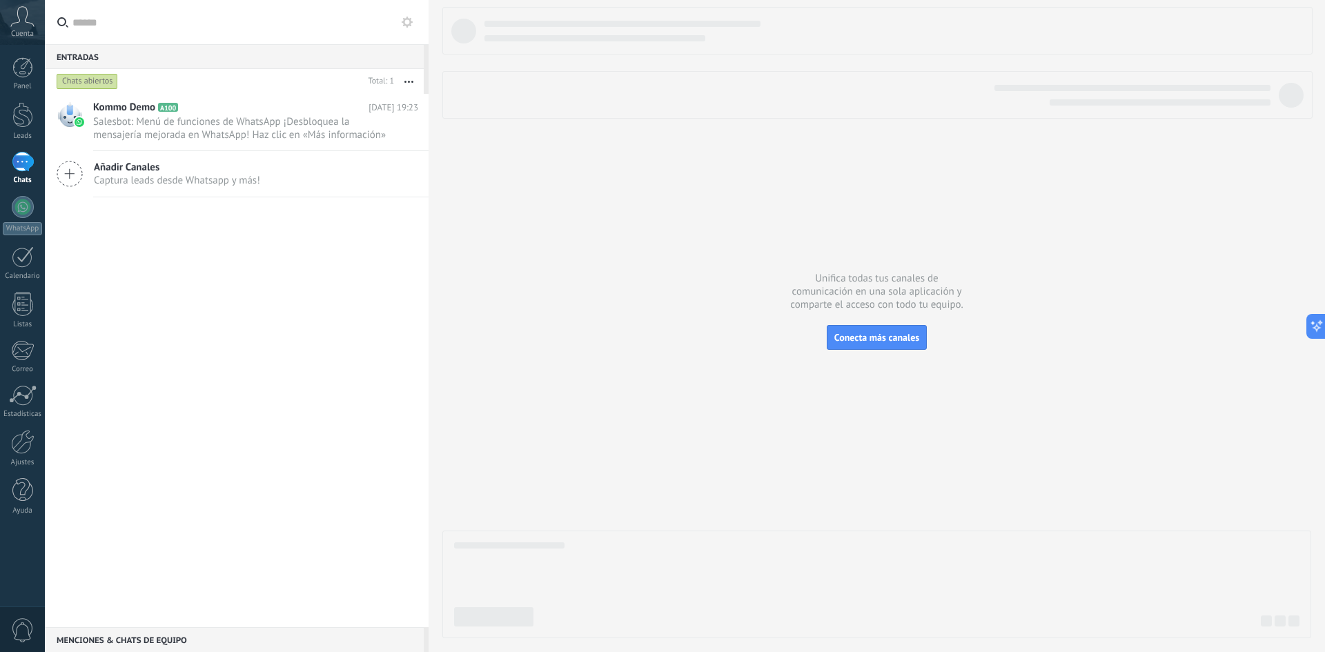
click at [128, 635] on div "Menciones & Chats de equipo 0" at bounding box center [234, 639] width 379 height 25
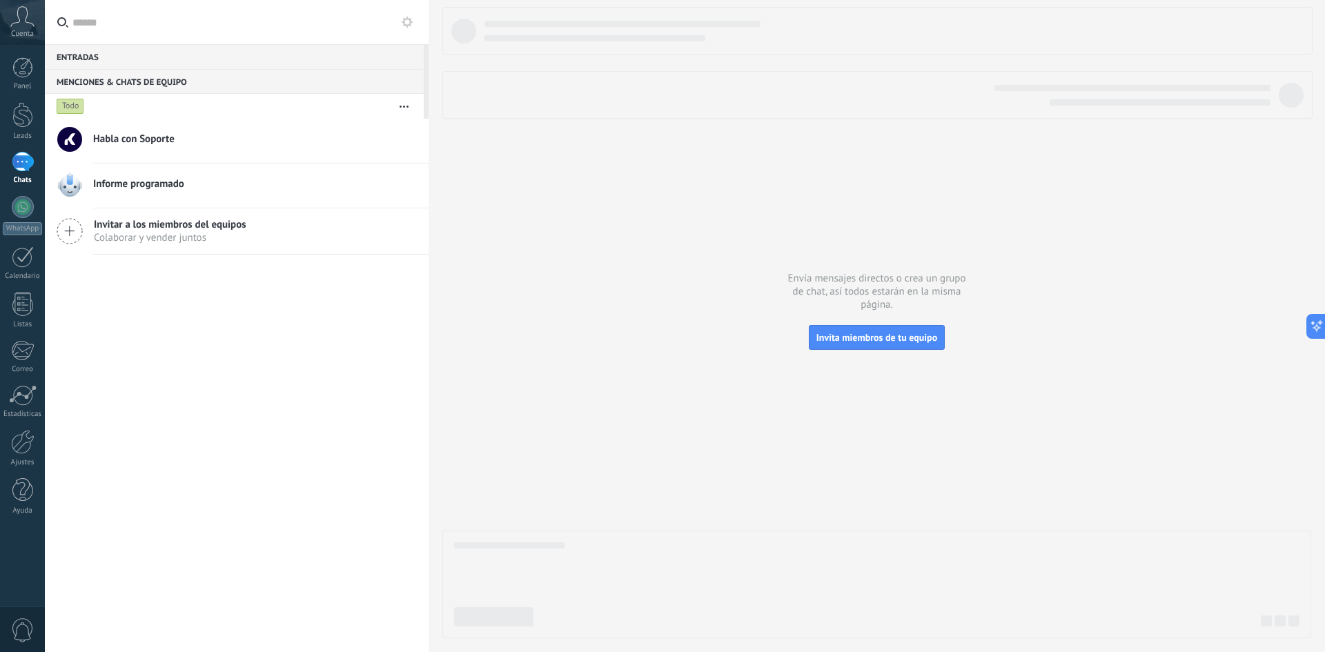
click at [126, 130] on div "Habla con Soporte" at bounding box center [260, 141] width 335 height 30
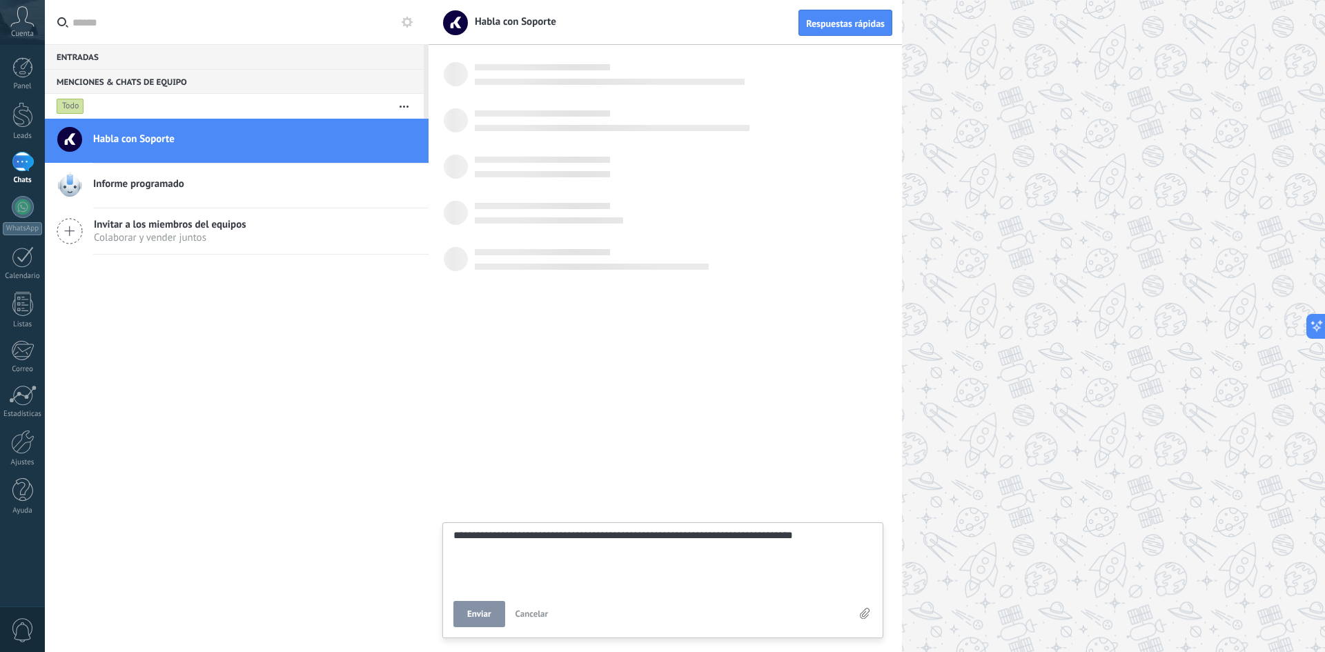
click at [166, 190] on span "Informe programado" at bounding box center [138, 184] width 91 height 14
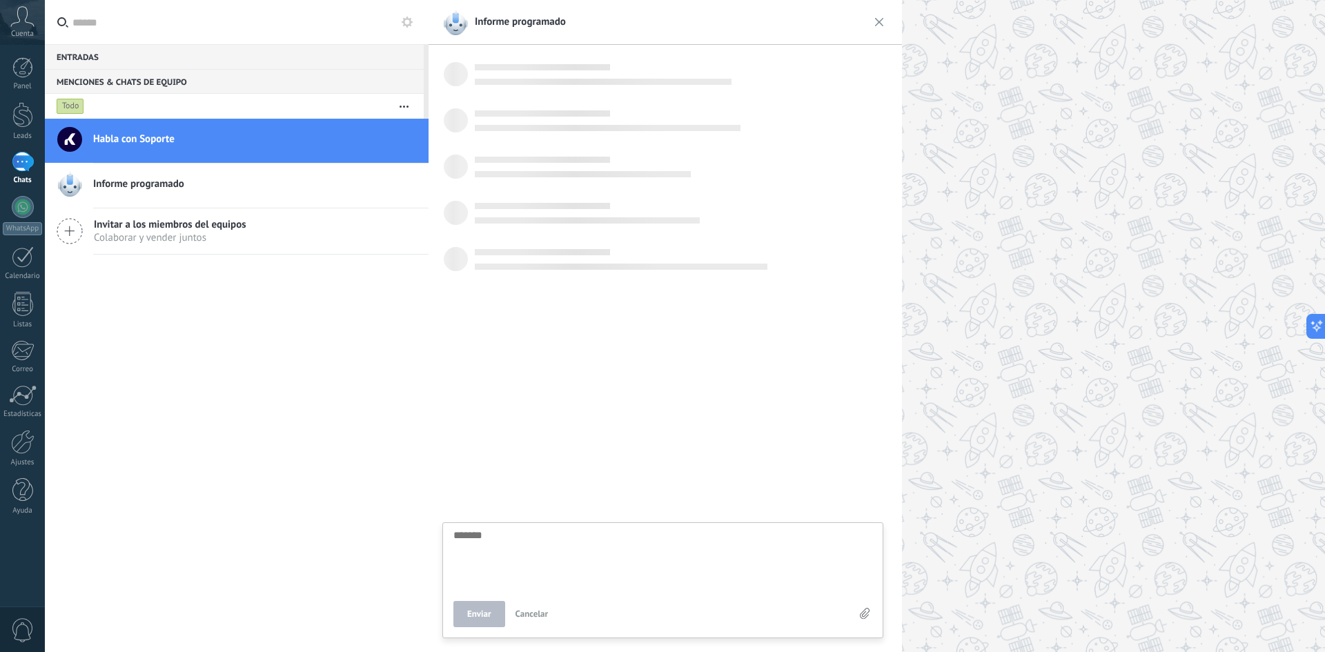
scroll to position [13, 0]
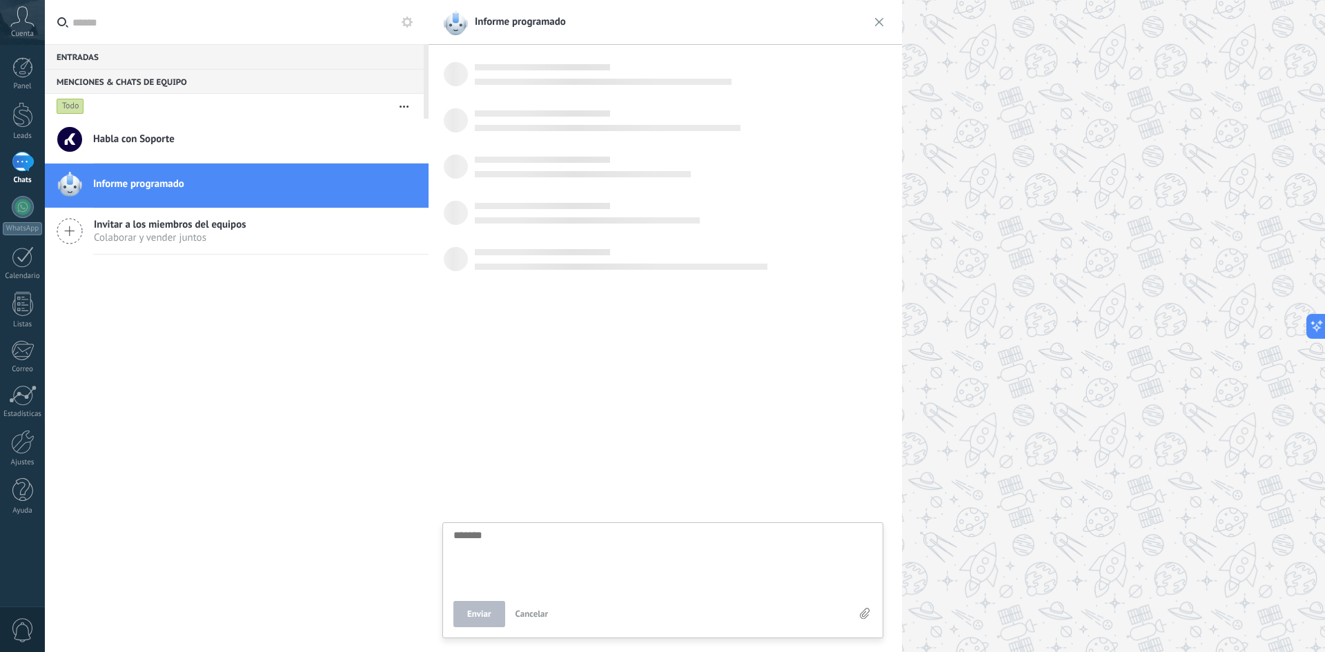
click at [172, 134] on span "Habla con Soporte" at bounding box center [133, 139] width 81 height 14
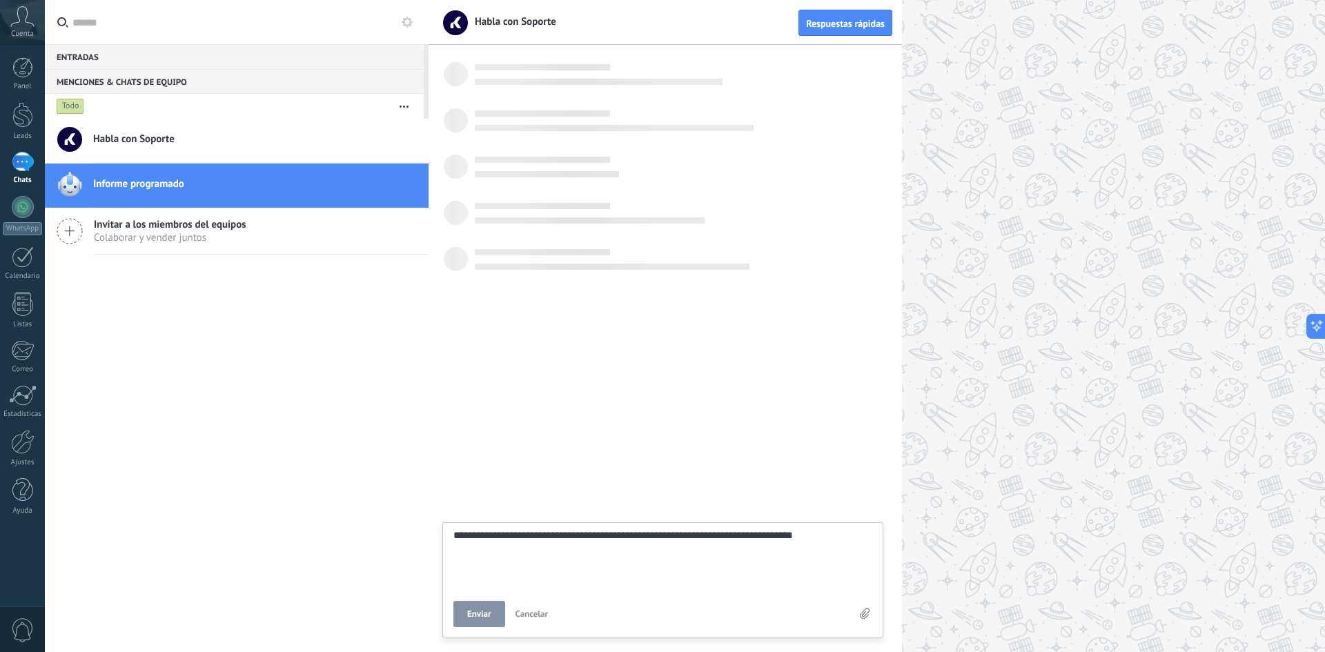
scroll to position [13, 0]
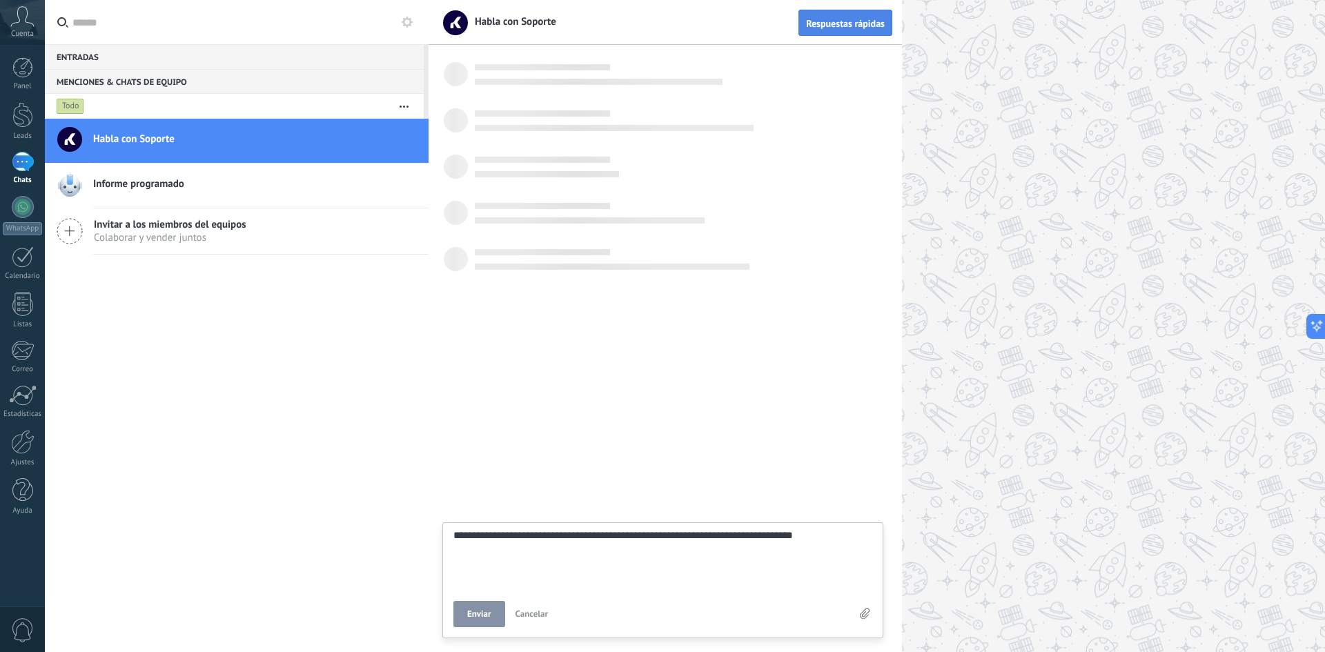
click at [870, 26] on span "Respuestas rápidas" at bounding box center [845, 24] width 79 height 10
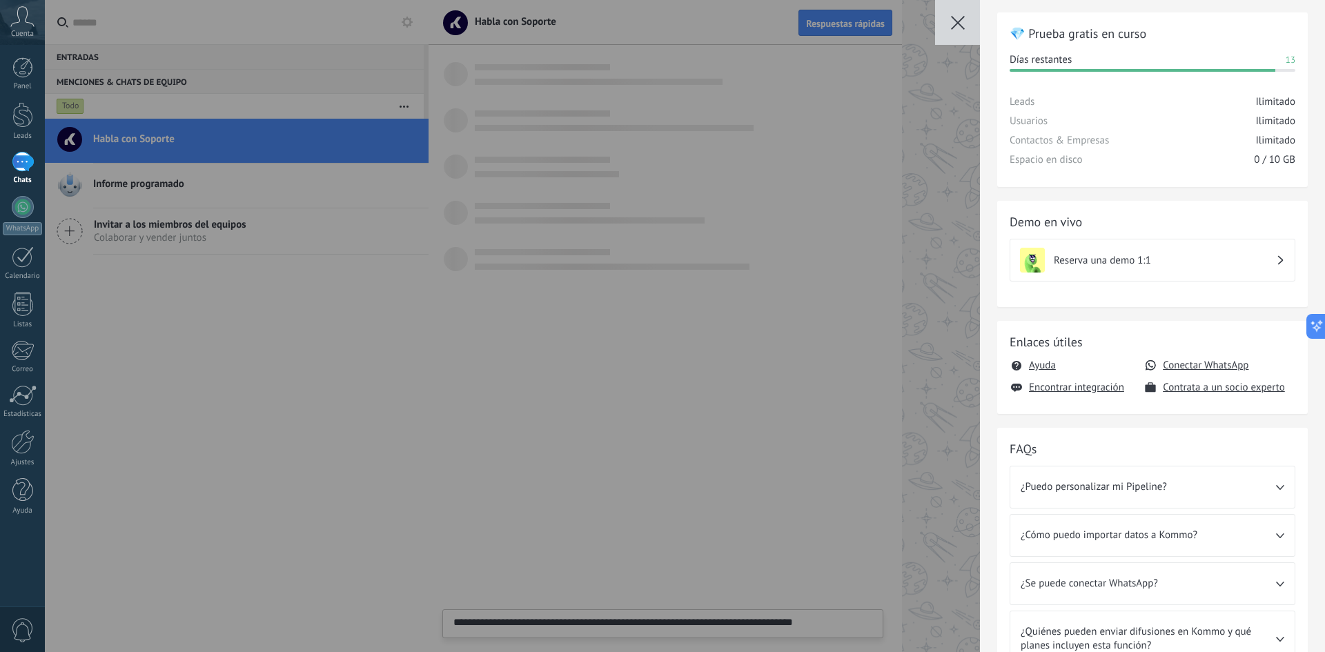
click at [941, 403] on div "💎 Prueba gratis en curso Días restantes 13 Leads Ilimitado Usuarios Ilimitado C…" at bounding box center [685, 326] width 1280 height 652
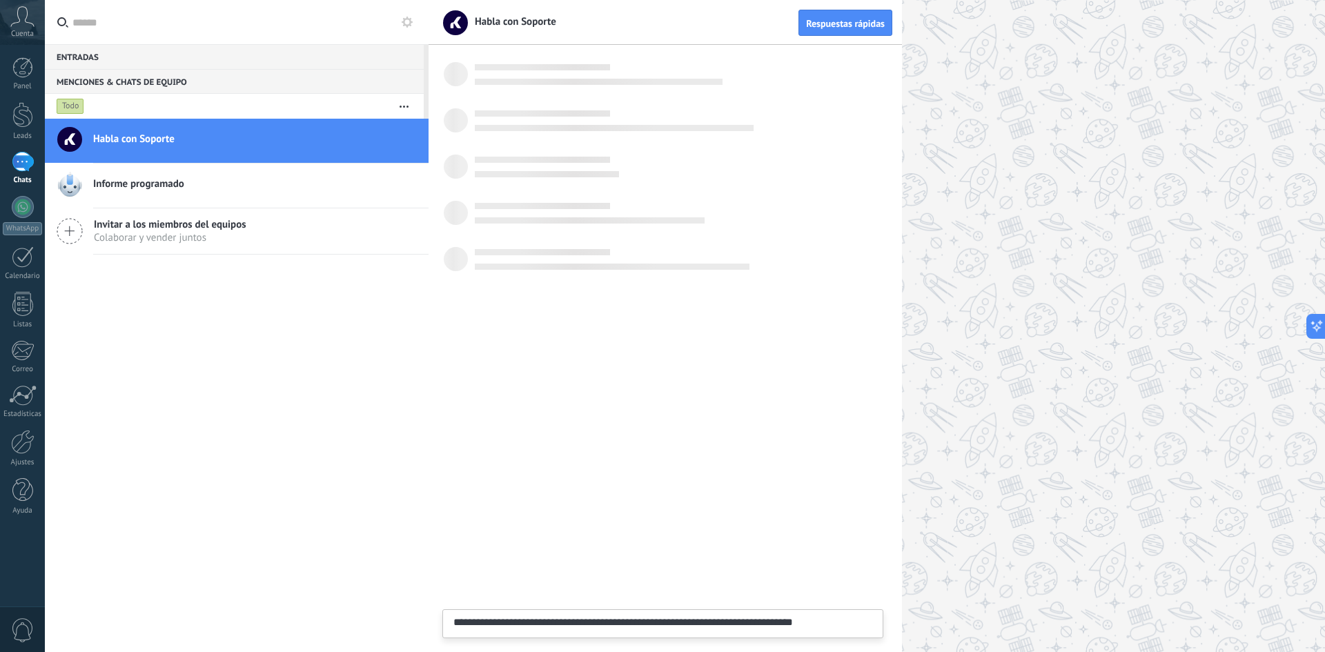
click at [625, 92] on div at bounding box center [661, 76] width 451 height 46
click at [577, 212] on div at bounding box center [661, 215] width 451 height 46
click at [196, 149] on div "Habla con Soporte" at bounding box center [260, 141] width 335 height 30
click at [149, 186] on span "Informe programado" at bounding box center [138, 184] width 91 height 14
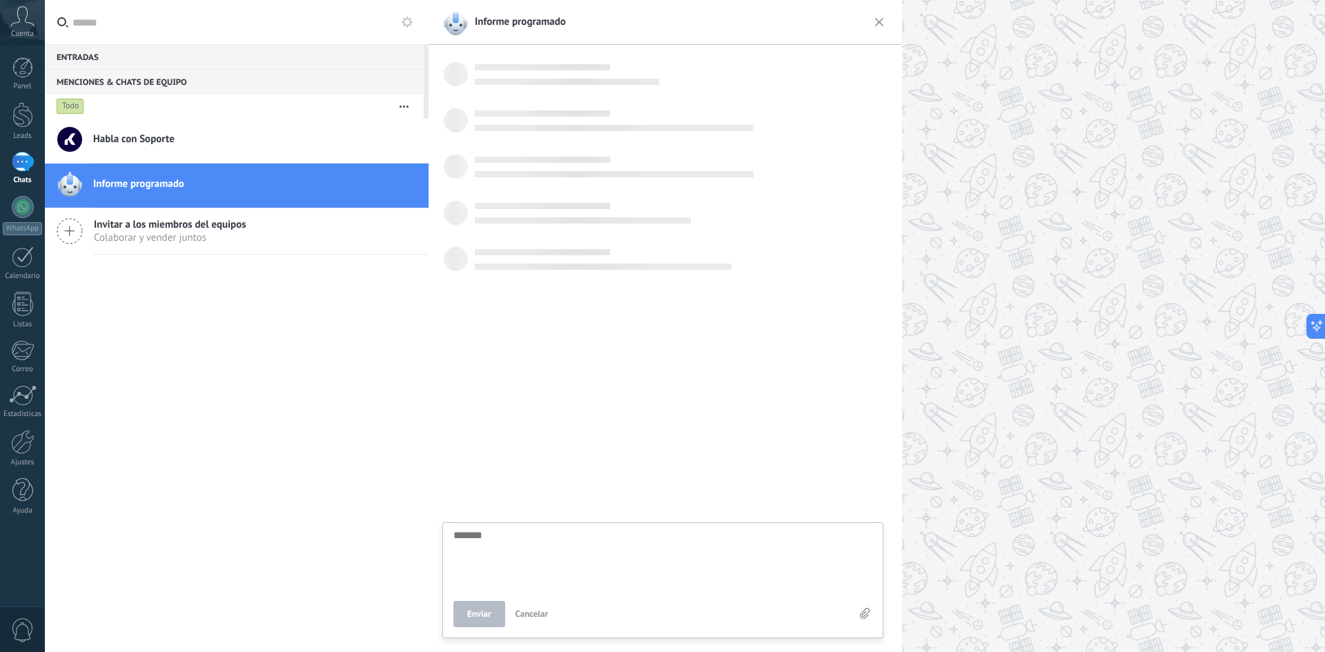
click at [163, 135] on span "Habla con Soporte" at bounding box center [133, 139] width 81 height 14
type textarea "**********"
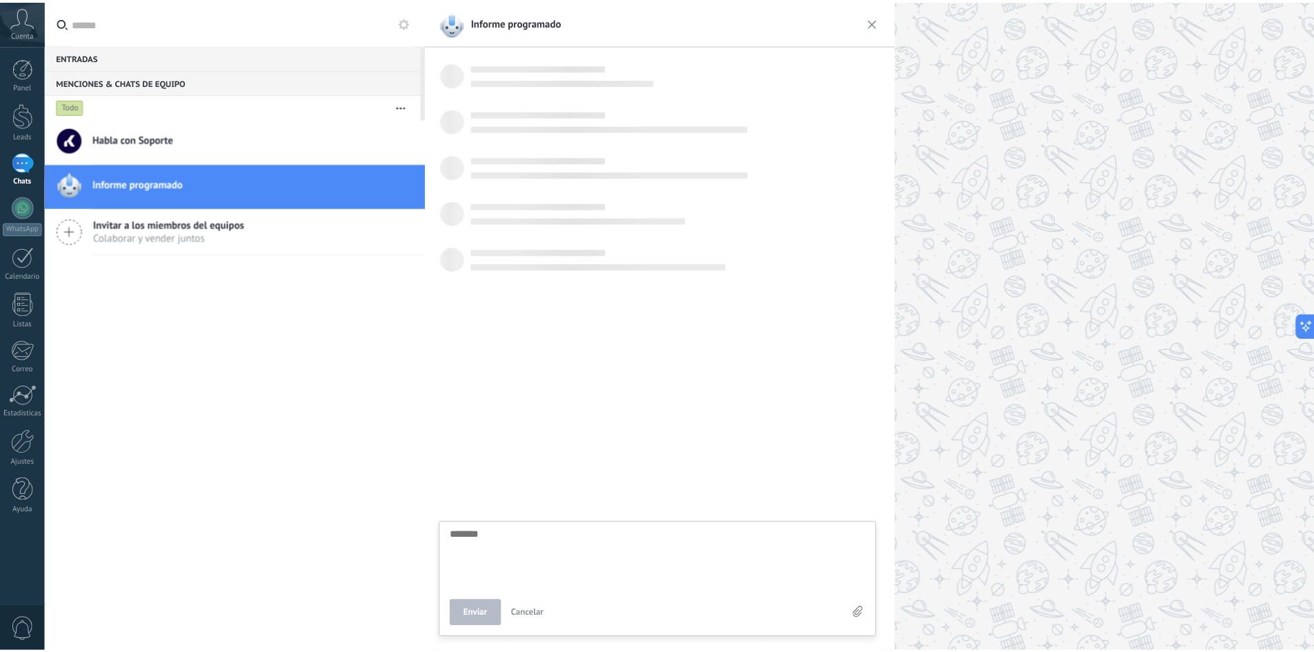
scroll to position [13, 0]
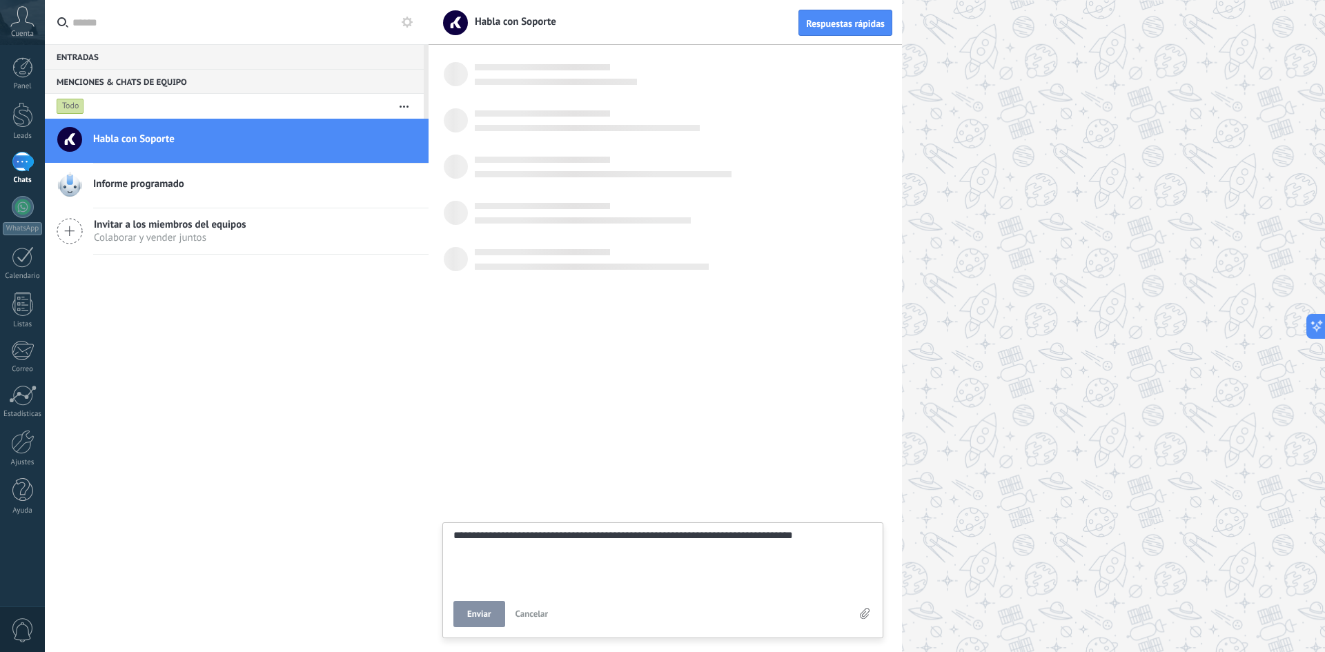
click at [666, 570] on textarea "**********" at bounding box center [662, 558] width 419 height 57
click at [468, 608] on button "Enviar" at bounding box center [479, 614] width 52 height 26
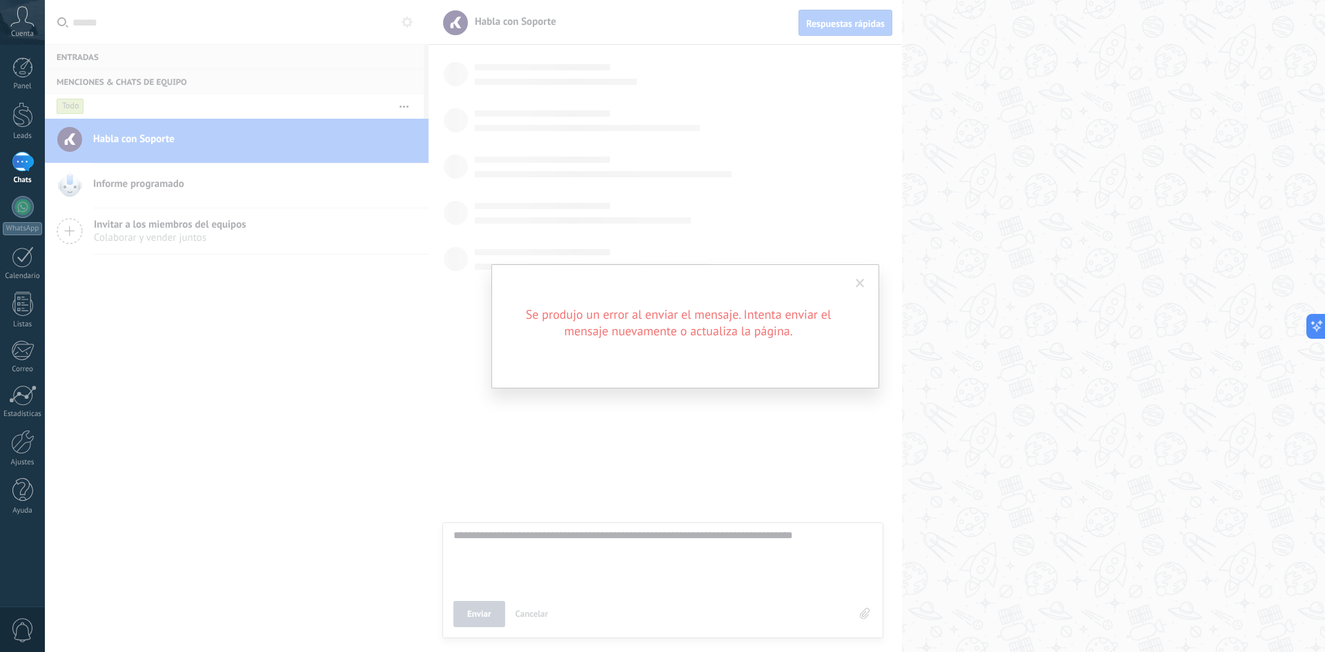
click at [862, 282] on span at bounding box center [859, 284] width 9 height 10
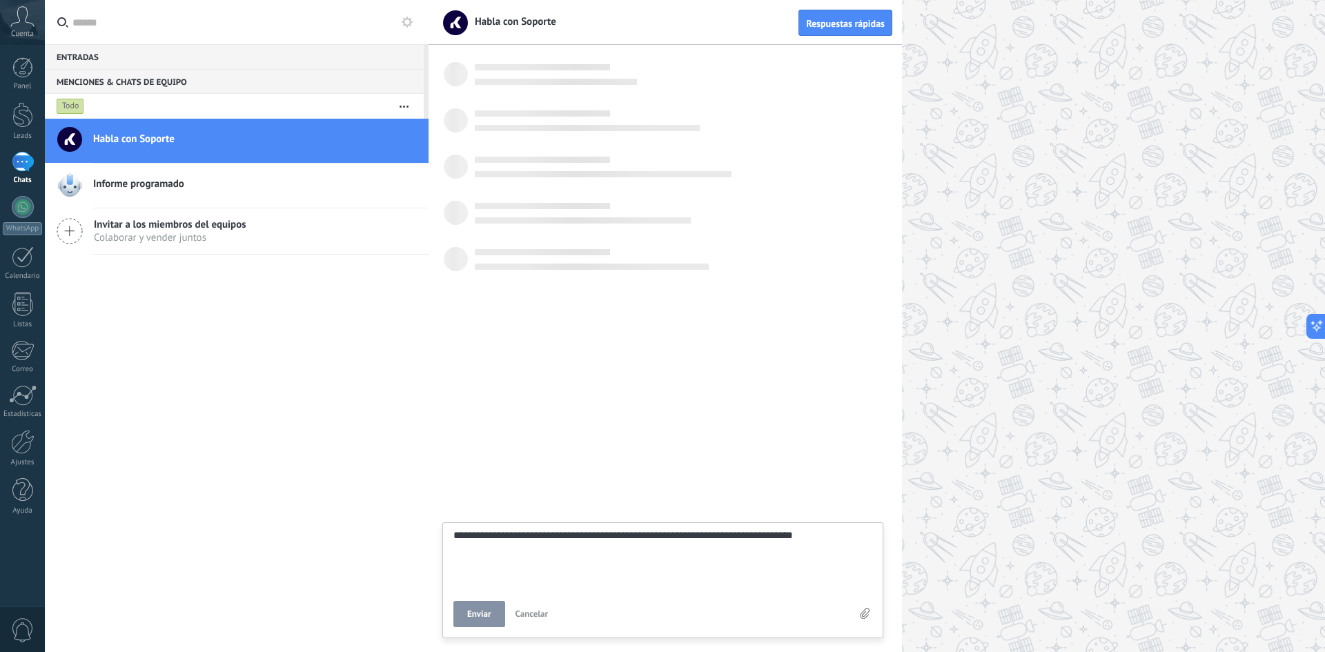
click at [753, 227] on div at bounding box center [661, 215] width 451 height 46
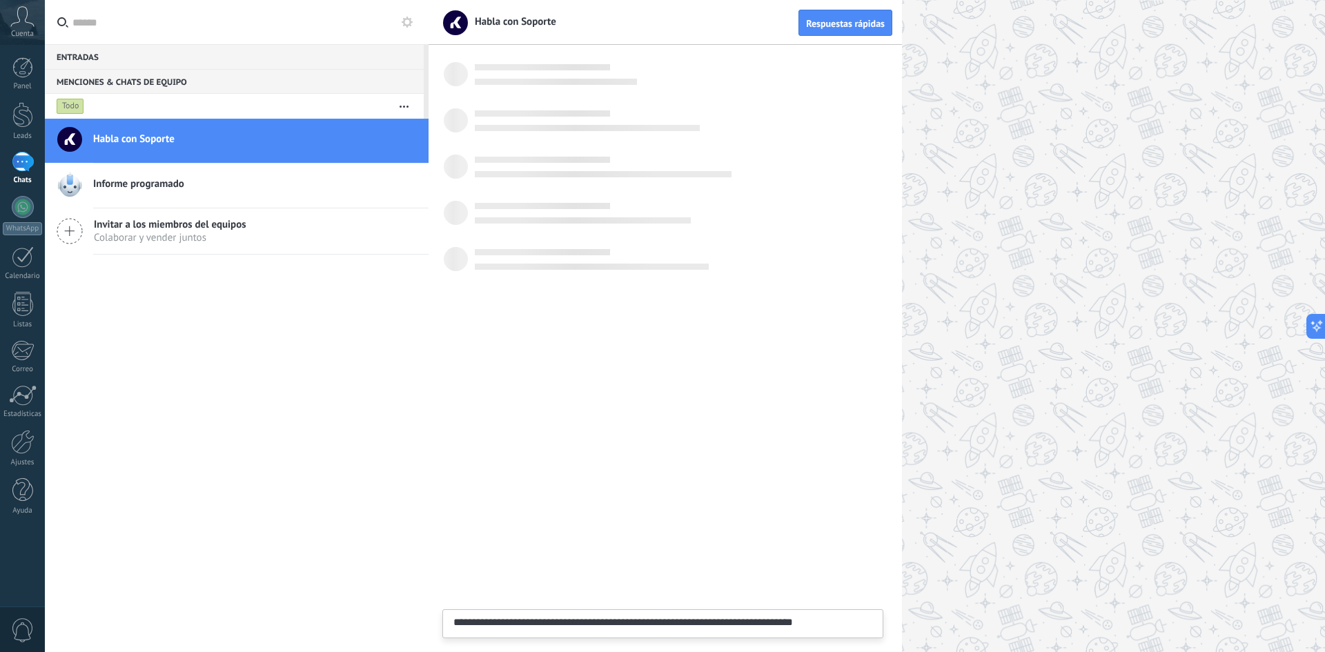
click at [608, 255] on div at bounding box center [661, 261] width 451 height 46
click at [177, 208] on div "Invitar a los miembros del equipos [PERSON_NAME] y vender juntos" at bounding box center [237, 231] width 384 height 46
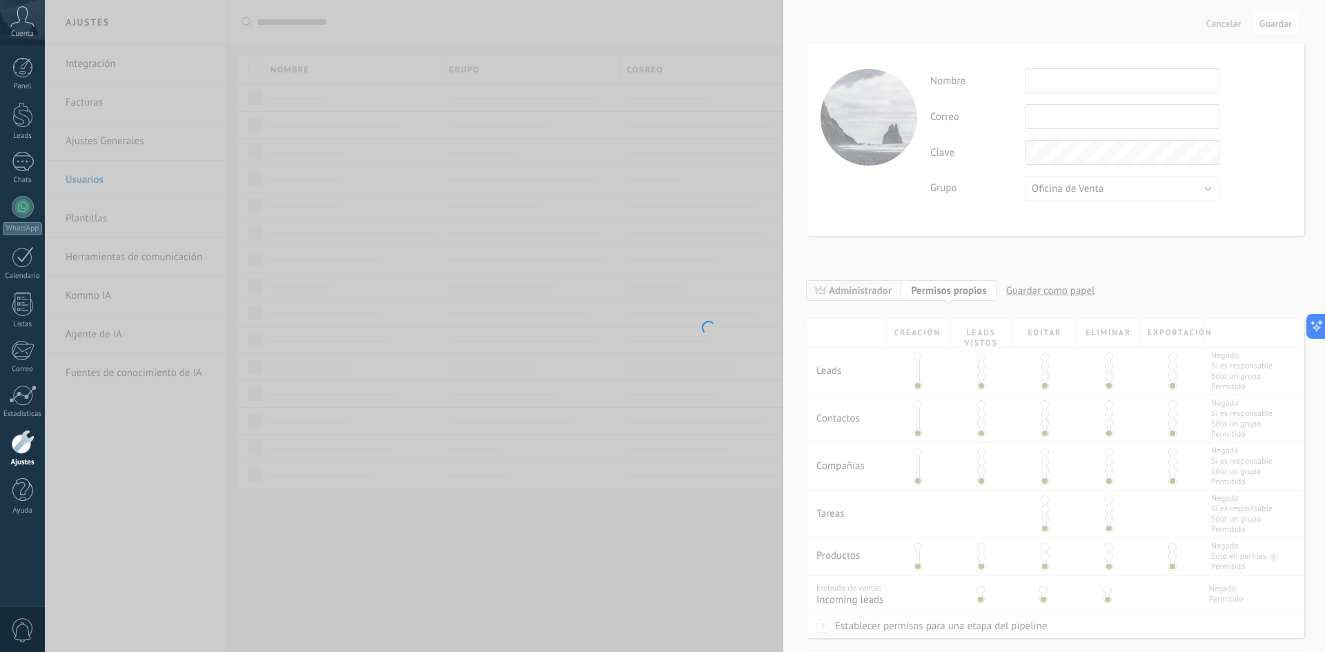
click at [168, 189] on body ".abccls-1,.abccls-2{fill-rule:evenodd}.abccls-2{fill:#fff} .abfcls-1{fill:none}…" at bounding box center [662, 326] width 1325 height 652
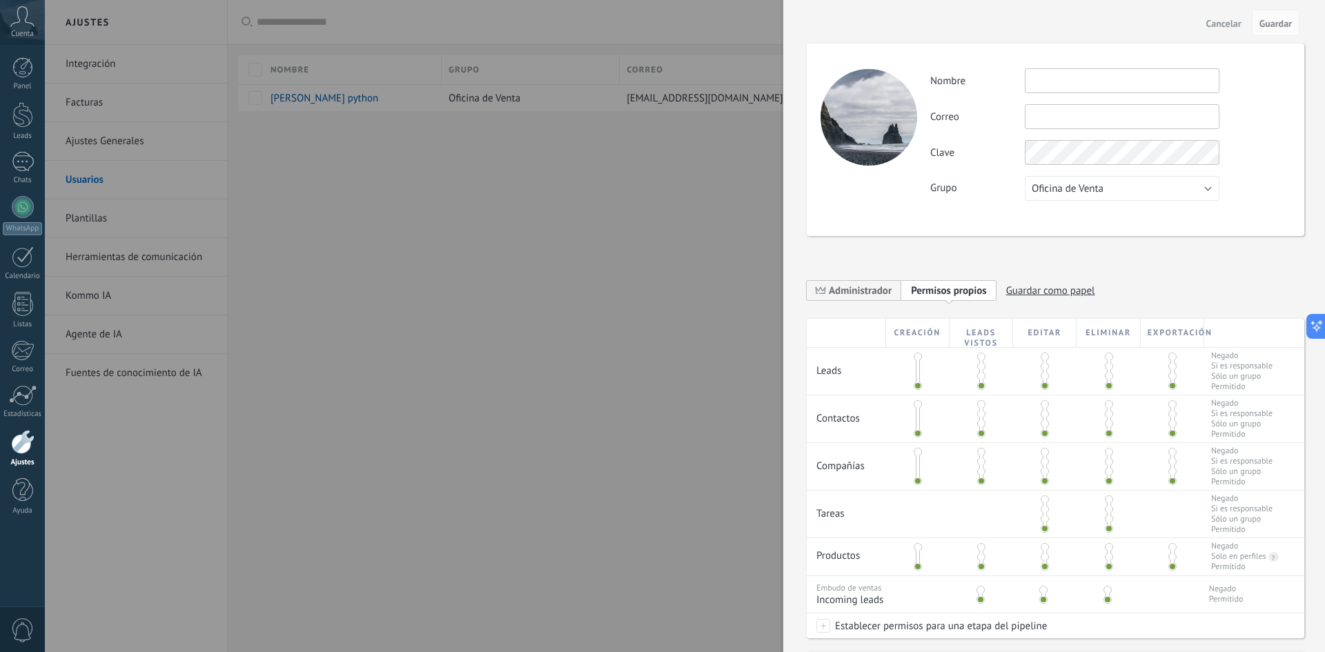
click at [563, 282] on div at bounding box center [662, 326] width 1325 height 652
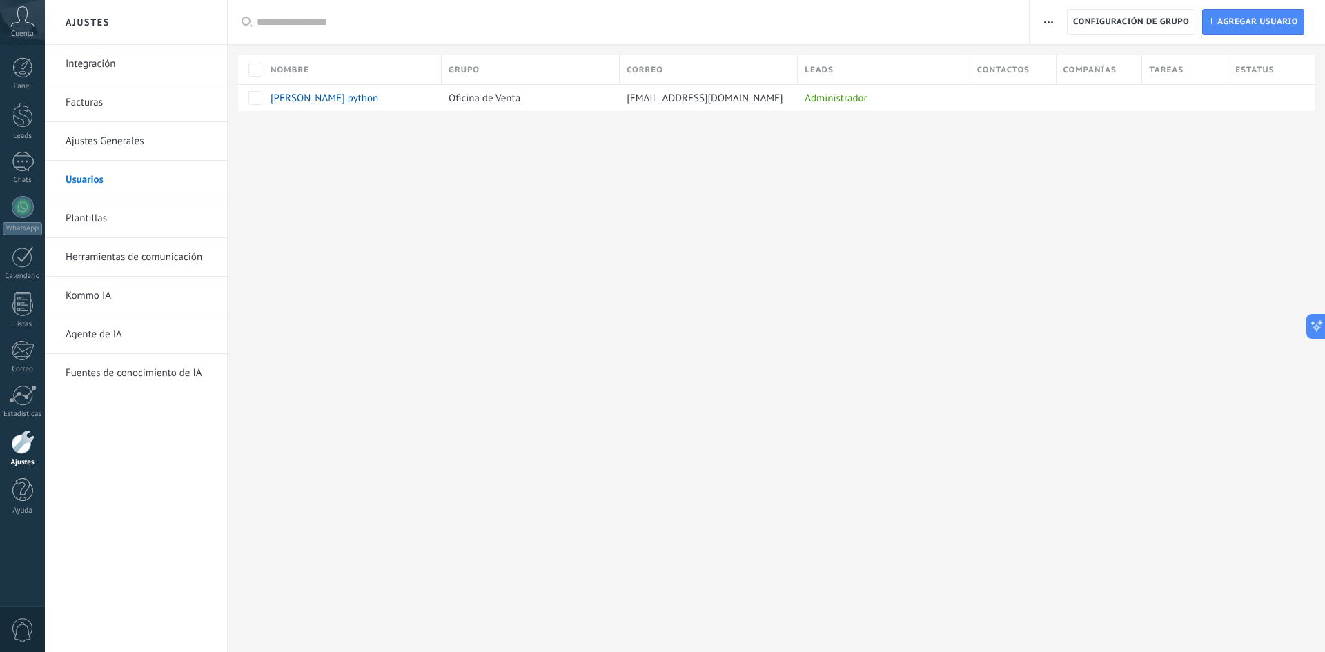
click at [75, 217] on link "Plantillas" at bounding box center [140, 218] width 148 height 39
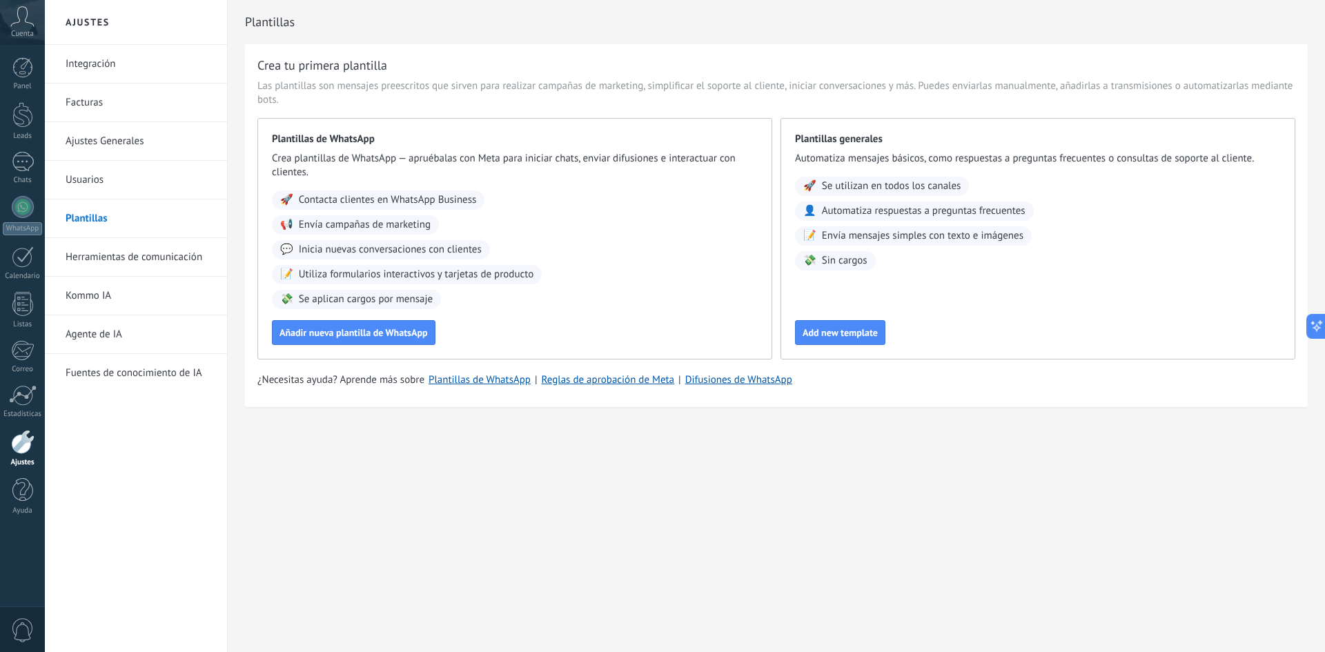
click at [96, 143] on link "Ajustes Generales" at bounding box center [140, 141] width 148 height 39
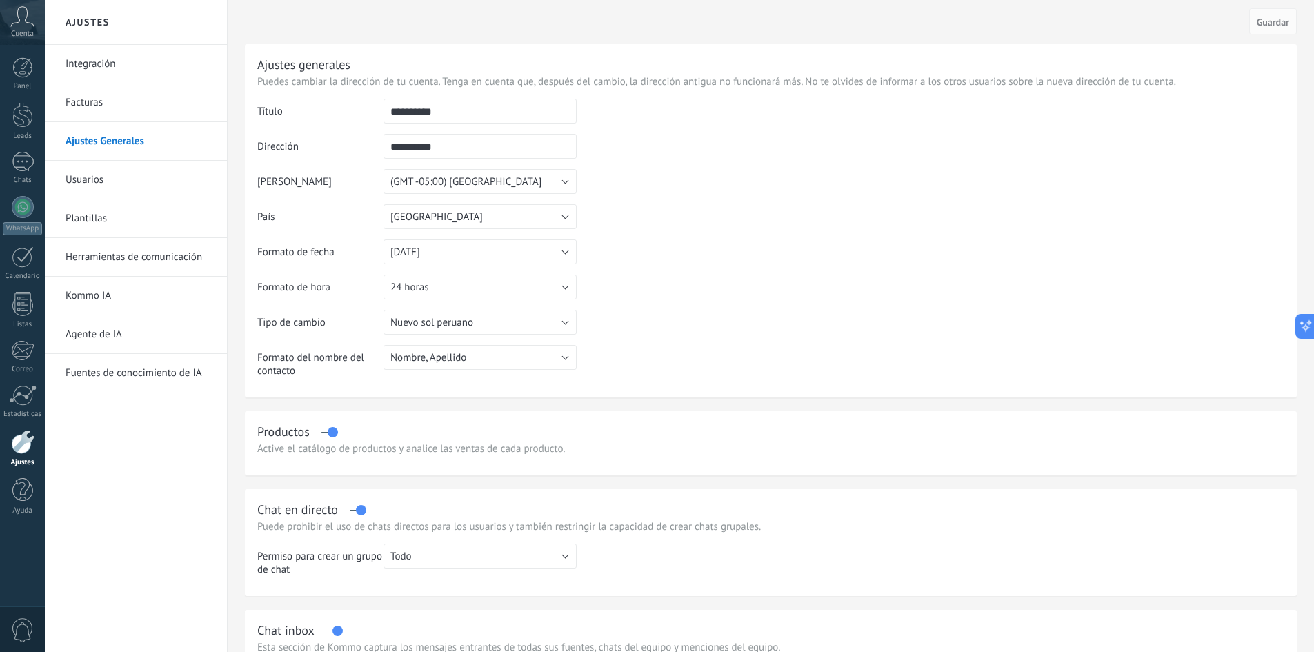
click at [106, 110] on link "Facturas" at bounding box center [140, 102] width 148 height 39
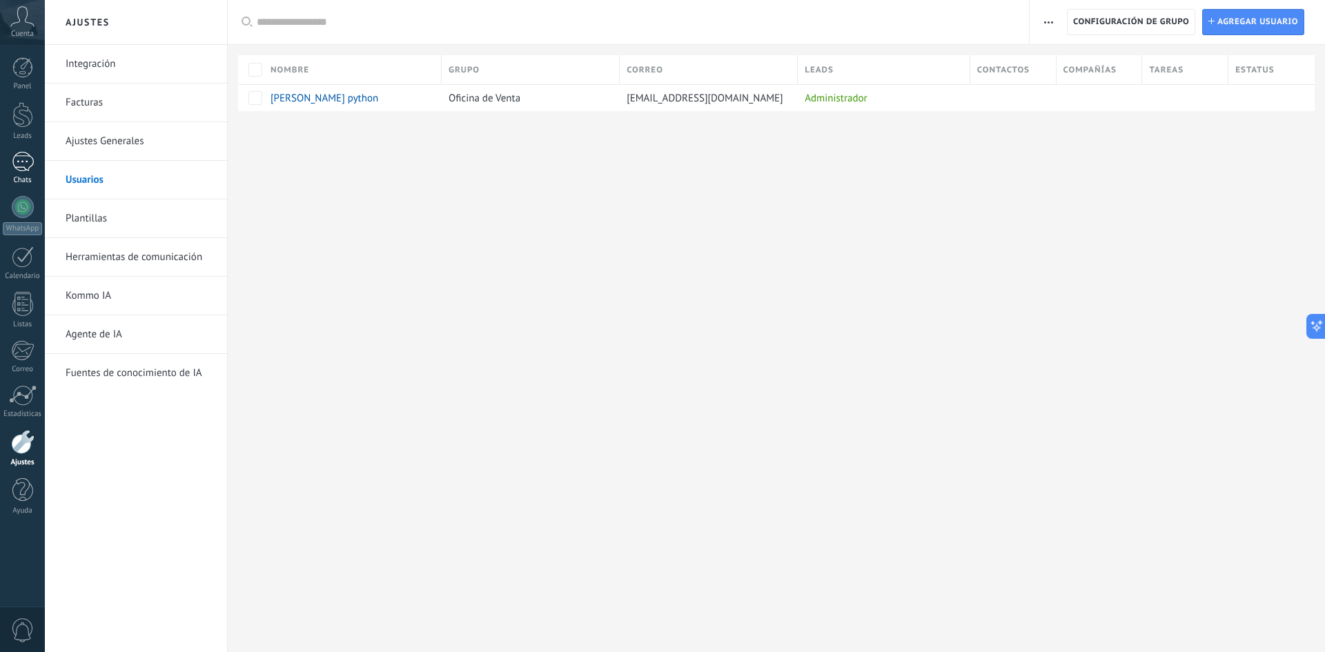
click at [30, 159] on div at bounding box center [23, 162] width 22 height 20
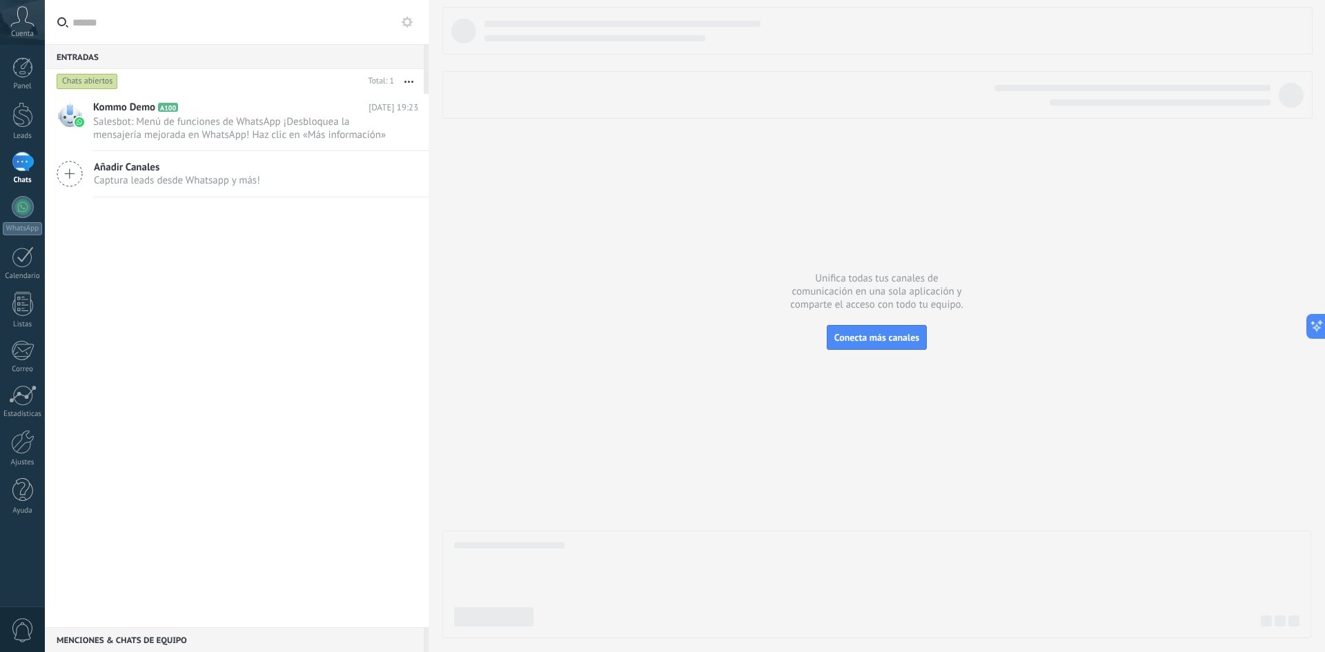
click at [103, 643] on div "Menciones & Chats de equipo 0" at bounding box center [234, 639] width 379 height 25
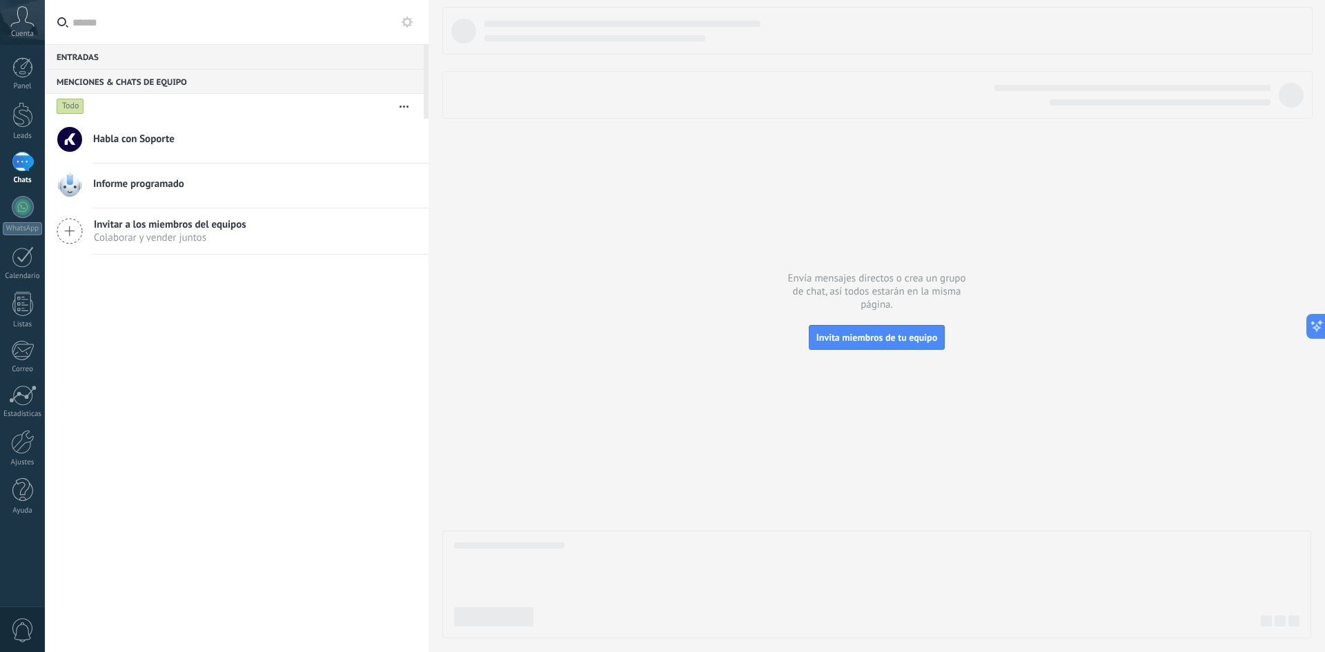
click at [397, 109] on button "button" at bounding box center [404, 106] width 30 height 25
click at [125, 138] on span "Habla con Soporte" at bounding box center [133, 139] width 81 height 14
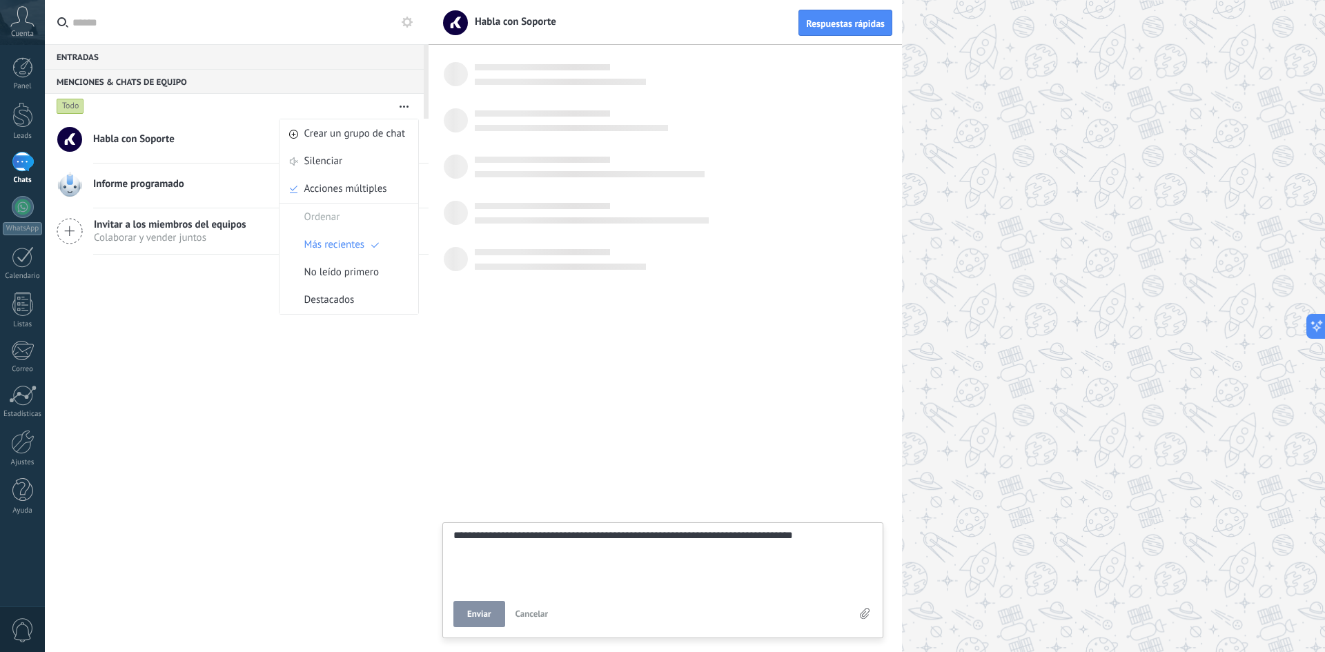
scroll to position [13, 0]
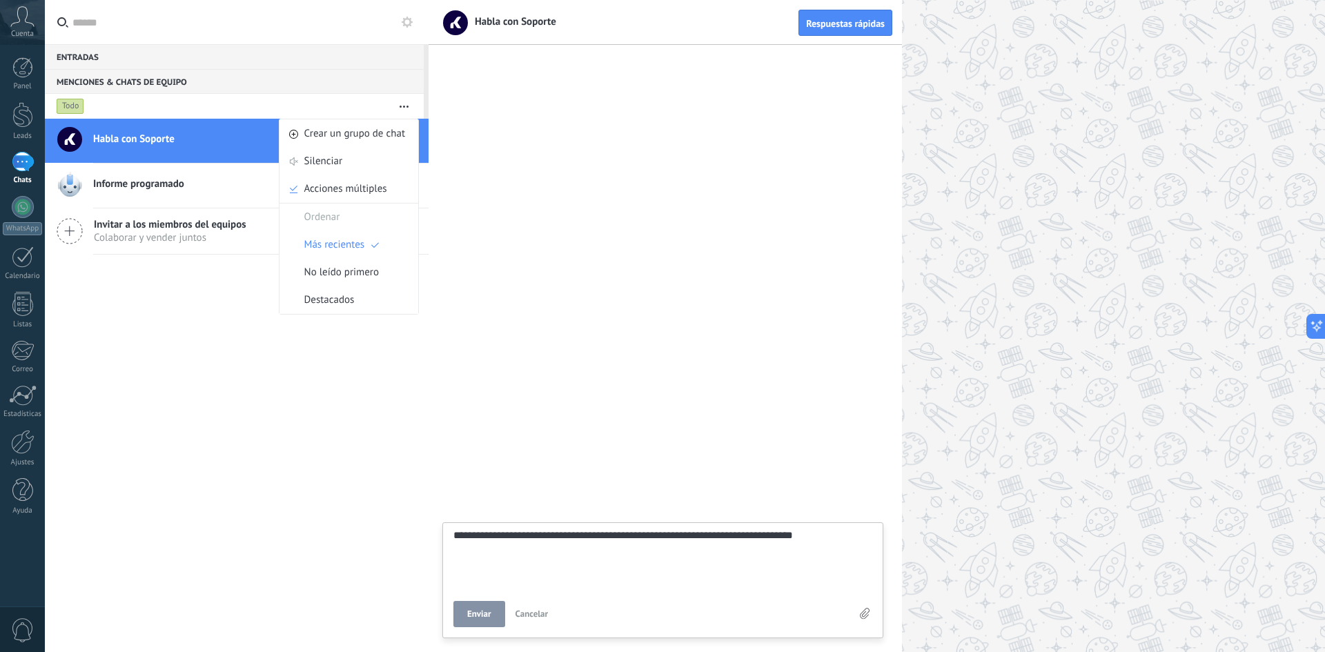
click at [494, 616] on button "Enviar" at bounding box center [479, 614] width 52 height 26
type textarea "*******"
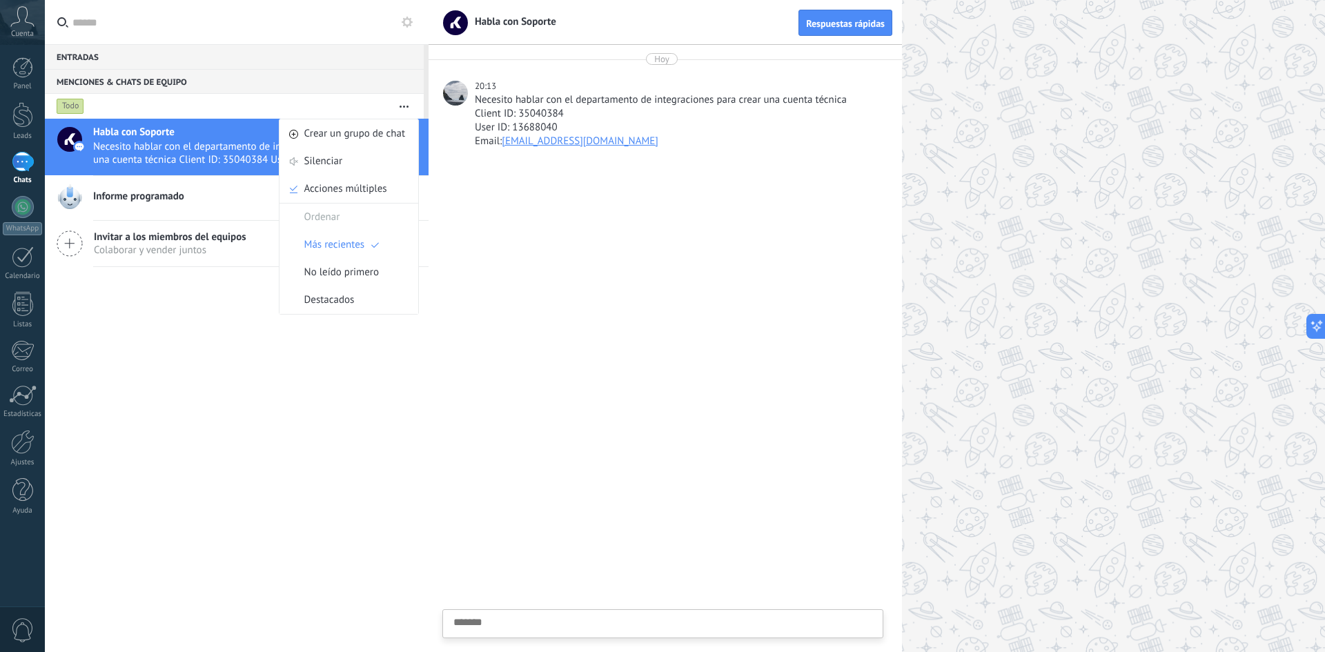
click at [602, 500] on div at bounding box center [664, 406] width 473 height 490
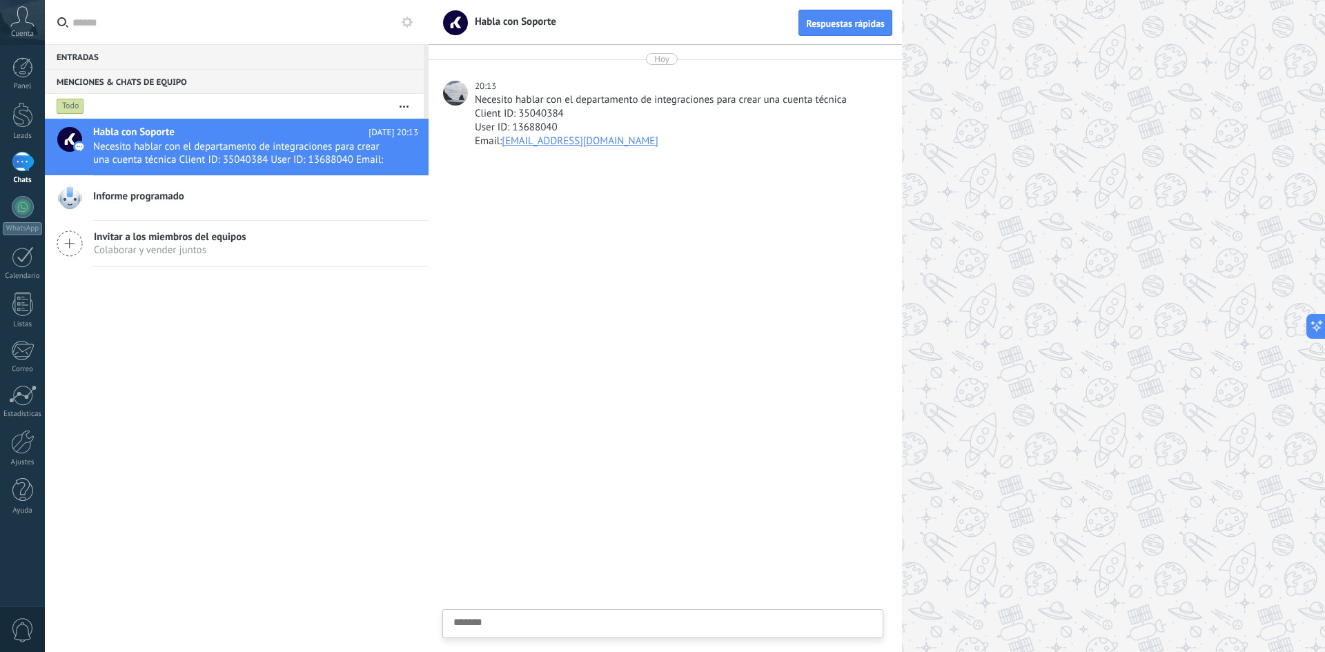
click at [1187, 57] on div at bounding box center [876, 326] width 896 height 652
